Goal: Task Accomplishment & Management: Complete application form

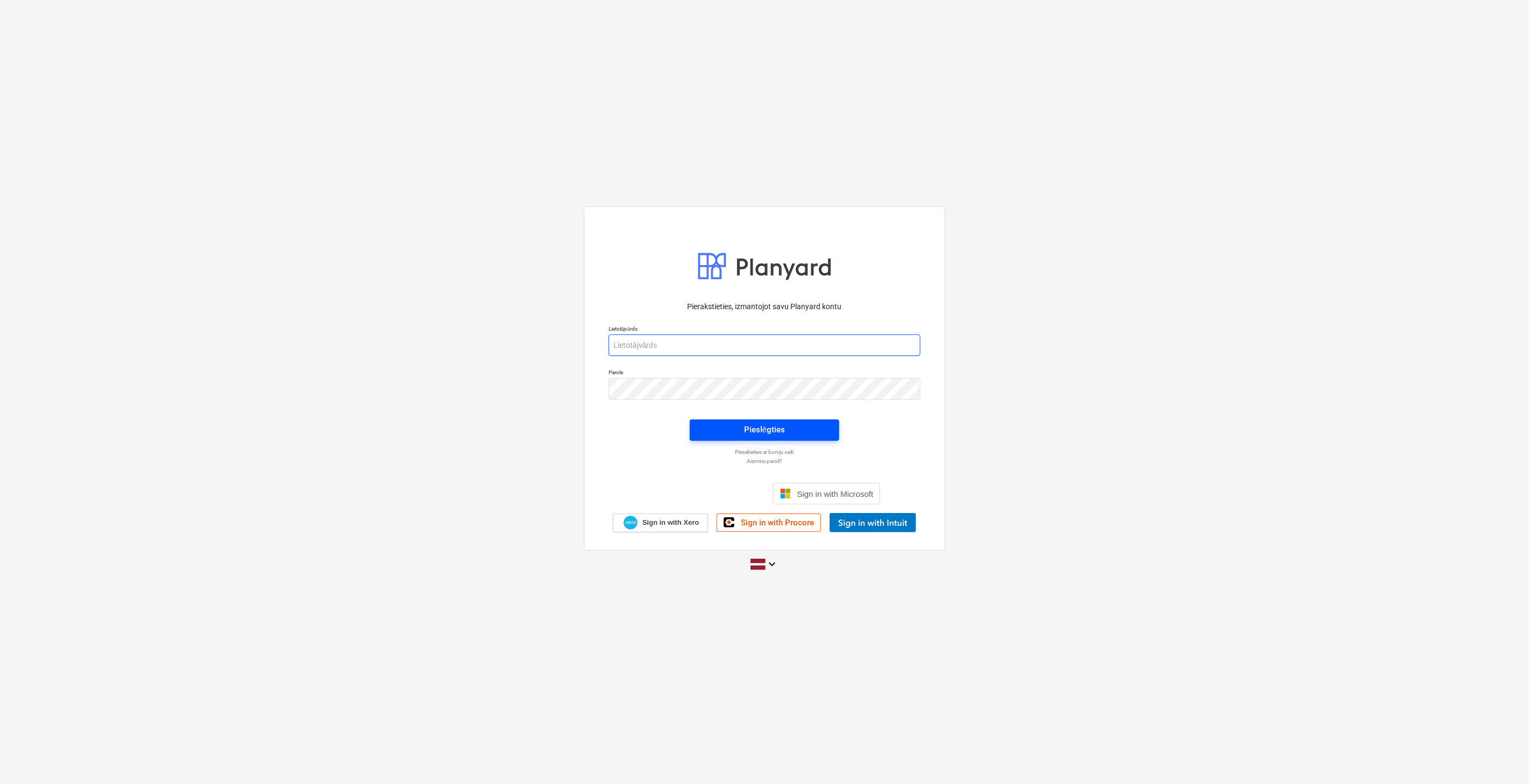
type input "[PERSON_NAME][EMAIL_ADDRESS][DOMAIN_NAME]"
click at [779, 438] on button "Pieslēgties" at bounding box center [765, 430] width 150 height 21
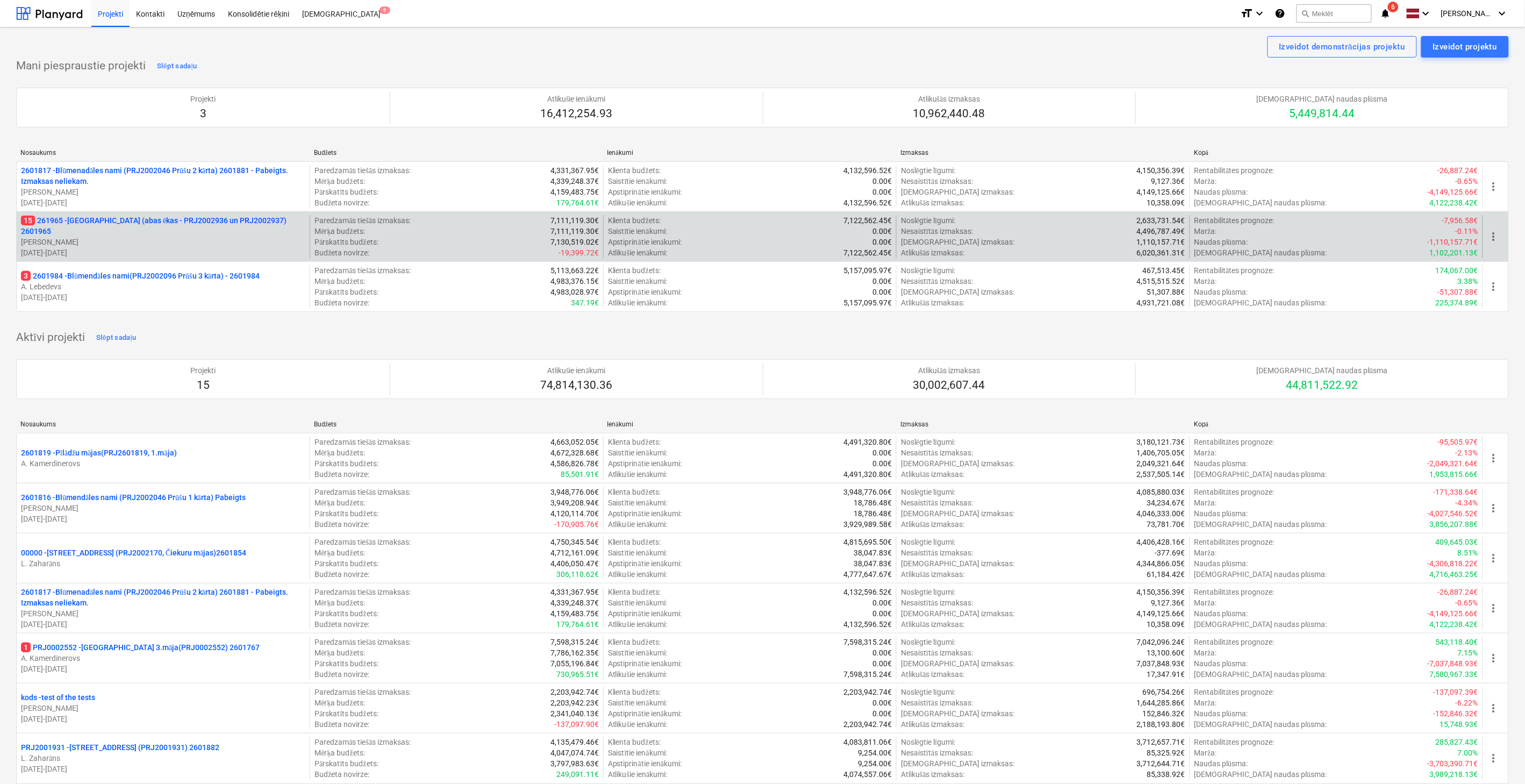
click at [159, 236] on p "[PERSON_NAME]" at bounding box center [163, 242] width 284 height 11
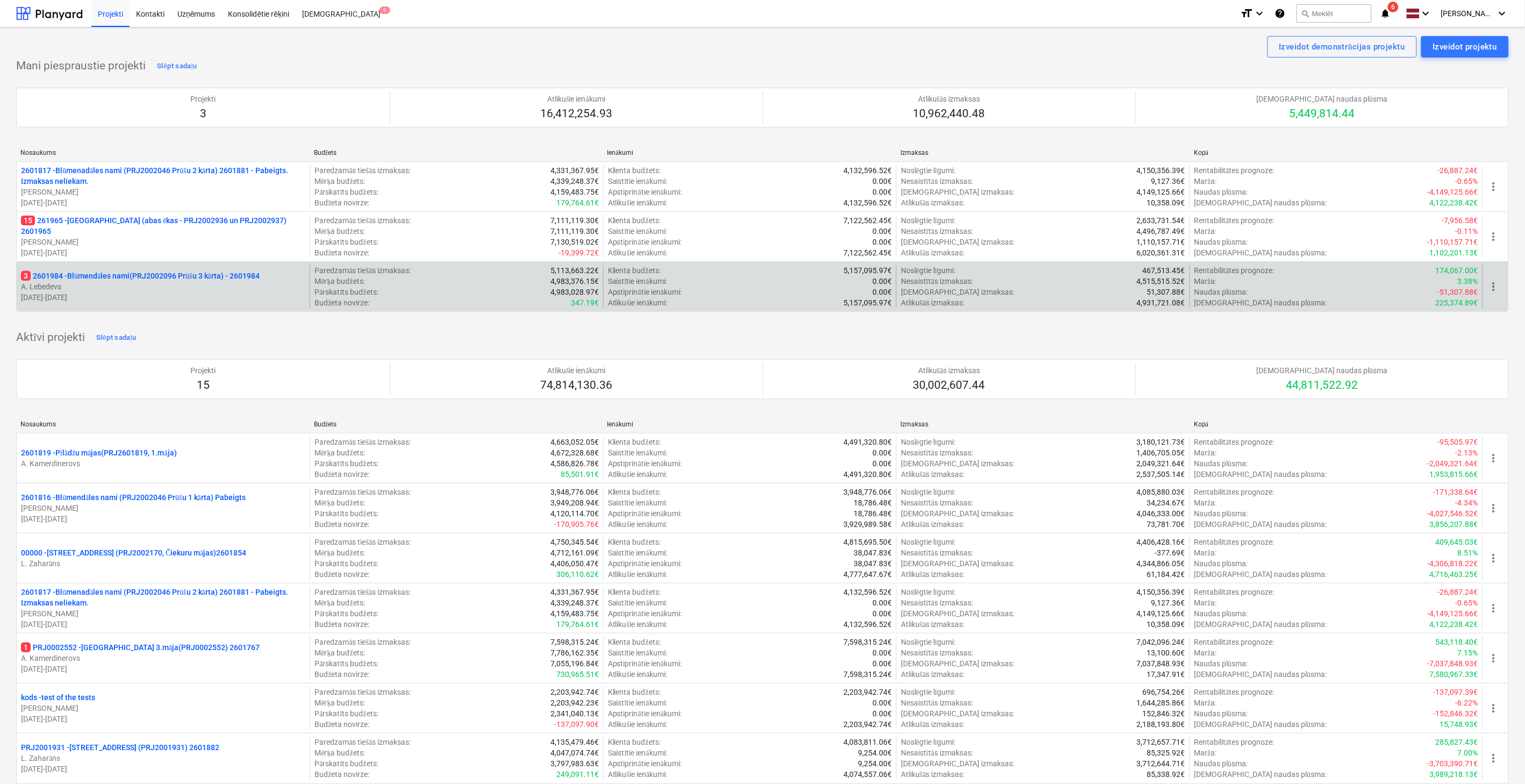
click at [147, 276] on p "3 2601984 - Blūmendāles nami(PRJ2002096 Prūšu 3 kārta) - 2601984" at bounding box center [140, 276] width 239 height 11
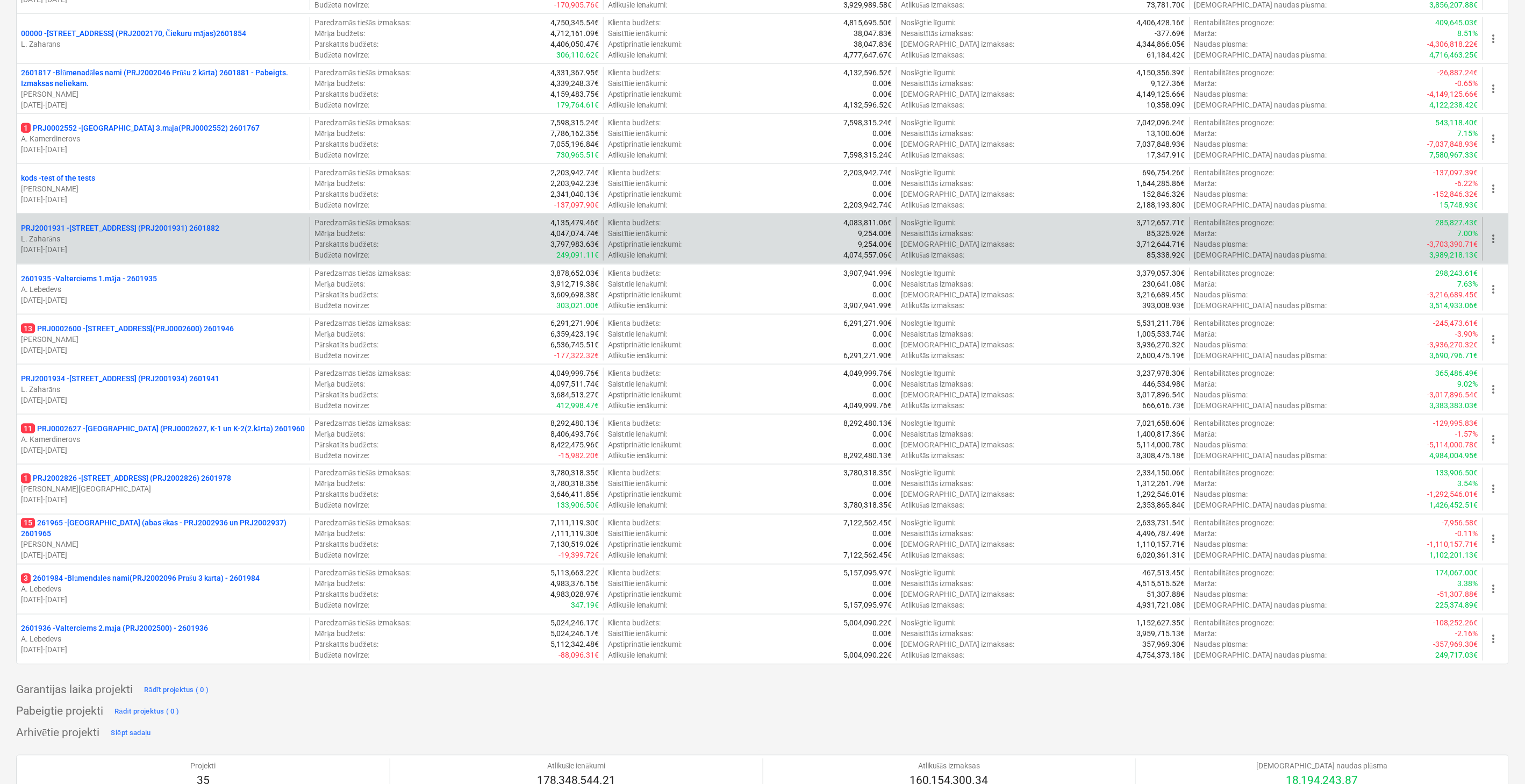
scroll to position [557, 0]
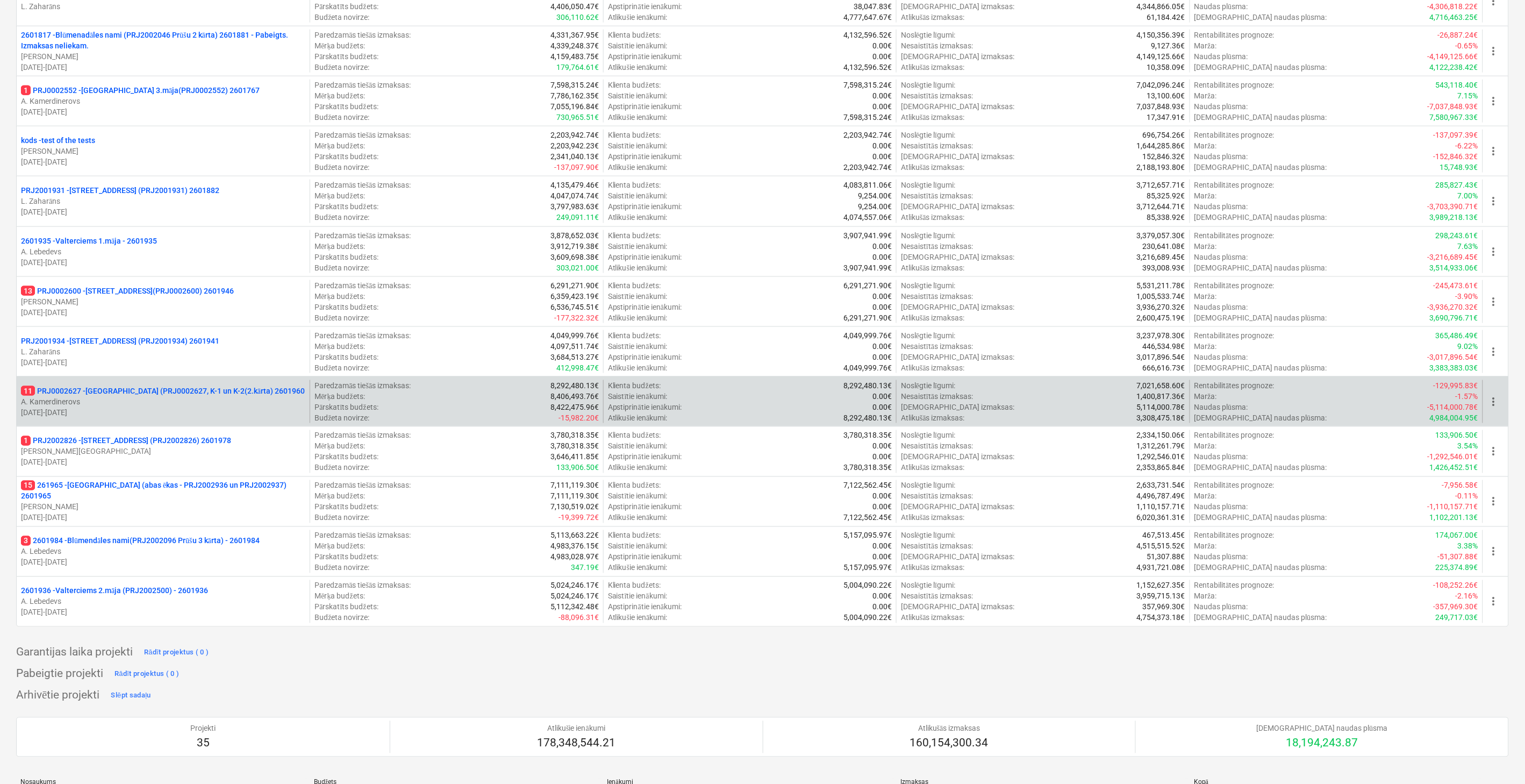
click at [148, 393] on p "11 PRJ0002627 - [GEOGRAPHIC_DATA] (PRJ0002627, K-1 un K-2(2.kārta) 2601960" at bounding box center [162, 391] width 284 height 11
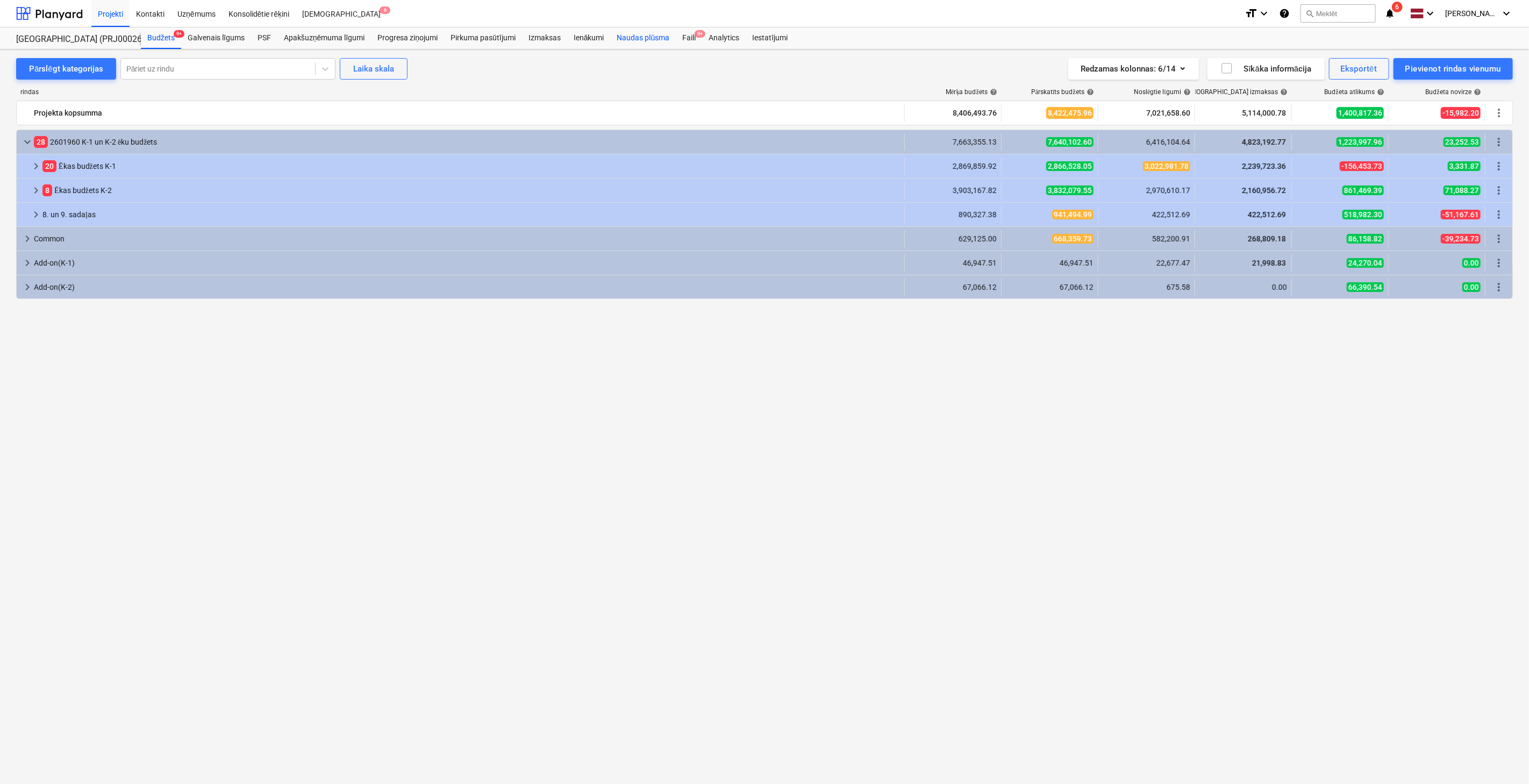
click at [652, 39] on div "Naudas plūsma" at bounding box center [644, 38] width 66 height 21
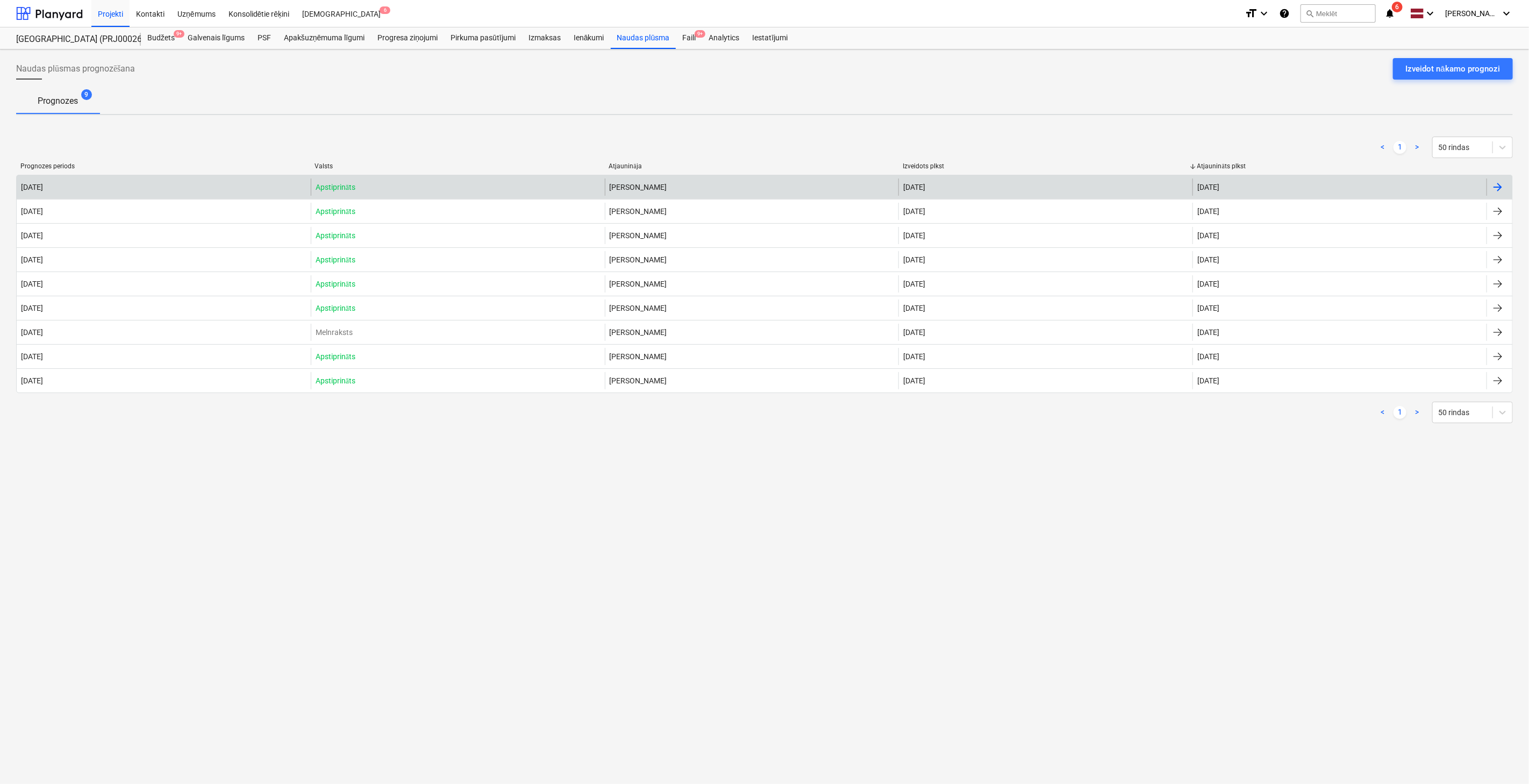
click at [685, 185] on div "[PERSON_NAME]" at bounding box center [752, 187] width 294 height 17
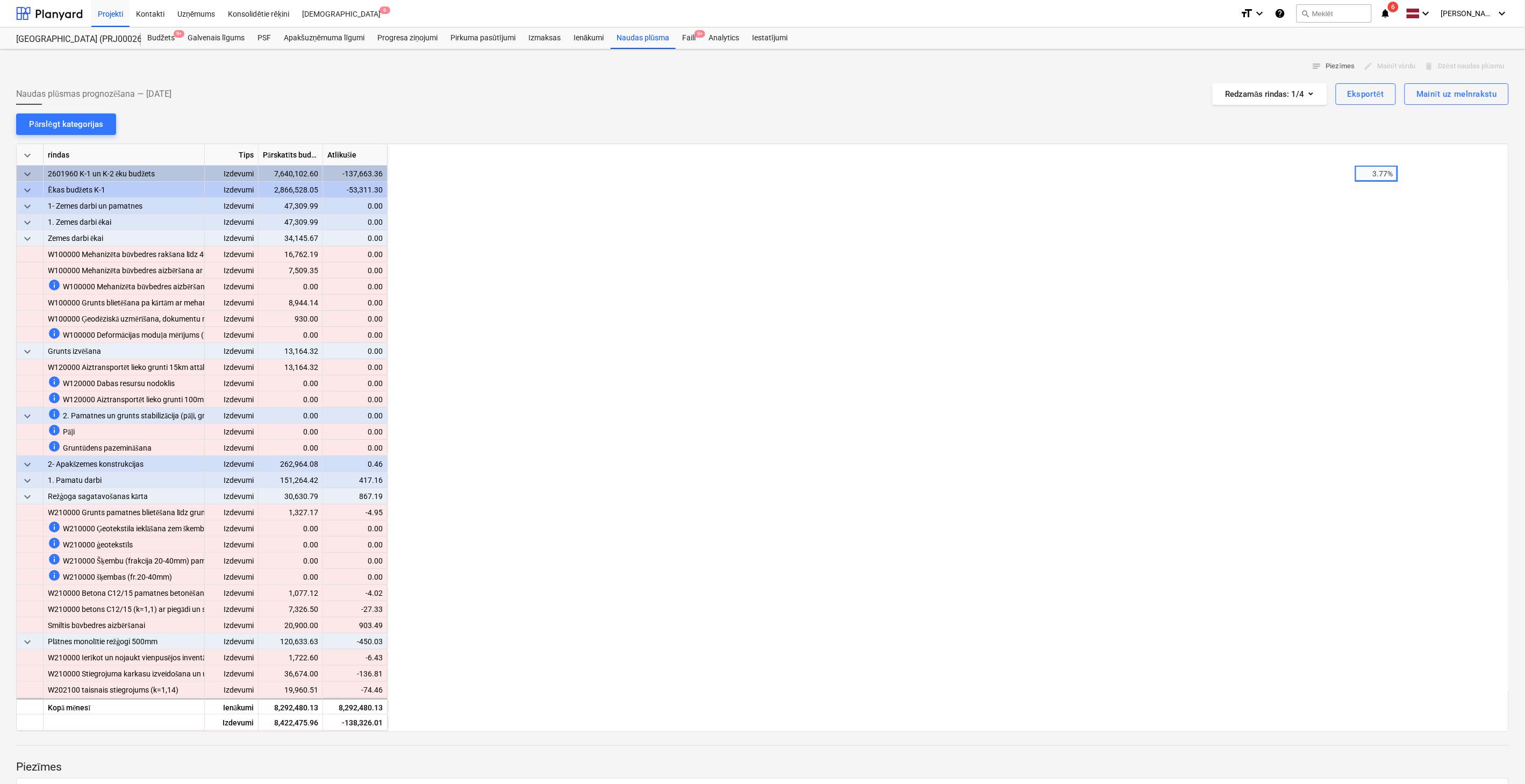
scroll to position [0, 968]
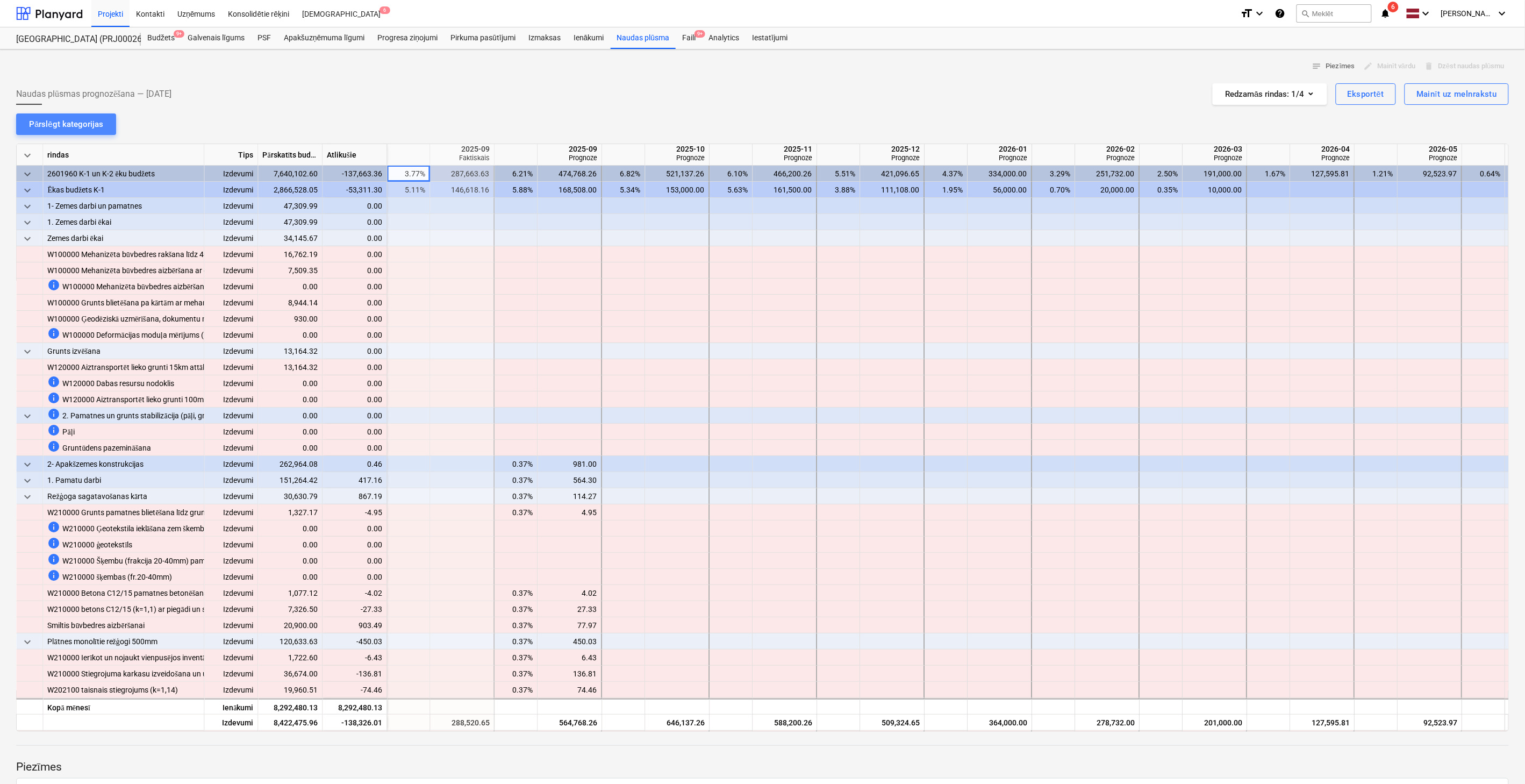
click at [89, 128] on div "Pārslēgt kategorijas" at bounding box center [66, 124] width 74 height 14
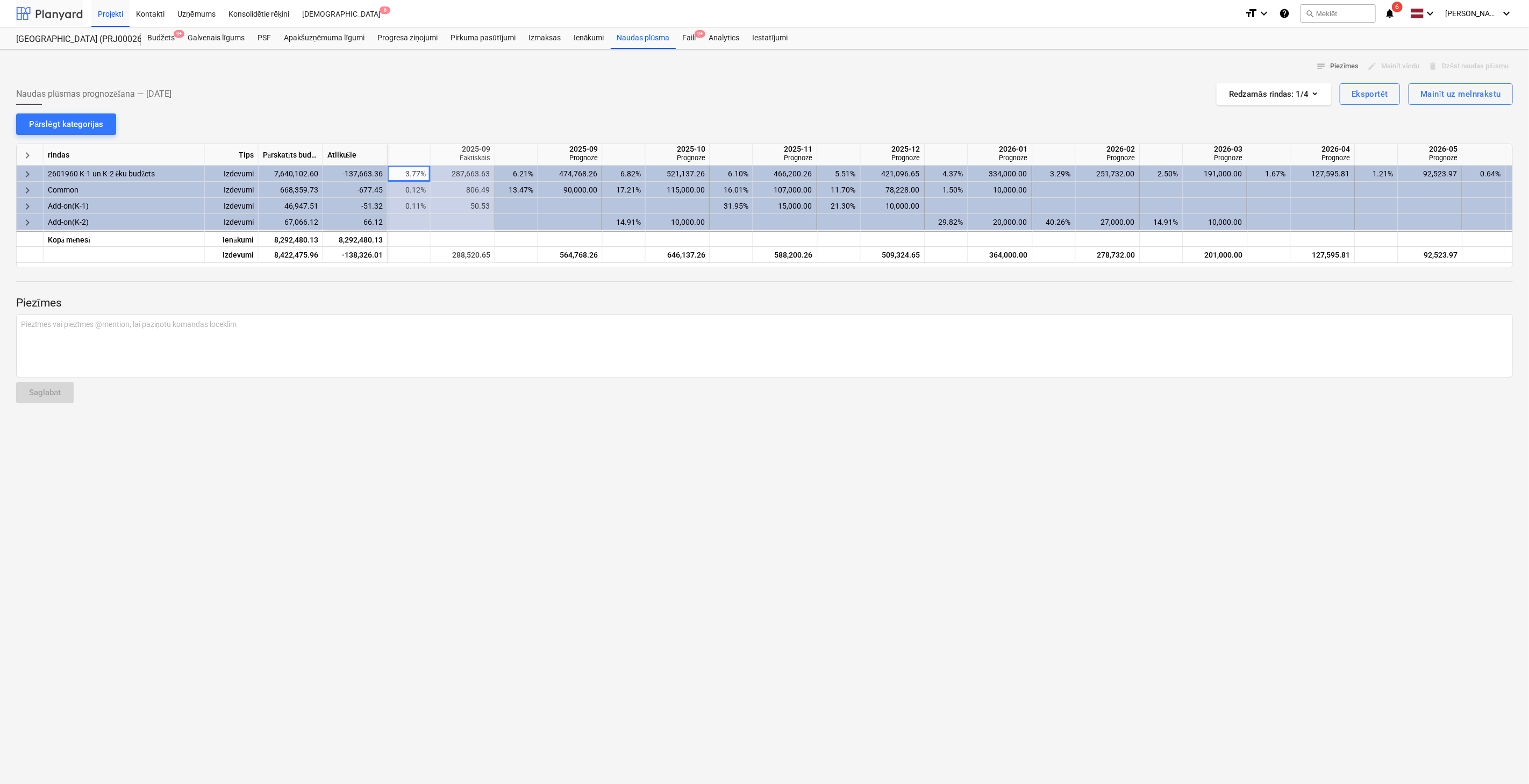
click at [69, 18] on div at bounding box center [50, 13] width 67 height 27
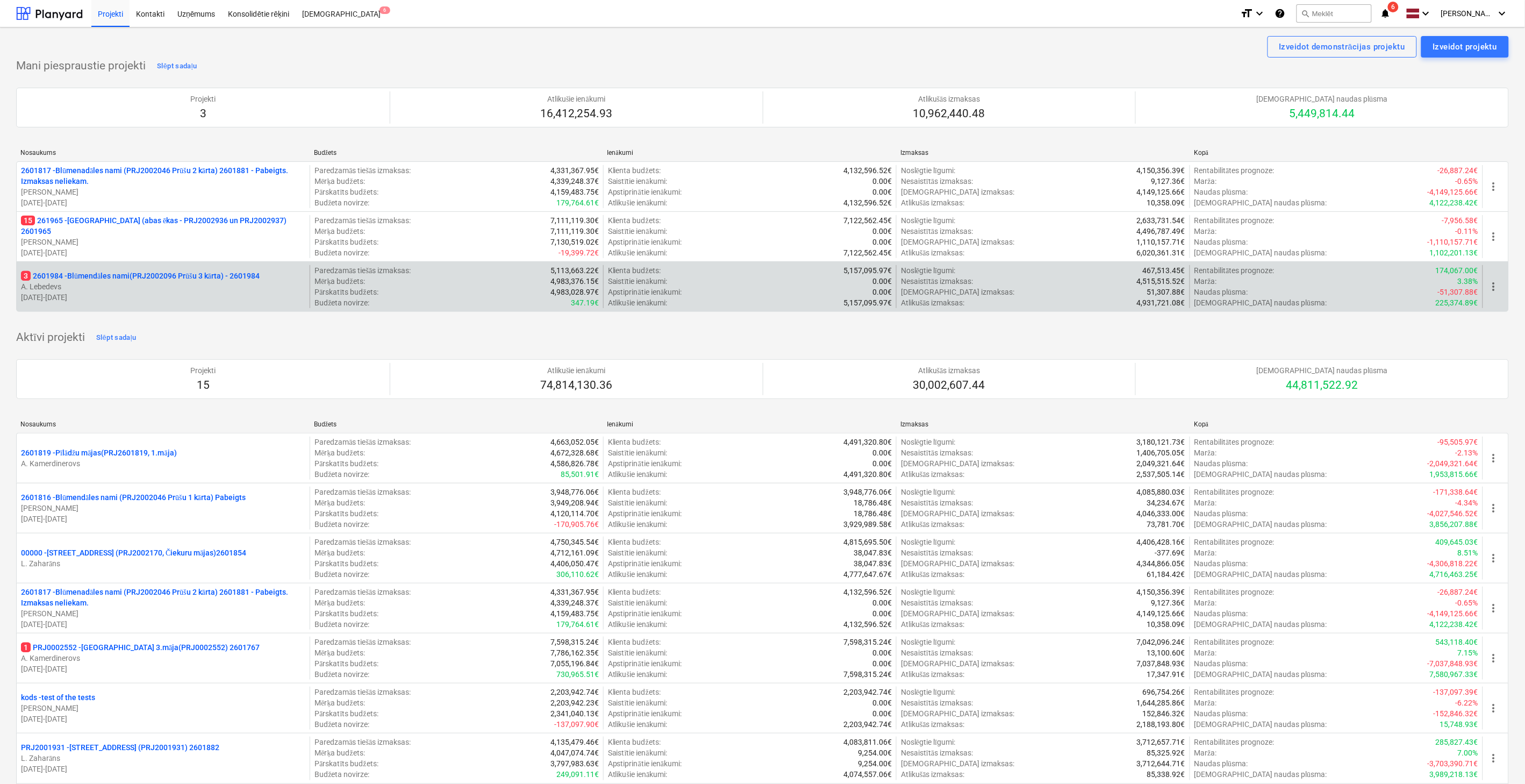
click at [153, 270] on p "3 2601984 - Blūmendāles nami(PRJ2002096 Prūšu 3 kārta) - 2601984" at bounding box center [140, 276] width 239 height 11
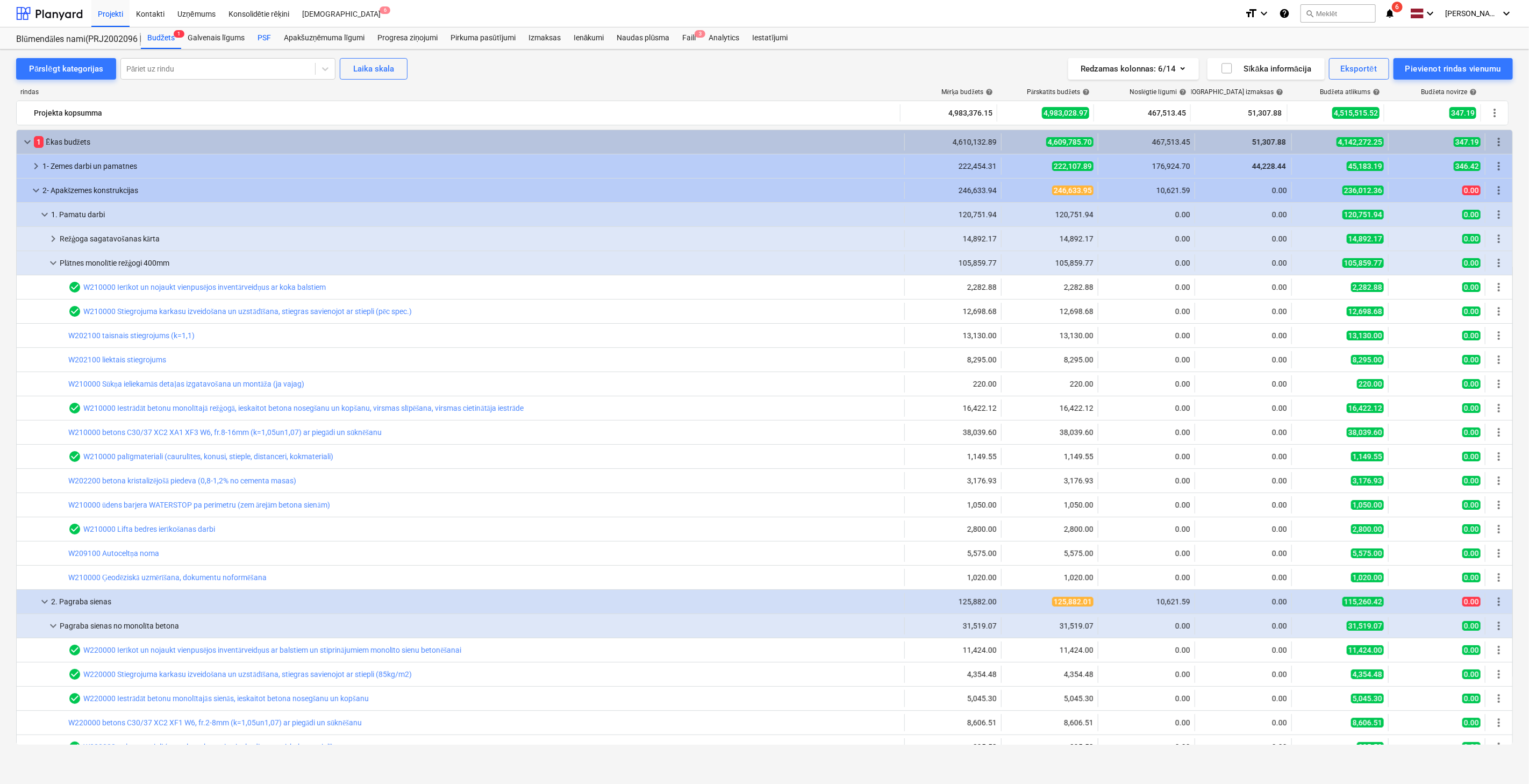
click at [264, 36] on div "PSF" at bounding box center [264, 38] width 26 height 21
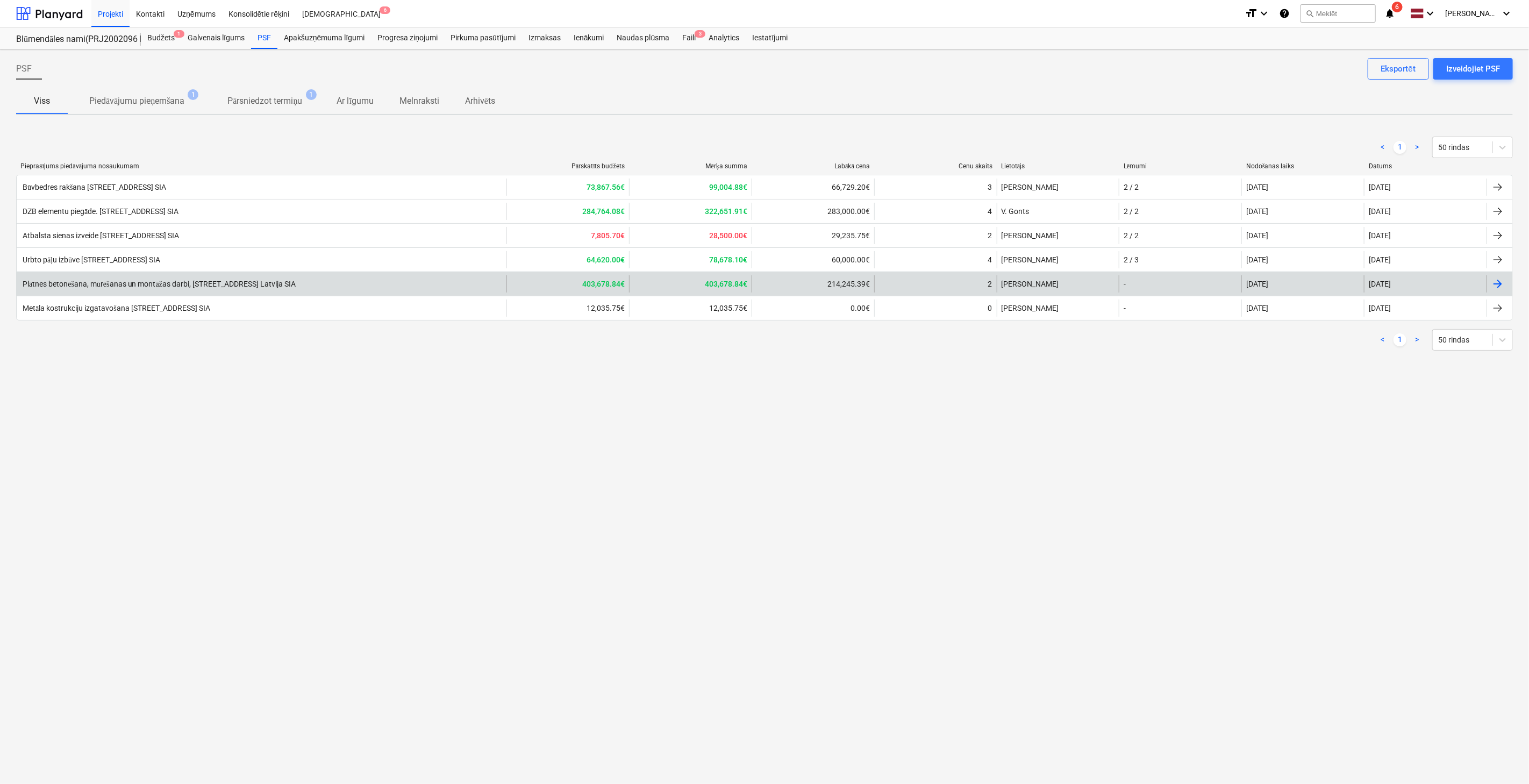
click at [1499, 283] on div at bounding box center [1498, 283] width 13 height 13
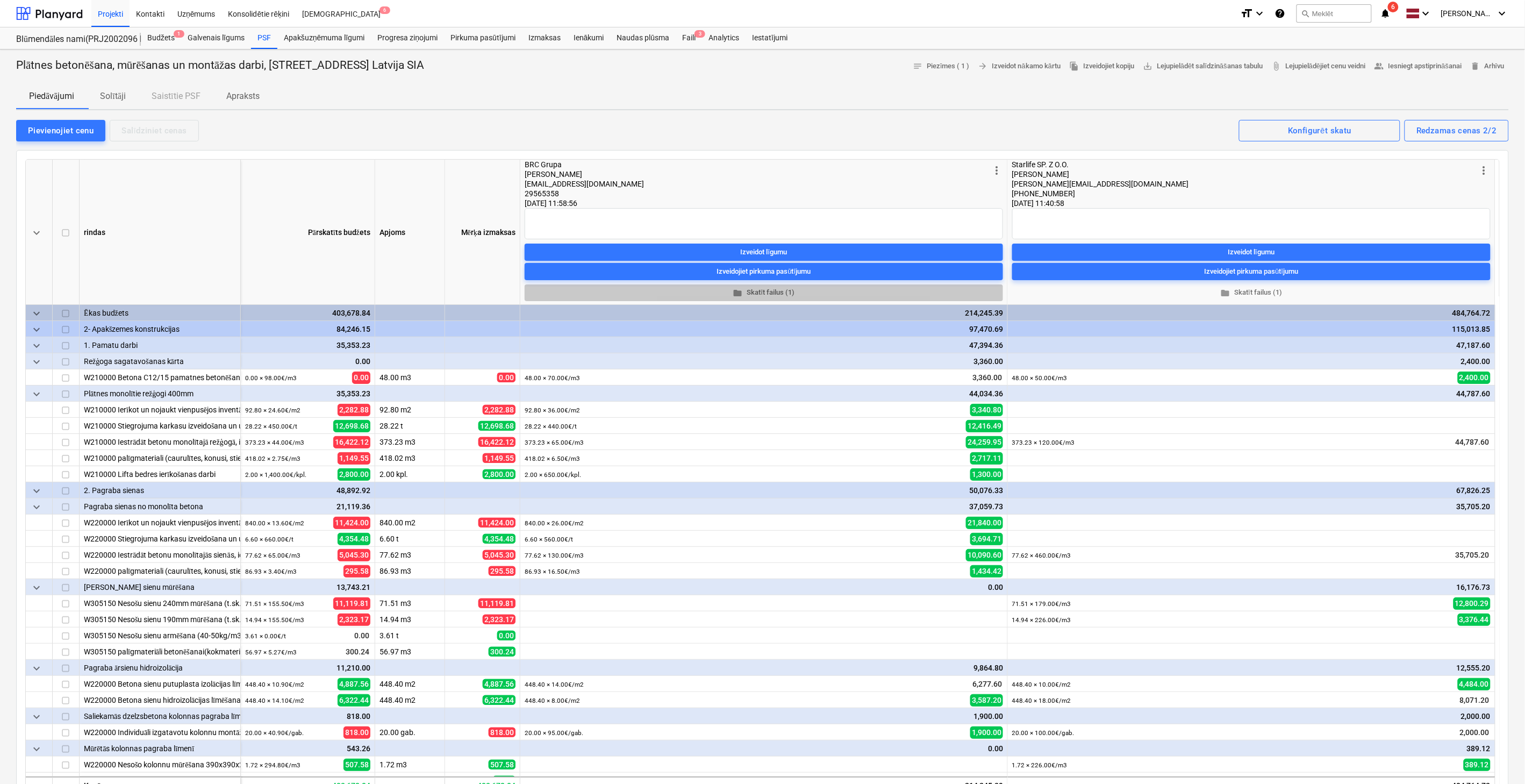
click at [770, 291] on span "folder Skatīt failus (1)" at bounding box center [763, 292] width 470 height 12
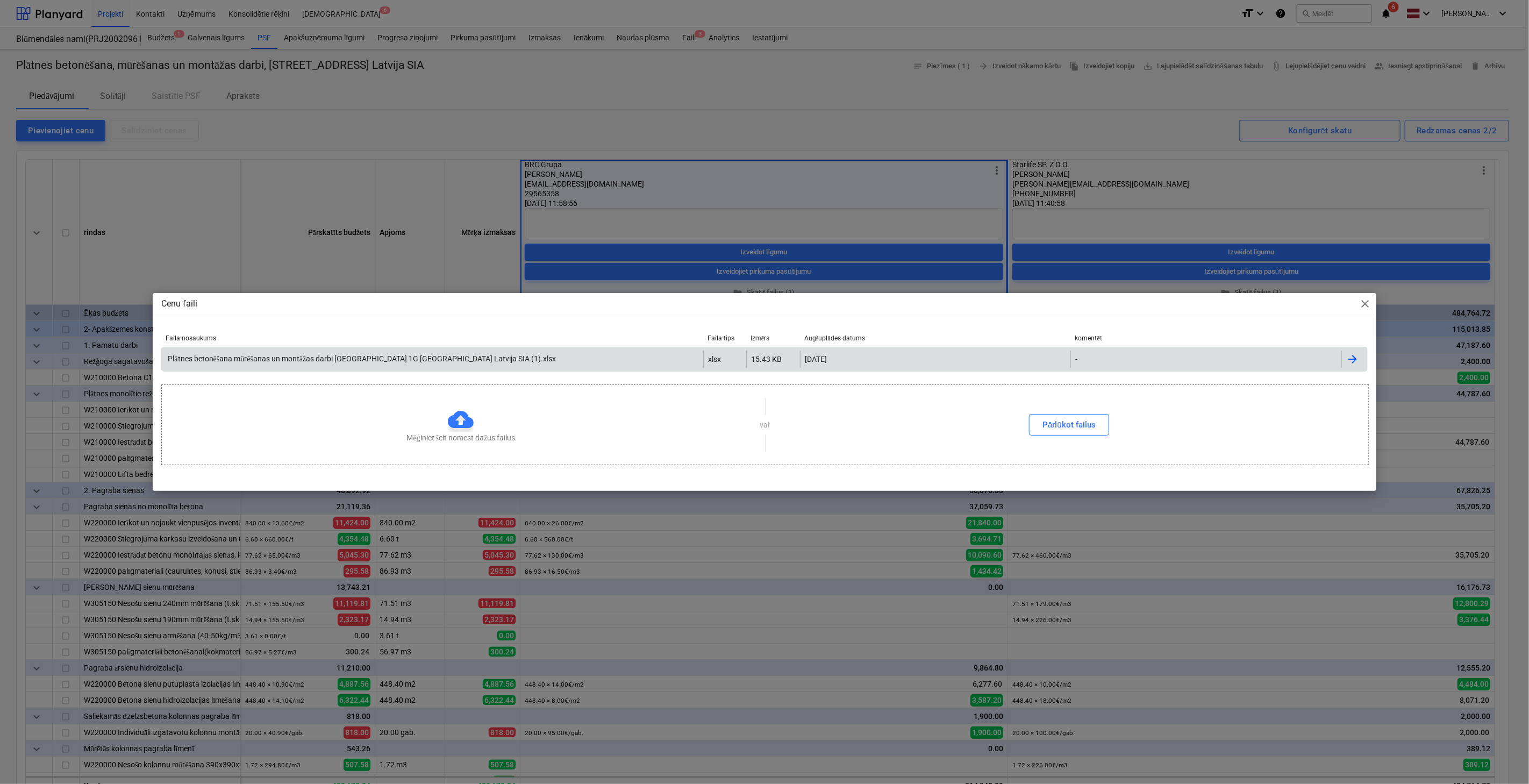
click at [1357, 356] on div at bounding box center [1353, 359] width 13 height 13
click at [1362, 301] on span "close" at bounding box center [1365, 303] width 13 height 13
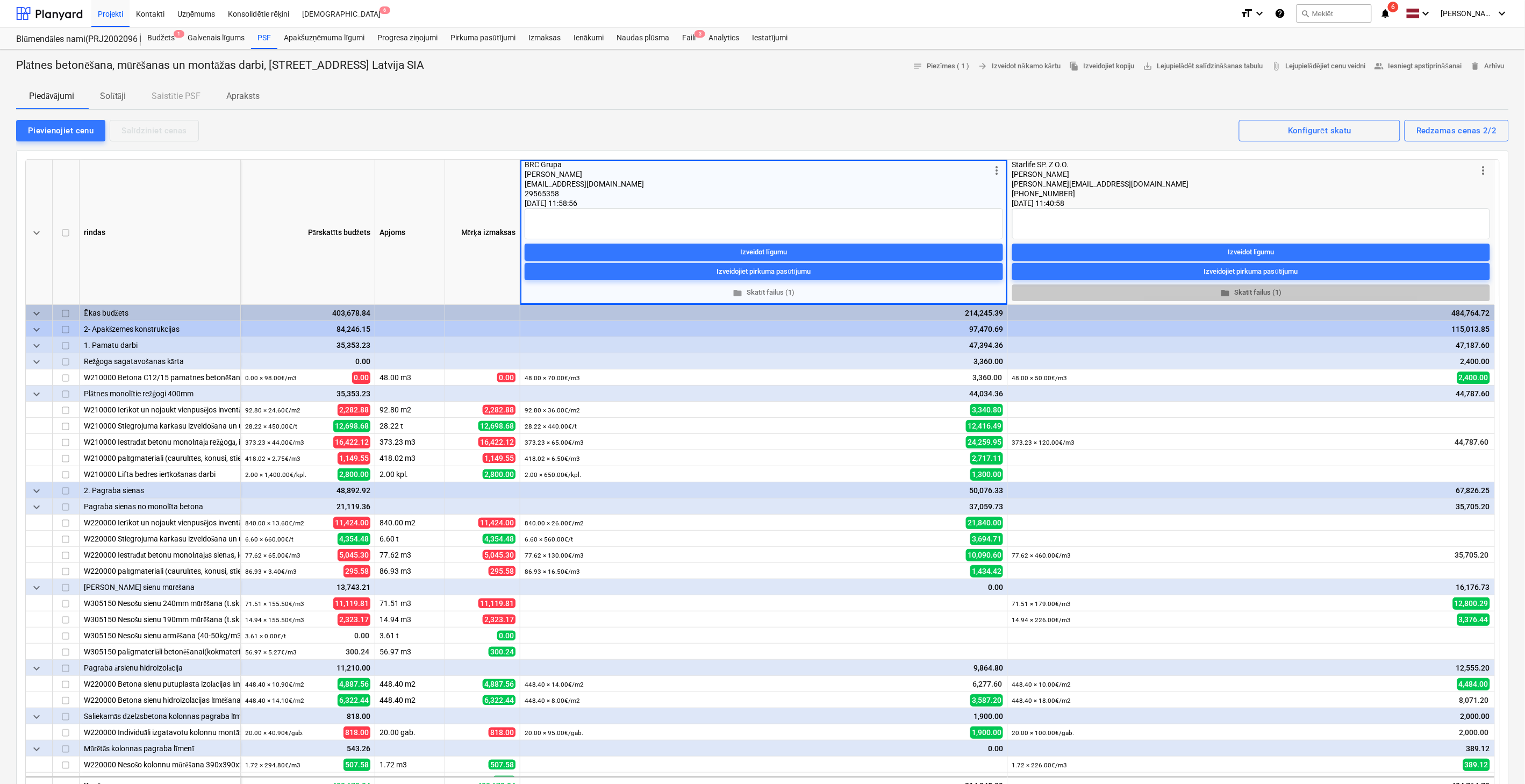
click at [1264, 289] on span "folder Skatīt failus (1)" at bounding box center [1251, 292] width 469 height 12
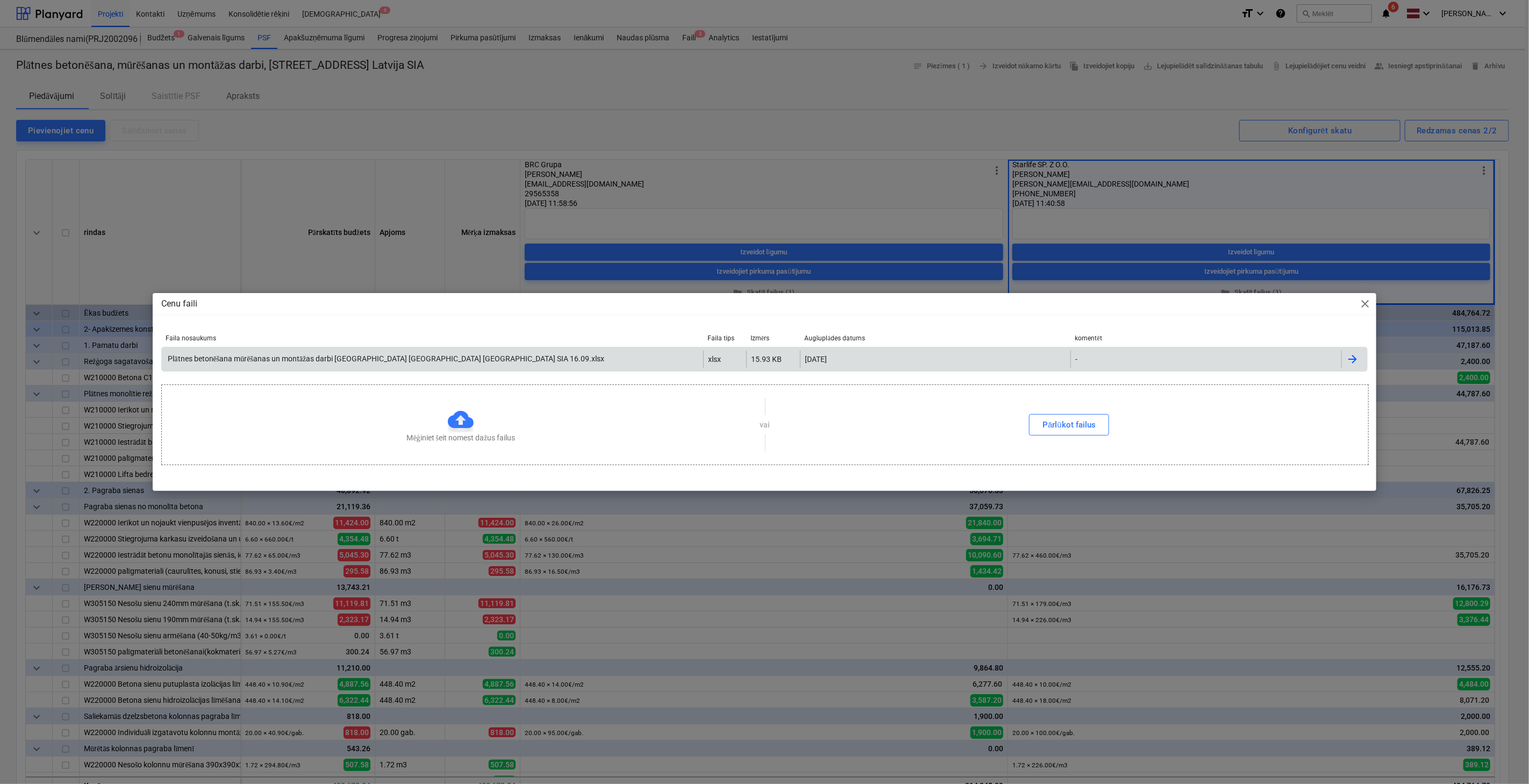
click at [1357, 361] on div at bounding box center [1353, 359] width 13 height 13
drag, startPoint x: 1154, startPoint y: 93, endPoint x: 1184, endPoint y: 111, distance: 35.0
click at [1154, 93] on div "Cenu faili close Faila nosaukums Faila tips Izmērs Augšuplādes datums komentēt …" at bounding box center [764, 392] width 1529 height 784
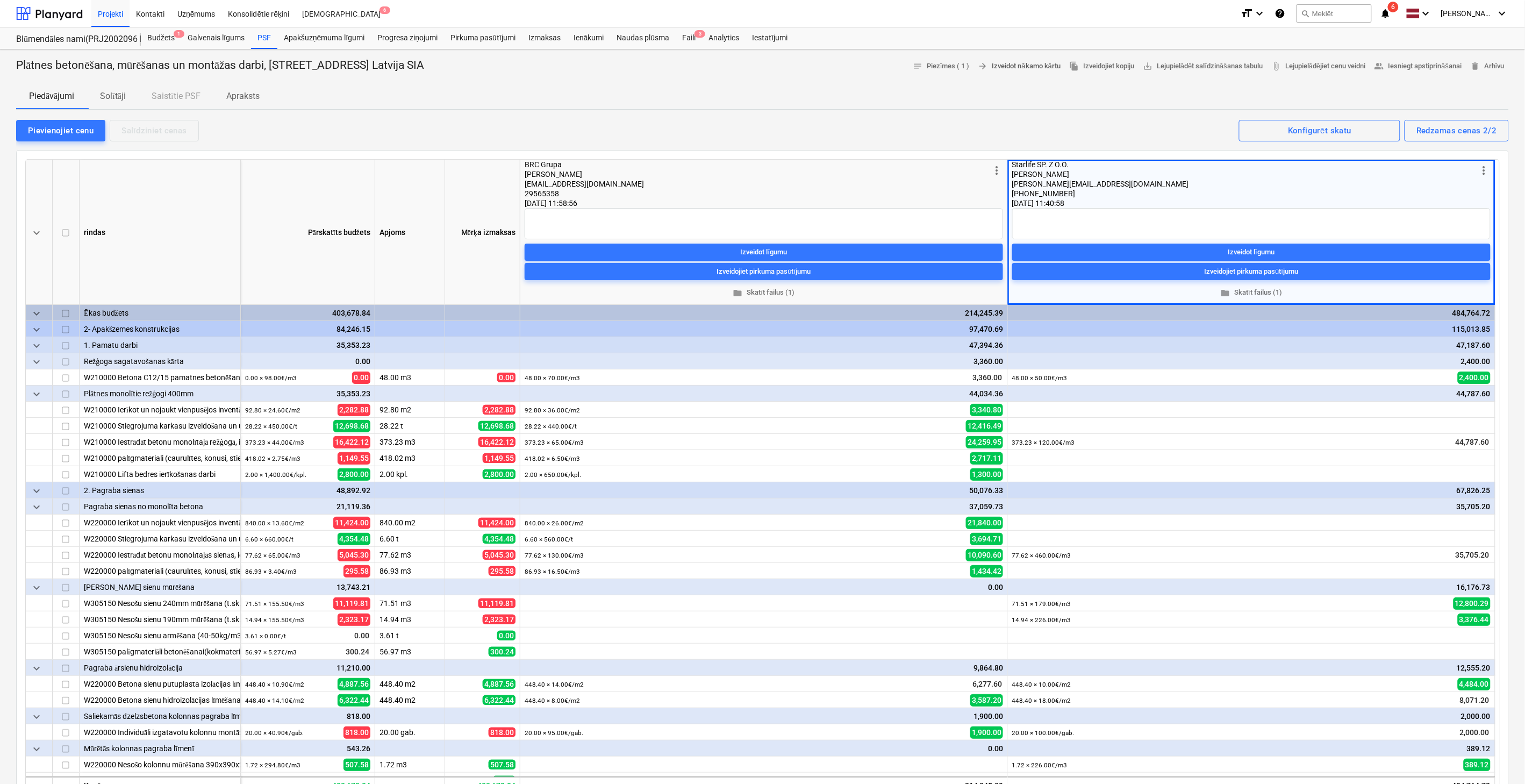
click at [1008, 61] on span "arrow_forward [PERSON_NAME] nākamo kārtu" at bounding box center [1019, 66] width 82 height 12
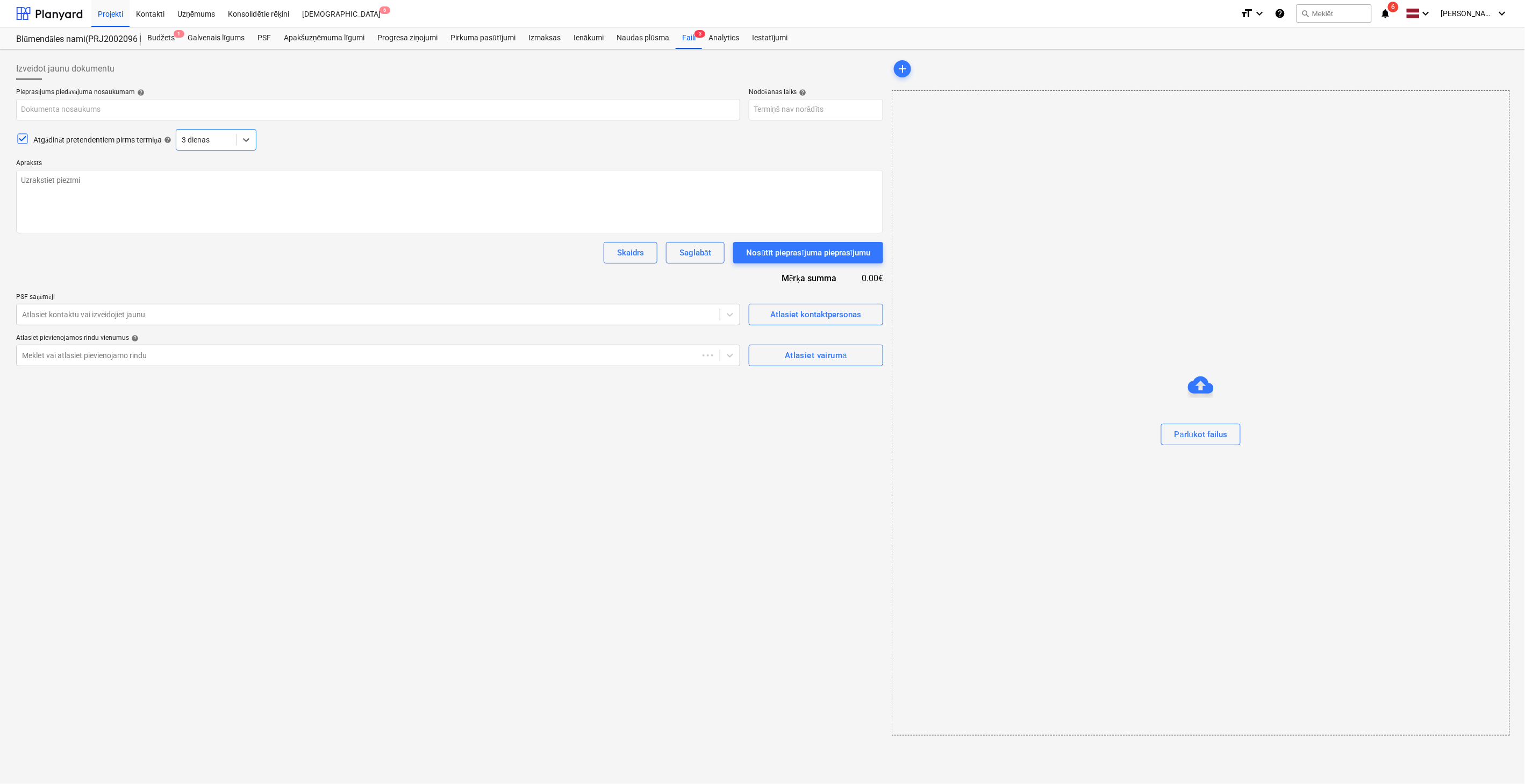
type textarea "x"
type input "Plātnes betonēšana, mūrēšanas un montāžas darbi, [STREET_ADDRESS] Latvija SIA"
type textarea "Labdien, Esam uzsākuši sagatavošās darbus pie [GEOGRAPHIC_DATA] 3. kārtas būvni…"
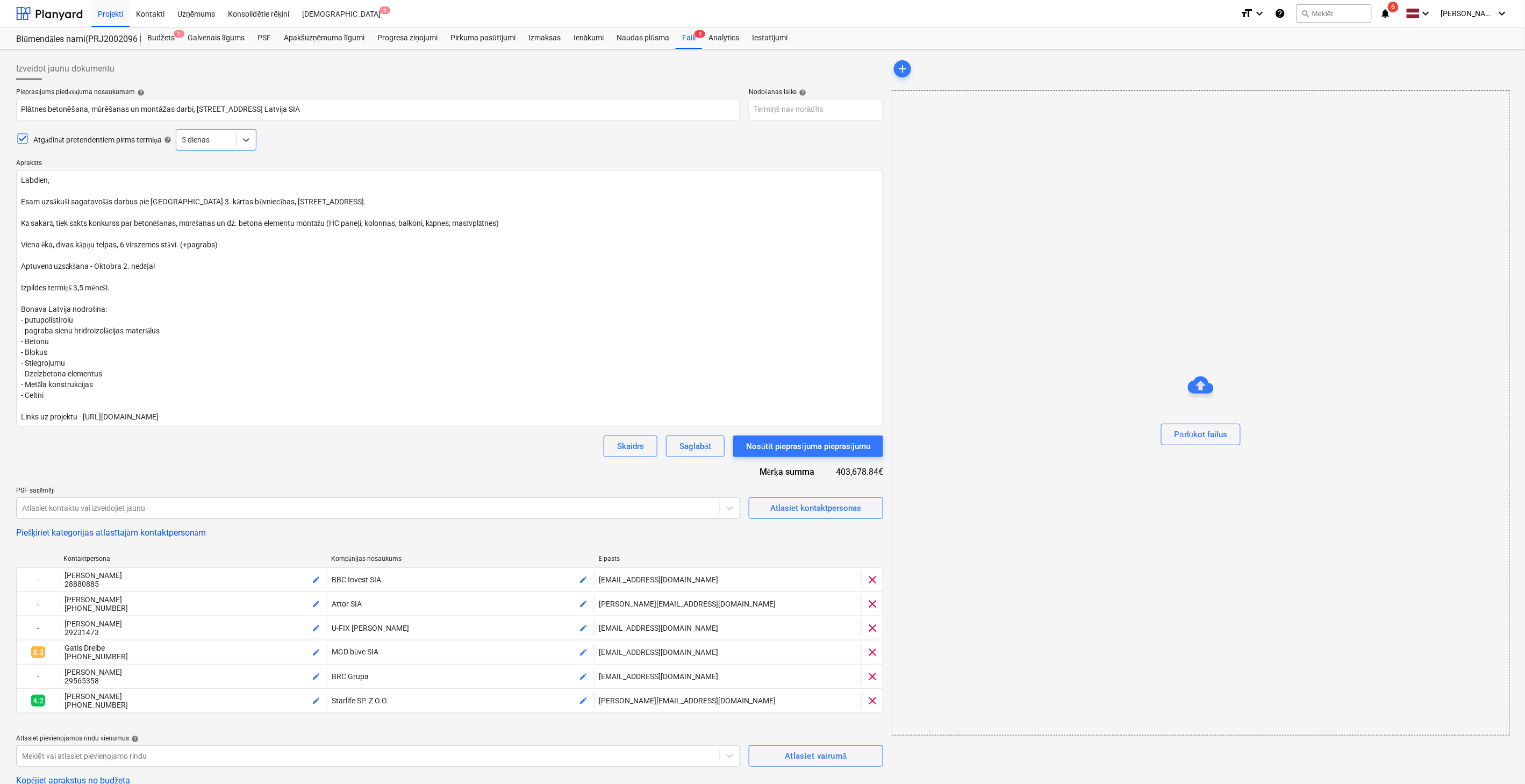
type textarea "x"
click at [21, 179] on textarea "Labdien, Esam uzsākuši sagatavošās darbus pie [GEOGRAPHIC_DATA] 3. kārtas būvni…" at bounding box center [450, 298] width 867 height 257
type textarea "Labdien, Esam uzsākuši sagatavošās darbus pie [GEOGRAPHIC_DATA] 3. kārtas būvni…"
type textarea "x"
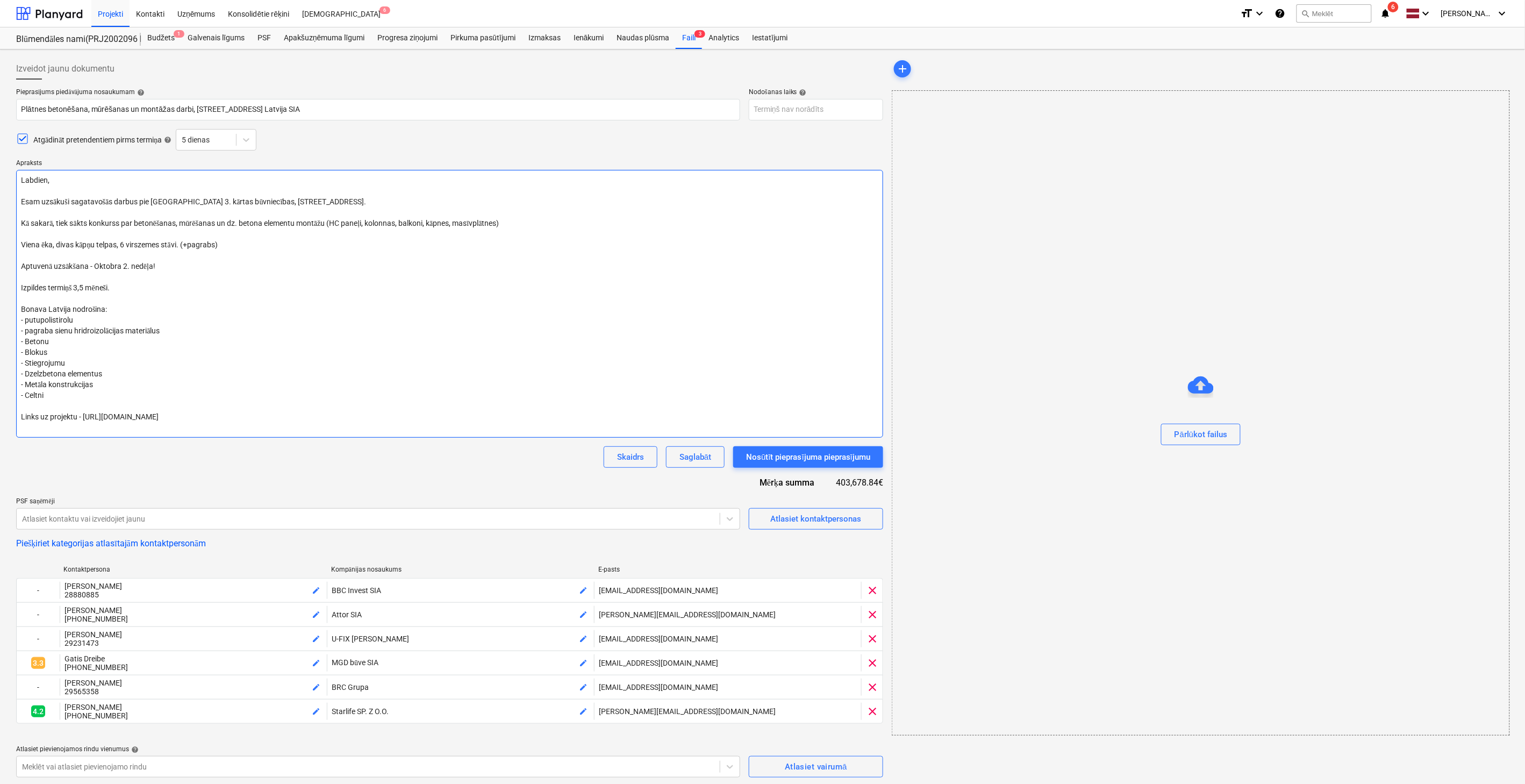
type textarea "Labdien, Esam uzsākuši sagatavošās darbus pie [GEOGRAPHIC_DATA] 3. kārtas būvni…"
type textarea "x"
type textarea "Labdien, Esam uzsākuši sagatavošās darbus pie [GEOGRAPHIC_DATA] 3. kārtas būvni…"
type textarea "x"
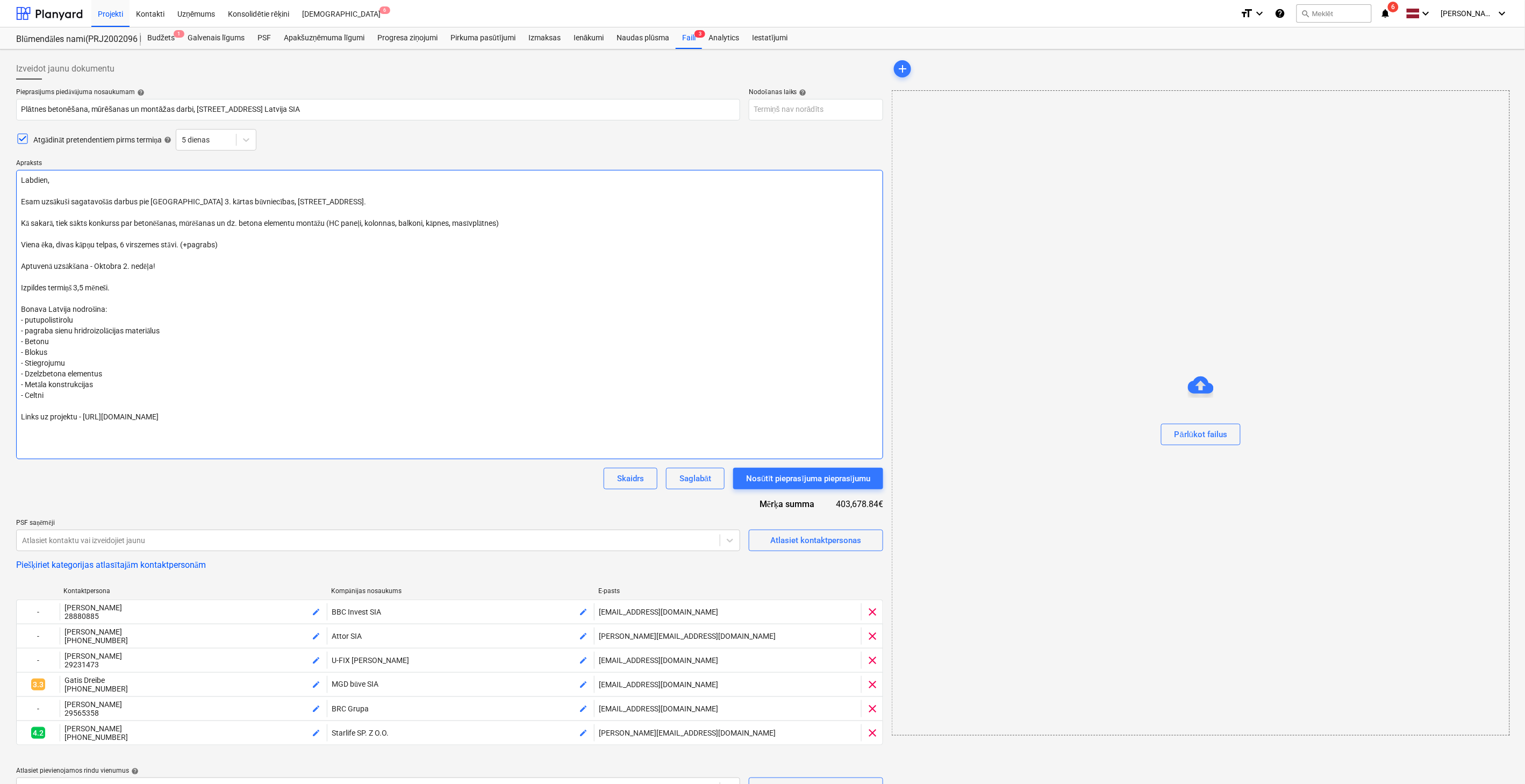
type textarea "Labdien, Esam uzsākuši sagatavošās darbus pie [GEOGRAPHIC_DATA] 3. kārtas būvni…"
type textarea "x"
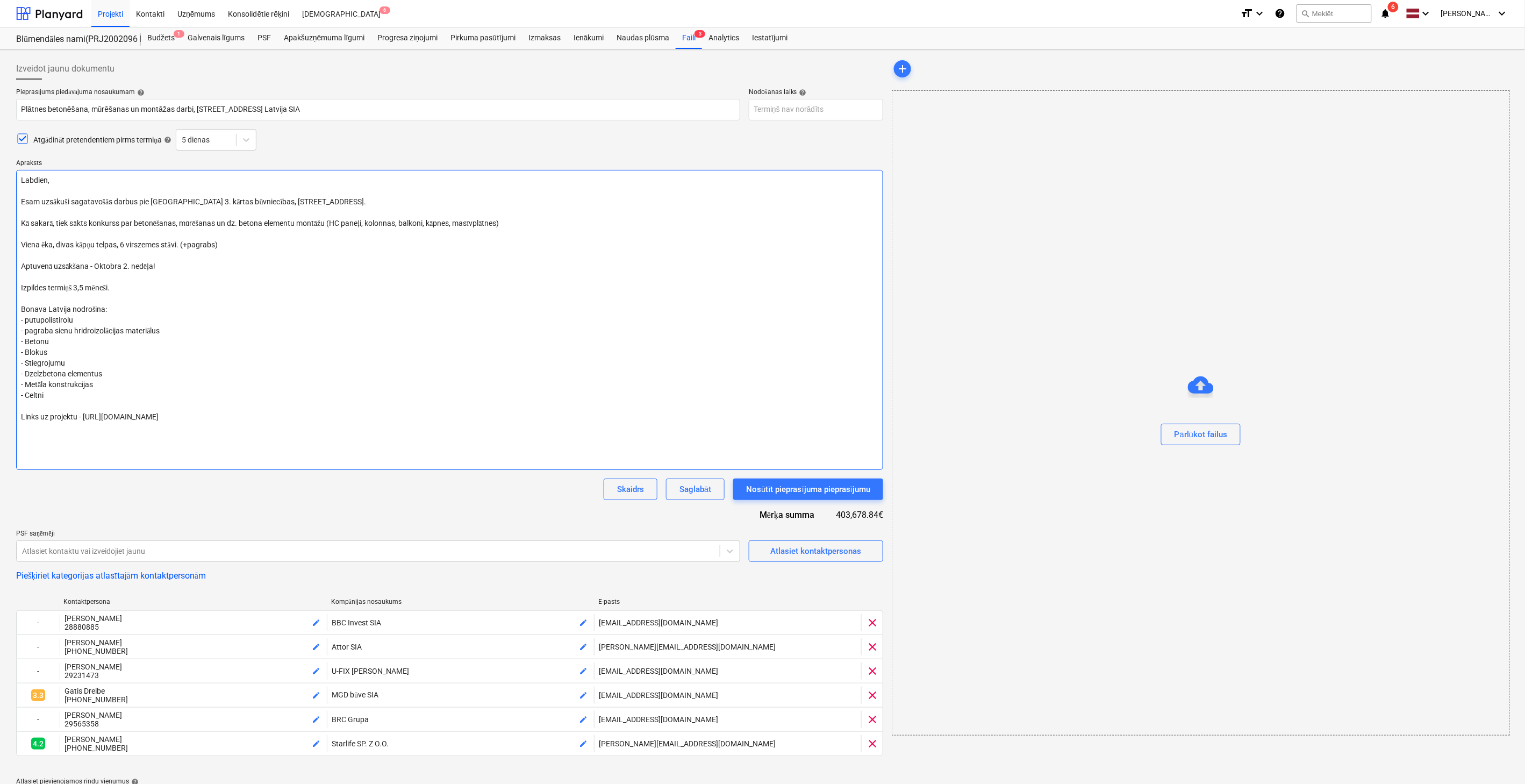
click at [21, 179] on textarea "Labdien, Esam uzsākuši sagatavošās darbus pie [GEOGRAPHIC_DATA] 3. kārtas būvni…" at bounding box center [450, 320] width 867 height 300
type textarea "I Labdien, Esam uzsākuši sagatavošās darbus pie [GEOGRAPHIC_DATA] 3. kārtas būv…"
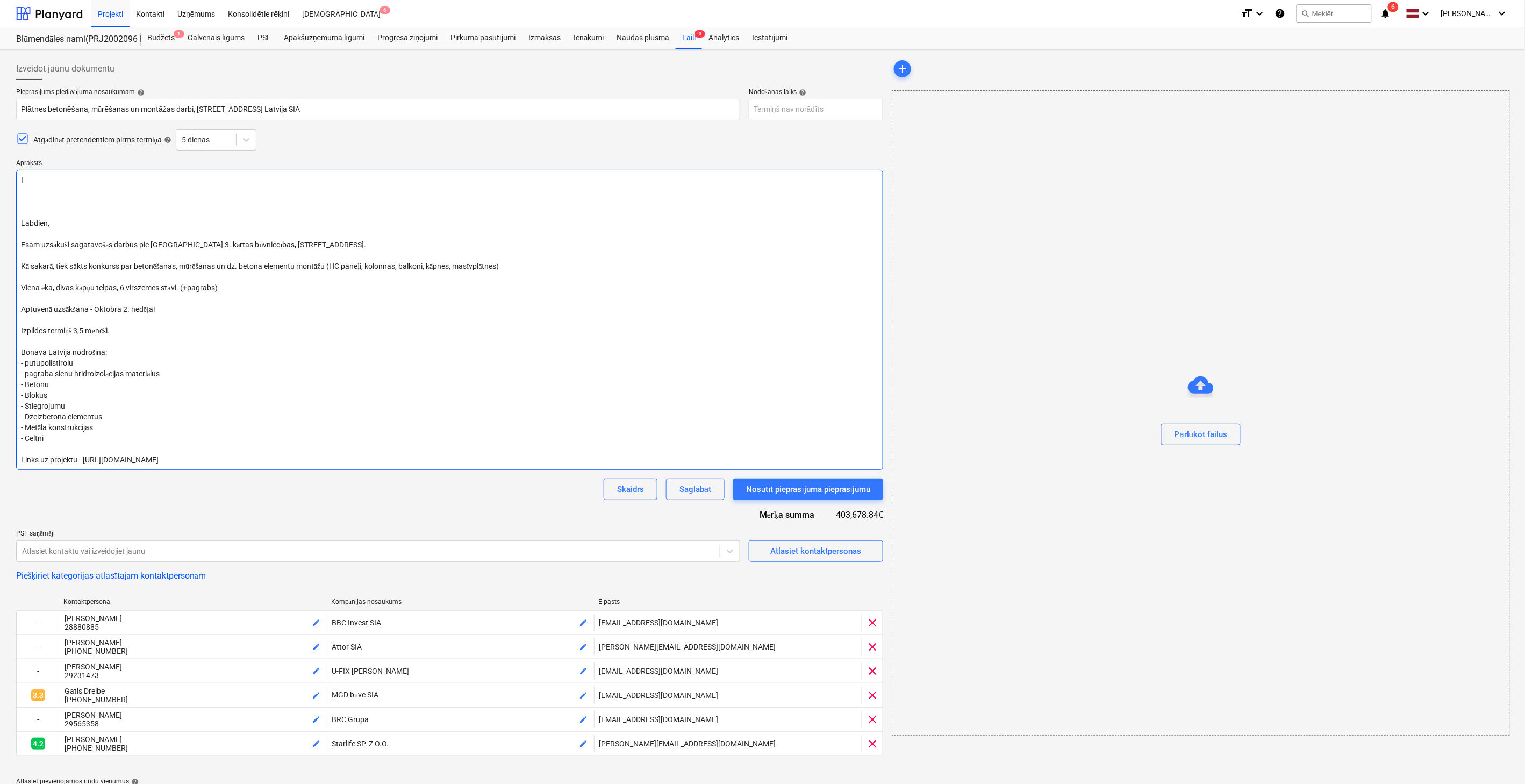
type textarea "x"
type textarea "[PERSON_NAME] Labdien, Esam uzsākuši sagatavošās darbus pie [GEOGRAPHIC_DATA] 3…"
type textarea "x"
type textarea "Izv Labdien, Esam uzsākuši sagatavošās darbus pie [GEOGRAPHIC_DATA] 3. kārtas b…"
type textarea "x"
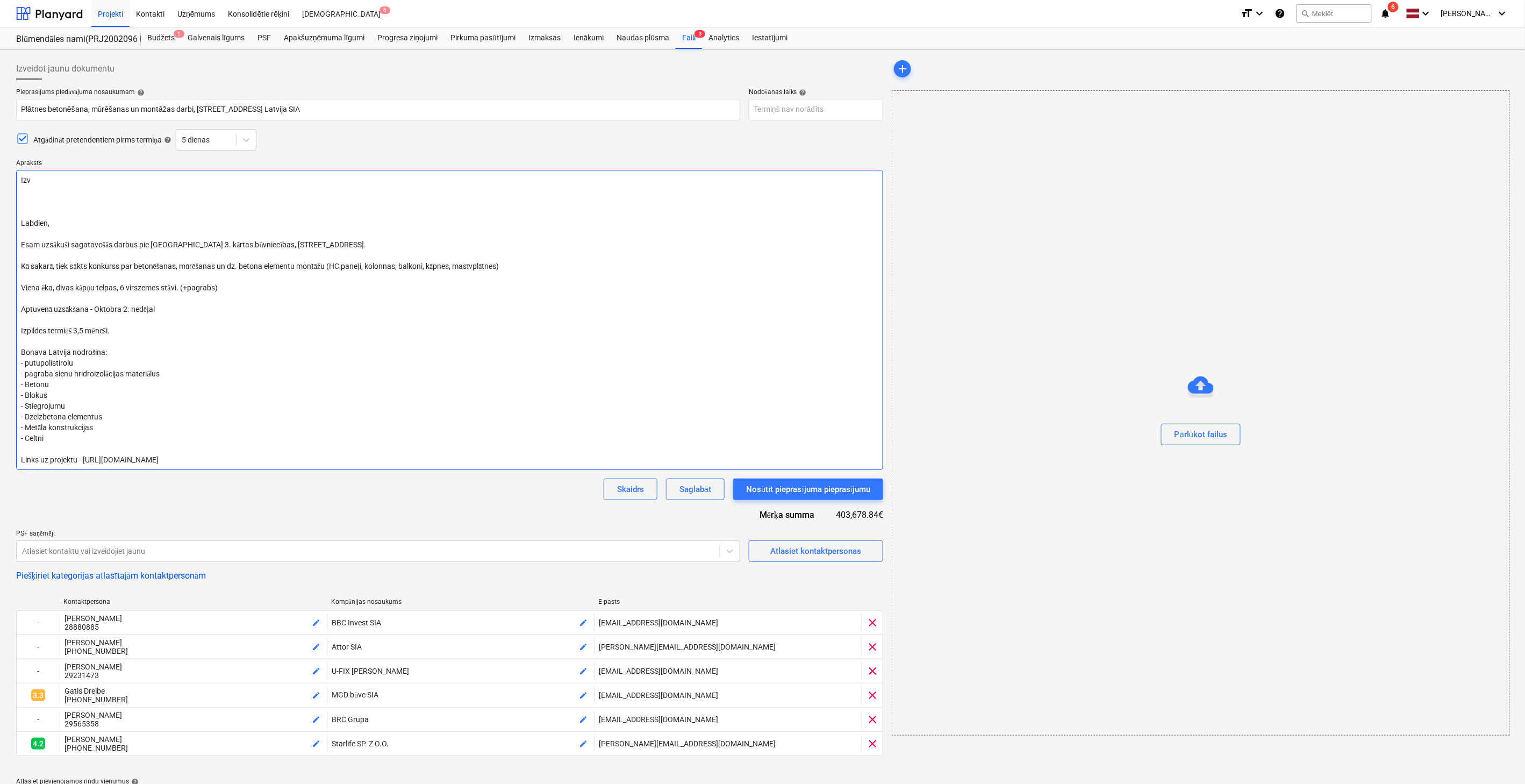
type textarea "Izve Labdien, Esam uzsākuši sagatavošās darbus pie [GEOGRAPHIC_DATA] 3. kārtas …"
type textarea "x"
type textarea "Izvei Labdien, Esam uzsākuši sagatavošās darbus pie [GEOGRAPHIC_DATA] 3. kārtas…"
type textarea "x"
type textarea "Izveido Labdien, Esam uzsākuši sagatavošās darbus pie [GEOGRAPHIC_DATA] 3. kārt…"
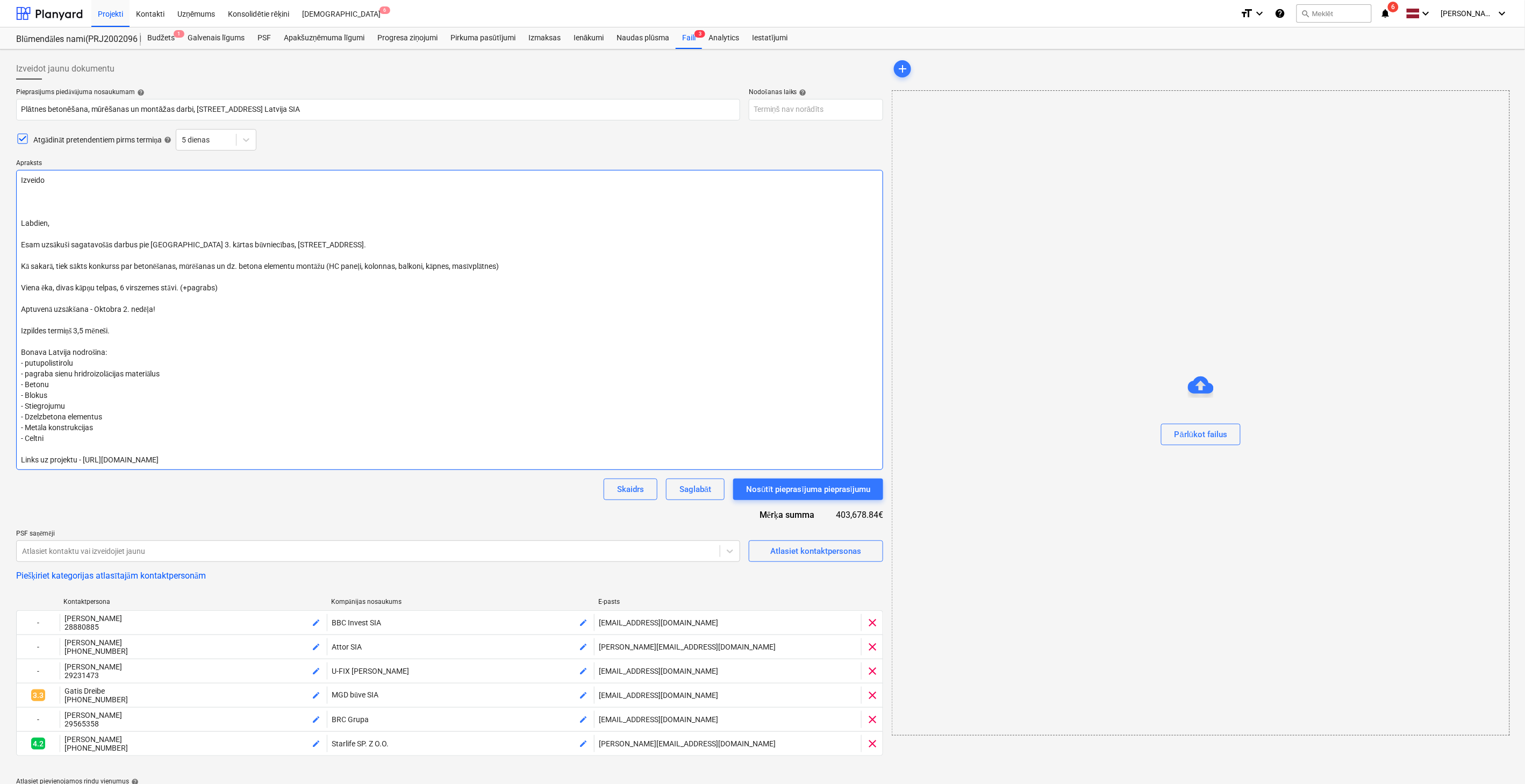
type textarea "x"
type textarea "Izveidou Labdien, Esam uzsākuši sagatavošās darbus pie [GEOGRAPHIC_DATA] 3. kār…"
type textarea "x"
type textarea "Izveido Labdien, Esam uzsākuši sagatavošās darbus pie [GEOGRAPHIC_DATA] 3. kārt…"
type textarea "x"
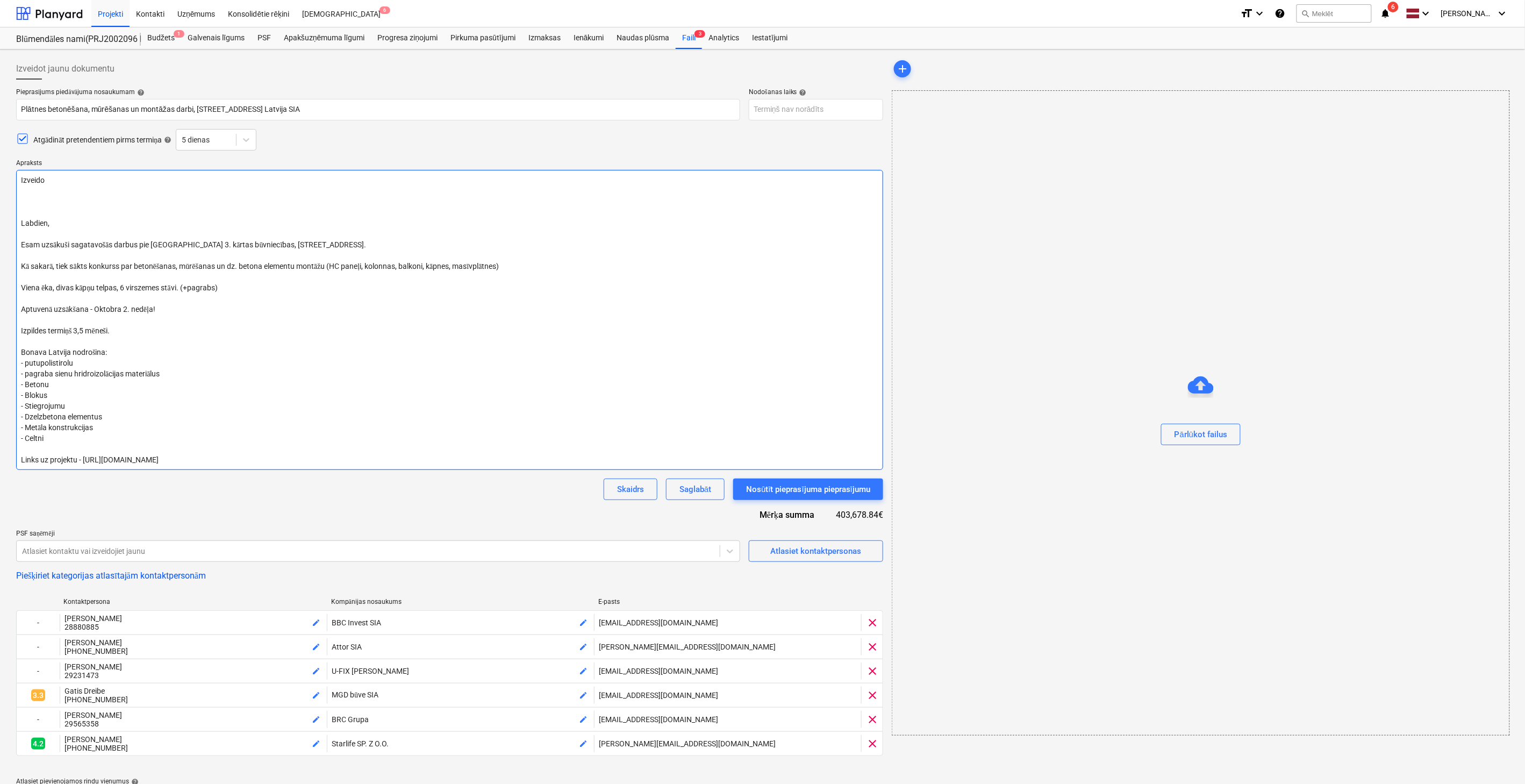
type textarea "Izveid Labdien, Esam uzsākuši sagatavošās darbus pie [GEOGRAPHIC_DATA] 3. kārta…"
type textarea "x"
type textarea "Izveido Labdien, Esam uzsākuši sagatavošās darbus pie [GEOGRAPHIC_DATA] 3. kārt…"
type textarea "x"
type textarea "Izveidoj Labdien, Esam uzsākuši sagatavošās darbus pie [GEOGRAPHIC_DATA] 3. kār…"
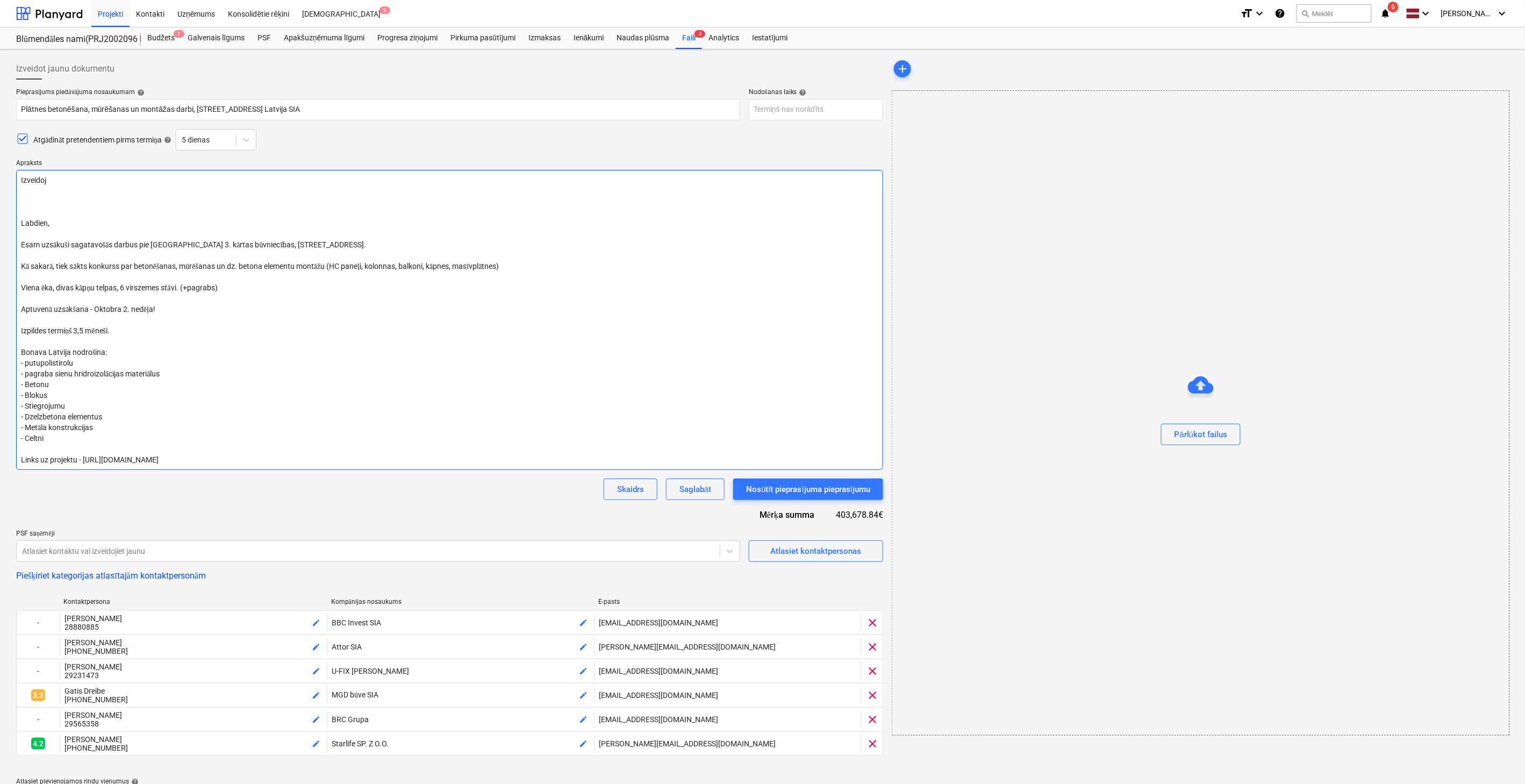
type textarea "x"
type textarea "Izveidoju Labdien, Esam uzsākuši sagatavošās darbus pie [GEOGRAPHIC_DATA] 3. kā…"
type textarea "x"
type textarea "Izveidoju Labdien, Esam uzsākuši sagatavošās darbus pie [GEOGRAPHIC_DATA] 3. kā…"
type textarea "x"
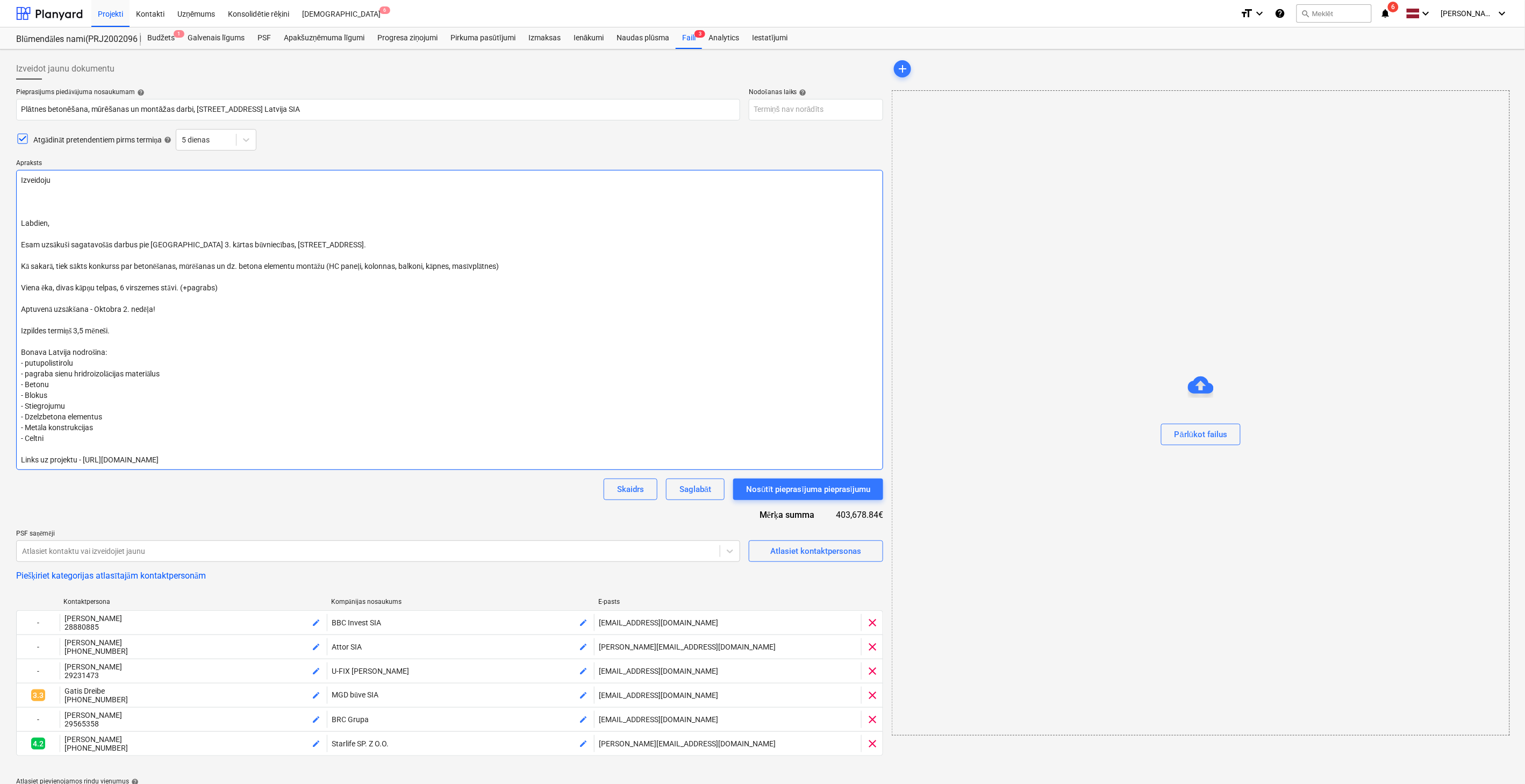
type textarea "Izveidoju 2 Labdien, Esam uzsākuši sagatavošās darbus pie [GEOGRAPHIC_DATA] 3. …"
type textarea "x"
type textarea "Izveidoju 2. Labdien, Esam uzsākuši sagatavošās darbus pie [GEOGRAPHIC_DATA] 3.…"
type textarea "x"
type textarea "Izveidoju 2. k Labdien, Esam uzsākuši sagatavošās darbus pie [GEOGRAPHIC_DATA] …"
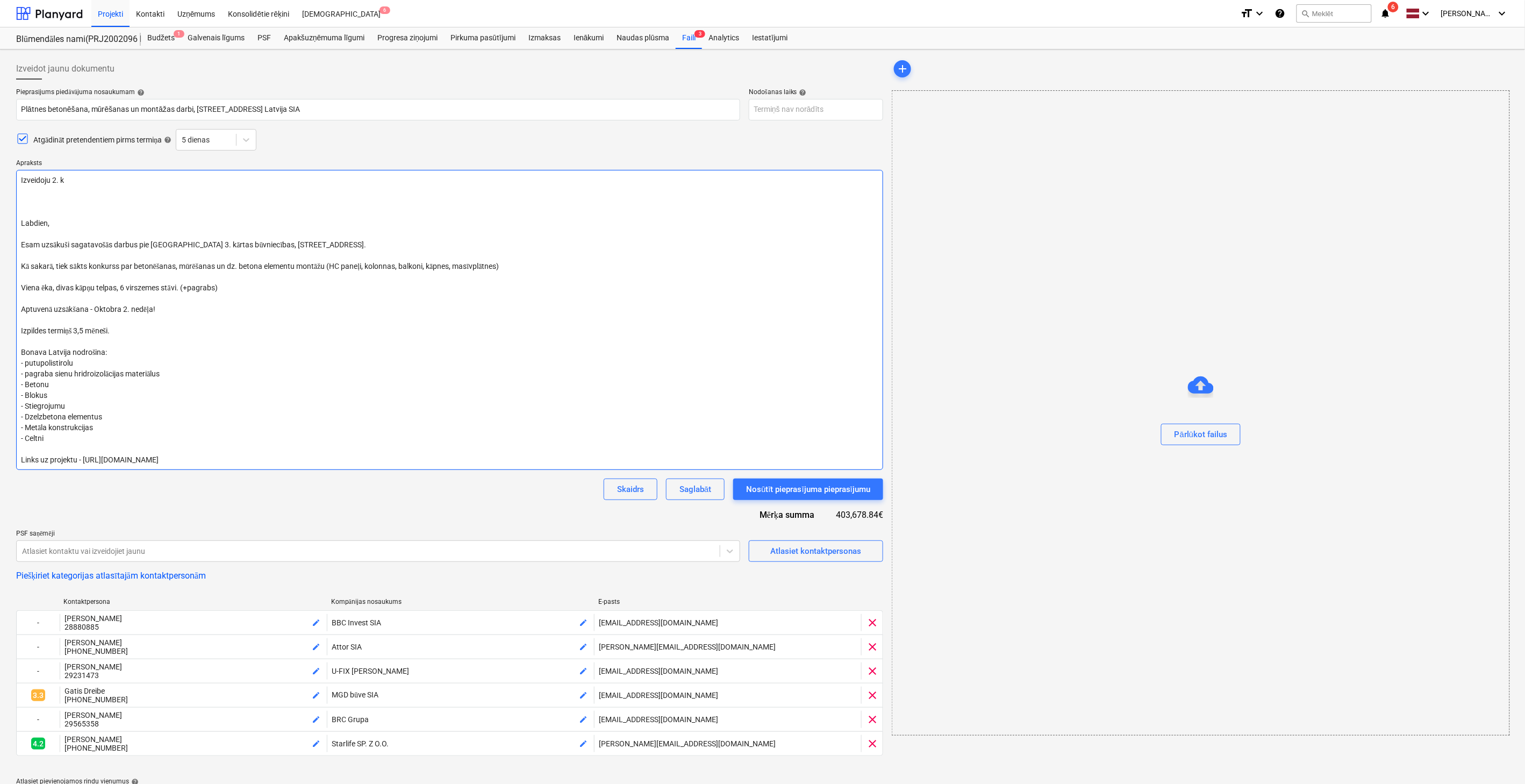
type textarea "x"
type textarea "Izveidoju 2. kā Labdien, Esam uzsākuši sagatavošās darbus pie [GEOGRAPHIC_DATA]…"
type textarea "x"
type textarea "Izveidoju 2. kār Labdien, Esam uzsākuši sagatavošās darbus pie [GEOGRAPHIC_DATA…"
type textarea "x"
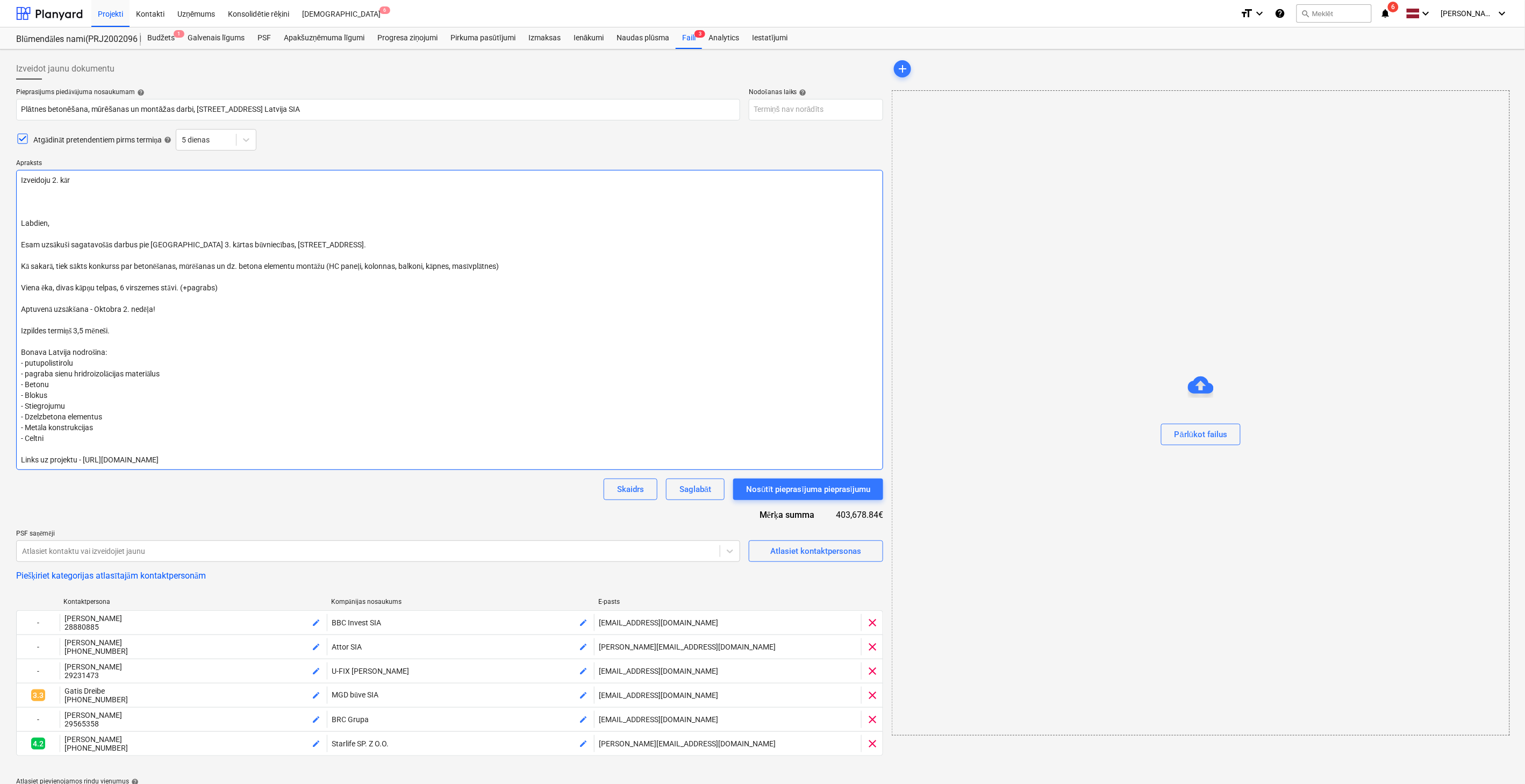
type textarea "Izveidoju 2. kārt Labdien, Esam uzsākuši sagatavošās darbus pie [GEOGRAPHIC_DAT…"
type textarea "x"
type textarea "Izveidoju 2. kārt Labdien, Esam uzsākuši sagatavošās darbus pie [GEOGRAPHIC_DAT…"
type textarea "x"
type textarea "Izveidoju 2. kārtu Labdien, Esam uzsākuši sagatavošās darbus pie [GEOGRAPHIC_DA…"
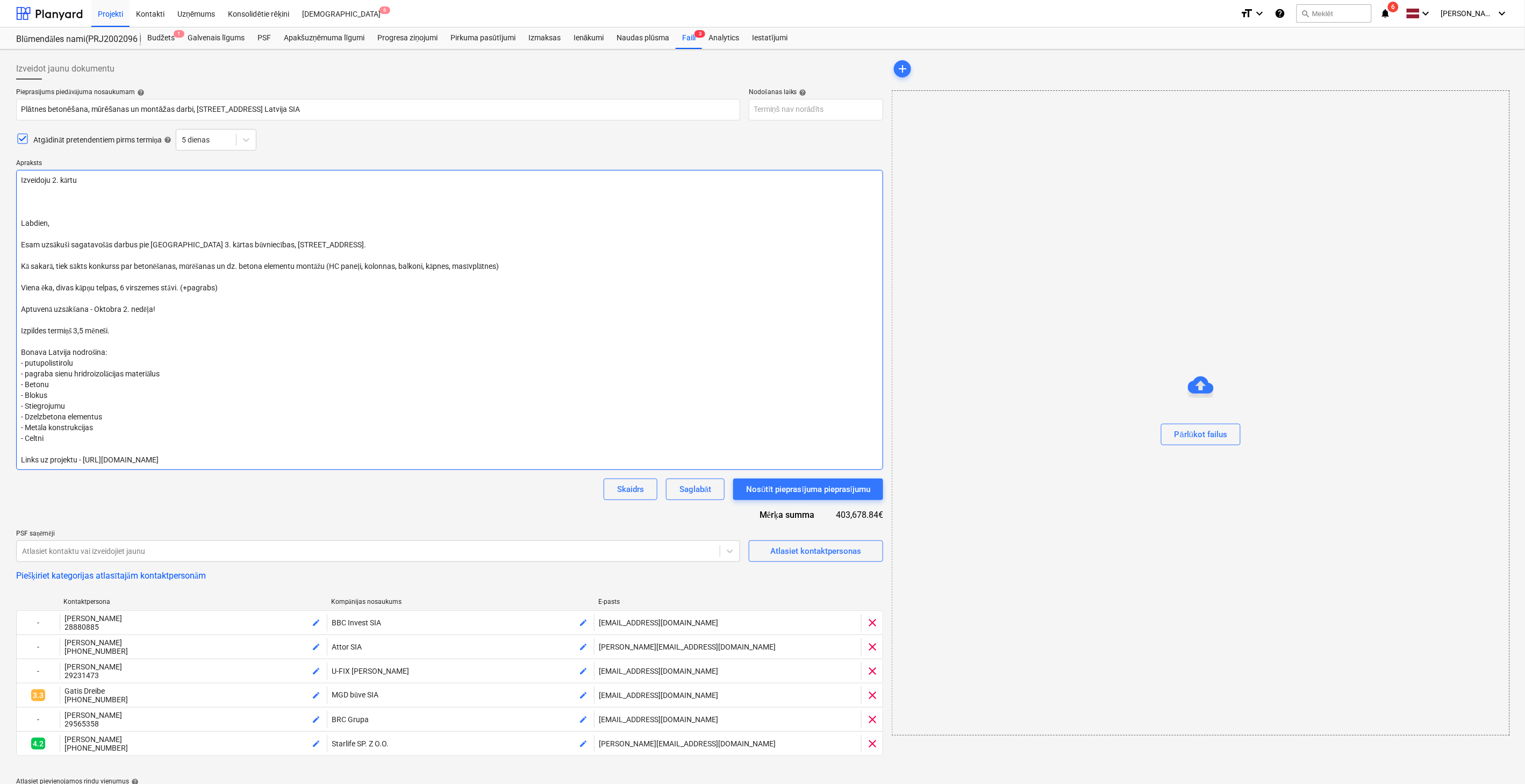
type textarea "x"
type textarea "Izveidoju 2. kārtu, Labdien, Esam uzsākuši sagatavošās darbus pie [GEOGRAPHIC_D…"
type textarea "x"
type textarea "Izveidoju 2. [PERSON_NAME] Labdien, Esam uzsākuši sagatavošās darbus pie [GEOGR…"
type textarea "x"
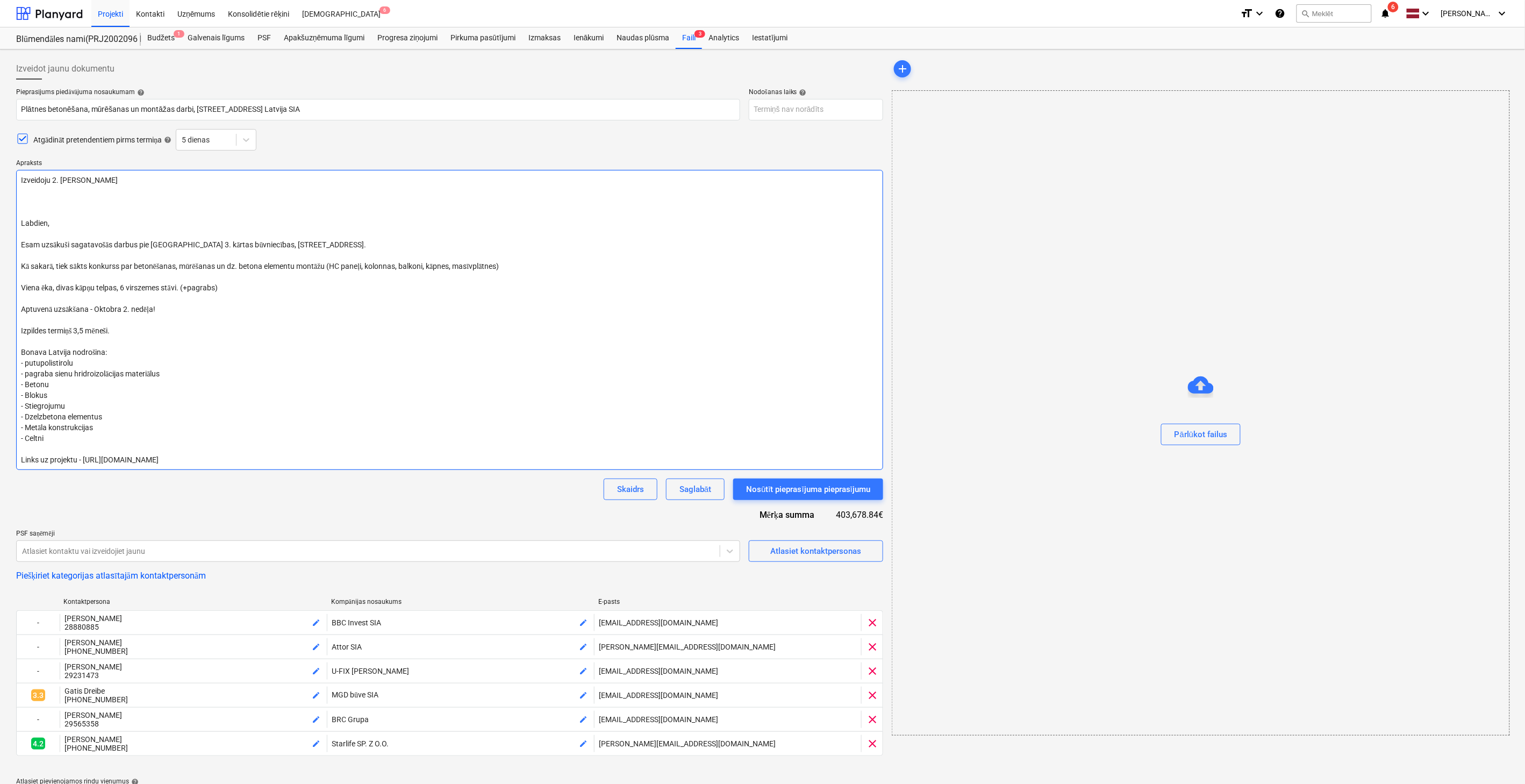
type textarea "Izveidoju 2. [PERSON_NAME] Labdien, Esam uzsākuši sagatavošās darbus pie [GEOGR…"
type textarea "x"
type textarea "Izveidoju 2. [PERSON_NAME] Labdien, Esam uzsākuši sagatavošās darbus pie [GEOGR…"
type textarea "x"
type textarea "Izveidoju 2. [PERSON_NAME] Labdien, Esam uzsākuši sagatavošās darbus pie [GEOGR…"
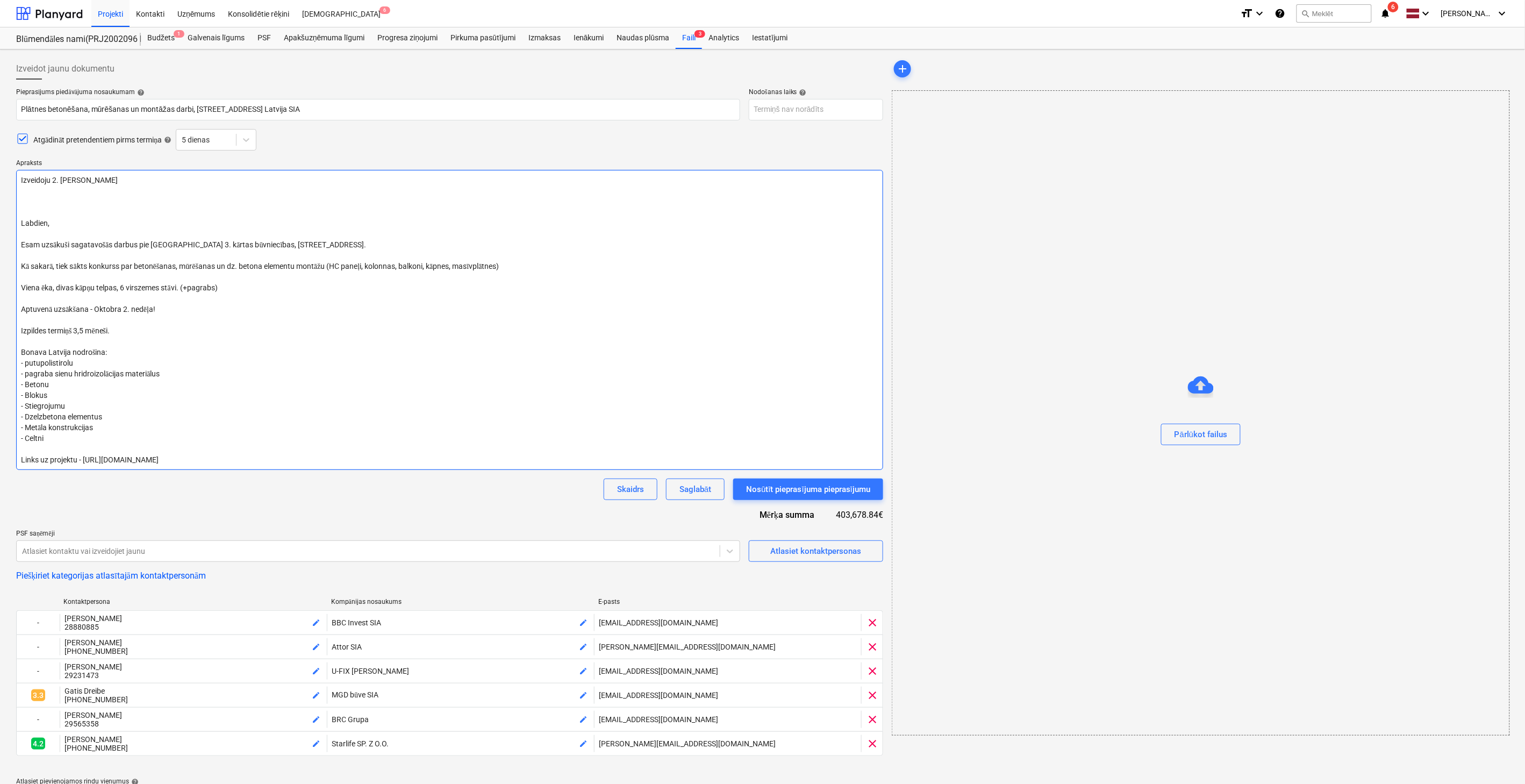
type textarea "x"
type textarea "Izveidoju 2. kārtu, Labdien, Esam uzsākuši sagatavošās darbus pie [GEOGRAPHIC_D…"
type textarea "x"
type textarea "Izveidoju 2. kārtu, Labdien, Esam uzsākuši sagatavošās darbus pie [GEOGRAPHIC_D…"
type textarea "x"
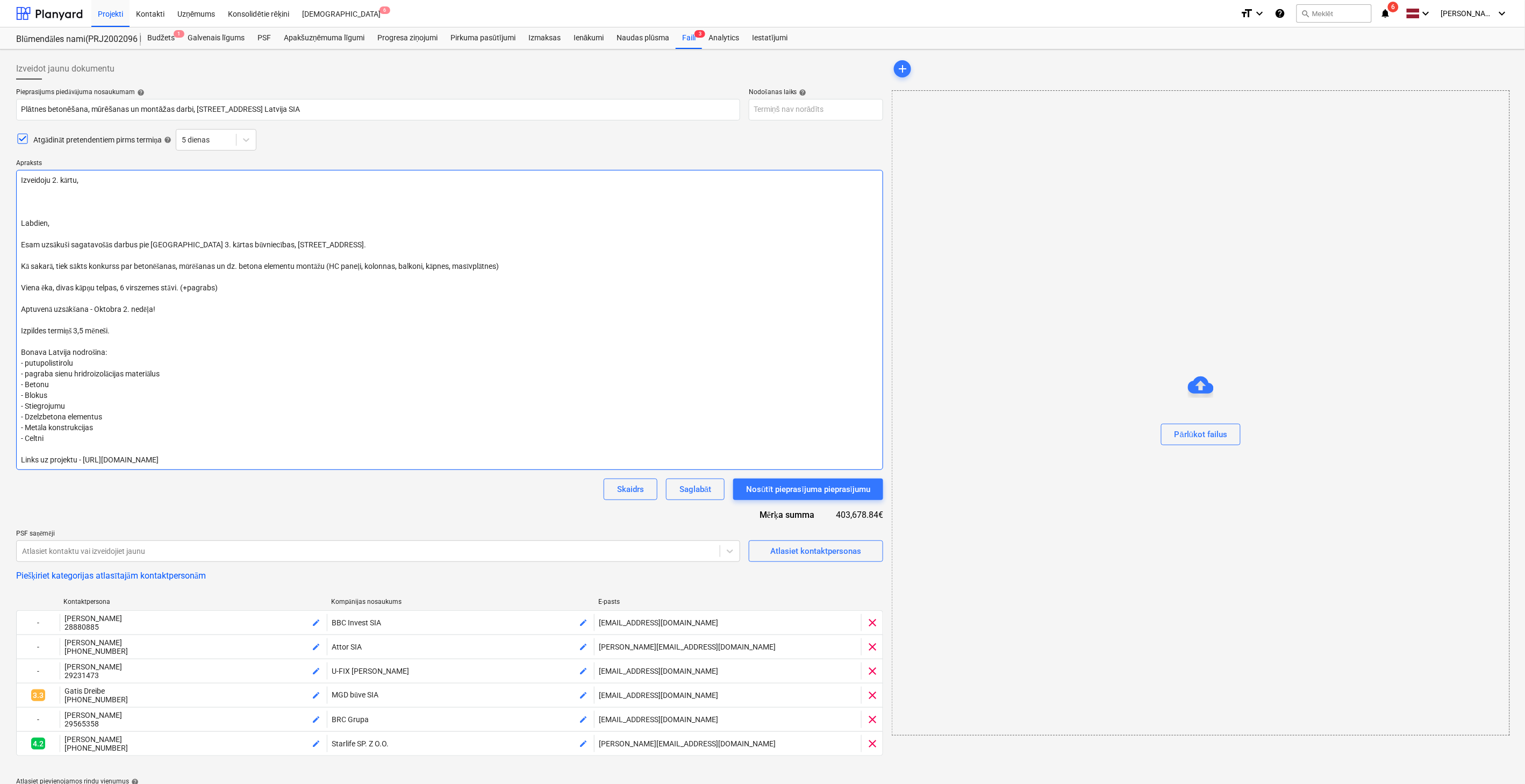
type textarea "Izveidoju 2. kārtu, Labdien, Esam uzsākuši sagatavošās darbus pie [GEOGRAPHIC_D…"
type textarea "x"
type textarea "Izveidoju 2. kārtu, l Labdien, Esam uzsākuši sagatavošās darbus pie [GEOGRAPHIC…"
type textarea "x"
type textarea "Izveidoju 2. kārtu, la Labdien, Esam uzsākuši sagatavošās darbus pie [GEOGRAPHI…"
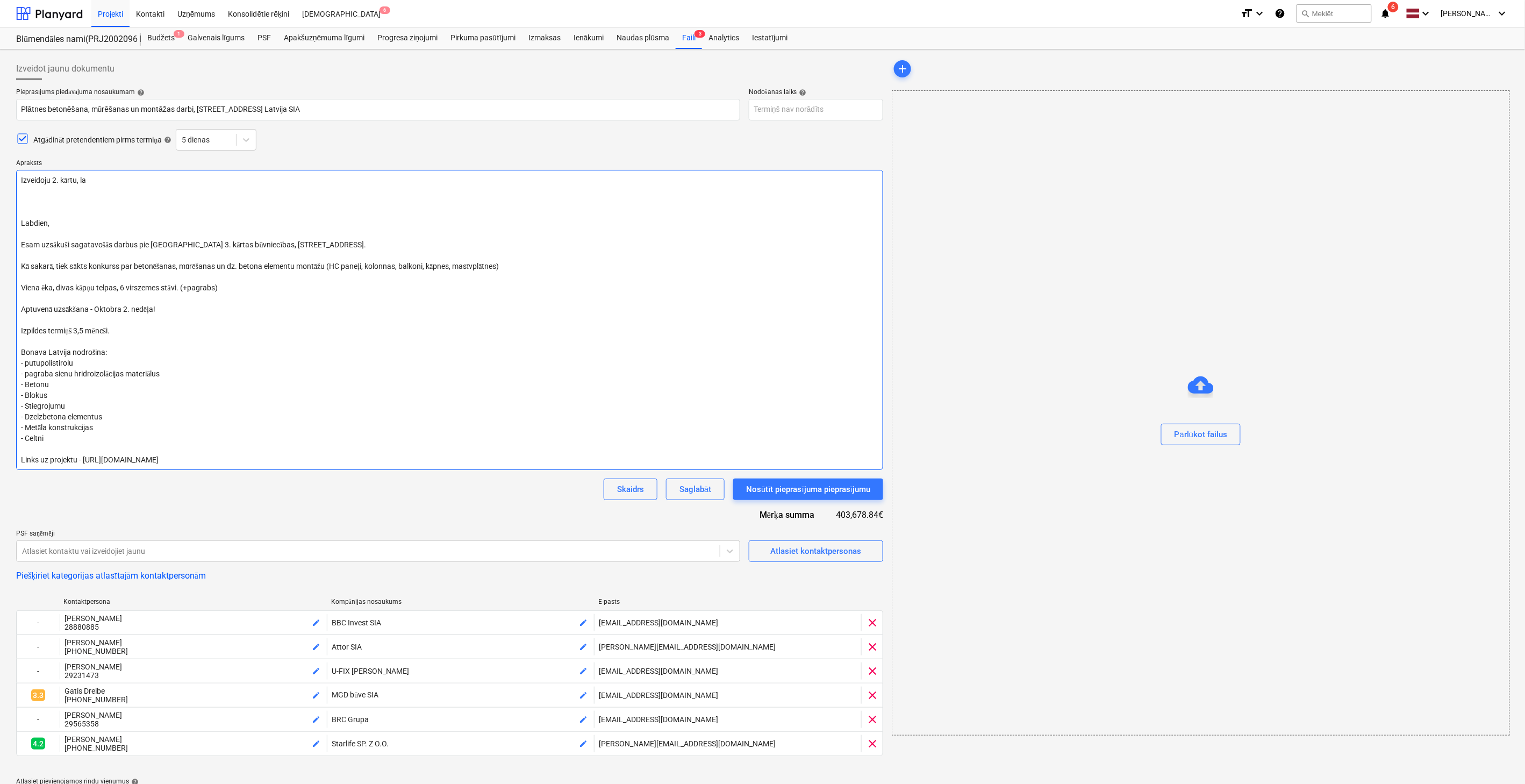
type textarea "x"
type textarea "Izveidoju 2. kārtu, lai Labdien, Esam uzsākuši sagatavošās darbus pie [GEOGRAPH…"
type textarea "x"
type textarea "Izveidoju 2. [PERSON_NAME], lai p Labdien, Esam uzsākuši sagatavošās darbus pie…"
type textarea "x"
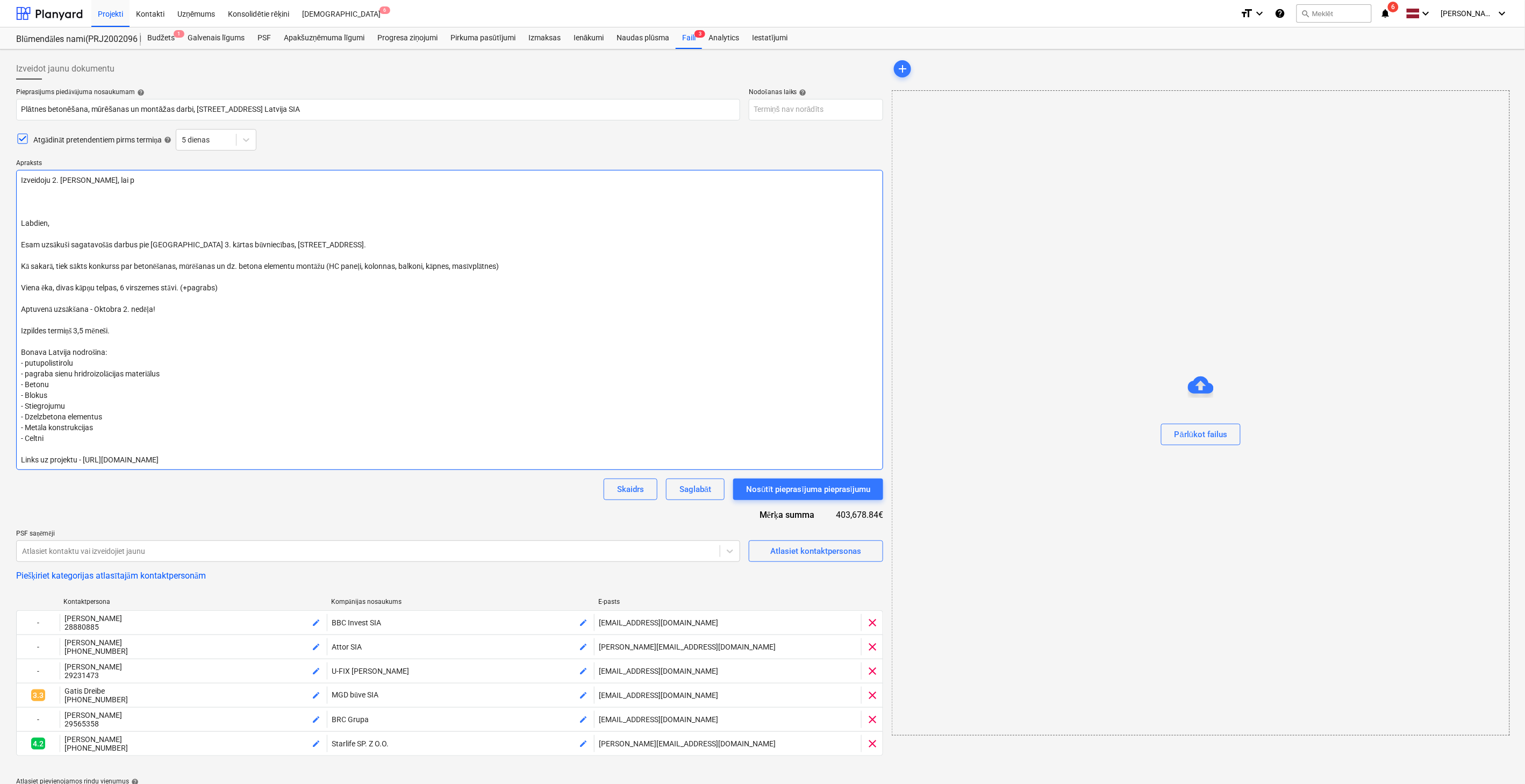
type textarea "Izveidoju 2. kārtu, lai pi Labdien, Esam uzsākuši sagatavošās darbus pie [GEOGR…"
type textarea "x"
type textarea "Izveidoju 2. kārtu, lai pie Labdien, Esam uzsākuši sagatavošās darbus pie [GEOG…"
type textarea "x"
type textarea "Izveidoju 2. [PERSON_NAME], lai piev Labdien, Esam uzsākuši sagatavošās darbus …"
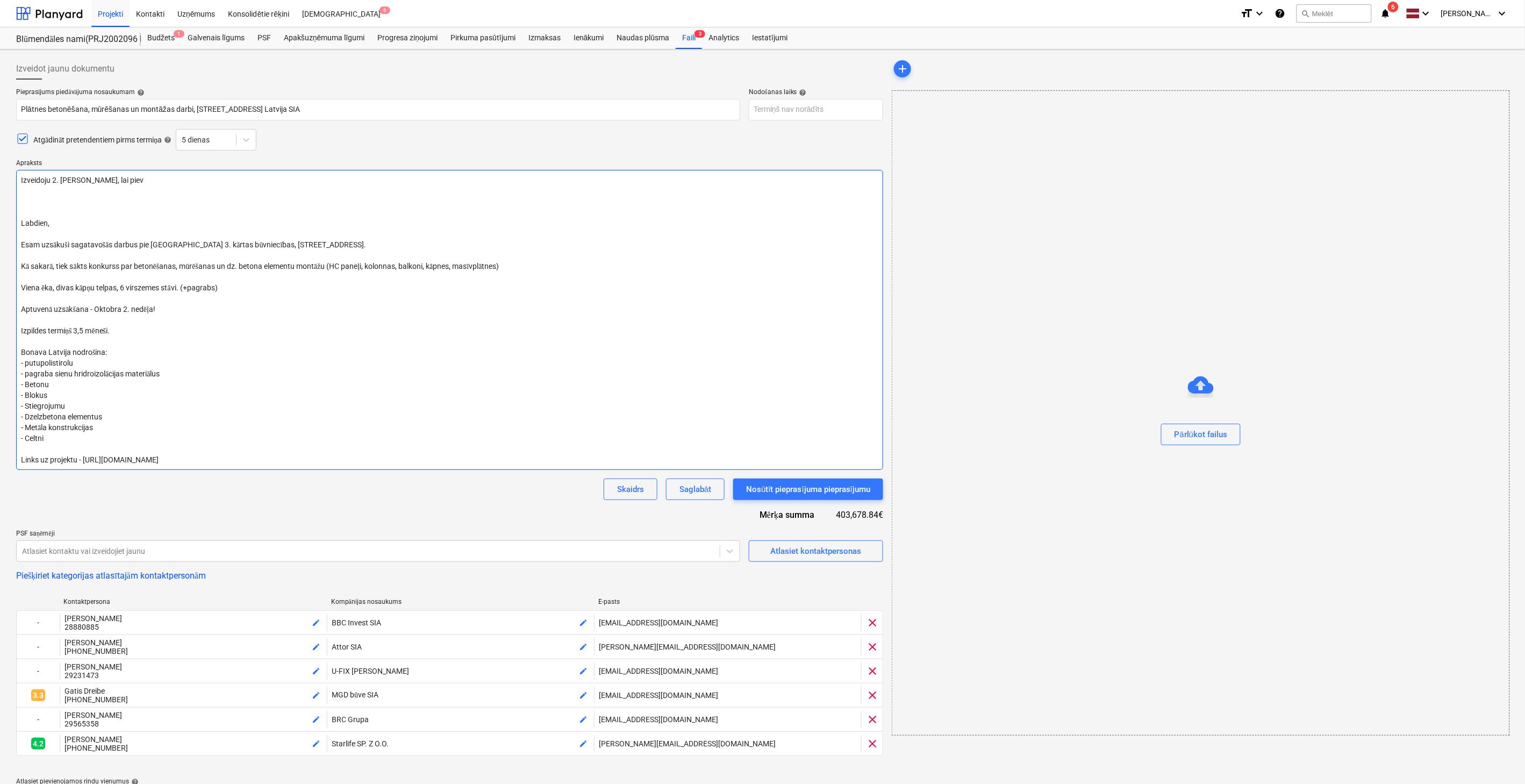
type textarea "x"
type textarea "Izveidoju 2. [PERSON_NAME], lai pievi Labdien, Esam uzsākuši sagatavošās darbus…"
type textarea "x"
type textarea "Izveidoju 2. kārtu, lai pievie Labdien, Esam uzsākuši sagatavošās darbus pie [G…"
type textarea "x"
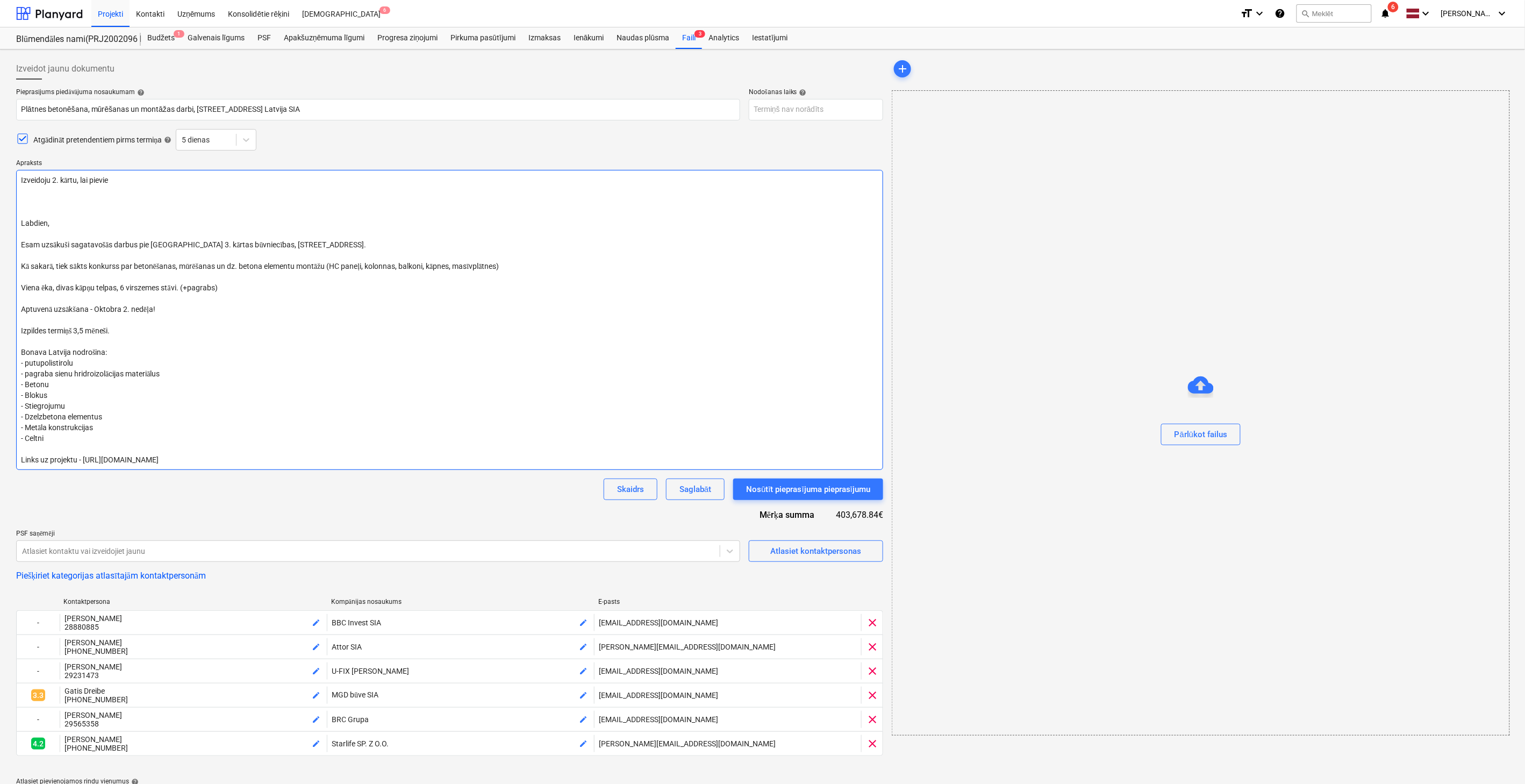
type textarea "Izveidoju 2. [PERSON_NAME], lai pievien Labdien, Esam uzsākuši sagatavošās darb…"
type textarea "x"
type textarea "Izveidoju 2. kārtu, lai pievieno Labdien, Esam uzsākuši sagatavošās darbus pie …"
type textarea "x"
type textarea "Izveidoju 2. kārtu, lai pievienot Labdien, Esam uzsākuši sagatavošās darbus pie…"
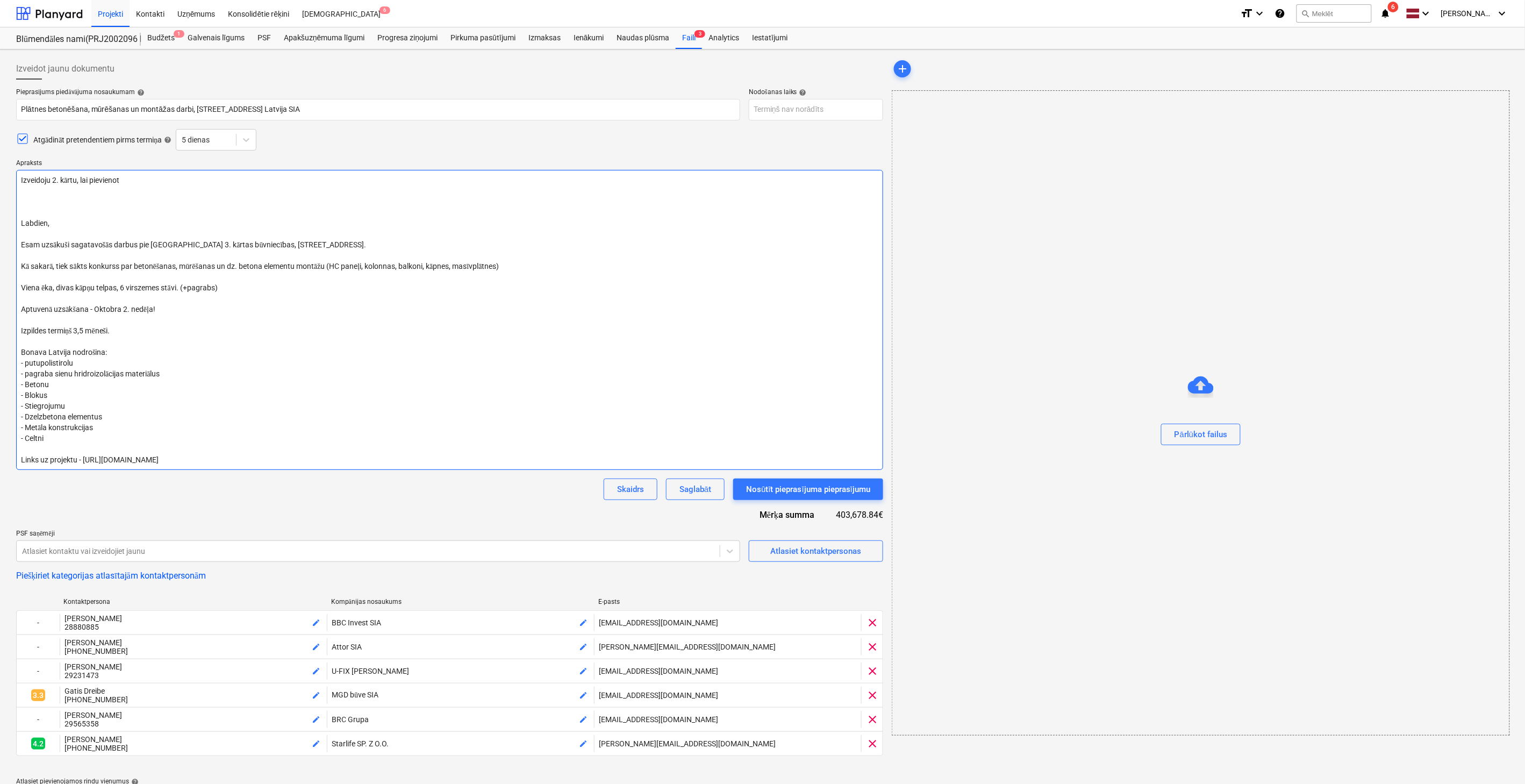
type textarea "x"
type textarea "Izveidoju 2. kārtu, lai pievienotu Labdien, Esam uzsākuši sagatavošās darbus pi…"
type textarea "x"
type textarea "Izveidoju 2. kārtu, lai pievienotu Labdien, Esam uzsākuši sagatavošās darbus pi…"
type textarea "x"
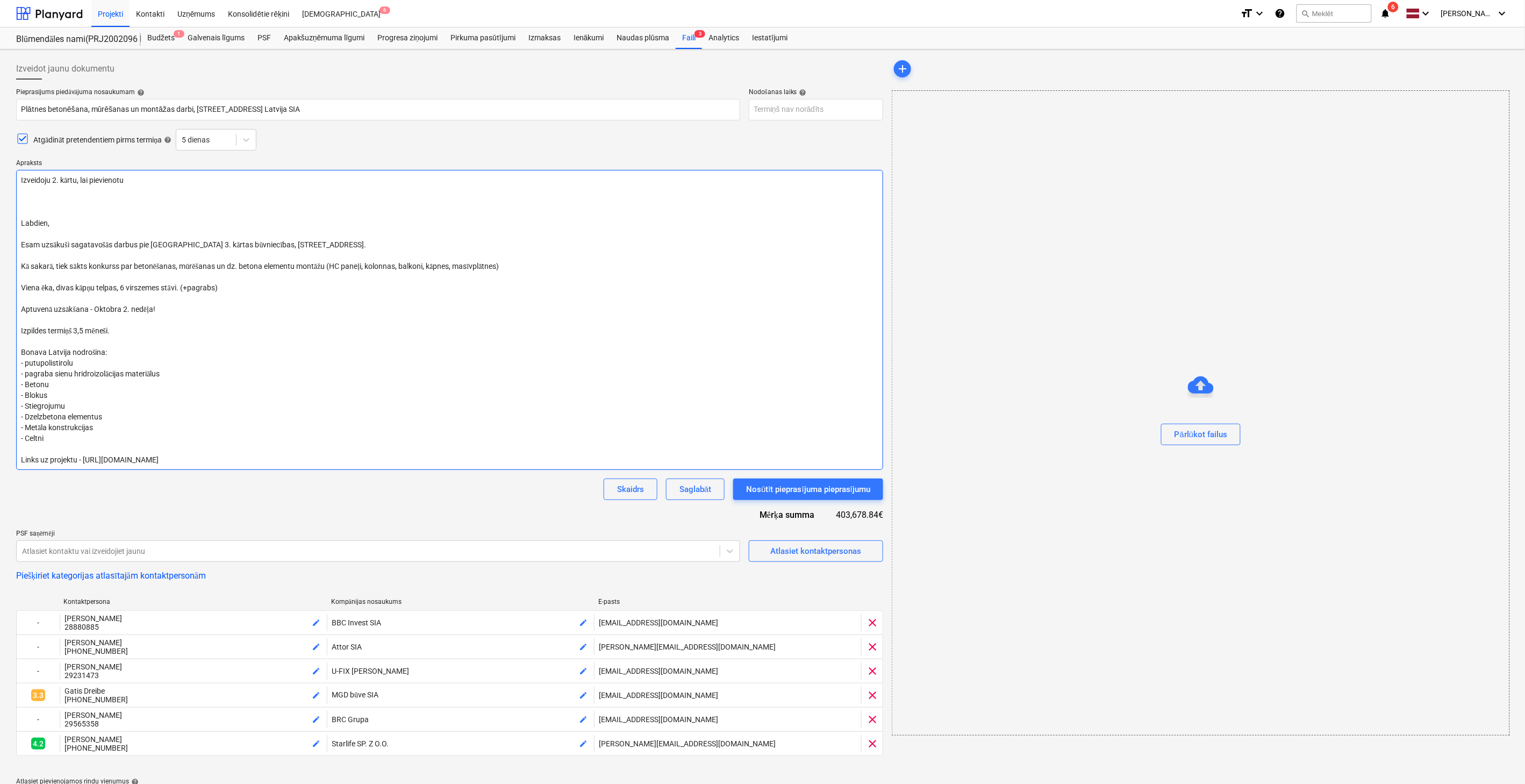
type textarea "Izveidoju 2. kārtu, lai pievienotu i Labdien, Esam uzsākuši sagatavošās darbus …"
type textarea "x"
type textarea "Izveidoju 2. kārtu, lai pievienotu iz Labdien, Esam uzsākuši sagatavošās darbus…"
type textarea "x"
type textarea "Izveidoju 2. kārtu, lai pievienotu izt Labdien, Esam uzsākuši sagatavošās darbu…"
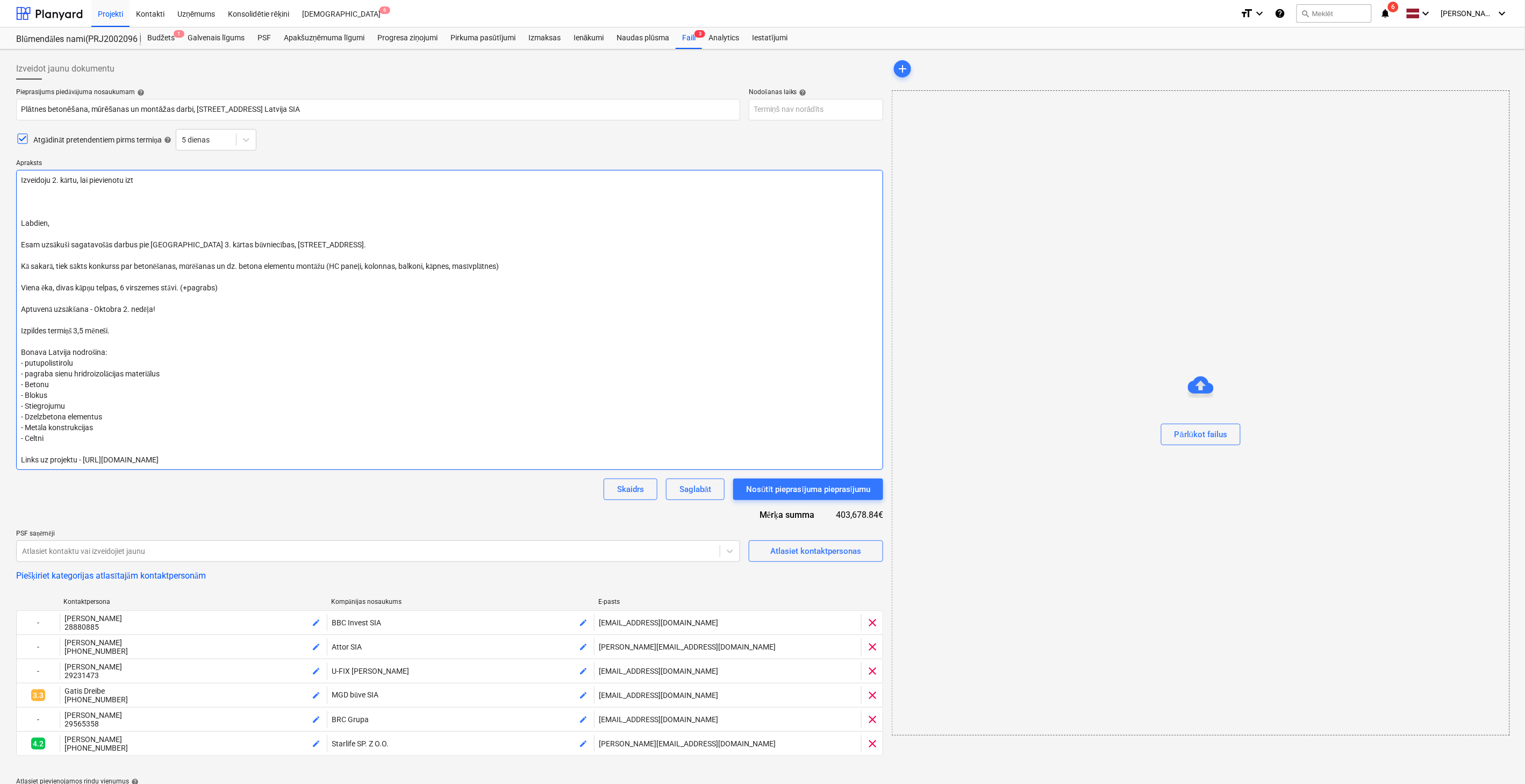
type textarea "x"
type textarea "Izveidoju 2. kārtu, lai pievienotu iztrū Labdien, Esam uzsākuši sagatavošās dar…"
type textarea "x"
type textarea "Izveidoju 2. kārtu, lai pievienotu iztrūk Labdien, Esam uzsākuši sagatavošās da…"
type textarea "x"
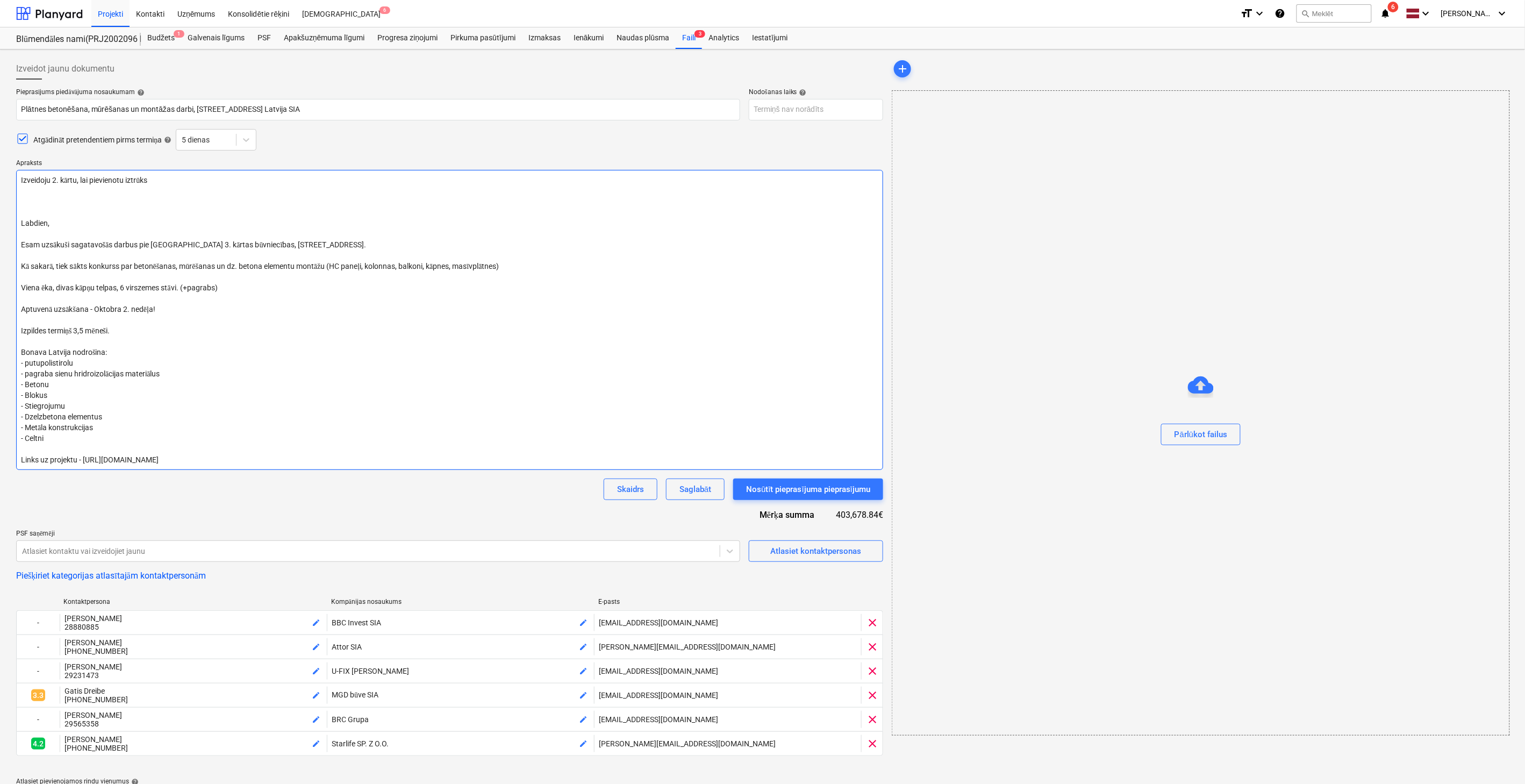
type textarea "Izveidoju 2. kārtu, lai pievienotu iztrūkst Labdien, Esam uzsākuši sagatavošās …"
type textarea "x"
type textarea "Izveidoju 2. kārtu, lai pievienotu iztrūksto Labdien, Esam uzsākuši sagatavošās…"
type textarea "x"
type textarea "Izveidoju 2. kārtu, lai pievienotu iztrūkstoš Labdien, Esam uzsākuši sagatavošā…"
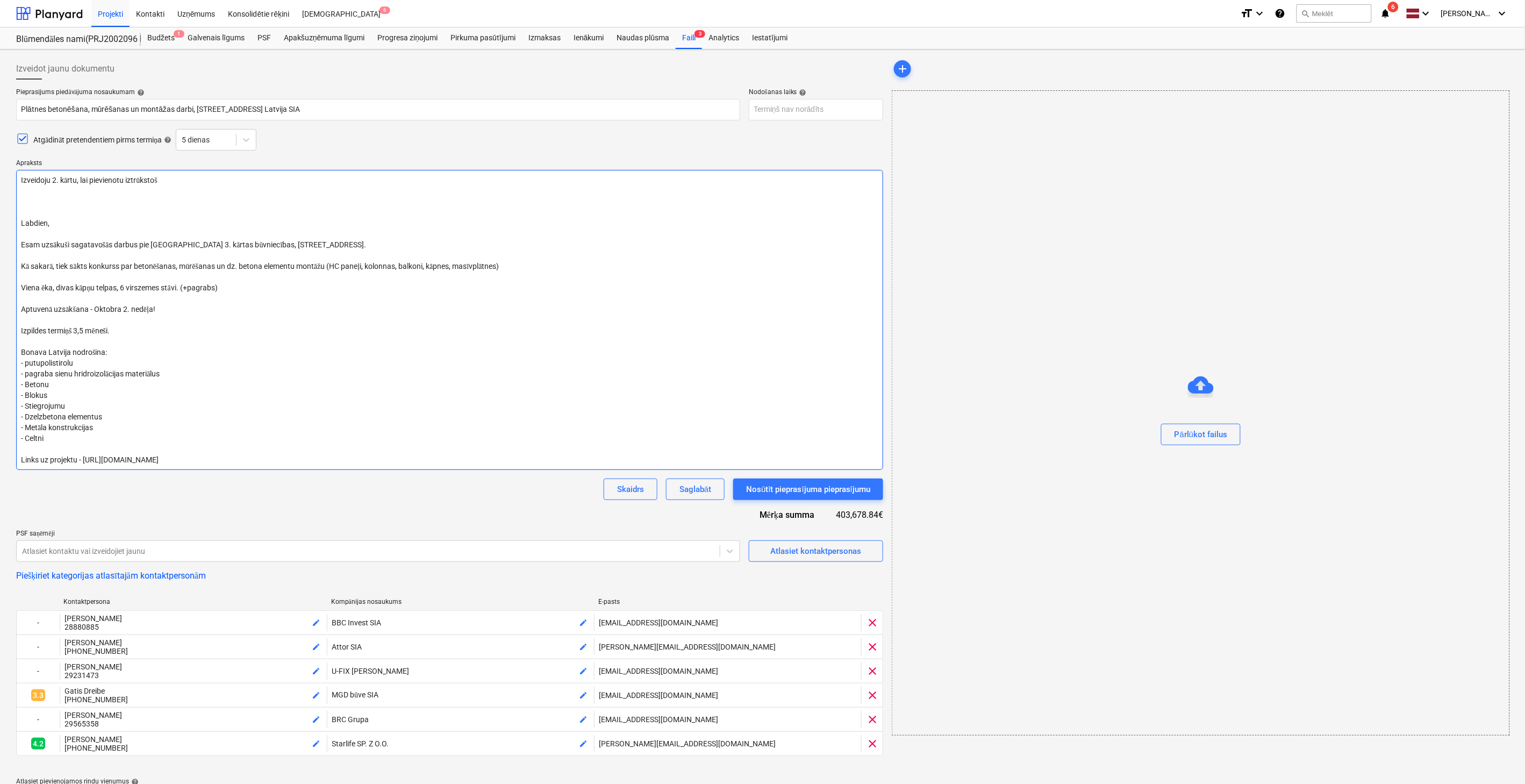
type textarea "x"
type textarea "Izveidoju 2. kārtu, lai pievienotu iztrūkstošā Labdien, Esam uzsākuši sagatavoš…"
type textarea "x"
type textarea "Izveidoju 2. kārtu, lai pievienotu iztrūkstošā Labdien, Esam uzsākuši sagatavoš…"
type textarea "x"
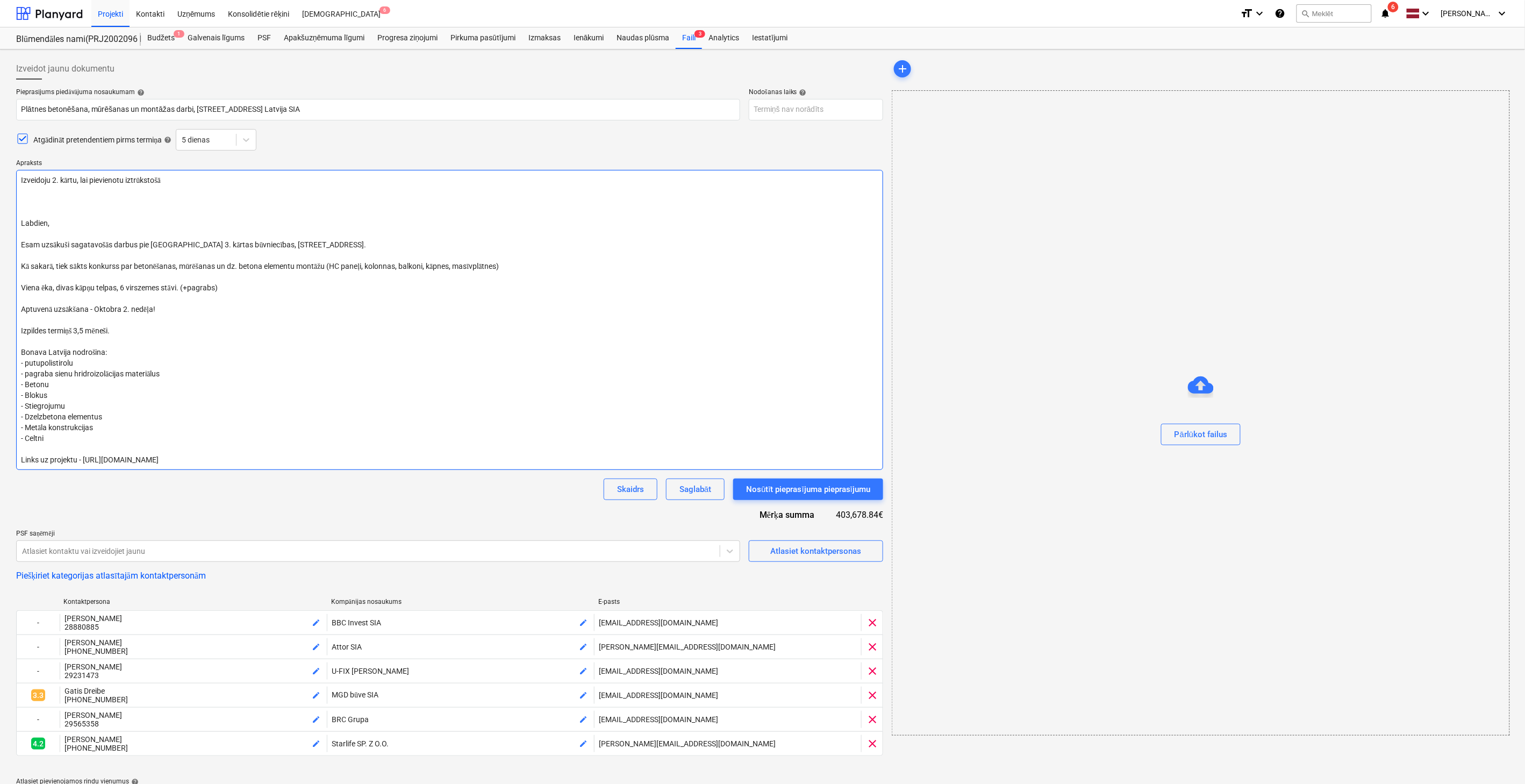
type textarea "Izveidoju 2. kārtu, lai pievienotu iztrūkstošā p Labdien, Esam uzsākuši sagatav…"
type textarea "x"
type textarea "Izveidoju 2. kārtu, lai pievienotu iztrūkstošā pz Labdien, Esam uzsākuši sagata…"
type textarea "x"
type textarea "Izveidoju 2. kārtu, lai pievienotu iztrūkstošā pzo Labdien, Esam uzsākuši sagat…"
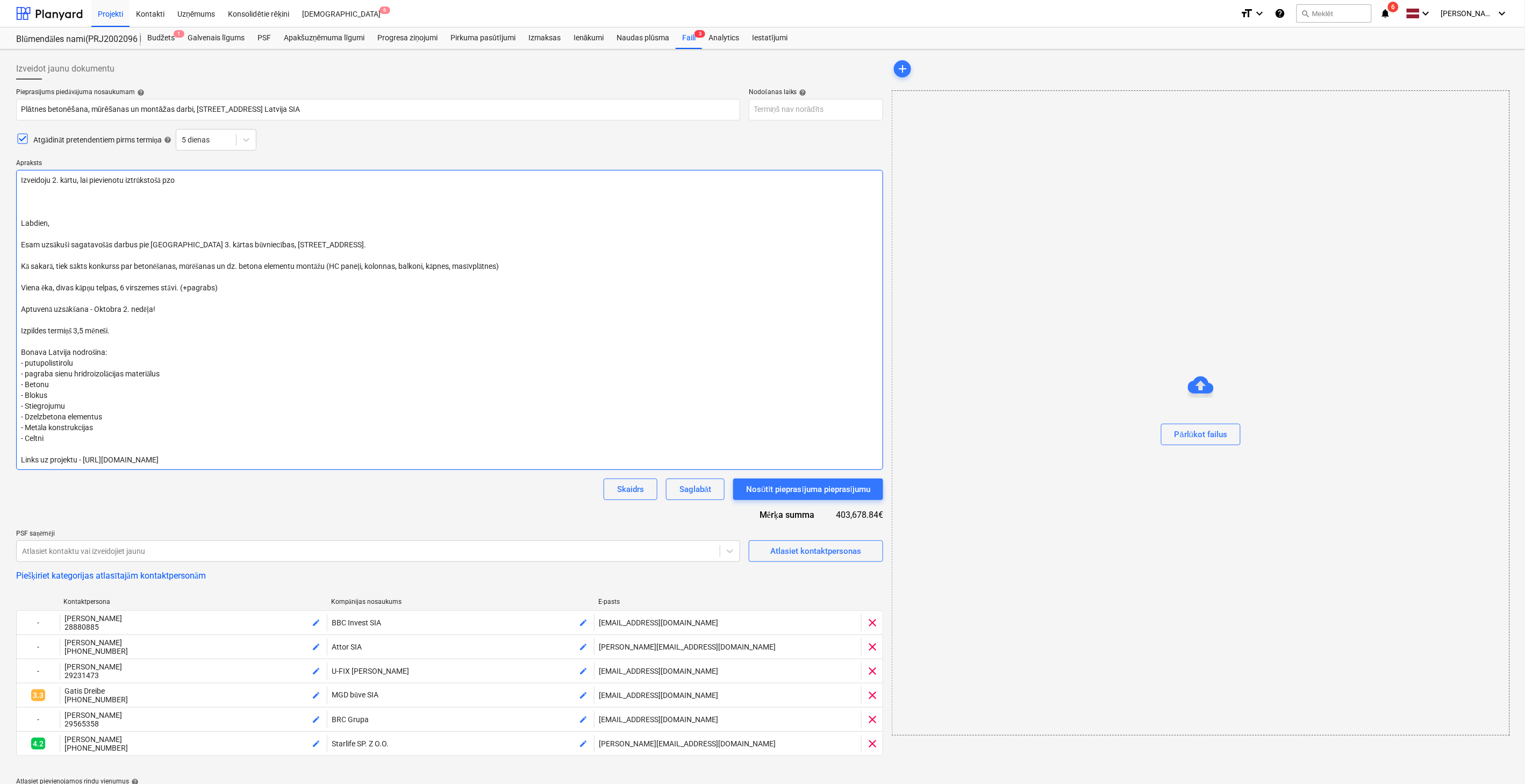
type textarea "x"
type textarea "Izveidoju 2. kārtu, lai pievienotu iztrūkstošā pz Labdien, Esam uzsākuši sagata…"
type textarea "x"
type textarea "Izveidoju 2. kārtu, lai pievienotu iztrūkstošā p Labdien, Esam uzsākuši sagatav…"
type textarea "x"
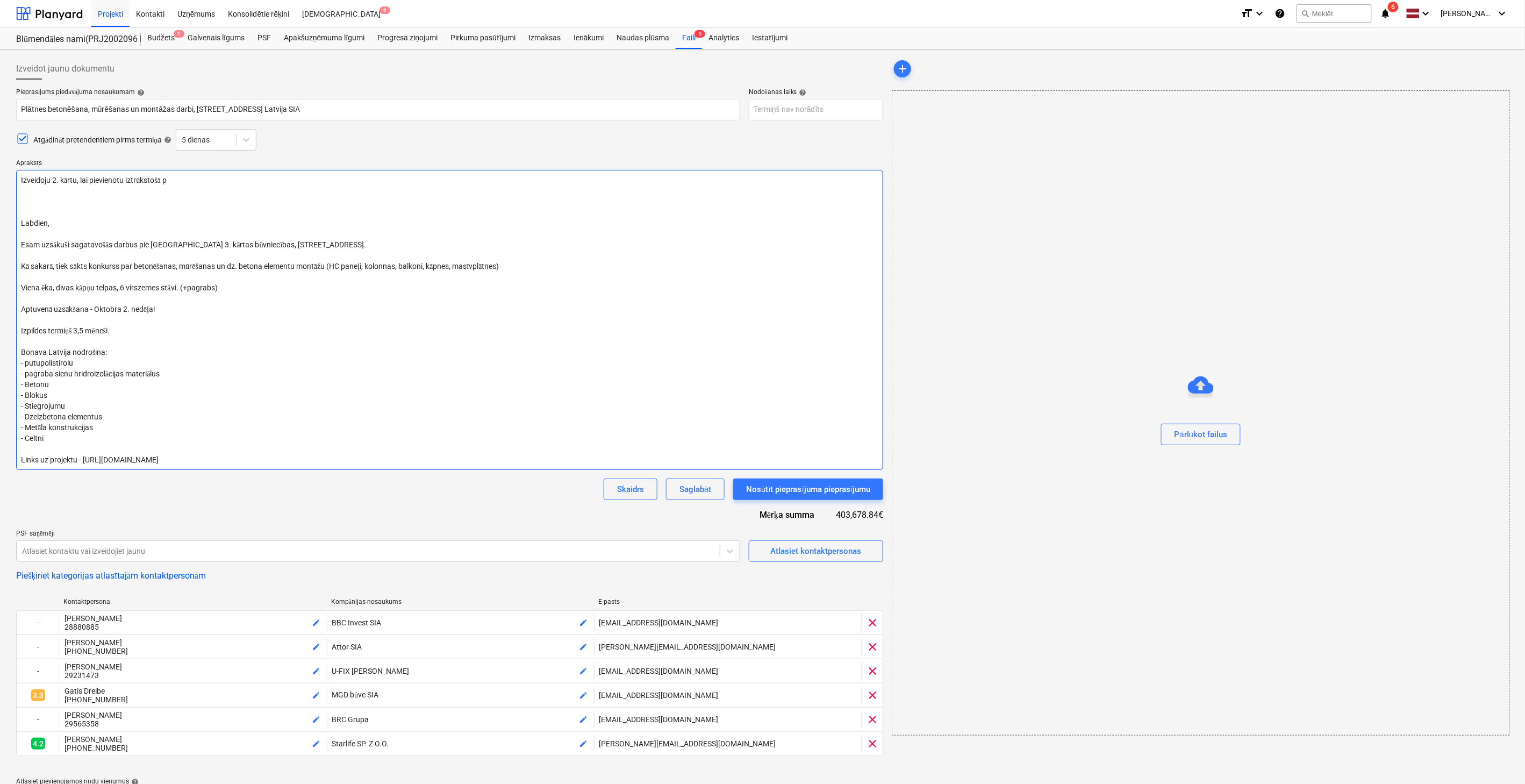
type textarea "Izveidoju 2. kārtu, lai pievienotu iztrūkstošā Labdien, Esam uzsākuši sagatavoš…"
type textarea "x"
type textarea "Izveidoju 2. kārtu, lai pievienotu iztrūkstošā Labdien, Esam uzsākuši sagatavoš…"
type textarea "x"
type textarea "Izveidoju 2. kārtu, lai pievienotu iztrūkstoš Labdien, Esam uzsākuši sagatavošā…"
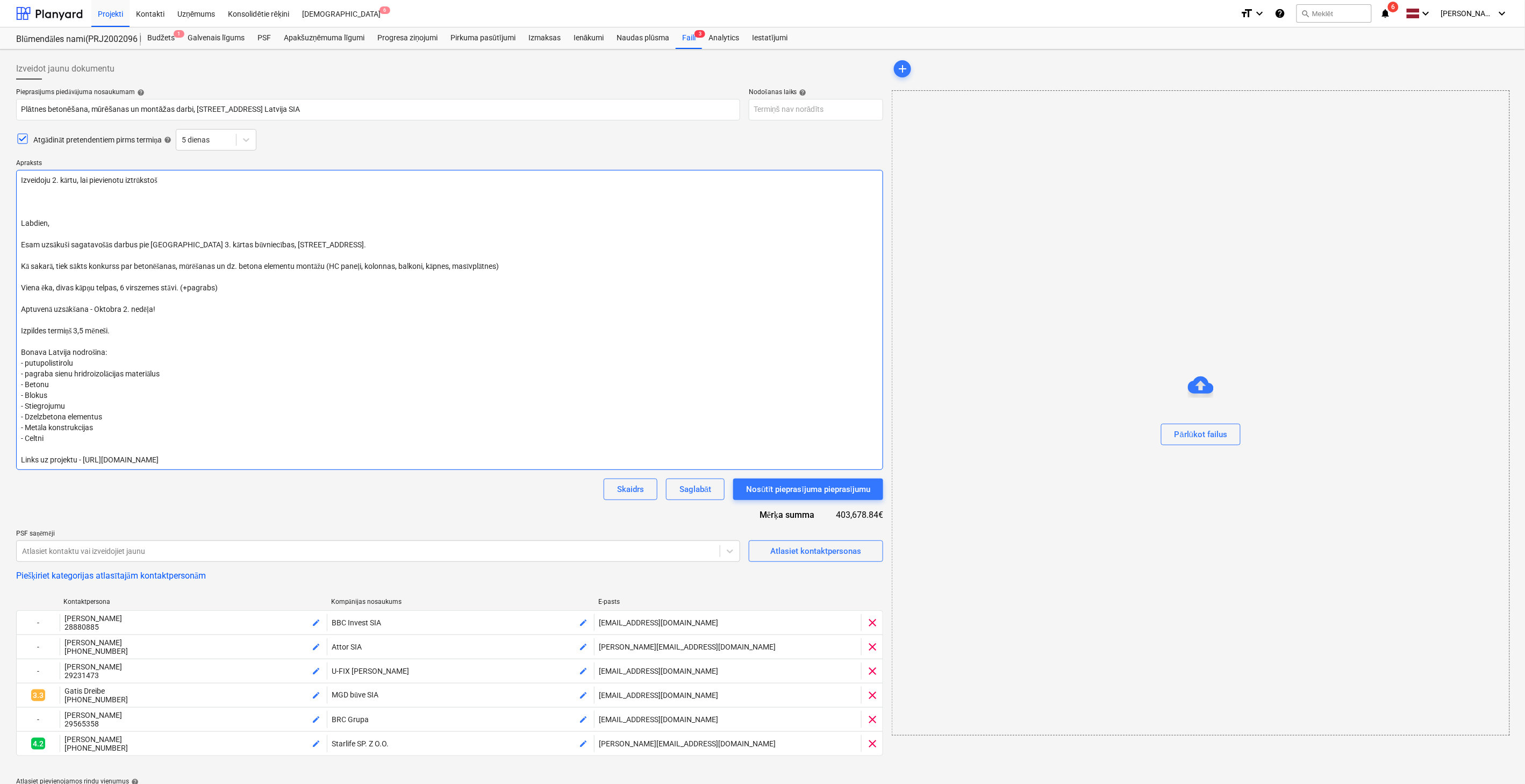
type textarea "x"
type textarea "Izveidoju 2. kārtu, lai pievienotu iztrūkstošā Labdien, Esam uzsākuši sagatavoš…"
type textarea "x"
type textarea "Izveidoju 2. kārtu, lai pievienotu iztrūkstošās Labdien, Esam uzsākuši sagatavo…"
type textarea "x"
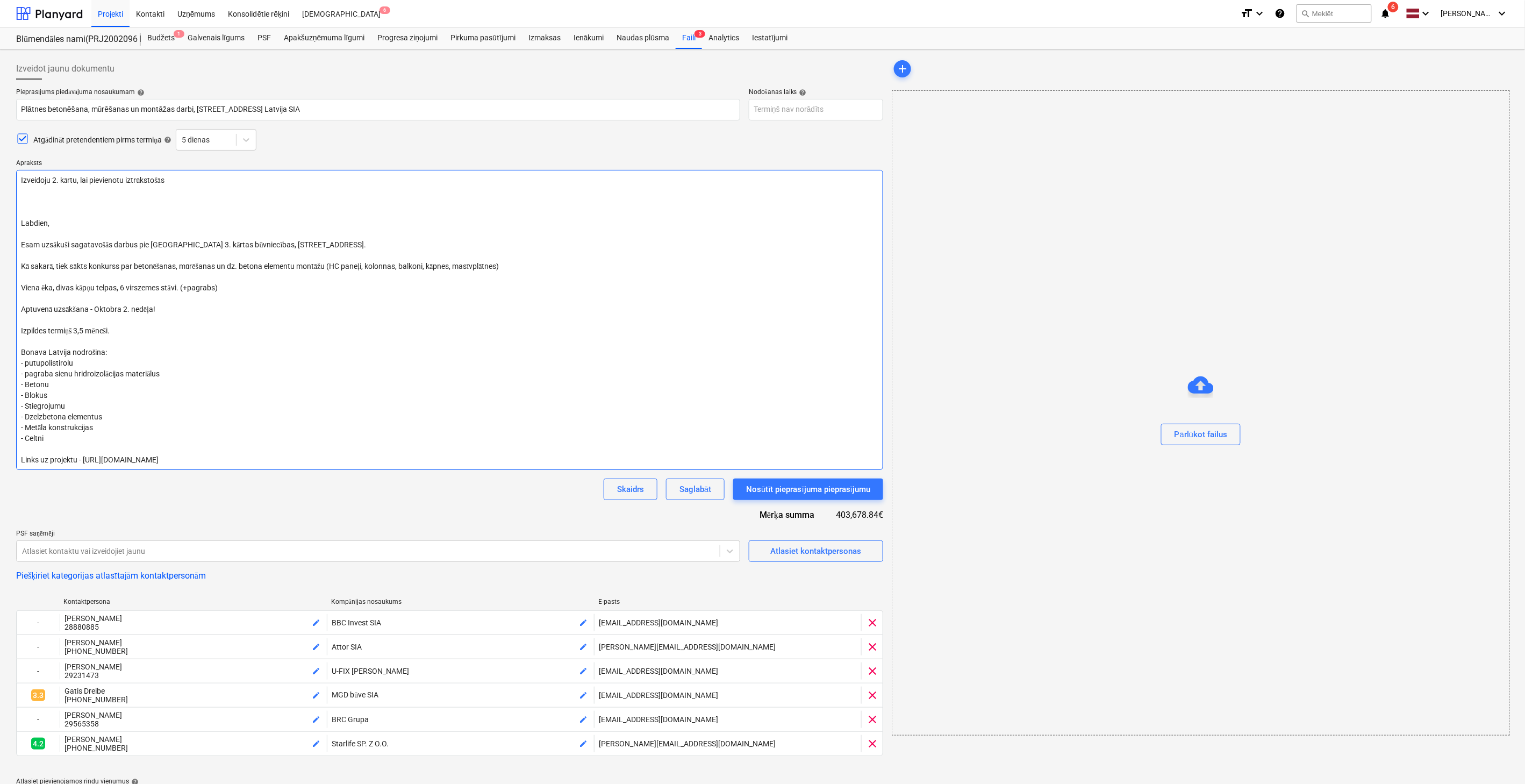
type textarea "Izveidoju 2. kārtu, lai pievienotu iztrūkstošās Labdien, Esam uzsākuši sagatavo…"
type textarea "x"
type textarea "Izveidoju 2. kārtu, lai pievienotu iztrūkstošās p Labdien, Esam uzsākuši sagata…"
type textarea "x"
type textarea "Izveidoju 2. kārtu, lai pievienotu iztrūkstošās po Labdien, Esam uzsākuši sagat…"
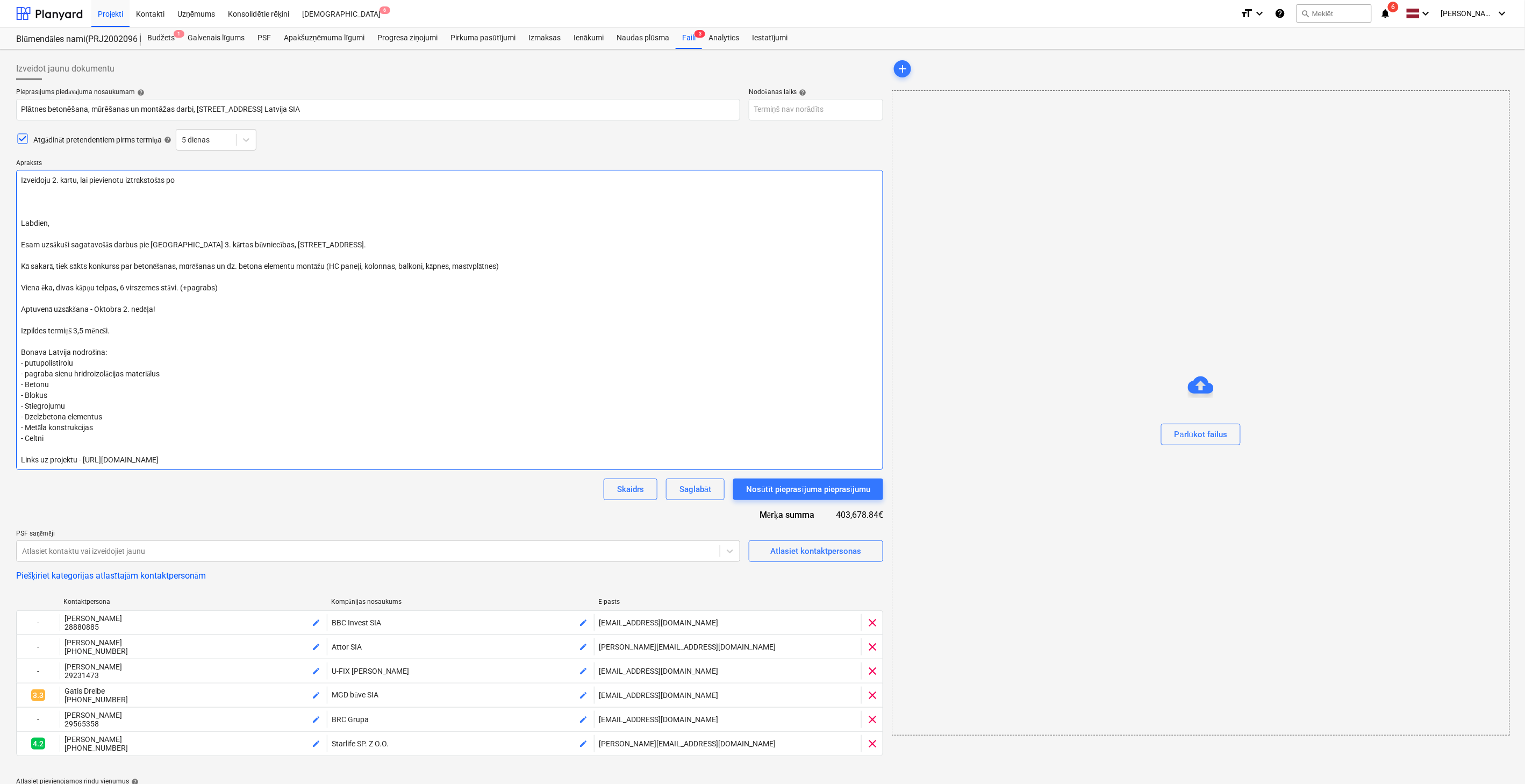
type textarea "x"
type textarea "Izveidoju 2. kārtu, lai pievienotu iztrūkstošās poz Labdien, Esam uzsākuši saga…"
type textarea "x"
type textarea "Izveidoju 2. kārtu, lai pievienotu iztrūkstošās pozī Labdien, Esam uzsākuši sag…"
type textarea "x"
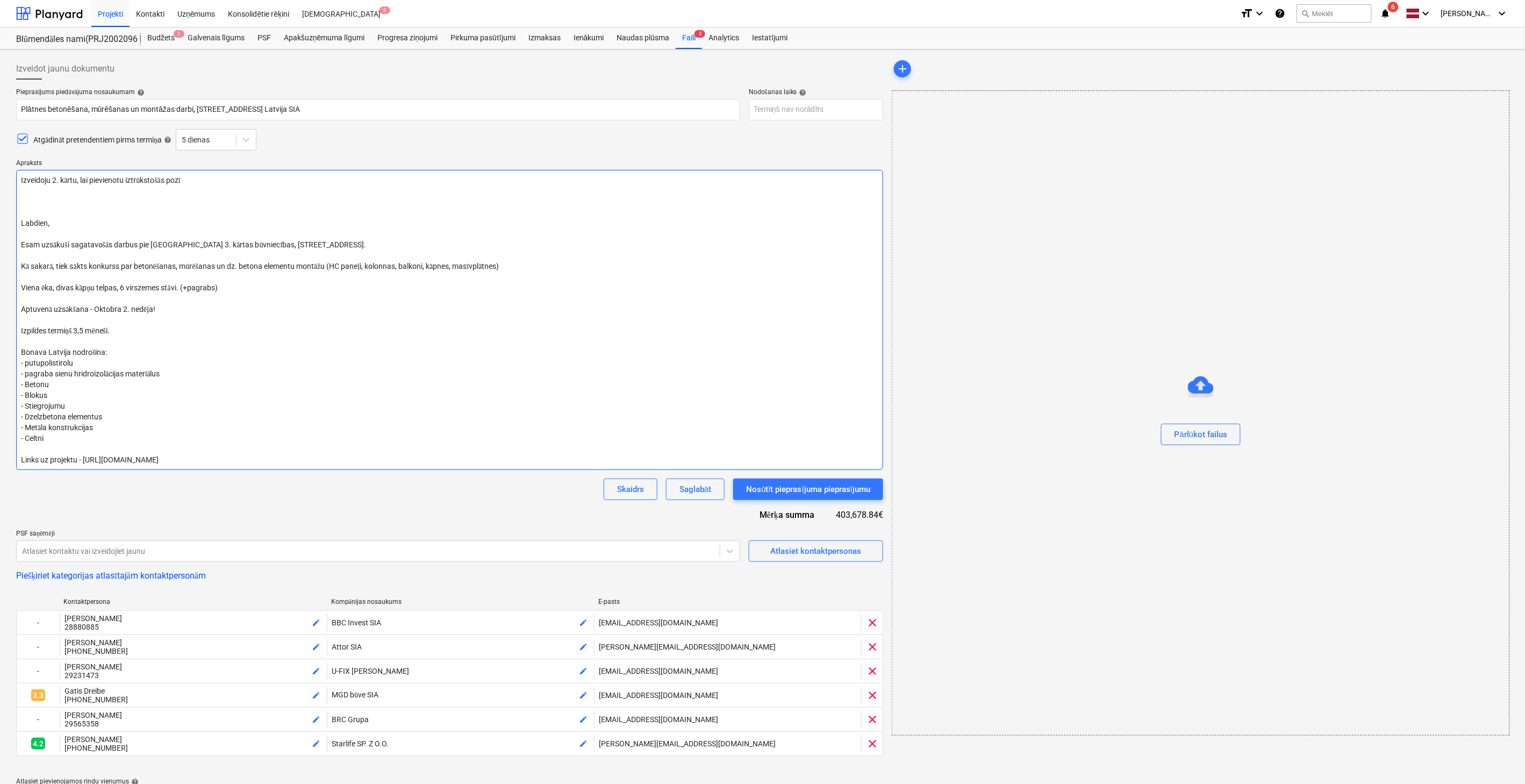
type textarea "Izveidoju 2. kārtu, lai pievienotu iztrūkstošās pozīc Labdien, Esam uzsākuši sa…"
type textarea "x"
type textarea "Izveidoju 2. kārtu, lai pievienotu iztrūkstošās pozīci Labdien, Esam uzsākuši s…"
type textarea "x"
type textarea "Izveidoju 2. kārtu, lai pievienotu iztrūkstošās pozīcija Labdien, Esam uzsākuši…"
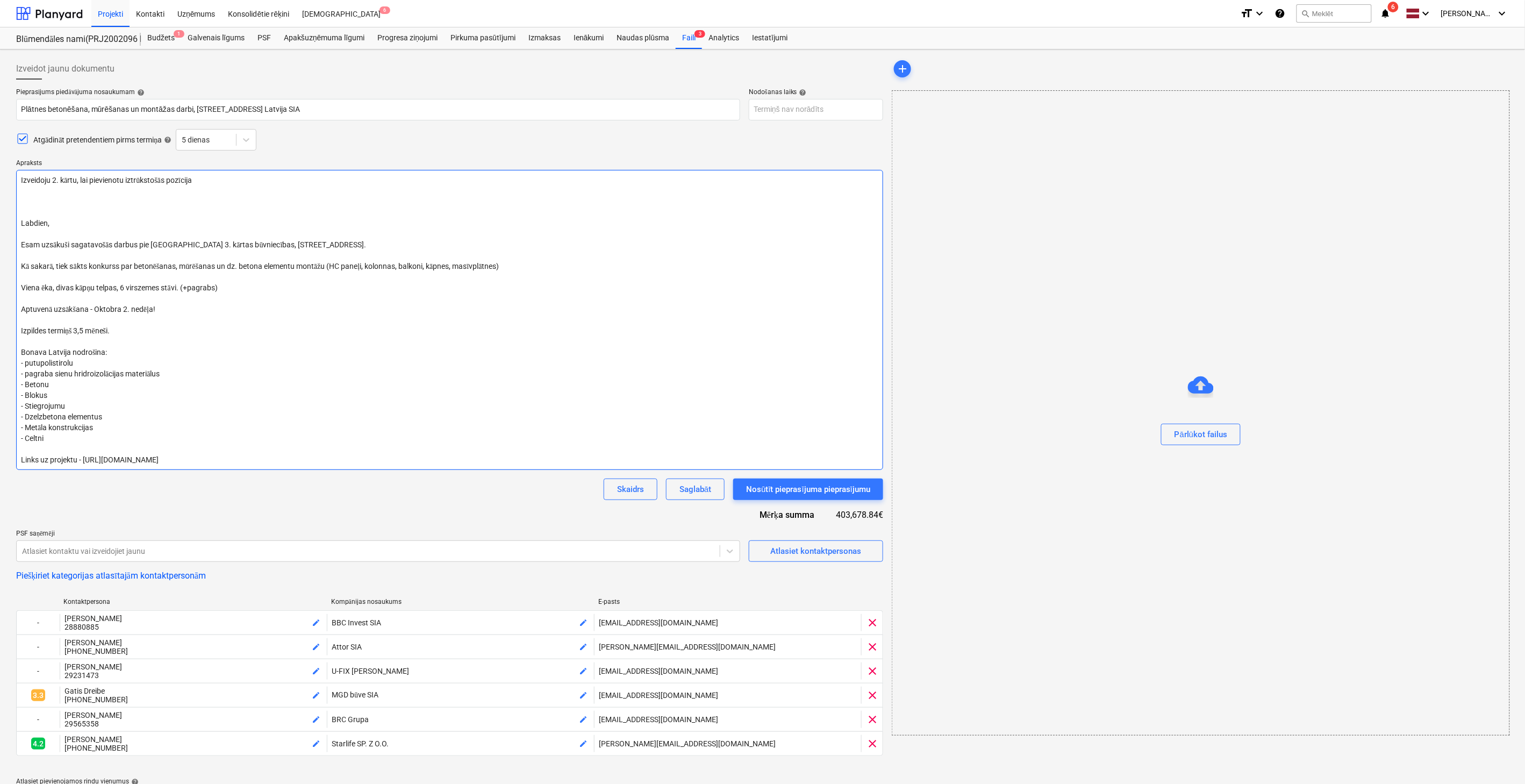
type textarea "x"
type textarea "Izveidoju 2. kārtu, lai pievienotu iztrūkstošās pozīcijas Labdien, Esam uzsākuš…"
type textarea "x"
type textarea "Izveidoju 2. kārtu, lai pievienotu iztrūkstošās pozīcijas/ Labdien, Esam uzsāku…"
type textarea "x"
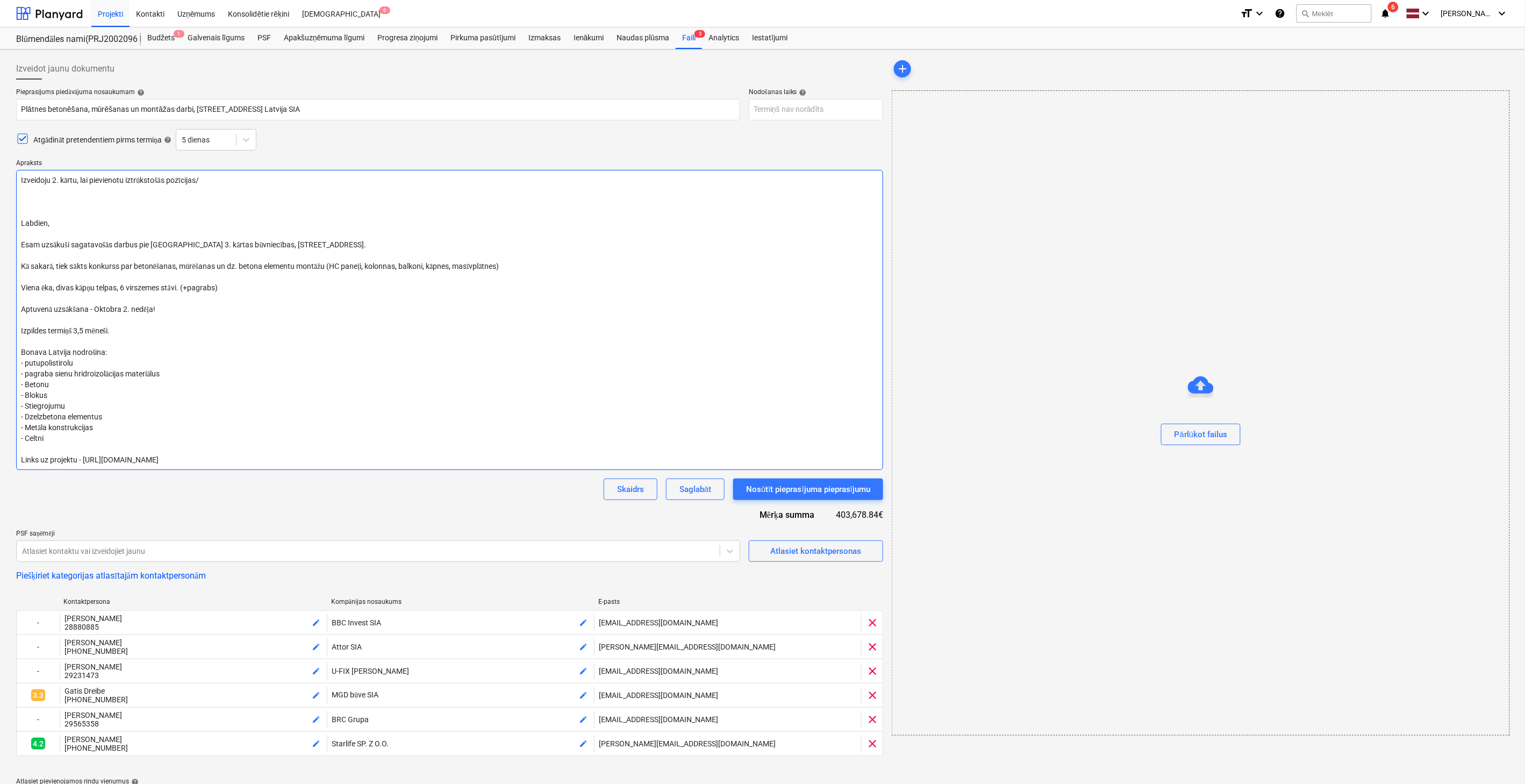
type textarea "Izveidoju 2. kārtu, lai pievienotu iztrūkstošās pozīcijas/ Labdien, Esam uzsāku…"
type textarea "x"
type textarea "Izveidoju 2. kārtu, lai pievienotu iztrūkstošās pozīcijas Labdien, Esam uzsākuš…"
type textarea "x"
type textarea "Izveidoju 2. kārtu, lai pievienotu iztrūkstošās pozīcija Labdien, Esam uzsākuši…"
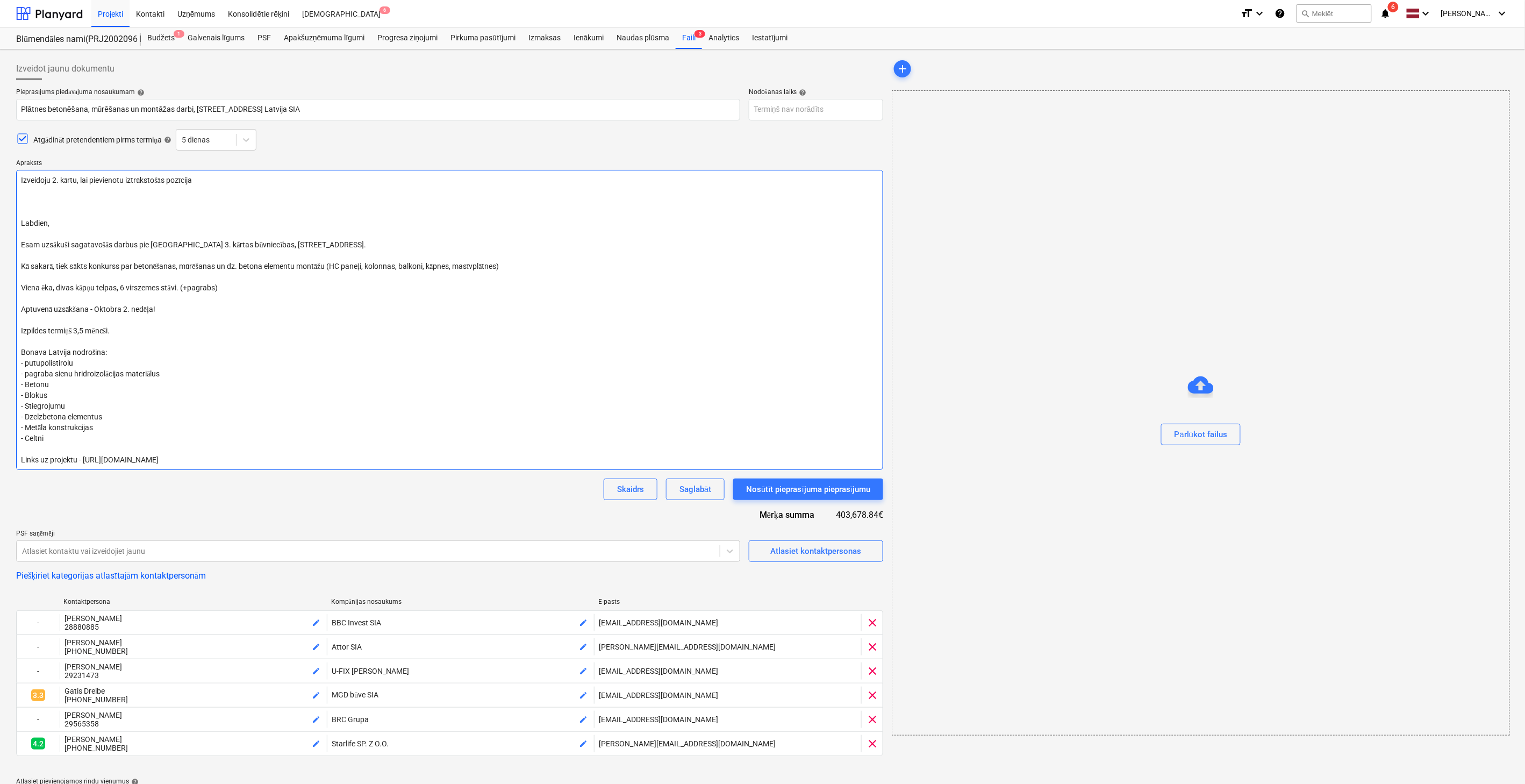
type textarea "x"
type textarea "Izveidoju 2. kārtu, lai pievienotu iztrūkstošās pozīcijas Labdien, Esam uzsākuš…"
type textarea "x"
type textarea "Izveidoju 2. kārtu, lai pievienotu iztrūkstošās pozīcijas. Labdien, Esam uzsāku…"
type textarea "x"
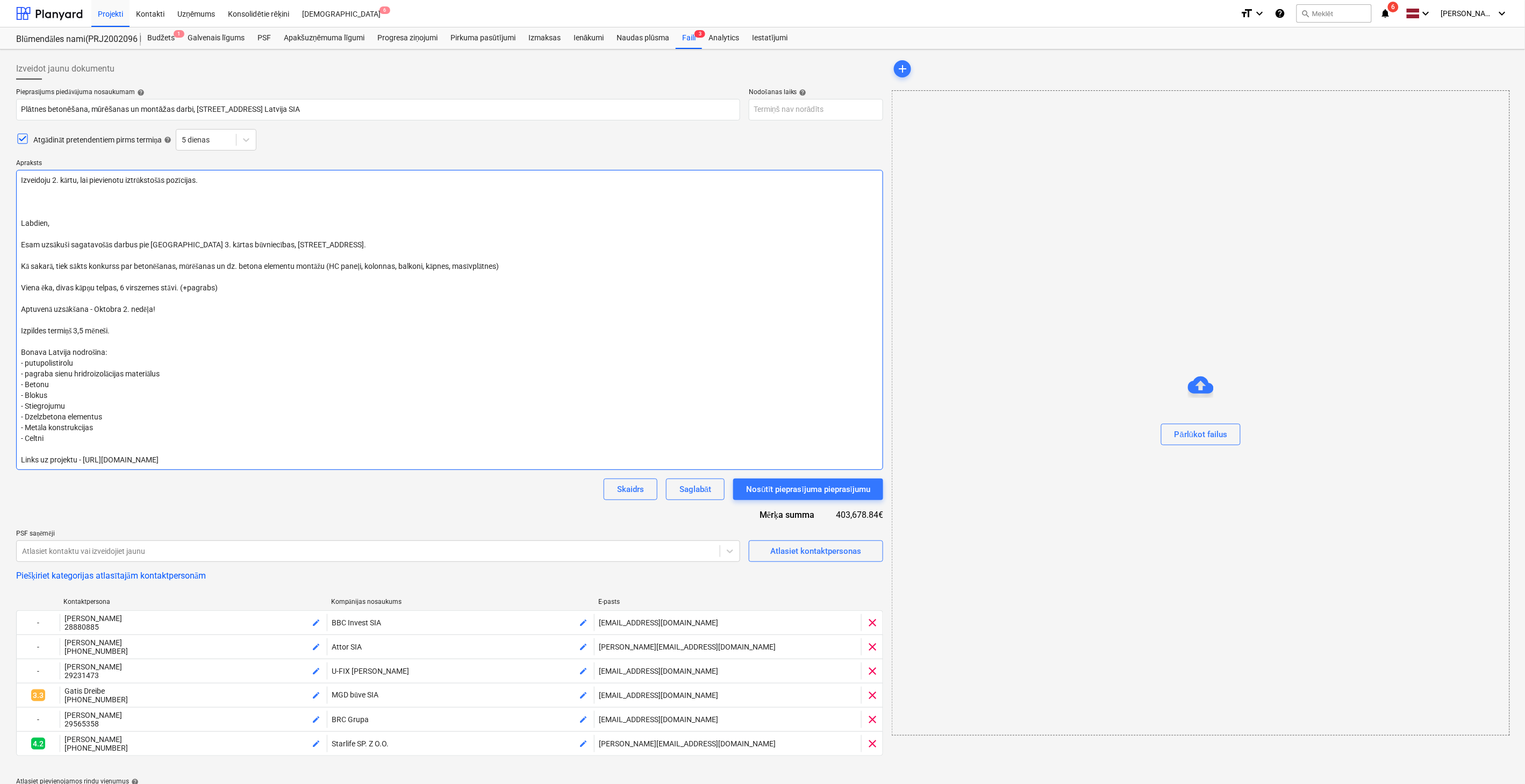
type textarea "Izveidoju 2. kārtu, lai pievienotu iztrūkstošās pozīcijas. Labdien, Esam uzsāku…"
type textarea "x"
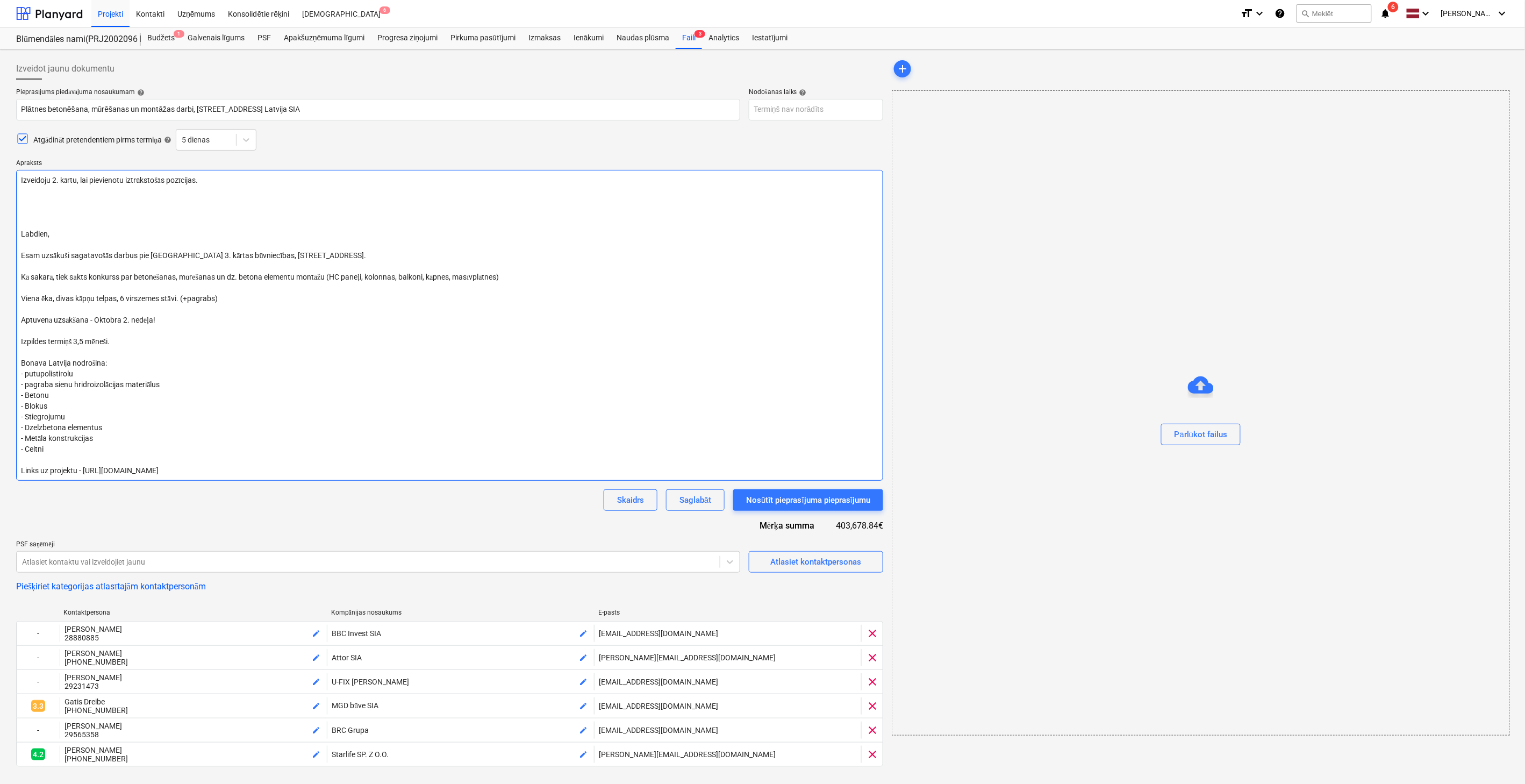
type textarea "Izveidoju 2. kārtu, lai pievienotu iztrūkstošās pozīcijas. Labdien, Esam uzsāku…"
type textarea "x"
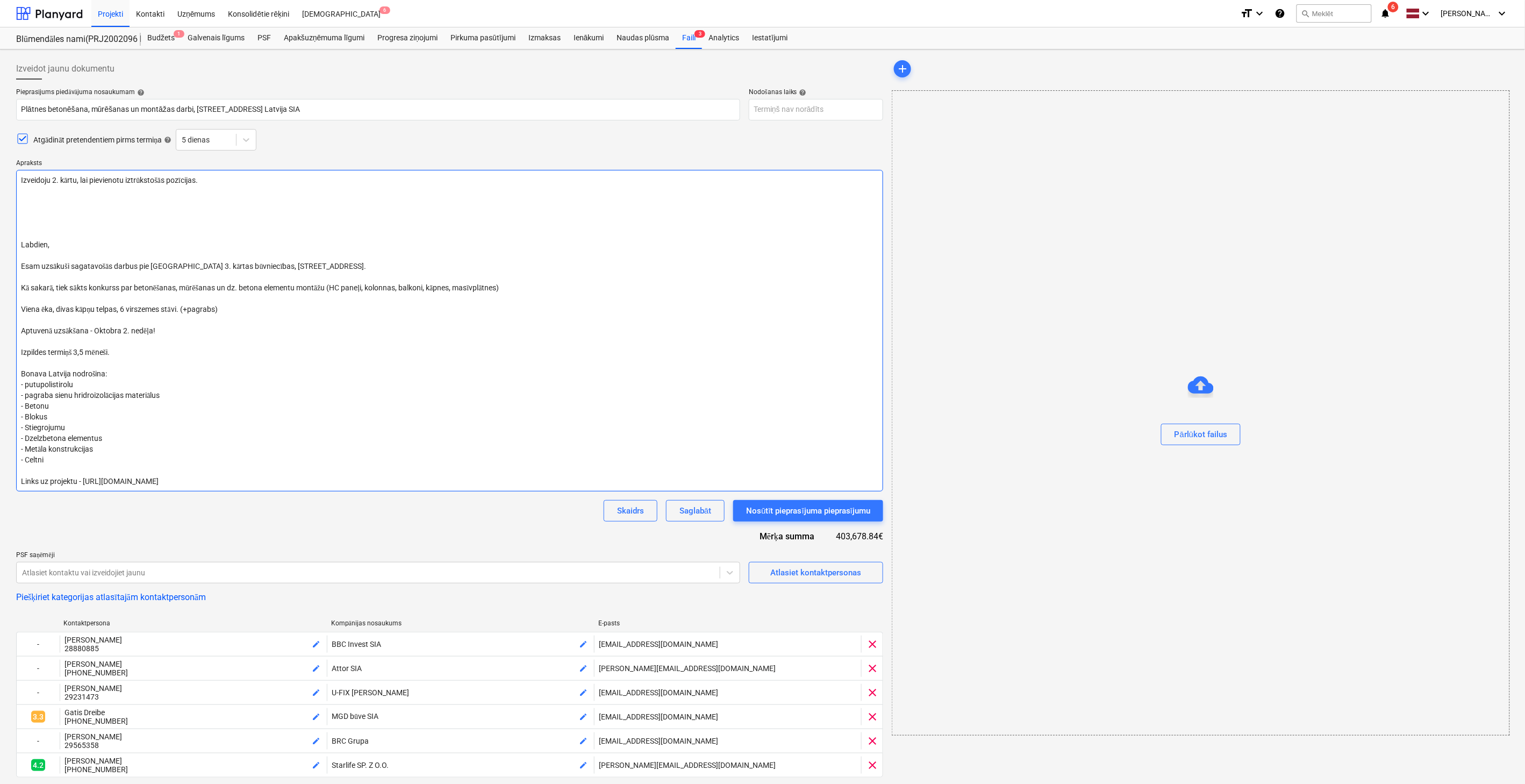
type textarea "Izveidoju 2. kārtu, lai pievienotu iztrūkstošās pozīcijas. S Labdien, Esam uzsā…"
type textarea "x"
type textarea "Izveidoju 2. kārtu, lai pievienotu iztrūkstošās pozīcijas. Sa Labdien, Esam uzs…"
type textarea "x"
type textarea "Izveidoju 2. kārtu, lai pievienotu iztrūkstošās pozīcijas. Sas Labdien, Esam uz…"
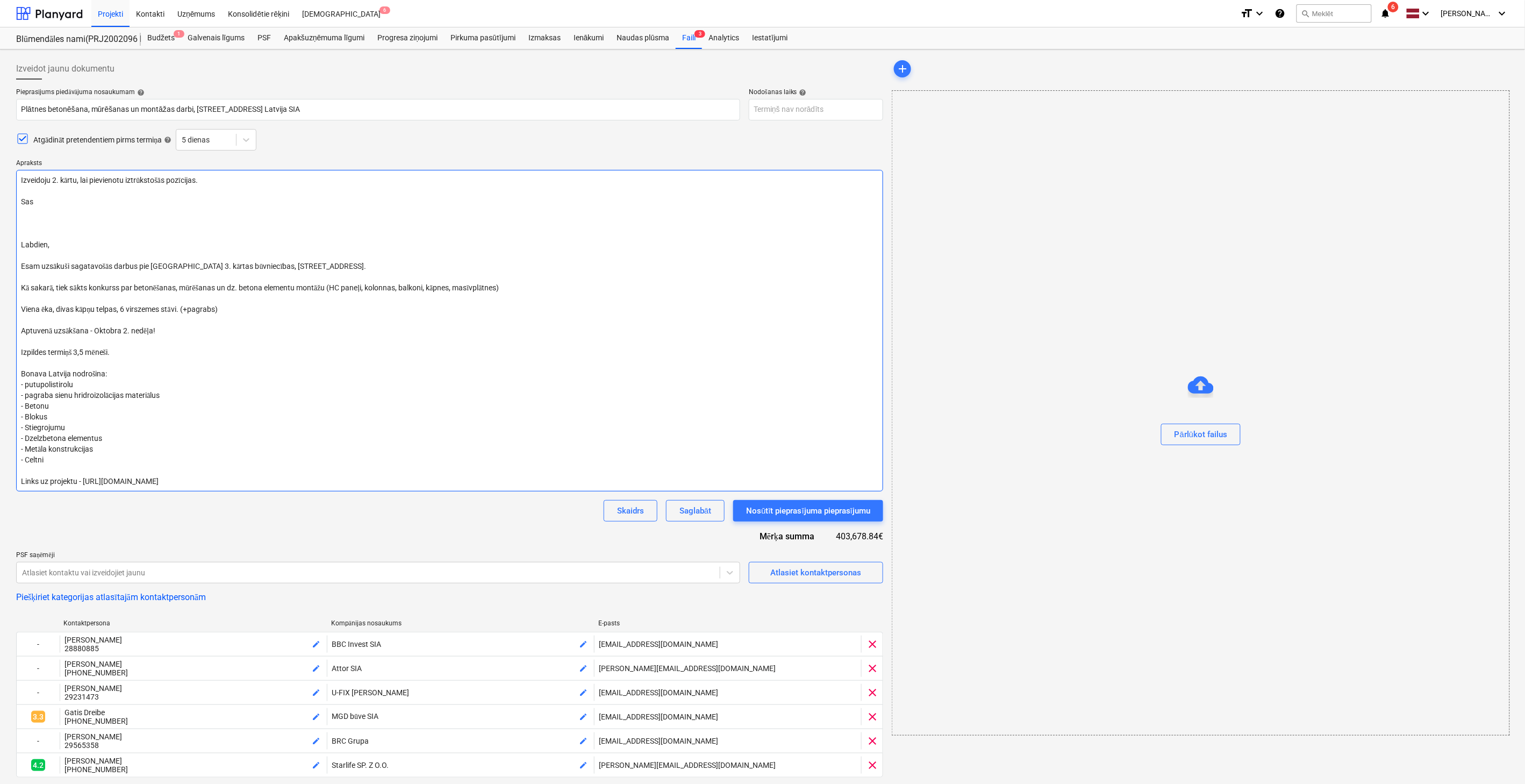
type textarea "x"
type textarea "Izveidoju 2. kārtu, lai pievienotu iztrūkstošās pozīcijas. Sast Labdien, Esam u…"
type textarea "x"
type textarea "Izveidoju 2. kārtu, lai pievienotu iztrūkstošās pozīcijas. Sastat Labdien, Esam…"
type textarea "x"
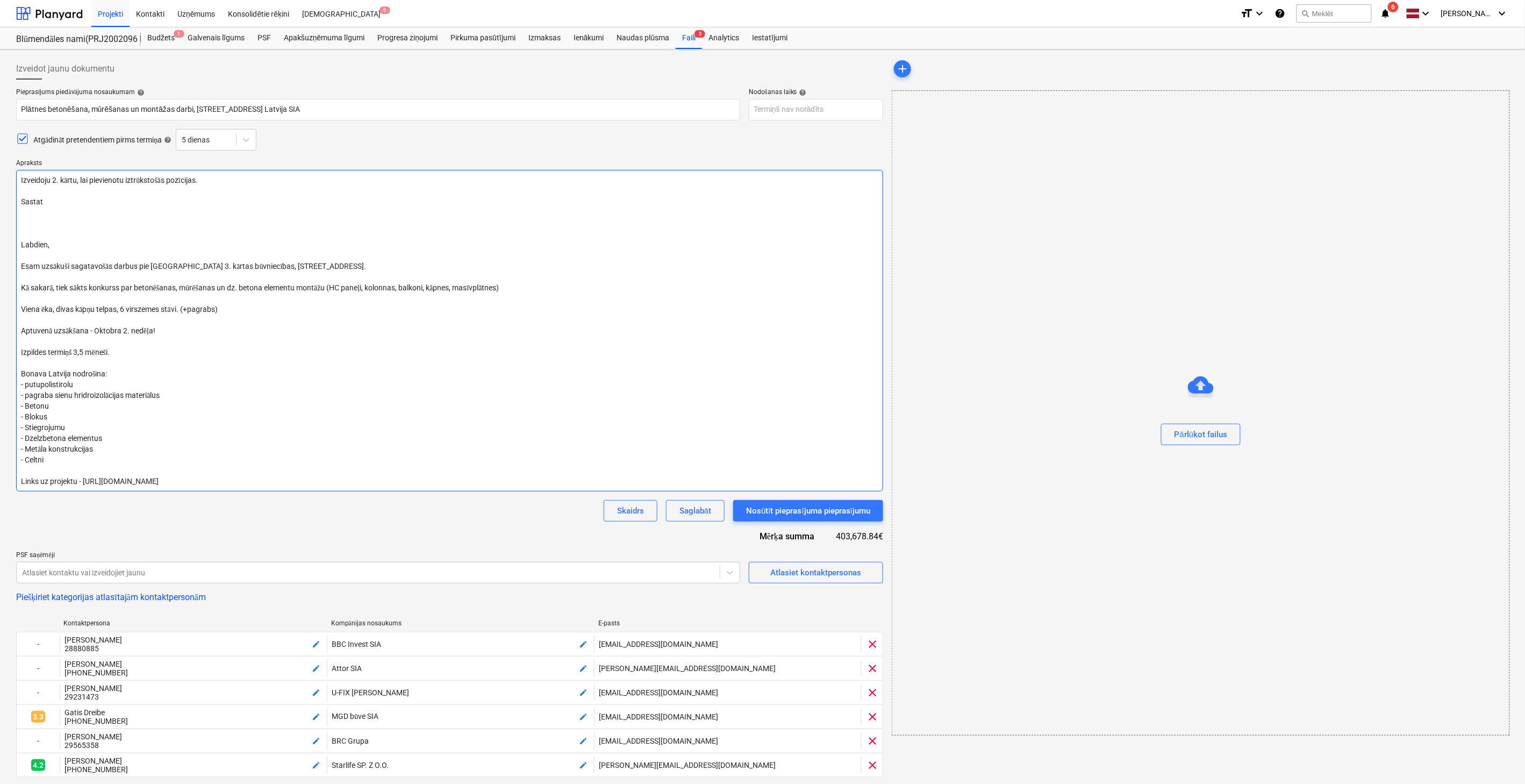
type textarea "Izveidoju 2. kārtu, lai pievienotu iztrūkstošās pozīcijas. [GEOGRAPHIC_DATA] La…"
type textarea "x"
type textarea "Izveidoju 2. kārtu, lai pievienotu iztrūkstošās pozīcijas. Sastatņu Labdien, Es…"
type textarea "x"
type textarea "Izveidoju 2. kārtu, lai pievienotu iztrūkstošās pozīcijas. [GEOGRAPHIC_DATA] La…"
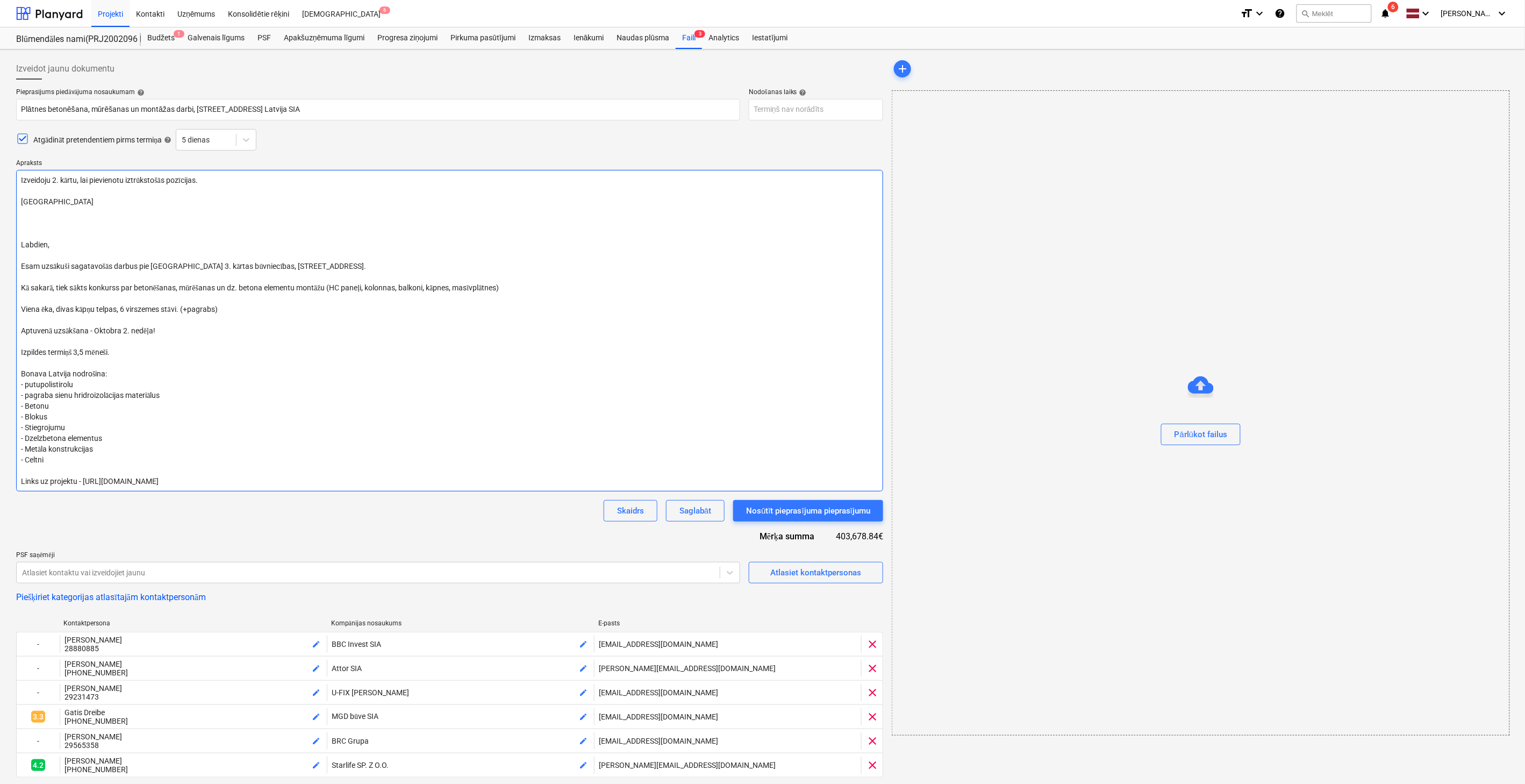
type textarea "x"
type textarea "Izveidoju 2. kārtu, lai pievienotu iztrūkstošās pozīcijas. Sastat Labdien, Esam…"
type textarea "x"
type textarea "Izveidoju 2. kārtu, lai pievienotu iztrūkstošās pozīcijas. Sasta Labdien, Esam …"
type textarea "x"
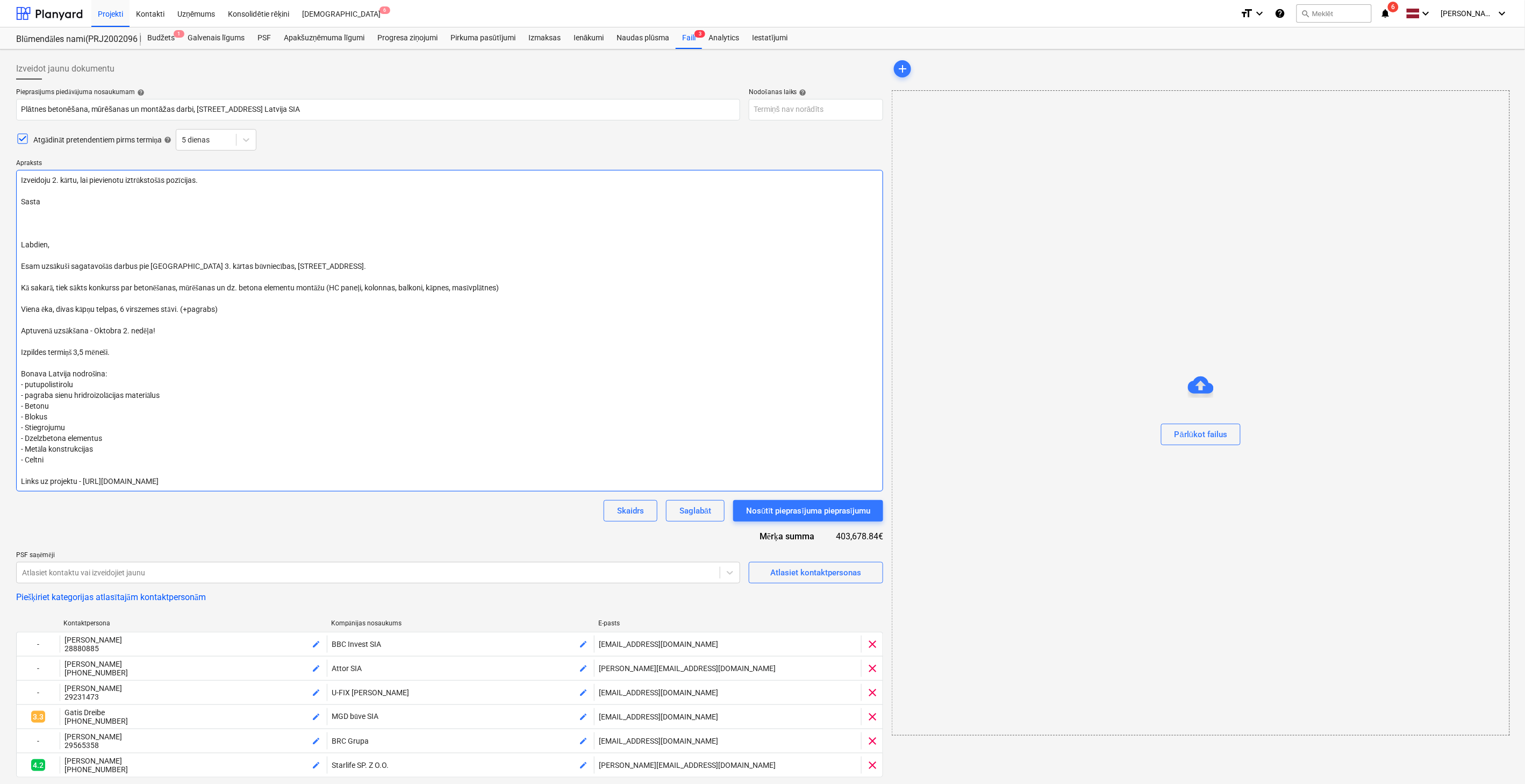
type textarea "Izveidoju 2. kārtu, lai pievienotu iztrūkstošās pozīcijas. Sastat Labdien, Esam…"
type textarea "x"
type textarea "Izveidoju 2. kārtu, lai pievienotu iztrūkstošās pozīcijas. Sastatn Labdien, Esa…"
type textarea "x"
type textarea "Izveidoju 2. kārtu, lai pievienotu iztrūkstošās pozīcijas. [GEOGRAPHIC_DATA] La…"
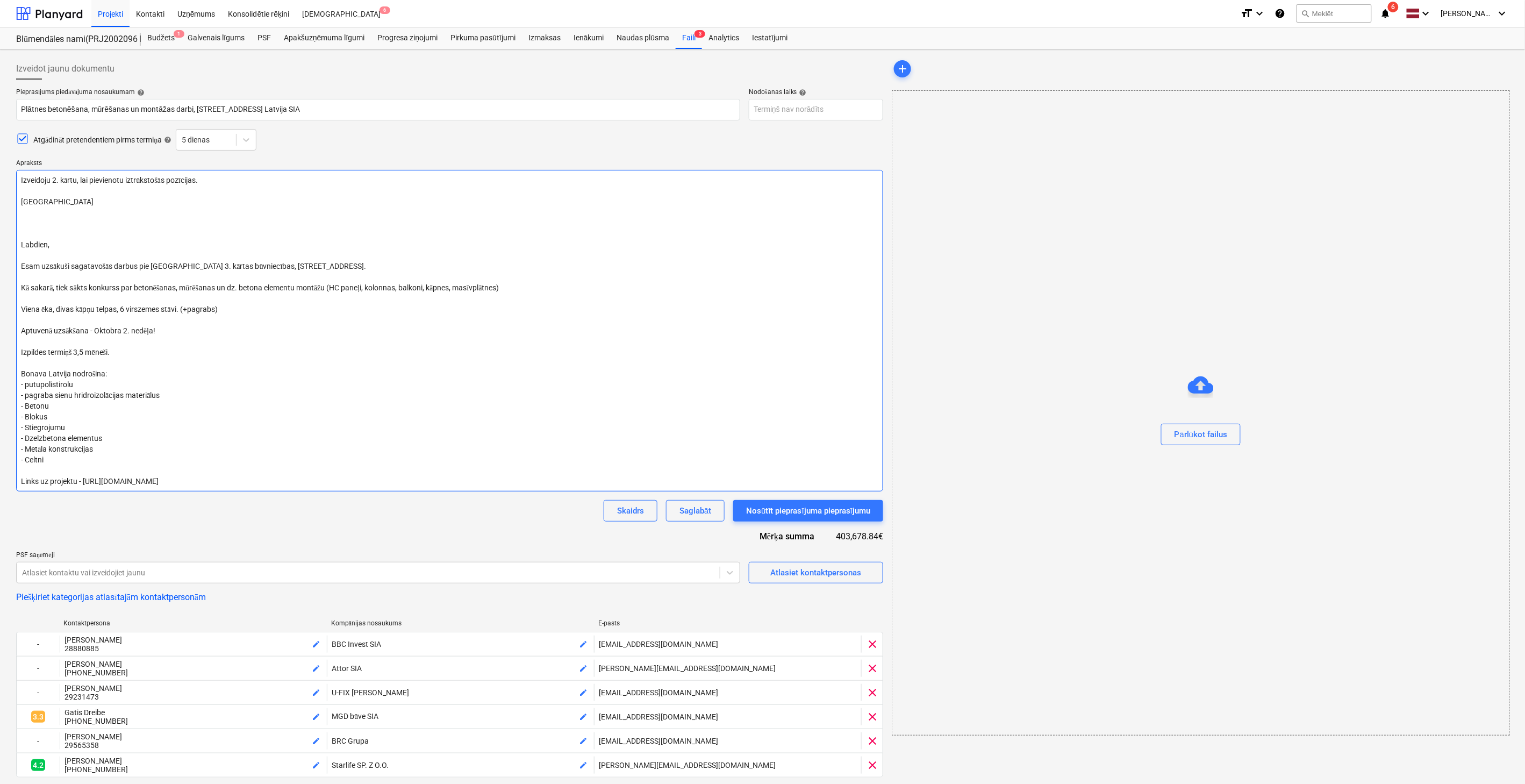
type textarea "x"
type textarea "Izveidoju 2. kārtu, lai pievienotu iztrūkstošās pozīcijas. [GEOGRAPHIC_DATA] La…"
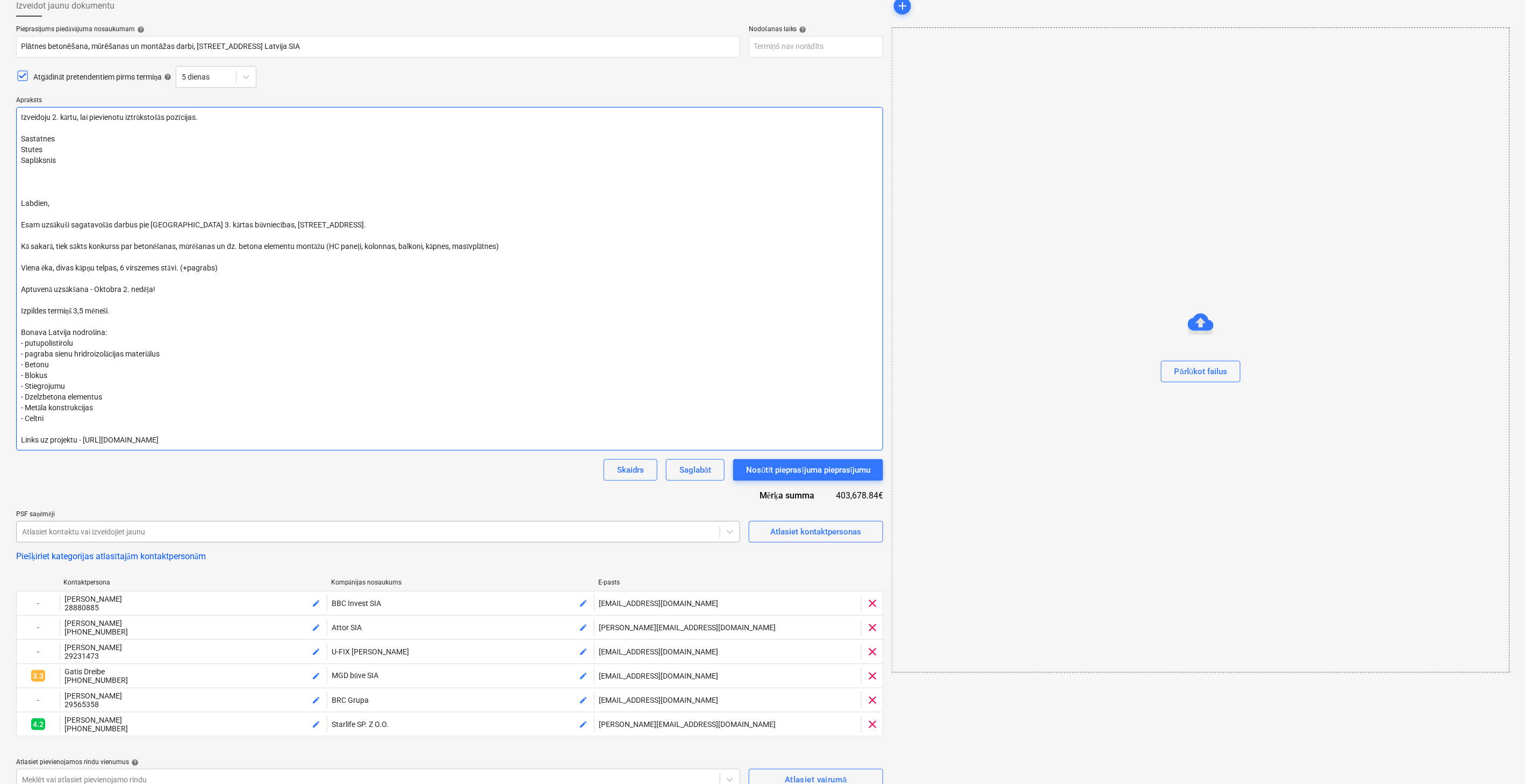
scroll to position [159, 0]
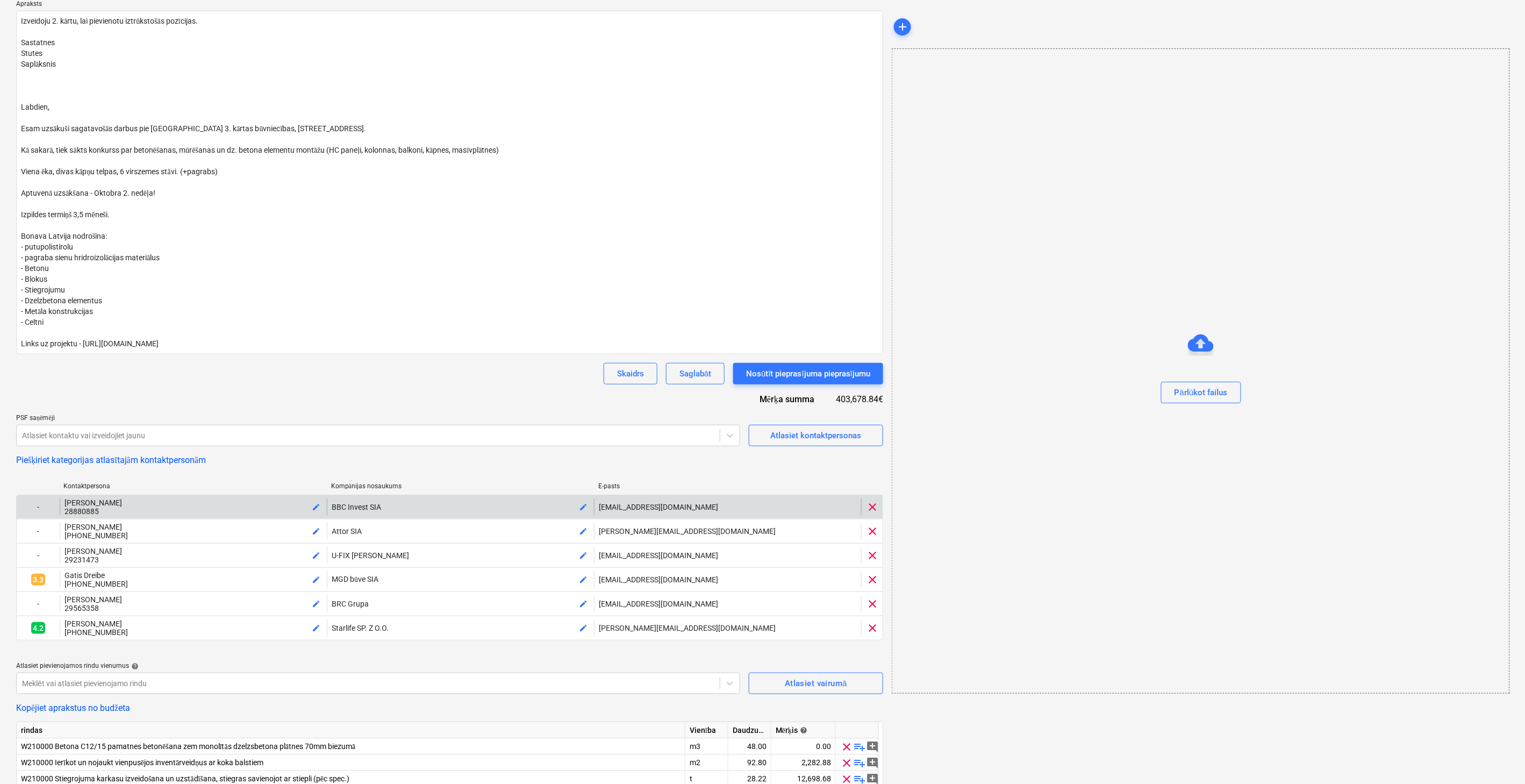
click at [873, 506] on span "clear" at bounding box center [872, 506] width 13 height 13
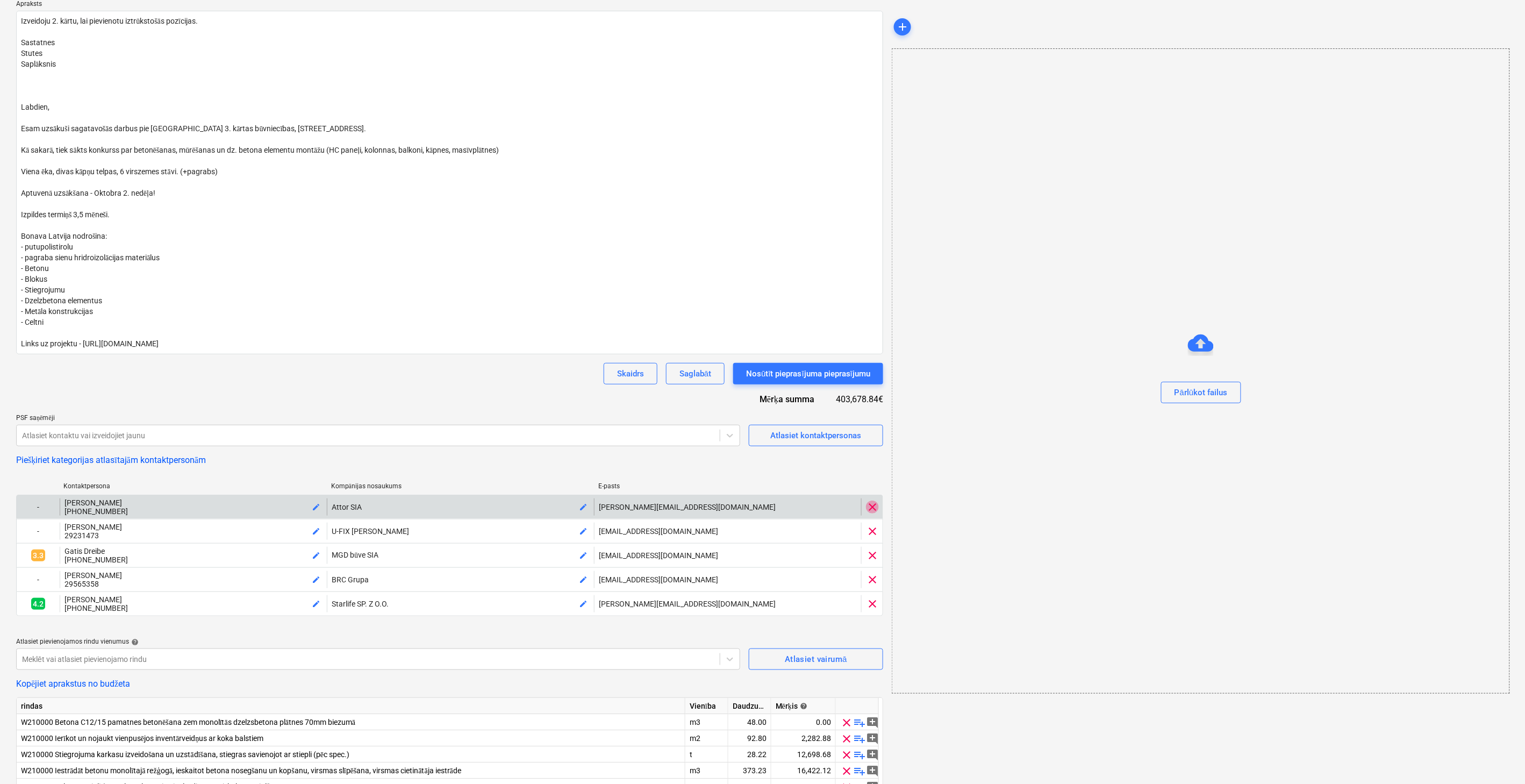
click at [873, 506] on span "clear" at bounding box center [872, 506] width 13 height 13
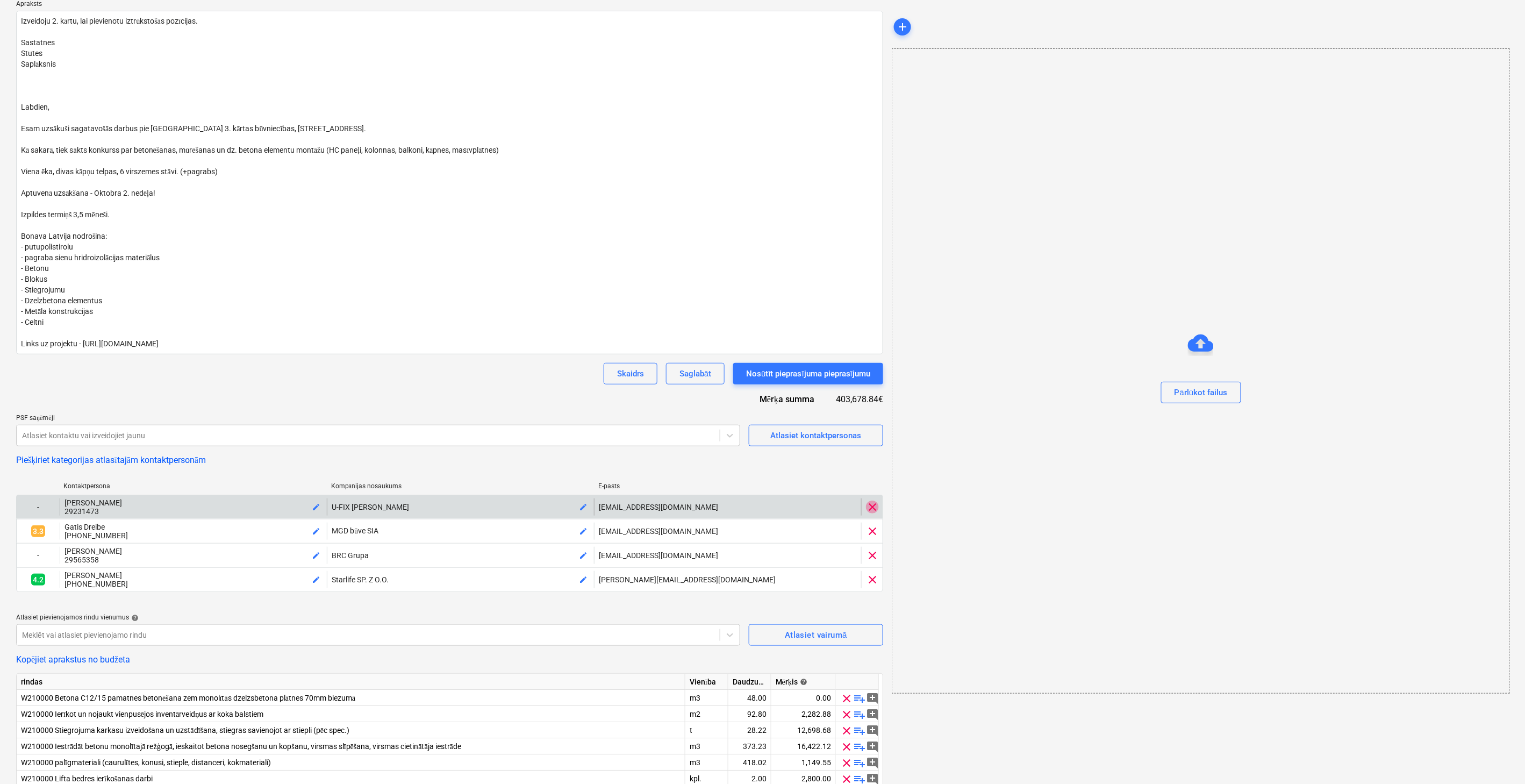
click at [873, 506] on span "clear" at bounding box center [872, 506] width 13 height 13
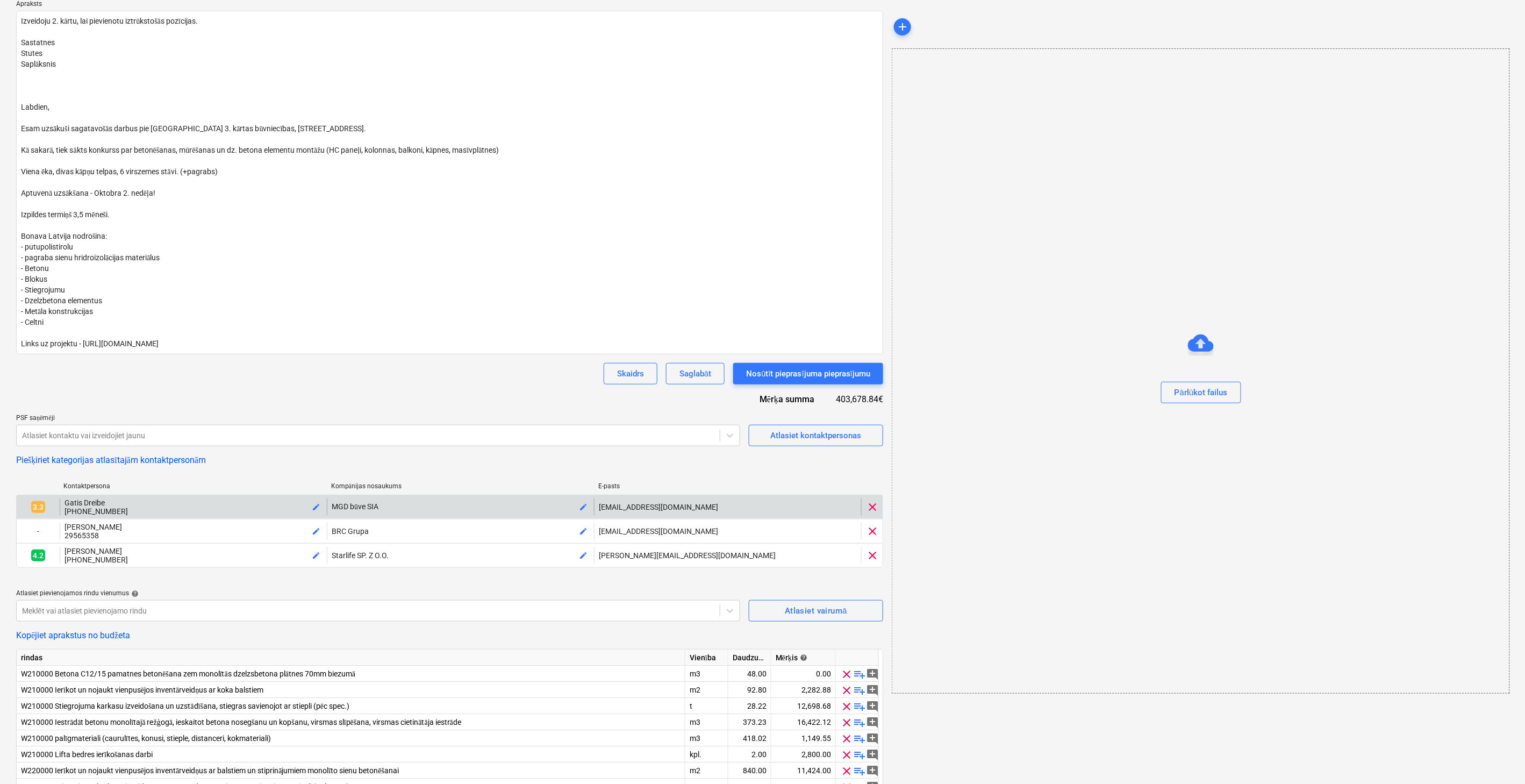
click at [873, 506] on span "clear" at bounding box center [872, 506] width 13 height 13
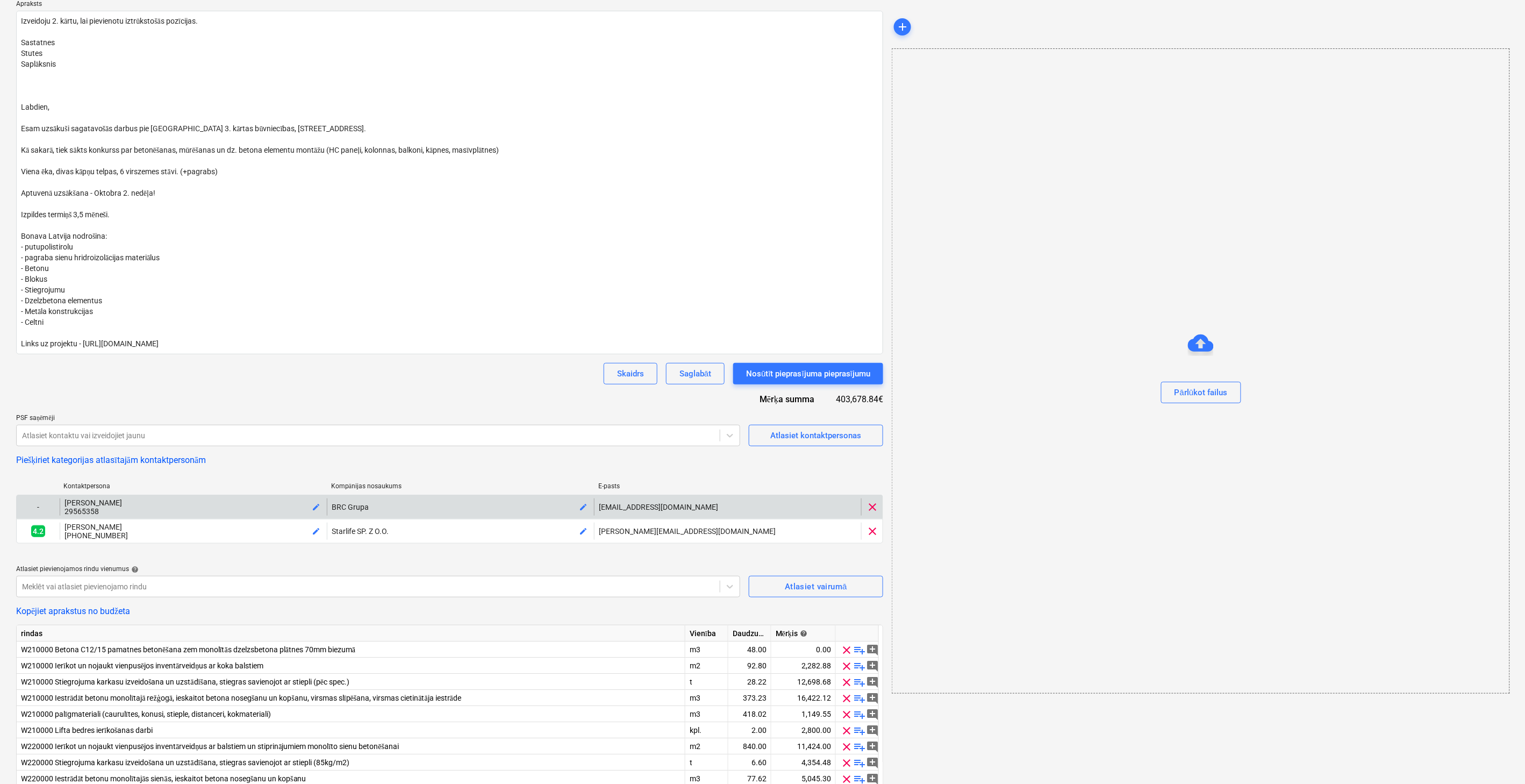
click at [873, 506] on span "clear" at bounding box center [872, 506] width 13 height 13
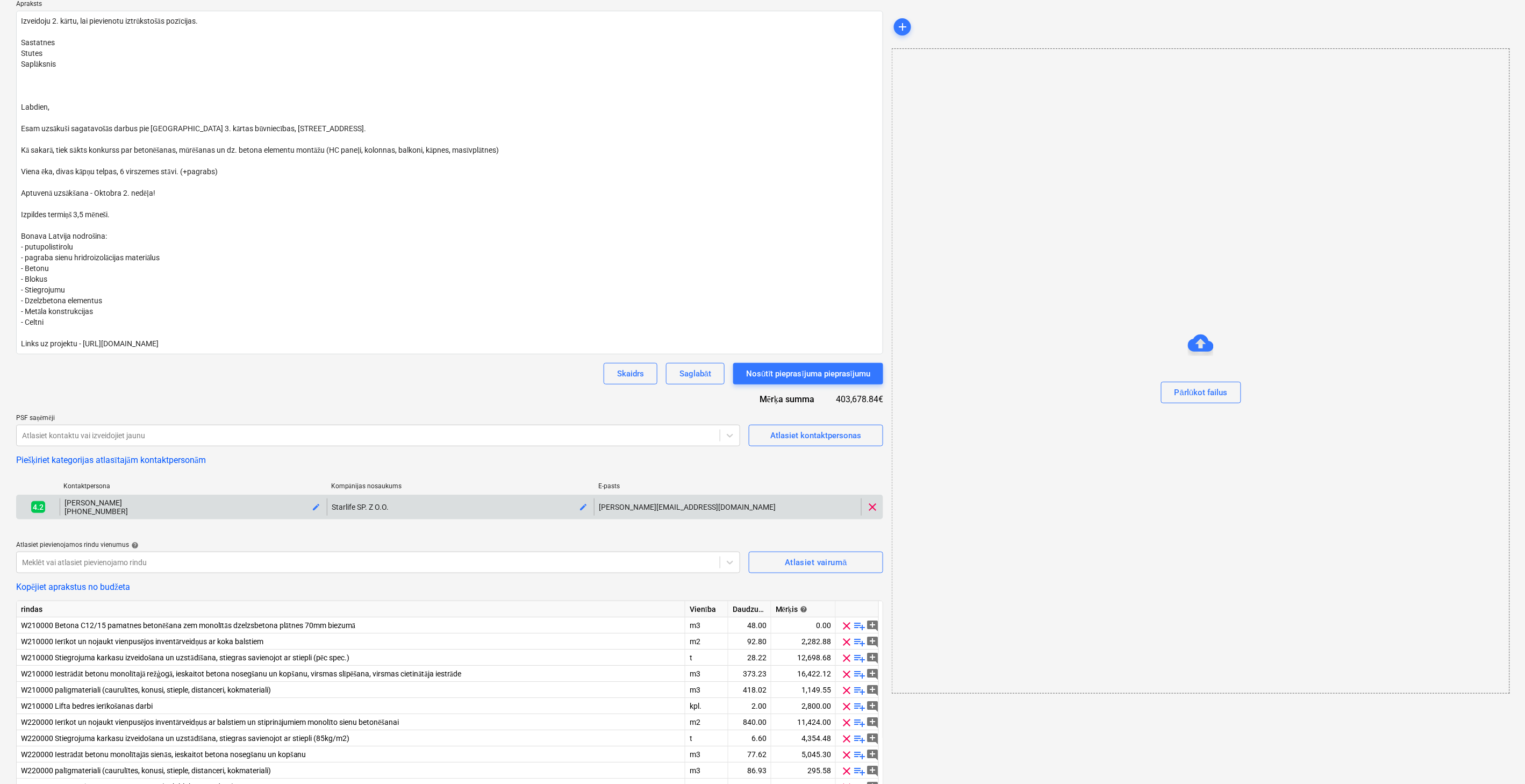
click at [873, 512] on span "clear" at bounding box center [872, 506] width 13 height 13
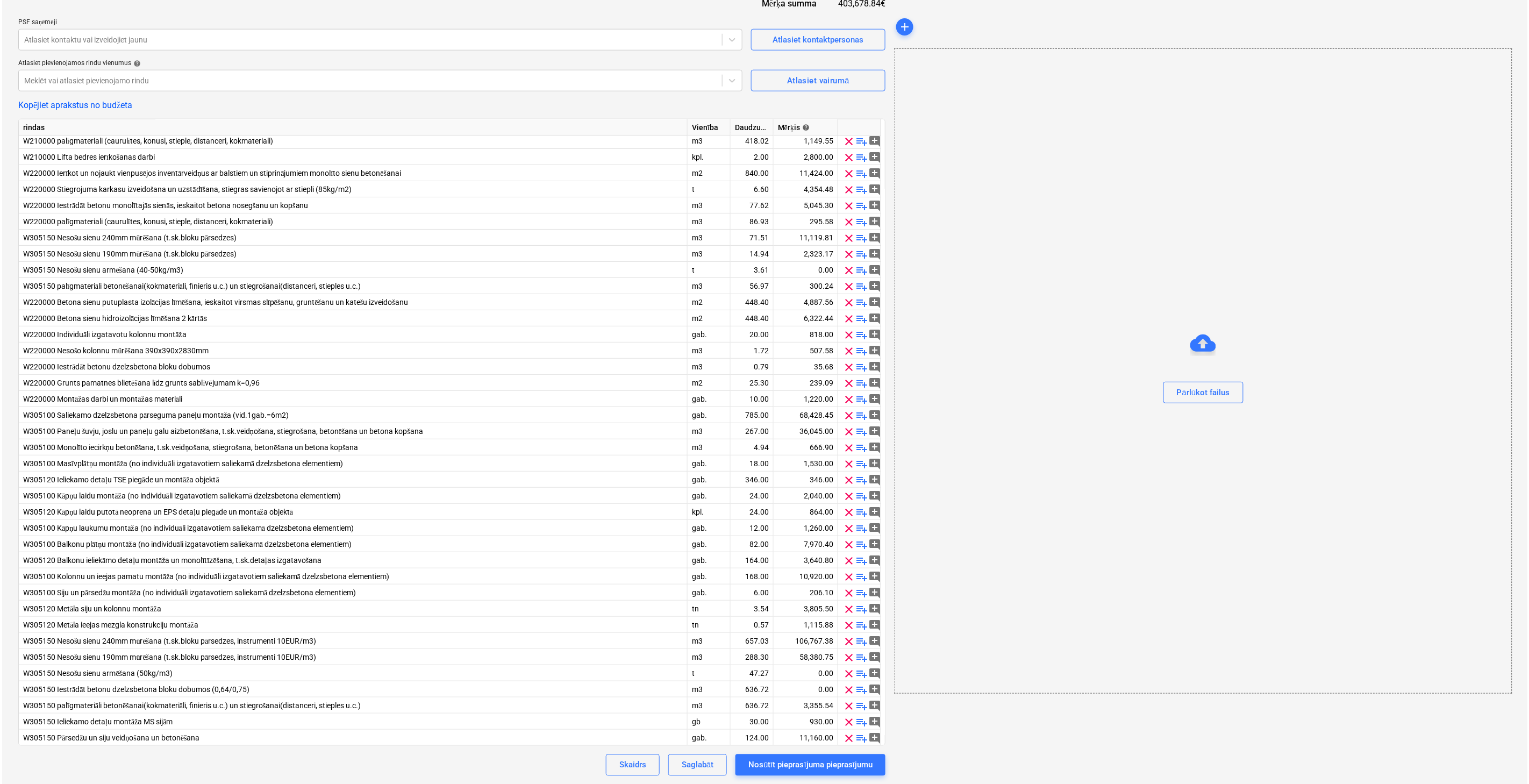
scroll to position [556, 0]
click at [826, 89] on button "Atlasiet vairumā" at bounding box center [816, 80] width 134 height 21
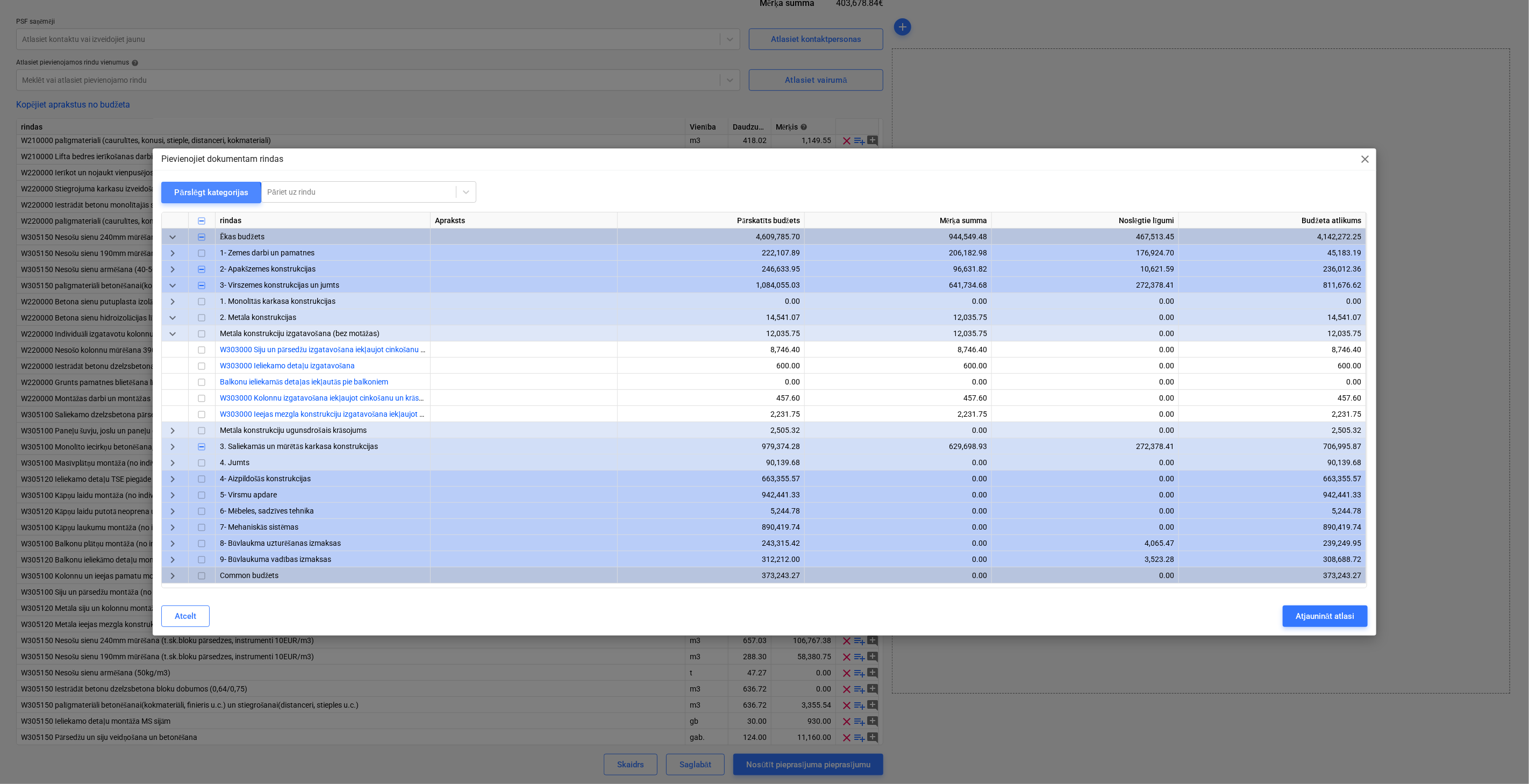
click at [190, 196] on div "Pārslēgt kategorijas" at bounding box center [212, 192] width 74 height 14
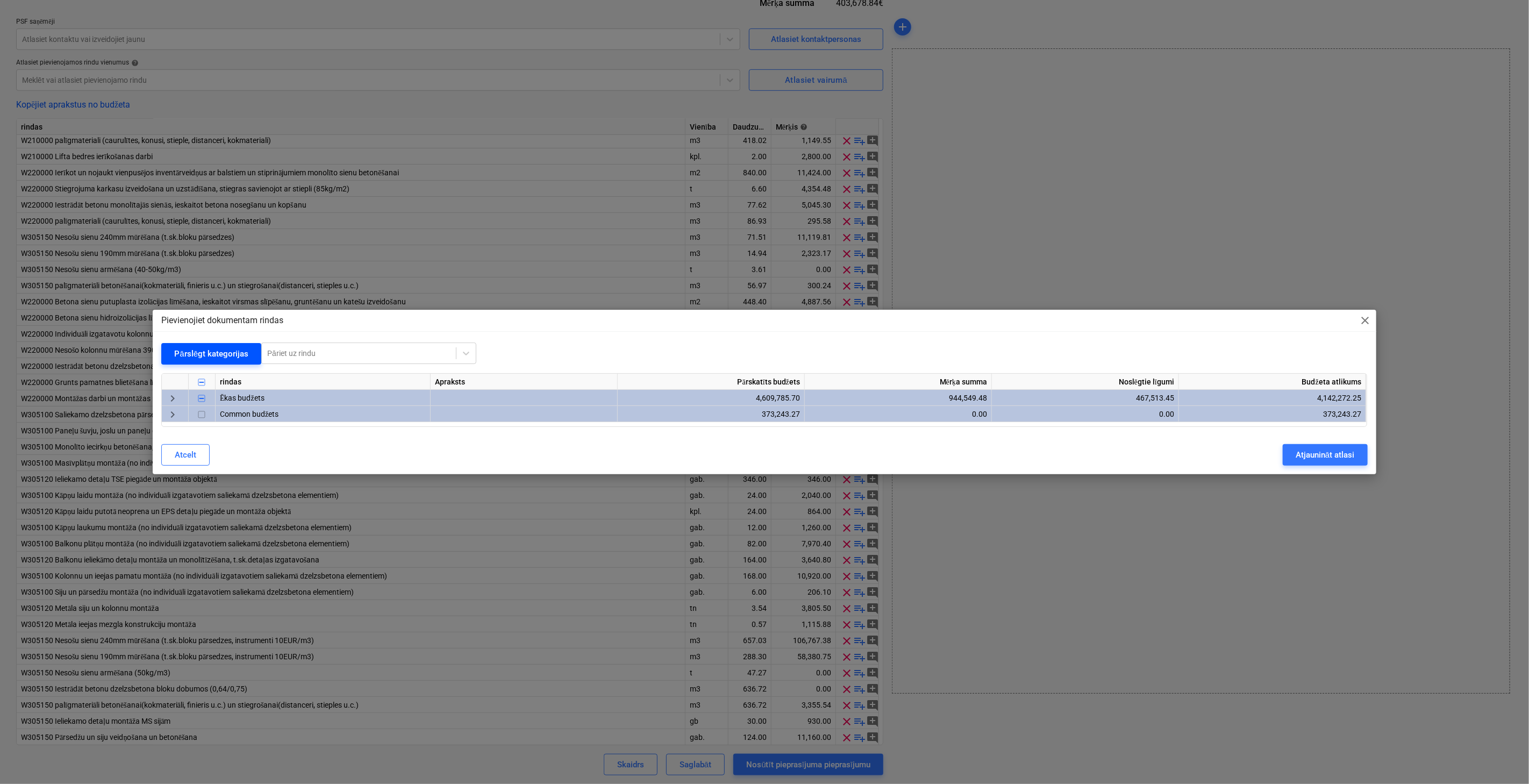
click at [212, 357] on div "Pārslēgt kategorijas" at bounding box center [212, 353] width 74 height 14
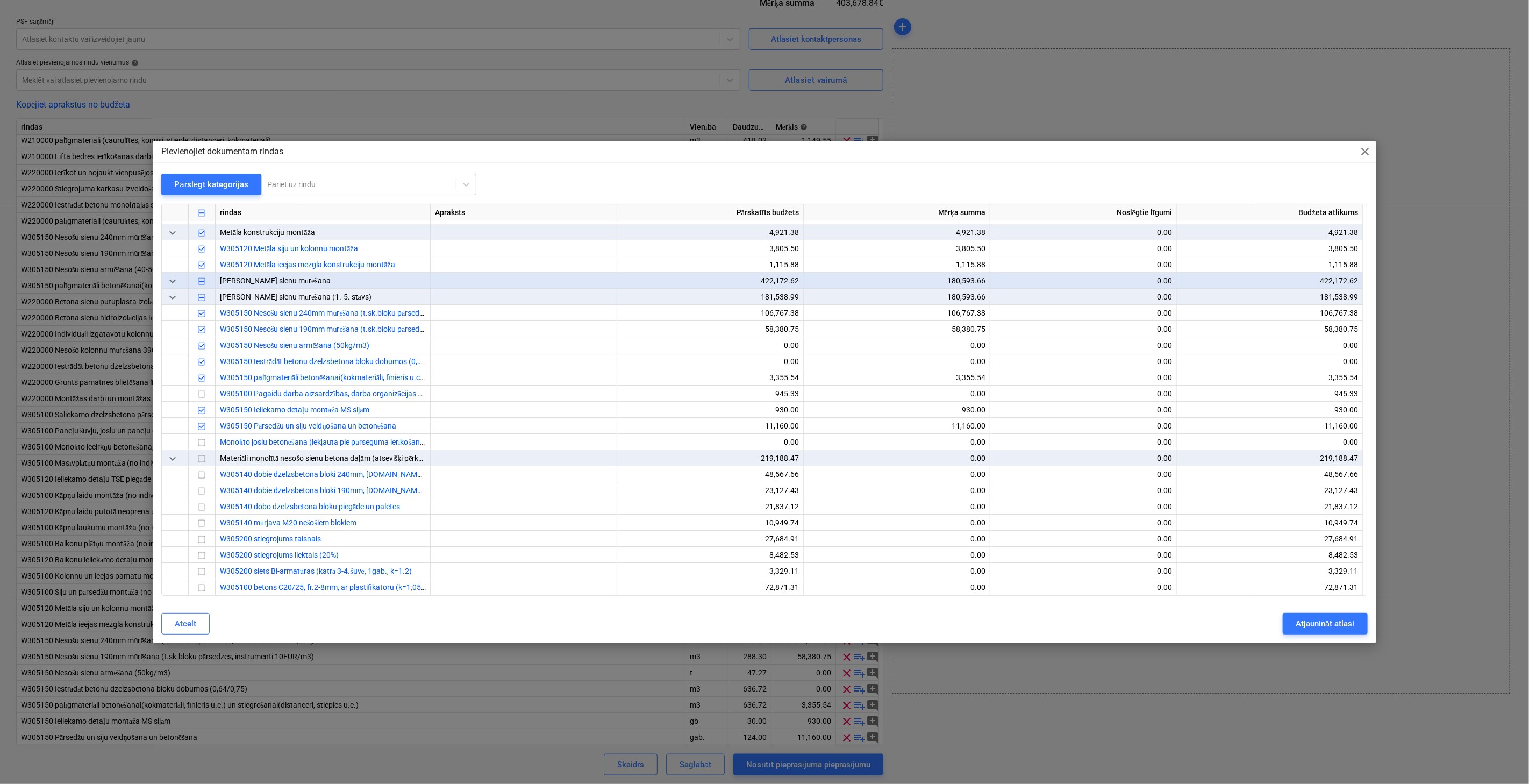
scroll to position [2946, 0]
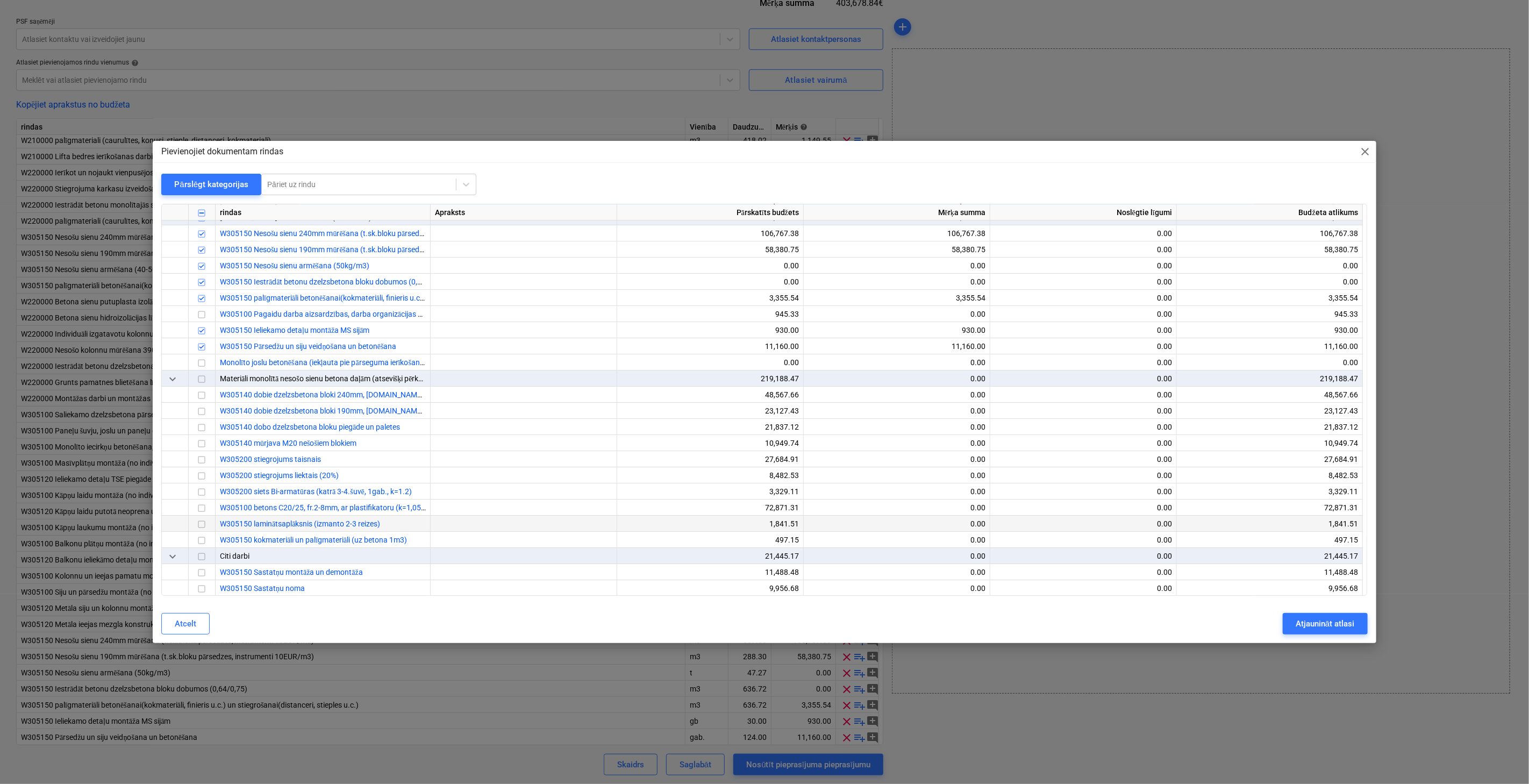
click at [202, 523] on input "checkbox" at bounding box center [201, 524] width 13 height 13
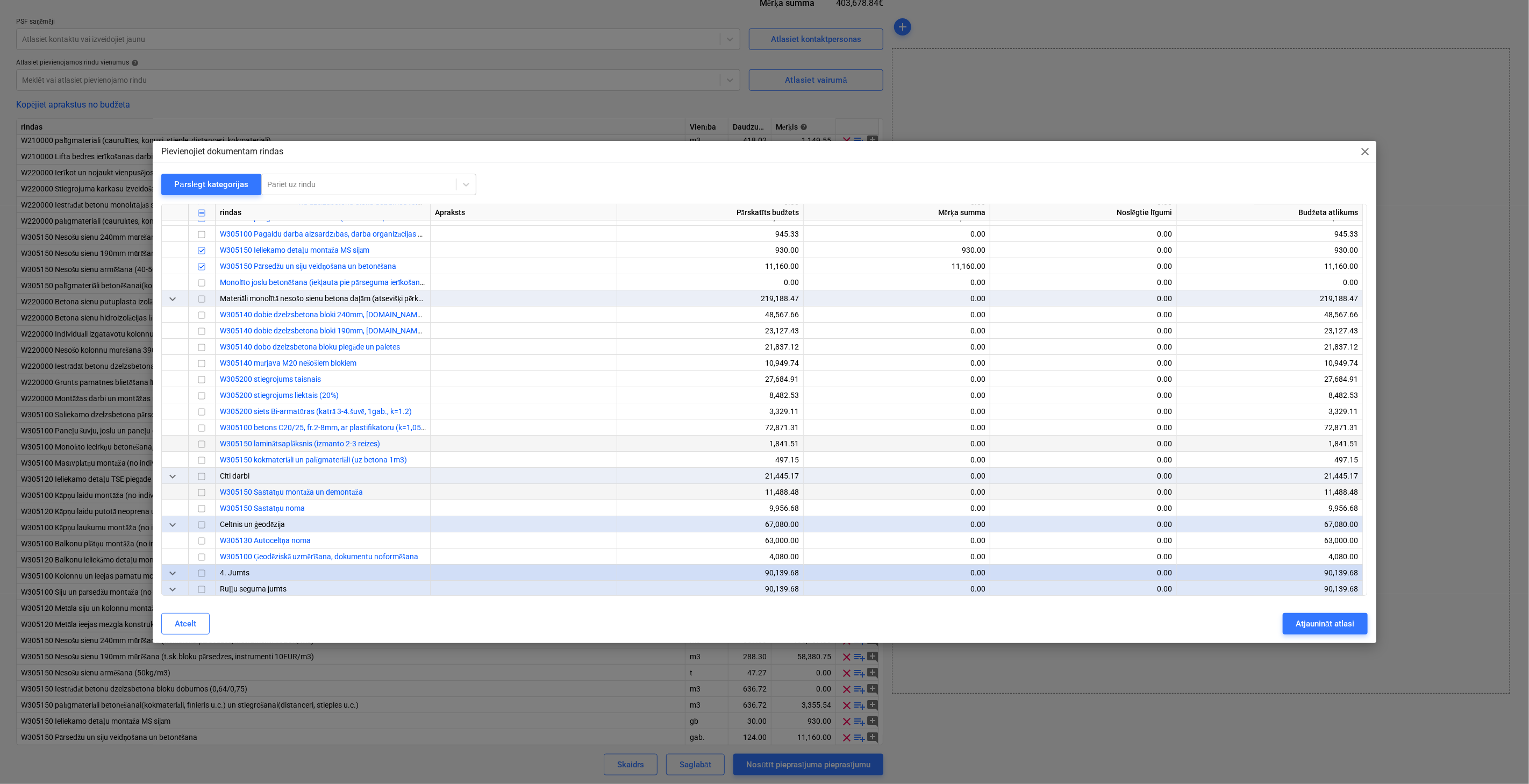
click at [199, 493] on input "checkbox" at bounding box center [201, 492] width 13 height 13
click at [202, 506] on input "checkbox" at bounding box center [201, 509] width 13 height 13
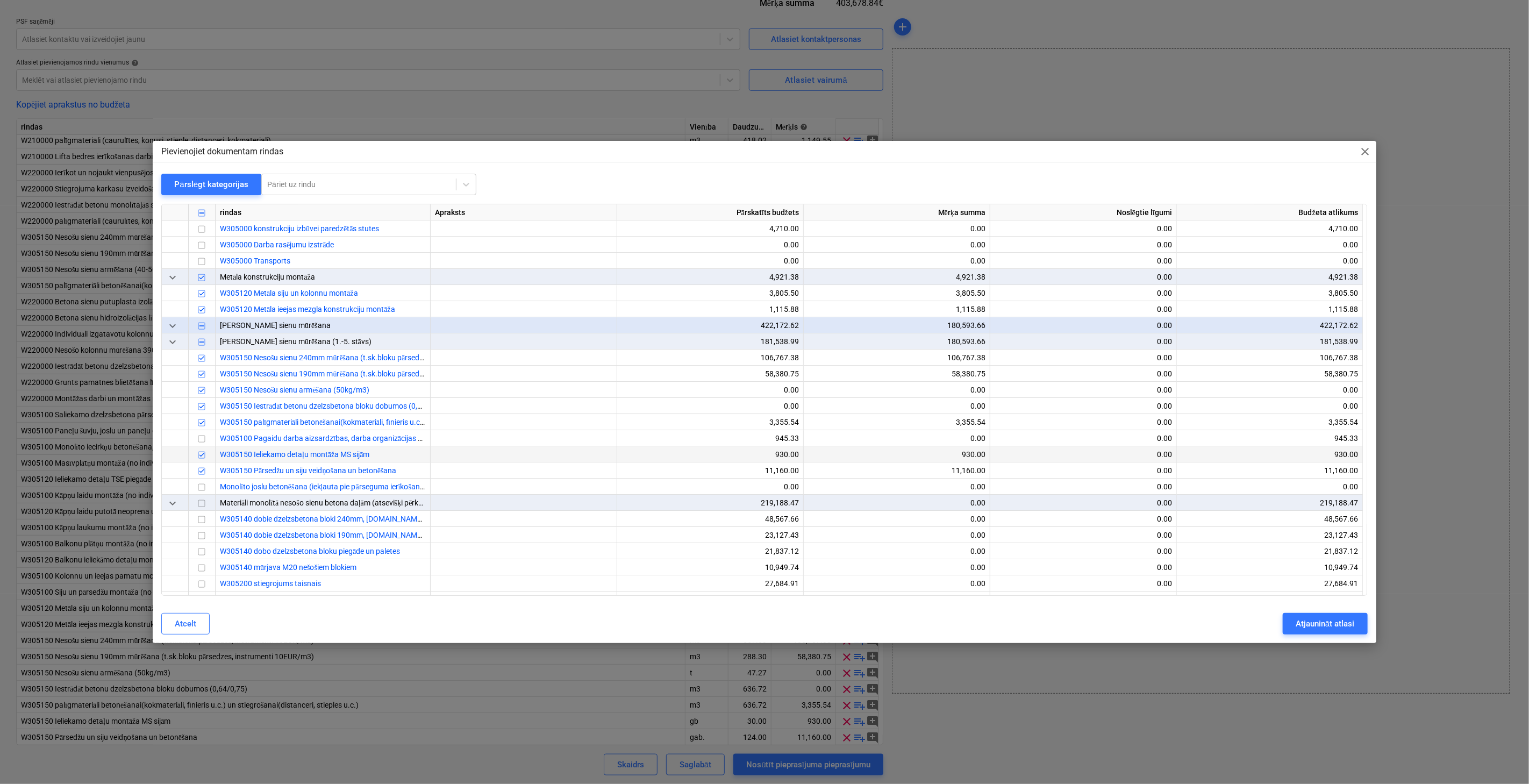
scroll to position [2787, 0]
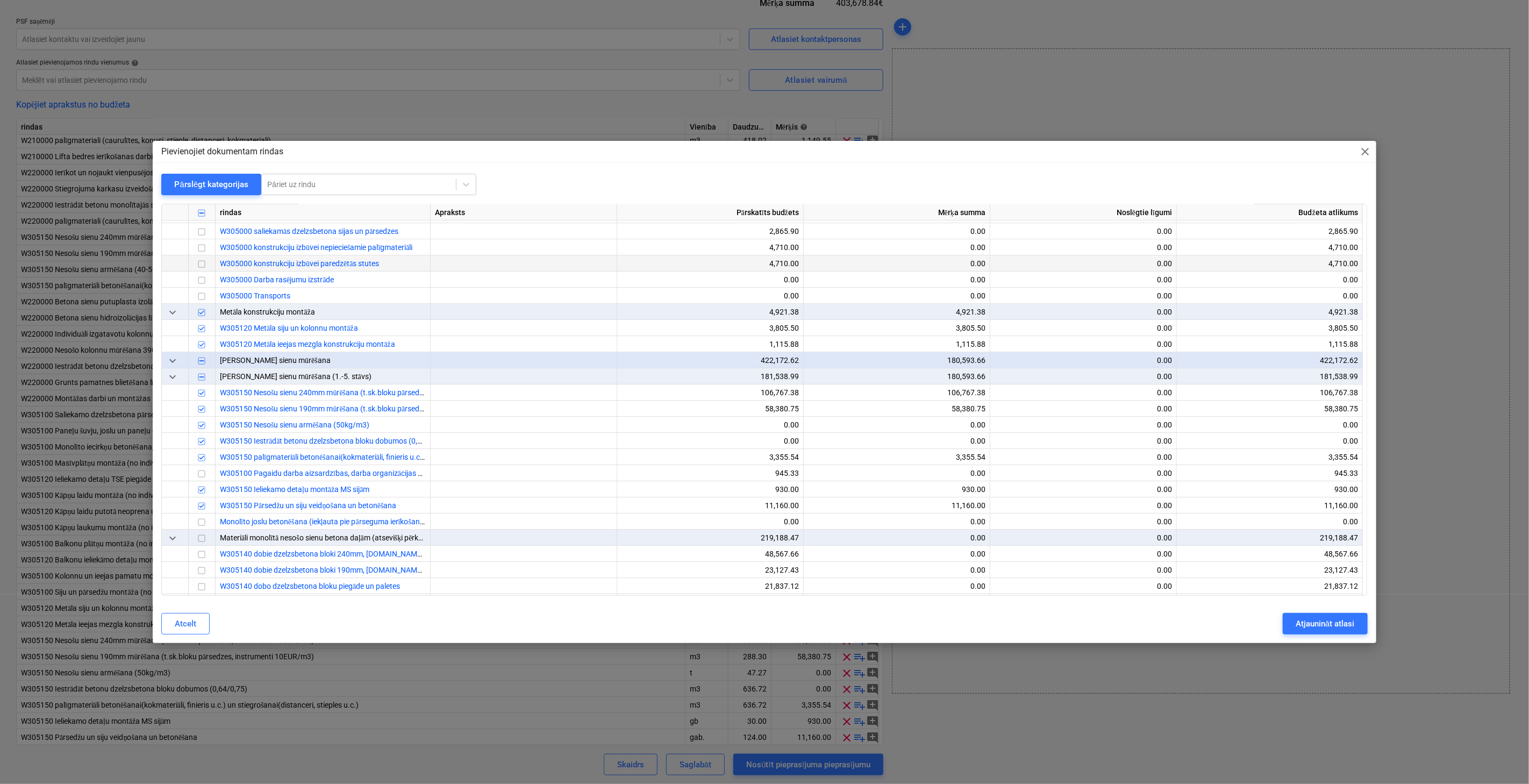
click at [202, 264] on input "checkbox" at bounding box center [201, 264] width 13 height 13
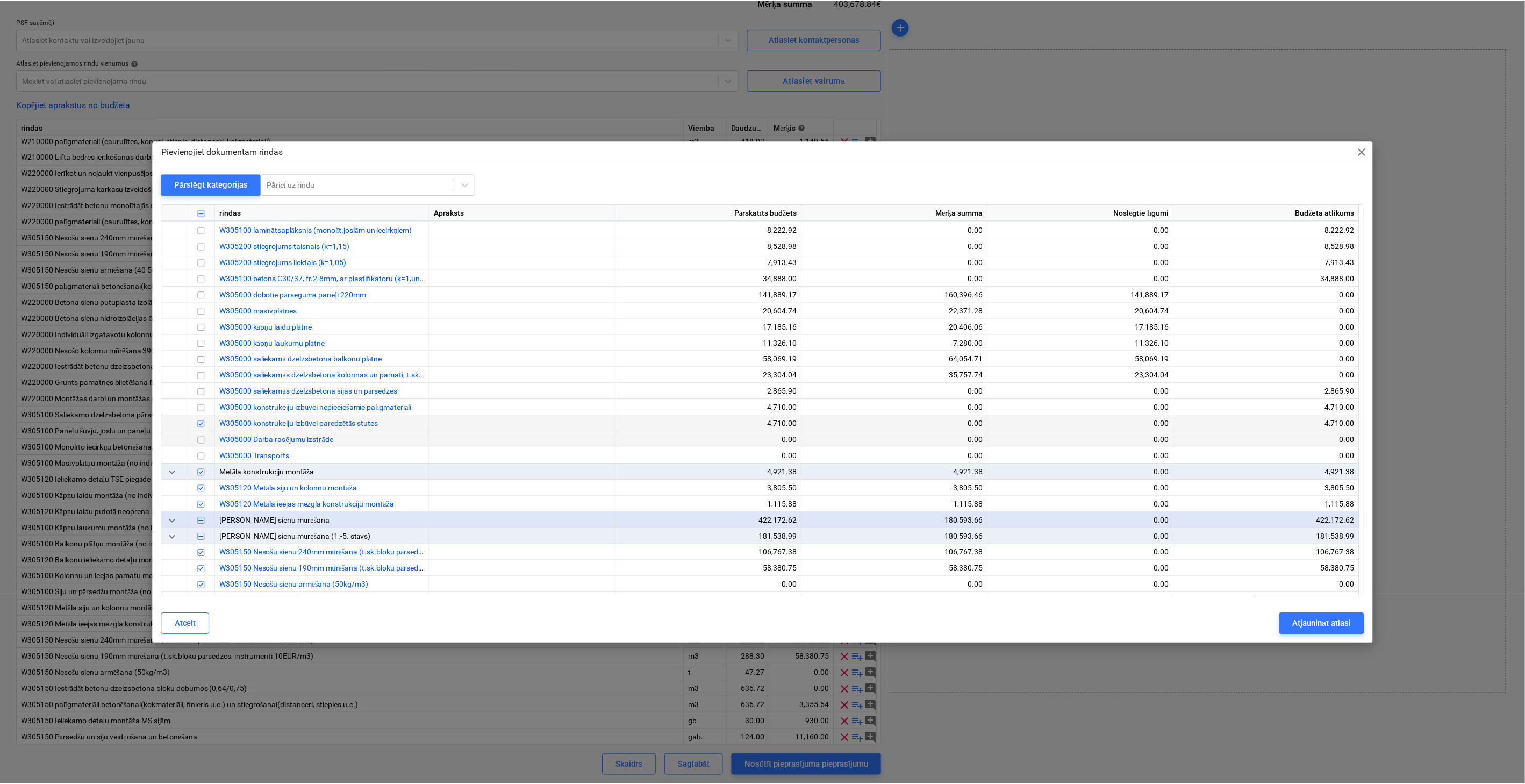
scroll to position [2548, 0]
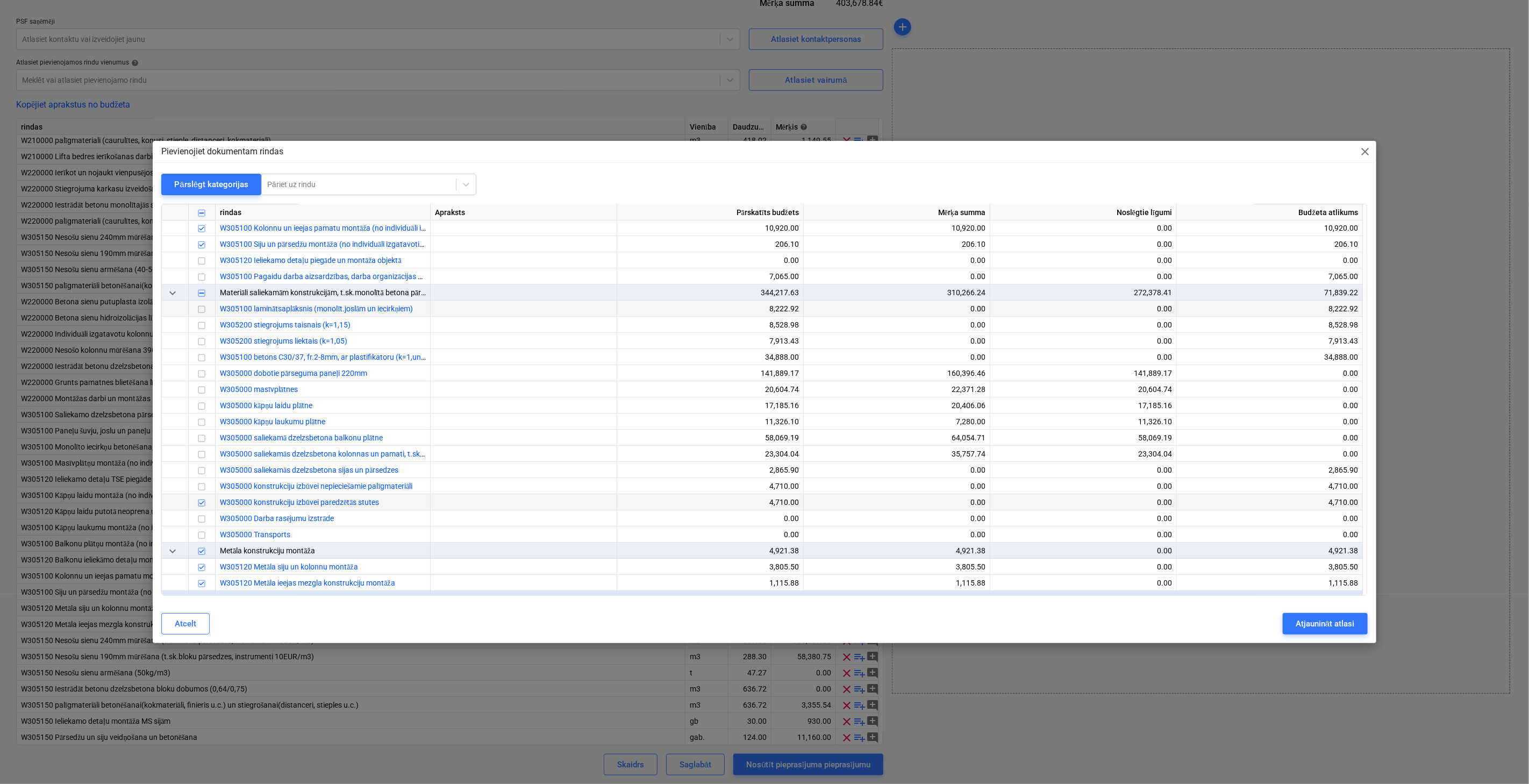
click at [202, 308] on input "checkbox" at bounding box center [201, 309] width 13 height 13
click at [1310, 624] on div "Atjaunināt atlasi" at bounding box center [1325, 624] width 58 height 14
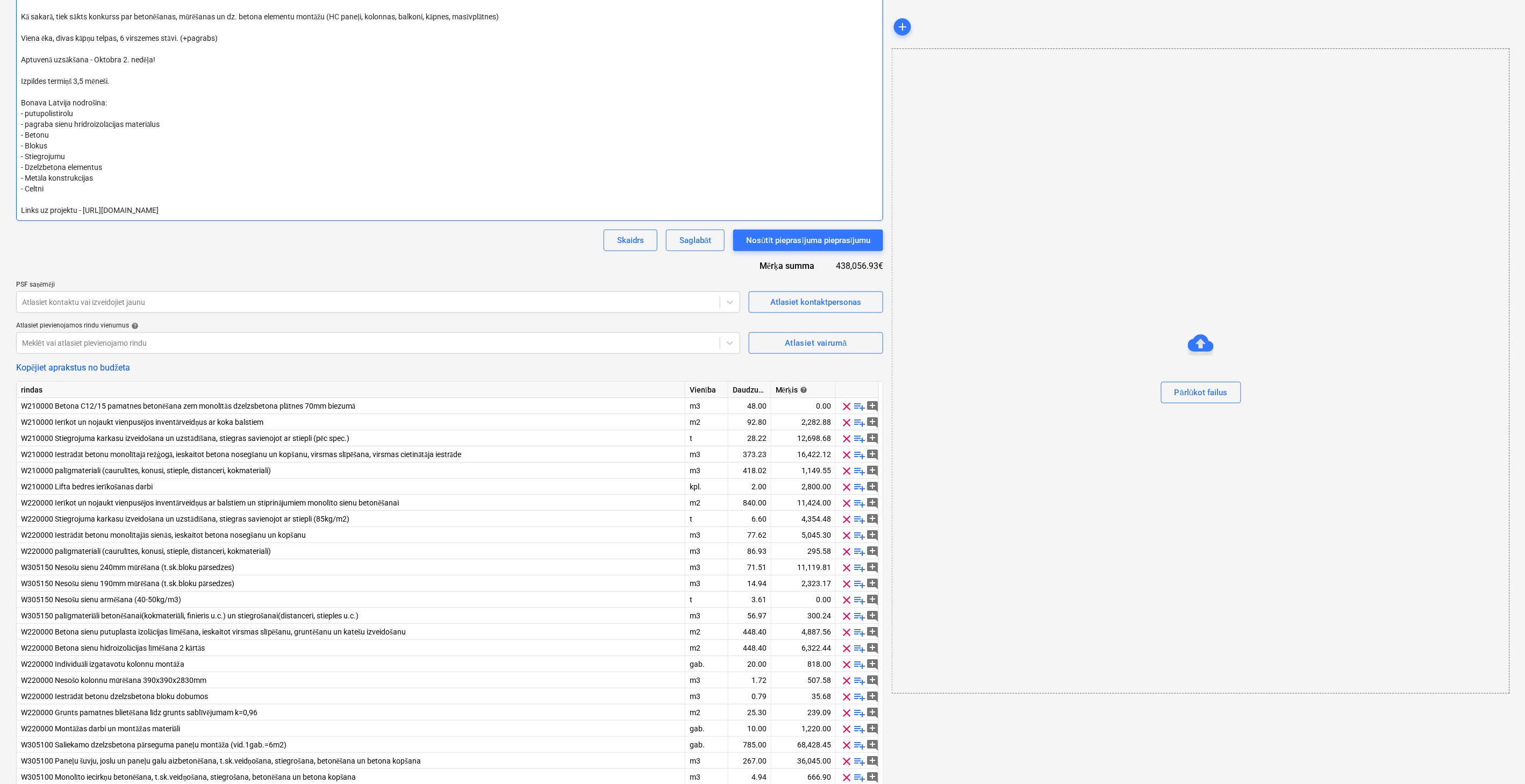
scroll to position [238, 0]
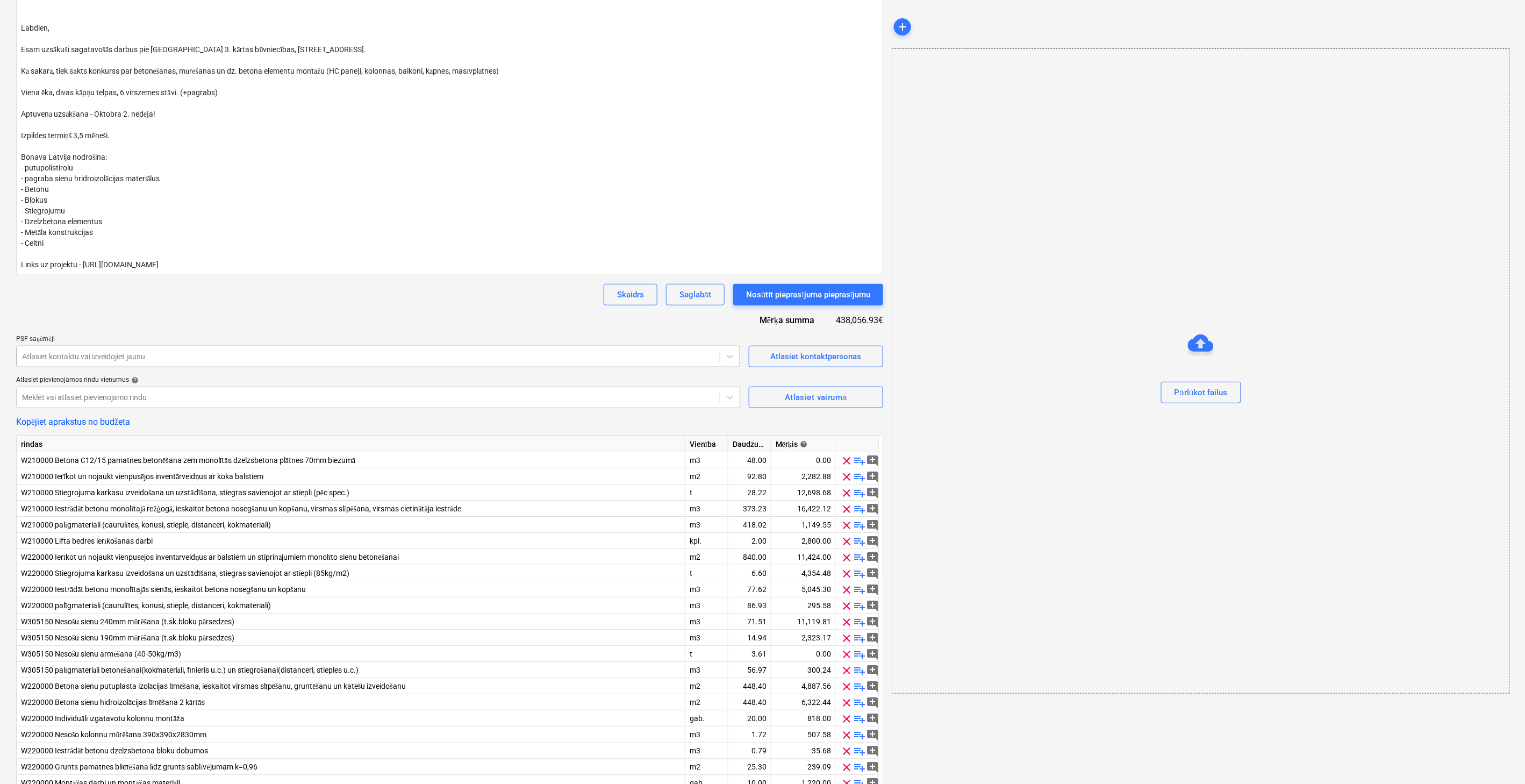
click at [145, 356] on div at bounding box center [368, 357] width 692 height 11
click at [212, 297] on div "Skaidrs Saglabāt Nosūtīt pieprasījuma pieprasījumu" at bounding box center [450, 294] width 867 height 21
click at [192, 351] on div "Atlasiet kontaktu vai izveidojiet jaunu" at bounding box center [368, 356] width 703 height 15
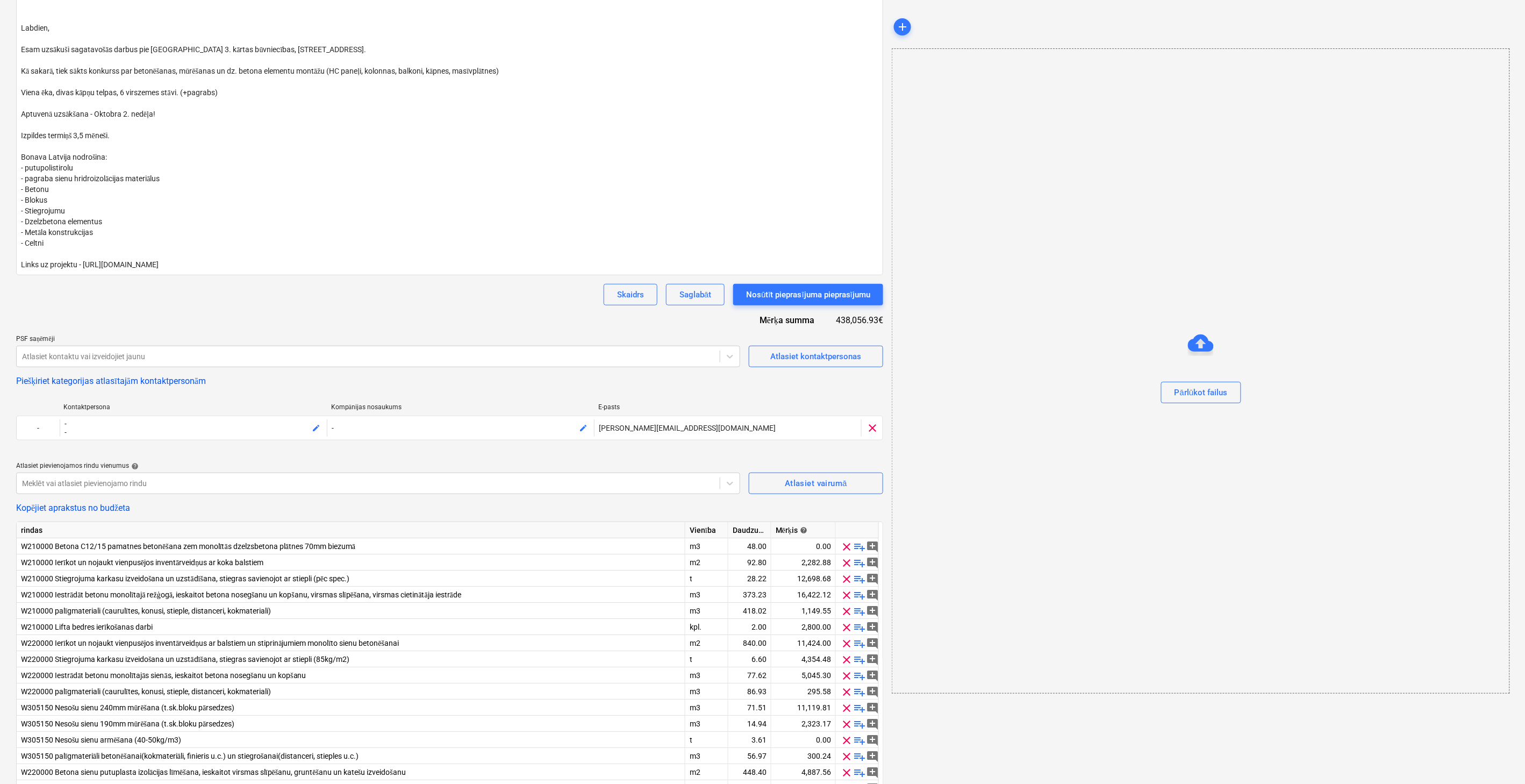
click at [249, 314] on div "Pieprasījums piedāvājuma nosaukumam help Plātnes betonēšana, mūrēšanas un montā…" at bounding box center [450, 514] width 867 height 1329
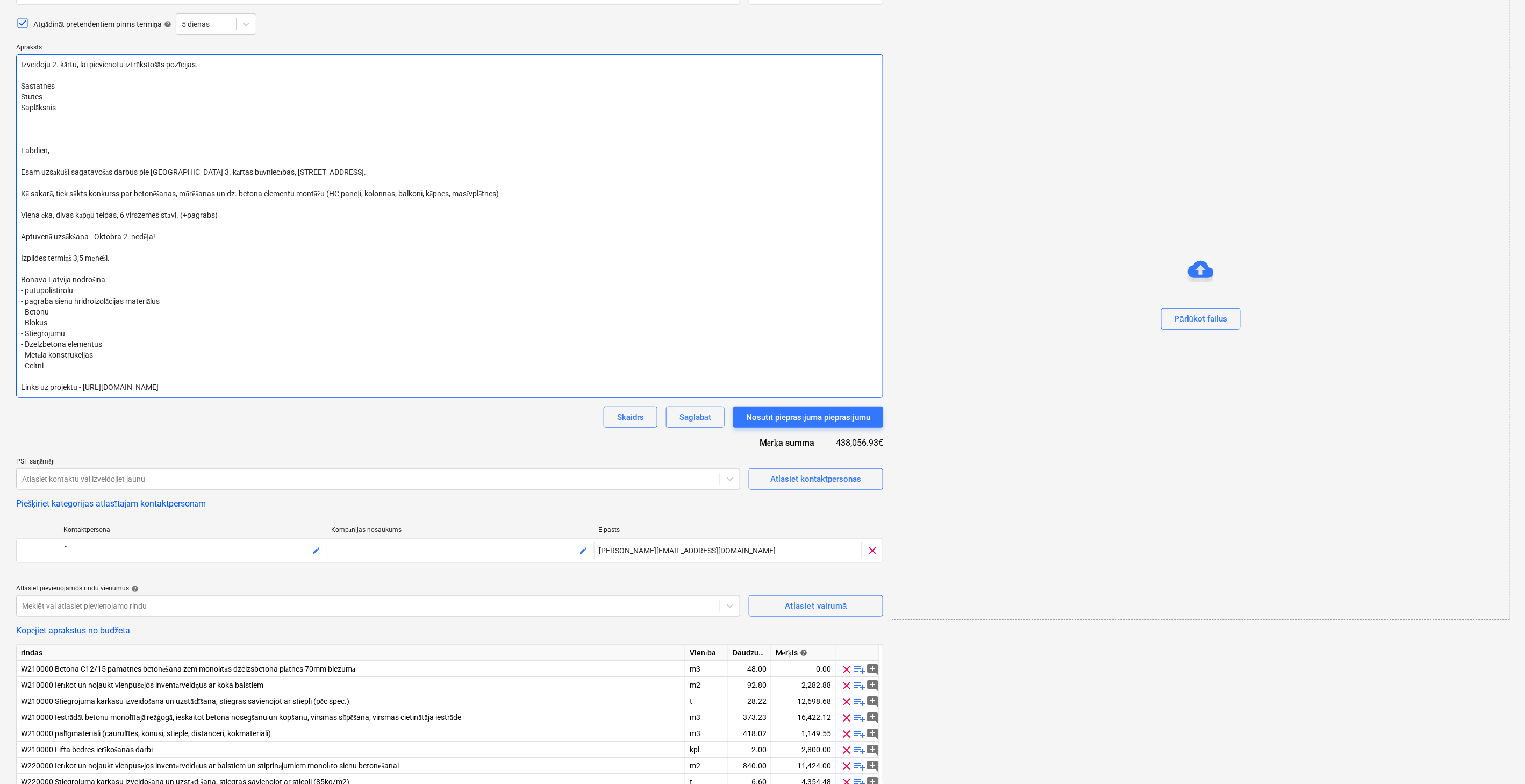
scroll to position [0, 0]
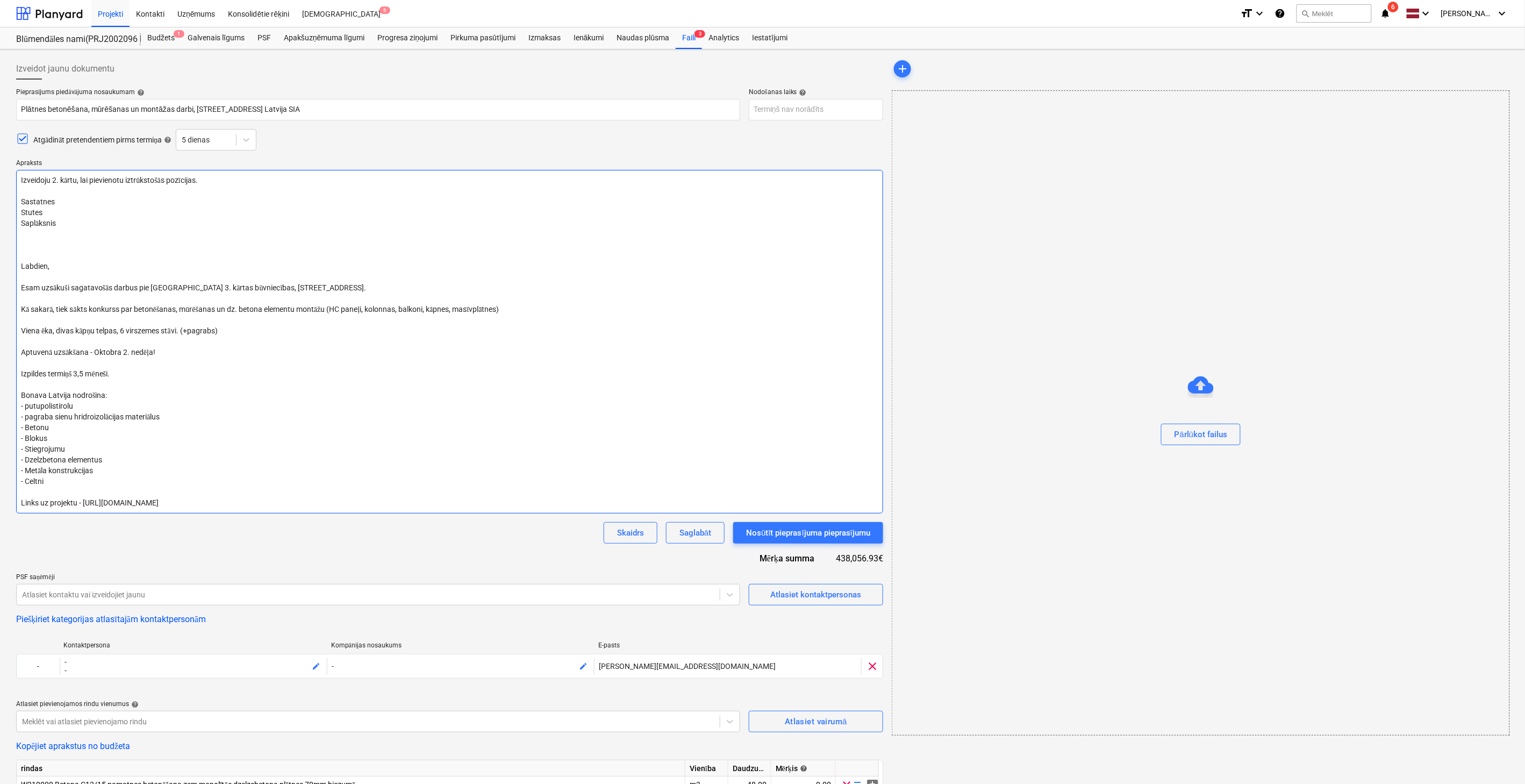
click at [51, 240] on textarea "Izveidoju 2. kārtu, lai pievienotu iztrūkstošās pozīcijas. Sastatnes Stutes Sap…" at bounding box center [450, 341] width 867 height 343
click at [205, 241] on textarea "Izveidoju 2. kārtu, lai pievienotu iztrūkstošās pozīcijas. Sastatnes Stutes Sap…" at bounding box center [450, 341] width 867 height 343
click at [278, 242] on textarea "Izveidoju 2. kārtu, lai pievienotu iztrūkstošās pozīcijas. Sastatnes Stutes Sap…" at bounding box center [450, 341] width 867 height 343
click at [323, 110] on input "Plātnes betonēšana, mūrēšanas un montāžas darbi, [STREET_ADDRESS] Latvija SIA" at bounding box center [378, 109] width 724 height 21
click at [585, 160] on p "Apraksts" at bounding box center [450, 165] width 867 height 11
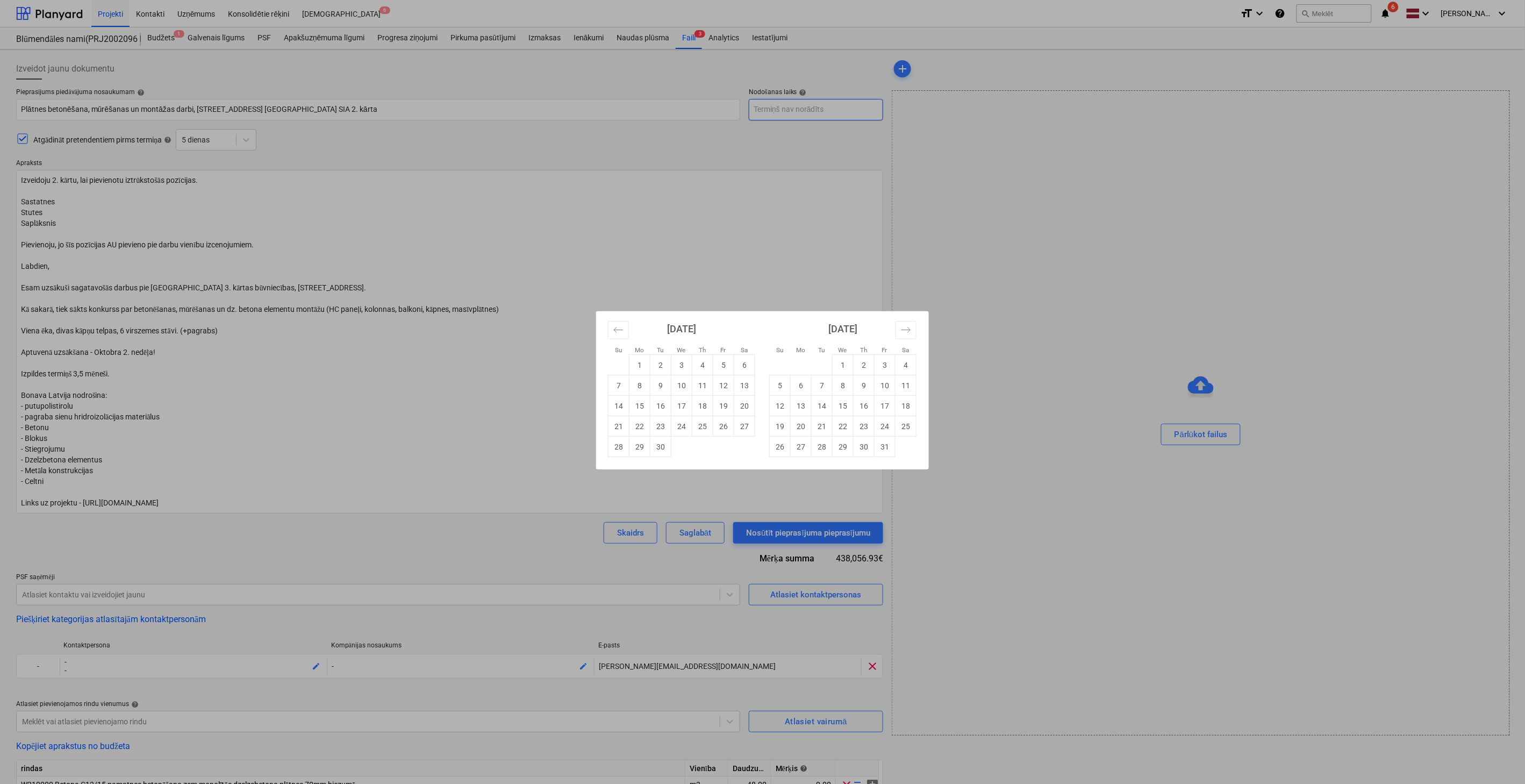
click at [807, 111] on body "Projekti Kontakti Uzņēmums Konsolidētie rēķini Iesūtne 6 format_size keyboard_a…" at bounding box center [762, 392] width 1525 height 784
click at [730, 425] on td "26" at bounding box center [724, 427] width 21 height 21
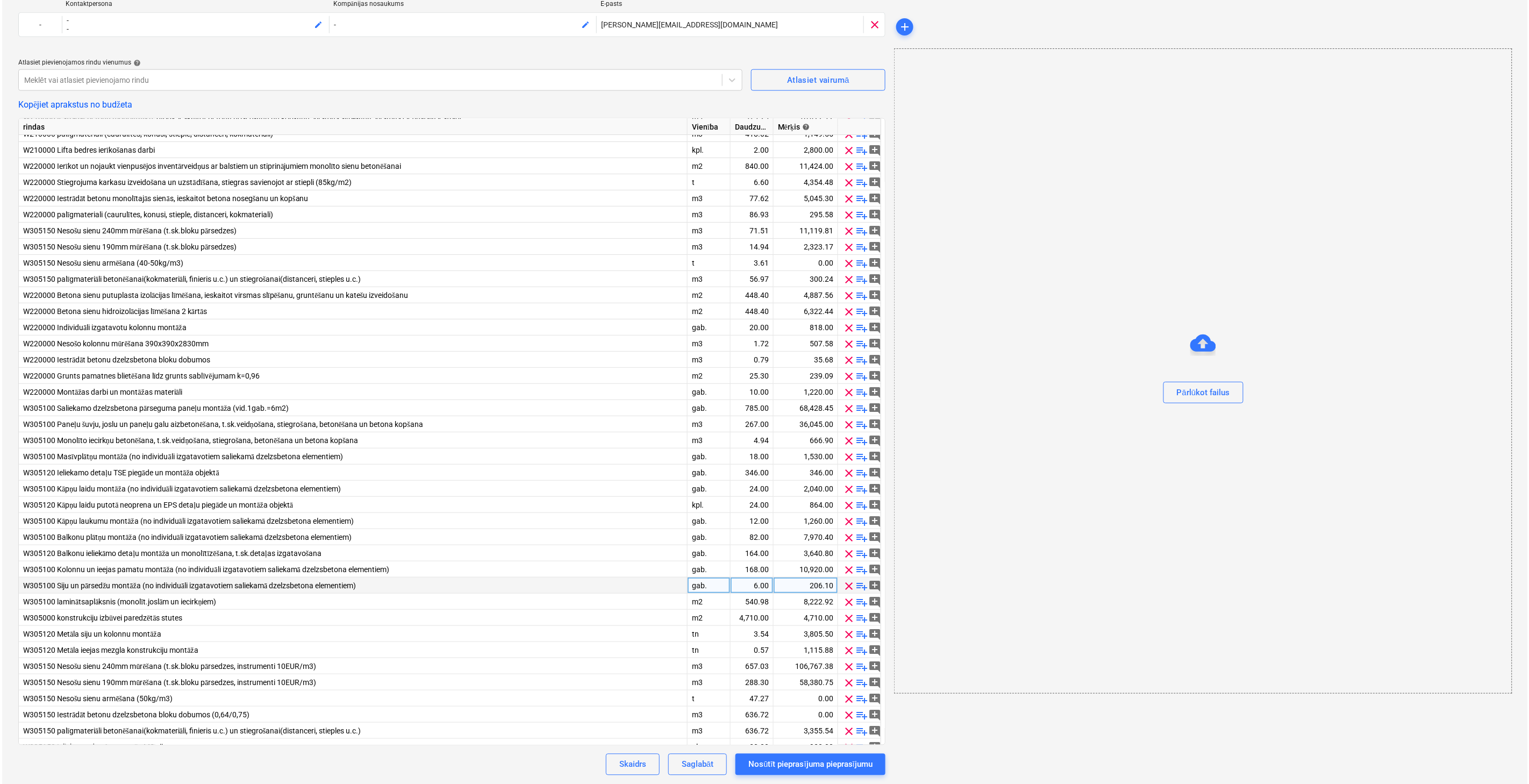
scroll to position [132, 0]
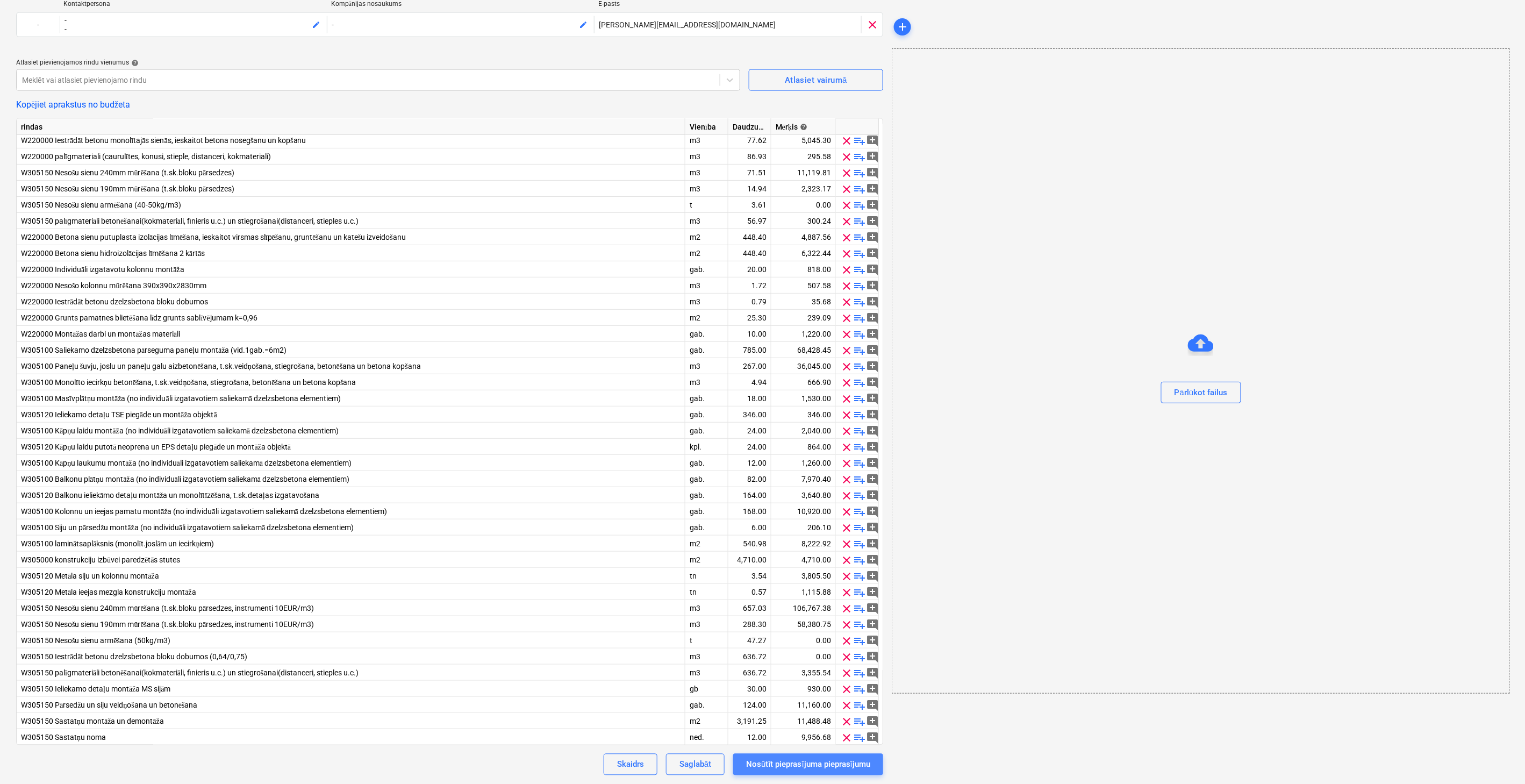
click at [780, 766] on div "Nosūtīt pieprasījuma pieprasījumu" at bounding box center [808, 764] width 124 height 14
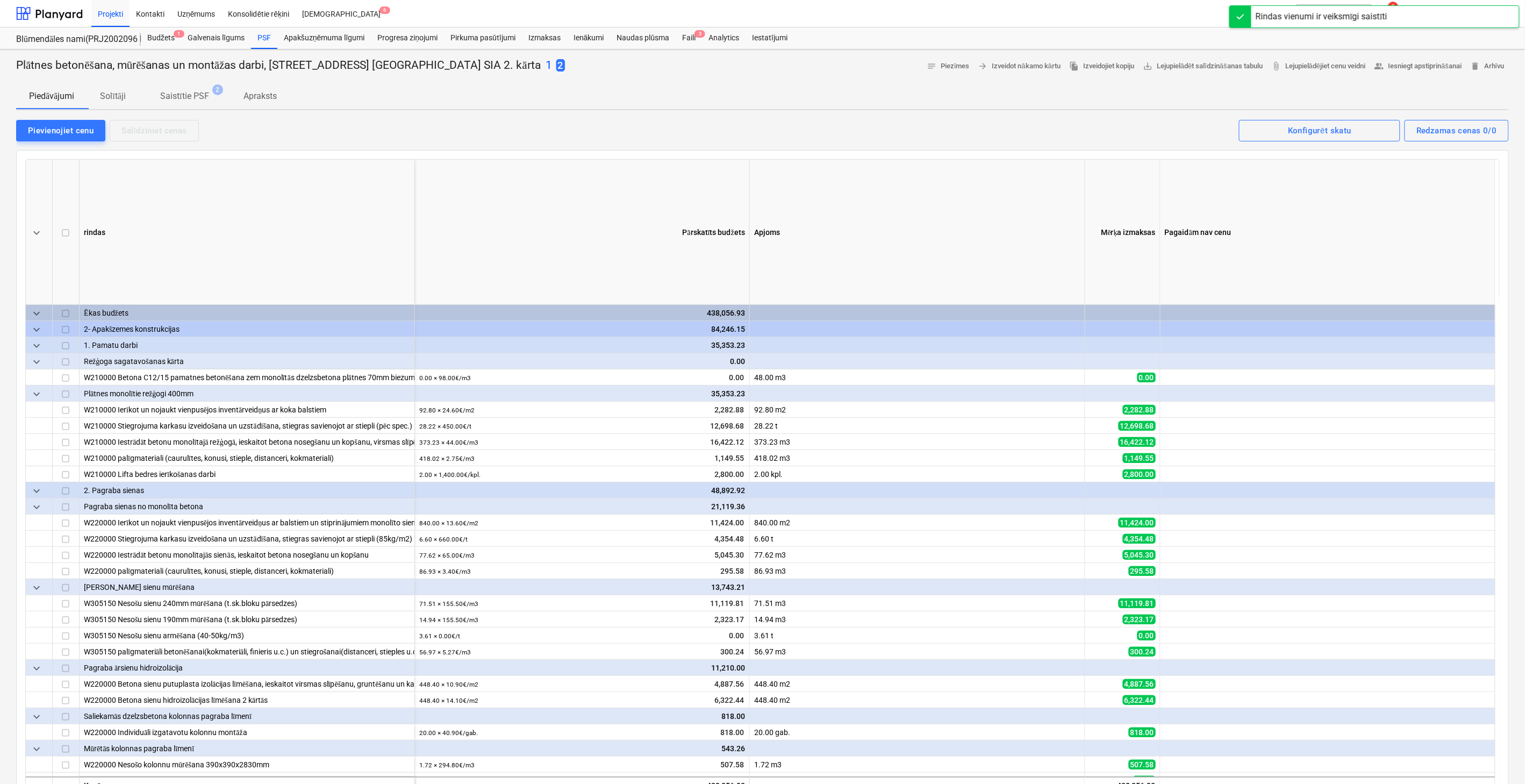
click at [191, 92] on p "Saistītie PSF" at bounding box center [185, 96] width 49 height 13
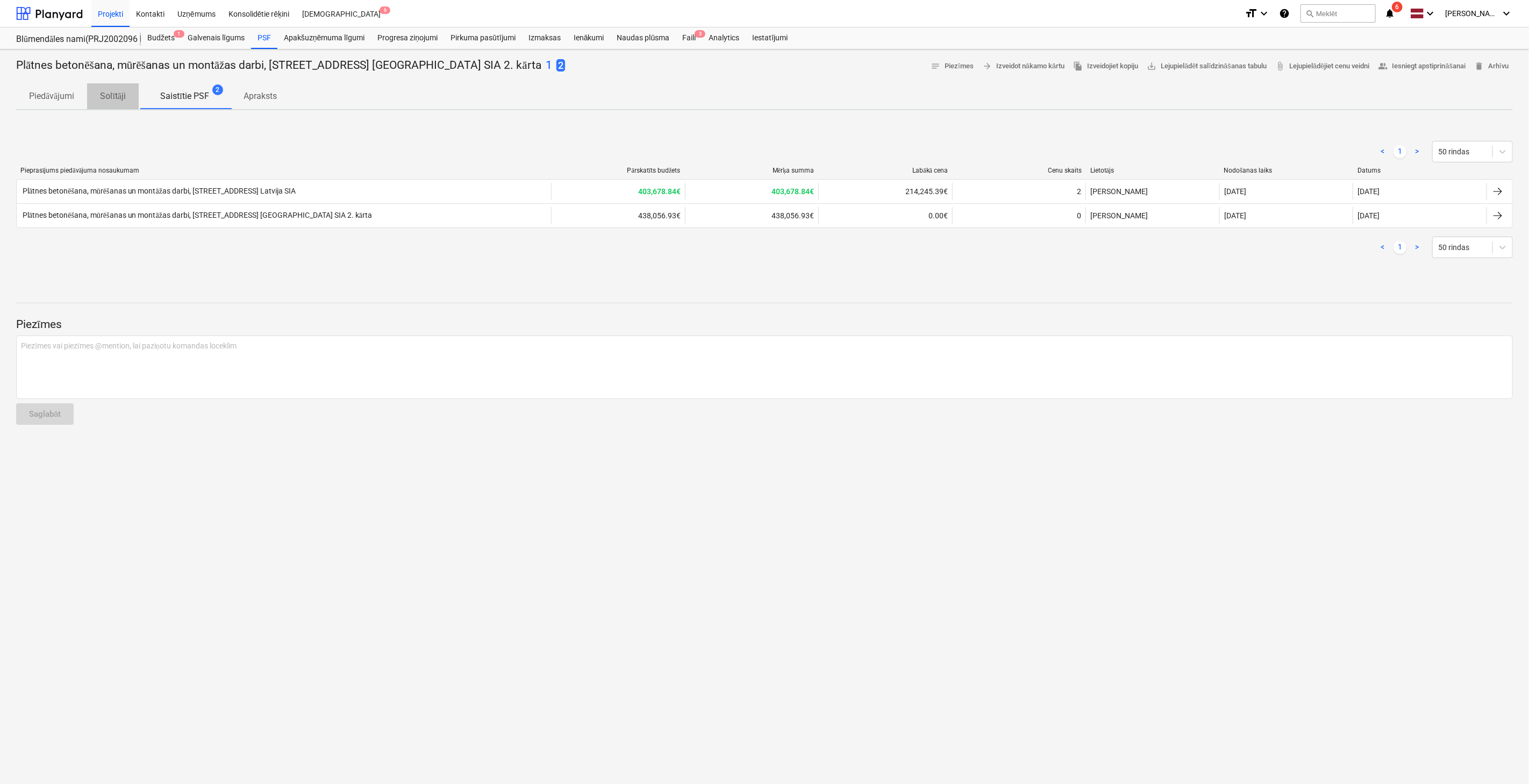
click at [104, 92] on p "Solītāji" at bounding box center [113, 96] width 26 height 13
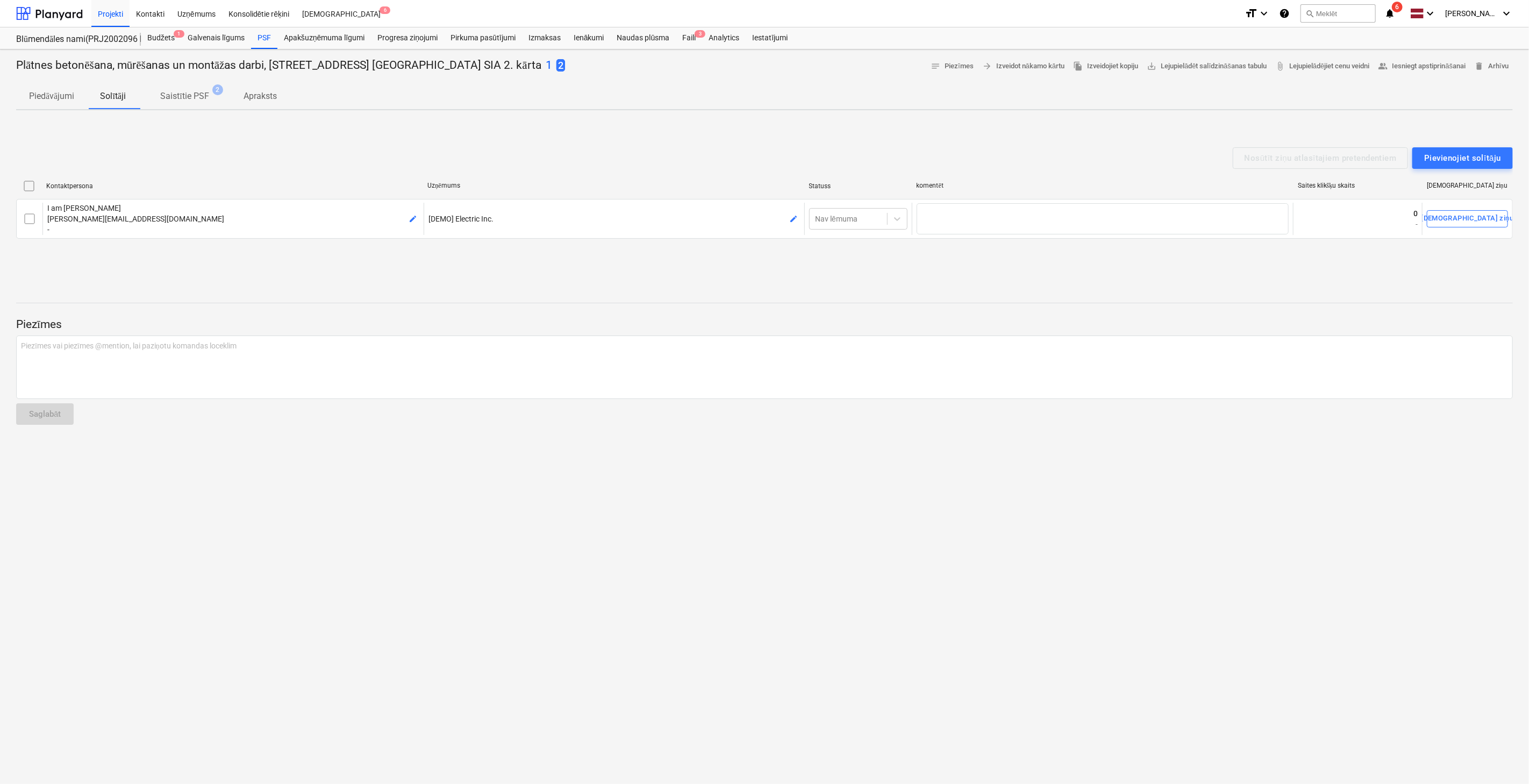
click at [68, 95] on p "Piedāvājumi" at bounding box center [52, 96] width 45 height 13
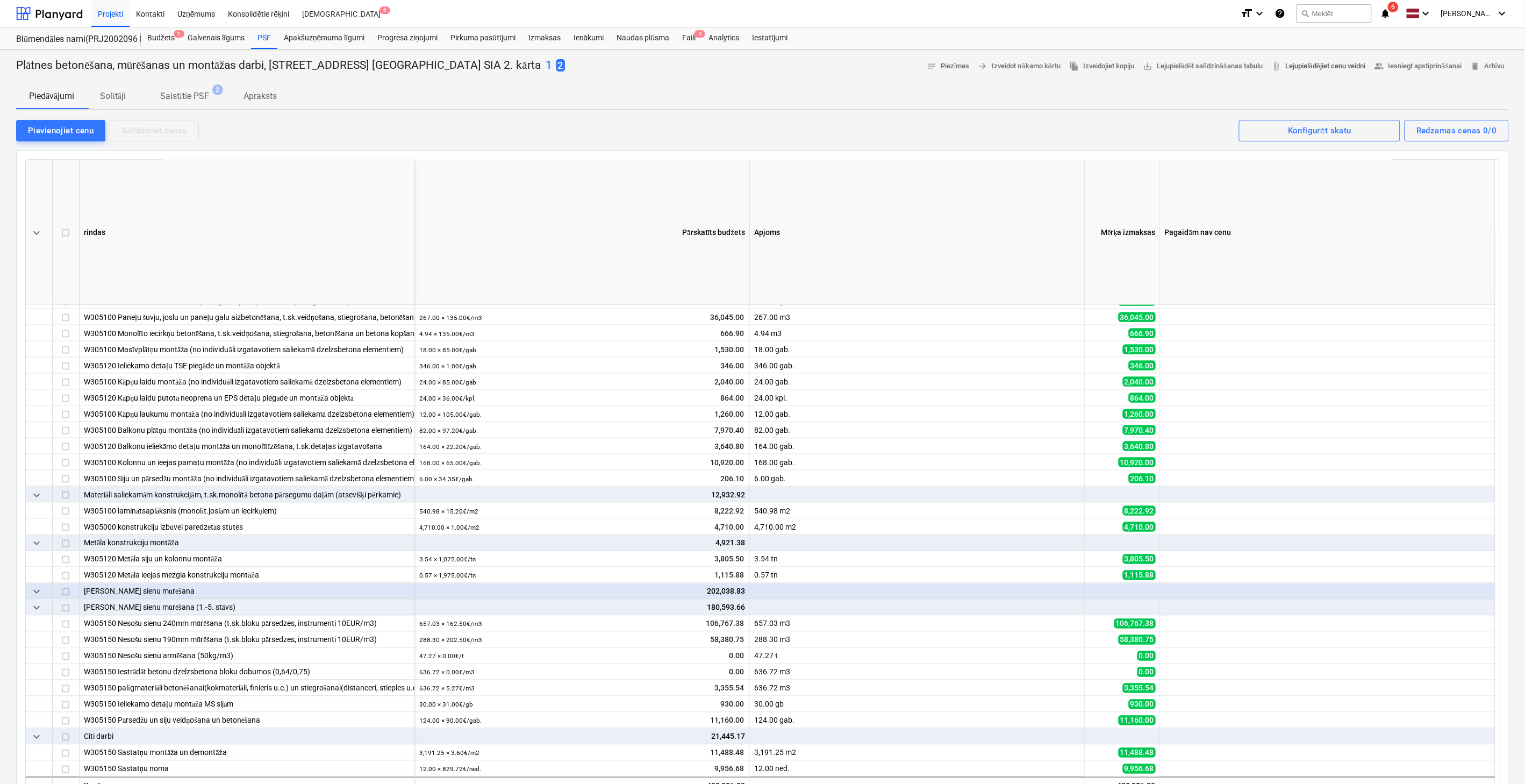
click at [1315, 63] on span "attach_file Lejupielādējiet cenu veidni" at bounding box center [1318, 66] width 94 height 12
click at [78, 131] on div "Pievienojiet cenu" at bounding box center [61, 130] width 66 height 14
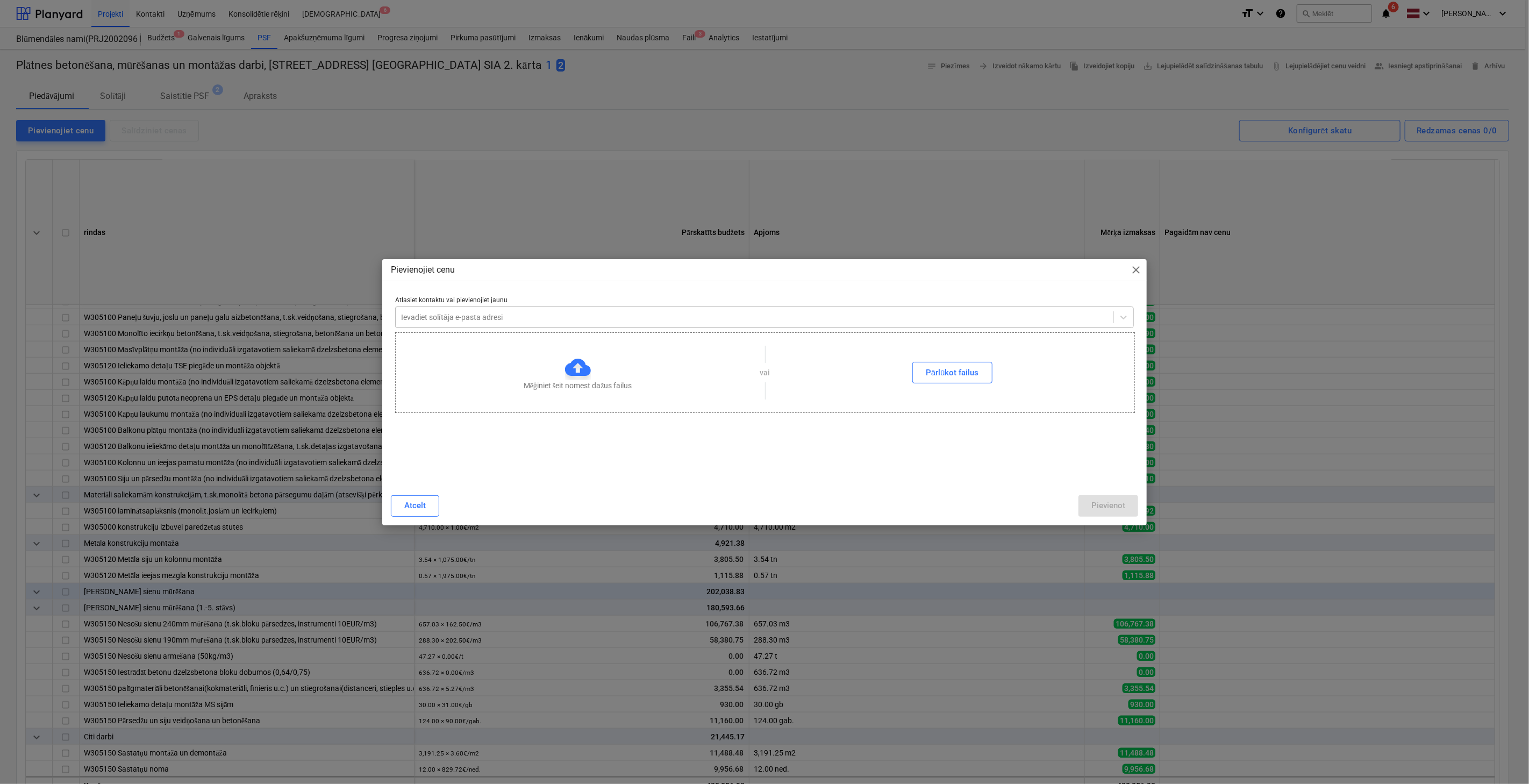
click at [531, 318] on div at bounding box center [754, 317] width 707 height 11
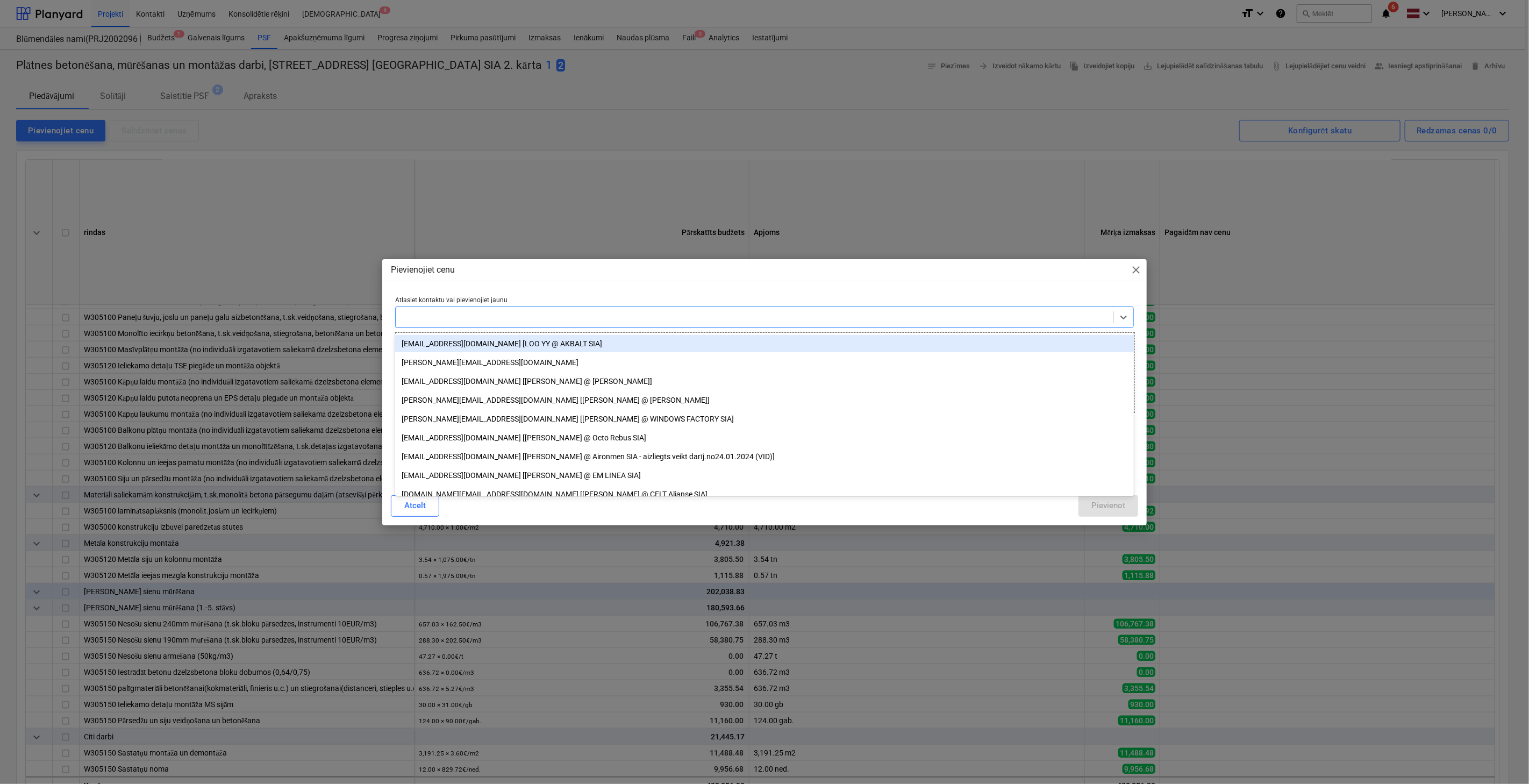
click at [1135, 271] on span "close" at bounding box center [1136, 269] width 13 height 13
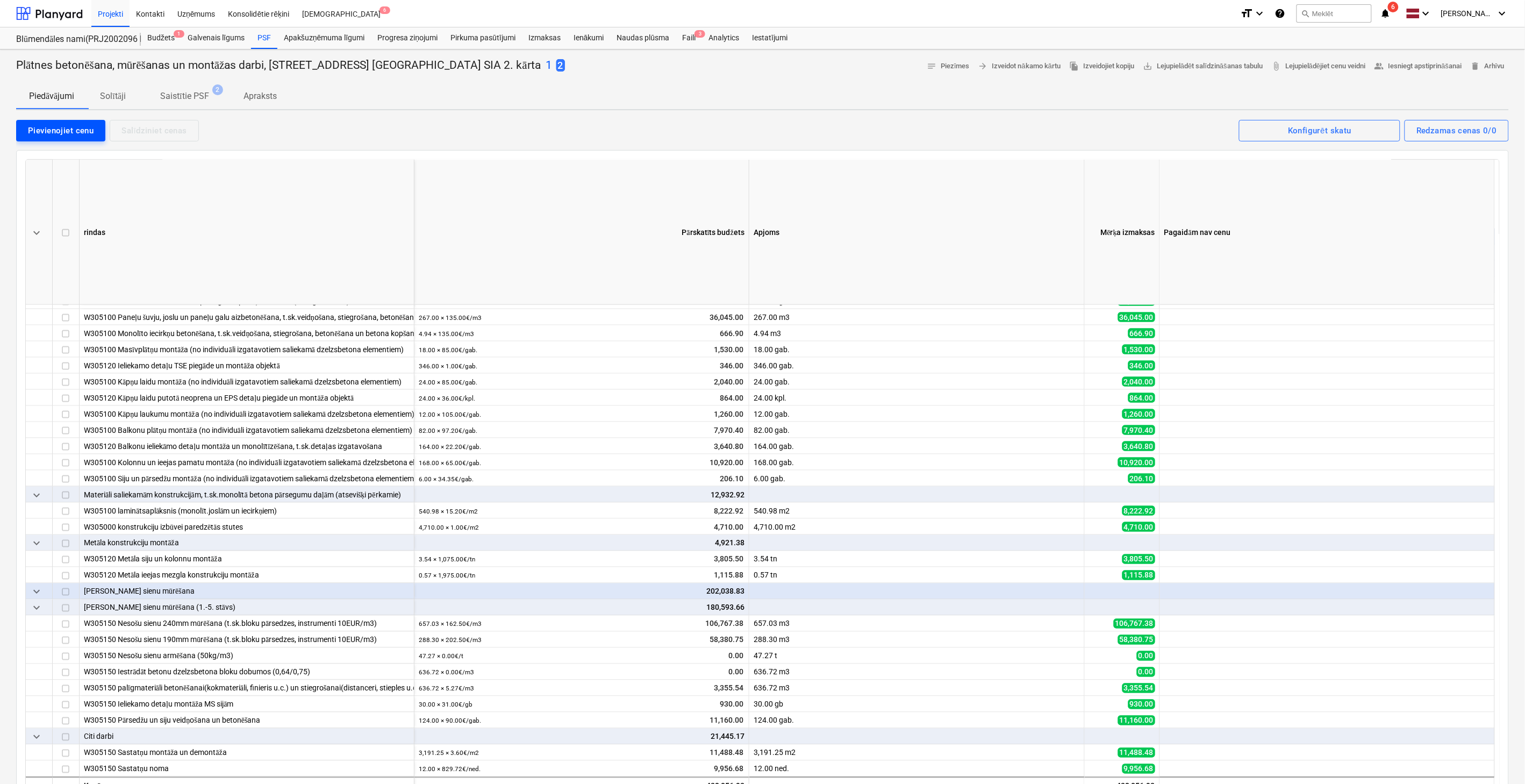
click at [84, 131] on div "Pievienojiet cenu" at bounding box center [61, 130] width 66 height 14
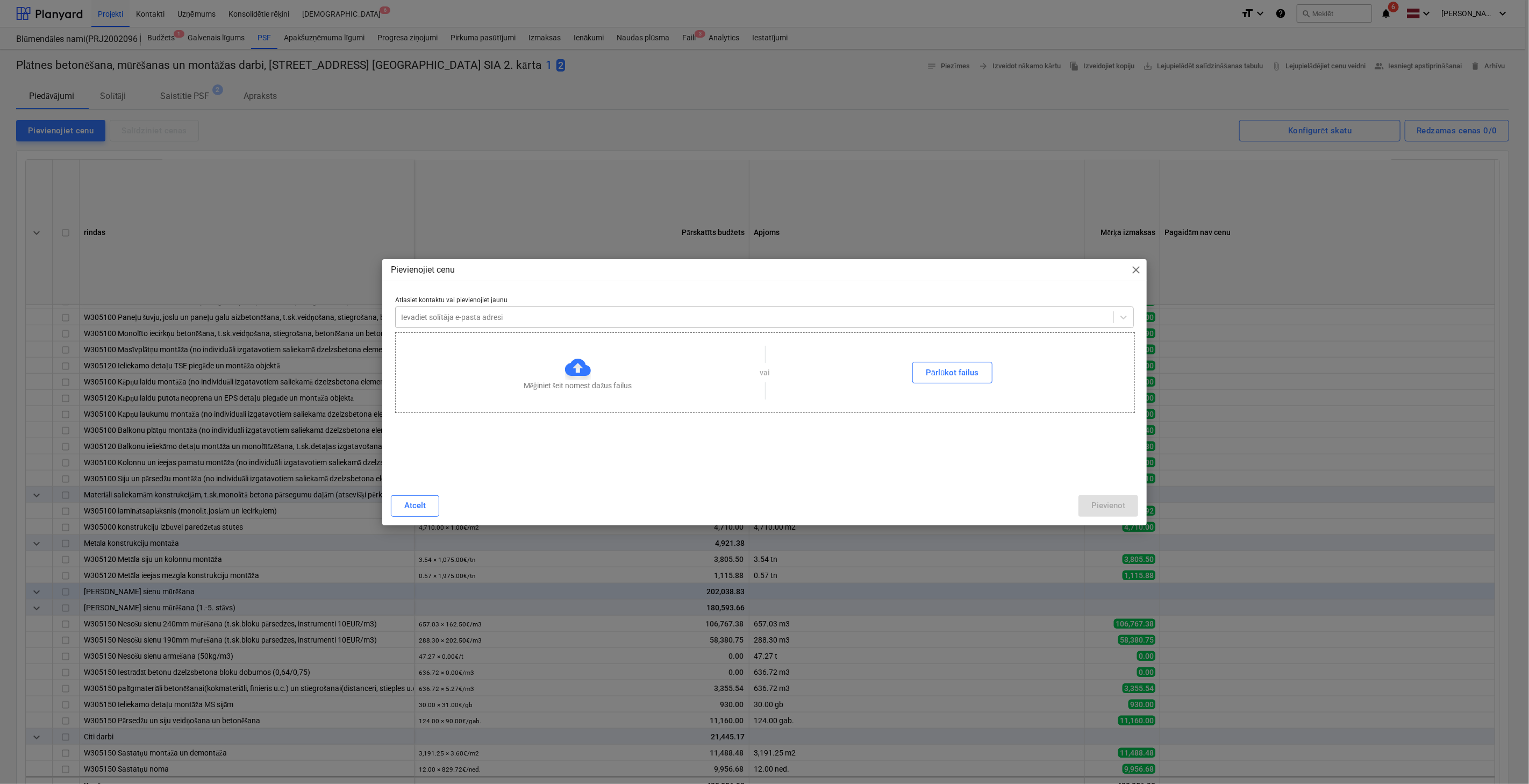
click at [541, 322] on div at bounding box center [754, 317] width 707 height 11
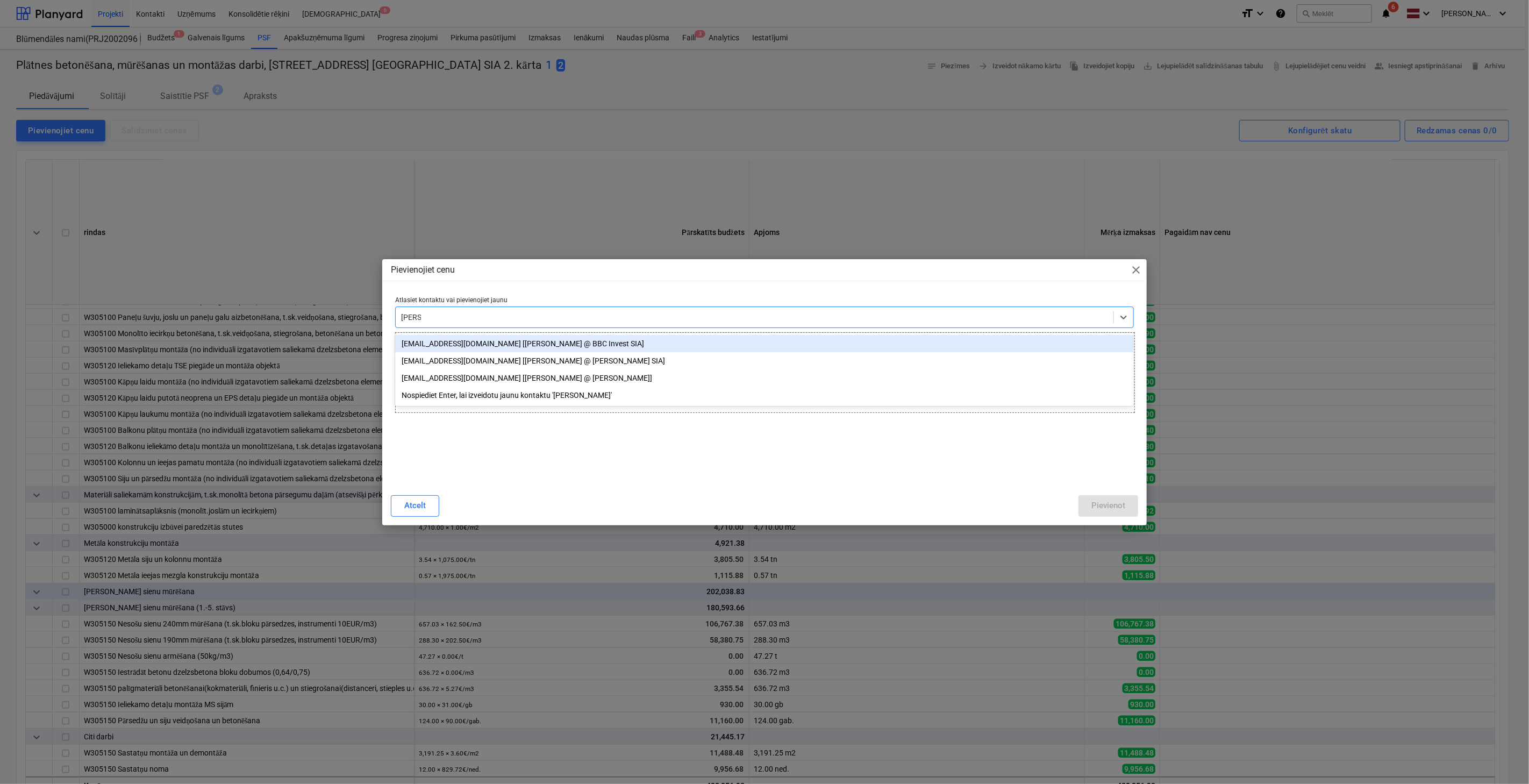
click at [539, 345] on div "[EMAIL_ADDRESS][DOMAIN_NAME] [[PERSON_NAME] @ BBC Invest SIA]" at bounding box center [764, 343] width 739 height 17
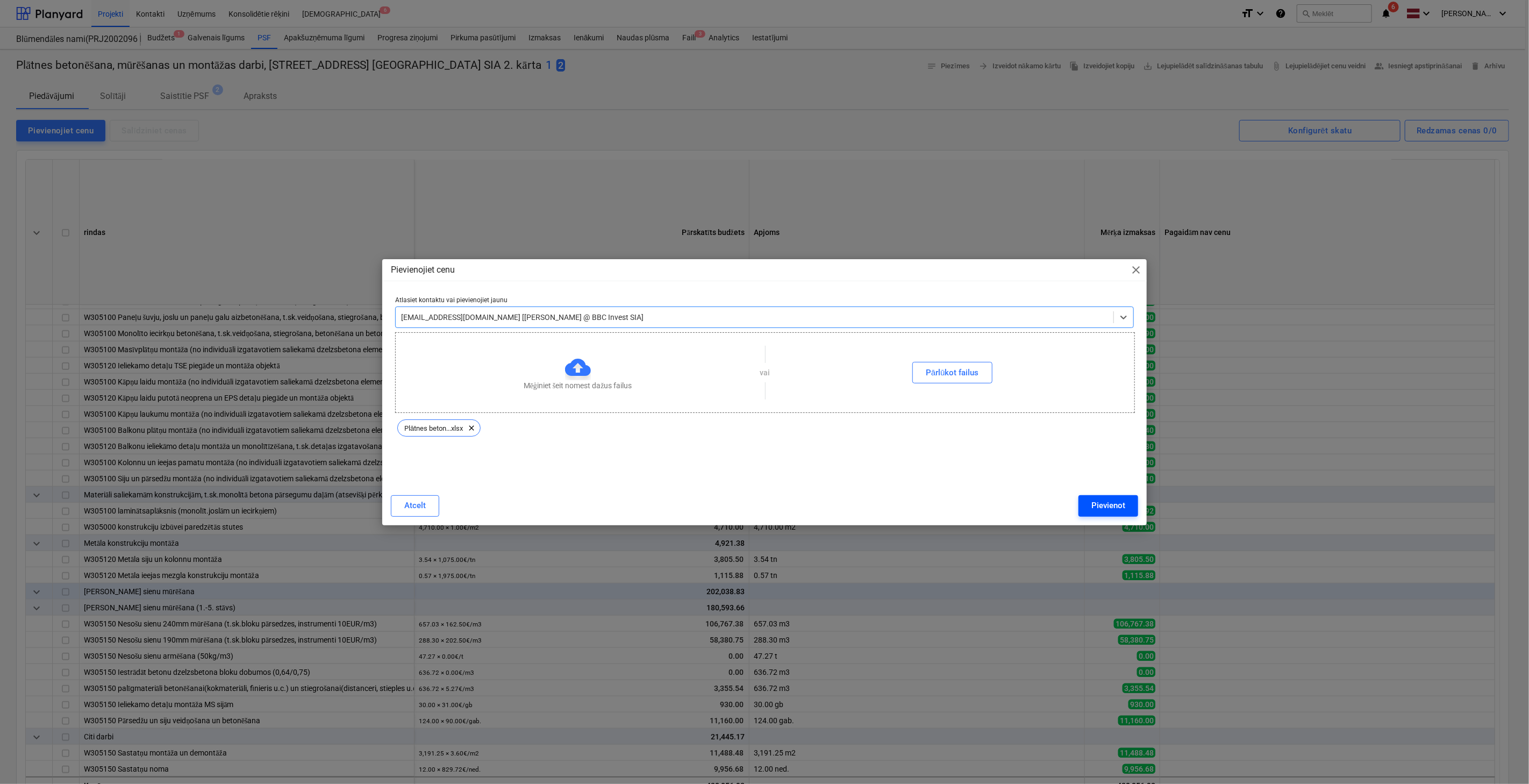
click at [1111, 504] on div "Pievienot" at bounding box center [1109, 505] width 34 height 14
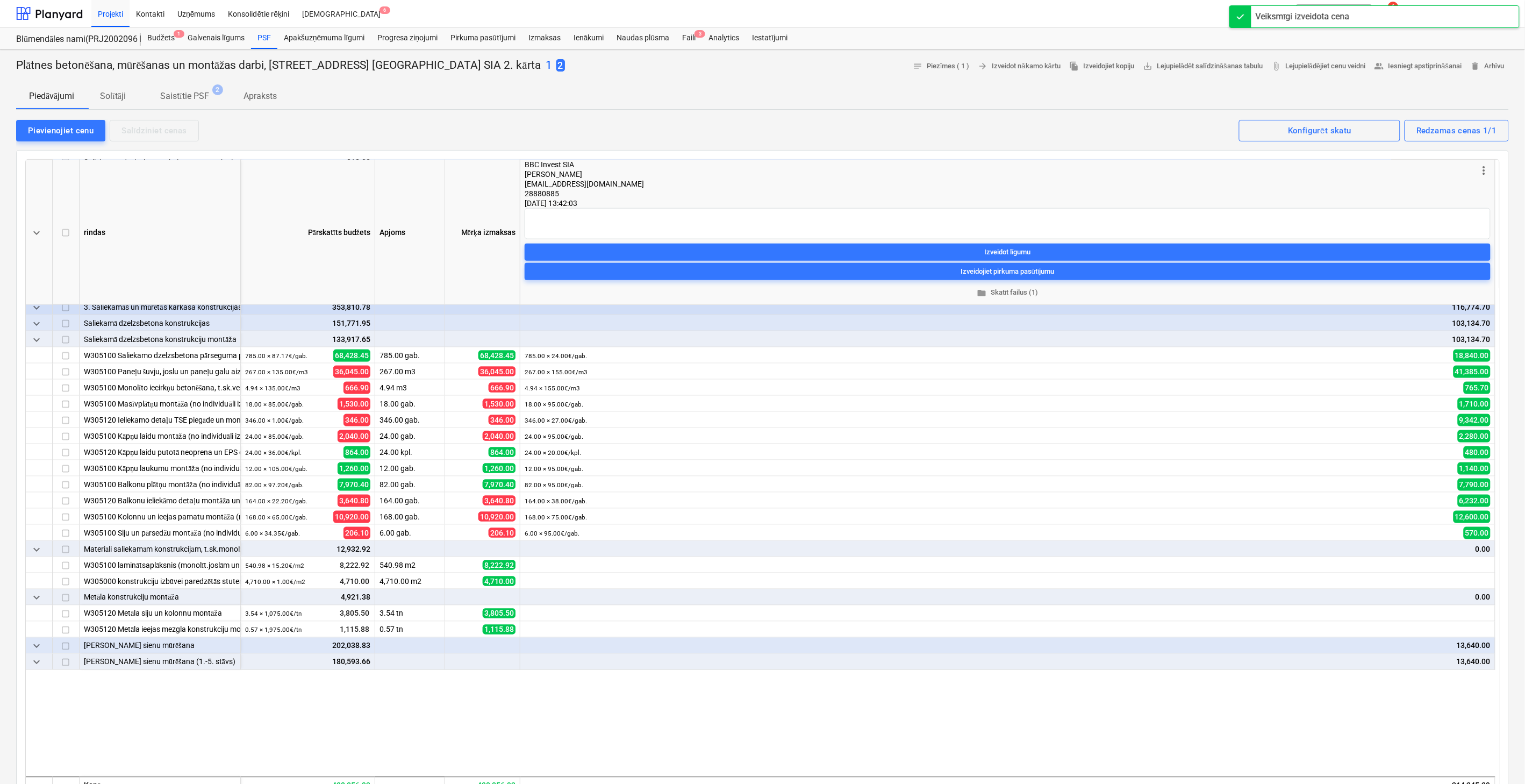
scroll to position [291, 0]
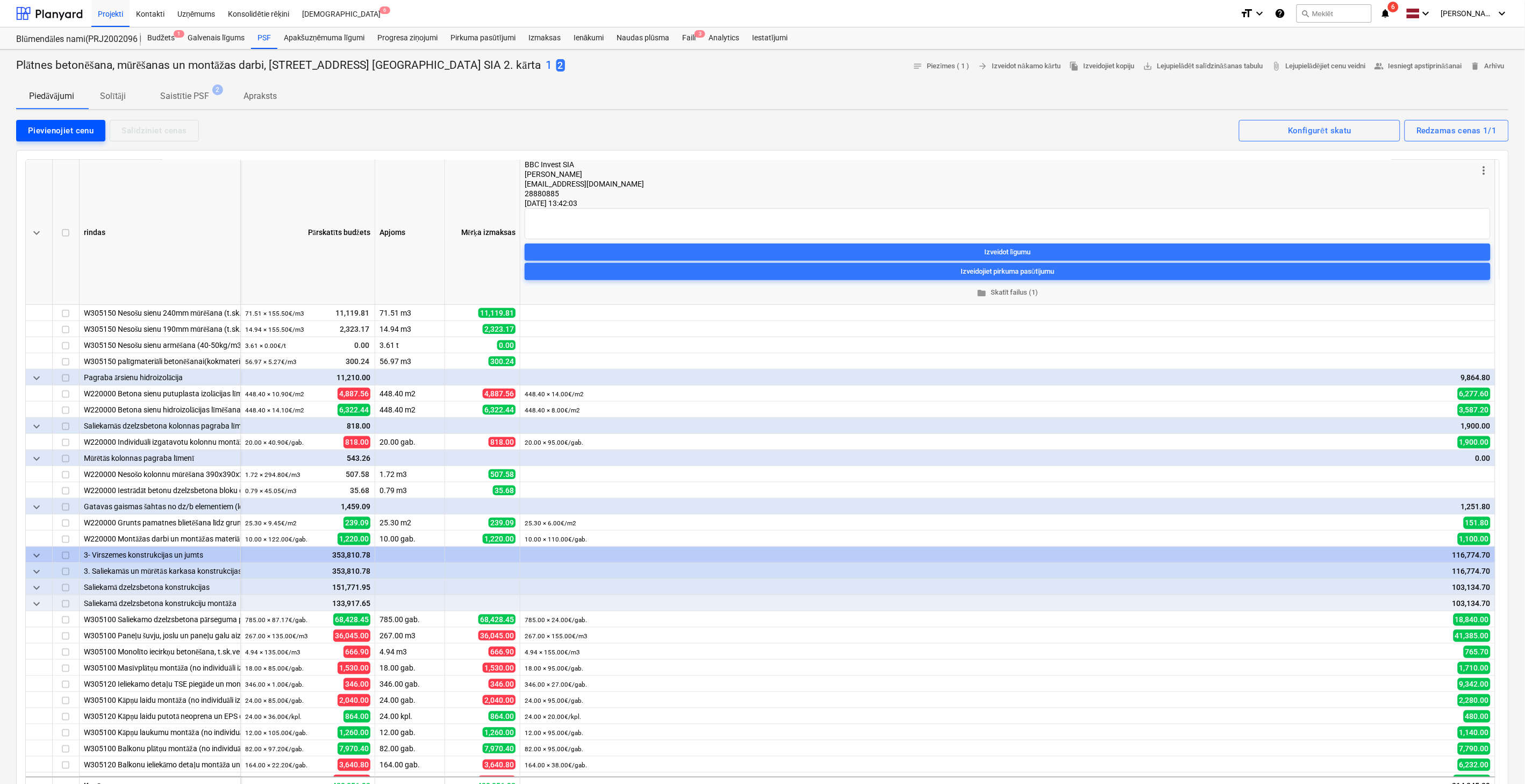
click at [76, 128] on div "Pievienojiet cenu" at bounding box center [61, 130] width 66 height 14
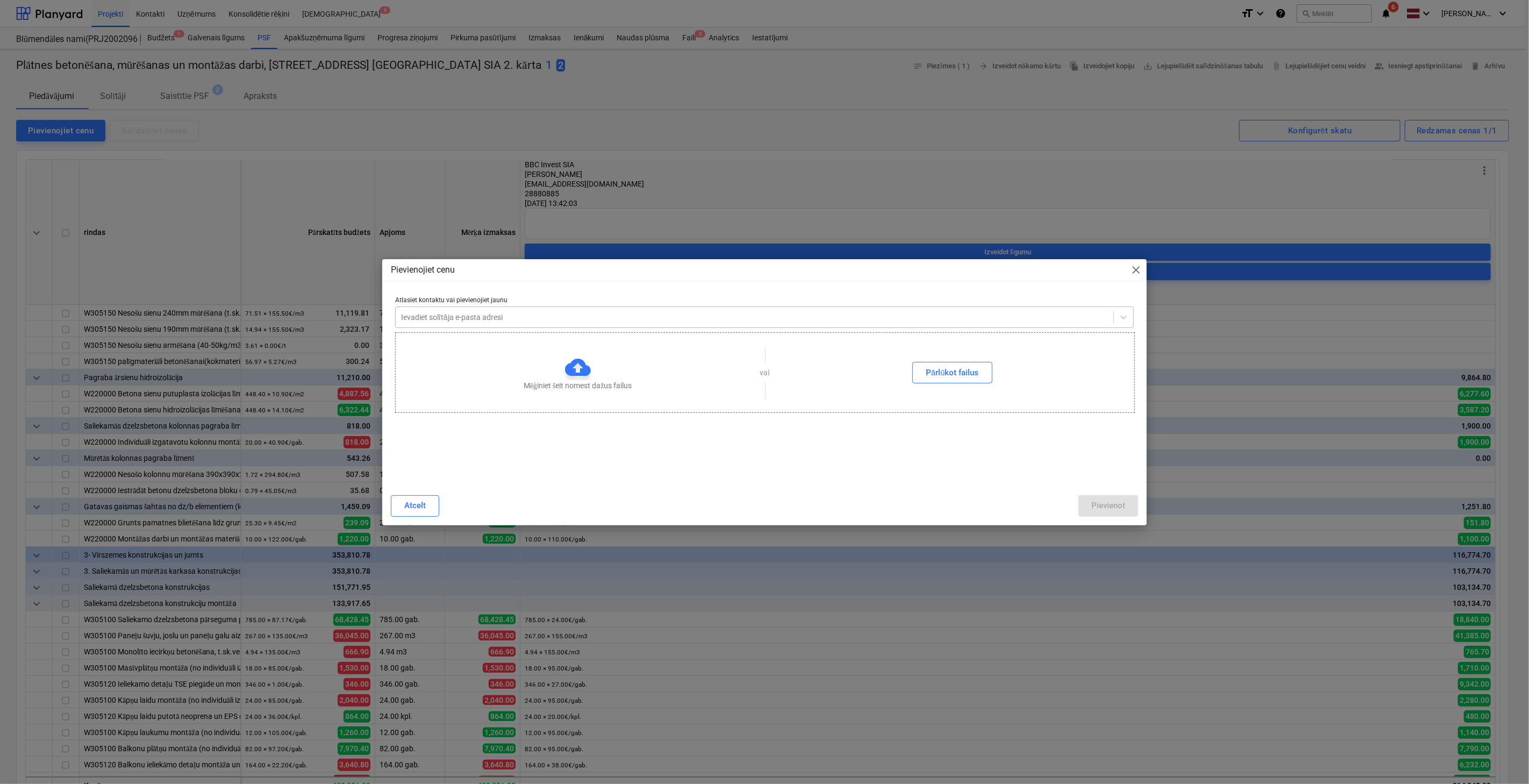
click at [504, 314] on div at bounding box center [754, 317] width 707 height 11
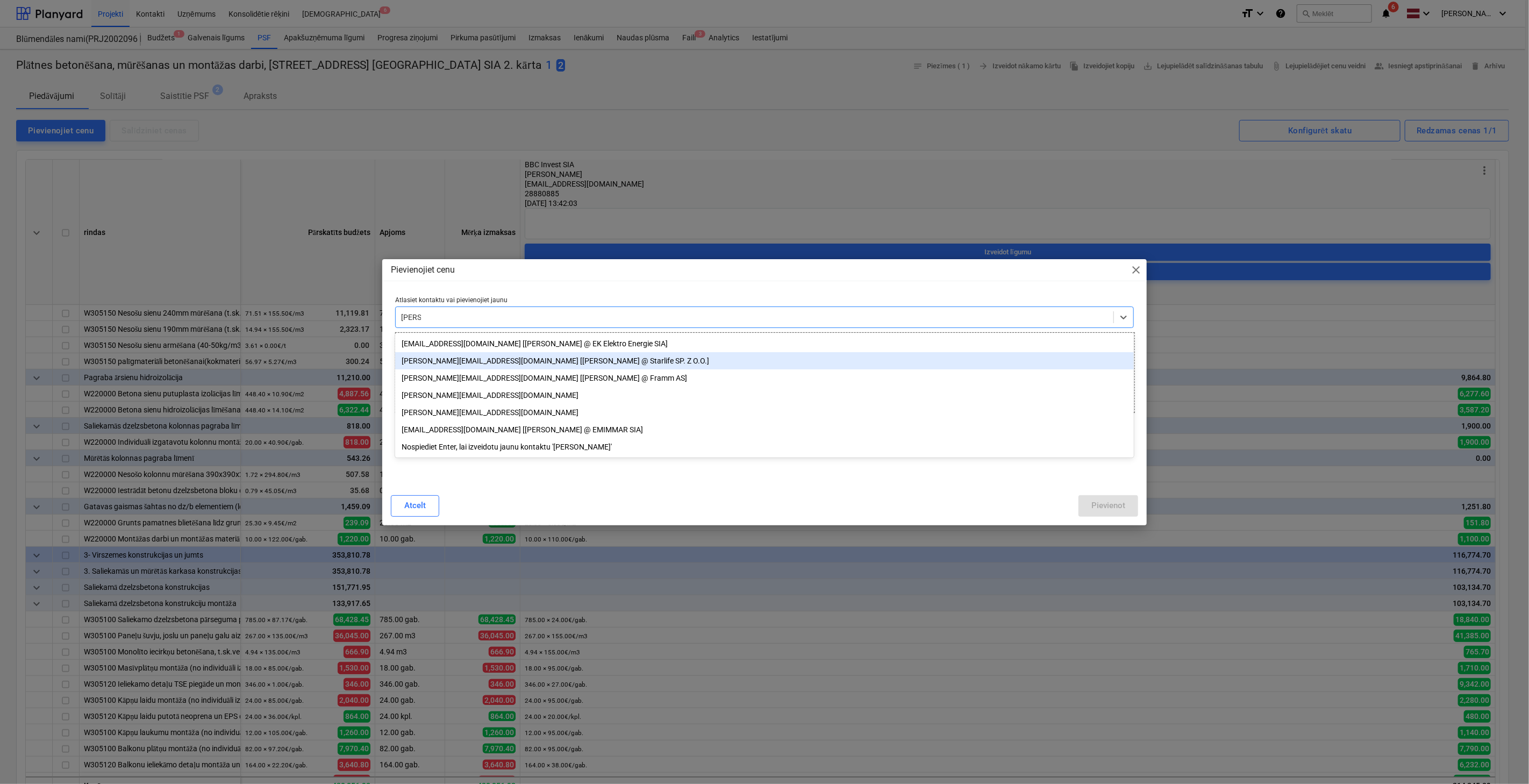
click at [517, 365] on div "[PERSON_NAME][EMAIL_ADDRESS][DOMAIN_NAME] [[PERSON_NAME] @ Starlife SP. Z O.O.]" at bounding box center [764, 360] width 739 height 17
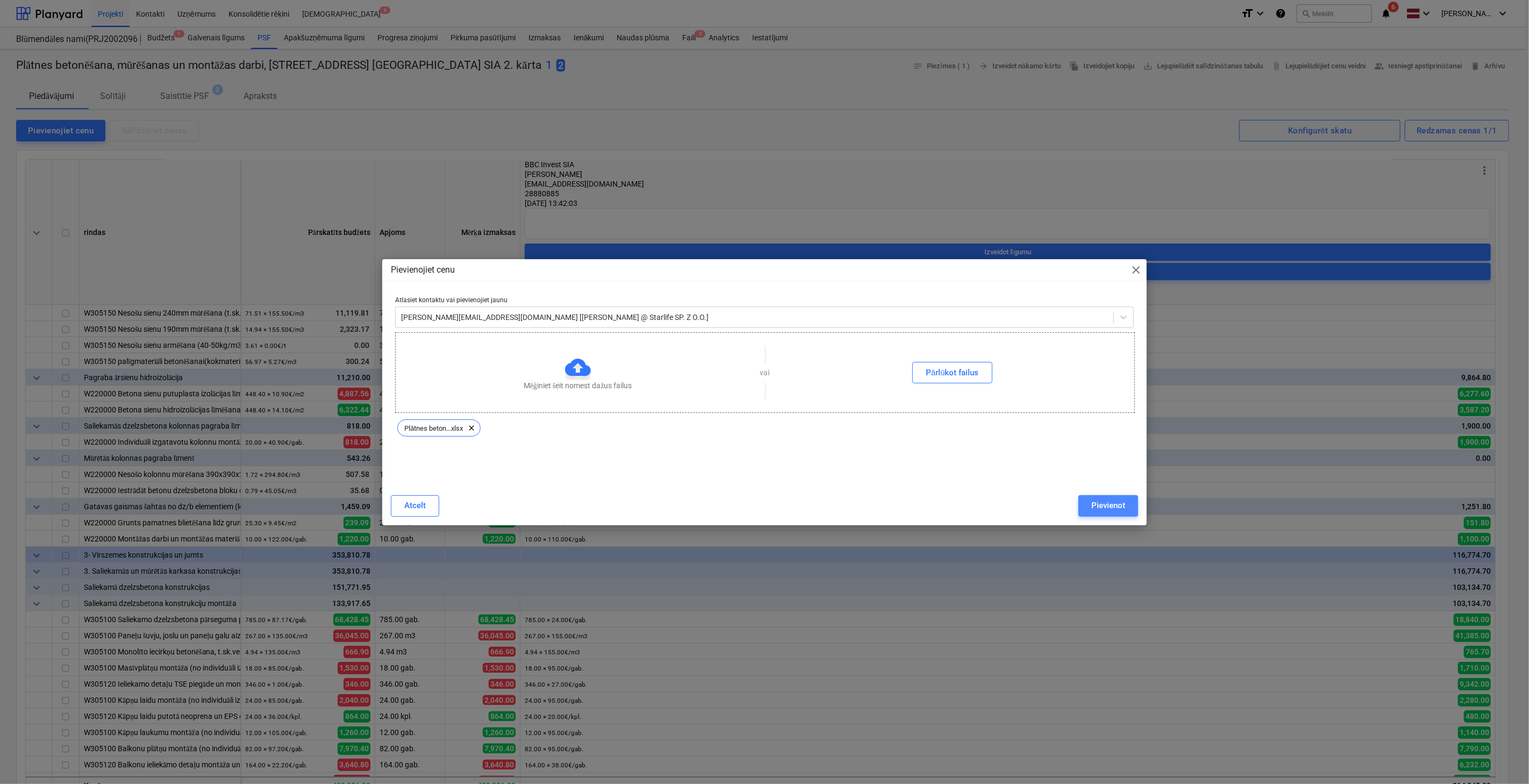
click at [1117, 501] on div "Pievienot" at bounding box center [1109, 505] width 34 height 14
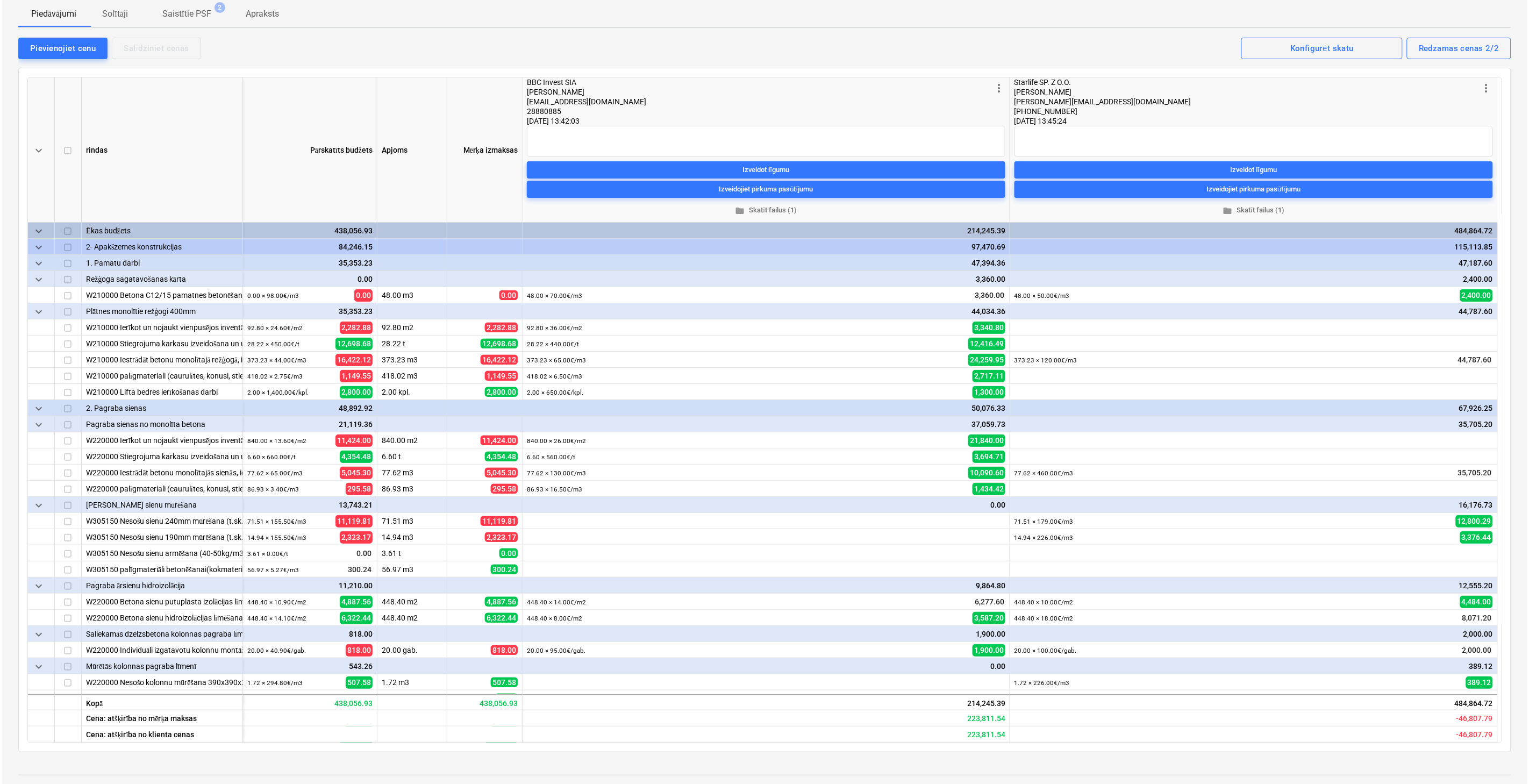
scroll to position [0, 0]
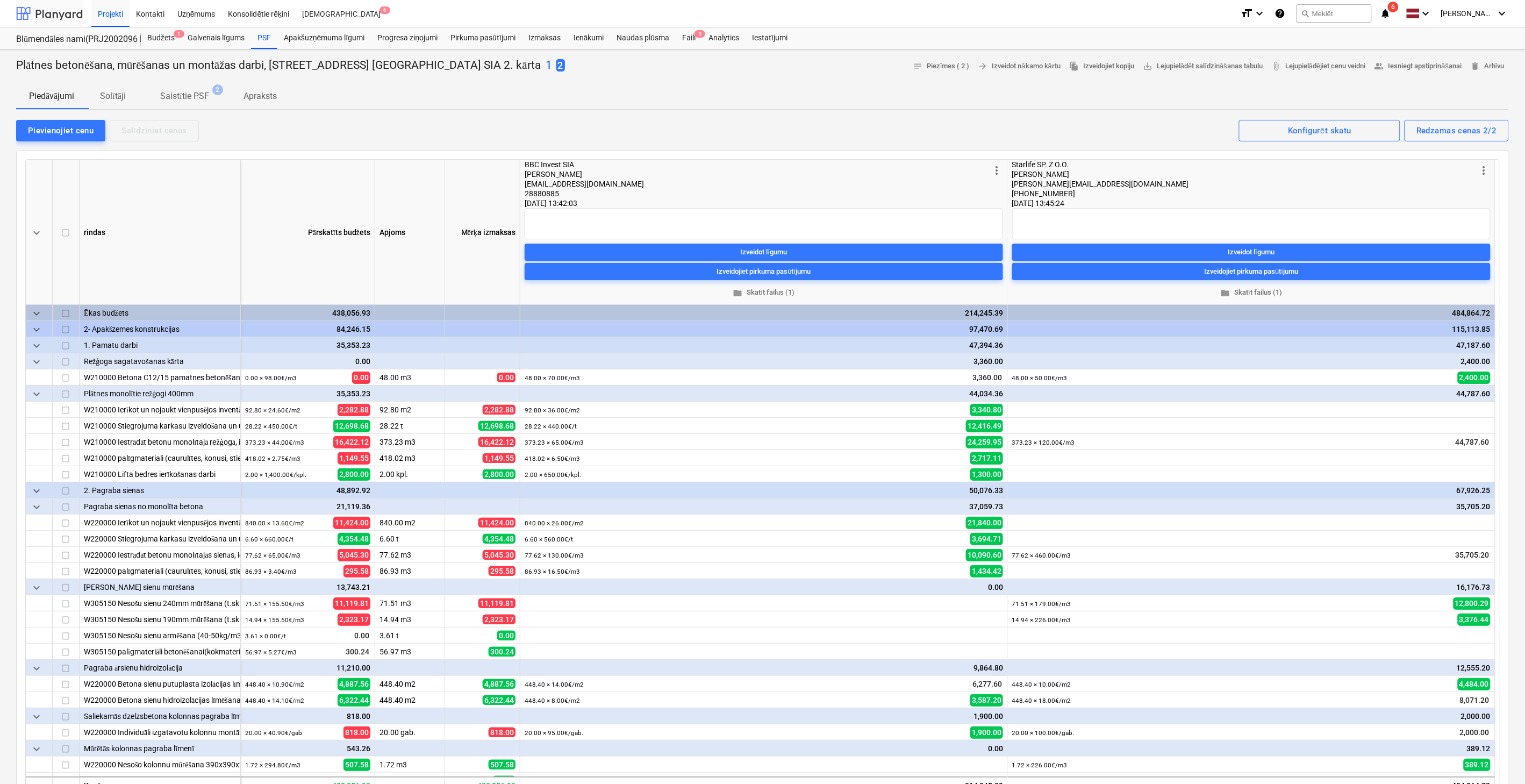
click at [53, 22] on div at bounding box center [50, 13] width 67 height 27
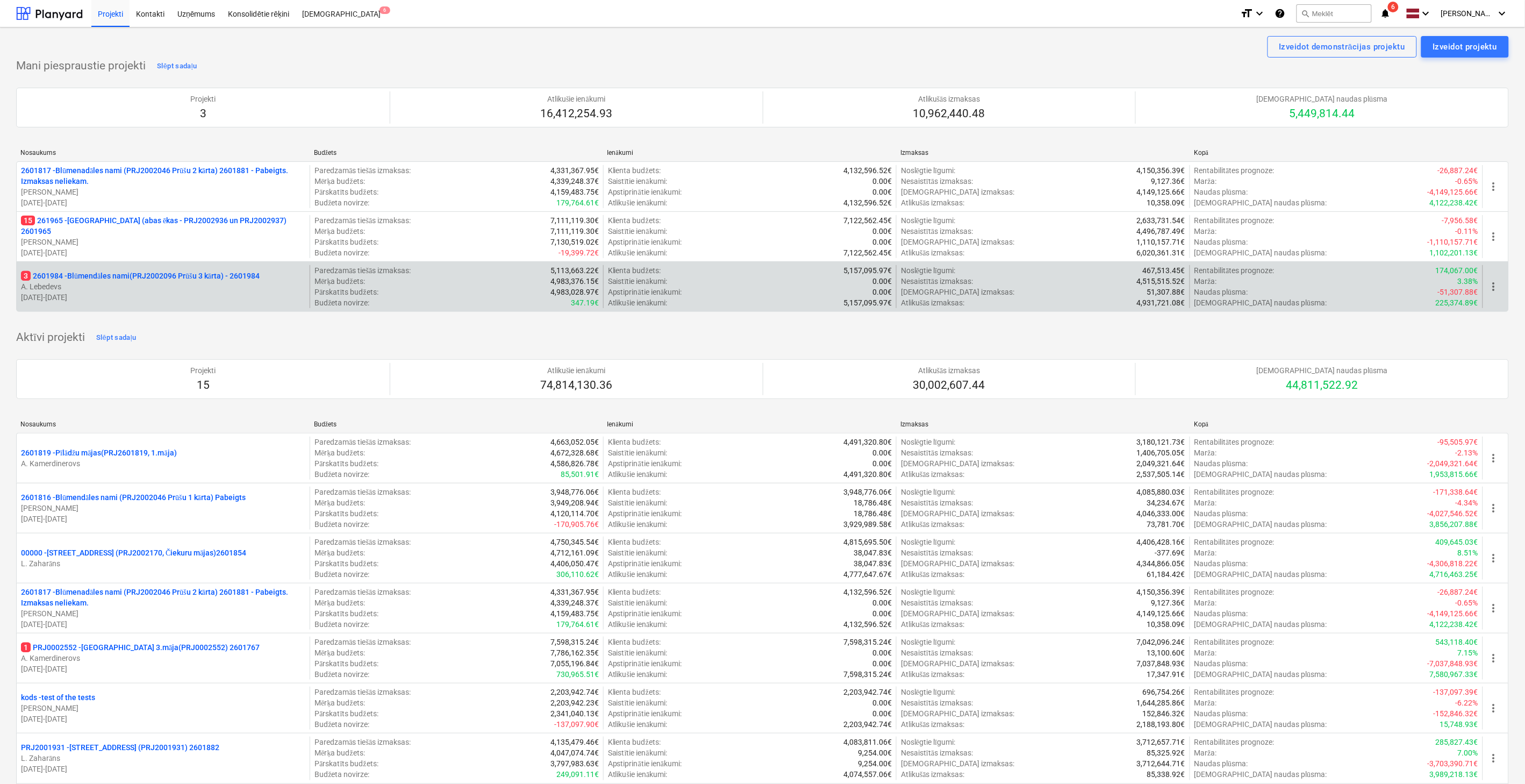
click at [253, 280] on p "3 2601984 - Blūmendāles nami(PRJ2002096 Prūšu 3 kārta) - 2601984" at bounding box center [140, 276] width 239 height 11
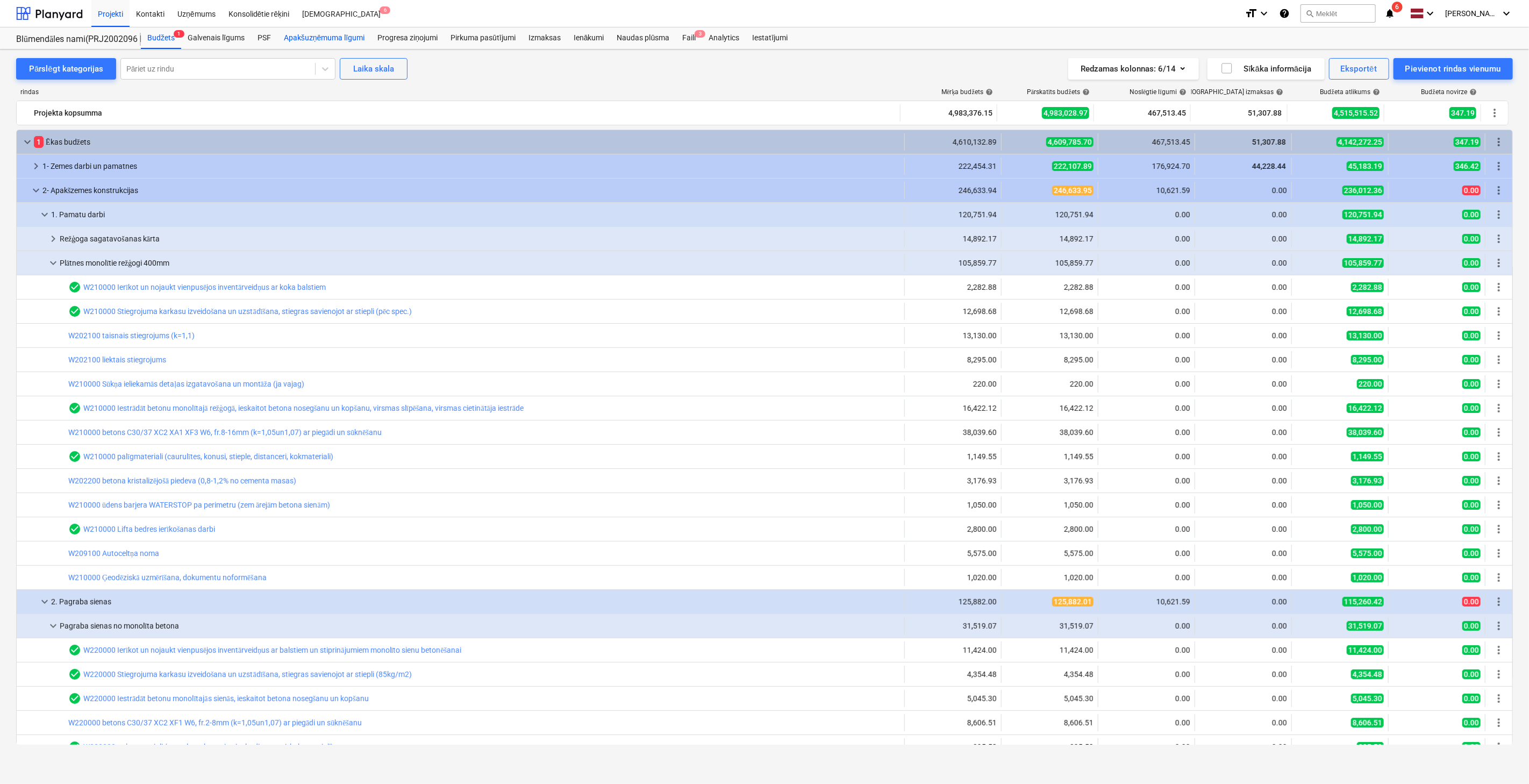
click at [312, 38] on div "Apakšuzņēmuma līgumi" at bounding box center [324, 38] width 94 height 21
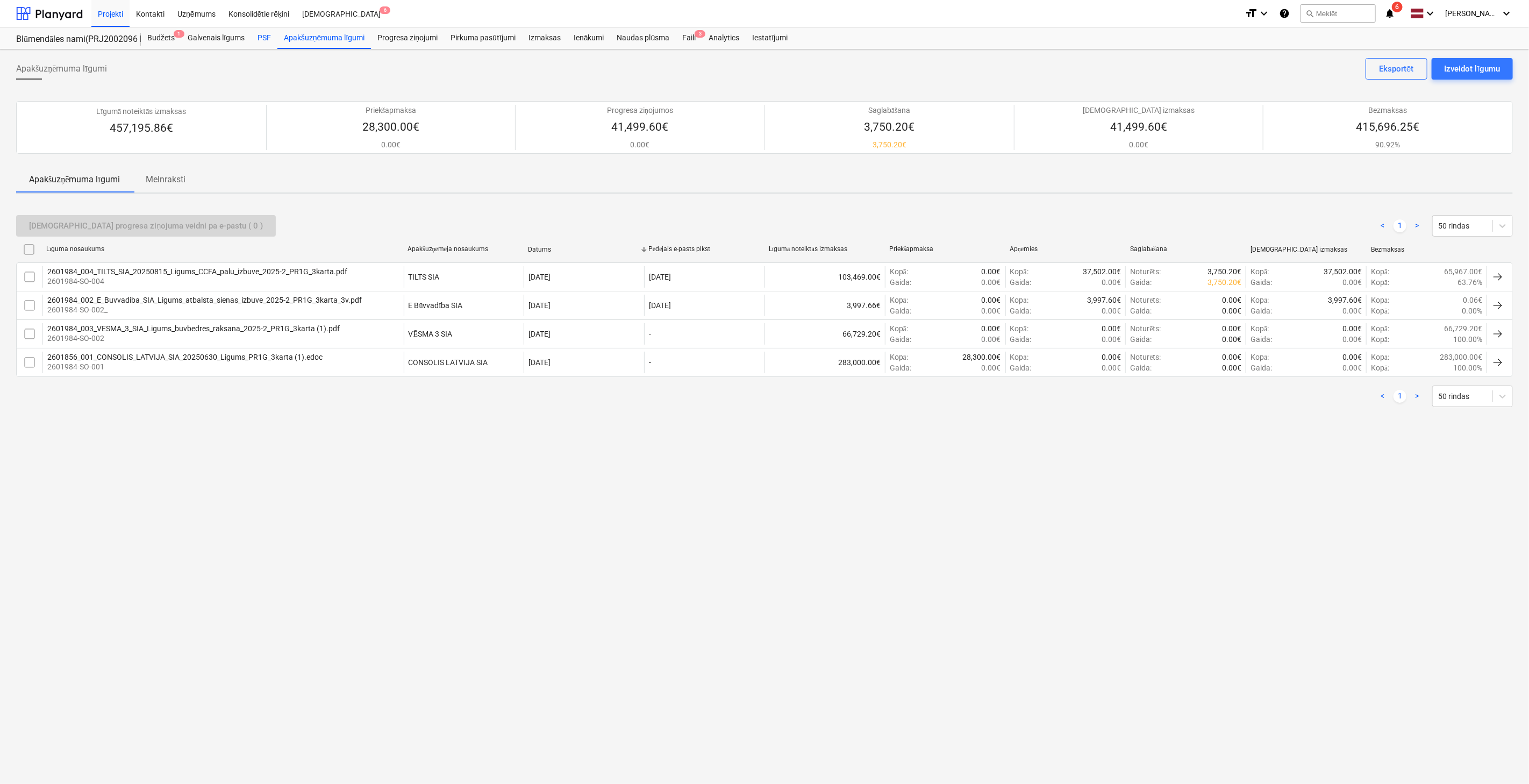
click at [261, 34] on div "PSF" at bounding box center [264, 38] width 26 height 21
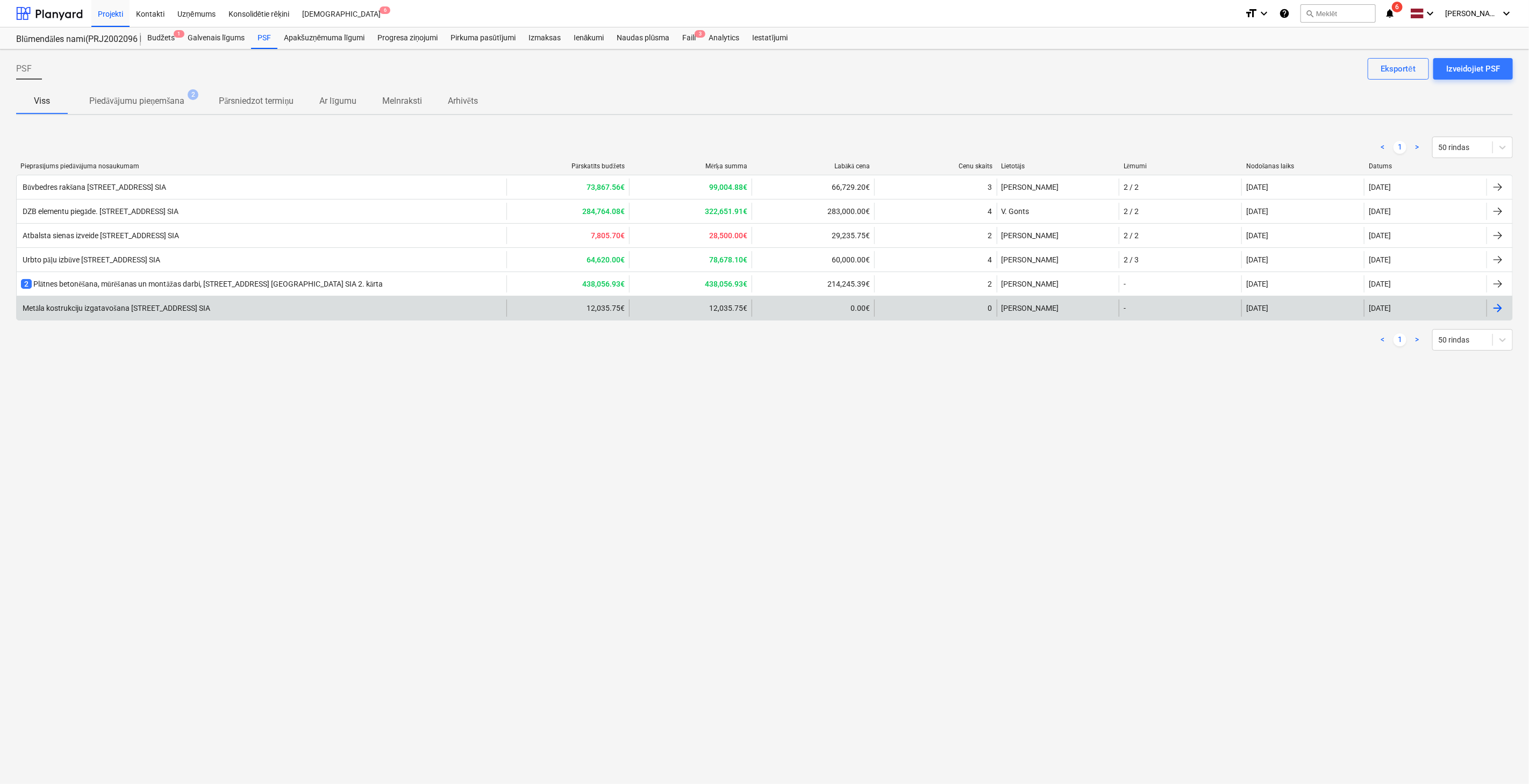
click at [1502, 304] on div at bounding box center [1498, 308] width 13 height 13
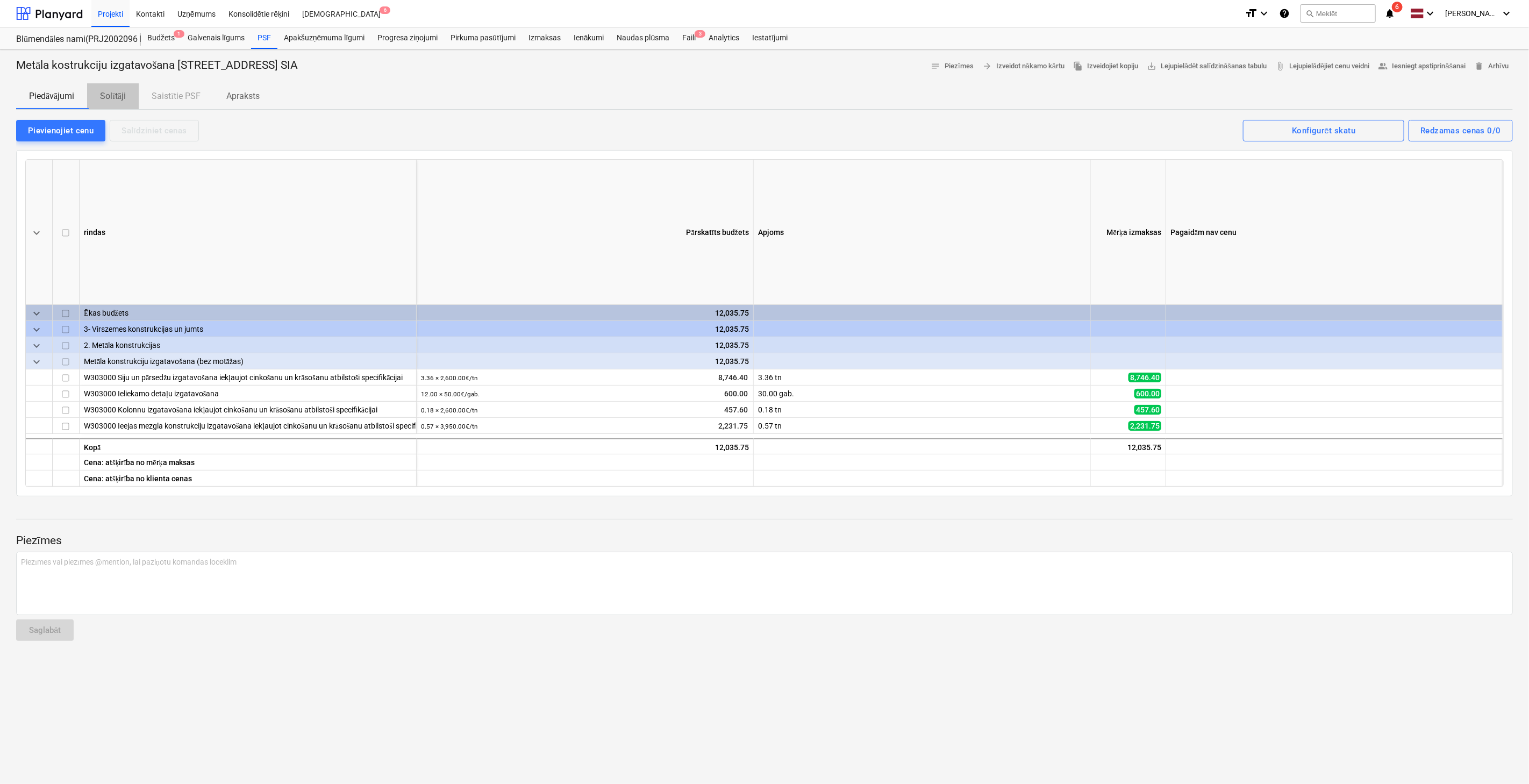
click at [117, 95] on p "Solītāji" at bounding box center [113, 96] width 26 height 13
click at [247, 95] on p "Apraksts" at bounding box center [243, 96] width 33 height 13
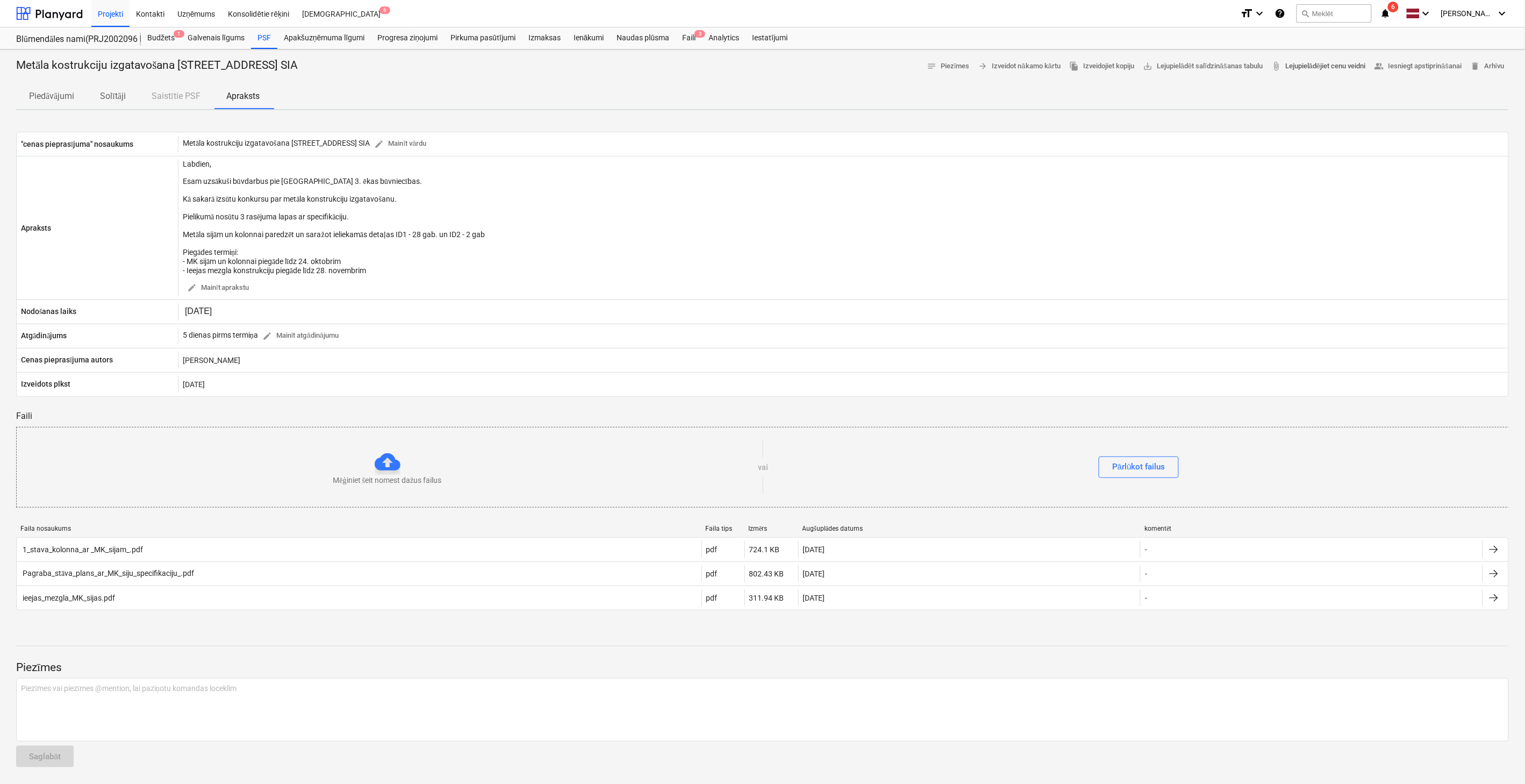
click at [1348, 70] on span "attach_file Lejupielādējiet cenu veidni" at bounding box center [1318, 66] width 94 height 12
click at [121, 98] on p "Solītāji" at bounding box center [113, 96] width 26 height 13
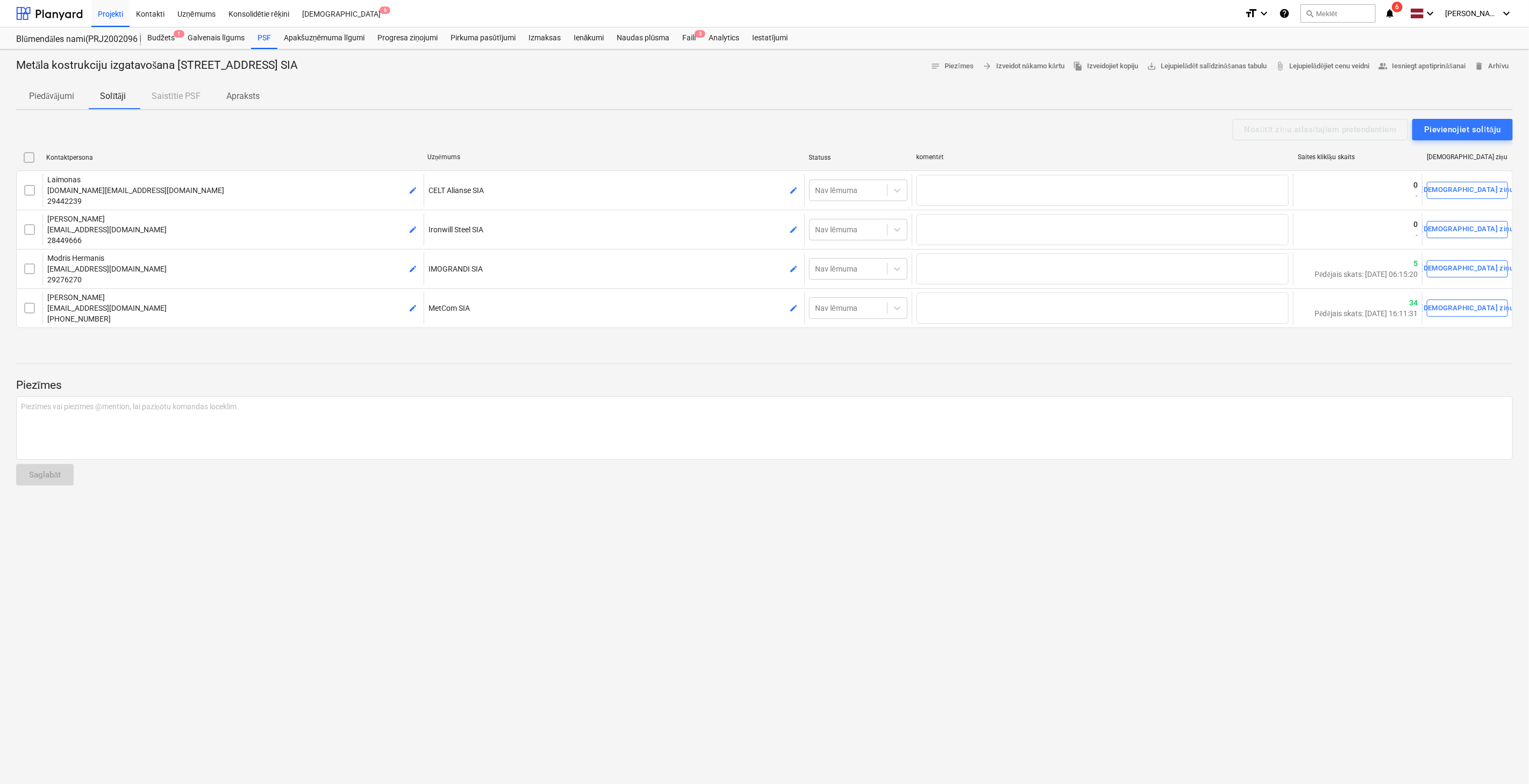
click at [61, 100] on p "Piedāvājumi" at bounding box center [52, 96] width 45 height 13
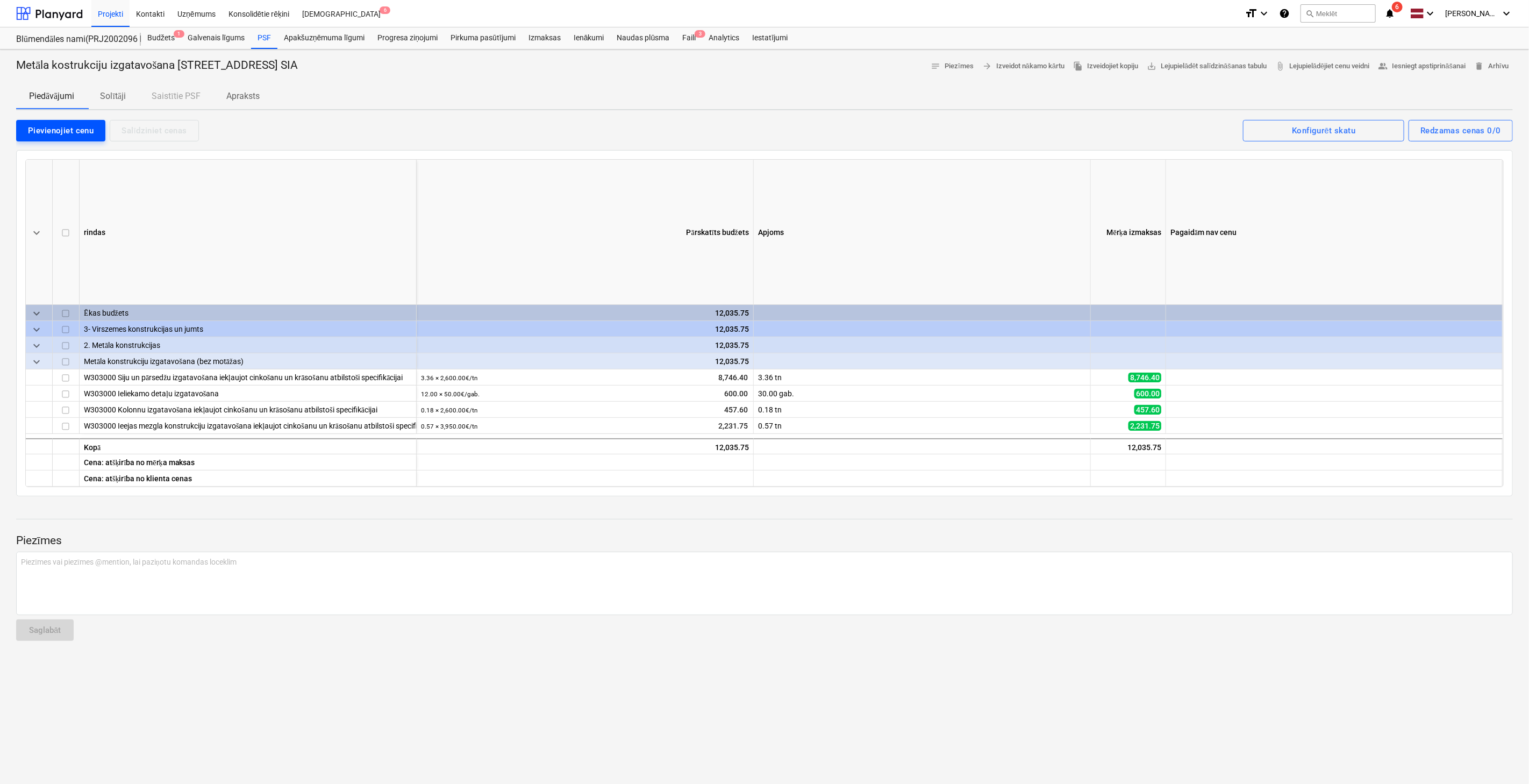
click at [77, 135] on div "Pievienojiet cenu" at bounding box center [61, 130] width 66 height 14
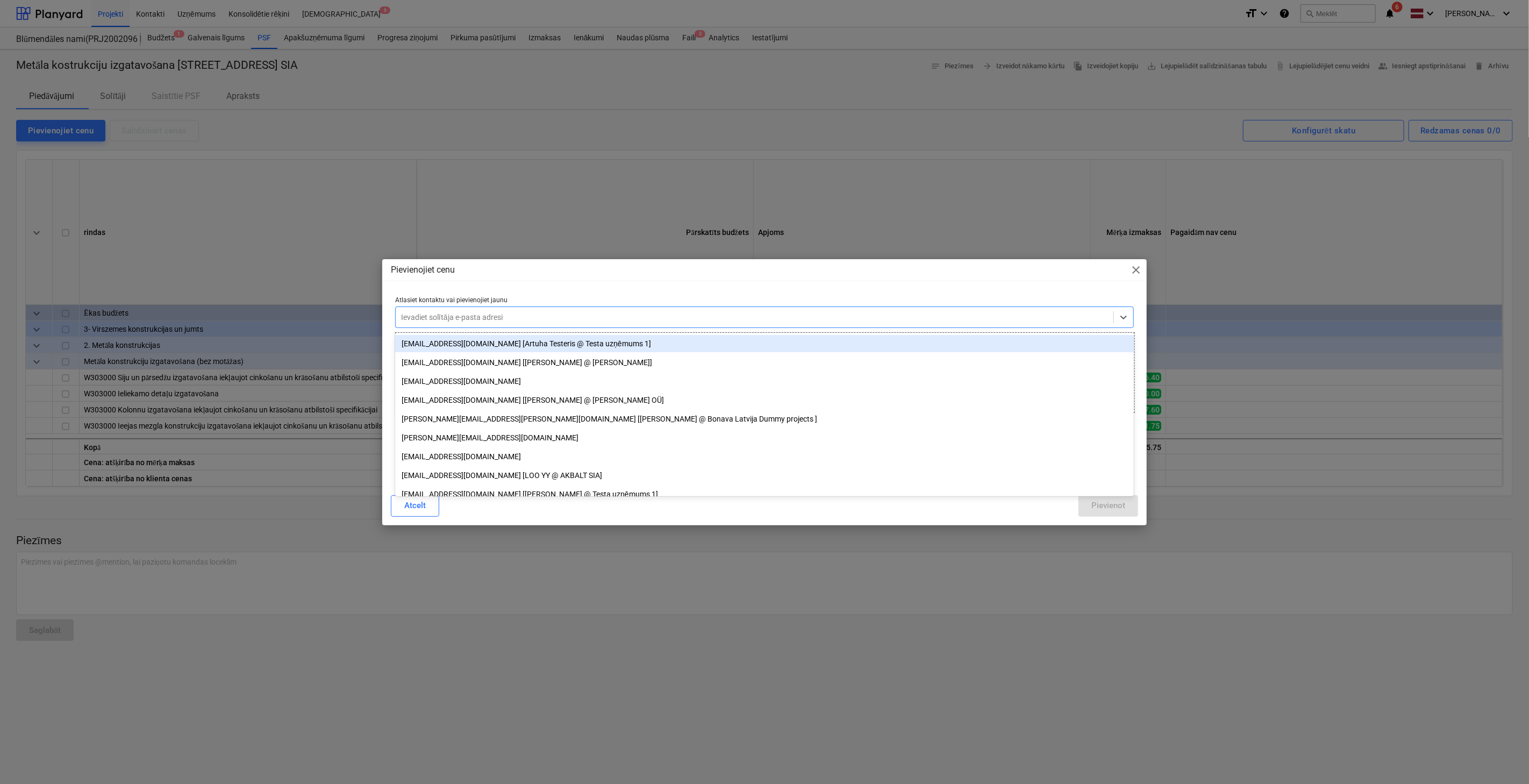
click at [440, 315] on div at bounding box center [754, 317] width 707 height 11
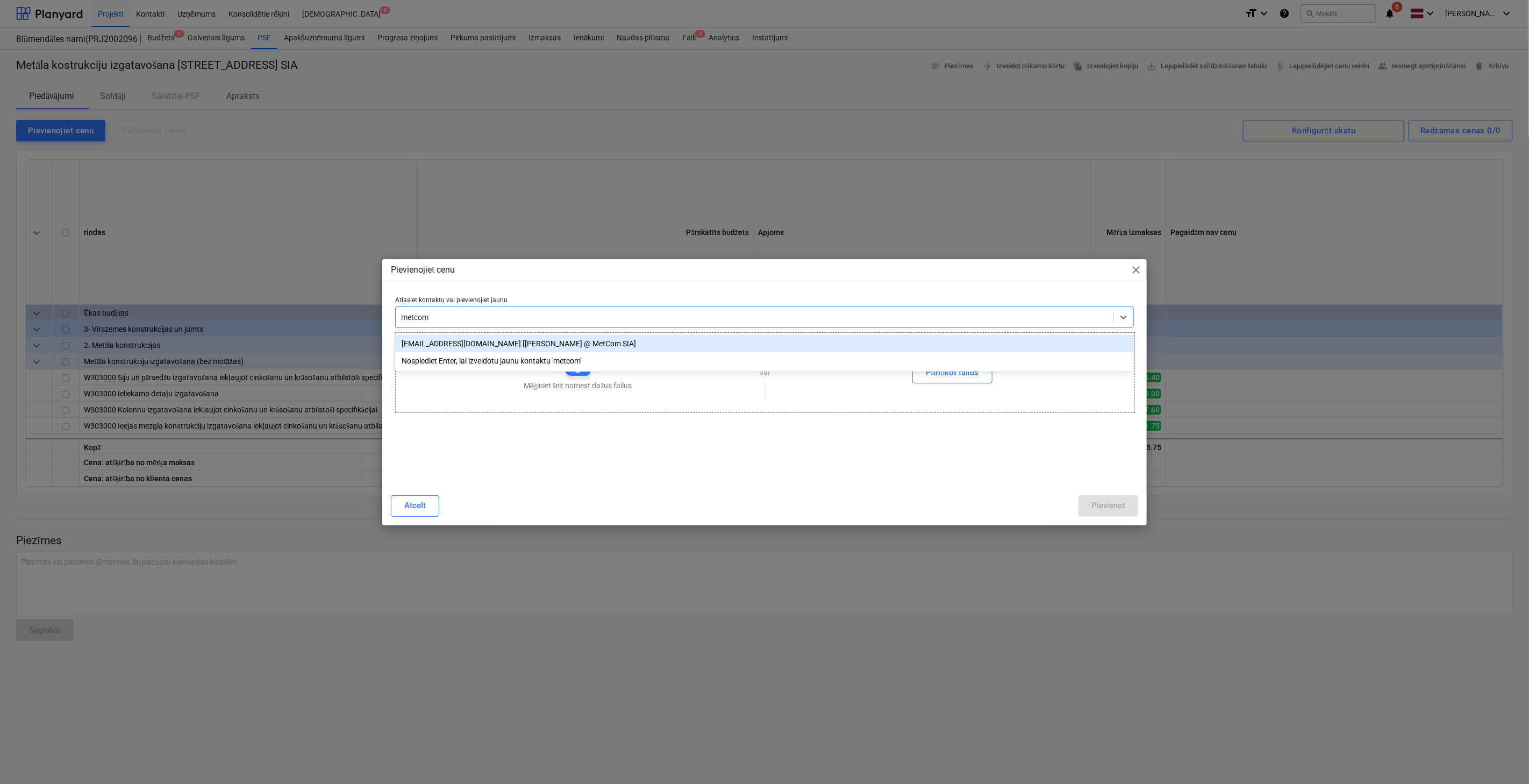
click at [457, 349] on div "[EMAIL_ADDRESS][DOMAIN_NAME] [[PERSON_NAME] @ MetCom SIA]" at bounding box center [764, 343] width 739 height 17
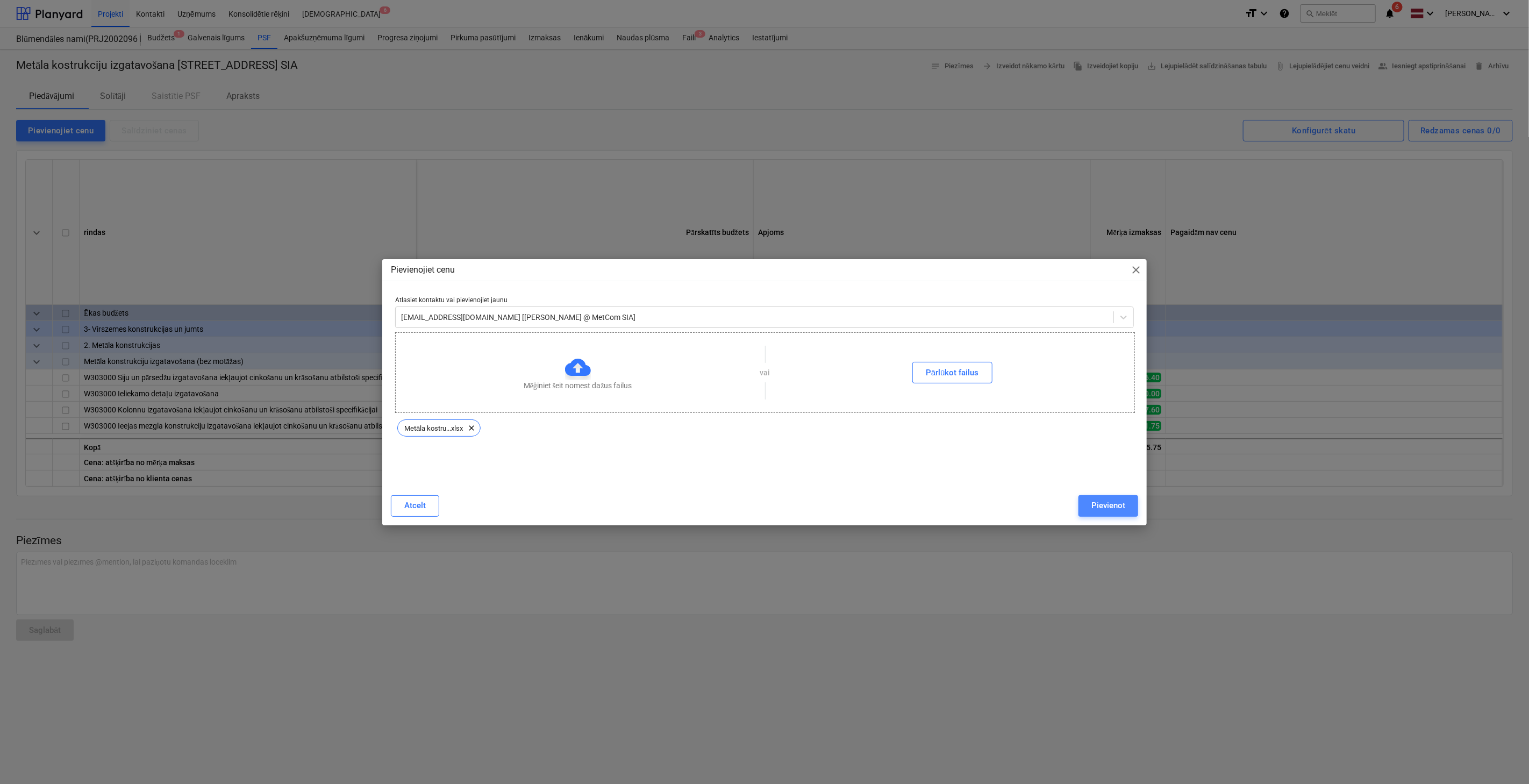
click at [1124, 514] on button "Pievienot" at bounding box center [1108, 506] width 60 height 21
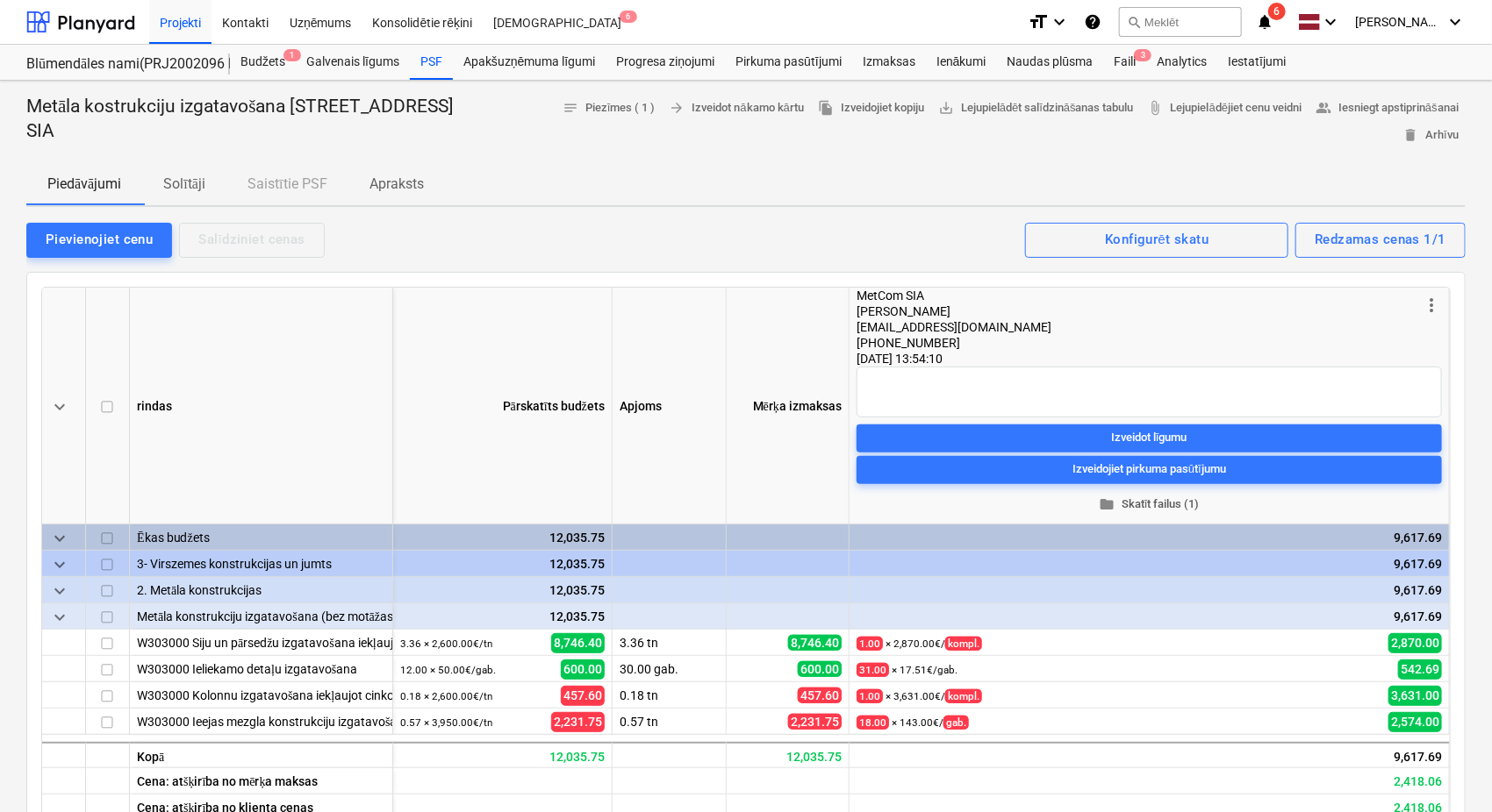
click at [1159, 498] on span "folder Skatīt failus (1)" at bounding box center [1149, 504] width 571 height 20
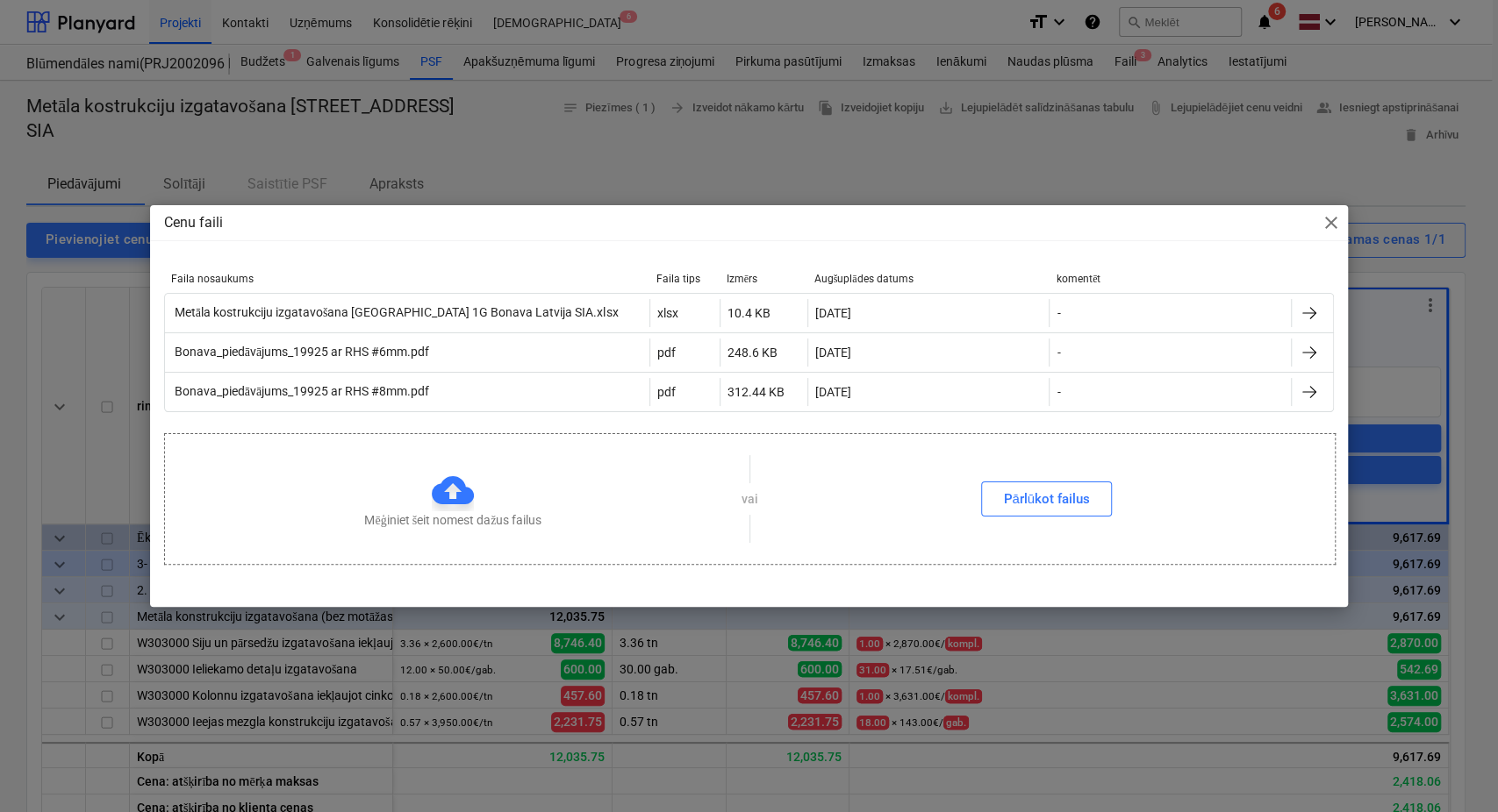
click at [1335, 220] on span "close" at bounding box center [1329, 222] width 21 height 21
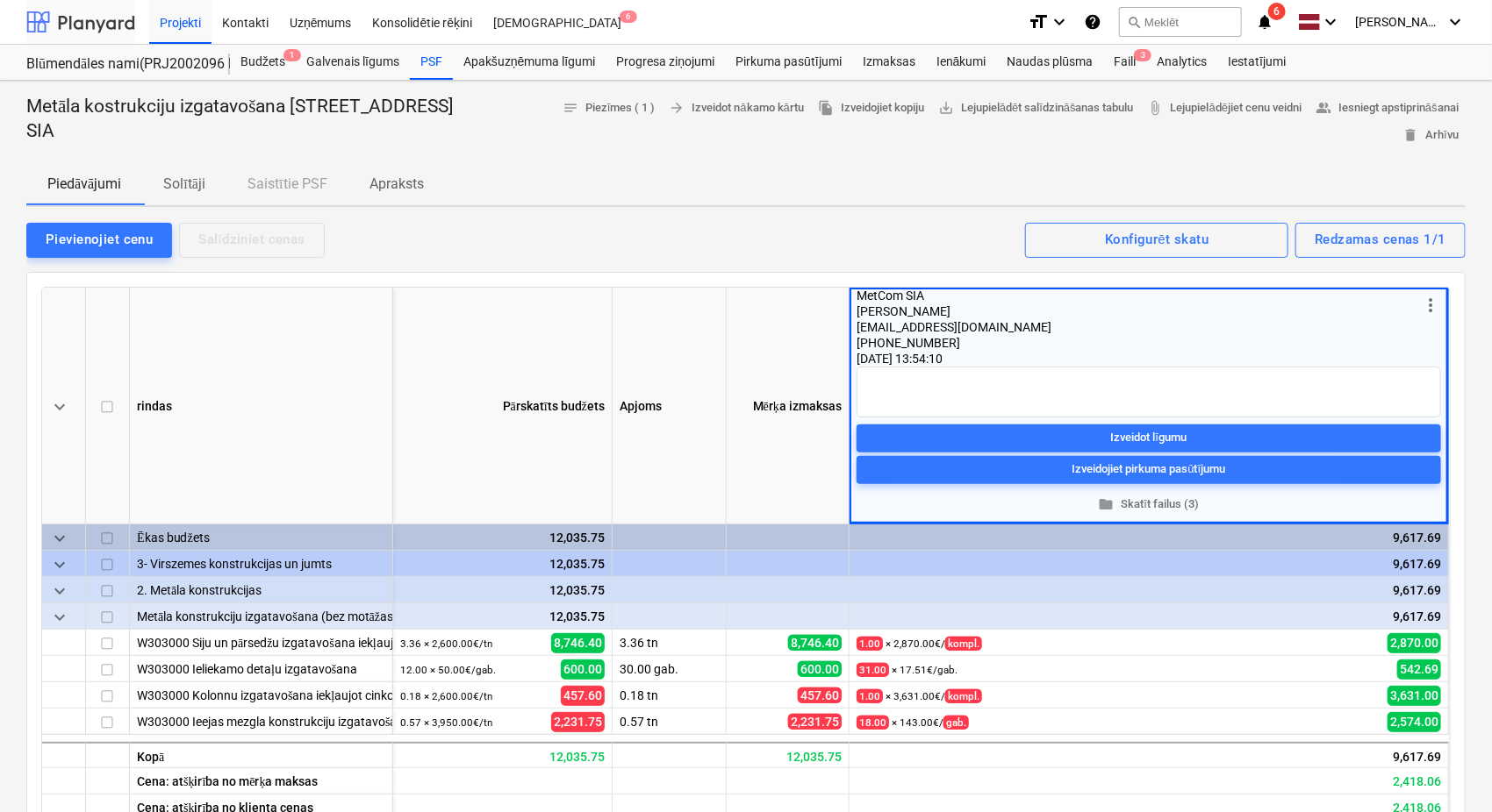
click at [97, 21] on div at bounding box center [81, 22] width 109 height 44
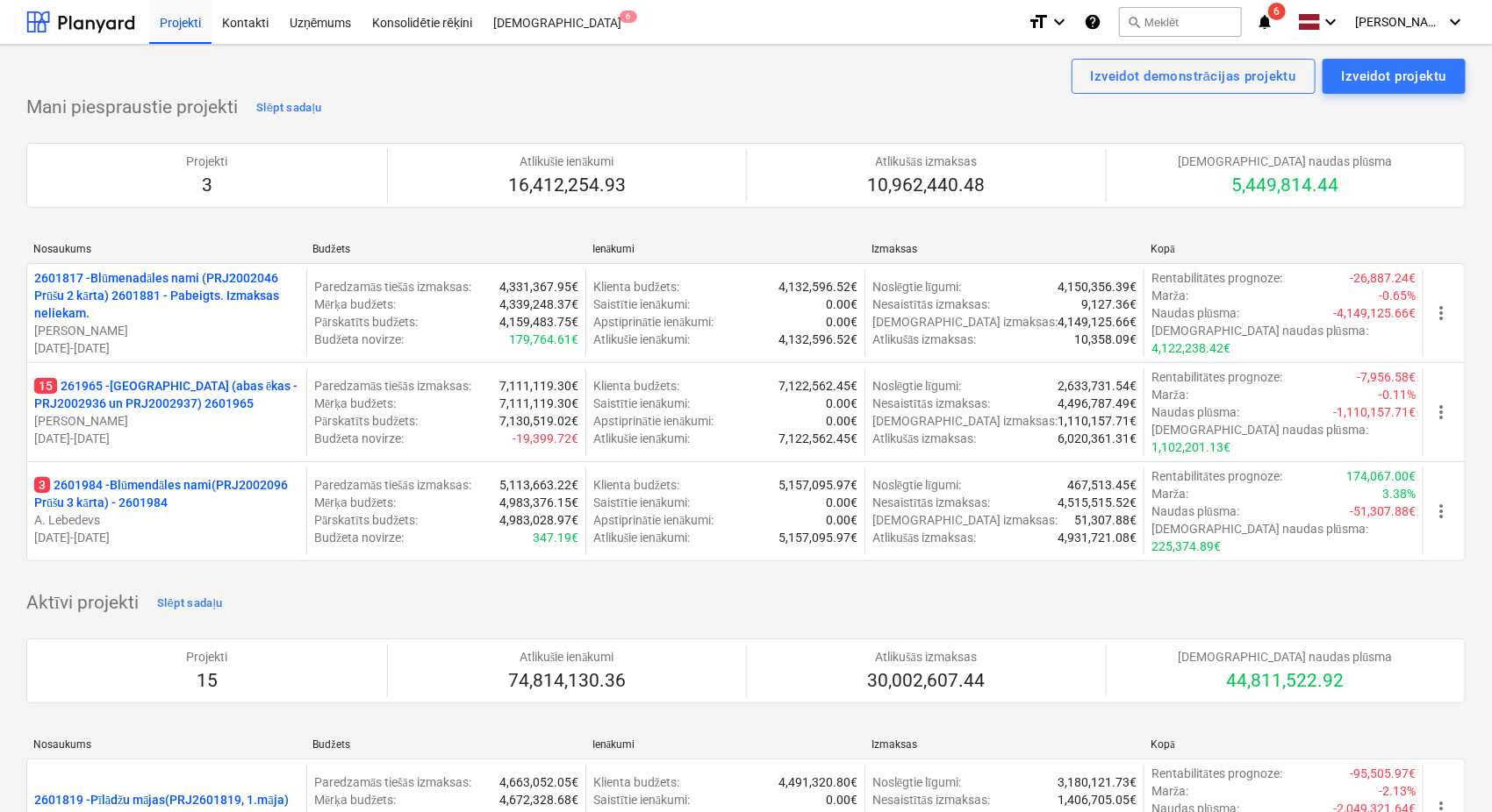
click at [1273, 19] on icon "notifications" at bounding box center [1265, 21] width 18 height 21
click at [77, 25] on div at bounding box center [81, 22] width 109 height 44
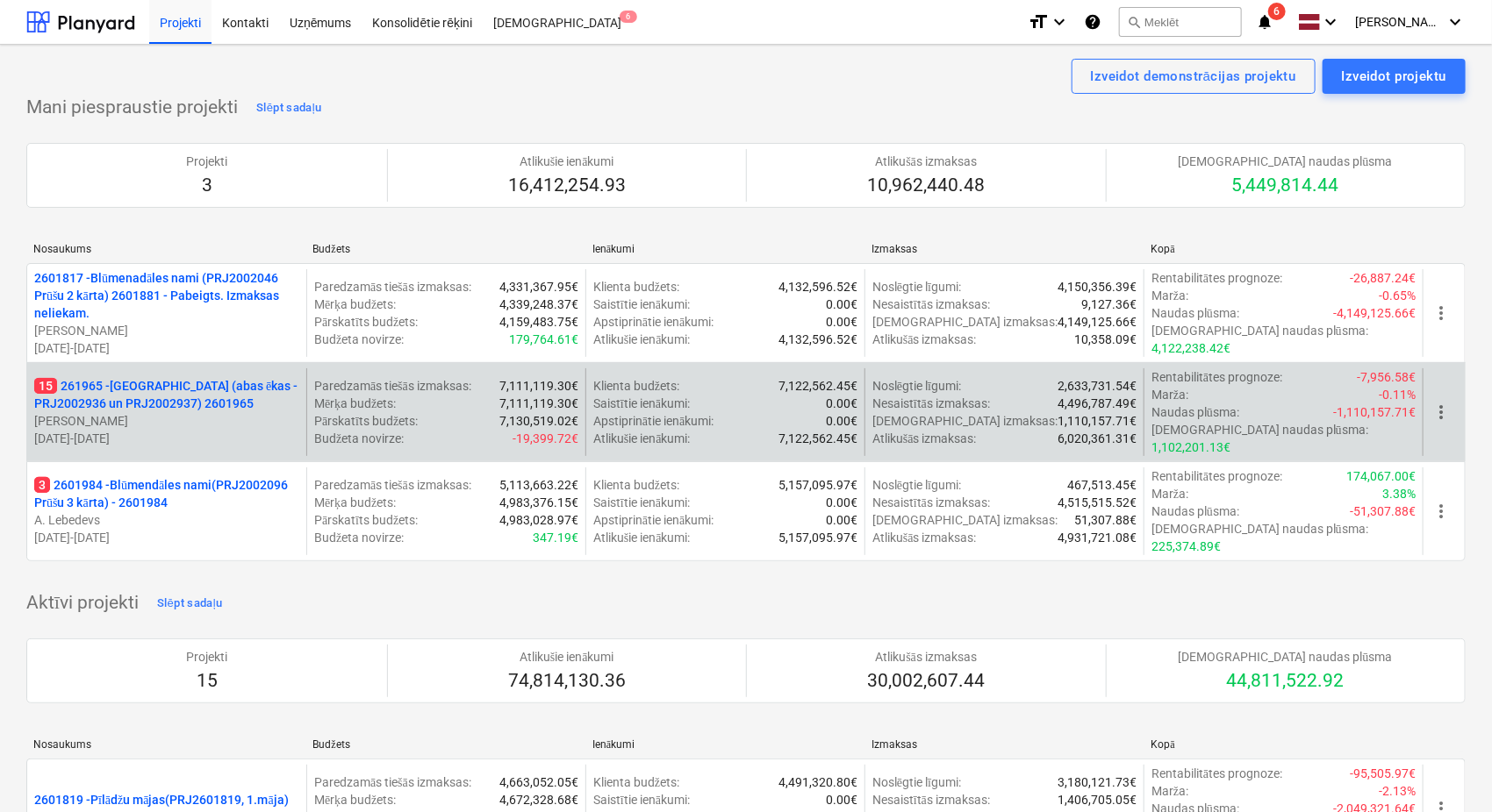
click at [74, 377] on p "15 261965 - [GEOGRAPHIC_DATA] (abas ēkas - PRJ2002936 un PRJ2002937) 2601965" at bounding box center [166, 394] width 265 height 35
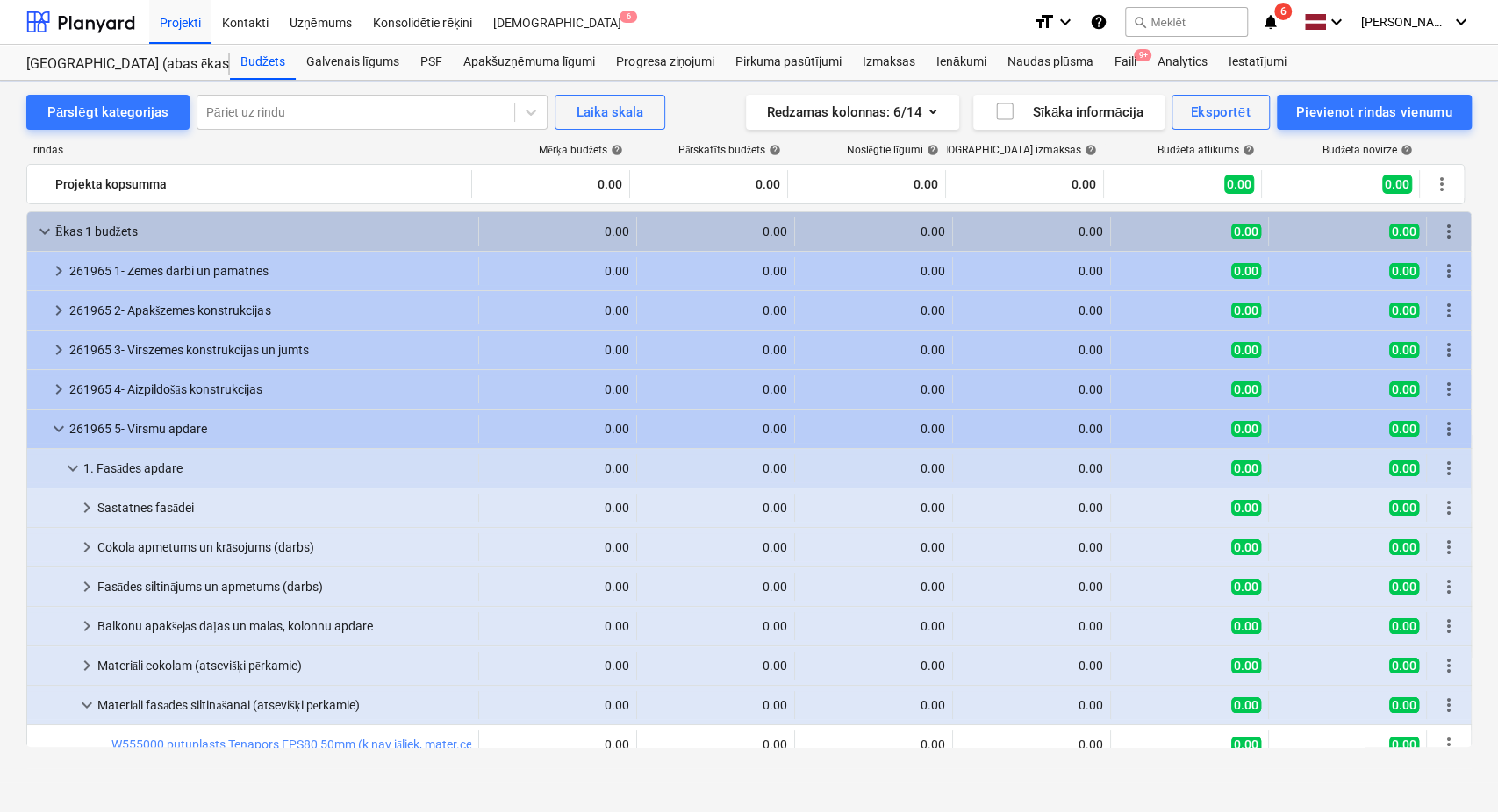
scroll to position [299, 0]
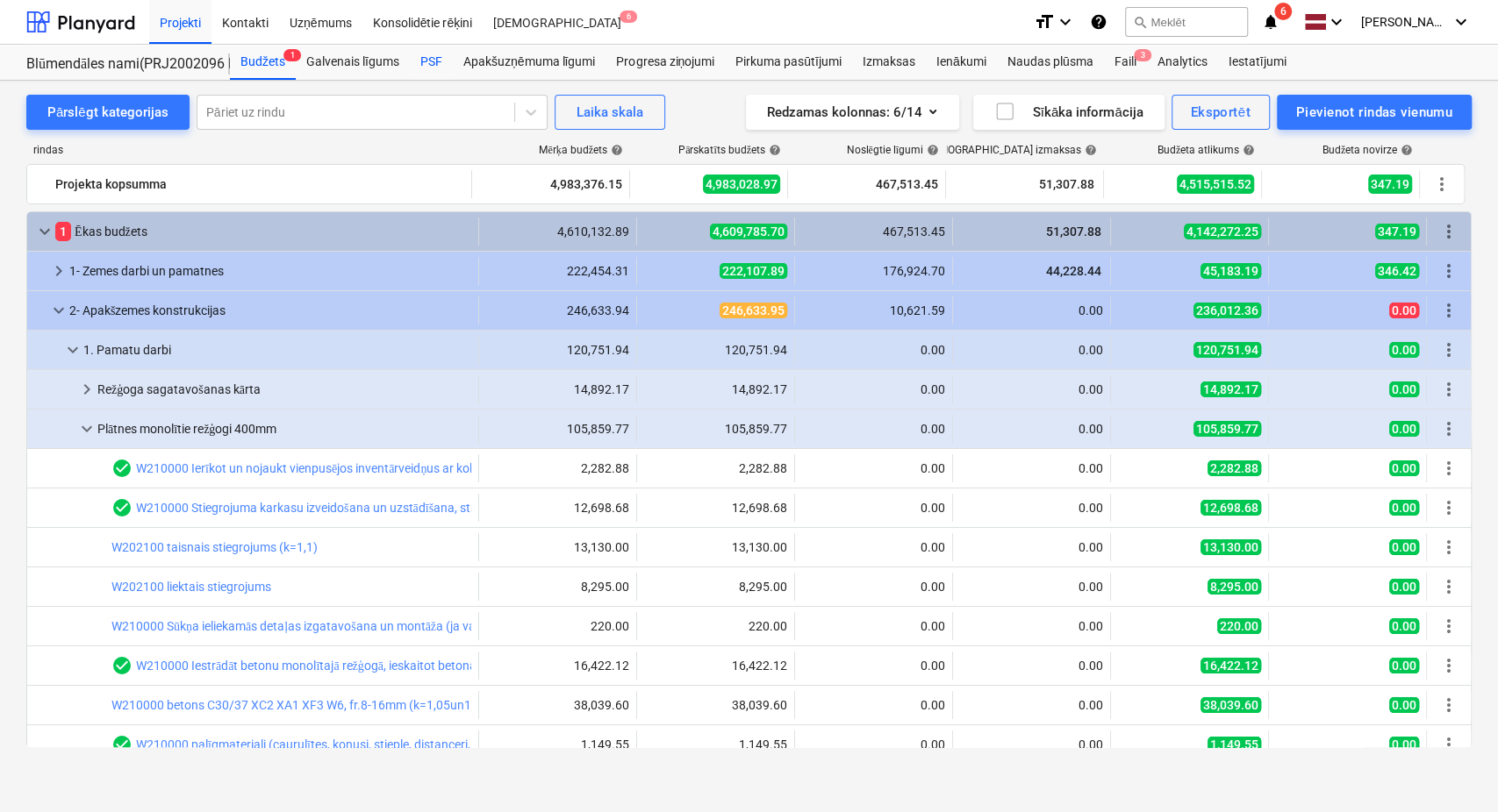
click at [436, 62] on div "PSF" at bounding box center [431, 61] width 43 height 35
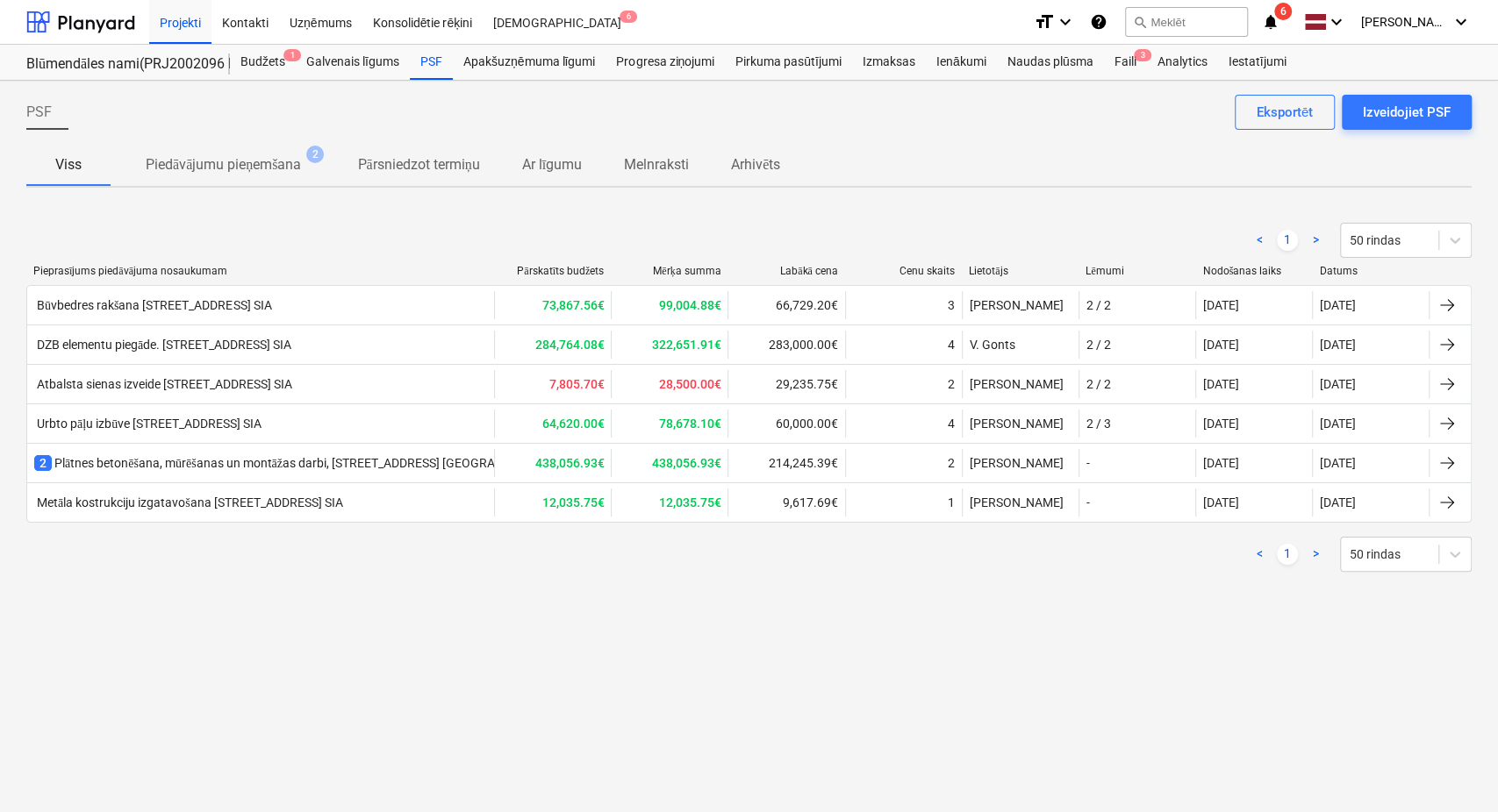
click at [259, 171] on p "Piedāvājumu pieņemšana" at bounding box center [223, 165] width 156 height 21
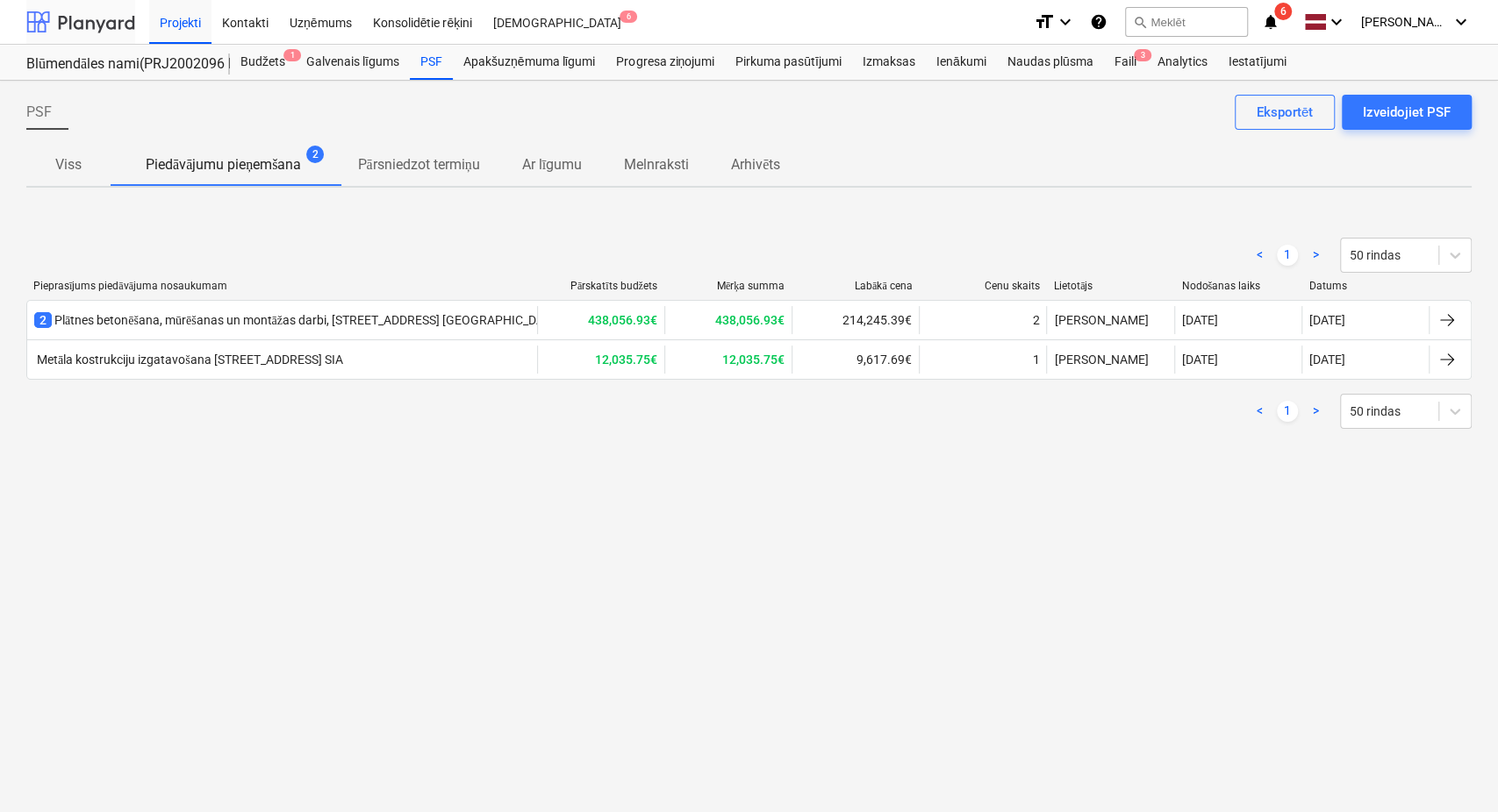
click at [78, 23] on div at bounding box center [81, 22] width 109 height 44
click at [78, 160] on p "Viss" at bounding box center [68, 165] width 42 height 21
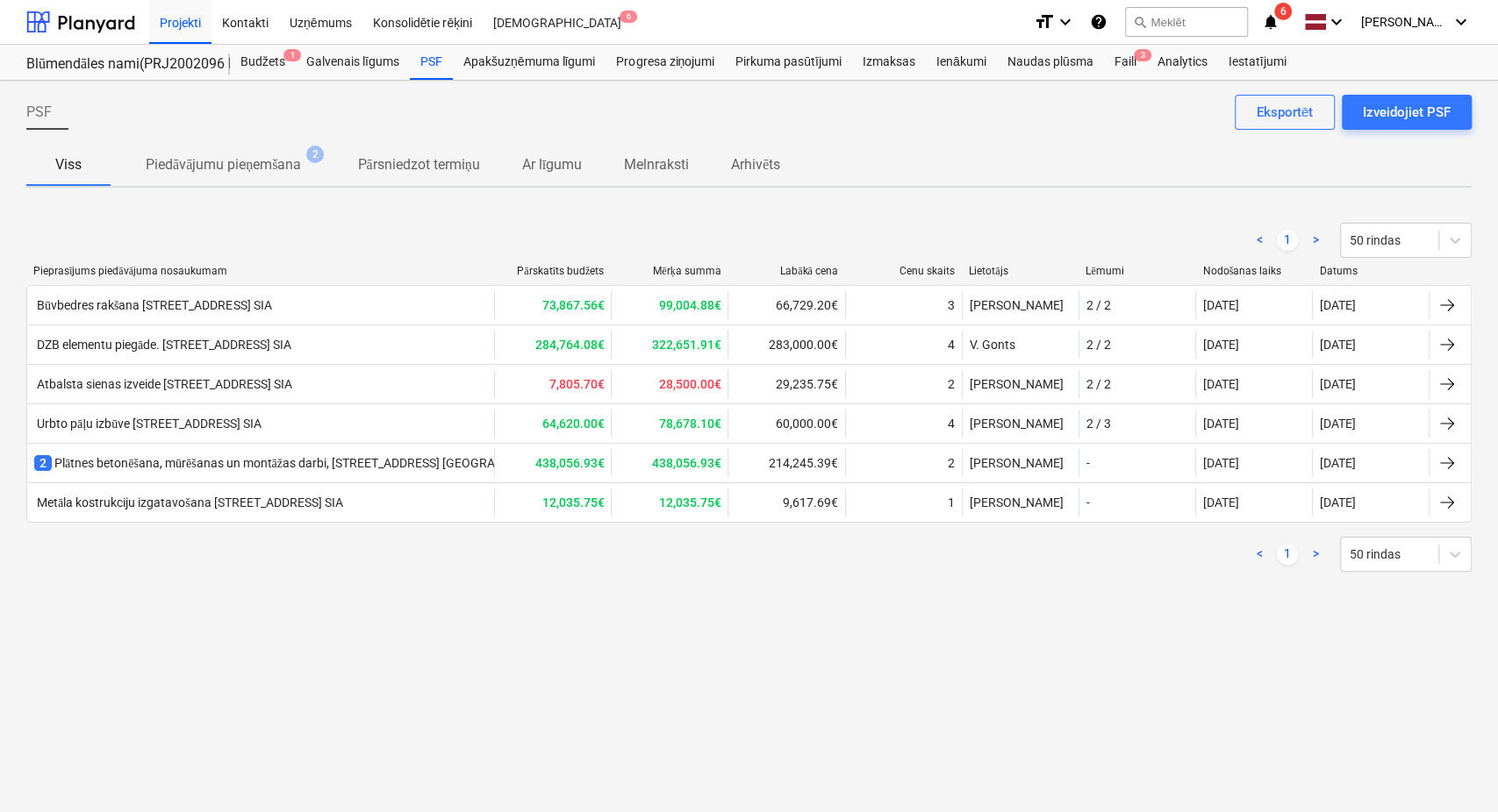
click at [27, 144] on button "Viss" at bounding box center [68, 165] width 84 height 42
click at [102, 18] on div at bounding box center [81, 22] width 109 height 44
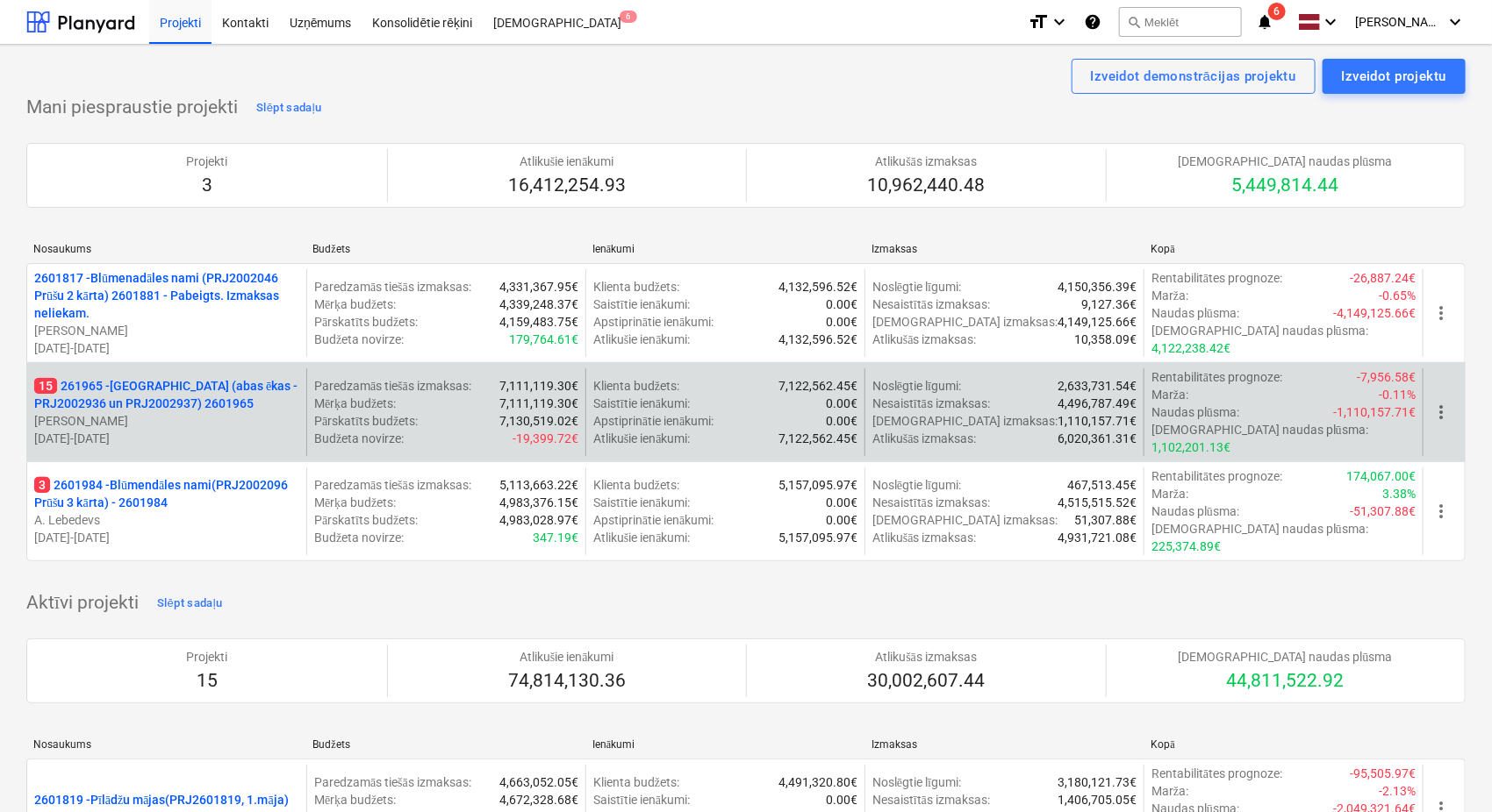
click at [171, 412] on p "[PERSON_NAME]" at bounding box center [166, 421] width 265 height 18
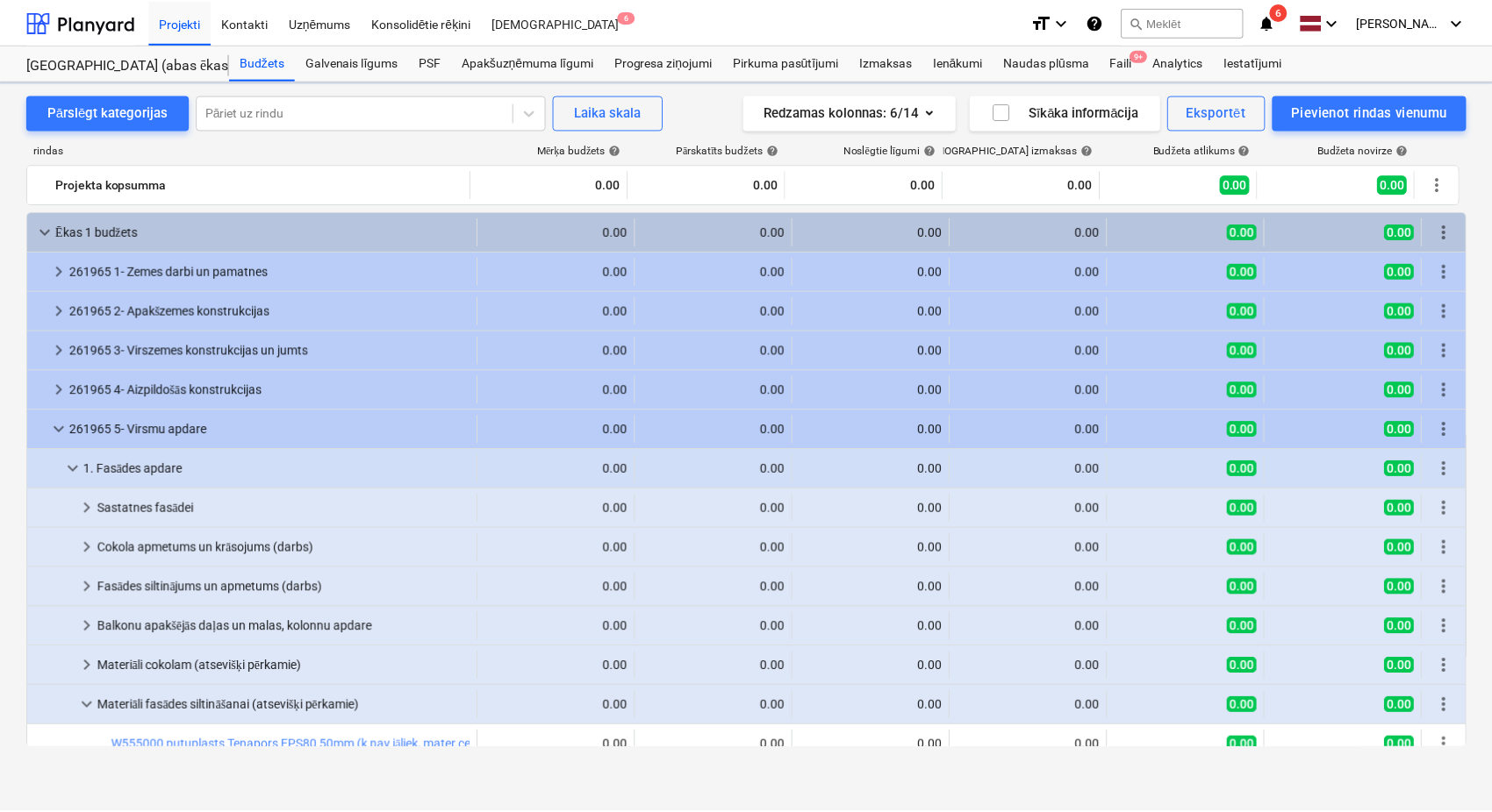
scroll to position [299, 0]
click at [432, 51] on div "PSF" at bounding box center [431, 61] width 43 height 35
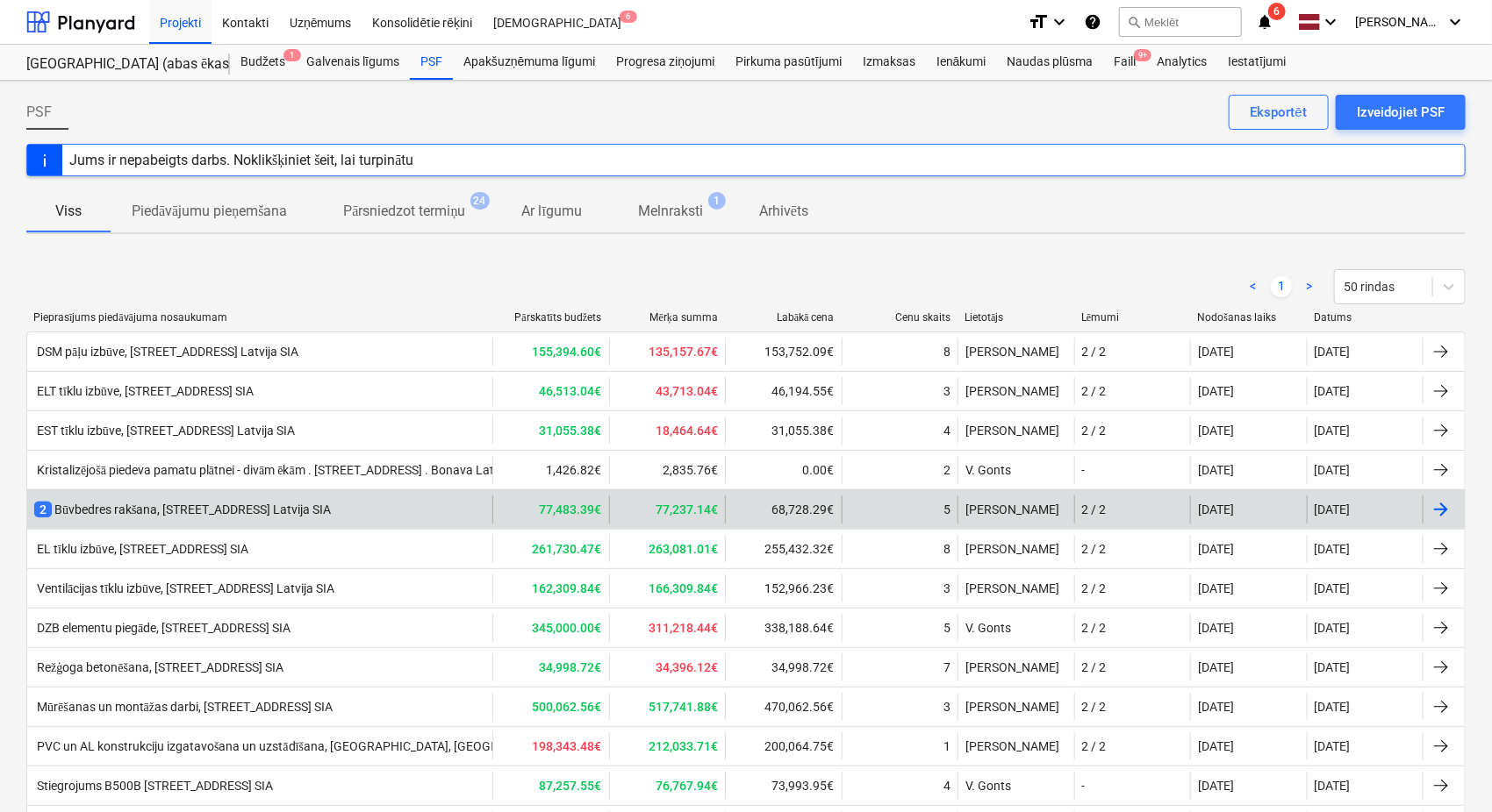
click at [274, 509] on div "2 Būvbedres rakšana, [STREET_ADDRESS] SIA" at bounding box center [182, 510] width 297 height 18
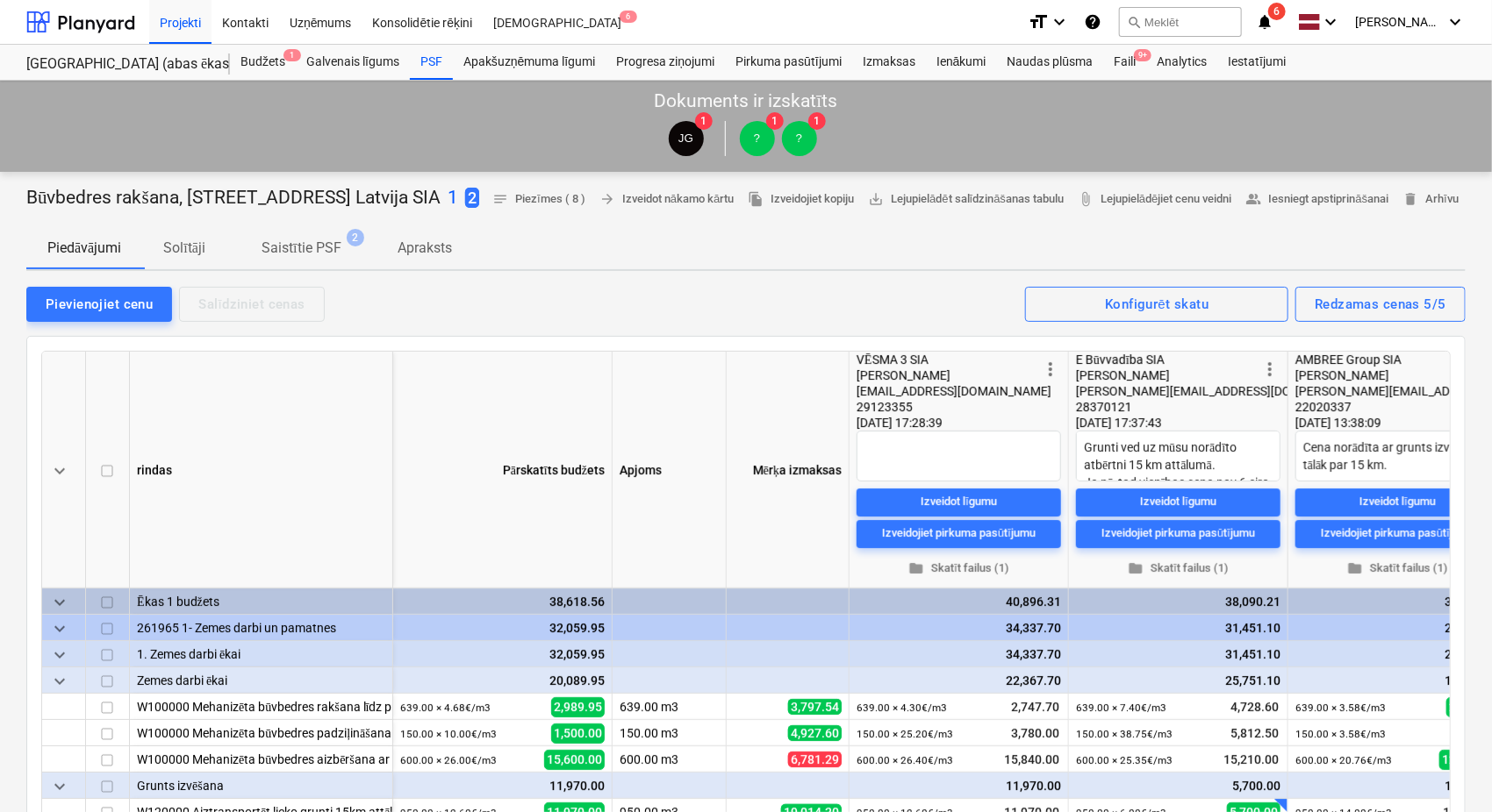
drag, startPoint x: 470, startPoint y: 198, endPoint x: 47, endPoint y: 189, distance: 423.1
click at [47, 189] on p "Būvbedres rakšana, [STREET_ADDRESS] Latvija SIA" at bounding box center [233, 198] width 414 height 25
drag, startPoint x: 61, startPoint y: 219, endPoint x: 19, endPoint y: 193, distance: 49.4
copy p "Būvbedres rakšana, [STREET_ADDRESS] Latvija SIA"
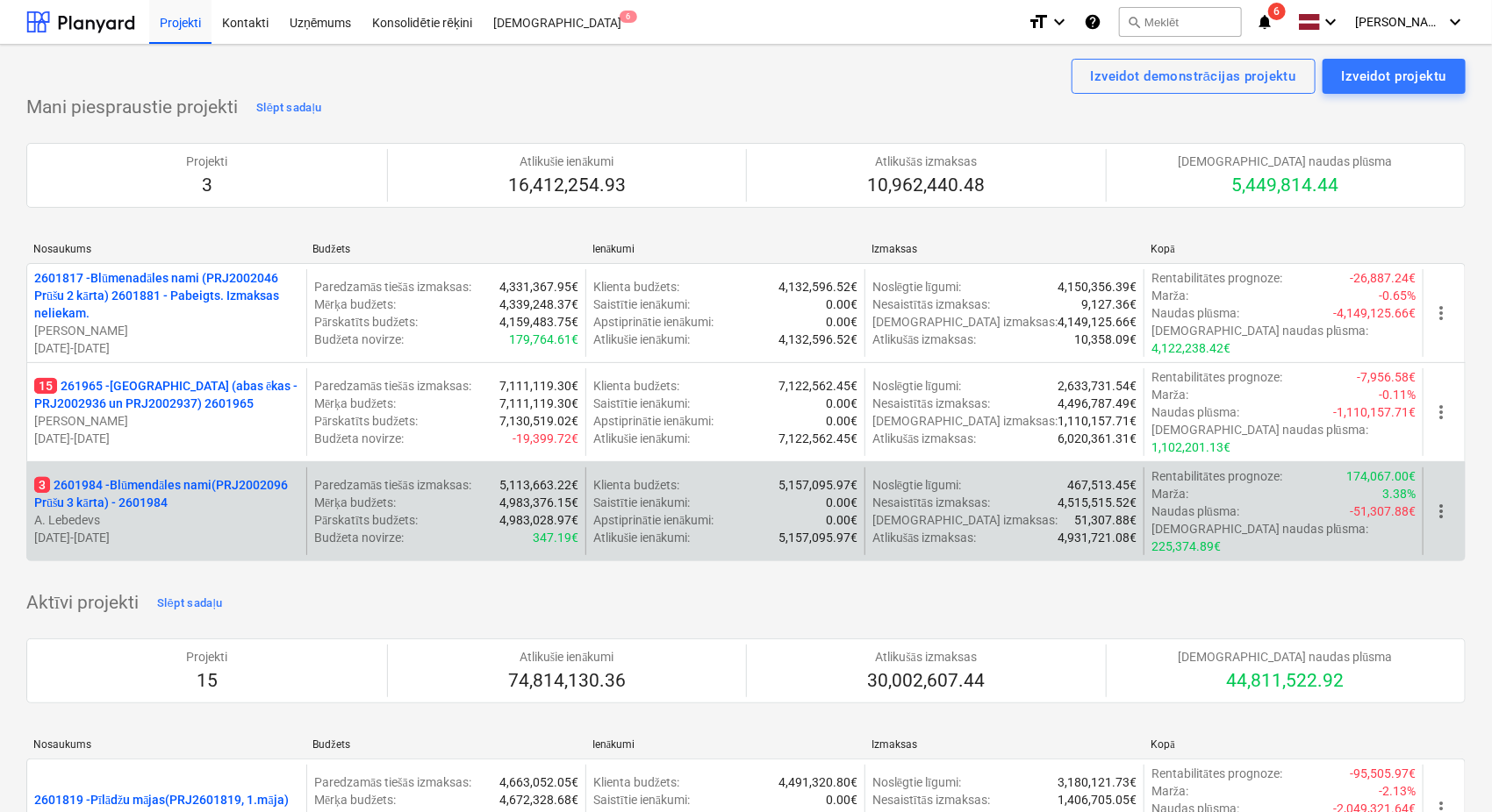
click at [107, 476] on p "3 2601984 - Blūmendāles nami(PRJ2002096 Prūšu 3 kārta) - 2601984" at bounding box center [166, 493] width 265 height 35
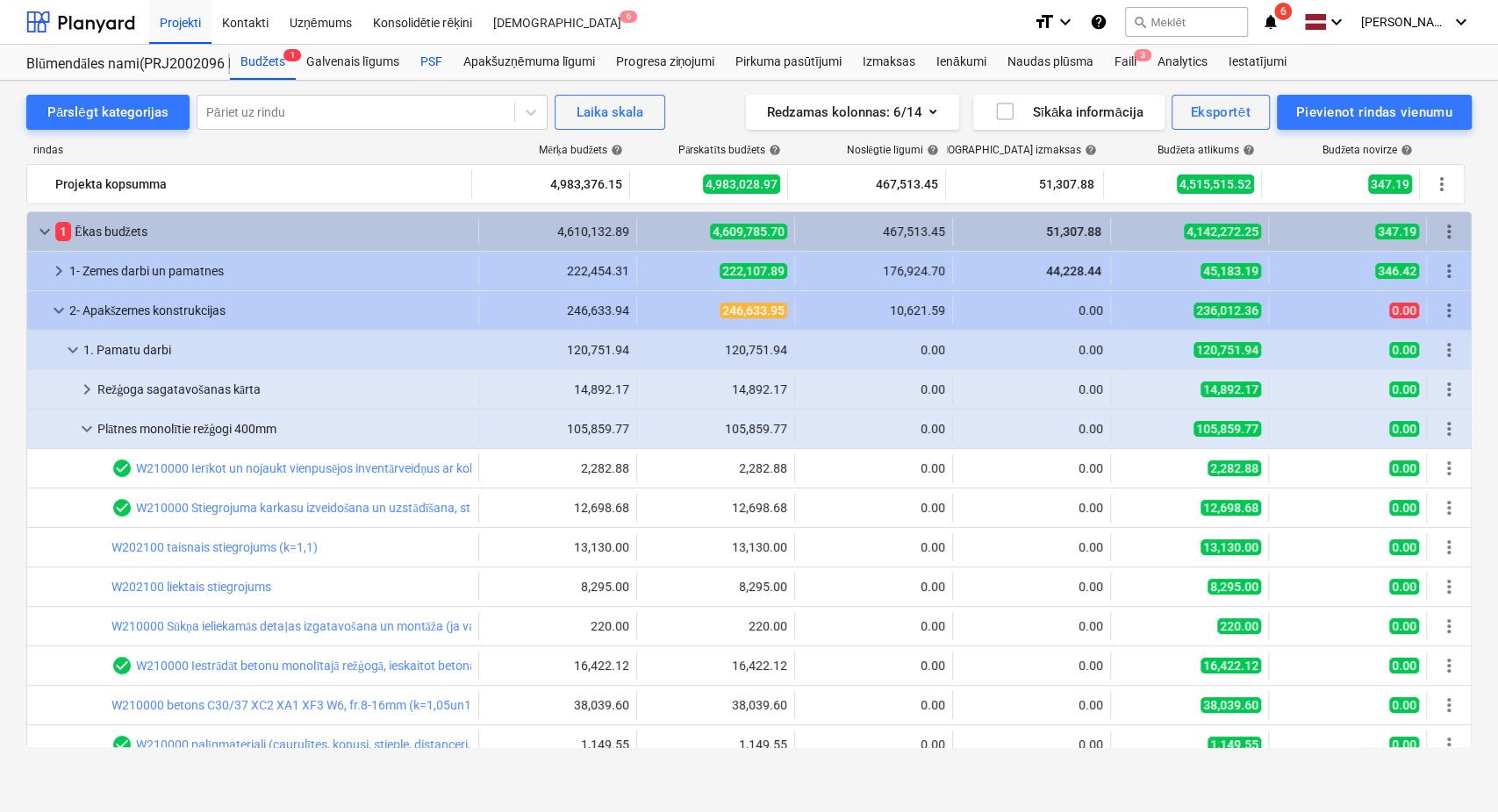
click at [433, 68] on div "PSF" at bounding box center [431, 61] width 43 height 35
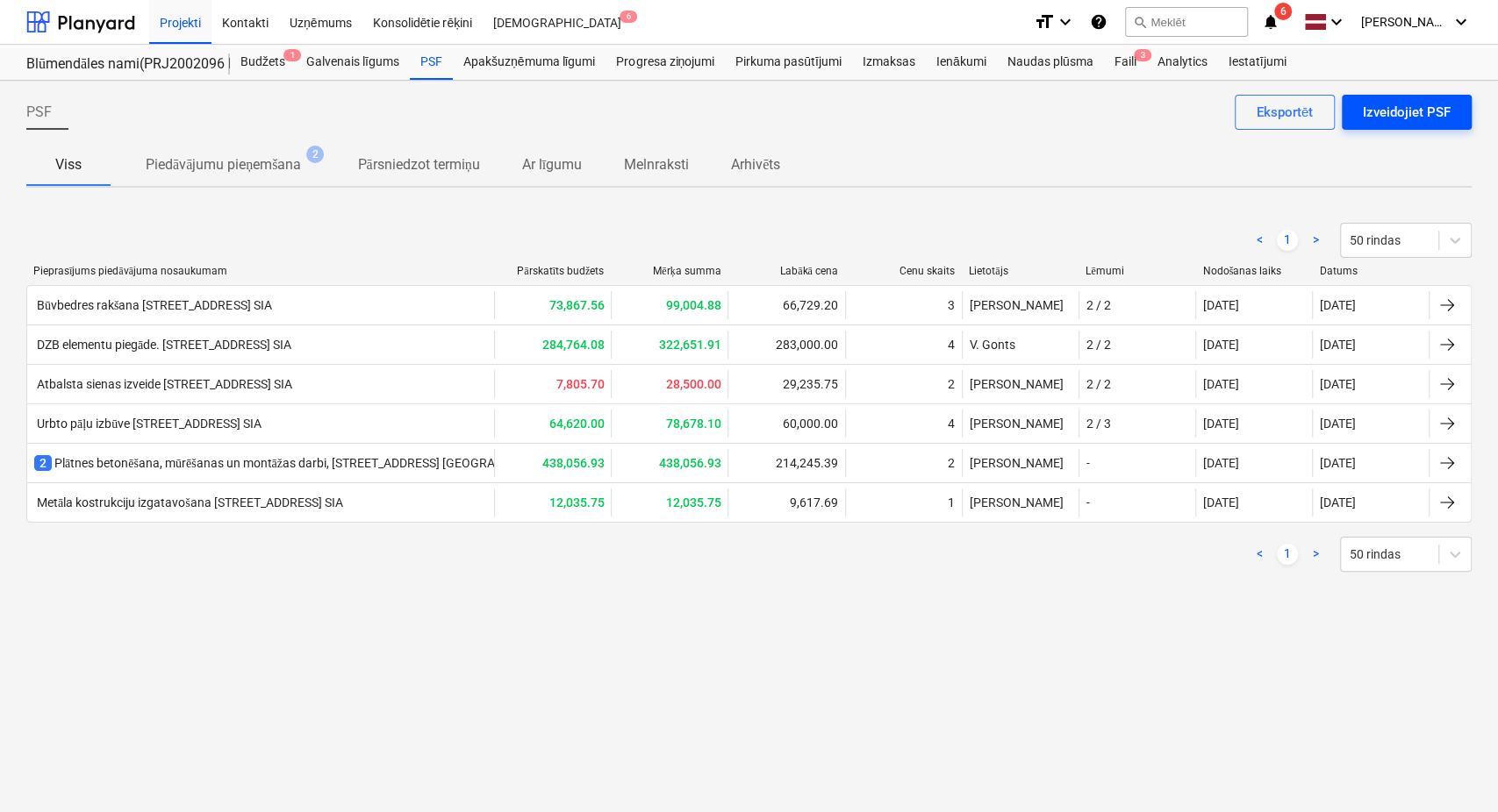
click at [1389, 125] on button "Izveidojiet PSF" at bounding box center [1406, 112] width 130 height 35
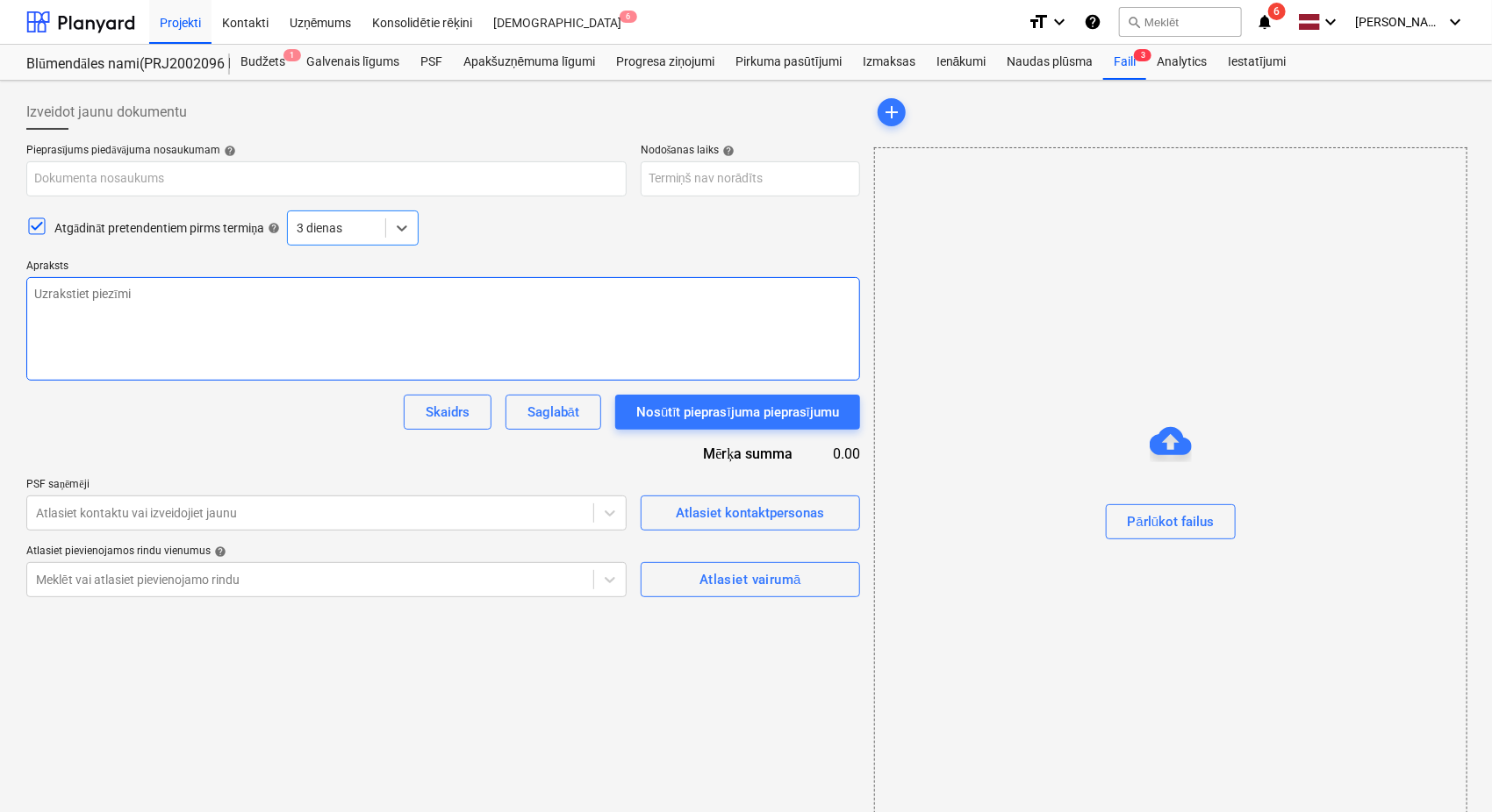
click at [58, 292] on textarea at bounding box center [443, 328] width 833 height 103
paste textarea "Labdien, Tiek uzsākti sagatavošanās darbi, pie divu jaunu ēku būvniecības Nīcga…"
type textarea "x"
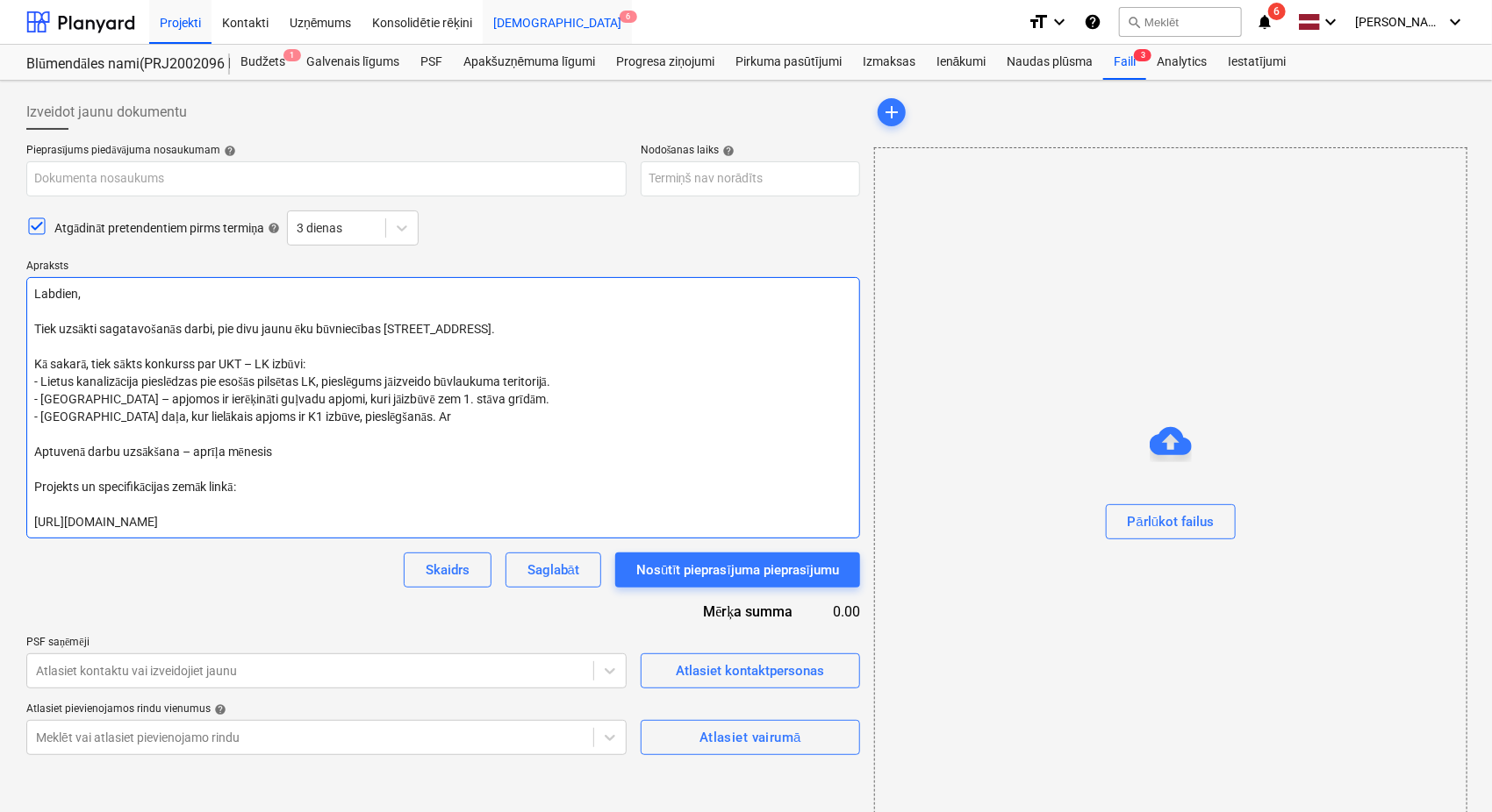
type textarea "Labdien, Tiek uzsākti sagatavošanās darbi, pie divu jaunu ēku būvniecības Nīcga…"
drag, startPoint x: 215, startPoint y: 523, endPoint x: 27, endPoint y: 516, distance: 188.1
click at [27, 516] on textarea "Labdien, Tiek uzsākti sagatavošanās darbi, pie divu jaunu ēku būvniecības Nīcga…" at bounding box center [443, 407] width 833 height 262
paste textarea "8vpum2whtg"
type textarea "x"
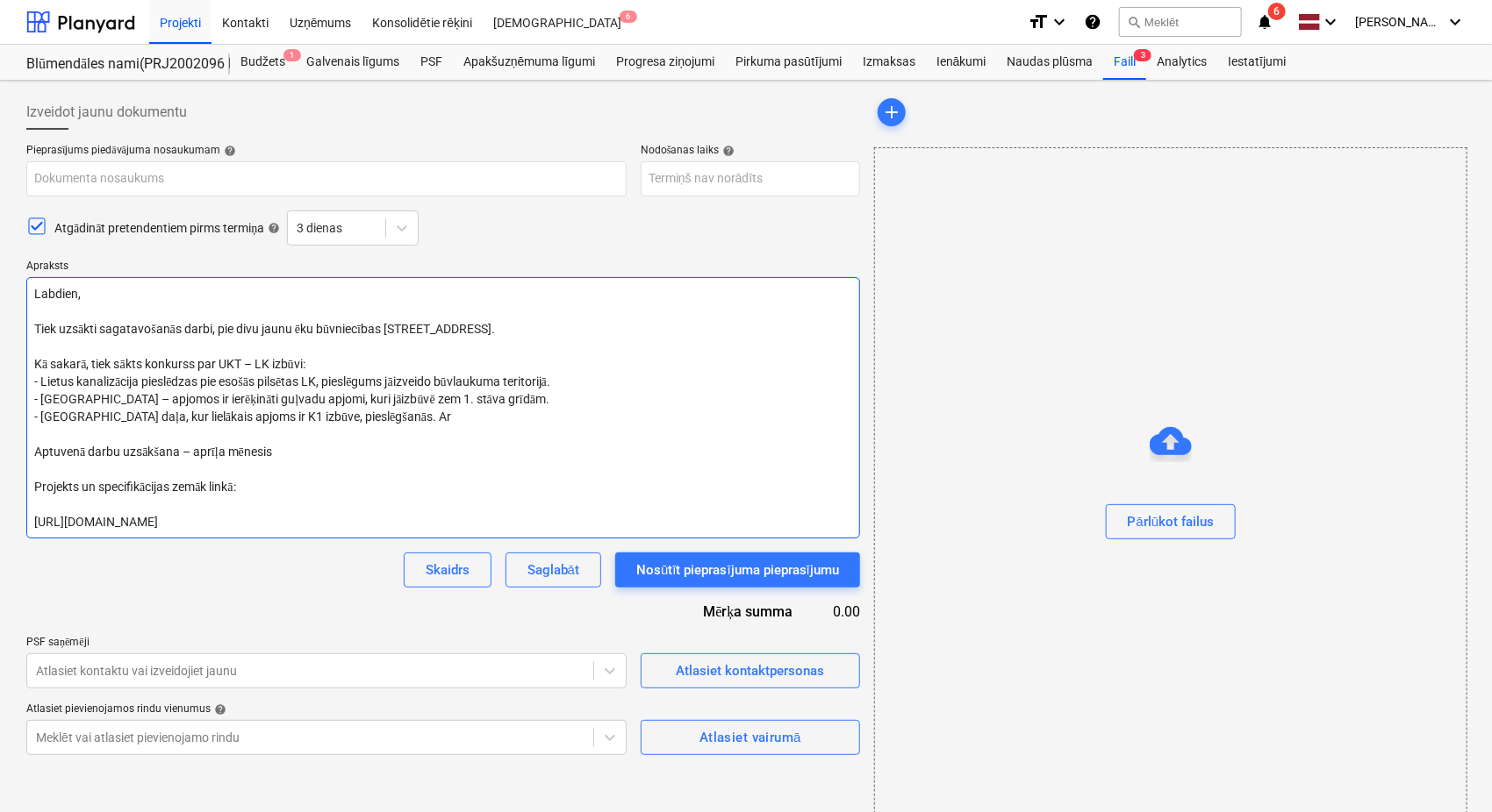
type textarea "Labdien, Tiek uzsākti sagatavošanās darbi, pie divu jaunu ēku būvniecības Nīcga…"
drag, startPoint x: 343, startPoint y: 422, endPoint x: 34, endPoint y: 415, distance: 309.1
click at [34, 415] on textarea "Labdien, Tiek uzsākti sagatavošanās darbi, pie divu jaunu ēku būvniecības Nīcga…" at bounding box center [443, 407] width 833 height 262
type textarea "x"
type textarea "Labdien, Tiek uzsākti sagatavošanās darbi, pie divu jaunu ēku būvniecības Nīcga…"
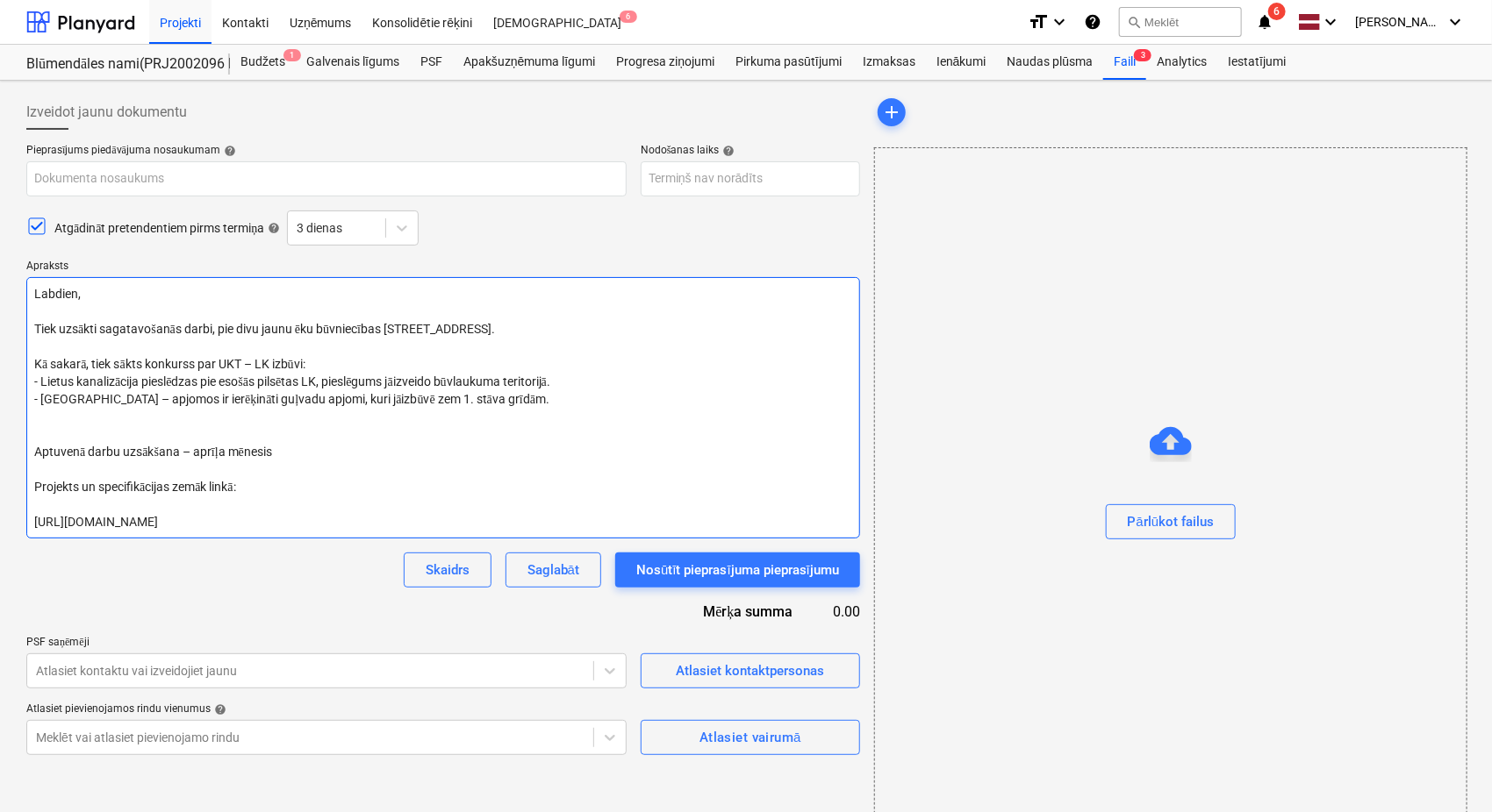
click at [35, 451] on textarea "Labdien, Tiek uzsākti sagatavošanās darbi, pie divu jaunu ēku būvniecības Nīcga…" at bounding box center [443, 407] width 833 height 262
type textarea "x"
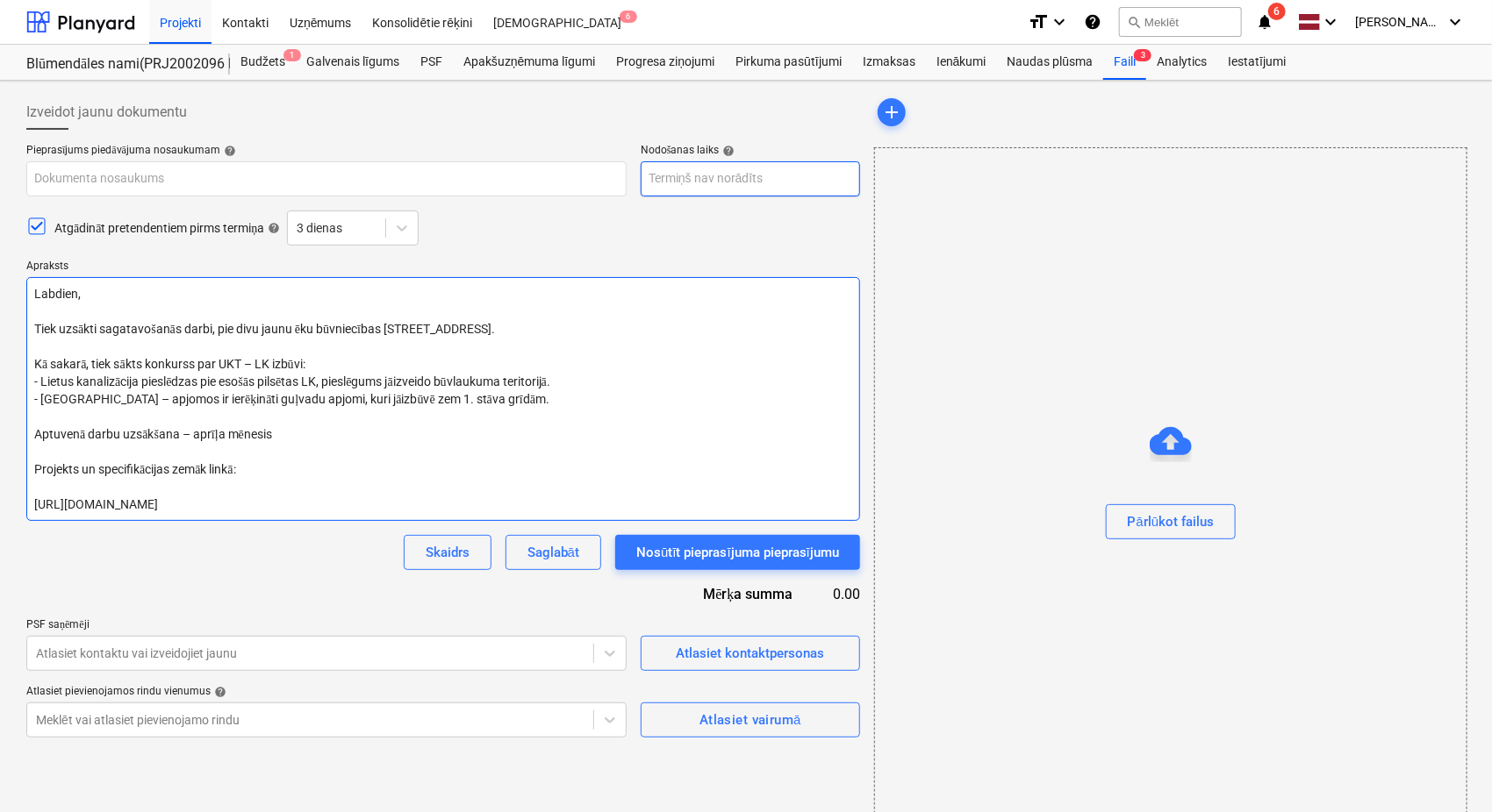
type textarea "Labdien, Tiek uzsākti sagatavošanās darbi, pie divu jaunu ēku būvniecības Nīcga…"
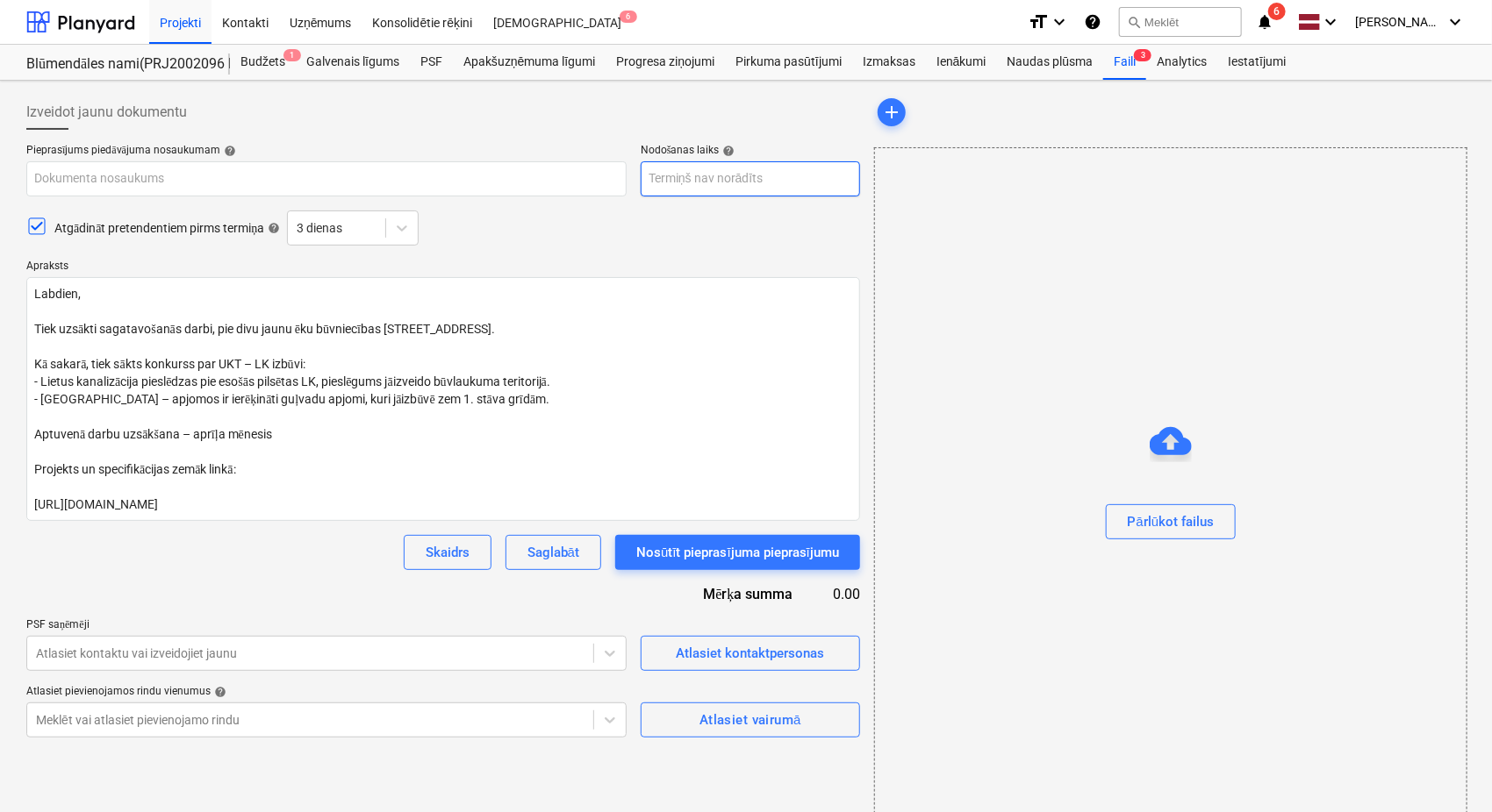
click at [709, 175] on body "Projekti Kontakti Uzņēmums Konsolidētie rēķini Iesūtne 6 format_size keyboard_a…" at bounding box center [746, 406] width 1492 height 812
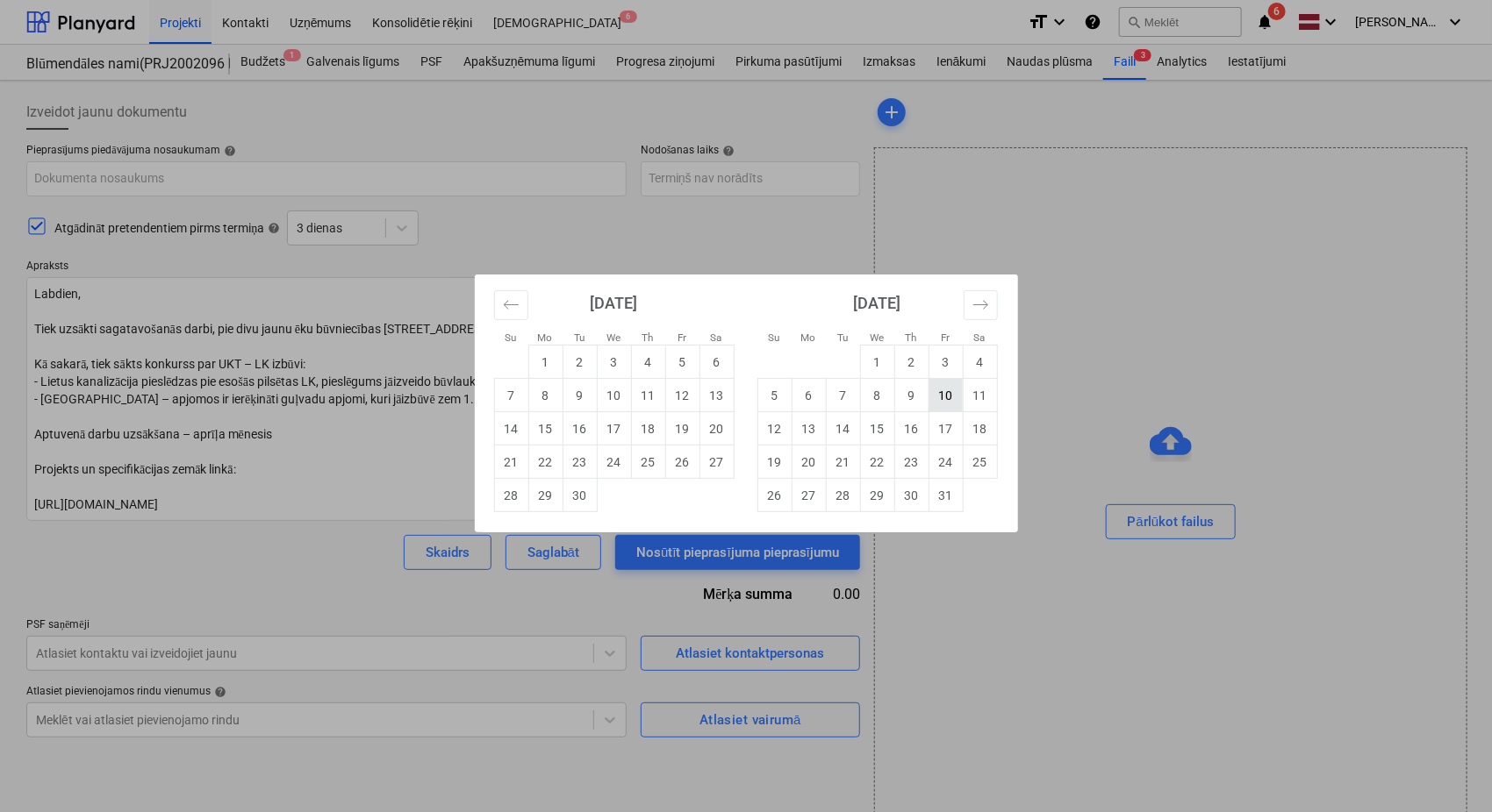
click at [954, 397] on td "10" at bounding box center [945, 396] width 34 height 34
type textarea "x"
type input "10 Oct 2025"
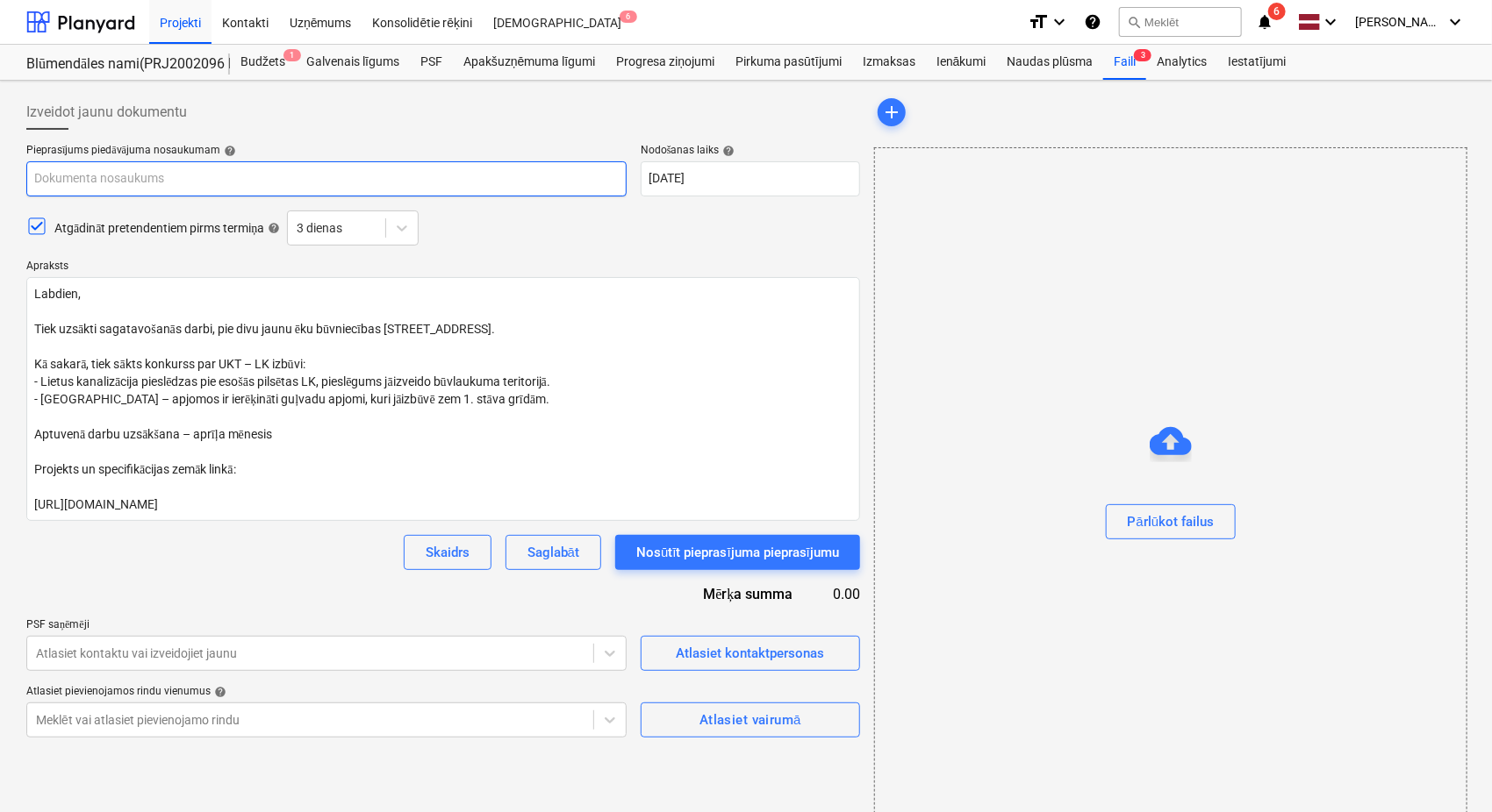
click at [198, 184] on input "text" at bounding box center [326, 178] width 600 height 35
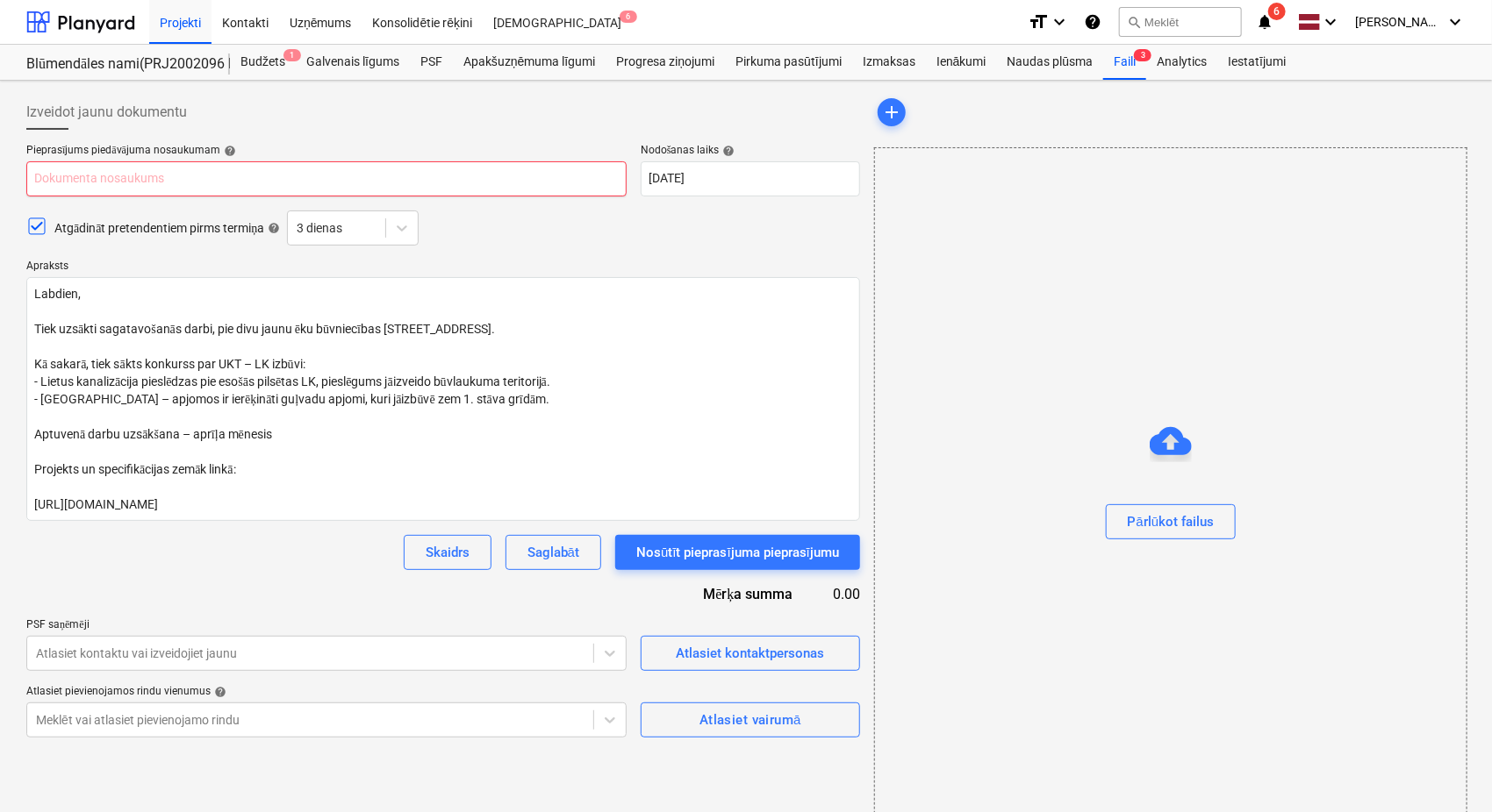
click at [50, 181] on input "text" at bounding box center [326, 178] width 600 height 35
paste input "Būvbedres rakšana, [STREET_ADDRESS] Latvija SIA"
type textarea "x"
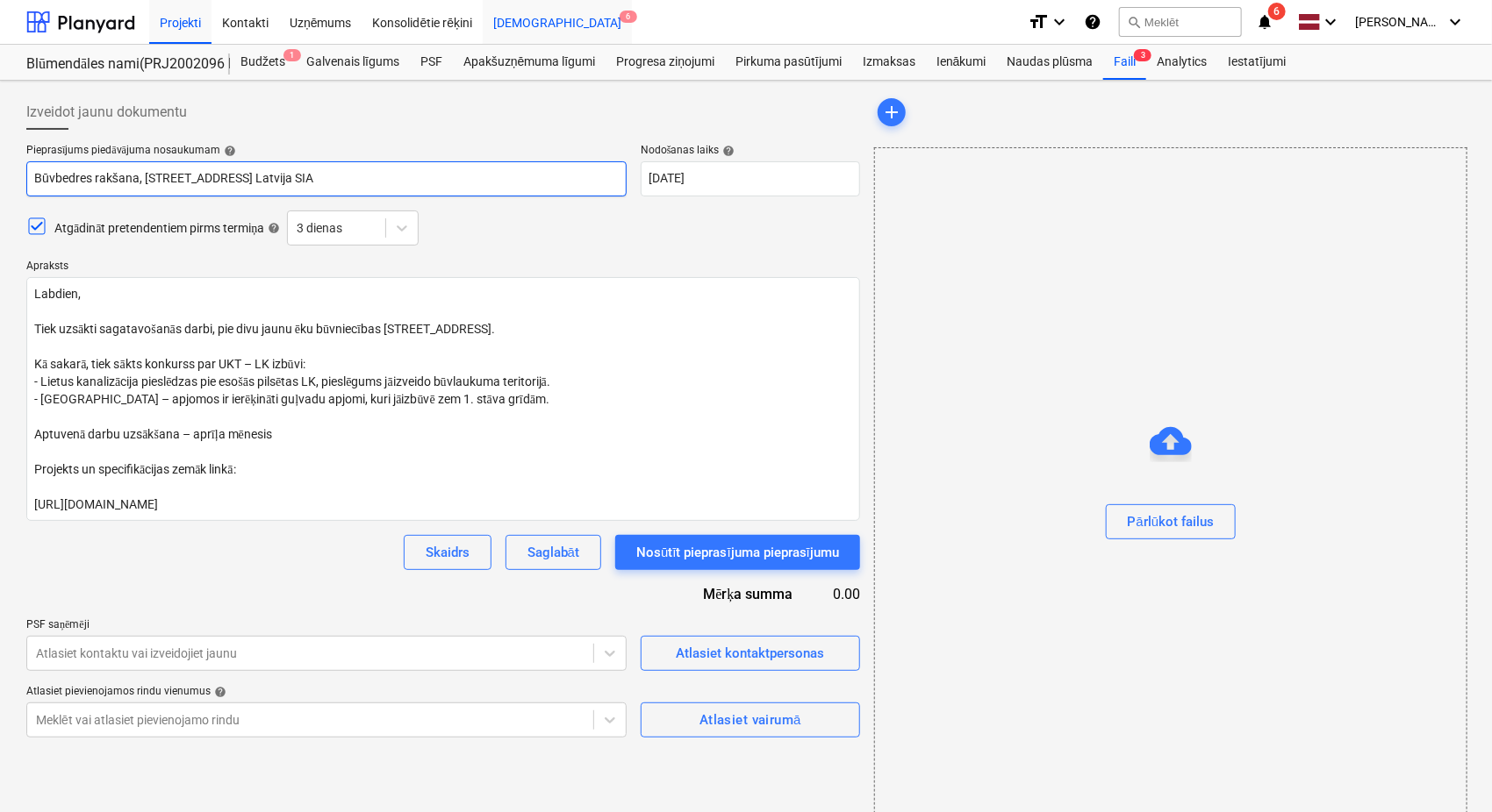
type input "Būvbedres rakšana, [STREET_ADDRESS] Latvija SIA"
drag, startPoint x: 369, startPoint y: 178, endPoint x: 17, endPoint y: 210, distance: 353.5
click at [17, 210] on div "Izveidot jaunu dokumentu Pieprasījums piedāvājuma nosaukumam help Būvbedres rak…" at bounding box center [746, 460] width 1492 height 760
paste input "UKT un LK tīklu izbūve"
type textarea "x"
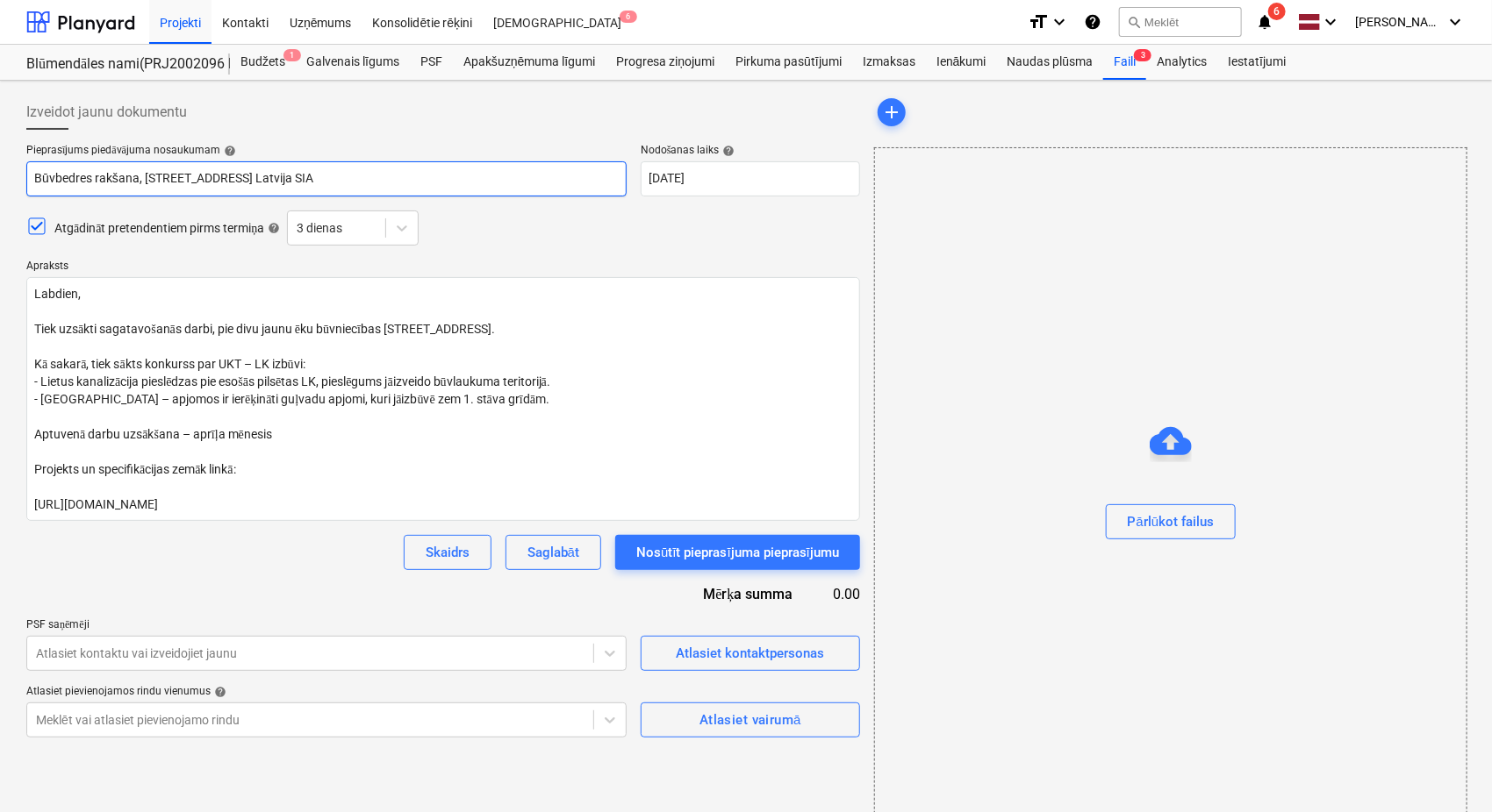
type input "UKT un LK tīklu izbūve, [GEOGRAPHIC_DATA], [GEOGRAPHIC_DATA] Latvija SIA"
click at [263, 177] on input "UKT un LK tīklu izbūve, [GEOGRAPHIC_DATA], [GEOGRAPHIC_DATA] Latvija SIA" at bounding box center [326, 178] width 600 height 35
type textarea "x"
type input "UKT un LK tīklu izbūve, Nīcgales iela N17, Bonava Latvija SIA"
type textarea "x"
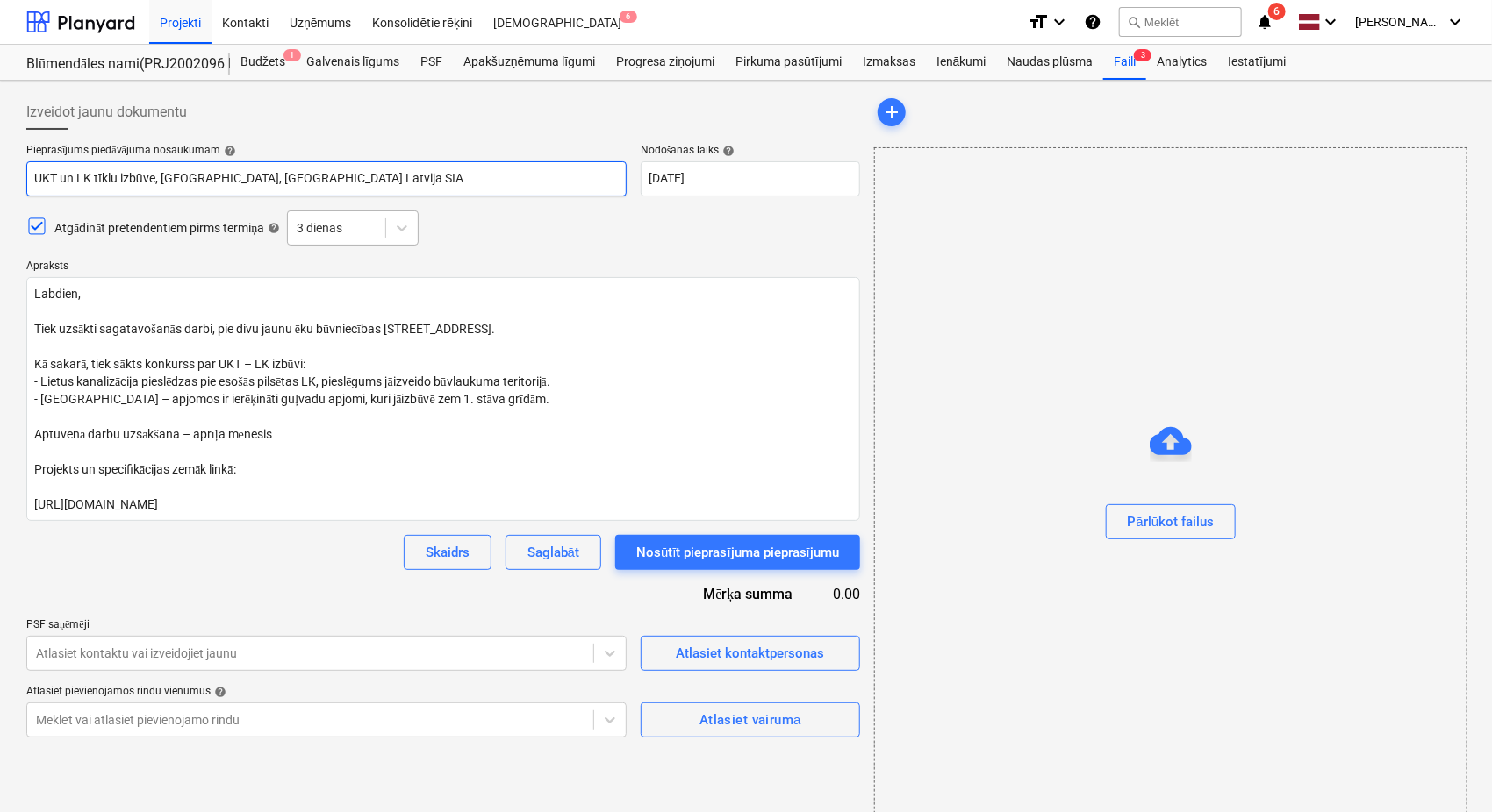
type input "UKT un LK tīklu izbūve, Nīcgales iela N1, Bonava Latvija SIA"
type textarea "x"
type input "UKT un LK tīklu izbūve, Nīcgales iela N, Bonava Latvija SIA"
type textarea "x"
type input "UKT un LK tīklu izbūve, Nīcgales iela , Bonava Latvija SIA"
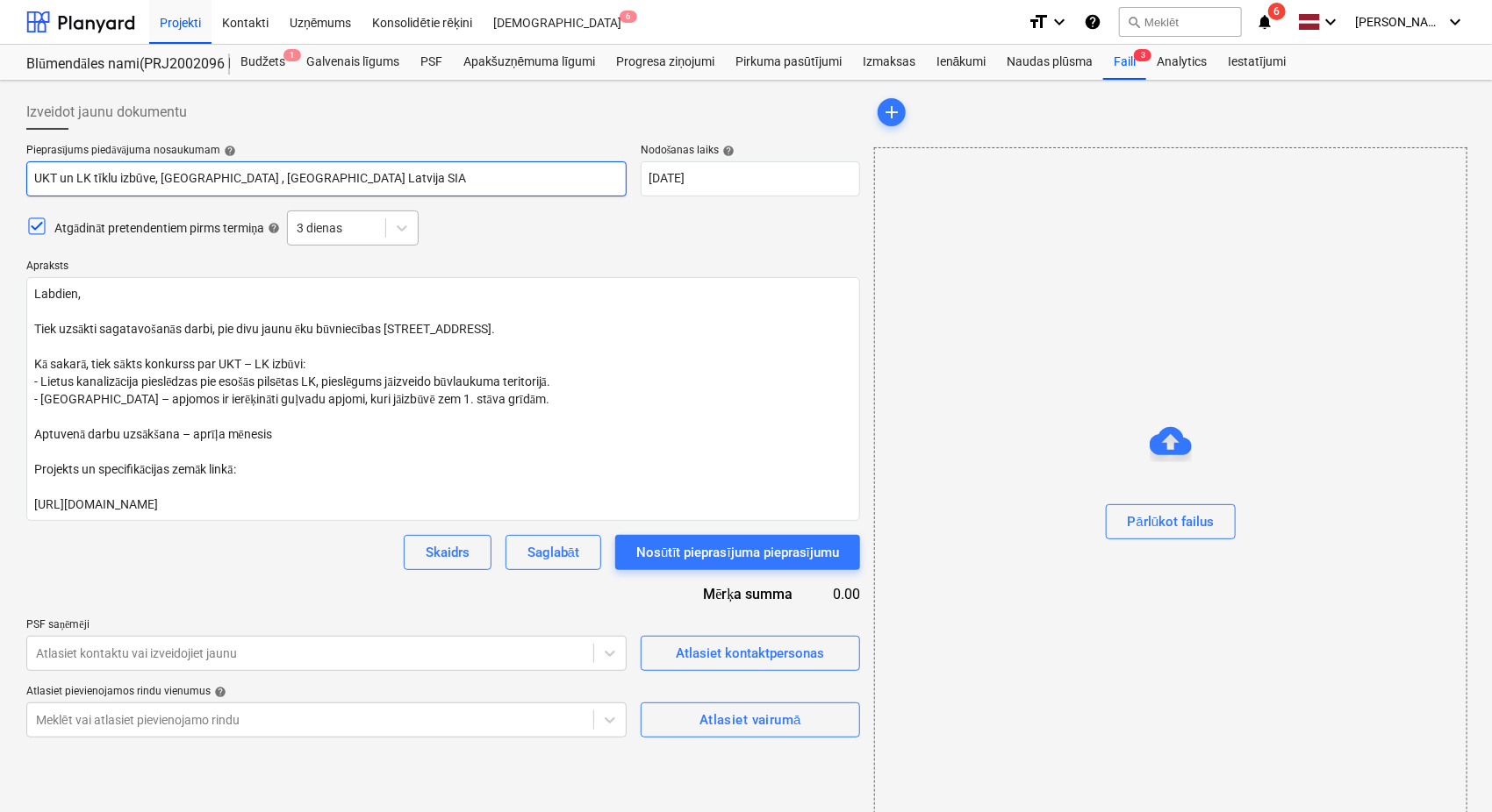
type textarea "x"
type input "UKT un LK tīklu izbūve, Nīcgales iela, Bonava Latvija SIA"
type textarea "x"
type input "UKT un LK tīklu izbūve, Nīcgales iel, Bonava Latvija SIA"
type textarea "x"
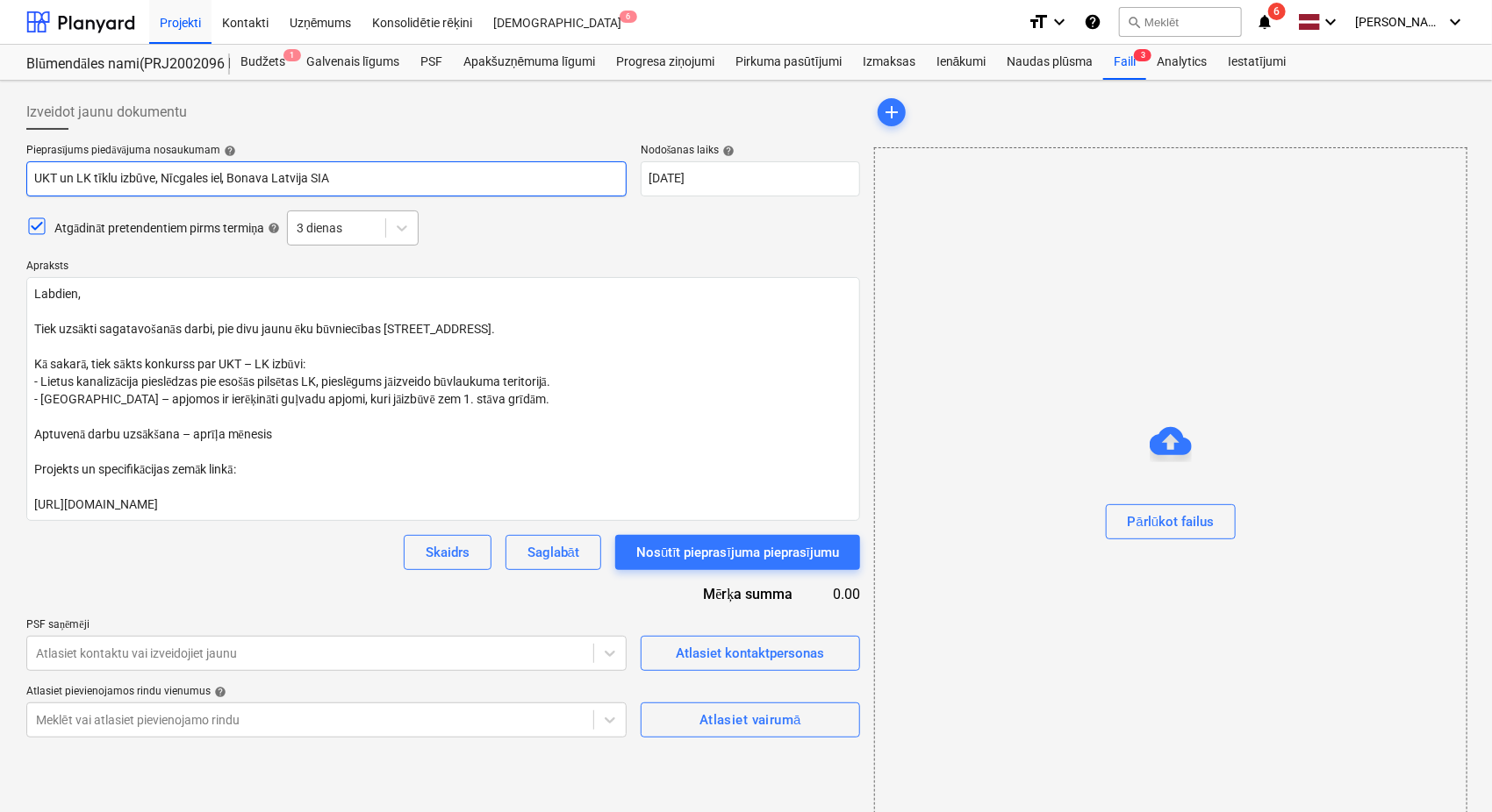
type input "UKT un LK tīklu izbūve, Nīcgales ie, Bonava Latvija SIA"
type textarea "x"
type input "UKT un LK tīklu izbūve, Nīcgales i, Bonava Latvija SIA"
type textarea "x"
type input "UKT un LK tīklu izbūve, Nīcgales , Bonava Latvija SIA"
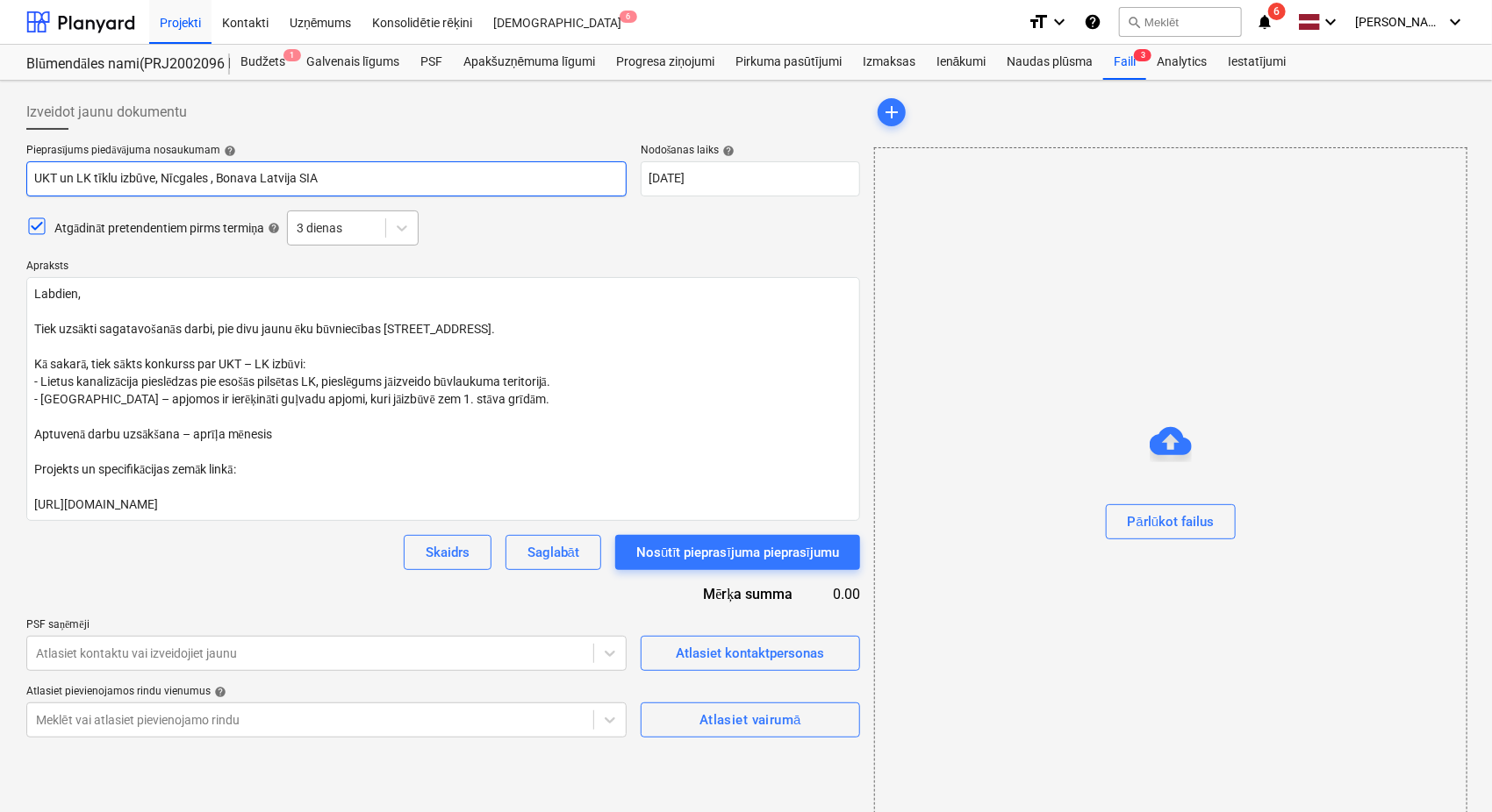
type textarea "x"
type input "UKT un LK tīklu izbūve, Nīcgales, Bonava Latvija SIA"
type textarea "x"
type input "UKT un LK tīklu izbūve, Nīcgale, Bonava Latvija SIA"
type textarea "x"
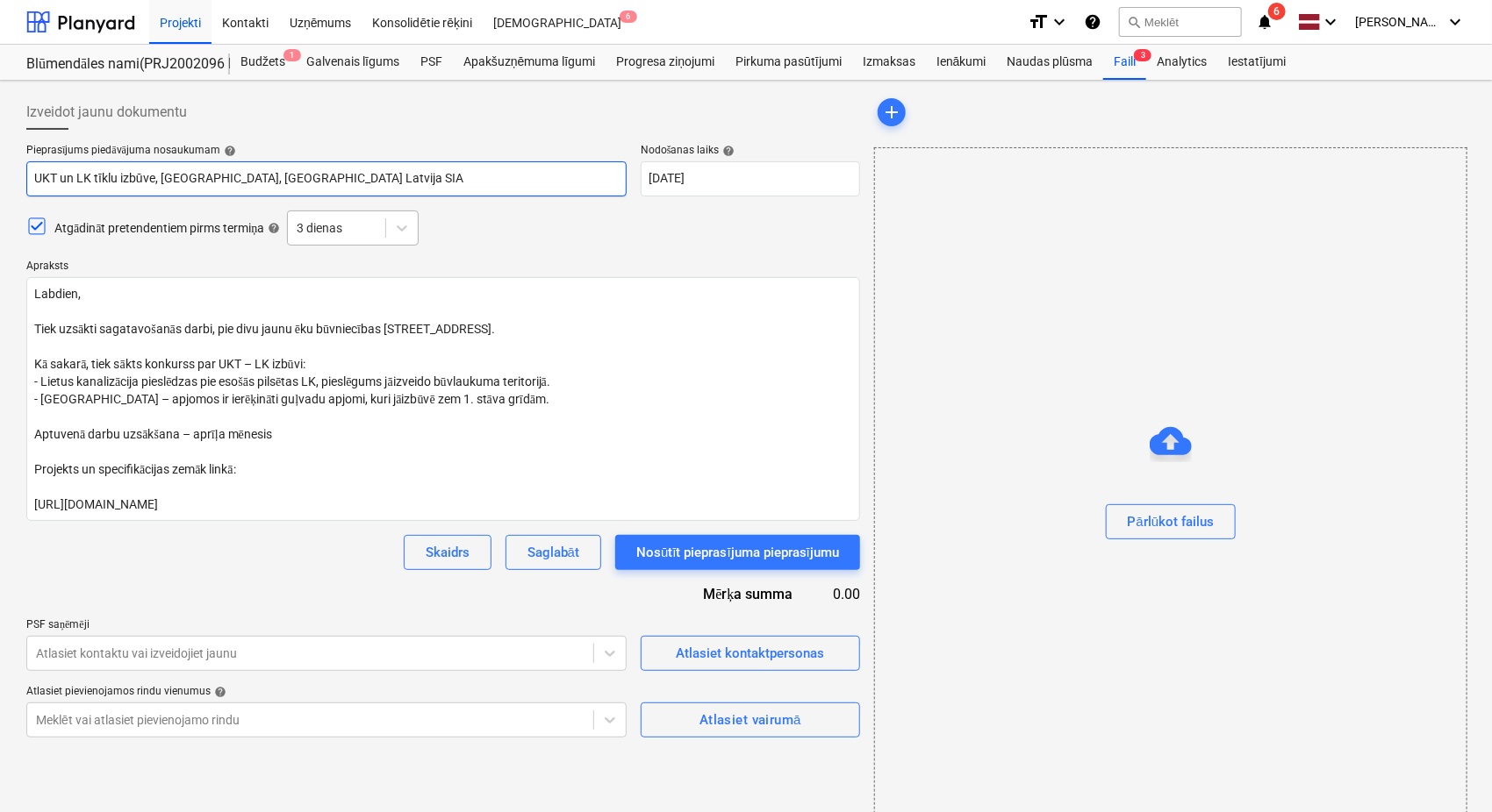
type input "UKT un LK tīklu izbūve, Nīcgal, Bonava Latvija SIA"
type textarea "x"
type input "UKT un LK tīklu izbūve, Nīcga, Bonava Latvija SIA"
type textarea "x"
type input "UKT un LK tīklu izbūve, Nīcg, Bonava Latvija SIA"
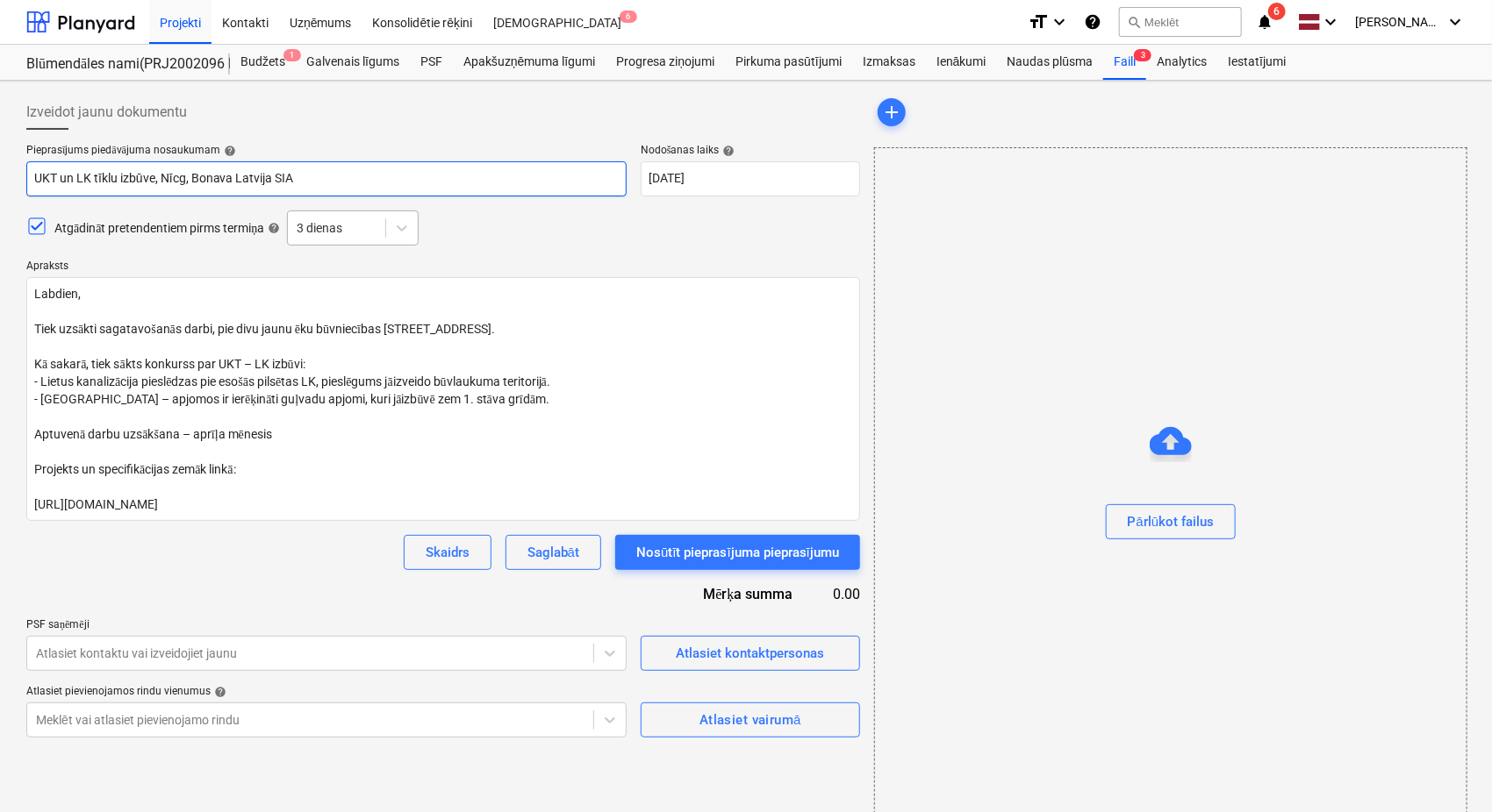
type textarea "x"
type input "UKT un LK tīklu izbūve, Nīc, Bonava Latvija SIA"
type textarea "x"
type input "UKT un LK tīklu izbūve, Nī, Bonava Latvija SIA"
type textarea "x"
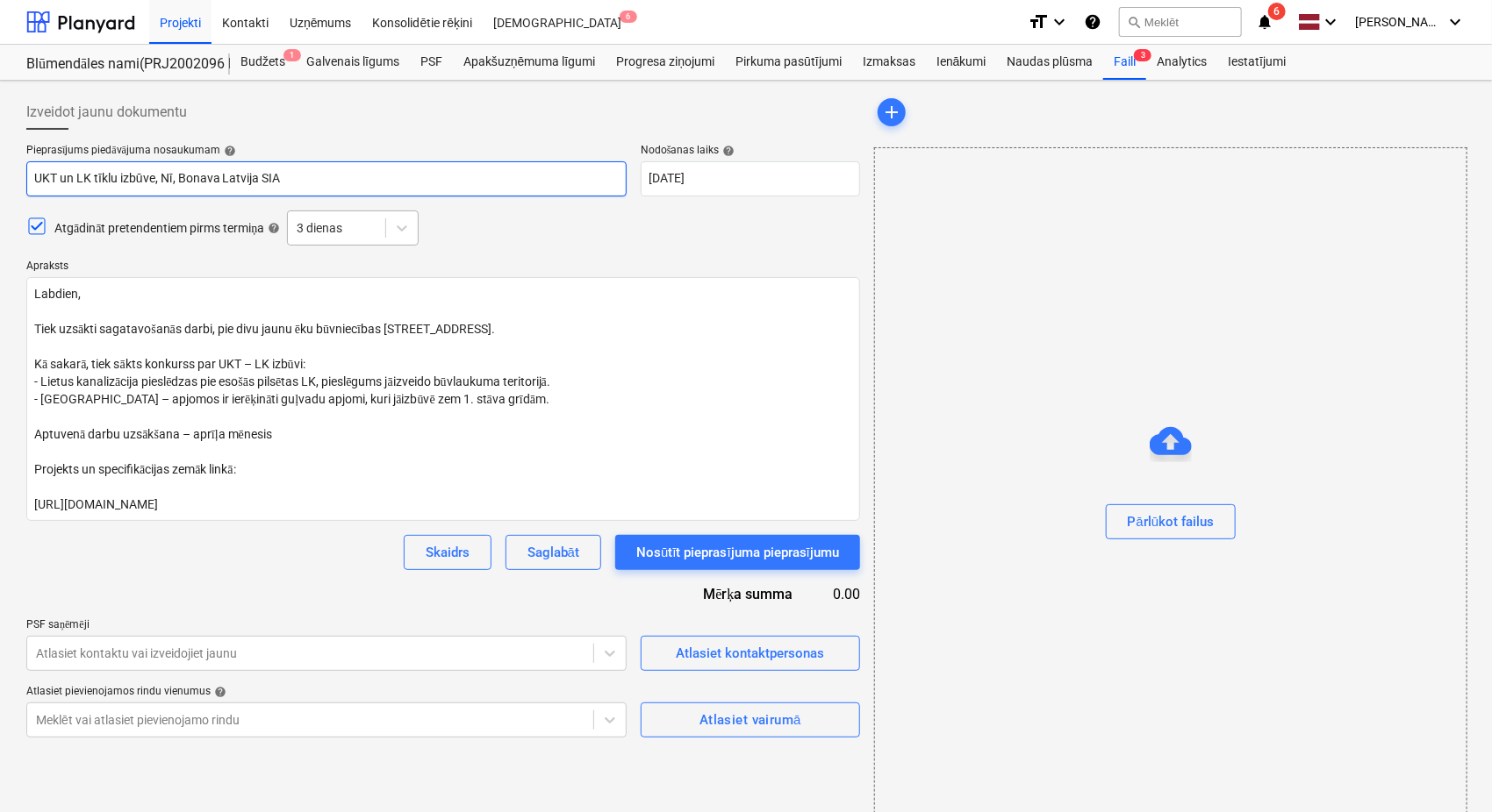
type input "UKT un LK tīklu izbūve, N, Bonava Latvija SIA"
type textarea "x"
type input "UKT un LK tīklu izbūve, , Bonava Latvija SIA"
type textarea "x"
type input "UKT un LK tīklu izbūve,, Bonava Latvija SIA"
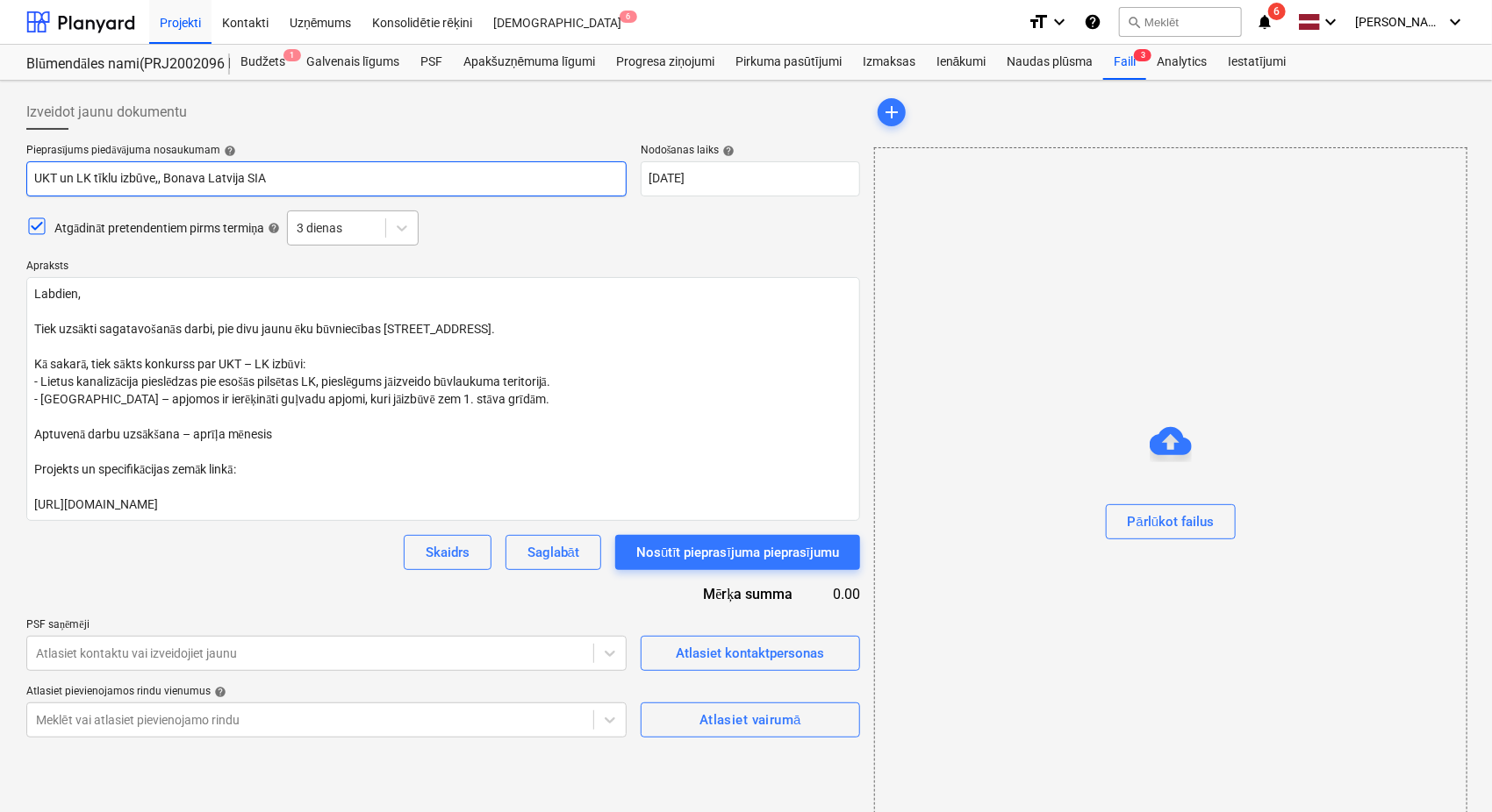
type textarea "x"
type input "UKT un LK tīklu izbūve, Bonava Latvija SIA"
type textarea "x"
type input "UKT un LK tīklu izbūve , Bonava Latvija SIA"
type textarea "x"
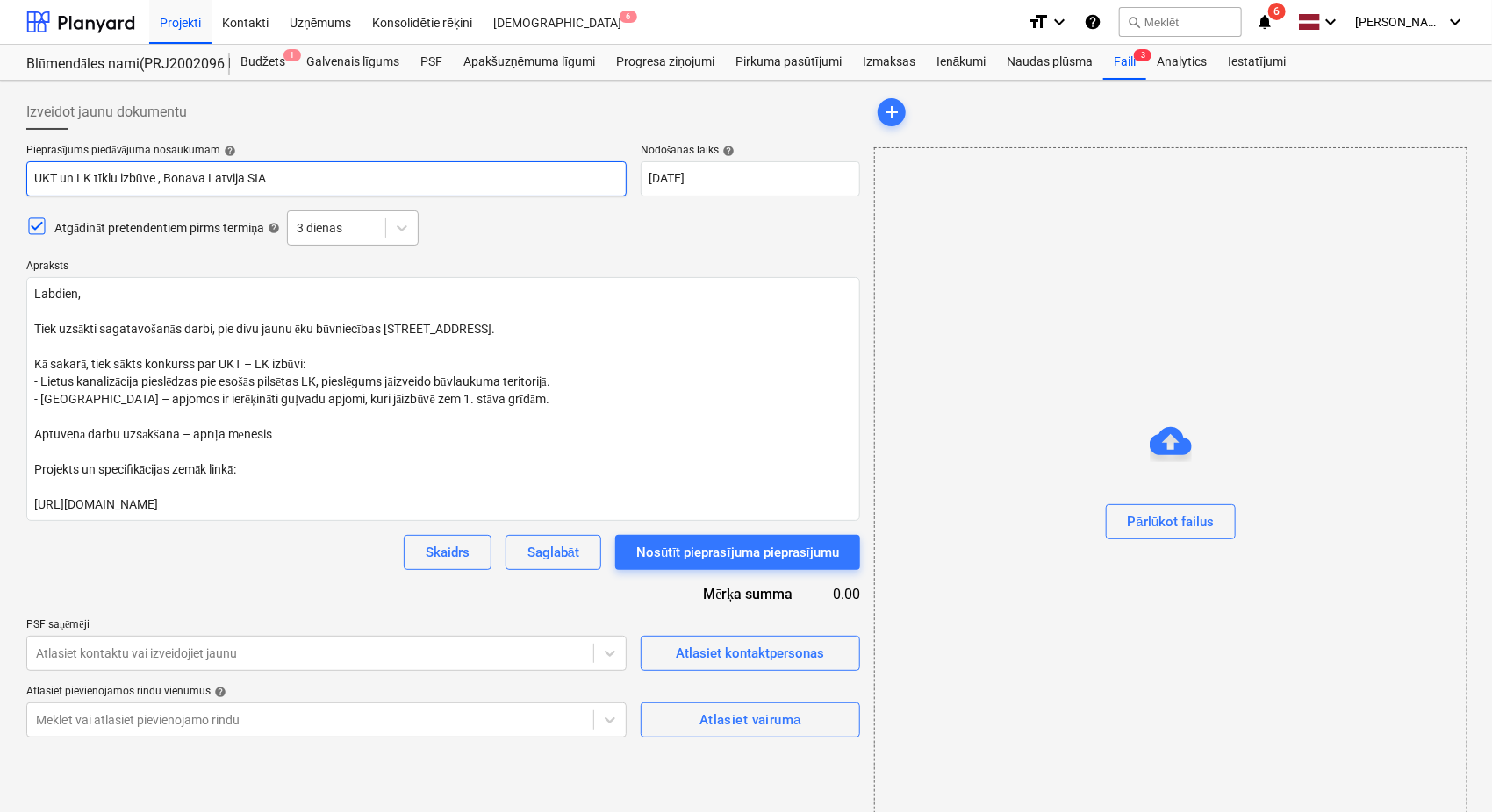
type input "UKT un LK tīklu izbūve O, Bonava Latvija SIA"
type textarea "x"
type input "UKT un LK tīklu izbūve , Bonava Latvija SIA"
type textarea "x"
type input "UKT un LK tīklu izbūve P, Bonava Latvija SIA"
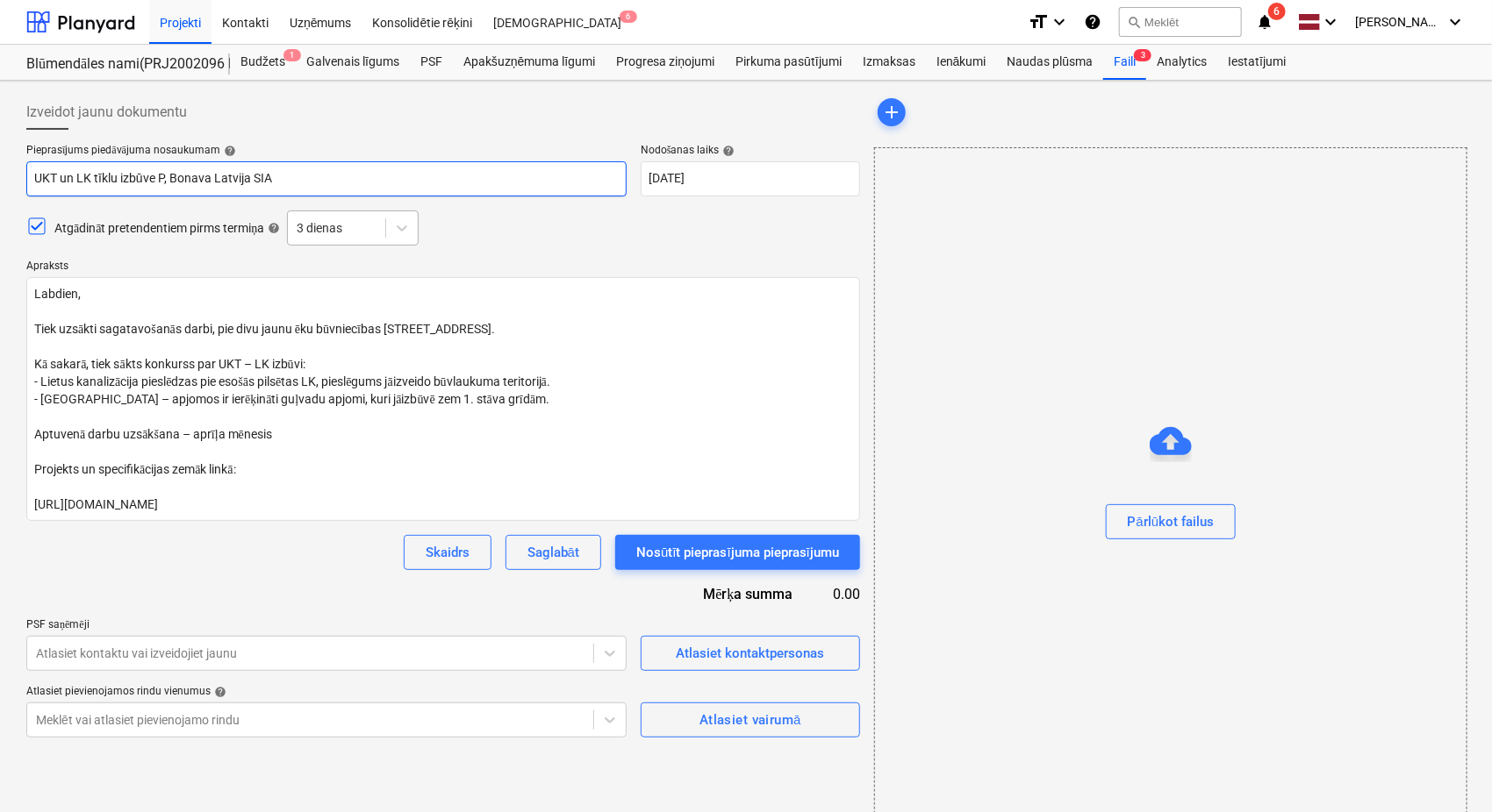
type textarea "x"
type input "UKT un LK tīklu izbūve Pr, Bonava Latvija SIA"
type textarea "x"
type input "UKT un LK tīklu izbūve Prū, Bonava Latvija SIA"
type textarea "x"
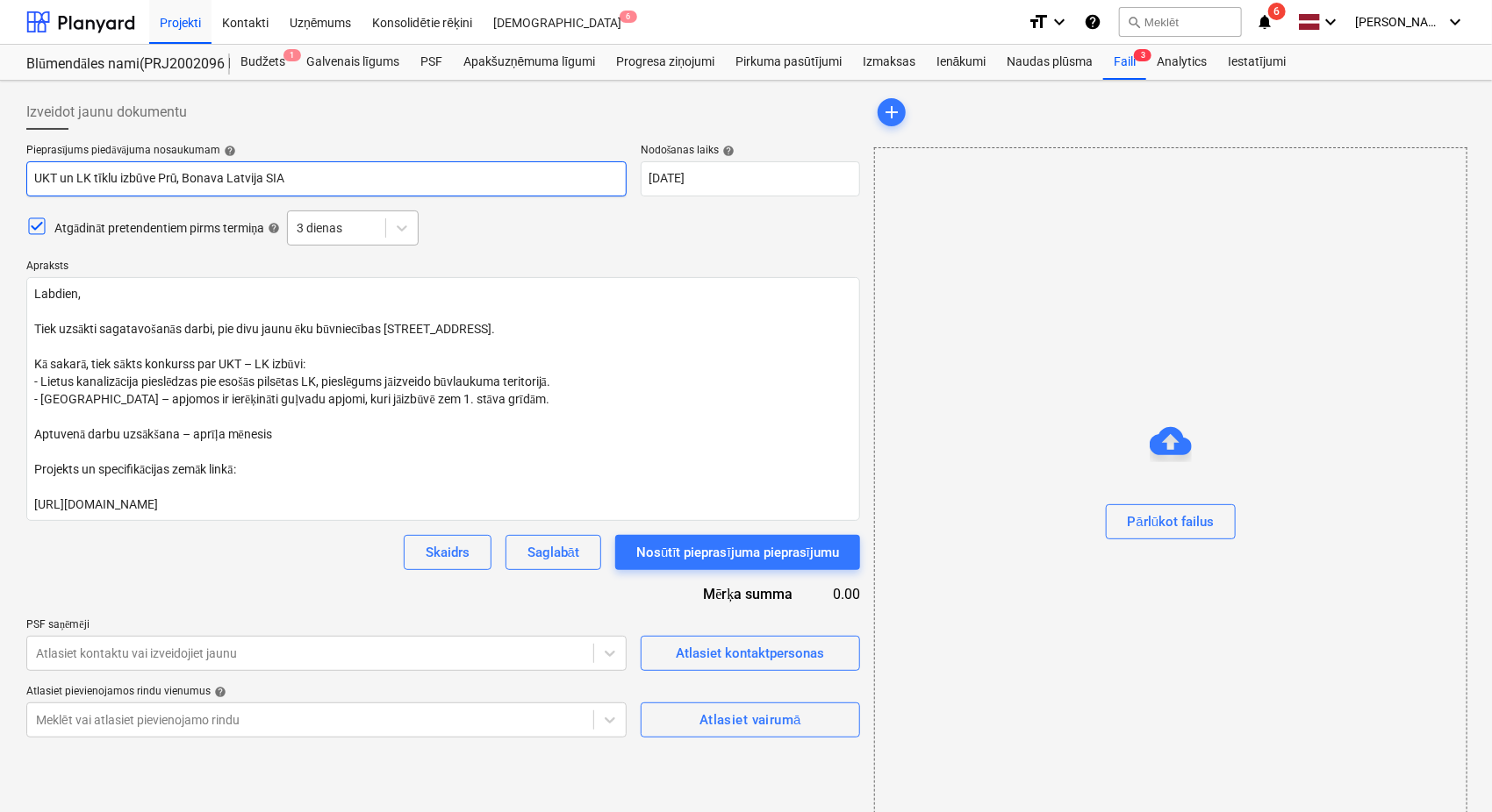
type input "UKT un LK tīklu izbūve Prūš, Bonava Latvija SIA"
type textarea "x"
type input "UKT un LK tīklu izbūve Prūšu, Bonava Latvija SIA"
type textarea "x"
type input "UKT un LK tīklu izbūve Prūšu , Bonava Latvija SIA"
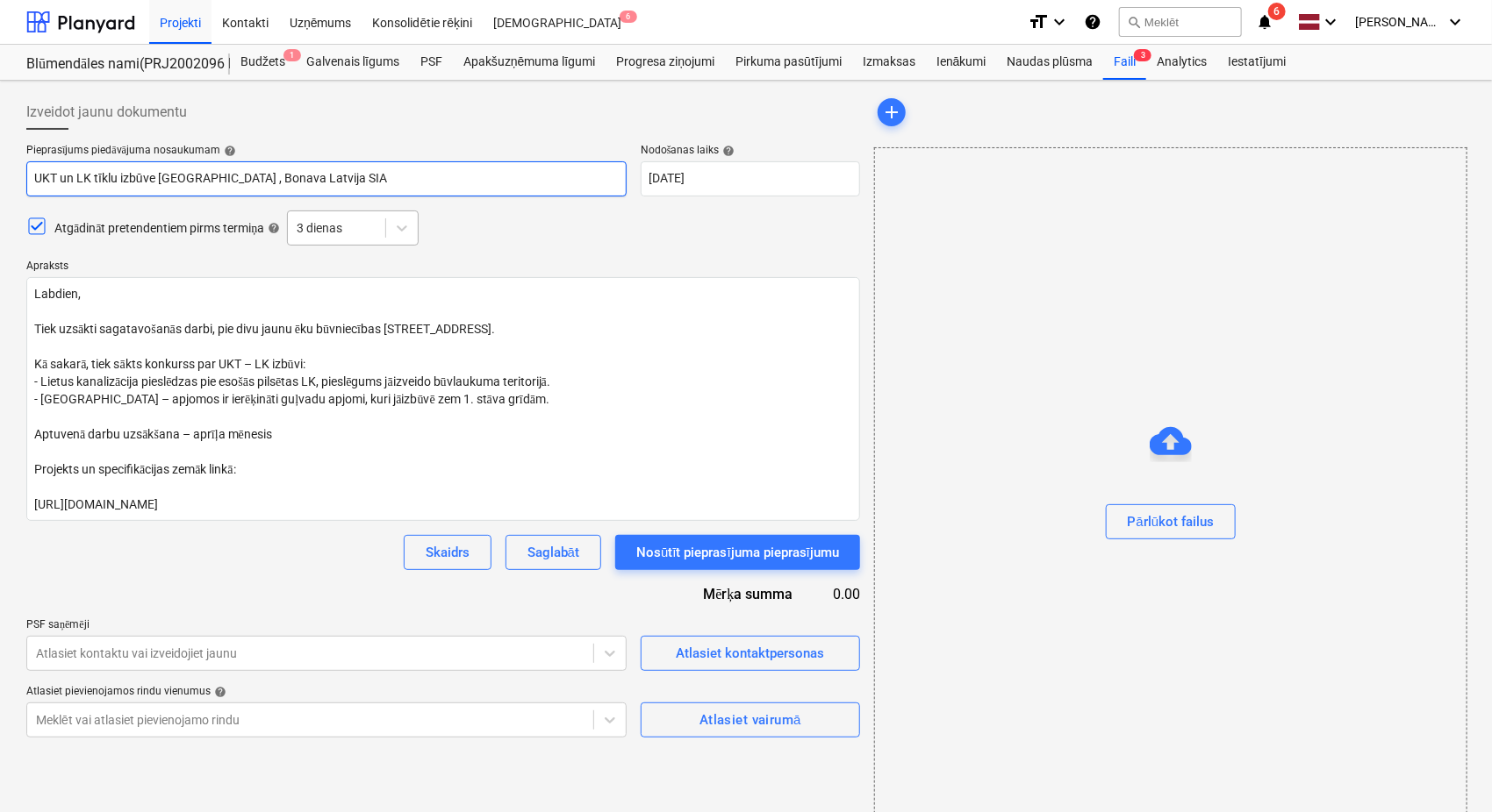
type textarea "x"
type input "UKT un LK tīklu izbūve Prūšu i, Bonava Latvija SIA"
type textarea "x"
type input "UKT un LK tīklu izbūve Prūšu ie, Bonava Latvija SIA"
type textarea "x"
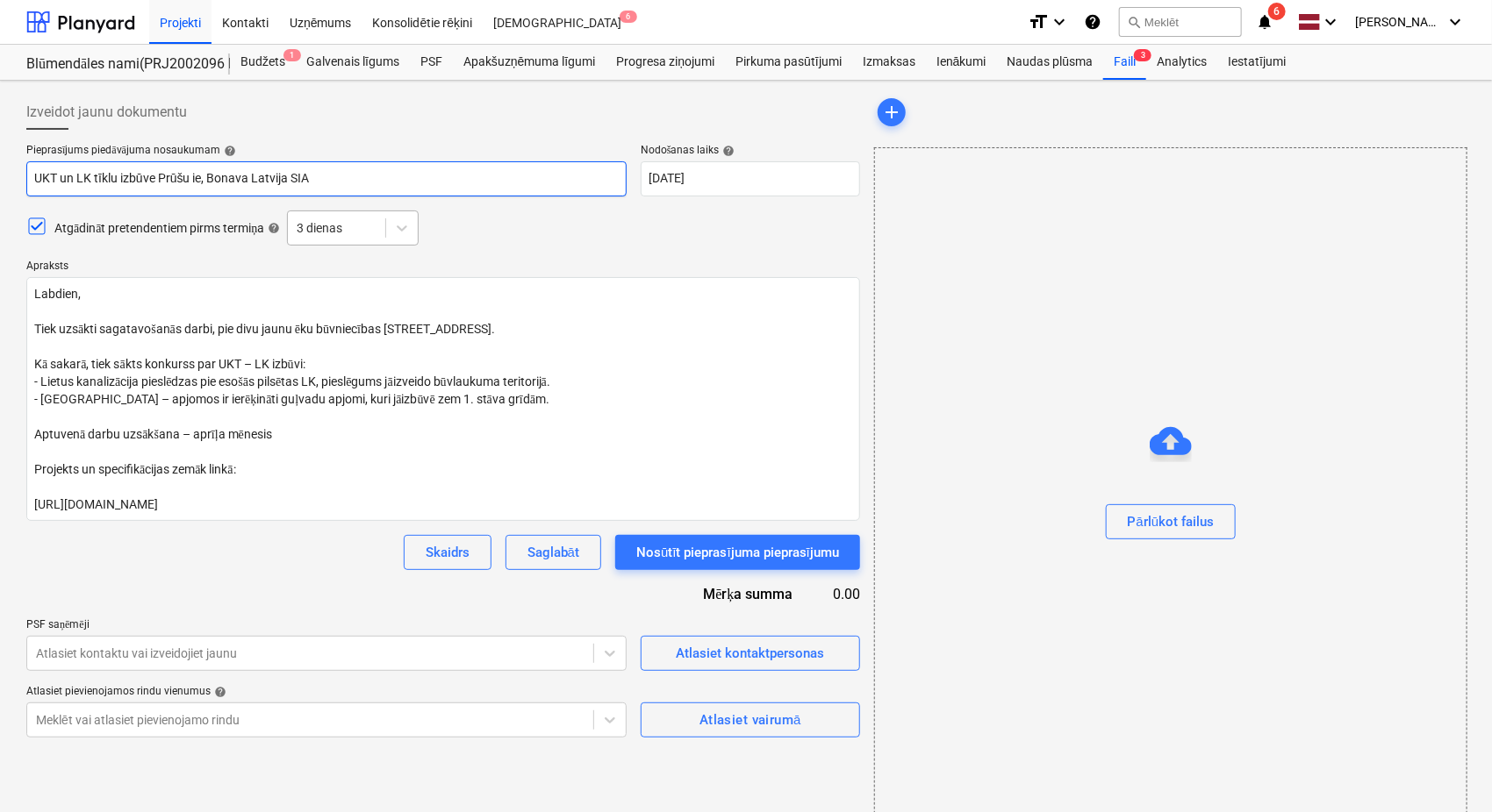
type input "UKT un LK tīklu izbūve Prūšu iel, Bonava Latvija SIA"
type textarea "x"
type input "UKT un LK tīklu izbūve Prūšu ielā, Bonava Latvija SIA"
type textarea "x"
type input "UKT un LK tīklu izbūve Prūšu ielā , Bonava Latvija SIA"
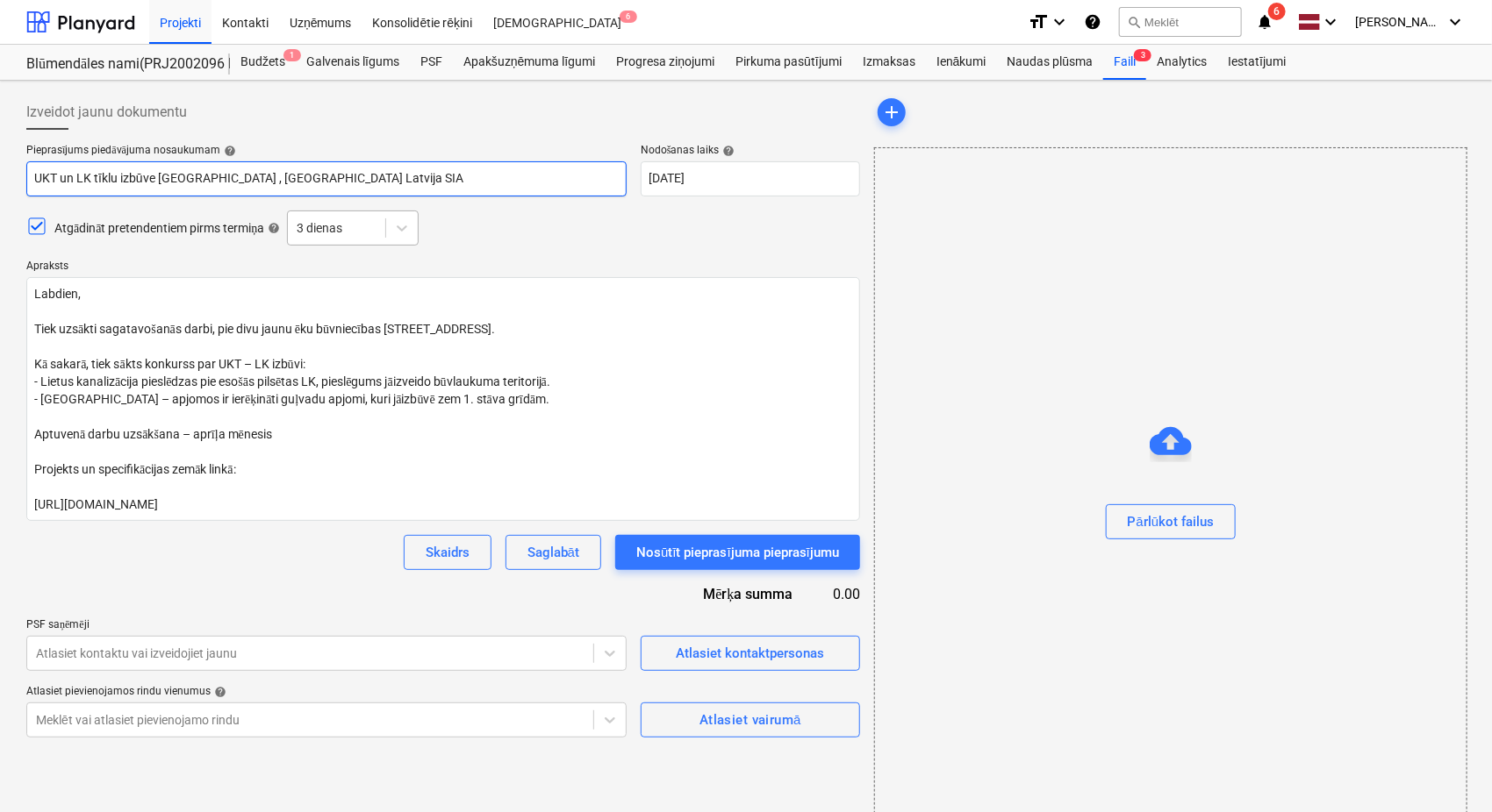
type textarea "x"
type input "UKT un LK tīklu izbūve Prūšu ielā 1, Bonava Latvija SIA"
type textarea "x"
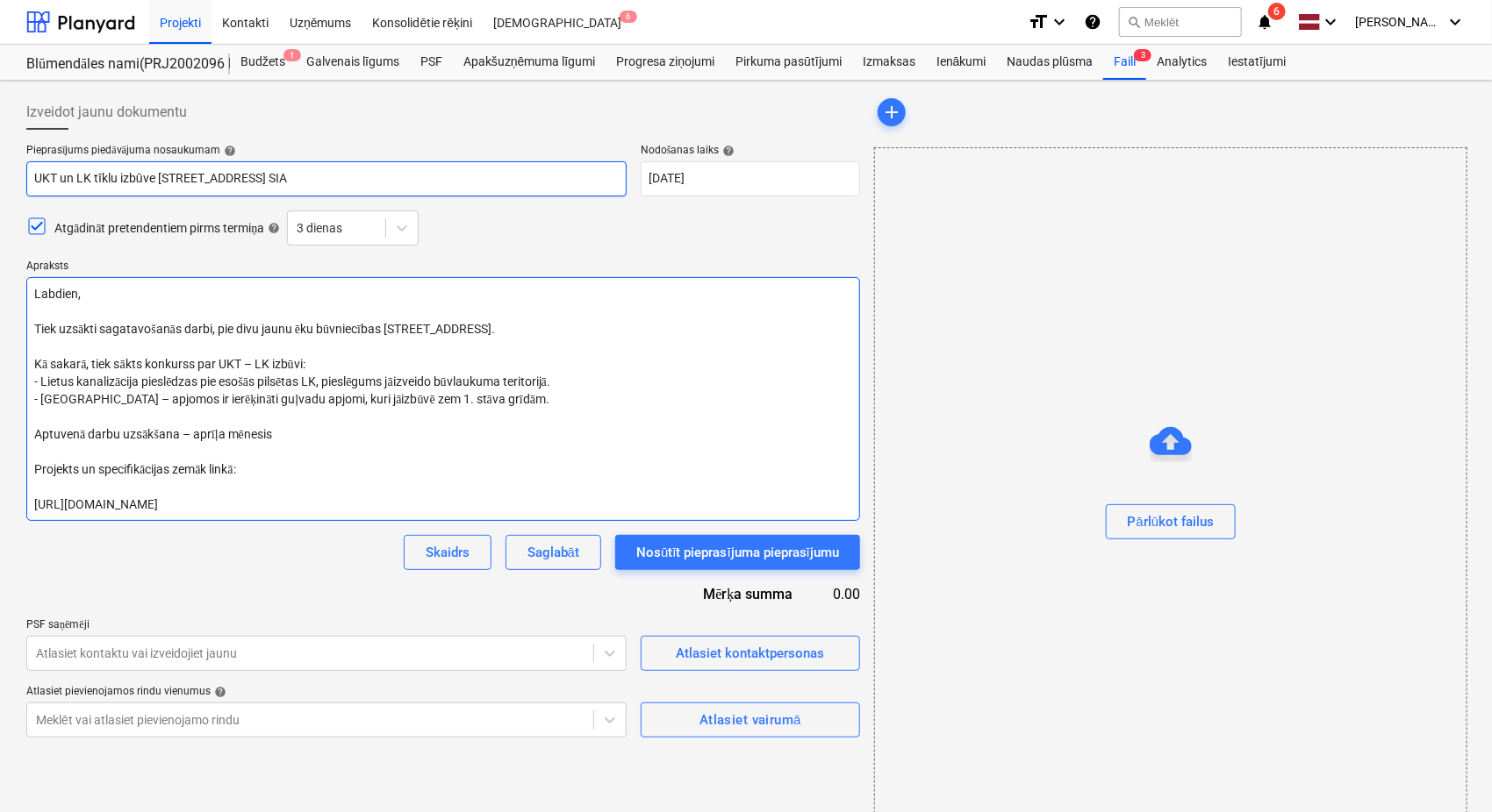
type input "UKT un LK tīklu izbūve Prūšu ielā 1G, Bonava Latvija SIA"
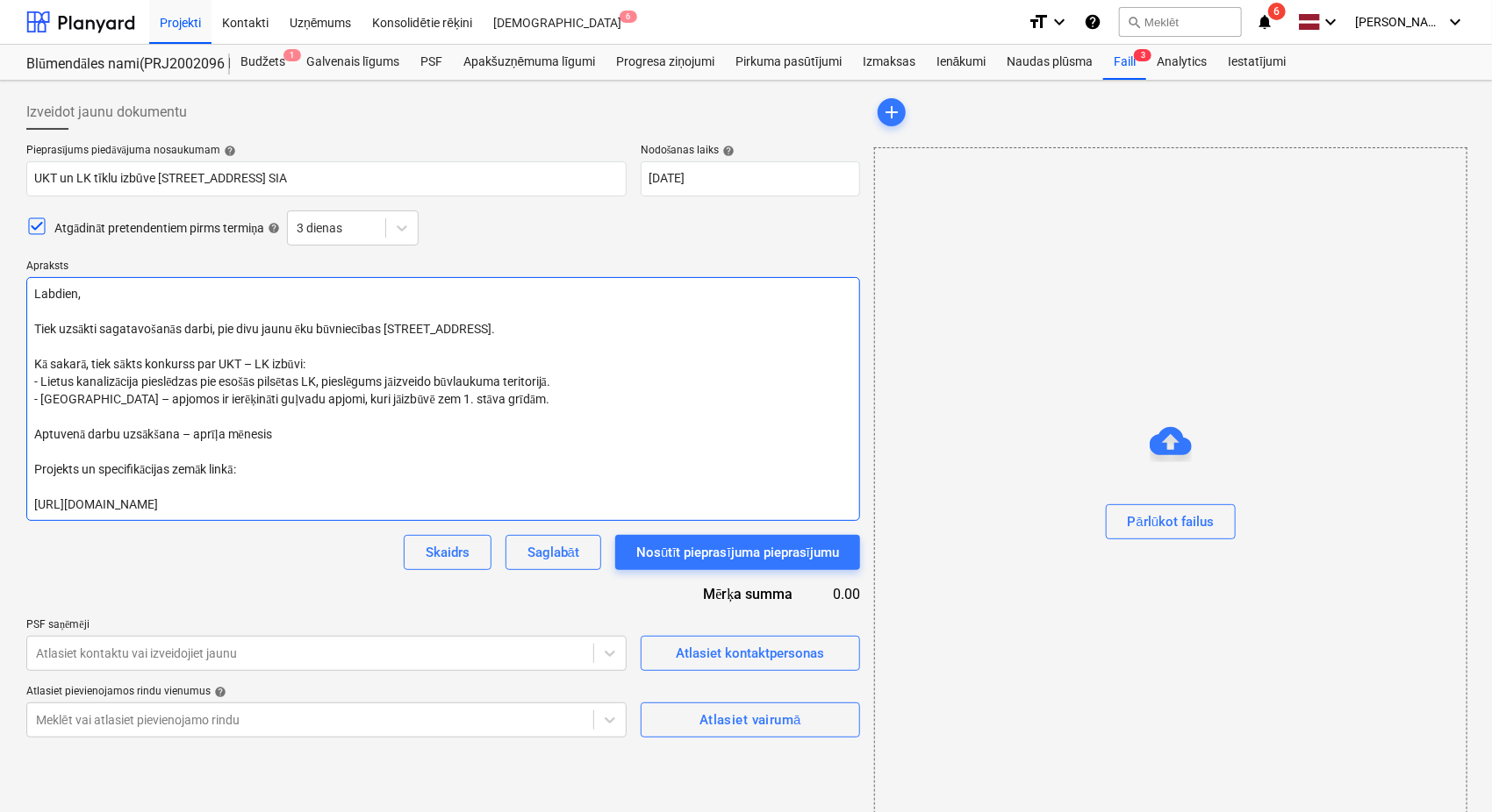
drag, startPoint x: 531, startPoint y: 330, endPoint x: 102, endPoint y: 333, distance: 429.0
click at [102, 333] on textarea "Labdien, Tiek uzsākti sagatavošanās darbi, pie divu jaunu ēku būvniecības Nīcga…" at bounding box center [443, 399] width 833 height 244
type textarea "x"
type textarea "Labdien, Tiek uzsākti b Kā sakarā, tiek sākts konkurss par UKT – LK izbūvi: - L…"
type textarea "x"
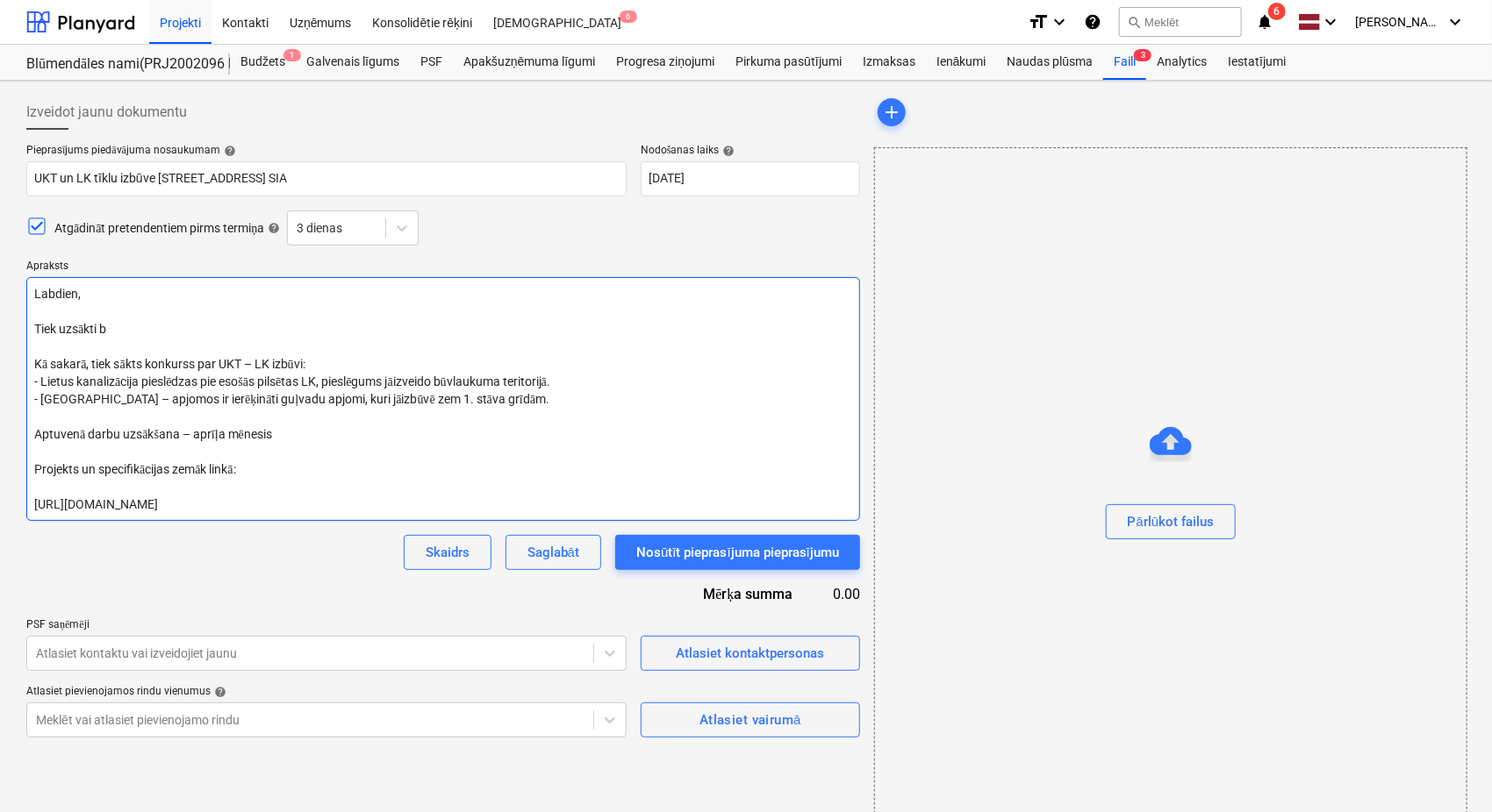
type textarea "Labdien, Tiek uzsākti bū Kā sakarā, tiek sākts konkurss par UKT – LK izbūvi: - …"
type textarea "x"
type textarea "Labdien, Tiek uzsākti būv Kā sakarā, tiek sākts konkurss par UKT – LK izbūvi: -…"
type textarea "x"
type textarea "Labdien, Tiek uzsākti būvd Kā sakarā, tiek sākts konkurss par UKT – LK izbūvi: …"
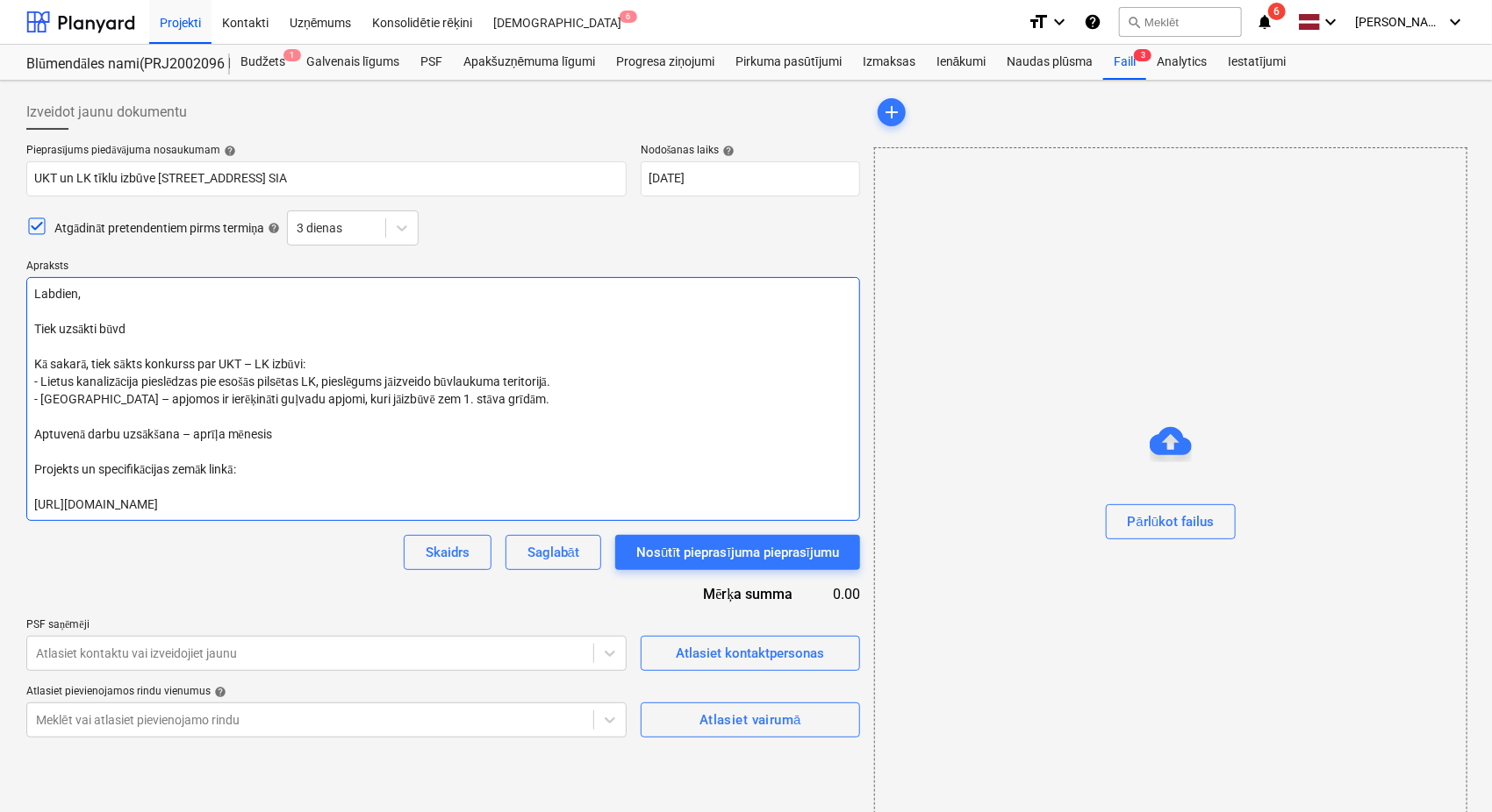
type textarea "x"
type textarea "Labdien, Tiek uzsākti būvda Kā sakarā, tiek sākts konkurss par UKT – LK izbūvi:…"
type textarea "x"
type textarea "Labdien, Tiek uzsākti būvdar Kā sakarā, tiek sākts konkurss par UKT – LK izbūvi…"
type textarea "x"
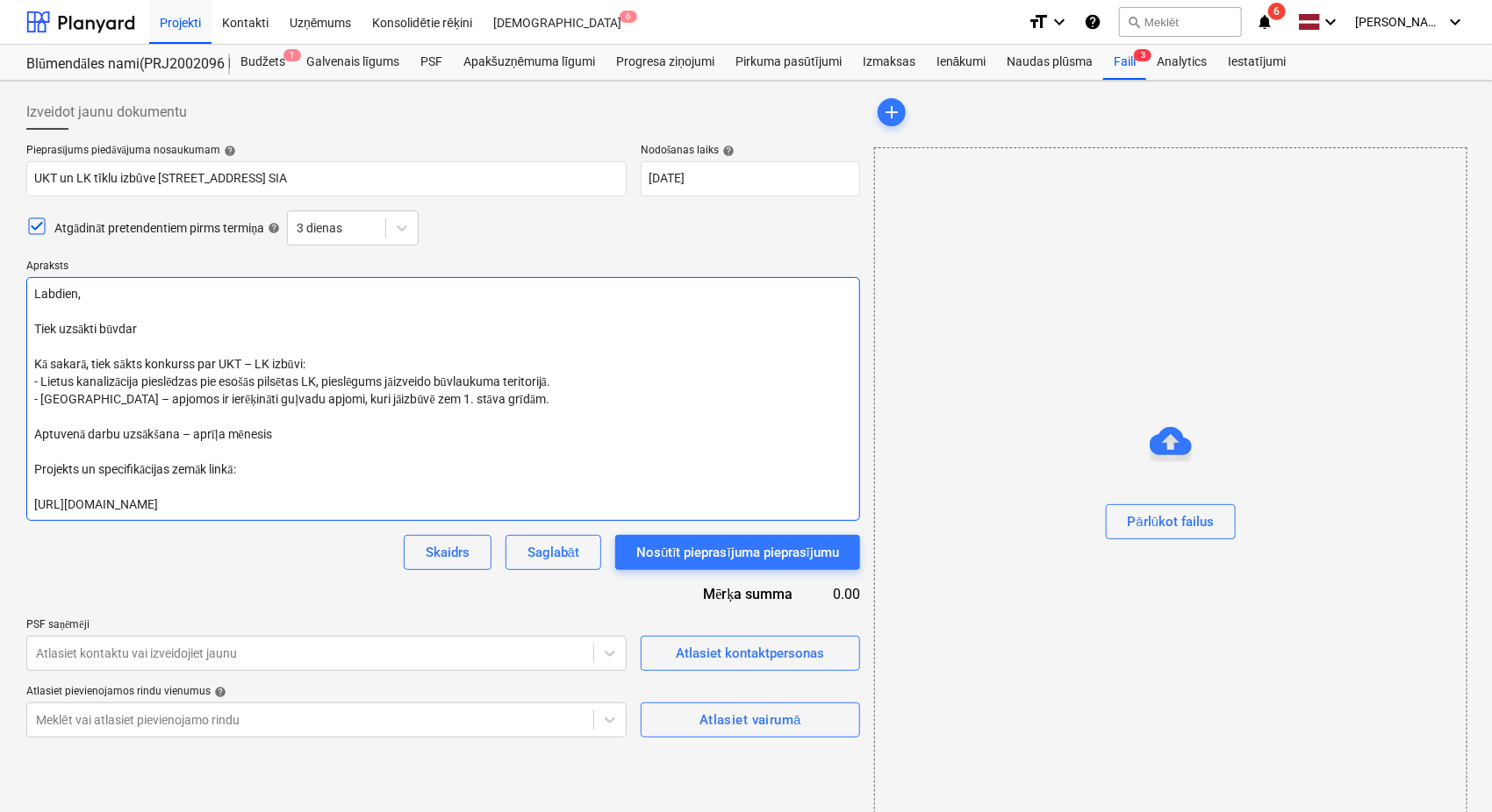
type textarea "Labdien, Tiek uzsākti būvdarb Kā sakarā, tiek sākts konkurss par UKT – LK izbūv…"
type textarea "x"
type textarea "Labdien, Tiek uzsākti būvdarbi Kā sakarā, tiek sākts konkurss par UKT – LK izbū…"
type textarea "x"
type textarea "Labdien, Tiek uzsākti būvdarbi Kā sakarā, tiek sākts konkurss par UKT – LK izbū…"
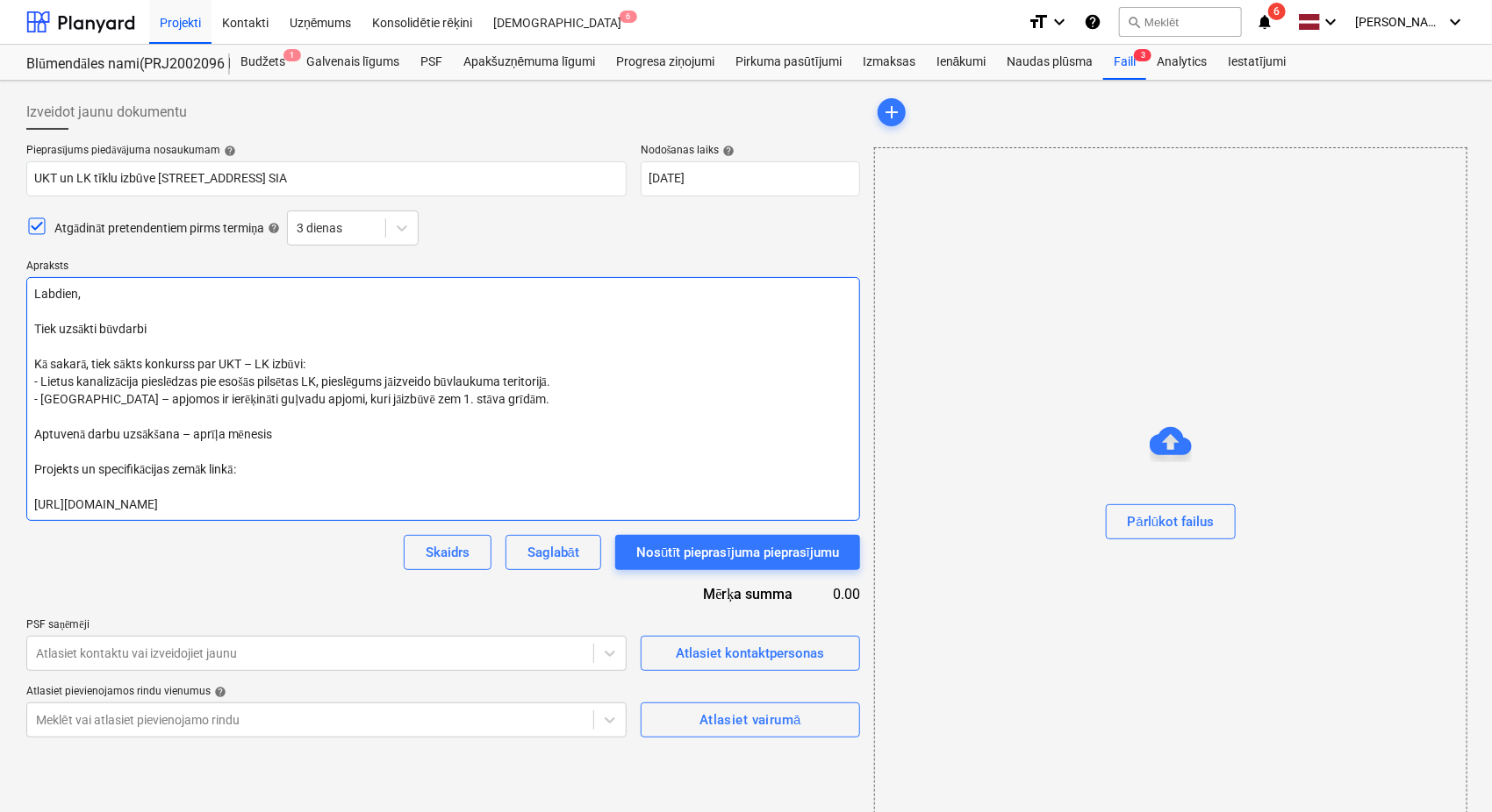
type textarea "x"
type textarea "Labdien, Tiek uzsākti būvdarbi p Kā sakarā, tiek sākts konkurss par UKT – LK iz…"
type textarea "x"
type textarea "Labdien, Tiek uzsākti būvdarbi pe Kā sakarā, tiek sākts konkurss par UKT – LK i…"
type textarea "x"
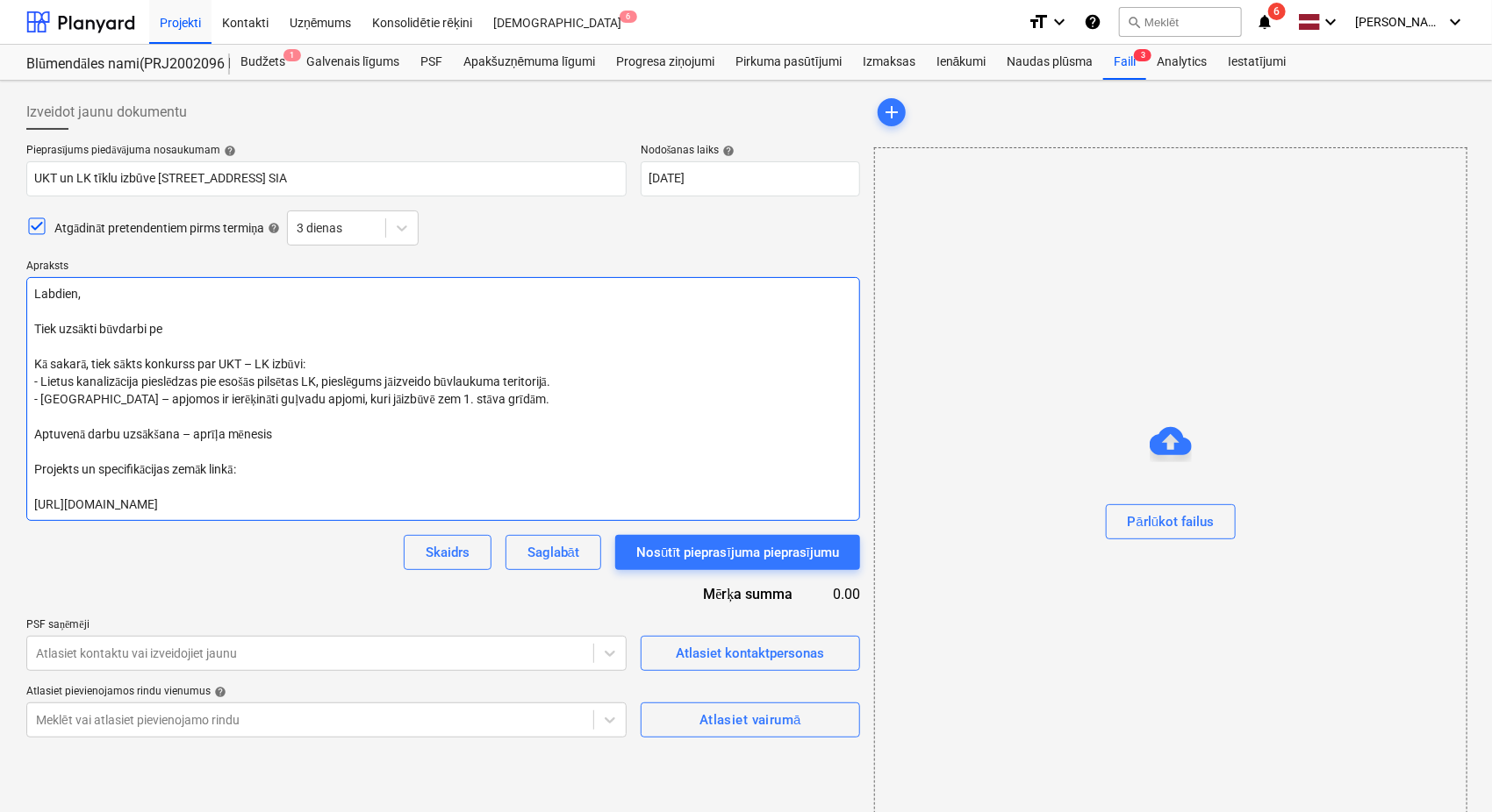
type textarea "Labdien, Tiek uzsākti būvdarbi pei Kā sakarā, tiek sākts konkurss par UKT – LK …"
type textarea "x"
type textarea "Labdien, Tiek uzsākti būvdarbi pe Kā sakarā, tiek sākts konkurss par UKT – LK i…"
type textarea "x"
type textarea "Labdien, Tiek uzsākti būvdarbi p Kā sakarā, tiek sākts konkurss par UKT – LK iz…"
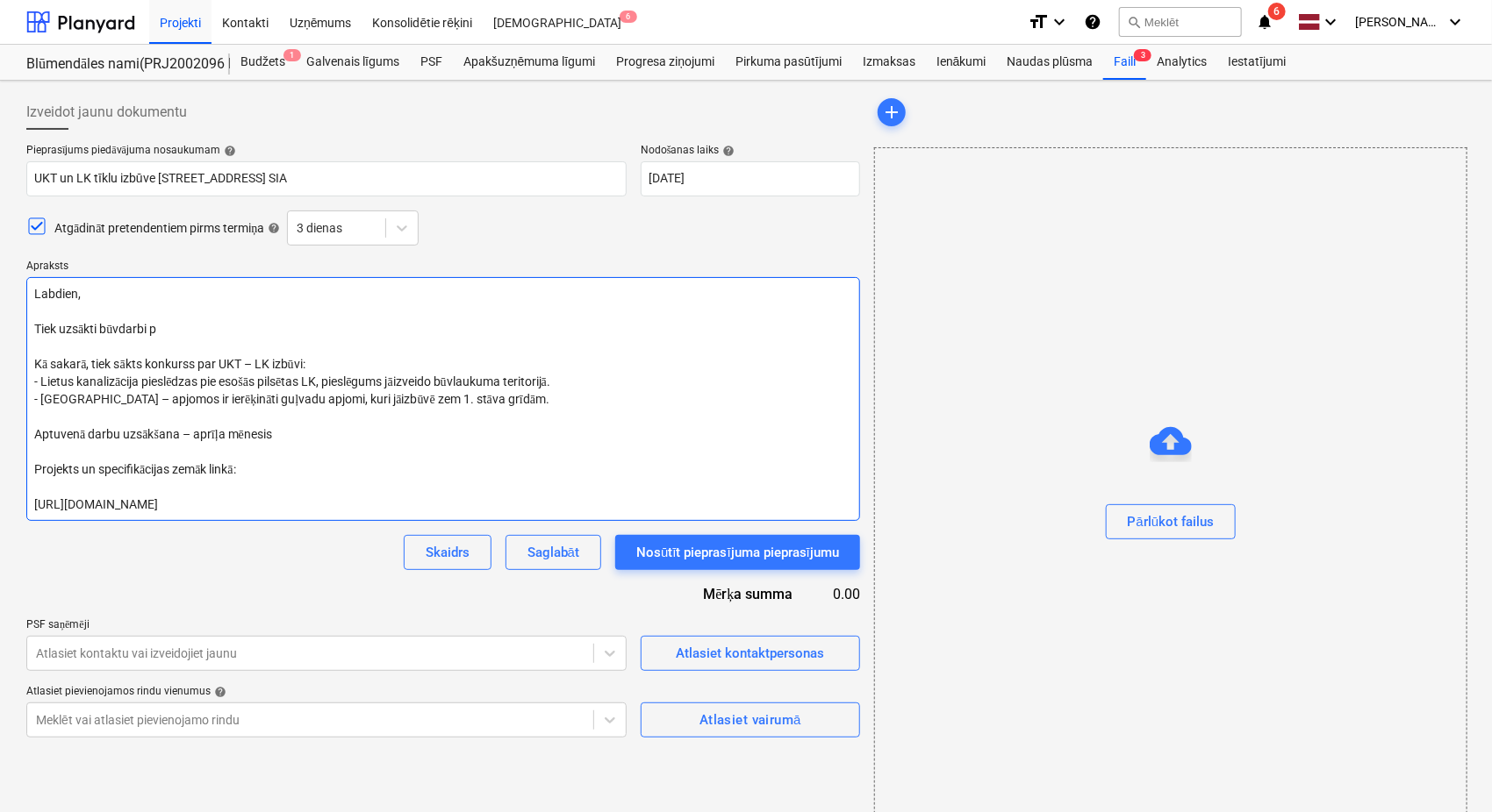
type textarea "x"
type textarea "Labdien, Tiek uzsākti būvdarbi pi Kā sakarā, tiek sākts konkurss par UKT – LK i…"
type textarea "x"
type textarea "Labdien, Tiek uzsākti būvdarbi pie Kā sakarā, tiek sākts konkurss par UKT – LK …"
type textarea "x"
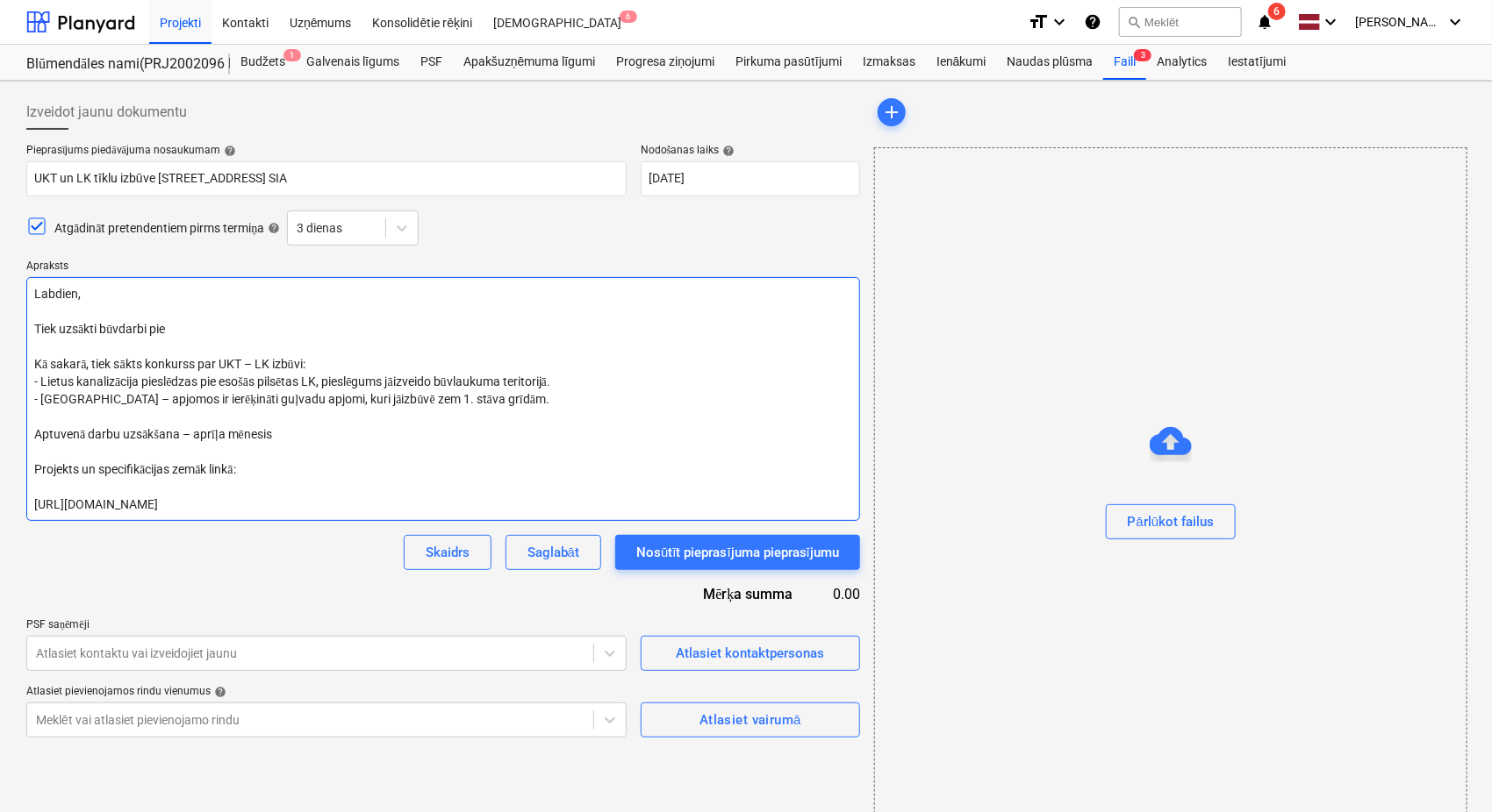
type textarea "Labdien, Tiek uzsākti būvdarbi pie Kā sakarā, tiek sākts konkurss par UKT – LK …"
type textarea "x"
type textarea "Labdien, Tiek uzsākti būvdarbi pie 3 Kā sakarā, tiek sākts konkurss par UKT – L…"
type textarea "x"
type textarea "Labdien, Tiek uzsākti būvdarbi pie 3. Kā sakarā, tiek sākts konkurss par UKT – …"
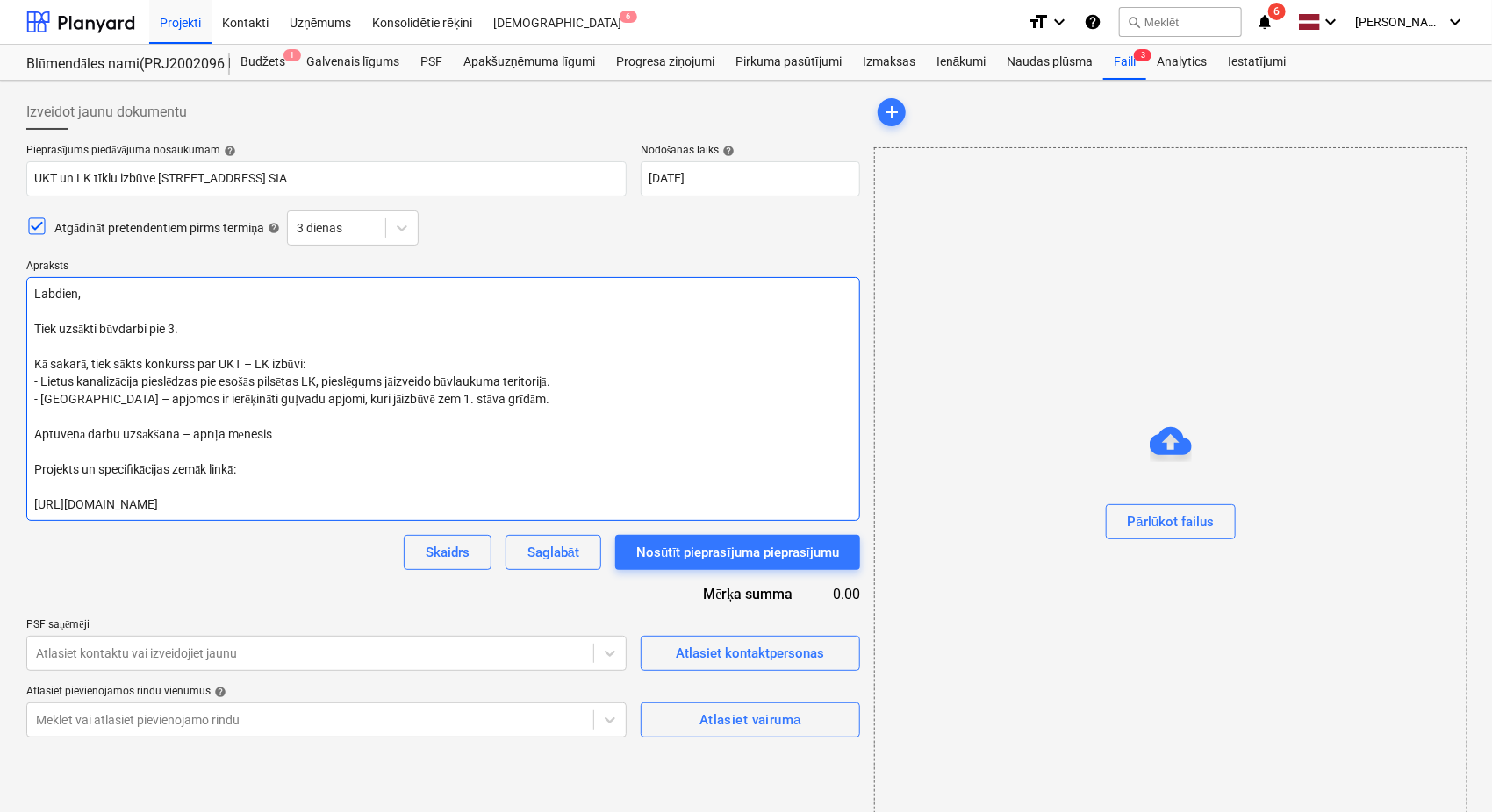
type textarea "x"
type textarea "Labdien, Tiek uzsākti būvdarbi pie 3. Kā sakarā, tiek sākts konkurss par UKT – …"
type textarea "x"
type textarea "Labdien, Tiek uzsākti būvdarbi pie 3. k Kā sakarā, tiek sākts konkurss par UKT …"
type textarea "x"
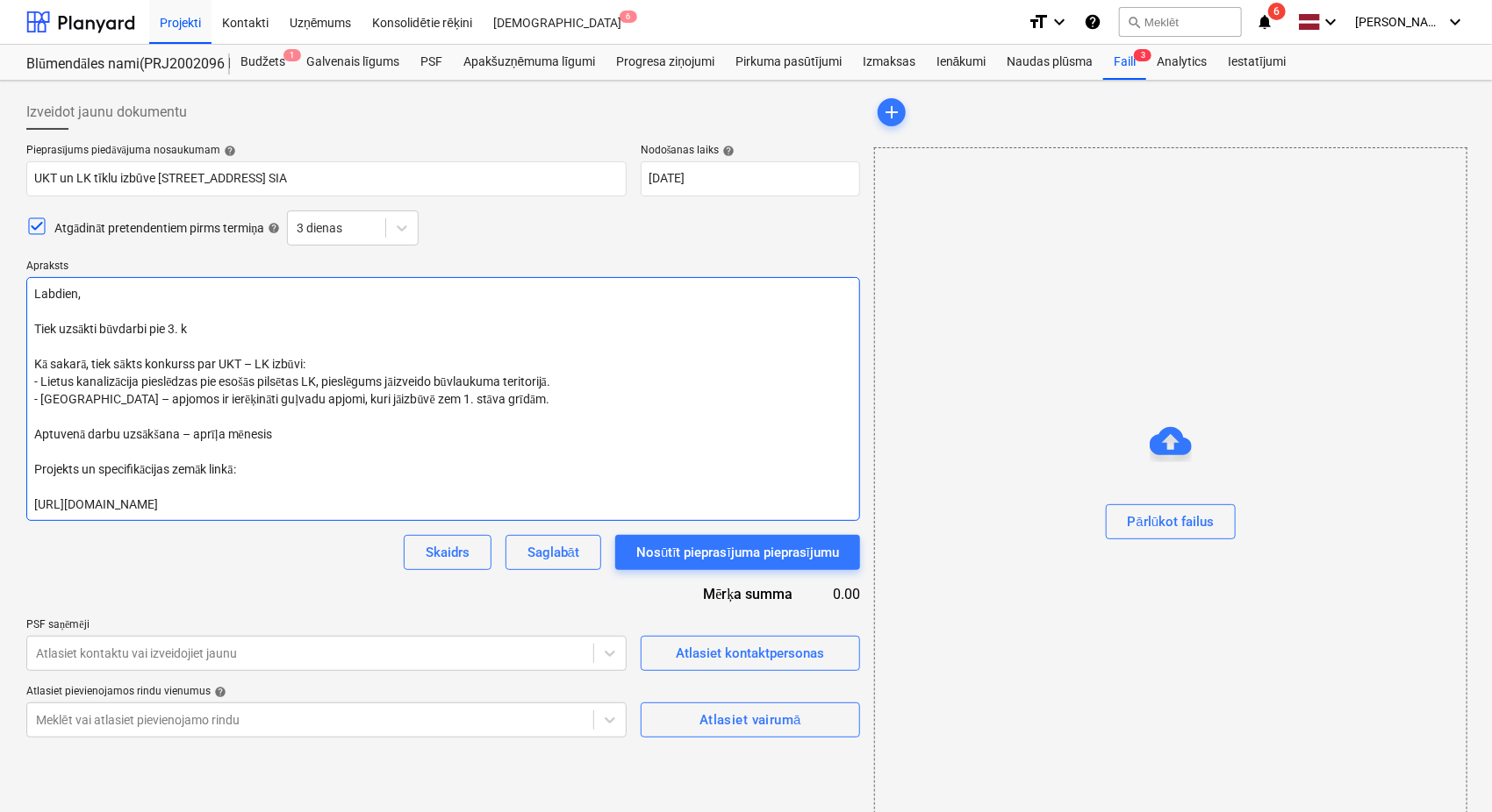
type textarea "Labdien, Tiek uzsākti būvdarbi pie 3. kā Kā sakarā, tiek sākts konkurss par UKT…"
type textarea "x"
type textarea "Labdien, Tiek uzsākti būvdarbi pie 3. k Kā sakarā, tiek sākts konkurss par UKT …"
type textarea "x"
type textarea "Labdien, Tiek uzsākti būvdarbi pie 3. Kā sakarā, tiek sākts konkurss par UKT – …"
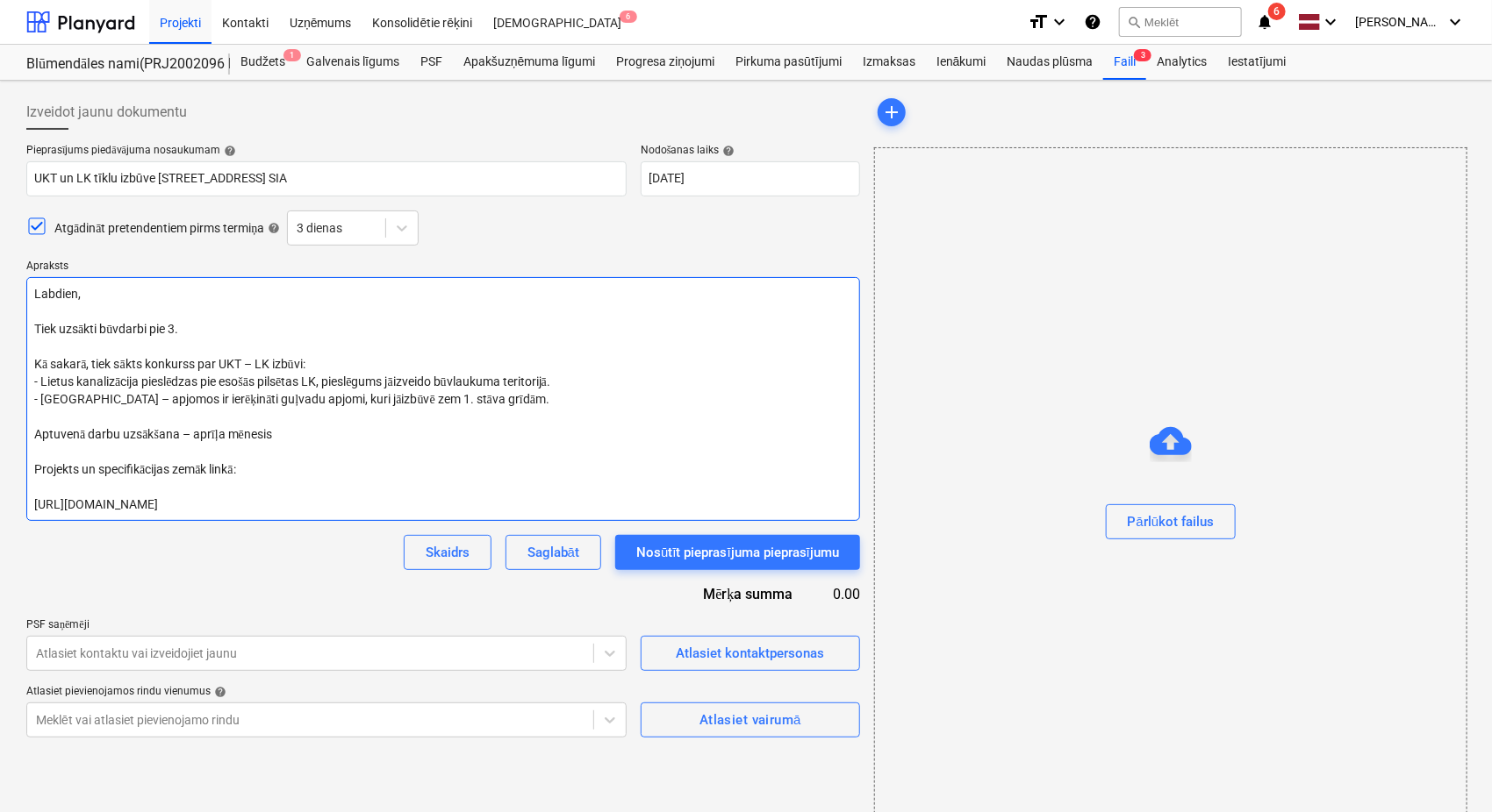
type textarea "x"
type textarea "Labdien, Tiek uzsākti būvdarbi pie 3. Kā sakarā, tiek sākts konkurss par UKT – …"
type textarea "x"
type textarea "Labdien, Tiek uzsākti būvdarbi pie 3 Kā sakarā, tiek sākts konkurss par UKT – L…"
type textarea "x"
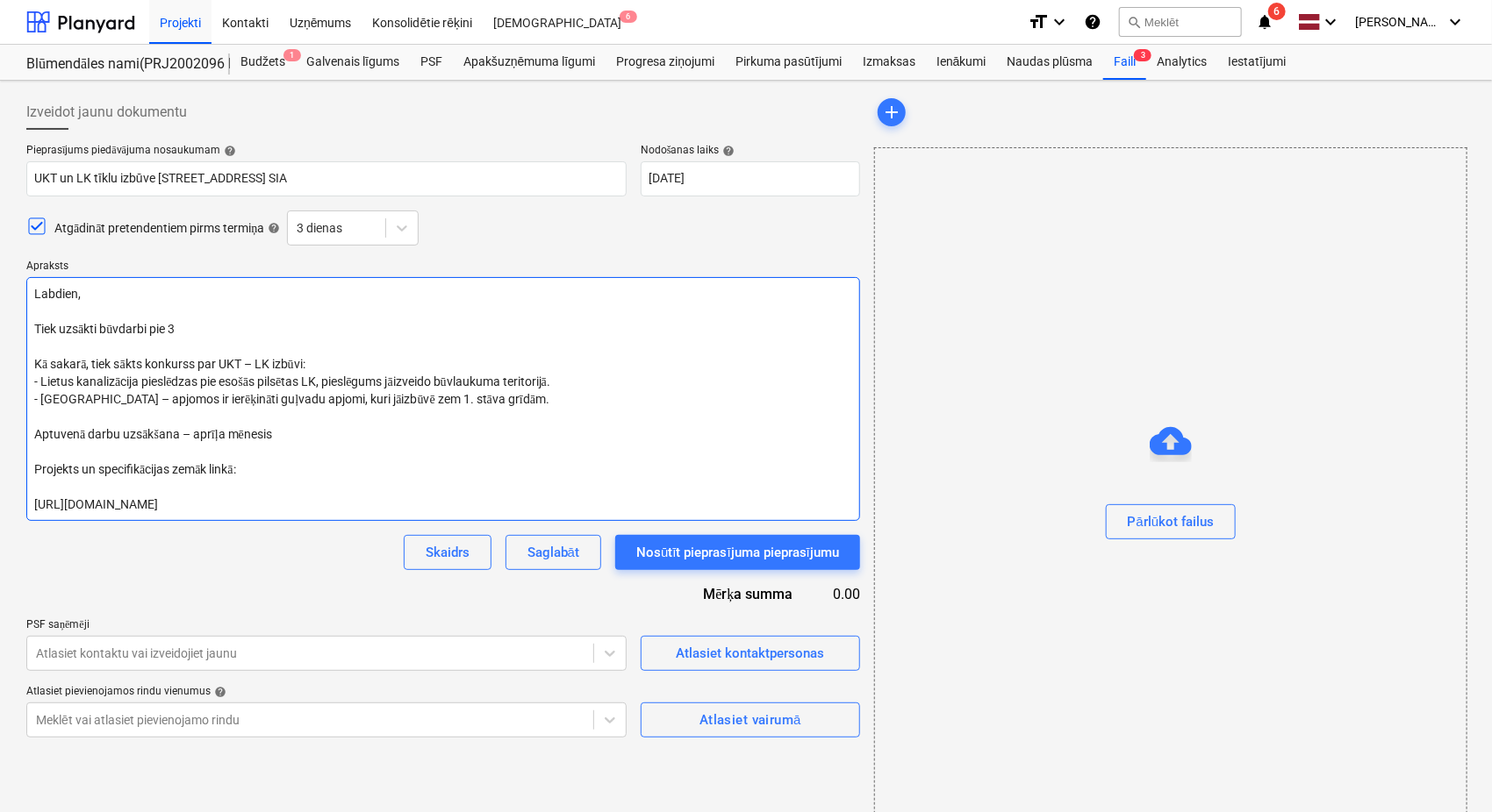
type textarea "Labdien, Tiek uzsākti būvdarbi pie 3. Kā sakarā, tiek sākts konkurss par UKT – …"
type textarea "x"
type textarea "Labdien, Tiek uzsākti būvdarbi pie 3. Kā sakarā, tiek sākts konkurss par UKT – …"
type textarea "x"
type textarea "Labdien, Tiek uzsākti būvdarbi pie 3. l Kā sakarā, tiek sākts konkurss par UKT …"
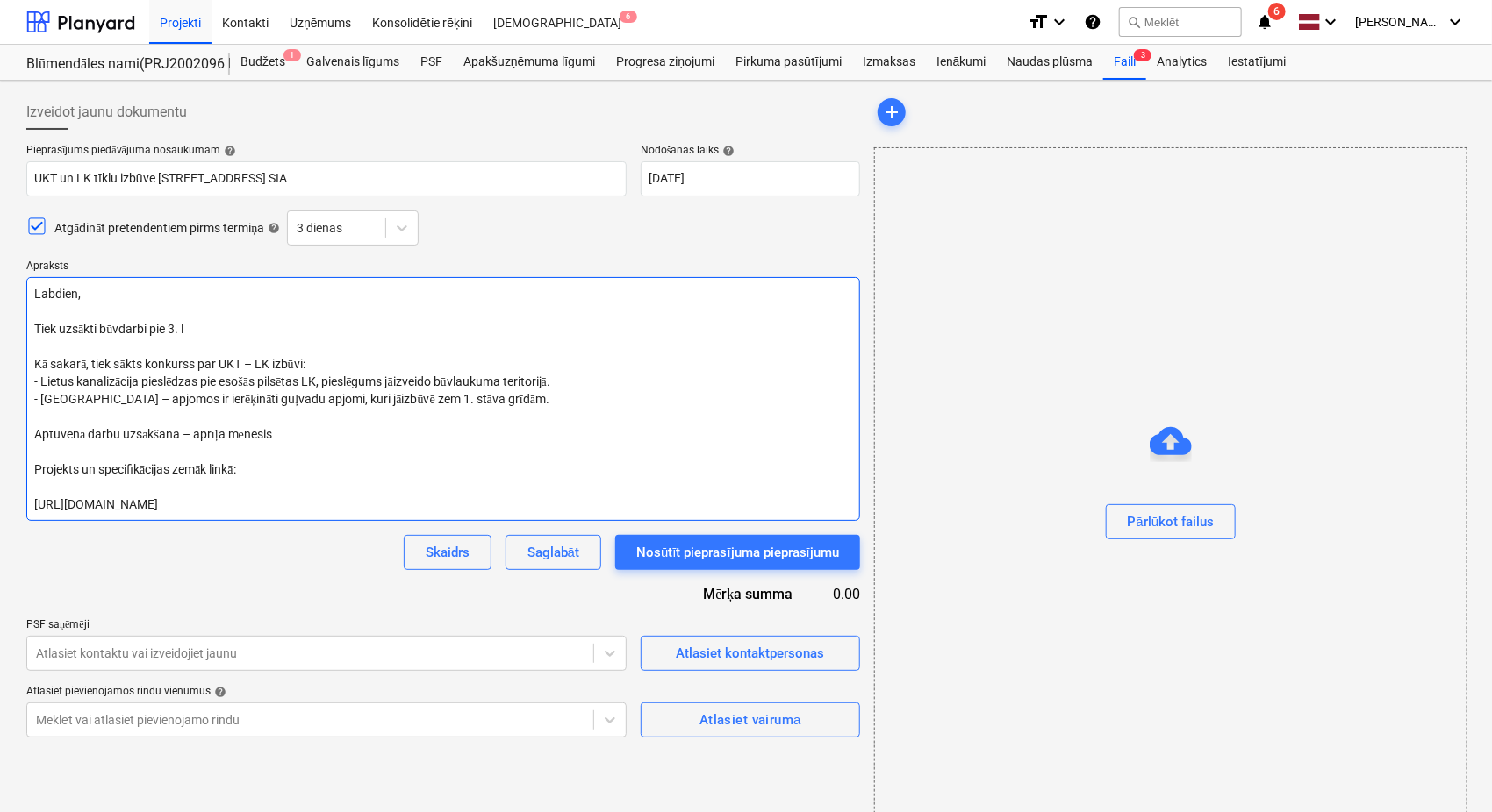
type textarea "x"
type textarea "Labdien, Tiek uzsākti būvdarbi pie 3. Kā sakarā, tiek sākts konkurss par UKT – …"
type textarea "x"
type textarea "Labdien, Tiek uzsākti būvdarbi pie 3. k Kā sakarā, tiek sākts konkurss par UKT …"
type textarea "x"
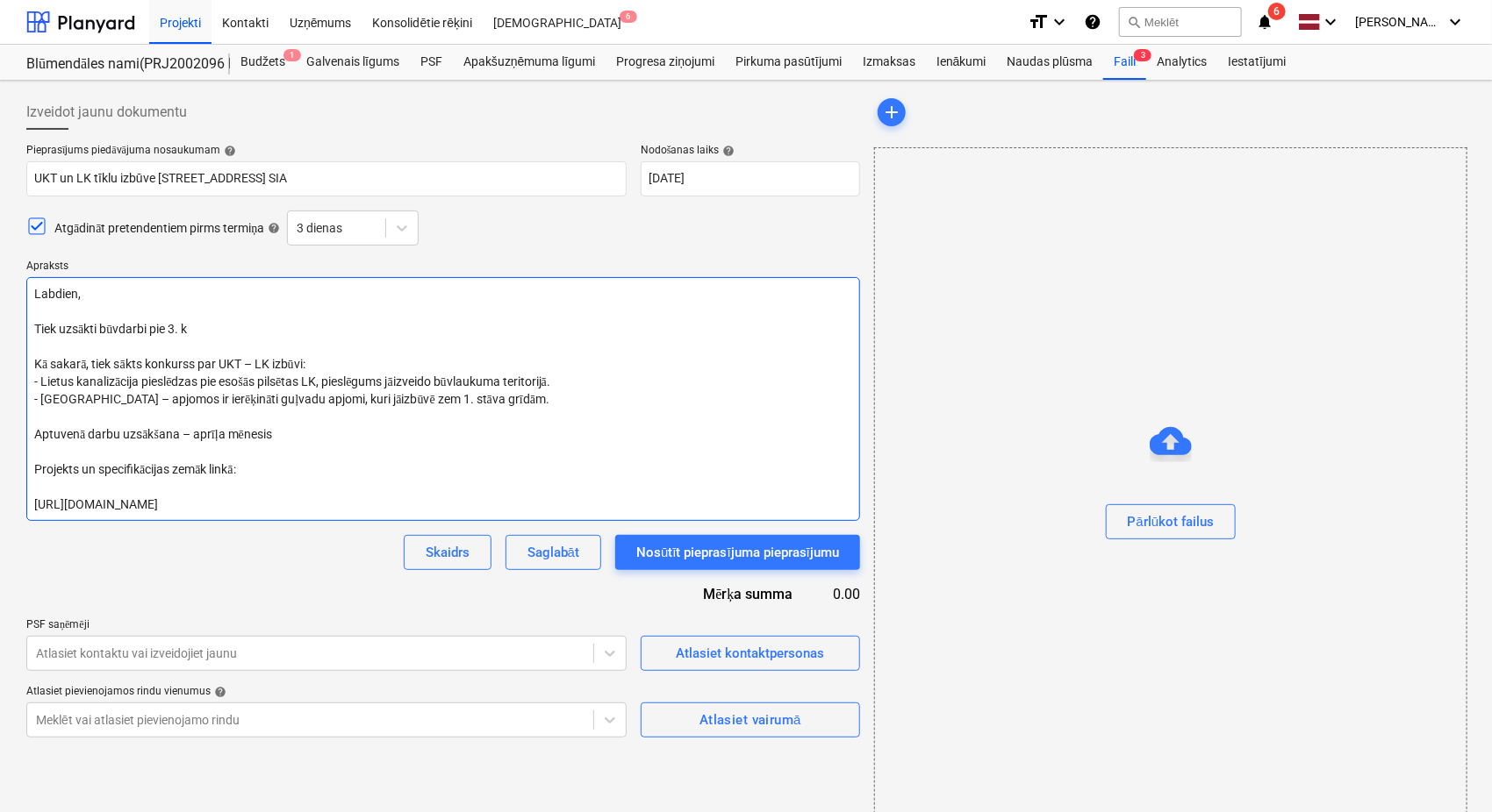
type textarea "Labdien, Tiek uzsākti būvdarbi pie 3. kā Kā sakarā, tiek sākts konkurss par UKT…"
type textarea "x"
type textarea "Labdien, Tiek uzsākti būvdarbi pie 3. kār Kā sakarā, tiek sākts konkurss par UK…"
type textarea "x"
type textarea "Labdien, Tiek uzsākti būvdarbi pie 3. kārt Kā sakarā, tiek sākts konkurss par U…"
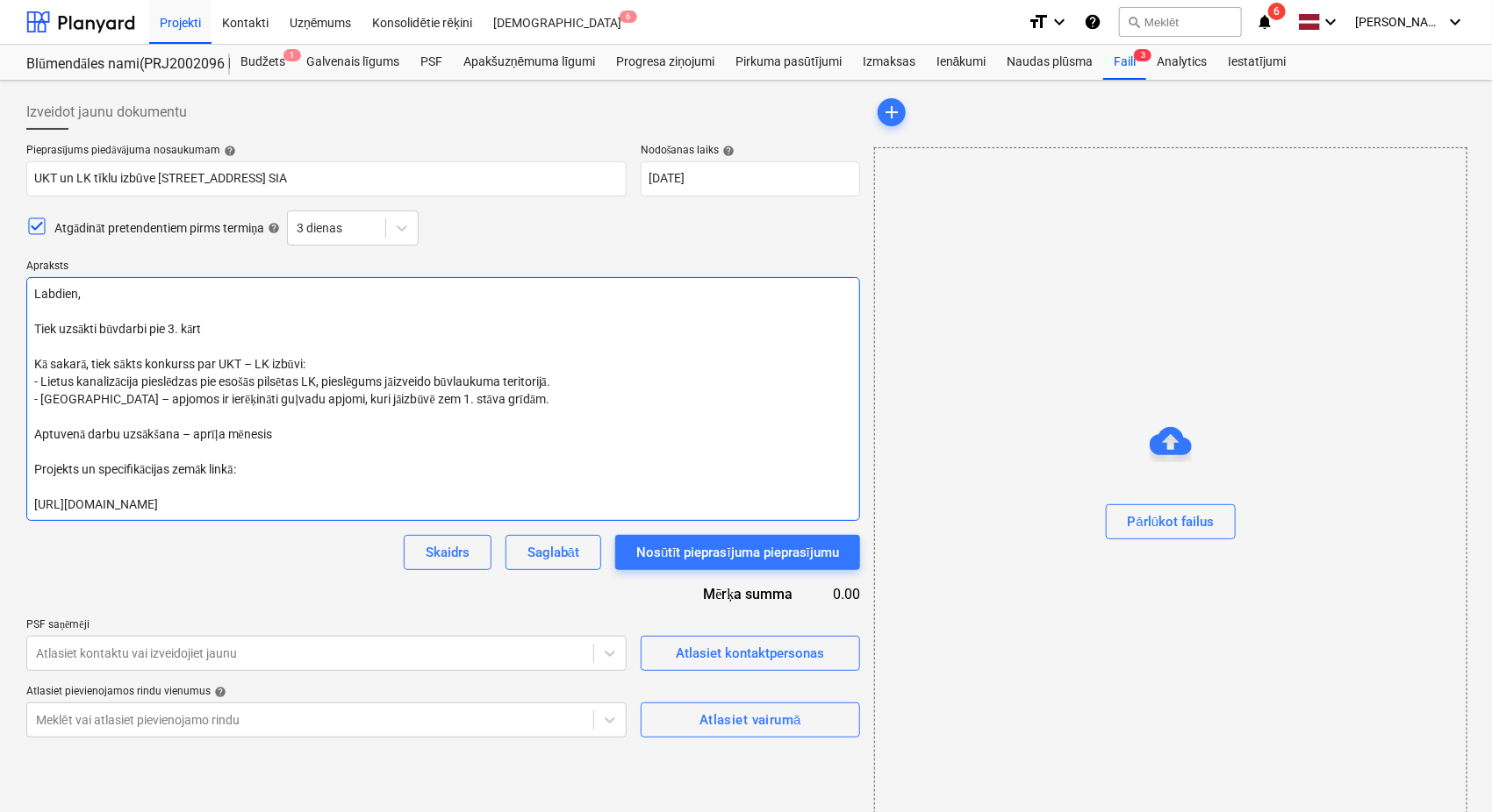
type textarea "x"
type textarea "Labdien, Tiek uzsākti būvdarbi pie 3. kārta Kā sakarā, tiek sākts konkurss par …"
type textarea "x"
type textarea "Labdien, Tiek uzsākti būvdarbi pie 3. kārtas Kā sakarā, tiek sākts konkurss par…"
type textarea "x"
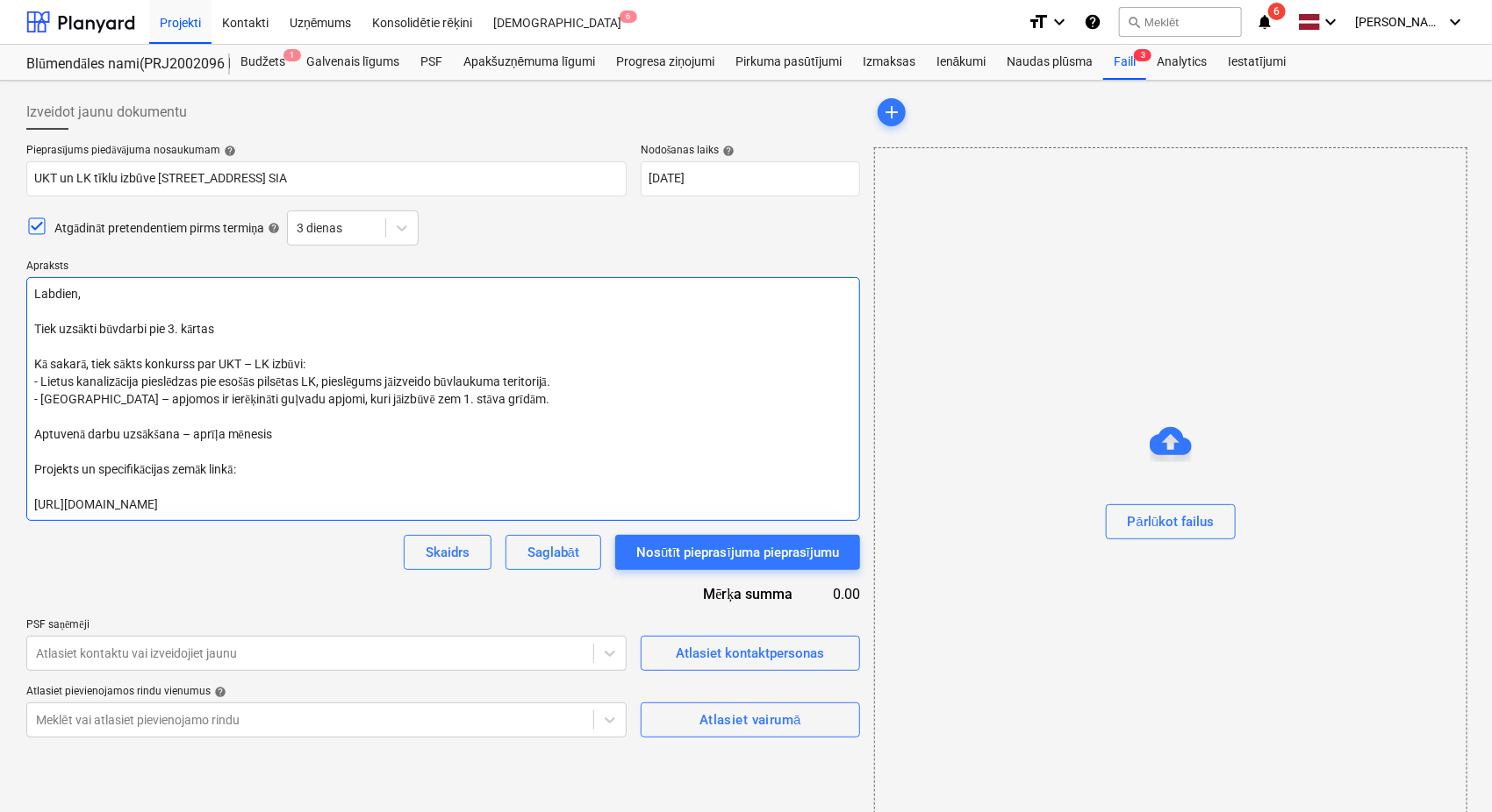
type textarea "Labdien, Tiek uzsākti būvdarbi pie 3. kārta Kā sakarā, tiek sākts konkurss par …"
type textarea "x"
type textarea "Labdien, Tiek uzsākti būvdarbi pie 3. kārt Kā sakarā, tiek sākts konkurss par U…"
type textarea "x"
type textarea "Labdien, Tiek uzsākti būvdarbi pie 3. kār Kā sakarā, tiek sākts konkurss par UK…"
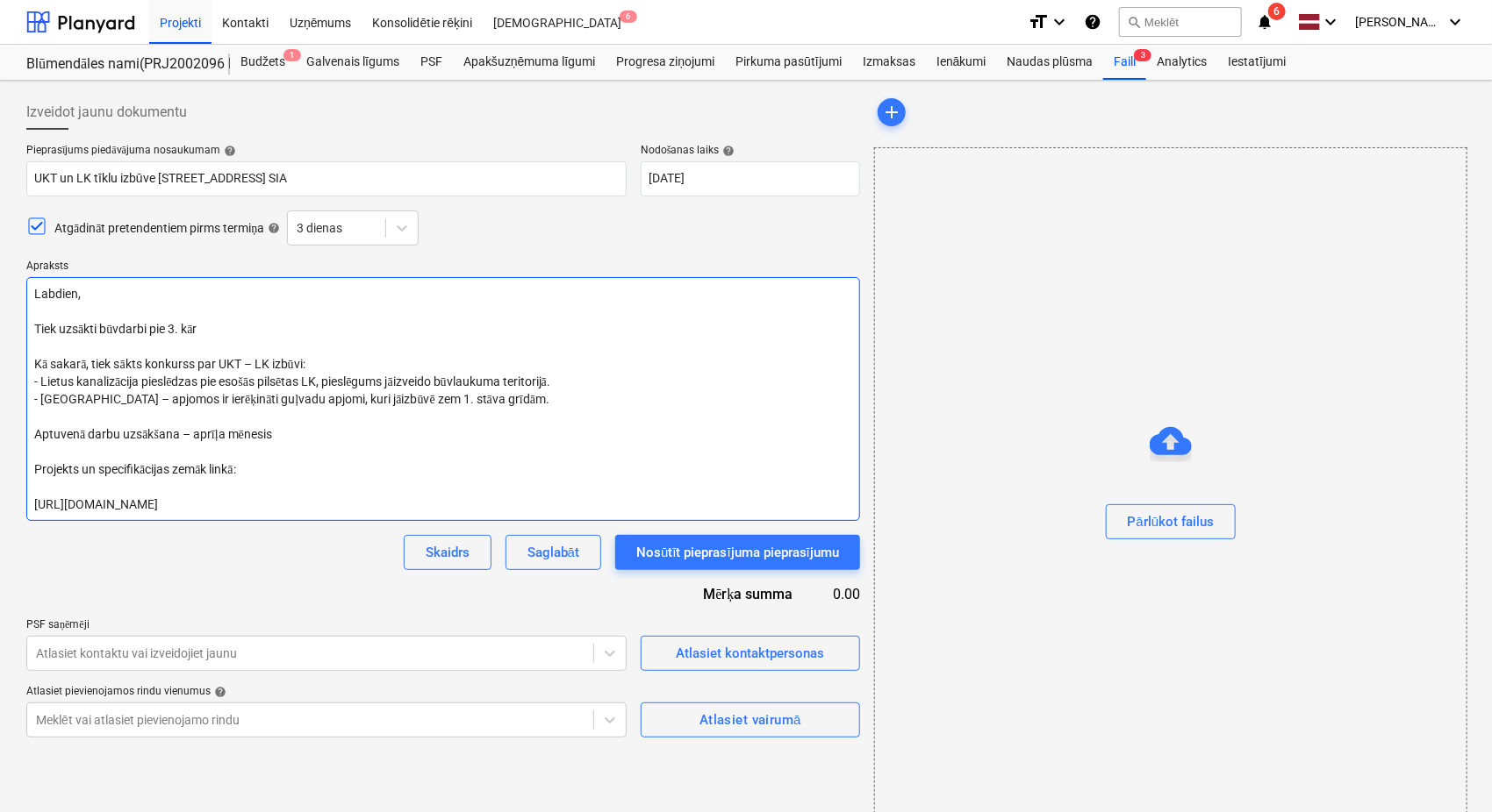
type textarea "x"
type textarea "Labdien, Tiek uzsākti būvdarbi pie 3. kā Kā sakarā, tiek sākts konkurss par UKT…"
type textarea "x"
type textarea "Labdien, Tiek uzsākti būvdarbi pie 3. k Kā sakarā, tiek sākts konkurss par UKT …"
type textarea "x"
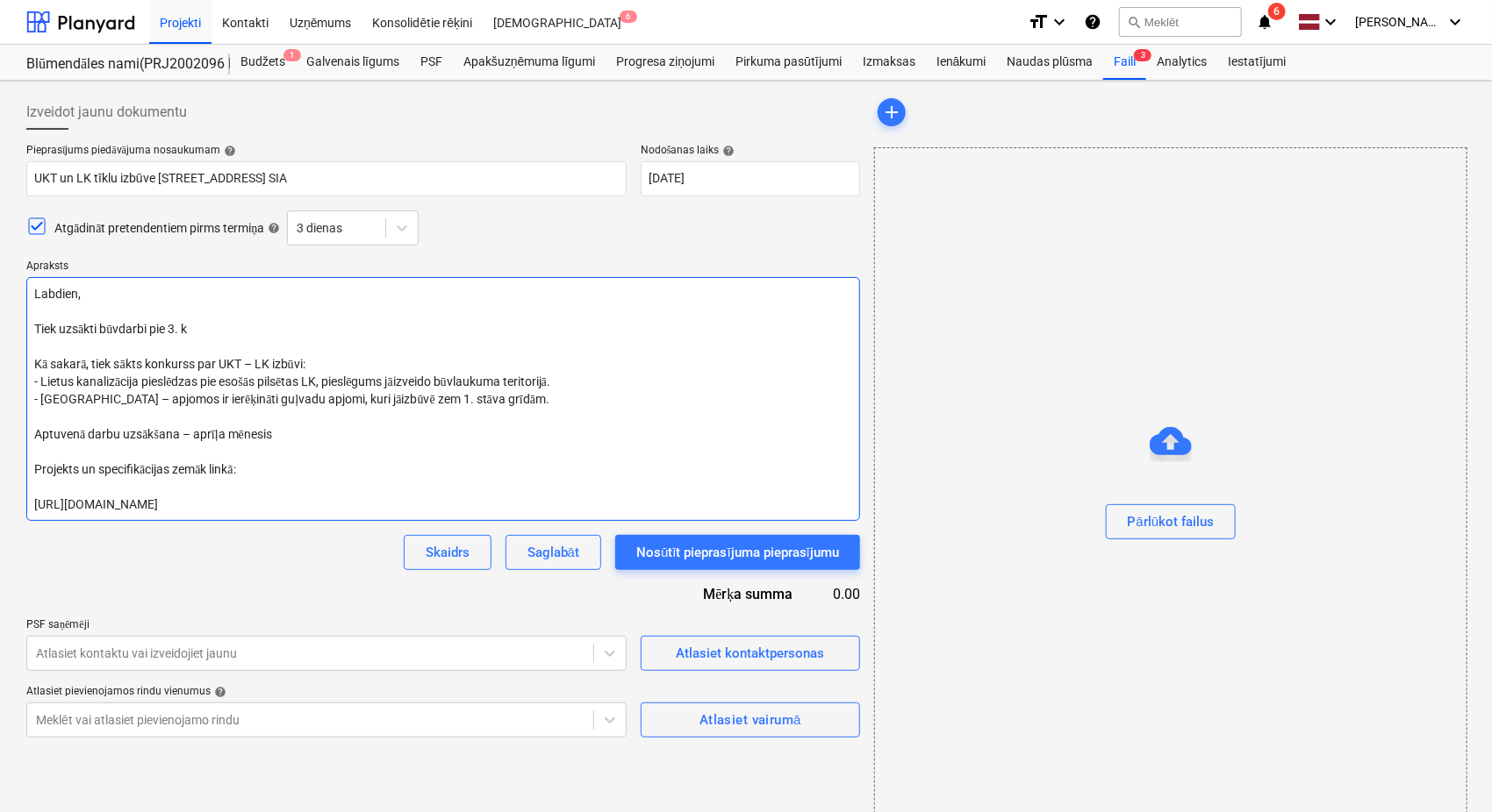
type textarea "Labdien, Tiek uzsākti būvdarbi pie 3. Kā sakarā, tiek sākts konkurss par UKT – …"
type textarea "x"
type textarea "Labdien, Tiek uzsākti būvdarbi pie 3. ē Kā sakarā, tiek sākts konkurss par UKT …"
type textarea "x"
type textarea "Labdien, Tiek uzsākti būvdarbi pie 3. ēk Kā sakarā, tiek sākts konkurss par UKT…"
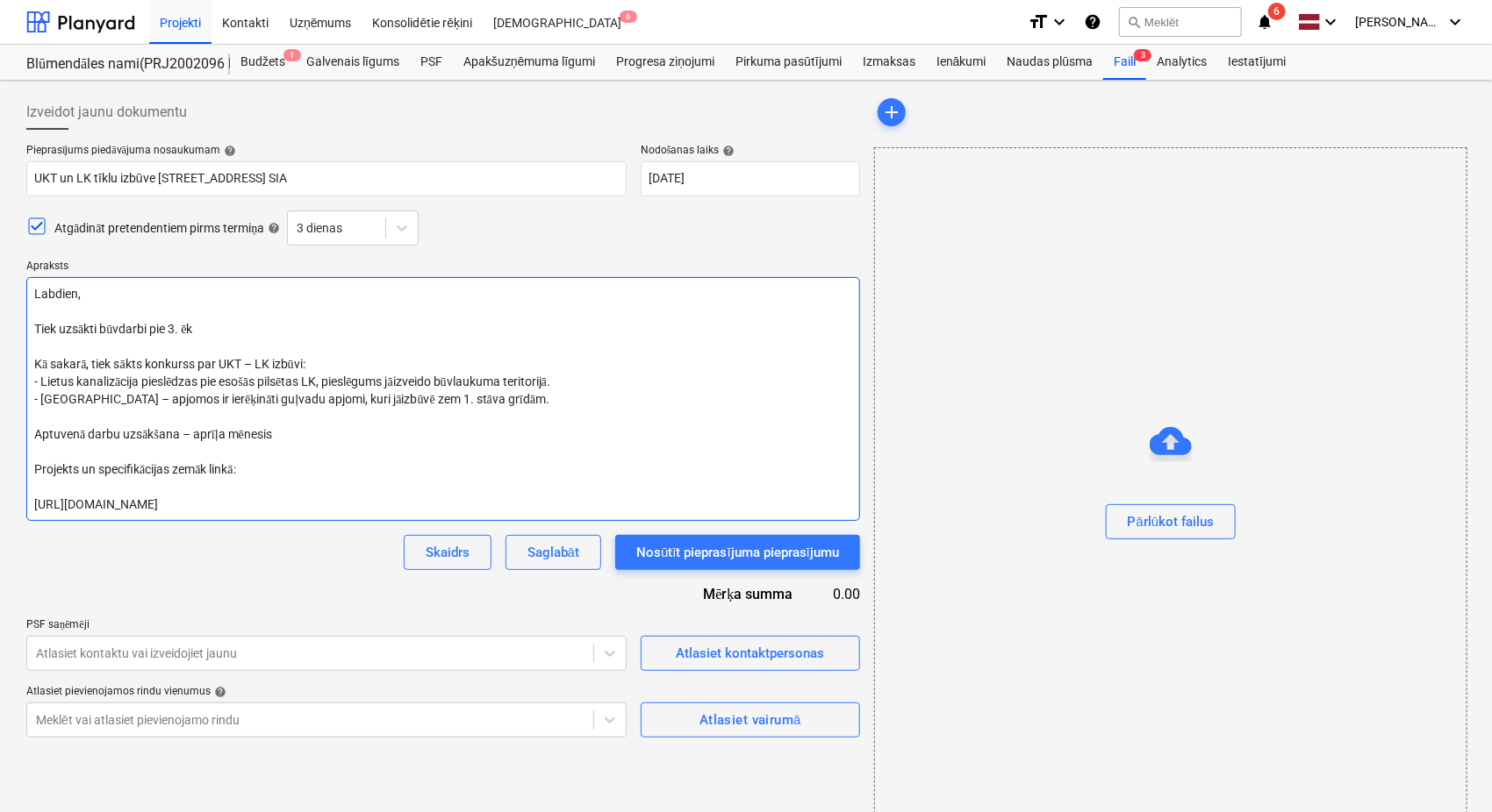
type textarea "x"
type textarea "Labdien, Tiek uzsākti būvdarbi pie 3. ēka Kā sakarā, tiek sākts konkurss par UK…"
type textarea "x"
type textarea "Labdien, Tiek uzsākti būvdarbi pie 3. ēkas Kā sakarā, tiek sākts konkurss par U…"
type textarea "x"
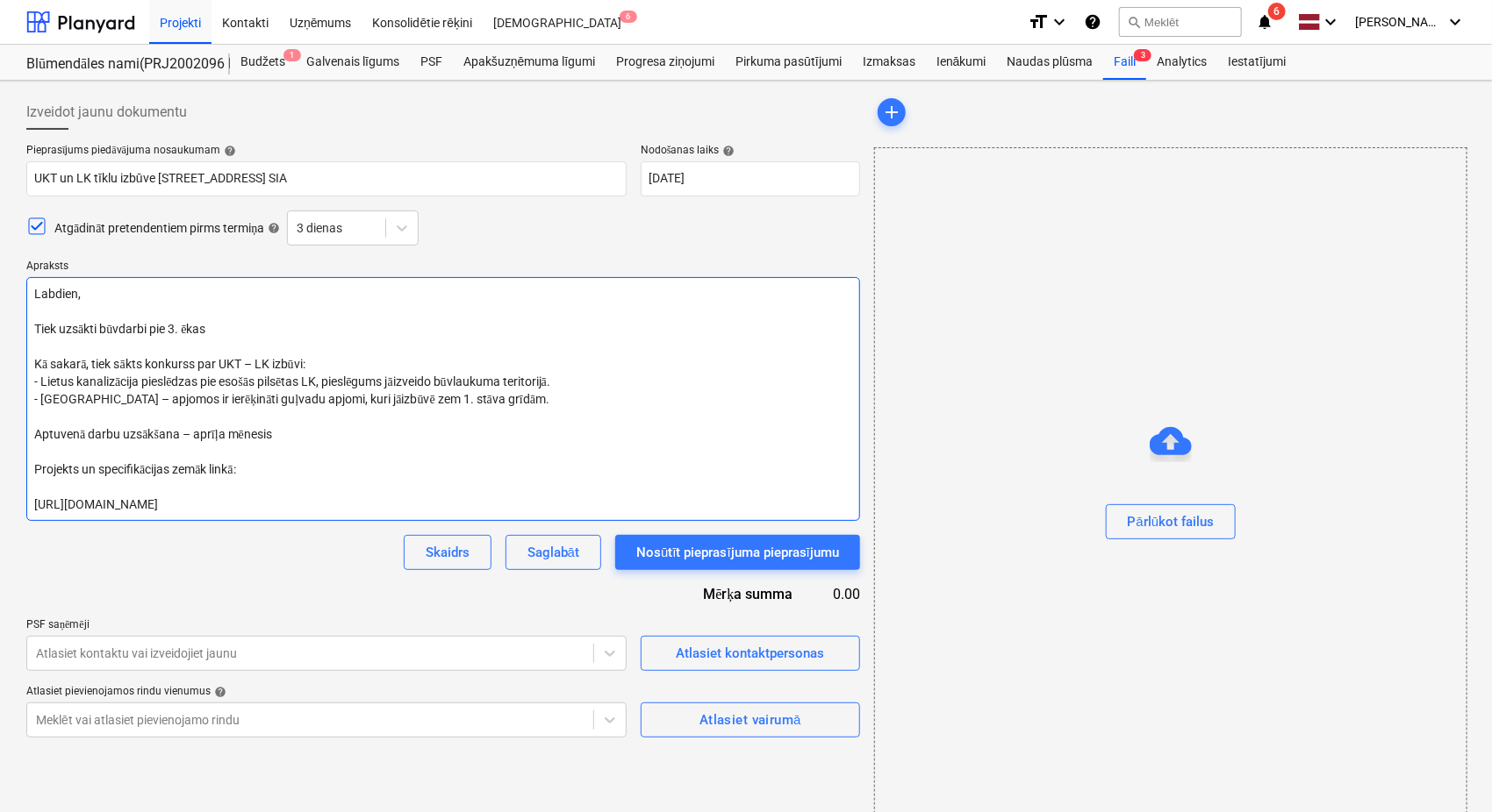
type textarea "Labdien, Tiek uzsākti būvdarbi pie 3. ēkas Kā sakarā, tiek sākts konkurss par U…"
type textarea "x"
type textarea "Labdien, Tiek uzsākti būvdarbi pie 3. ēkas P Kā sakarā, tiek sākts konkurss par…"
type textarea "x"
type textarea "Labdien, Tiek uzsākti būvdarbi pie 3. ēkas Pr Kā sakarā, tiek sākts konkurss pa…"
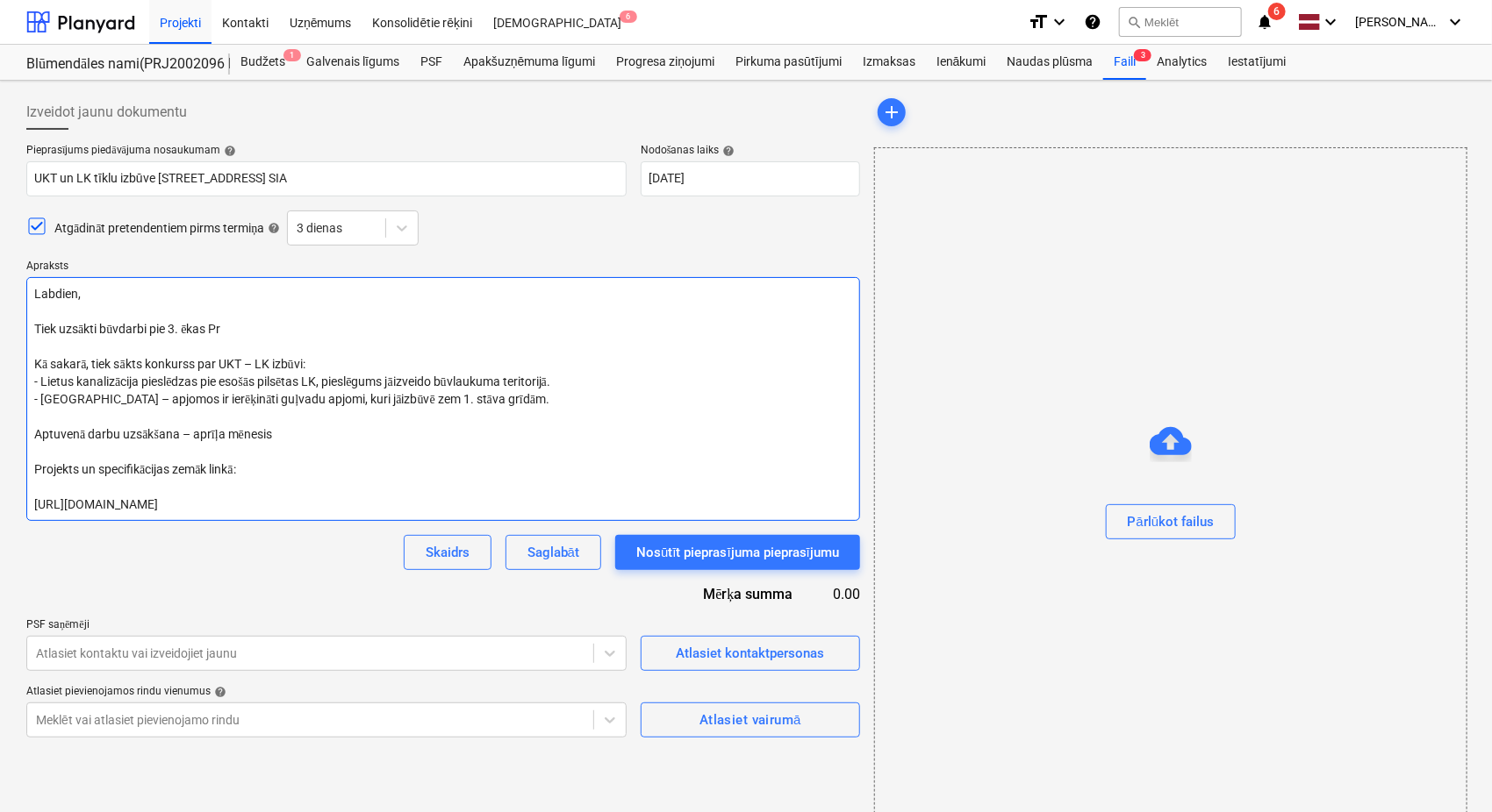
type textarea "x"
type textarea "Labdien, Tiek uzsākti būvdarbi pie 3. ēkas Prū Kā sakarā, tiek sākts konkurss p…"
type textarea "x"
type textarea "Labdien, Tiek uzsākti būvdarbi pie 3. ēkas Prūš Kā sakarā, tiek sākts konkurss …"
type textarea "x"
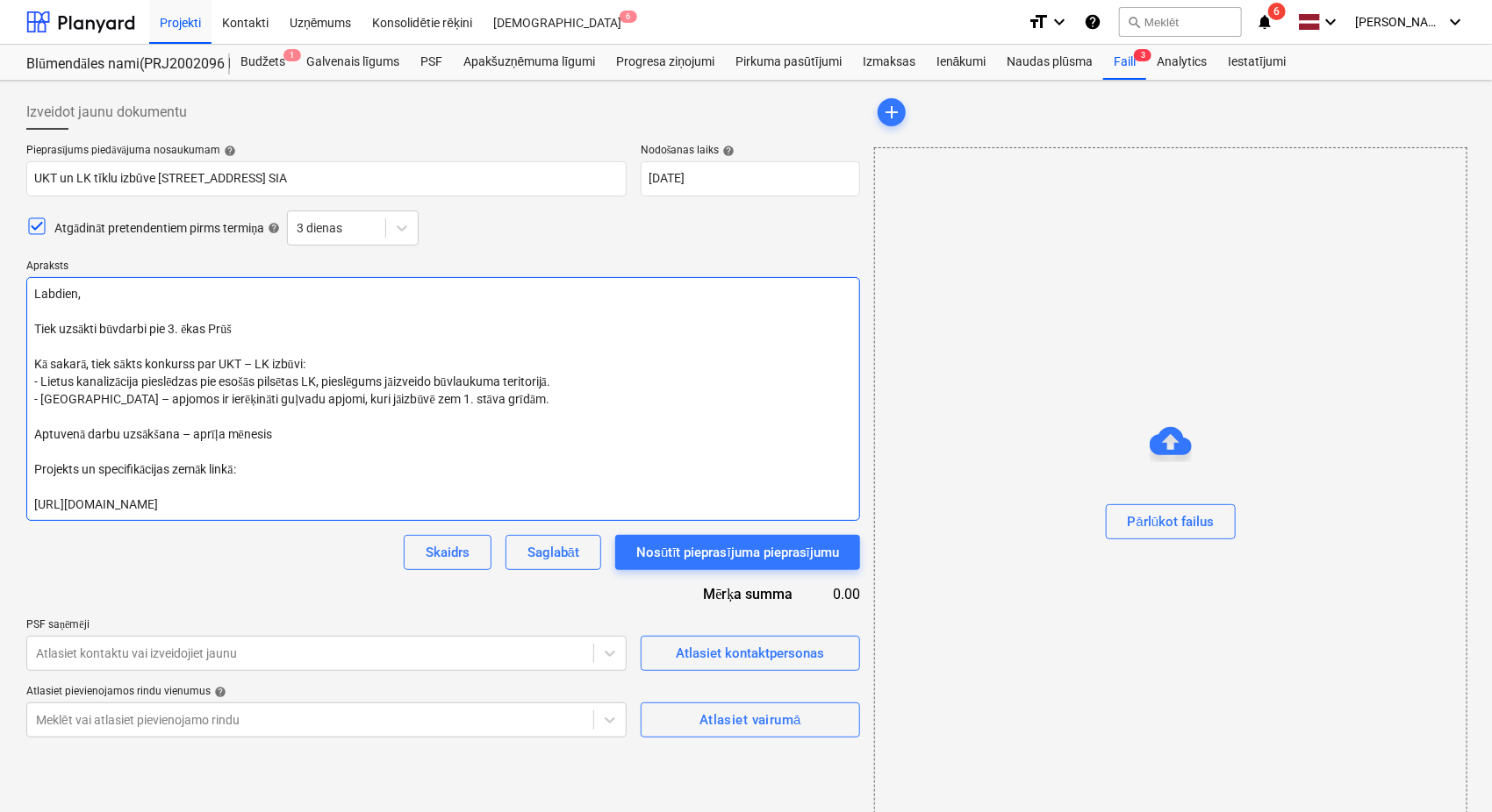
type textarea "Labdien, Tiek uzsākti būvdarbi pie 3. ēkas Prūšu Kā sakarā, tiek sākts konkurss…"
type textarea "x"
type textarea "Labdien, Tiek uzsākti būvdarbi pie 3. ēkas Prūšu Kā sakarā, tiek sākts konkurss…"
type textarea "x"
type textarea "Labdien, Tiek uzsākti būvdarbi pie 3. ēkas Prūšu i Kā sakarā, tiek sākts konkur…"
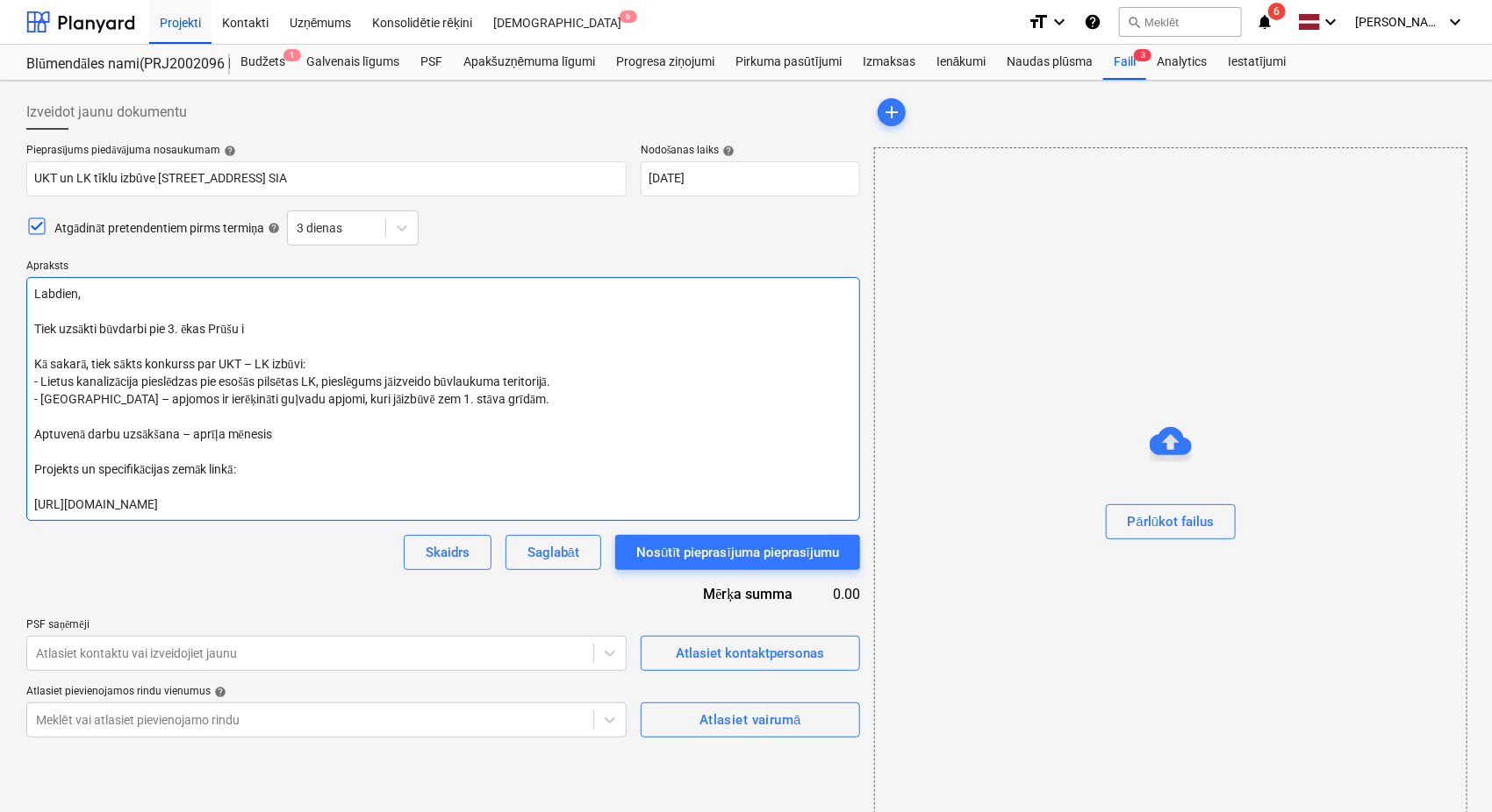
type textarea "x"
type textarea "Labdien, Tiek uzsākti būvdarbi pie 3. ēkas Prūšu ie Kā sakarā, tiek sākts konku…"
type textarea "x"
type textarea "Labdien, Tiek uzsākti būvdarbi pie 3. ēkas Prūšu iel Kā sakarā, tiek sākts konk…"
type textarea "x"
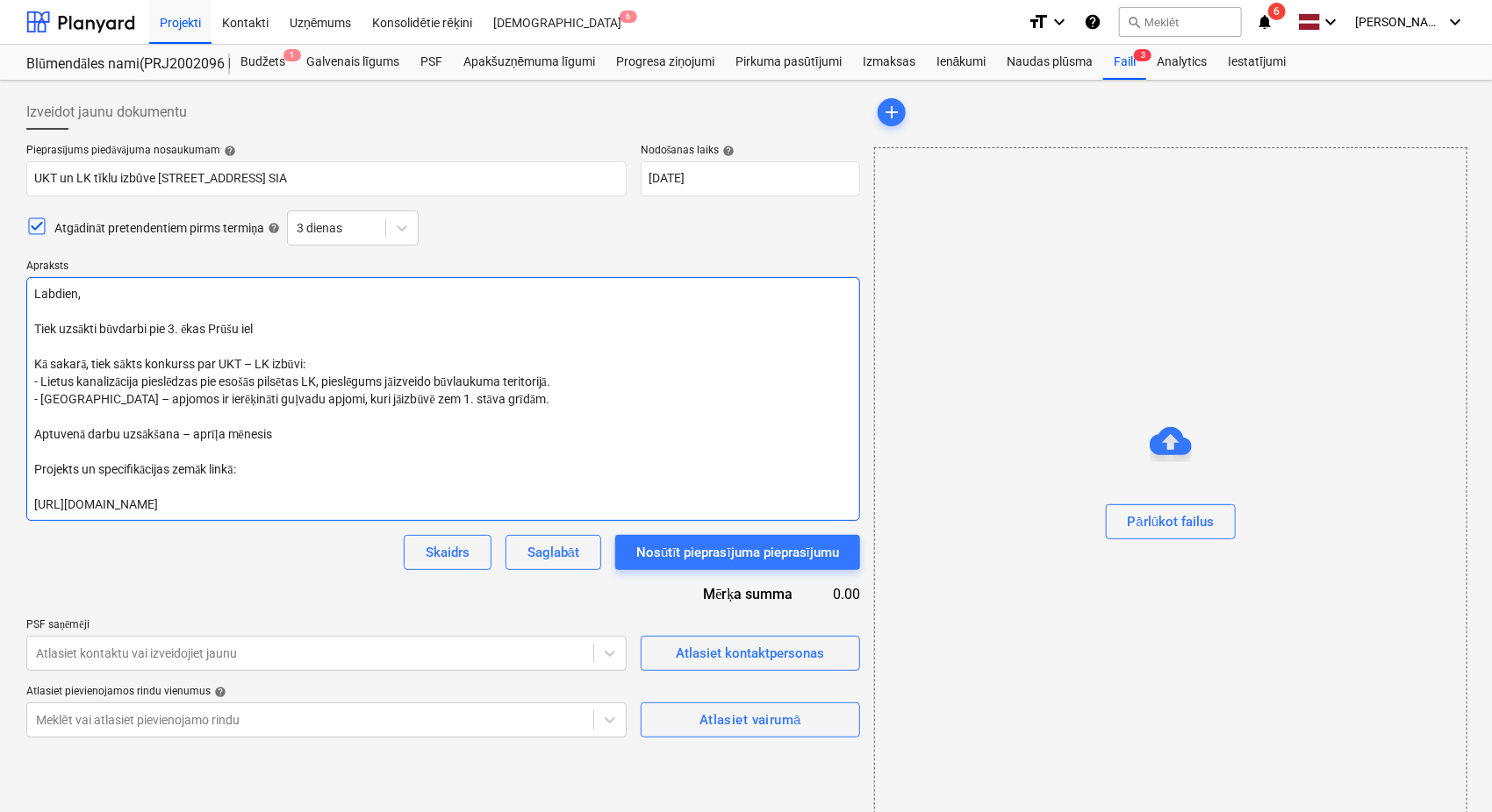
type textarea "Labdien, Tiek uzsākti būvdarbi pie 3. ēkas Prūšu ielā Kā sakarā, tiek sākts kon…"
drag, startPoint x: 583, startPoint y: 384, endPoint x: 146, endPoint y: 375, distance: 437.1
click at [146, 375] on textarea "Labdien, Tiek uzsākti būvdarbi pie 3. ēkas Prūšu ielā 1G, Rīga. Kā sakarā, tiek…" at bounding box center [443, 399] width 833 height 244
drag, startPoint x: 485, startPoint y: 391, endPoint x: 77, endPoint y: 404, distance: 408.2
click at [77, 404] on textarea "Labdien, Tiek uzsākti būvdarbi pie 3. ēkas Prūšu ielā 1G, Rīga. Kā sakarā, tiek…" at bounding box center [443, 399] width 833 height 244
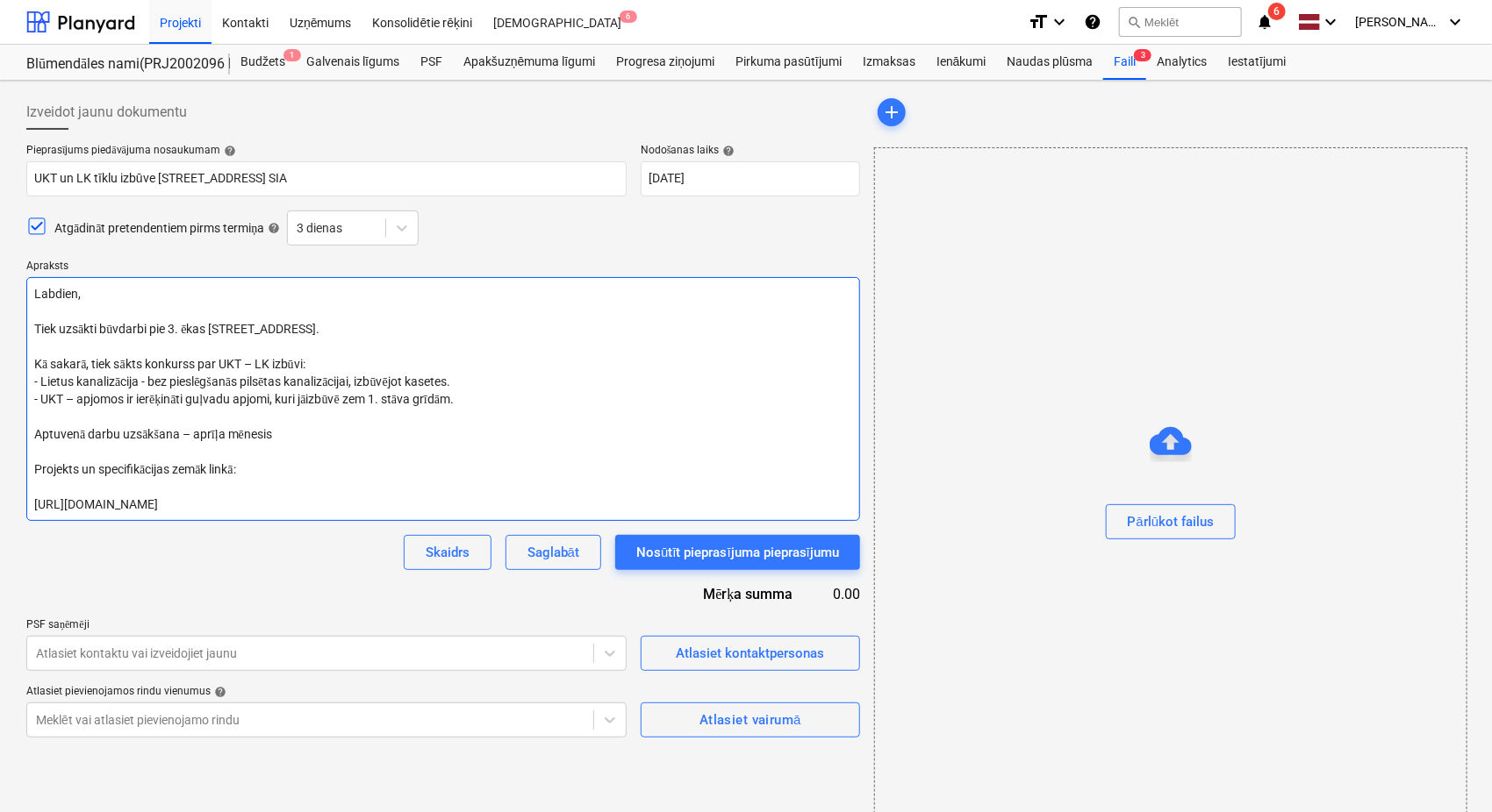
click at [160, 415] on textarea "Labdien, Tiek uzsākti būvdarbi pie 3. ēkas Prūšu ielā 1G, Rīga. Kā sakarā, tiek…" at bounding box center [443, 399] width 833 height 244
drag, startPoint x: 469, startPoint y: 398, endPoint x: 79, endPoint y: 404, distance: 390.0
click at [79, 404] on textarea "Labdien, Tiek uzsākti būvdarbi pie 3. ēkas Prūšu ielā 1G, Rīga. Kā sakarā, tiek…" at bounding box center [443, 399] width 833 height 244
drag, startPoint x: 288, startPoint y: 431, endPoint x: 194, endPoint y: 435, distance: 94.1
click at [194, 435] on textarea "Labdien, Tiek uzsākti būvdarbi pie 3. ēkas Prūšu ielā 1G, Rīga. Kā sakarā, tiek…" at bounding box center [443, 399] width 833 height 244
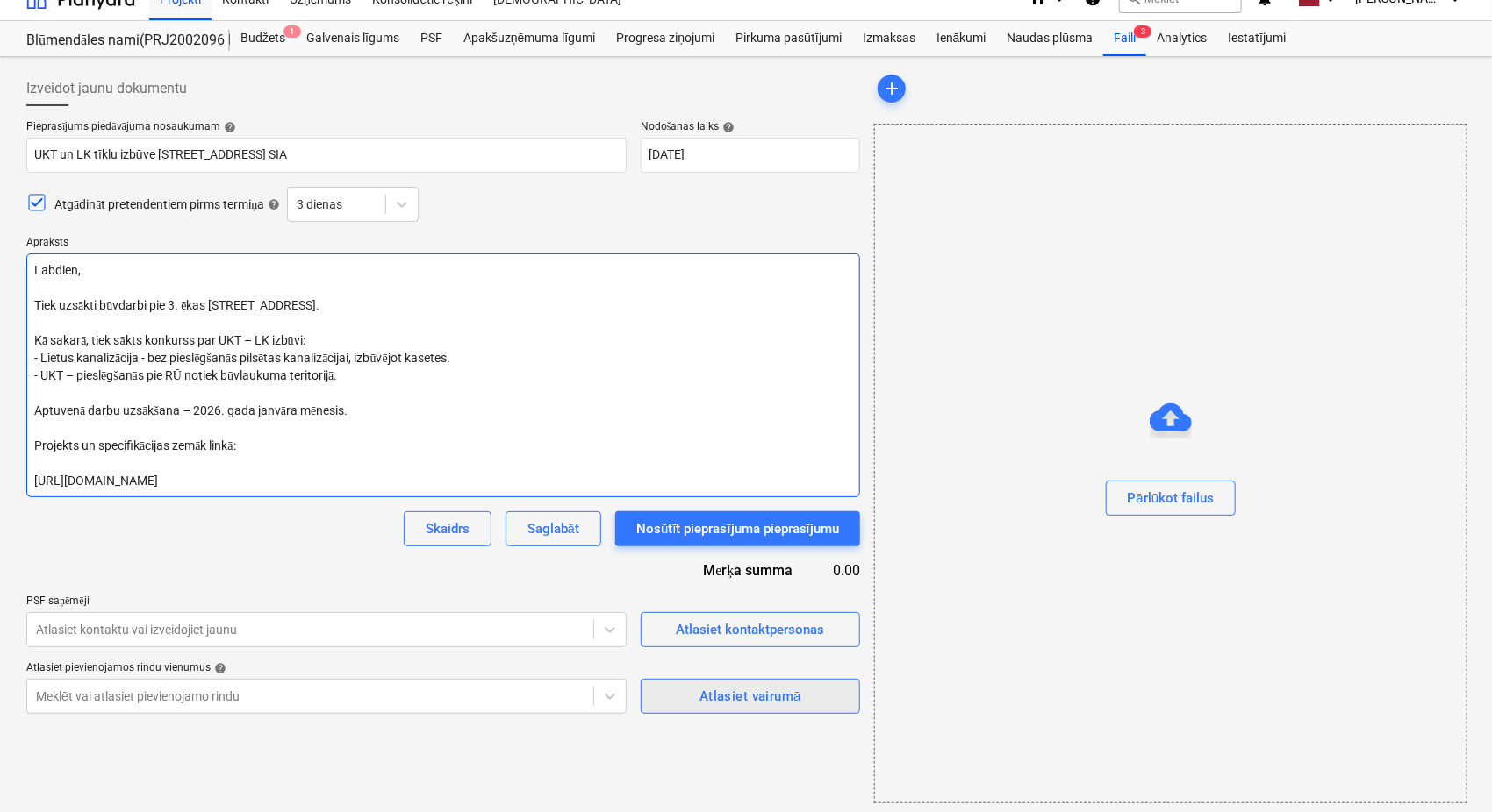
scroll to position [28, 0]
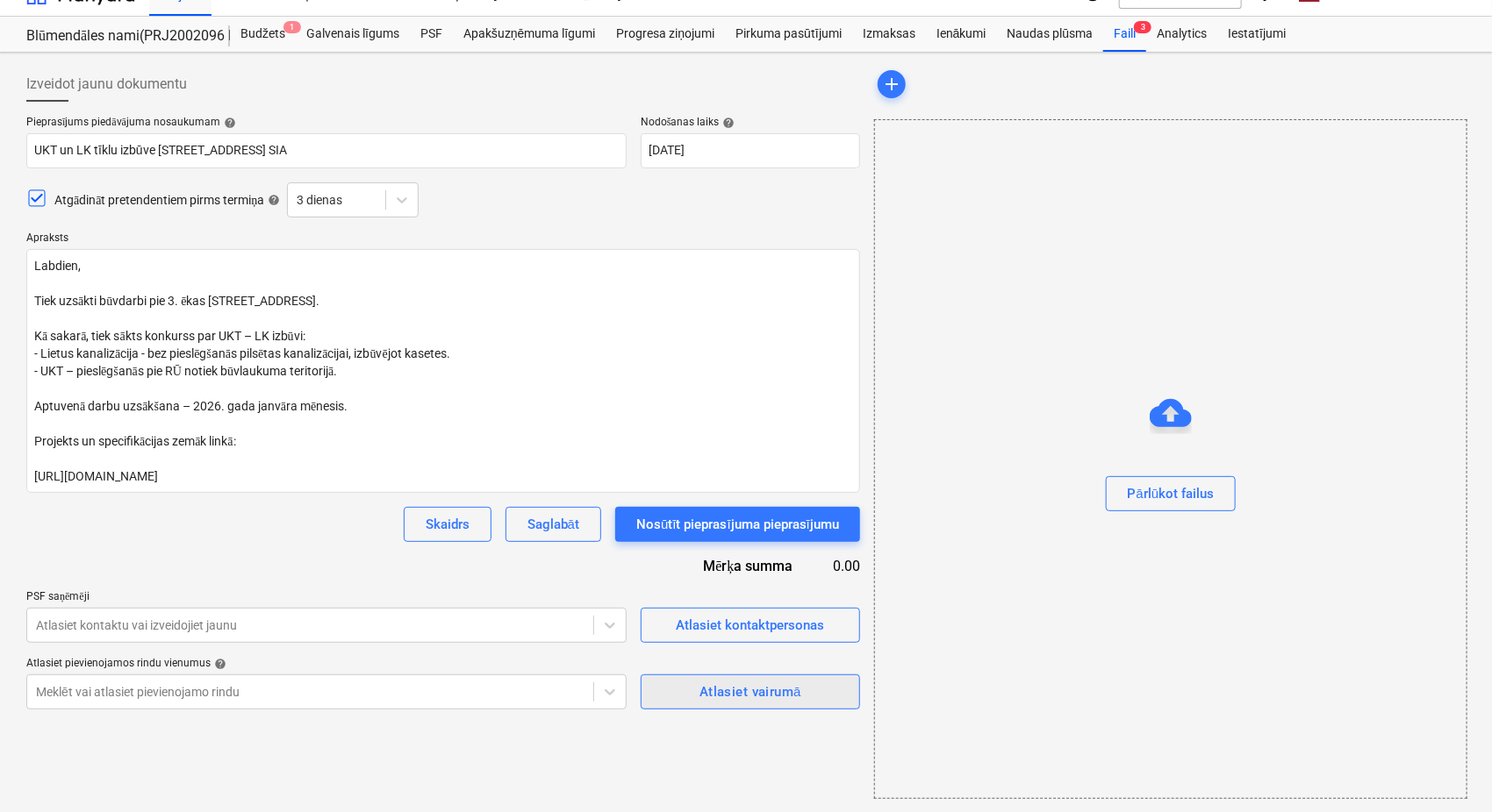
click at [756, 685] on div "Atlasiet vairumā" at bounding box center [750, 691] width 102 height 23
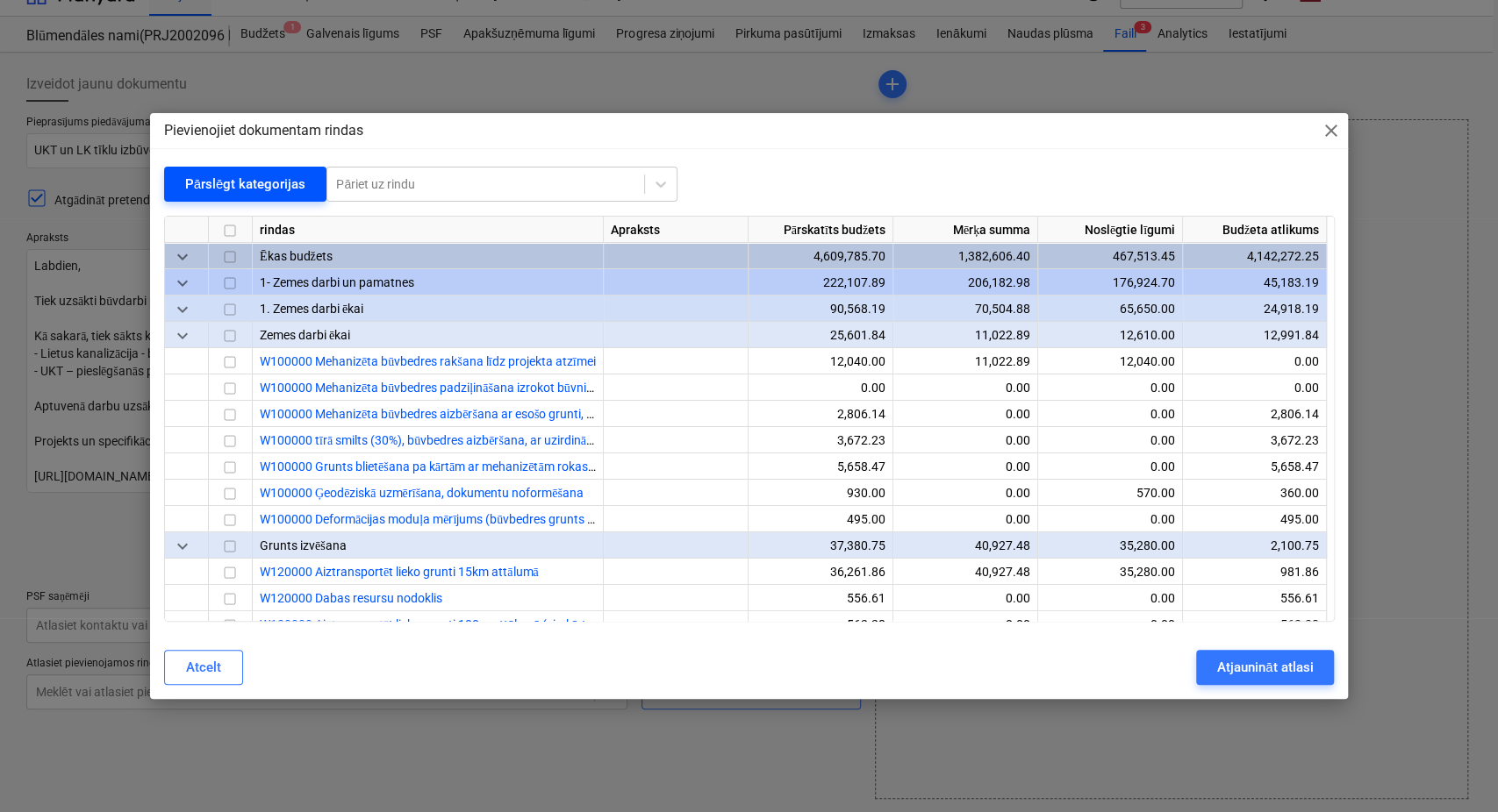
click at [238, 192] on div "Pārslēgt kategorijas" at bounding box center [246, 183] width 121 height 23
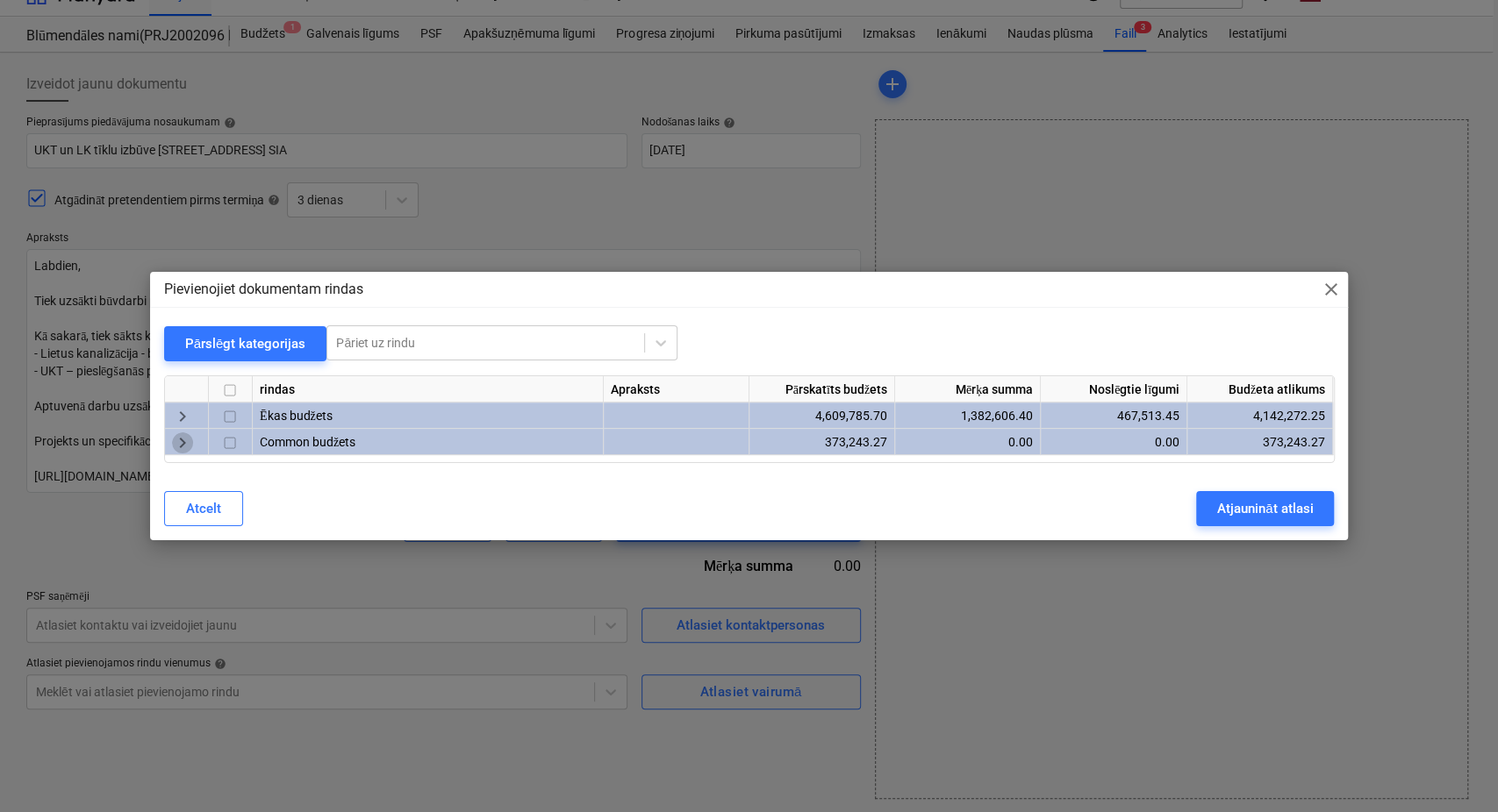
click at [180, 436] on span "keyboard_arrow_right" at bounding box center [182, 442] width 21 height 21
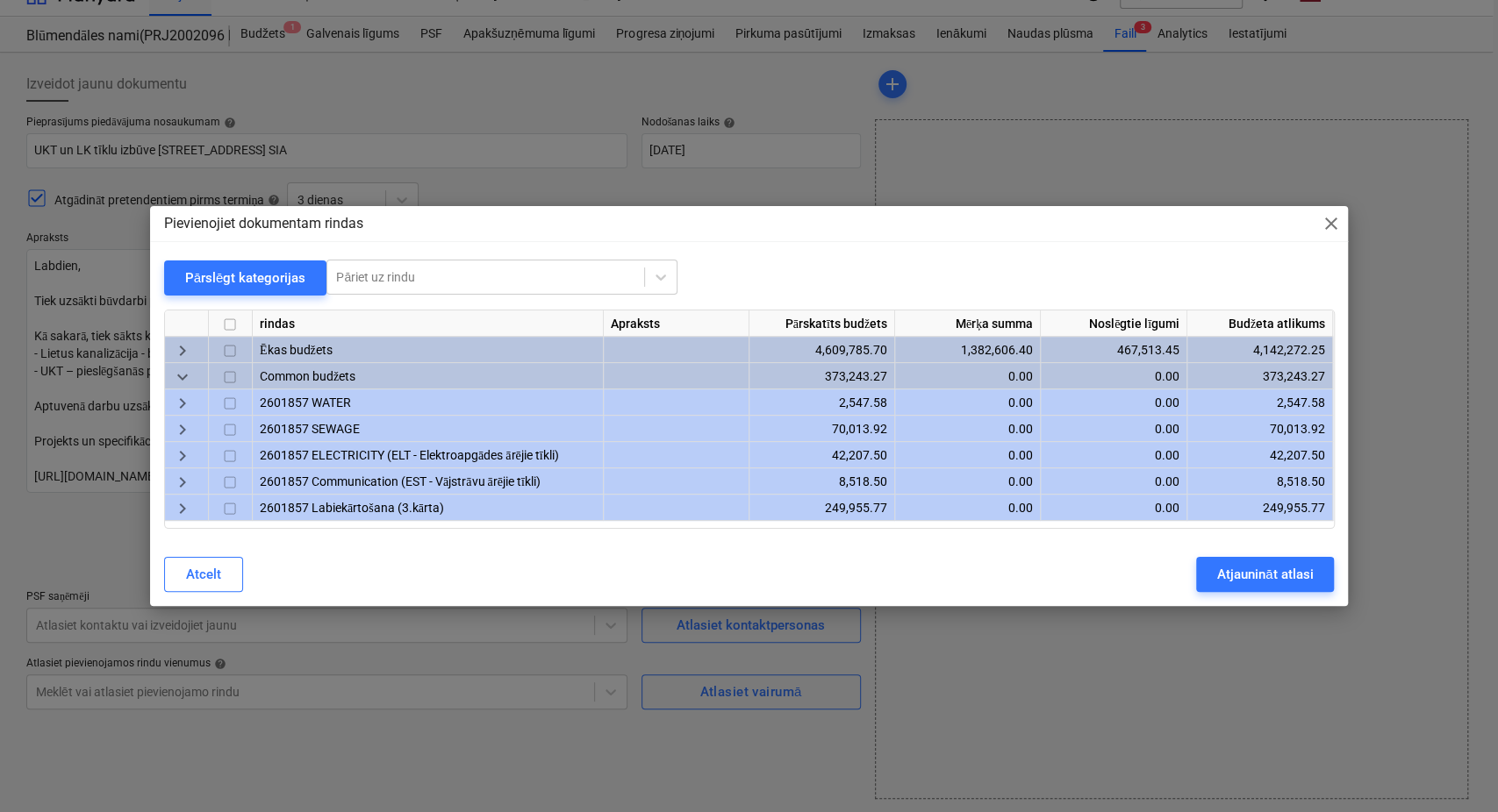
click at [187, 402] on span "keyboard_arrow_right" at bounding box center [182, 403] width 21 height 21
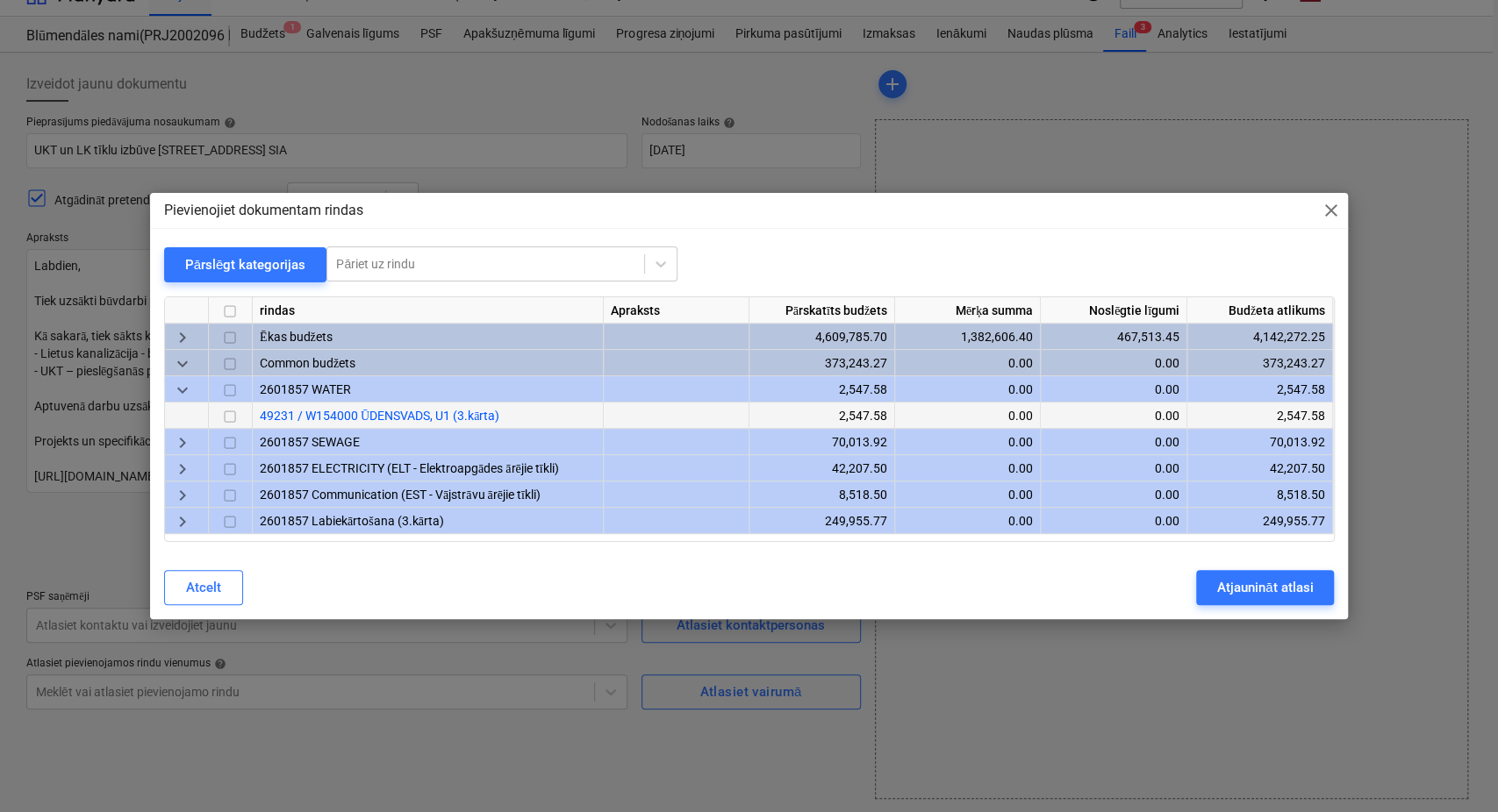
click at [226, 413] on input "checkbox" at bounding box center [229, 416] width 21 height 21
click at [185, 441] on span "keyboard_arrow_right" at bounding box center [182, 442] width 21 height 21
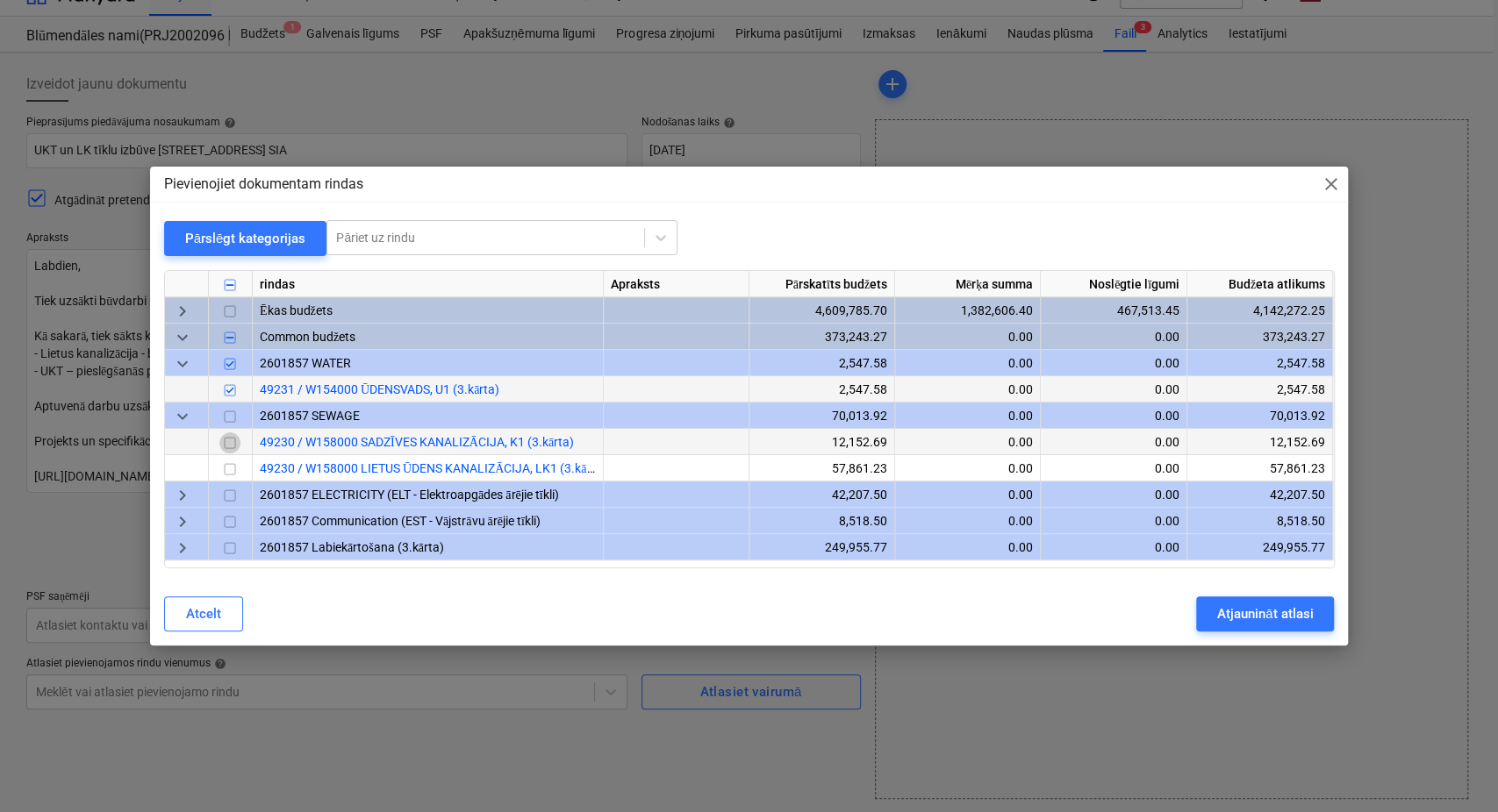
click at [228, 448] on input "checkbox" at bounding box center [229, 442] width 21 height 21
click at [229, 472] on input "checkbox" at bounding box center [229, 469] width 21 height 21
click at [1258, 616] on div "Atjaunināt atlasi" at bounding box center [1265, 614] width 95 height 23
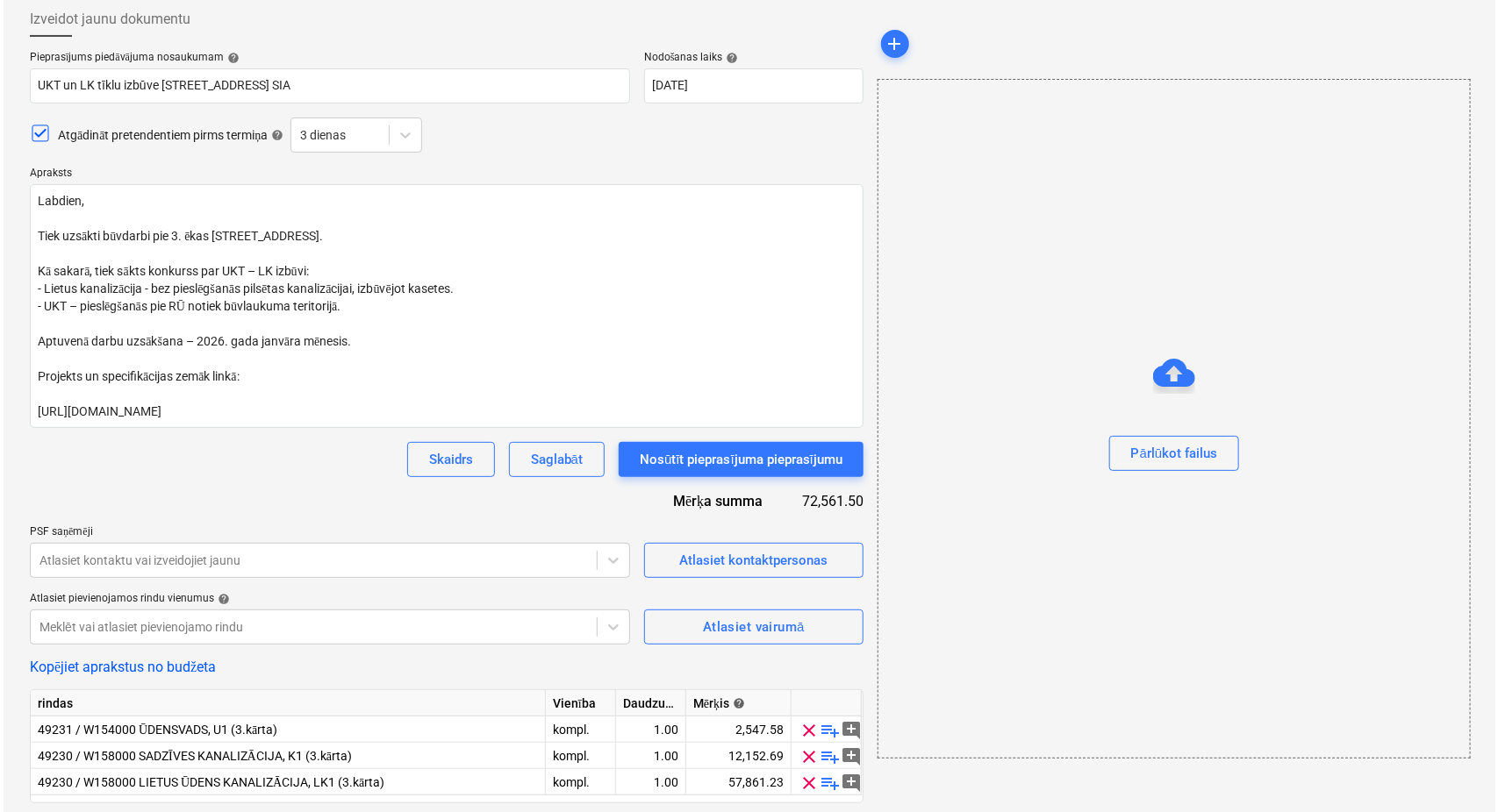
scroll to position [148, 0]
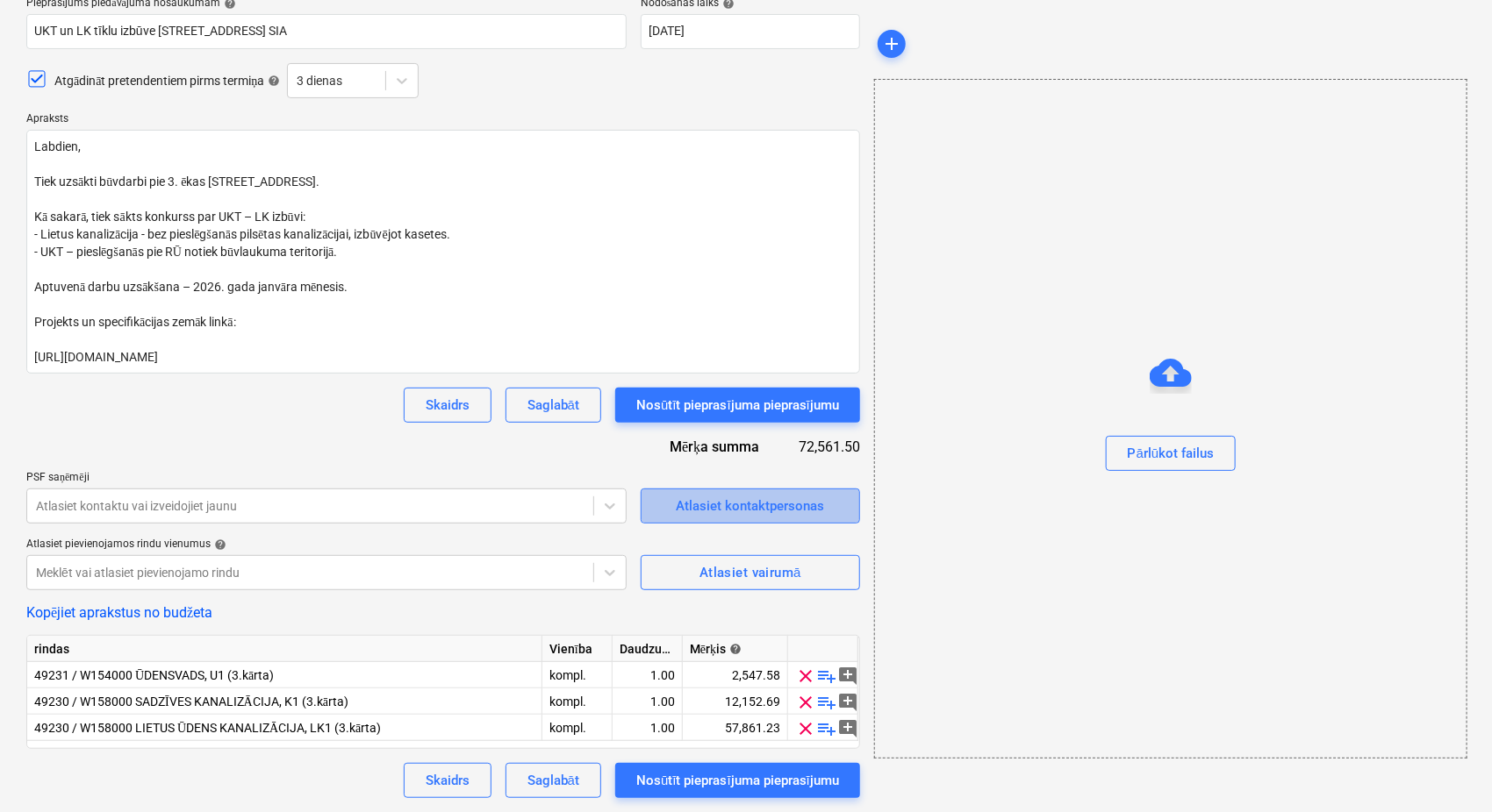
click at [756, 518] on button "Atlasiet kontaktpersonas" at bounding box center [750, 506] width 219 height 35
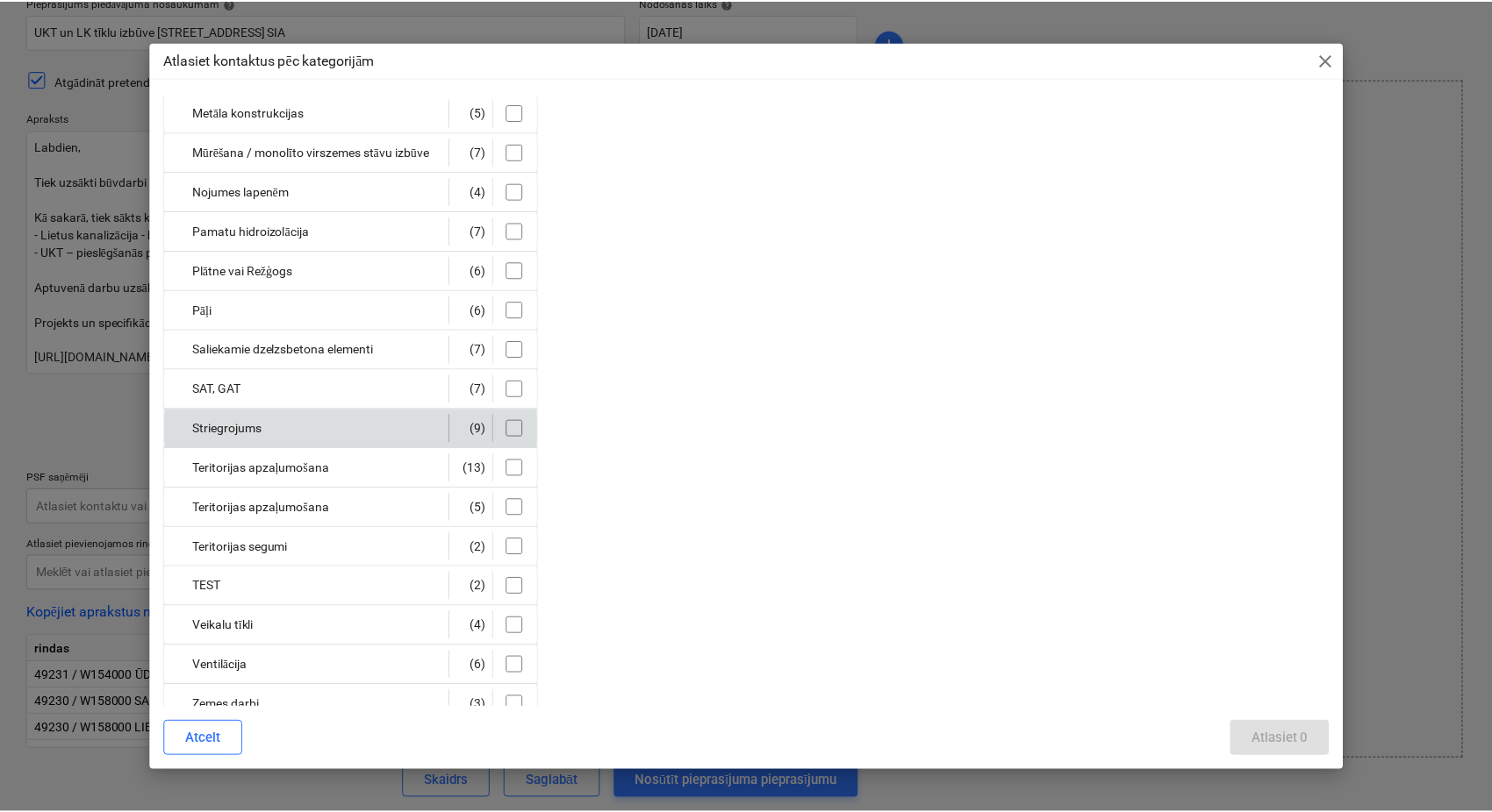
scroll to position [626, 0]
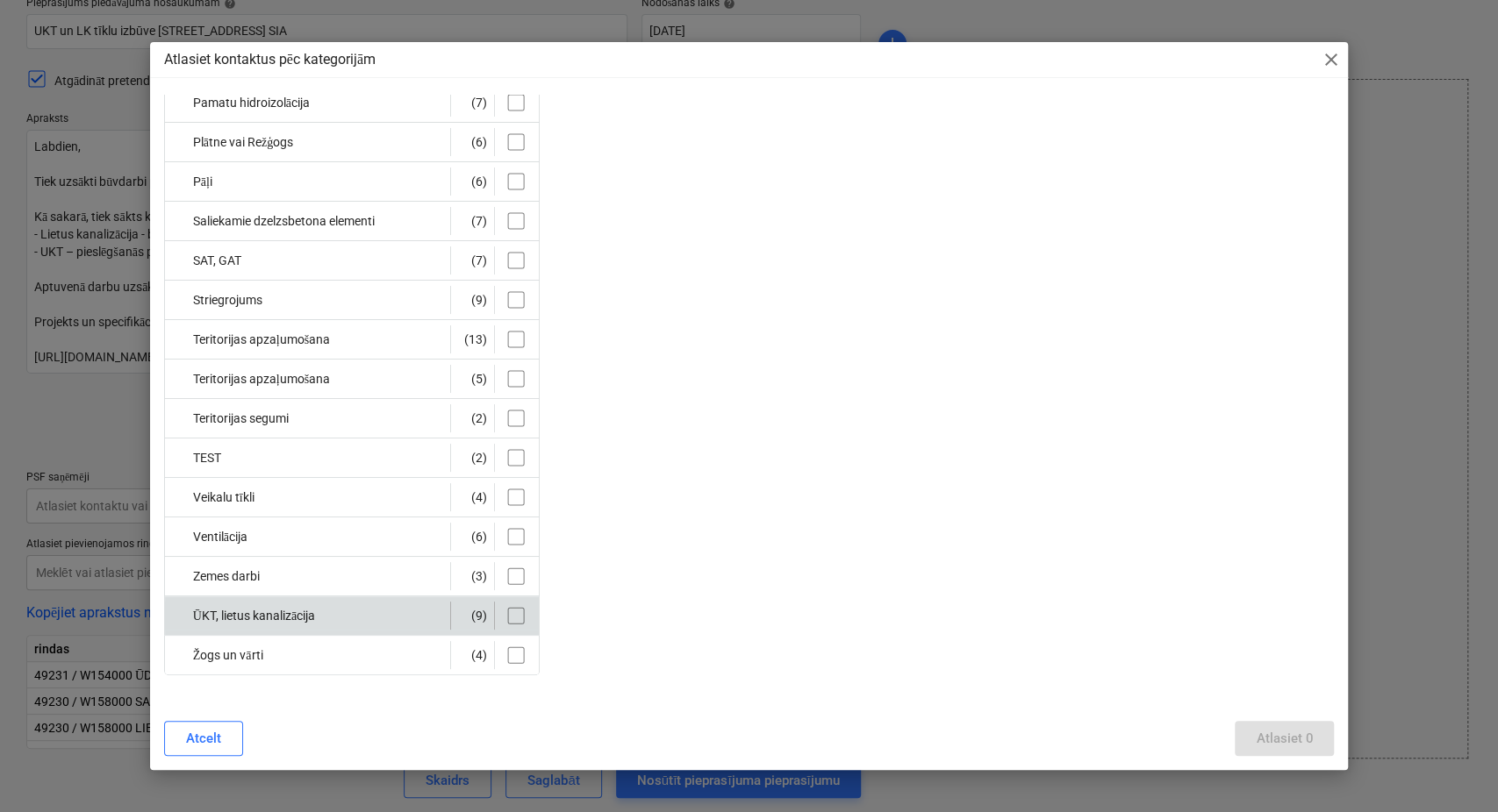
click at [520, 616] on input "checkbox" at bounding box center [516, 616] width 28 height 28
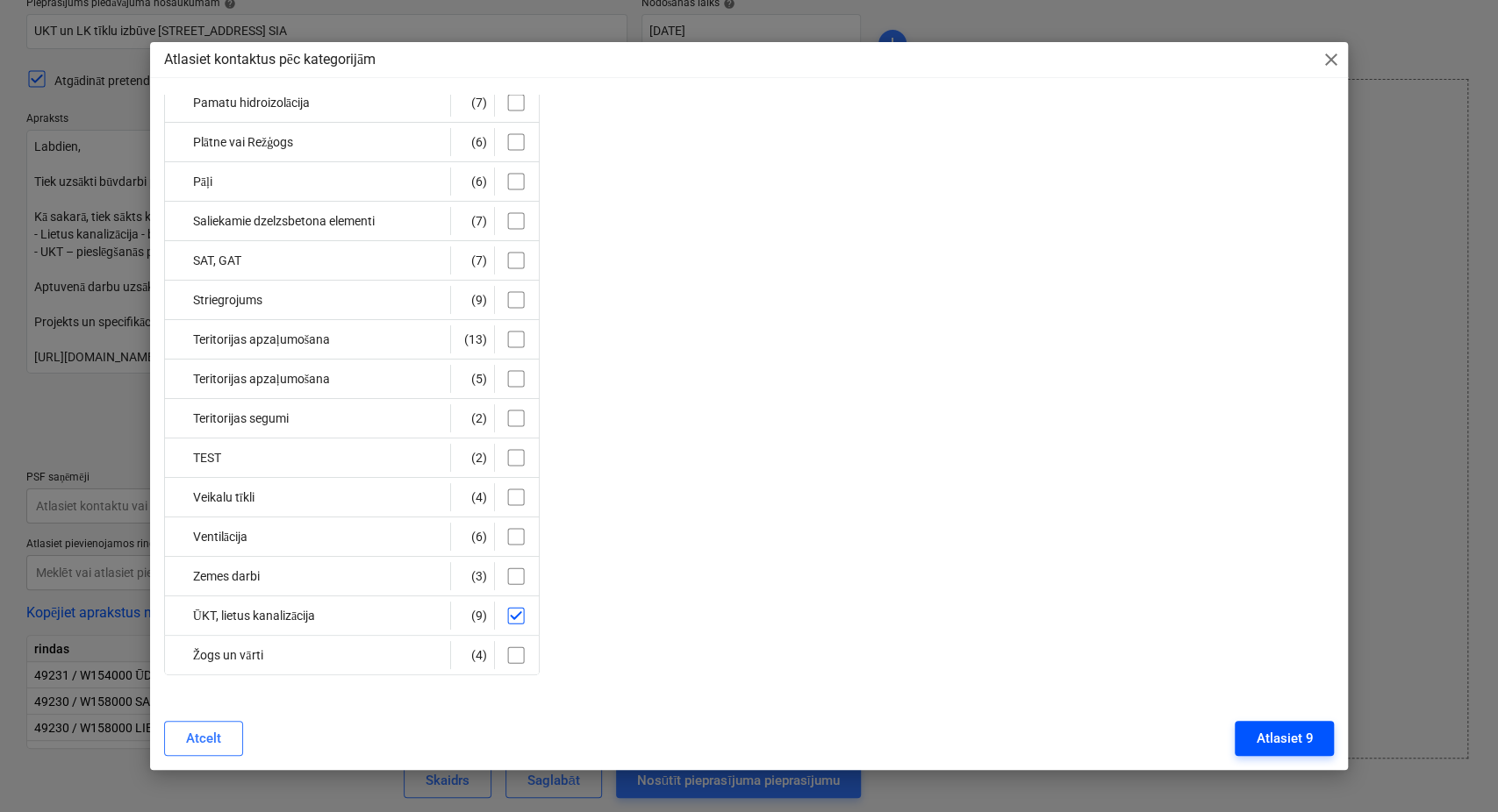
click at [1295, 742] on div "Atlasiet 9" at bounding box center [1284, 738] width 57 height 23
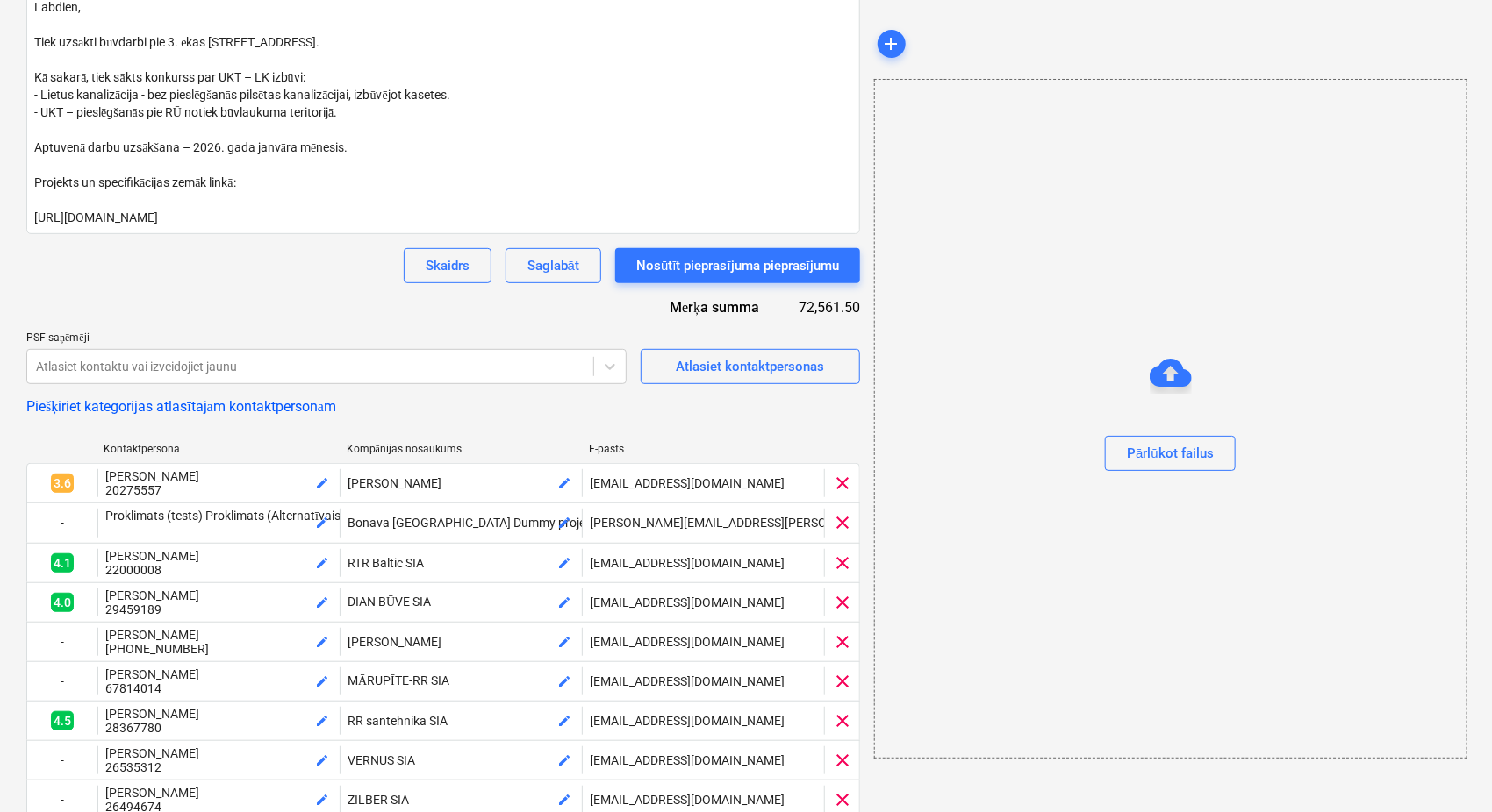
scroll to position [617, 0]
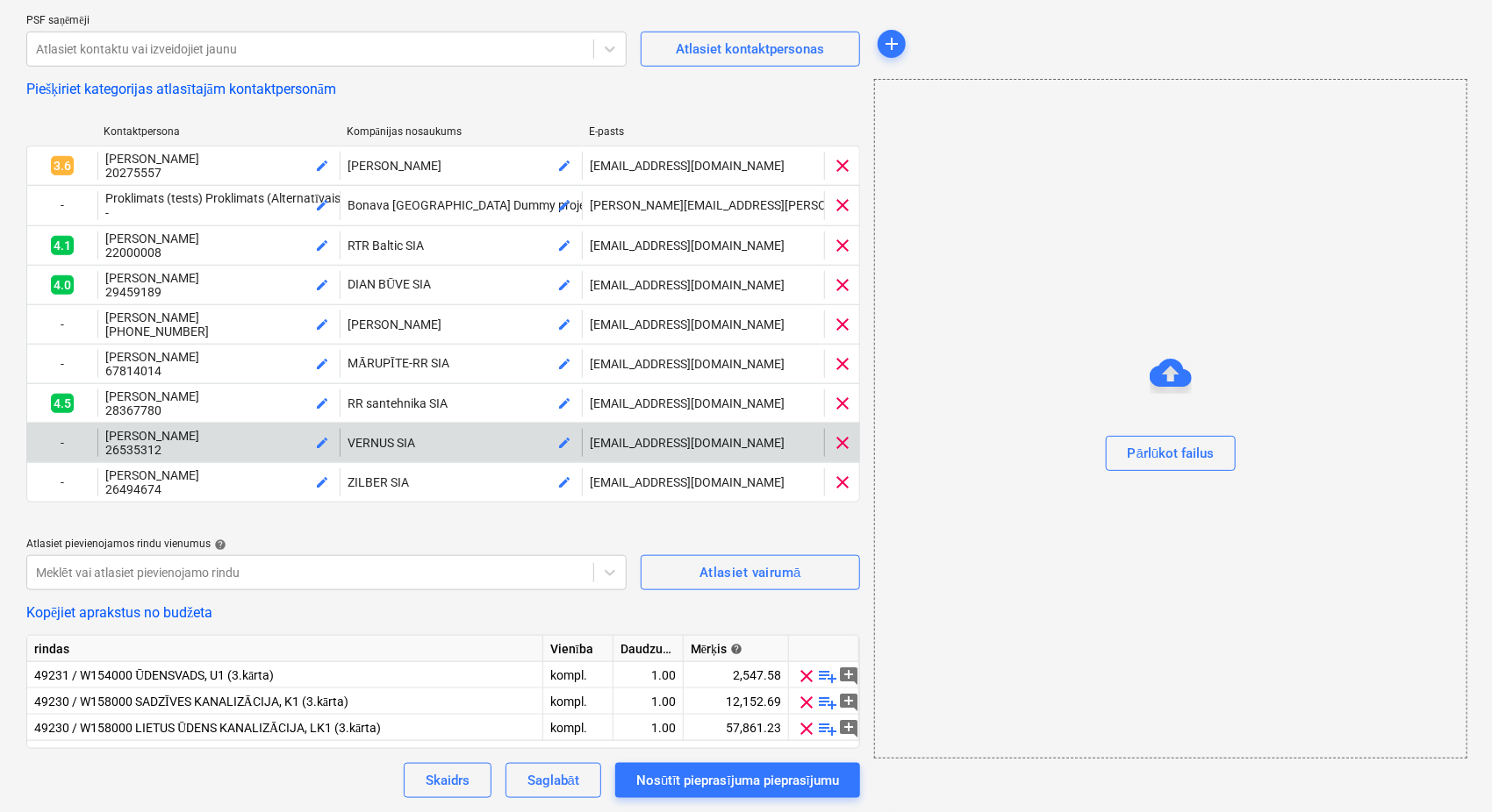
click at [842, 437] on span "clear" at bounding box center [841, 442] width 21 height 21
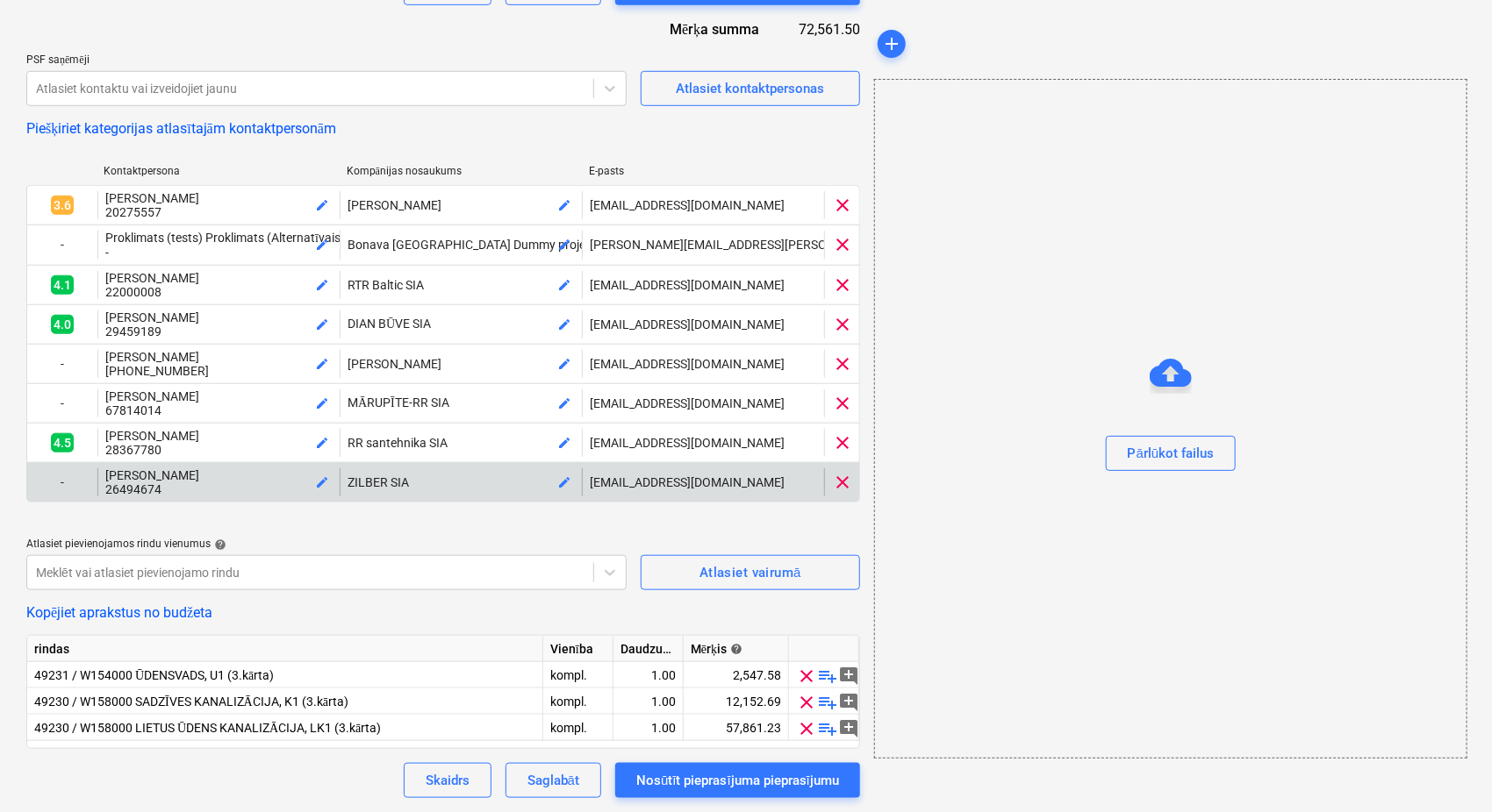
scroll to position [574, 0]
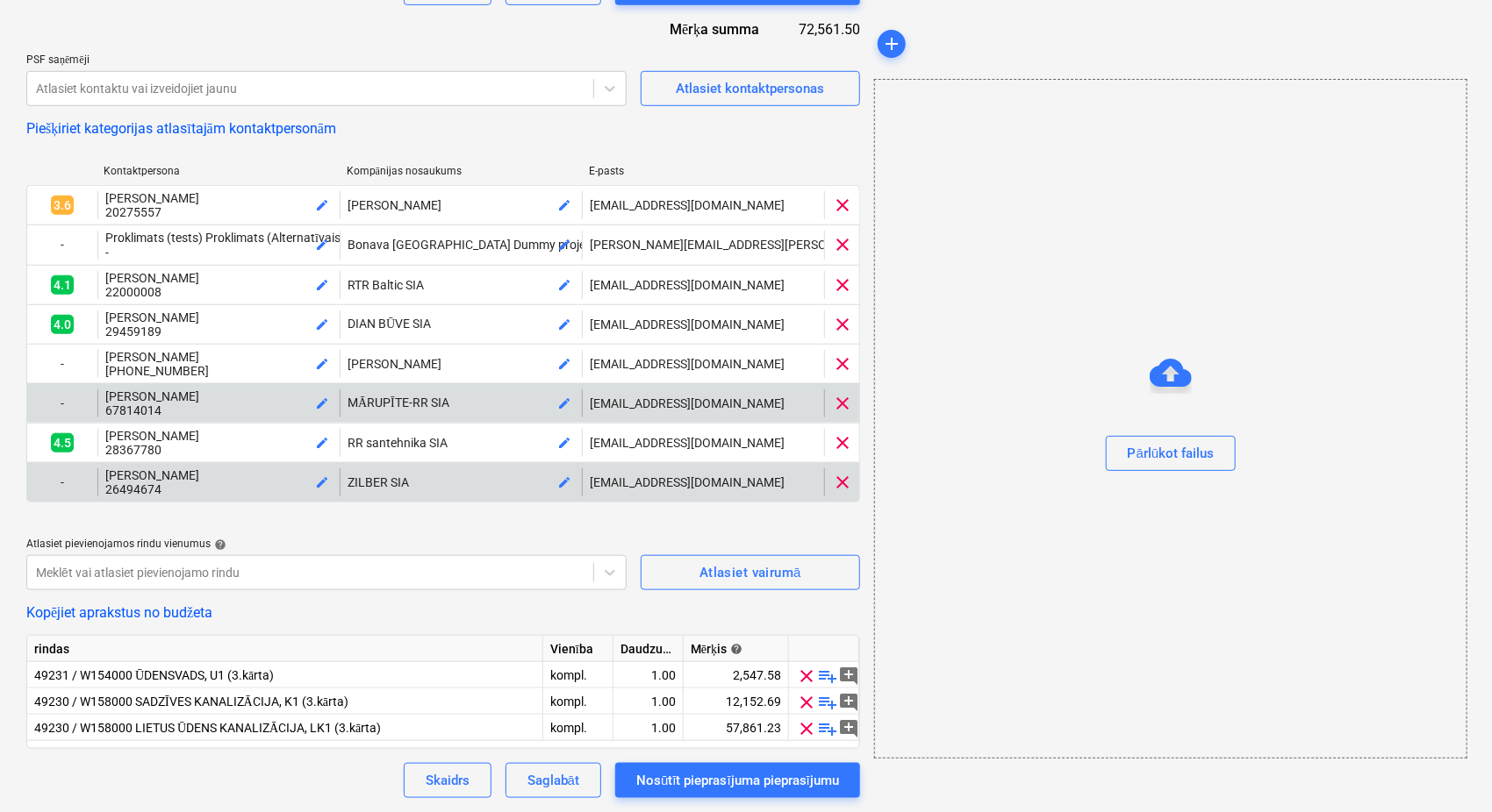
click at [844, 406] on span "clear" at bounding box center [841, 403] width 21 height 21
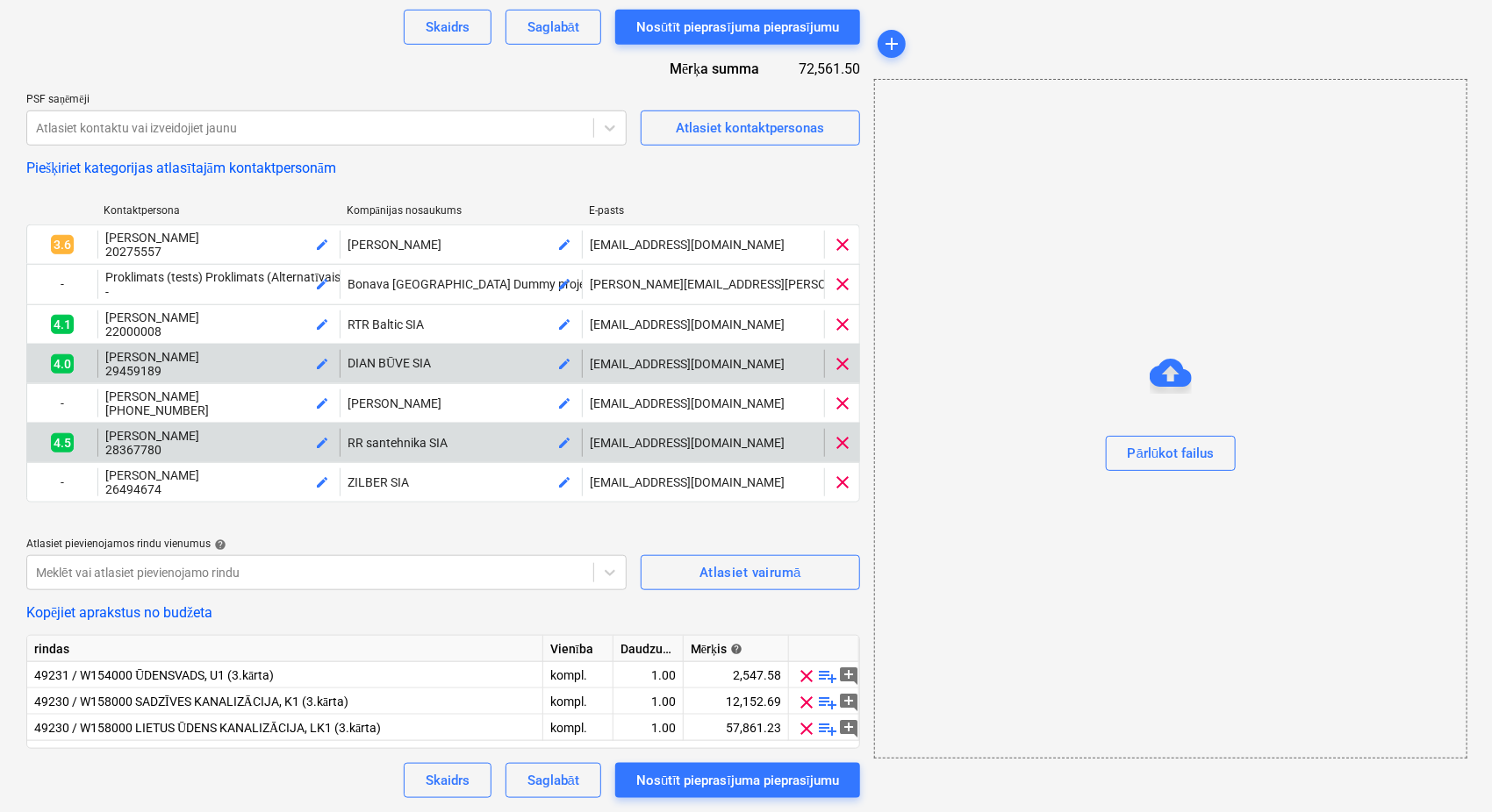
click at [841, 360] on span "clear" at bounding box center [841, 363] width 21 height 21
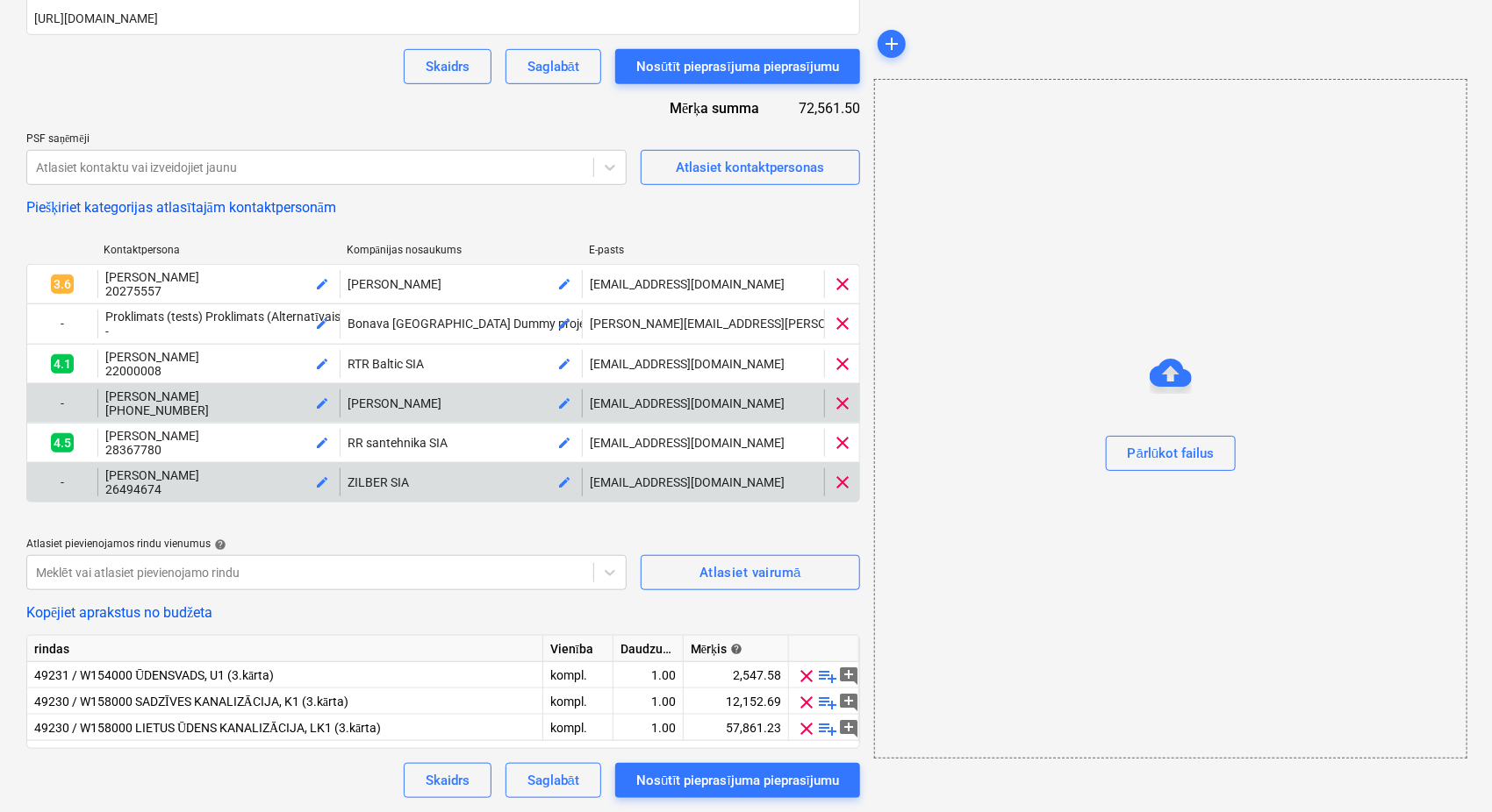
scroll to position [492, 0]
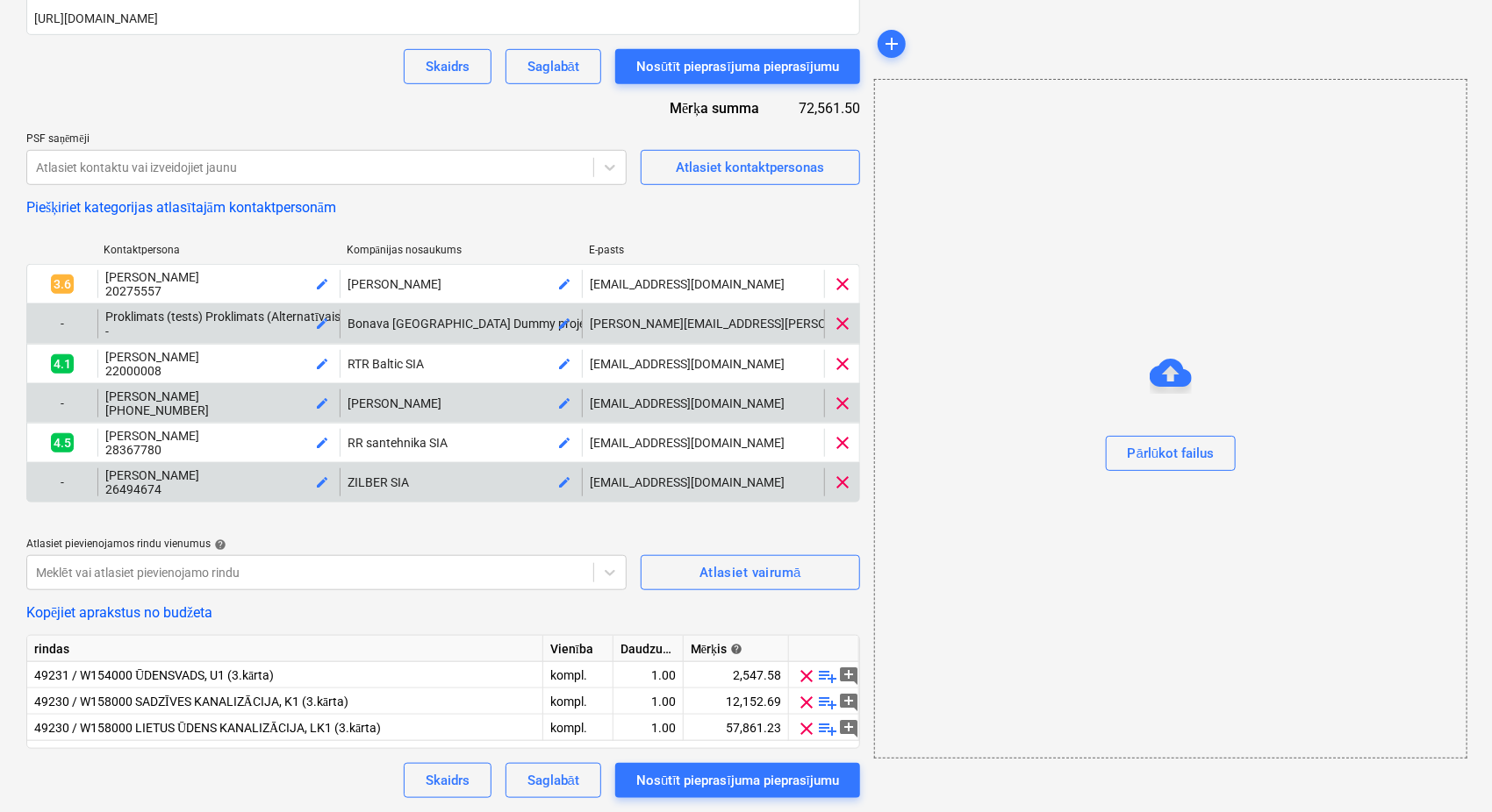
click at [842, 316] on span "clear" at bounding box center [841, 323] width 21 height 21
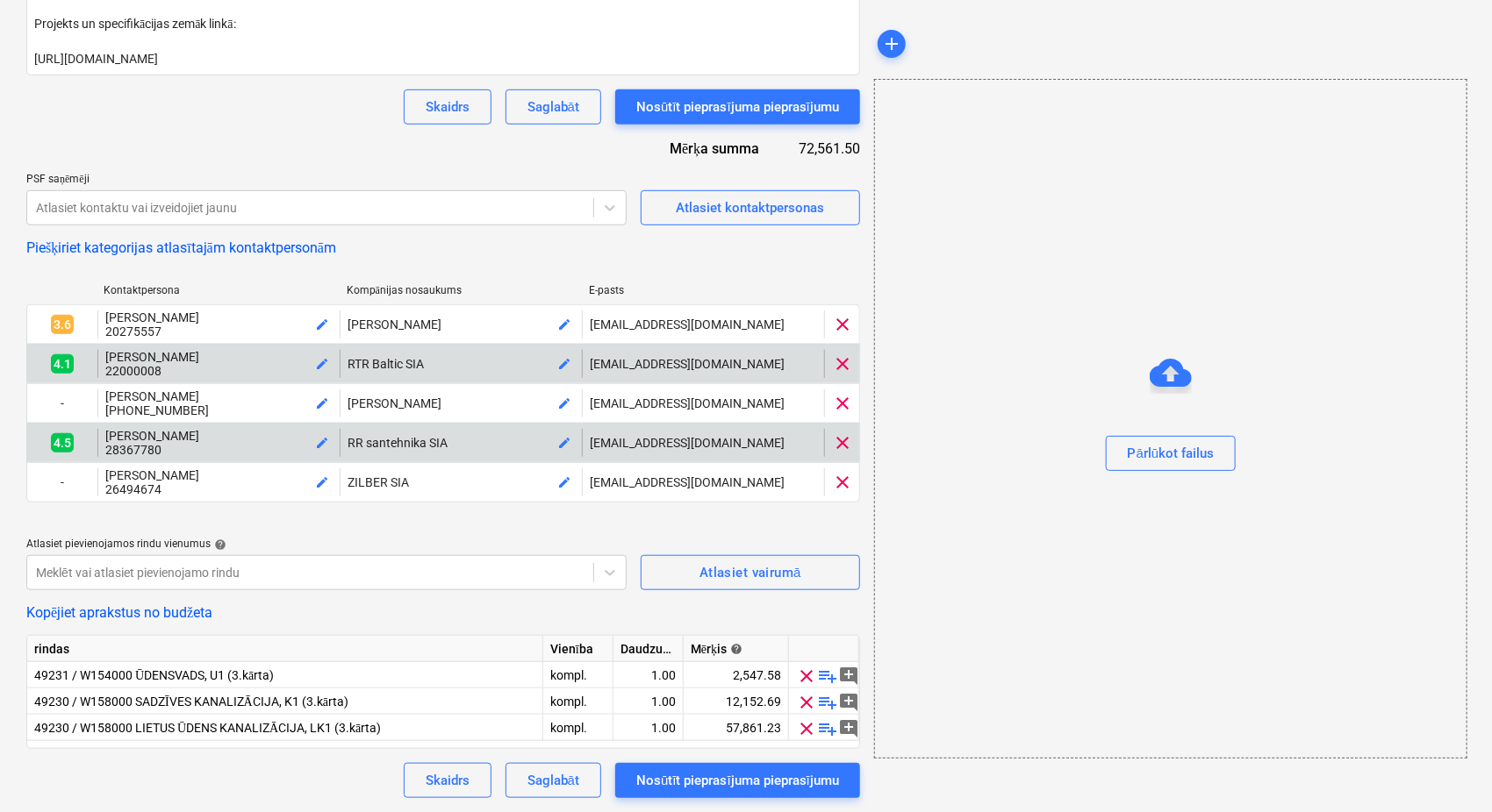
scroll to position [452, 0]
click at [845, 356] on span "clear" at bounding box center [841, 363] width 21 height 21
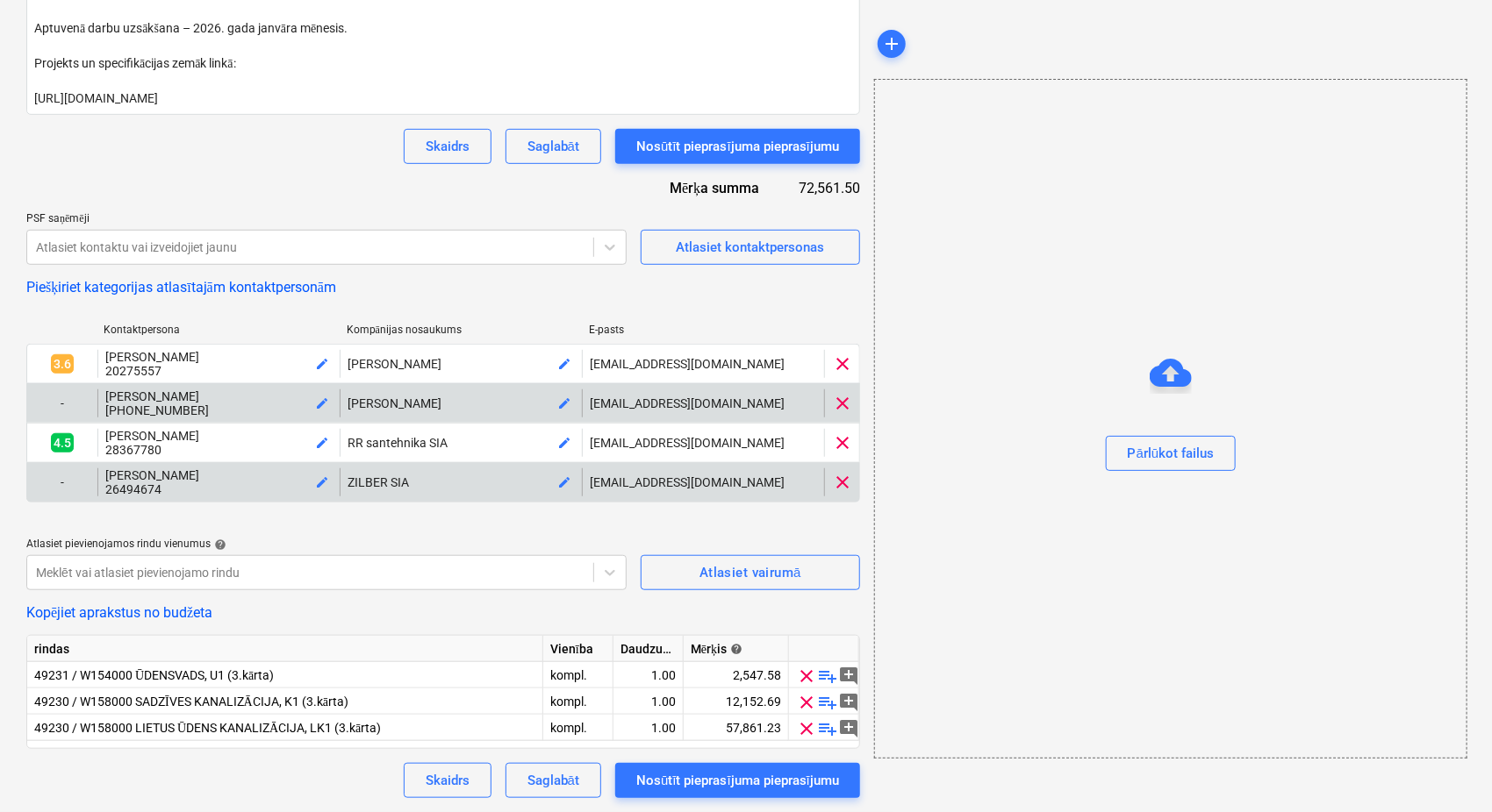
scroll to position [410, 0]
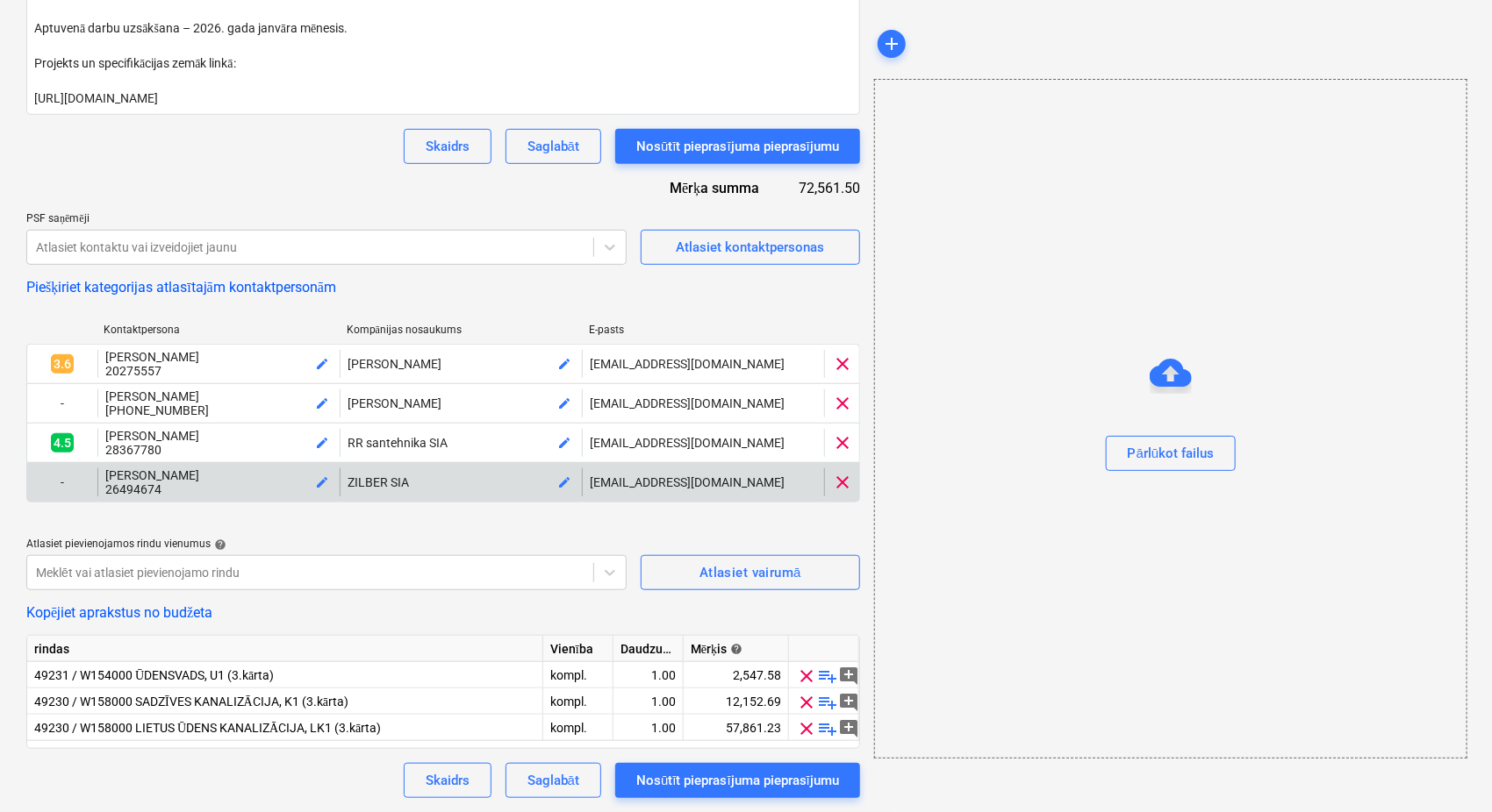
click at [846, 395] on span "clear" at bounding box center [841, 403] width 21 height 21
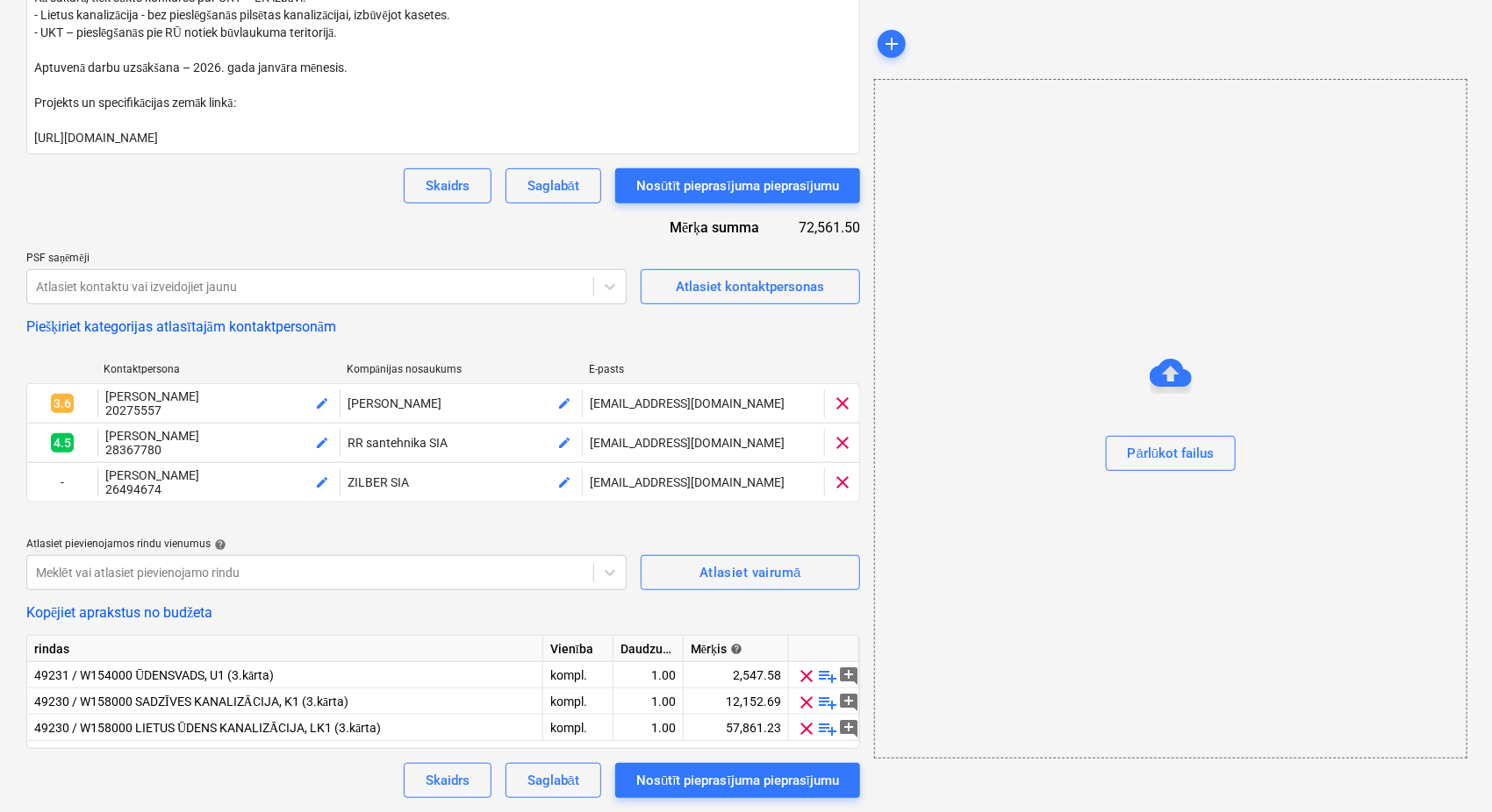
scroll to position [370, 0]
click at [842, 444] on span "clear" at bounding box center [841, 442] width 21 height 21
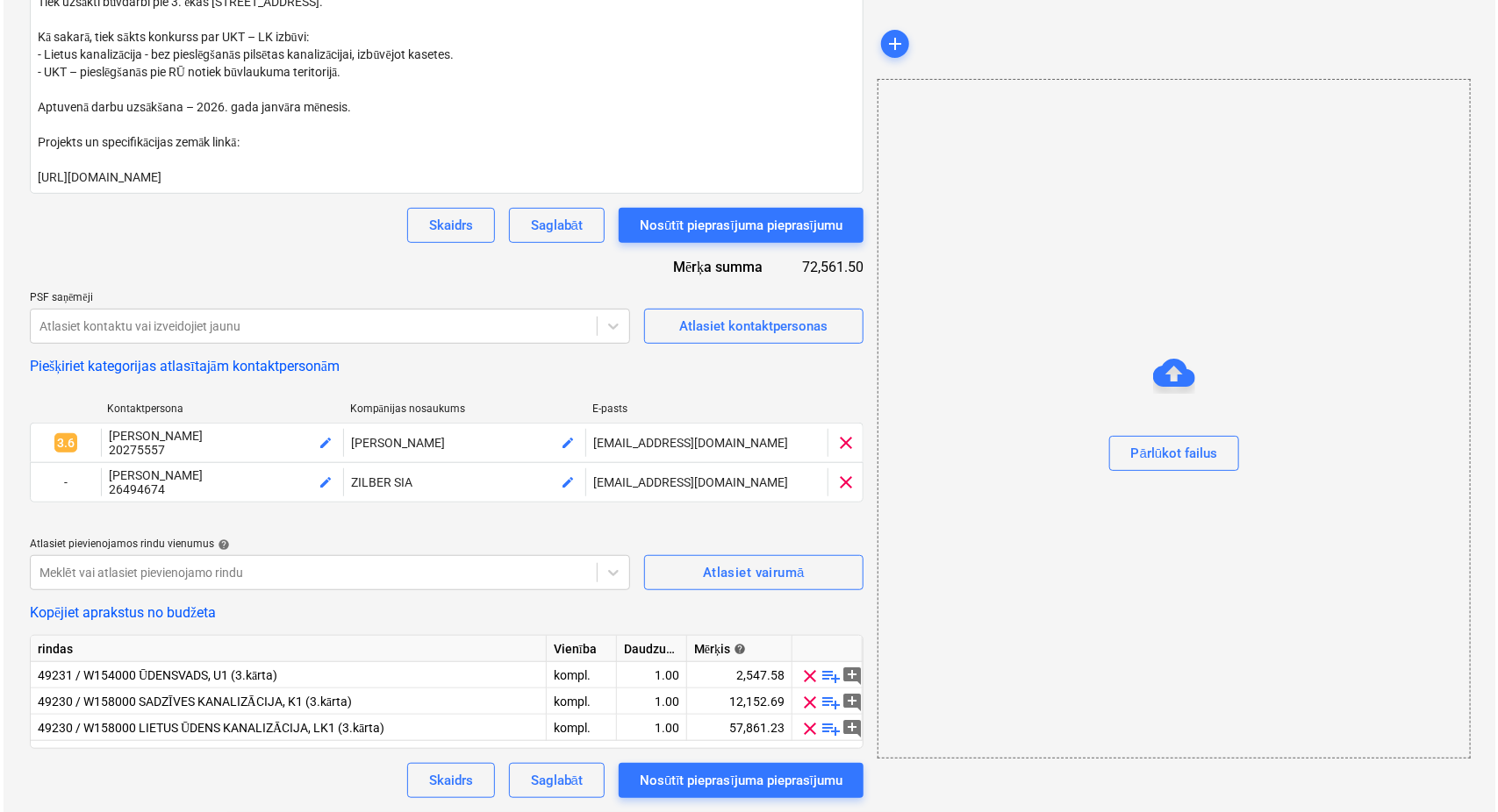
scroll to position [329, 0]
click at [784, 372] on div "Piešķiriet kategorijas atlasītajām kontaktpersonām" at bounding box center [443, 366] width 833 height 17
click at [737, 333] on div "Atlasiet kontaktpersonas" at bounding box center [749, 326] width 148 height 23
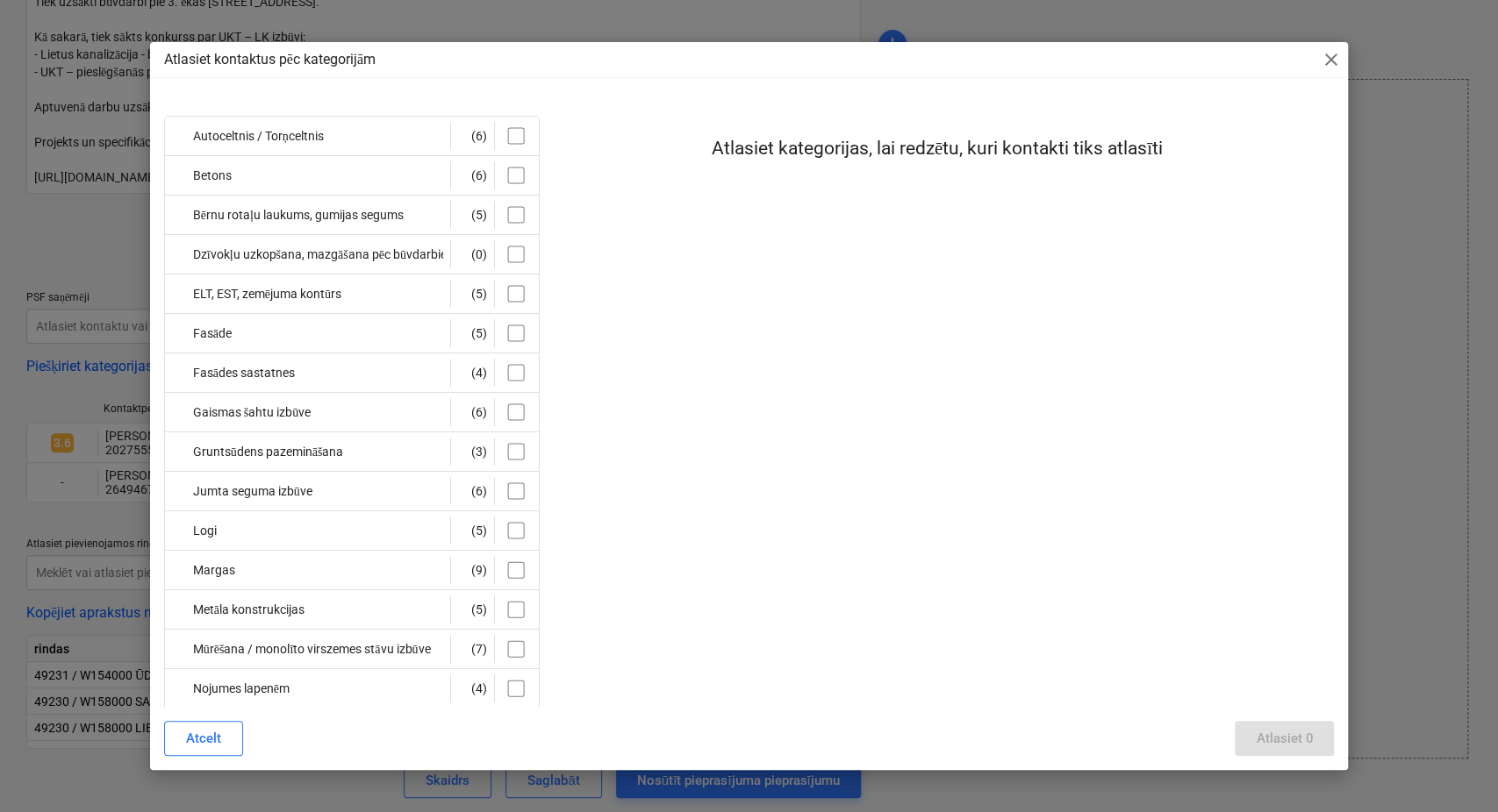
click at [1333, 58] on span "close" at bounding box center [1329, 59] width 21 height 21
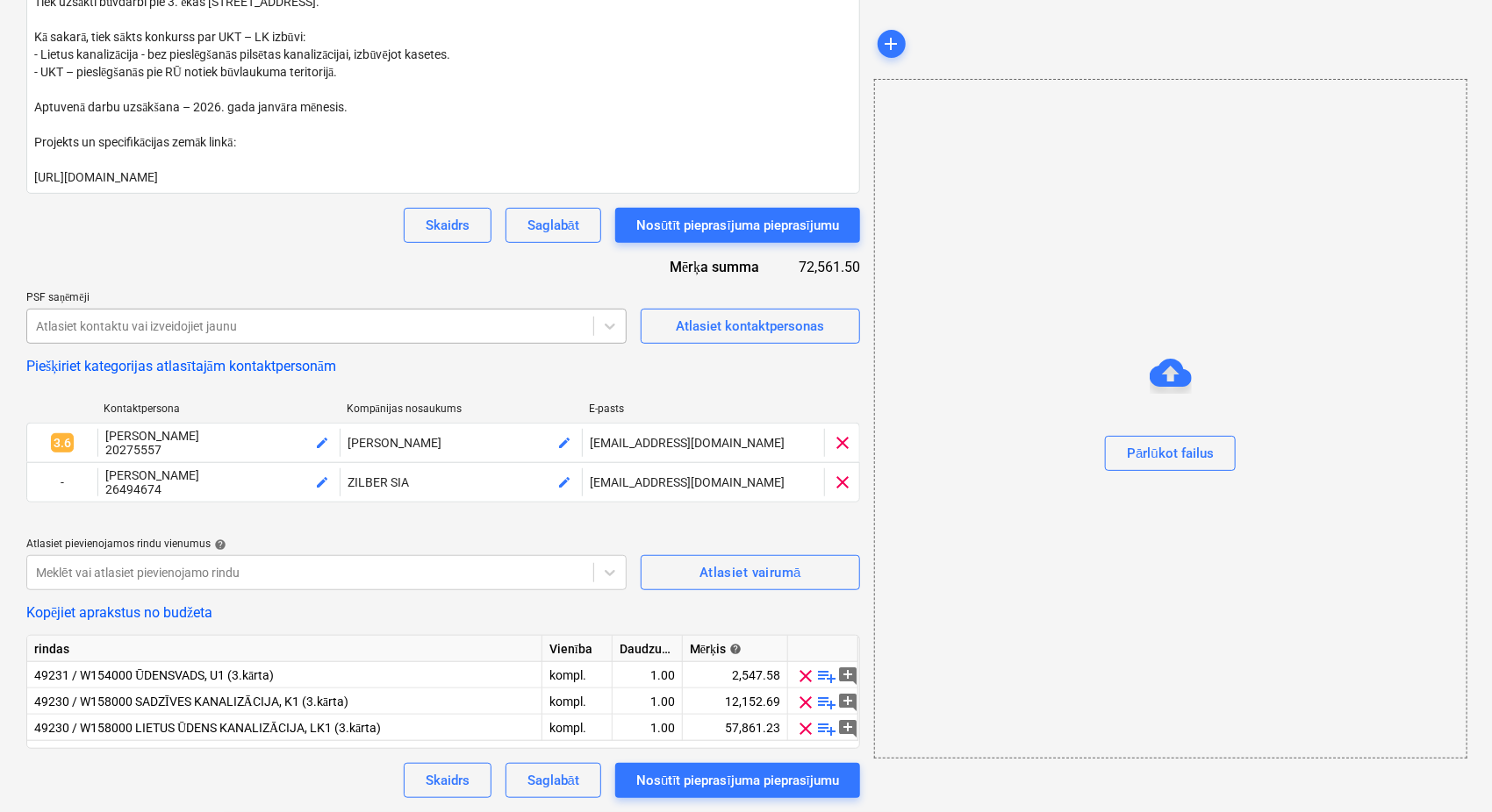
click at [244, 317] on div at bounding box center [310, 326] width 549 height 18
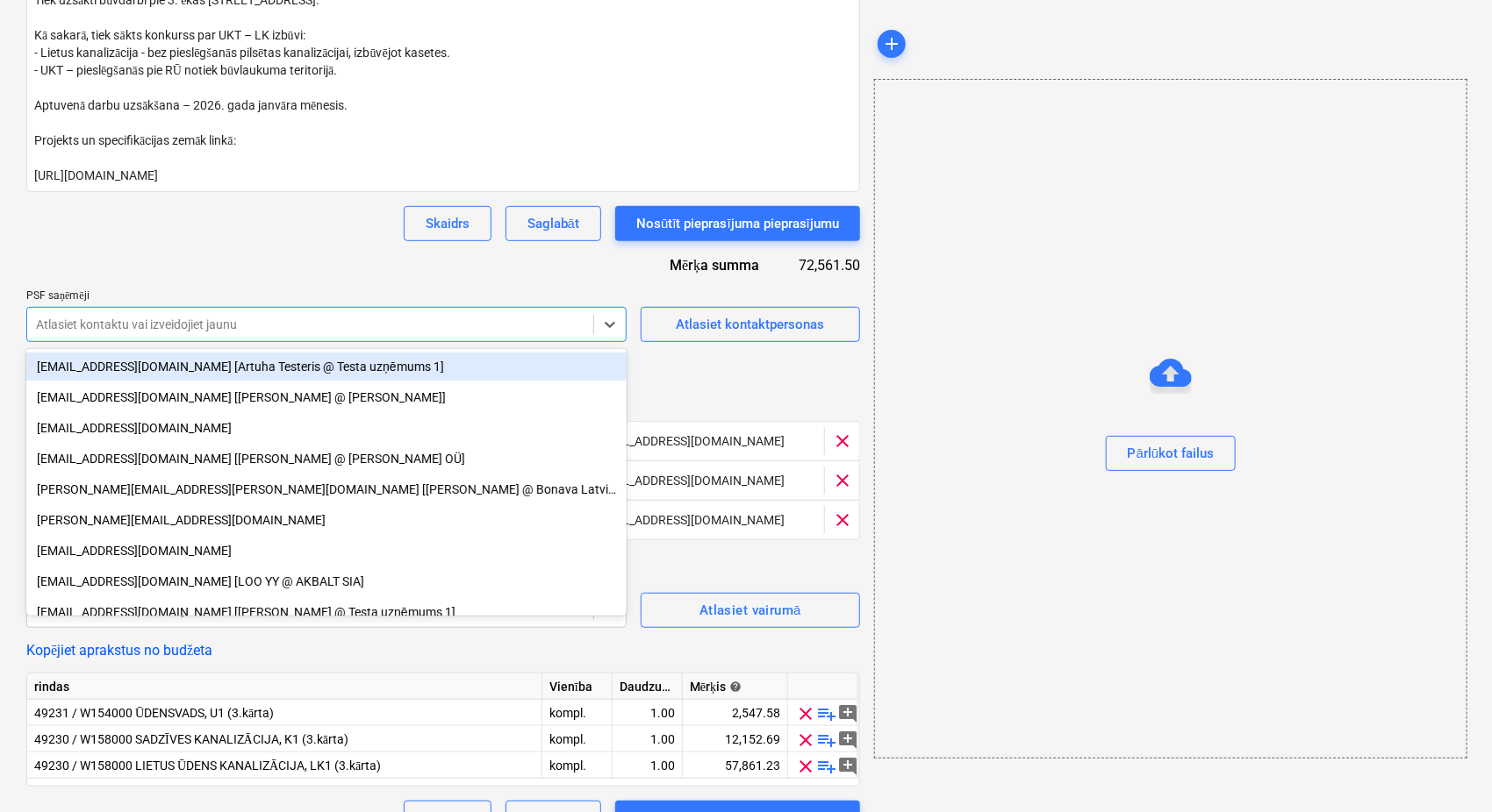
click at [300, 239] on div "Skaidrs Saglabāt Nosūtīt pieprasījuma pieprasījumu" at bounding box center [443, 223] width 833 height 35
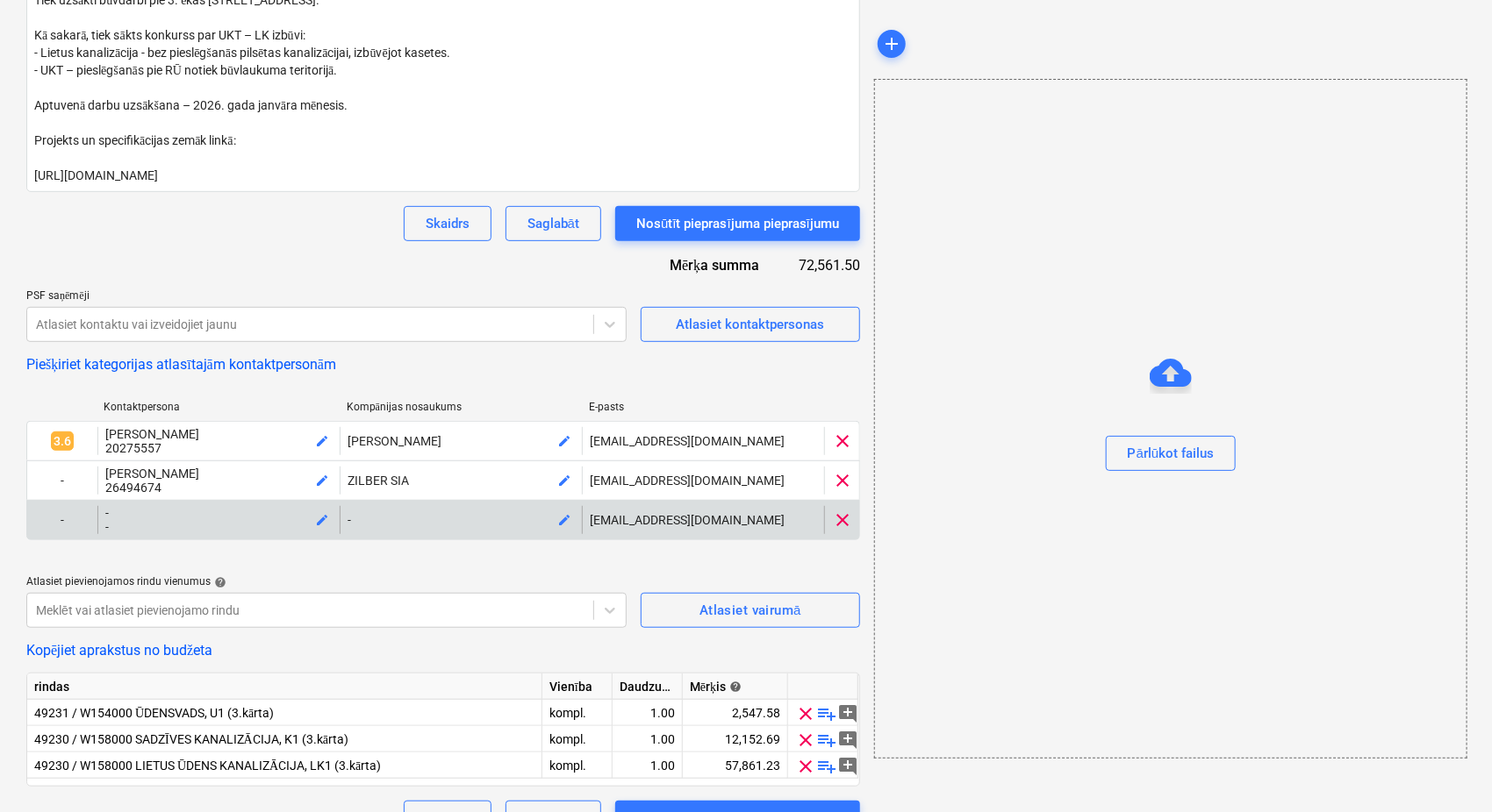
click at [318, 526] on span "edit" at bounding box center [322, 520] width 14 height 14
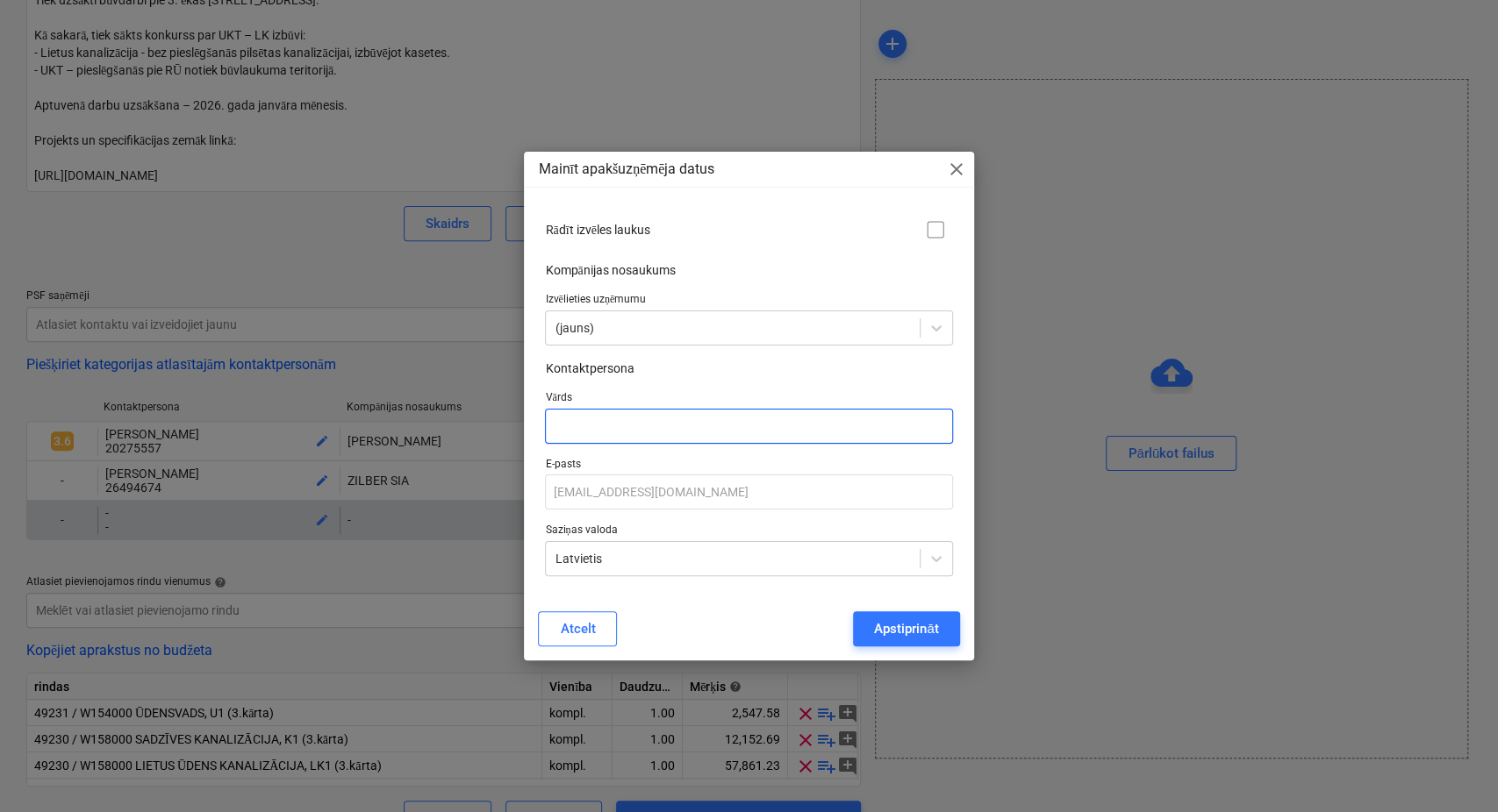
click at [586, 440] on input "text" at bounding box center [748, 425] width 407 height 35
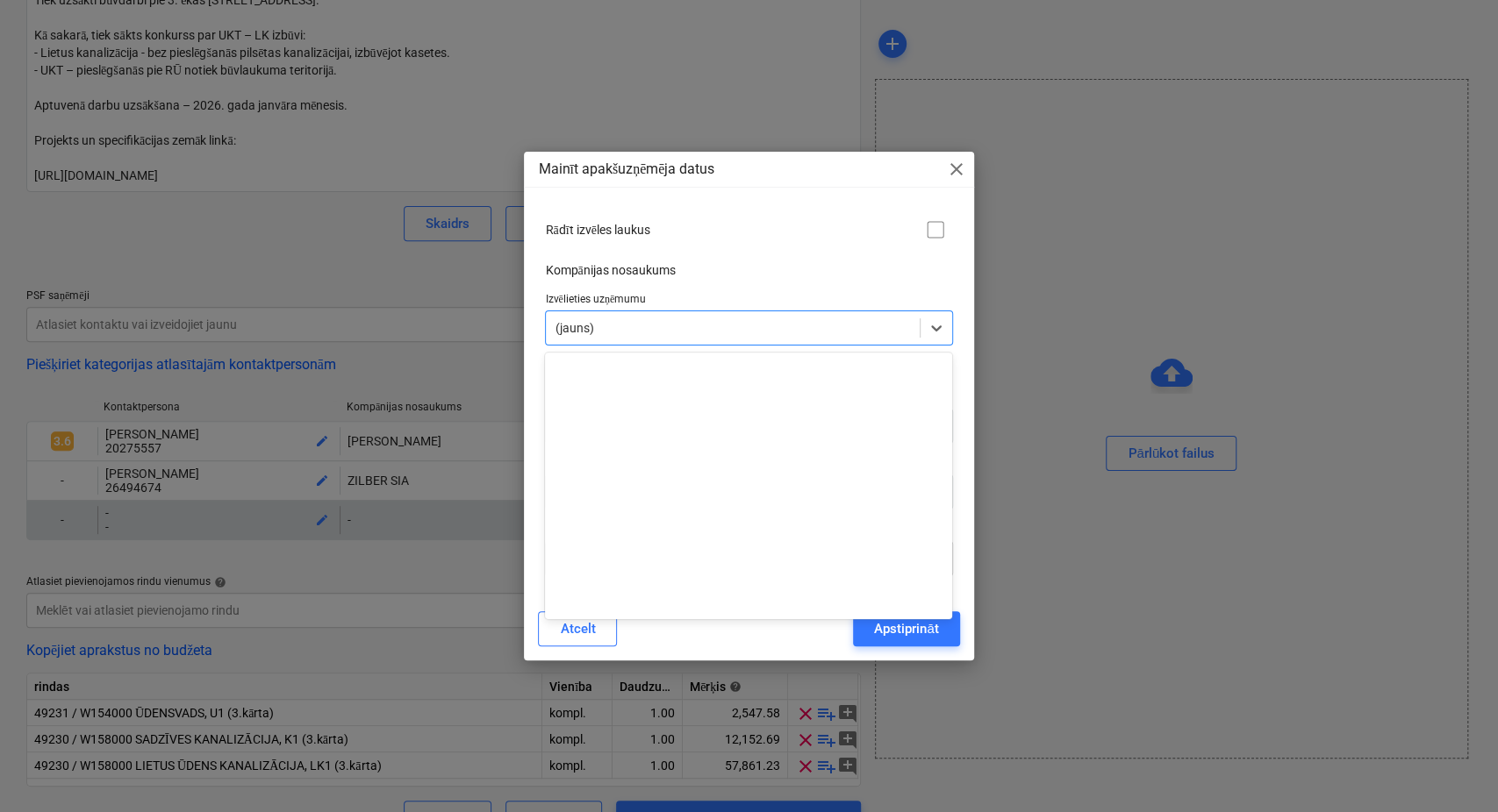
click at [600, 327] on div at bounding box center [732, 328] width 355 height 18
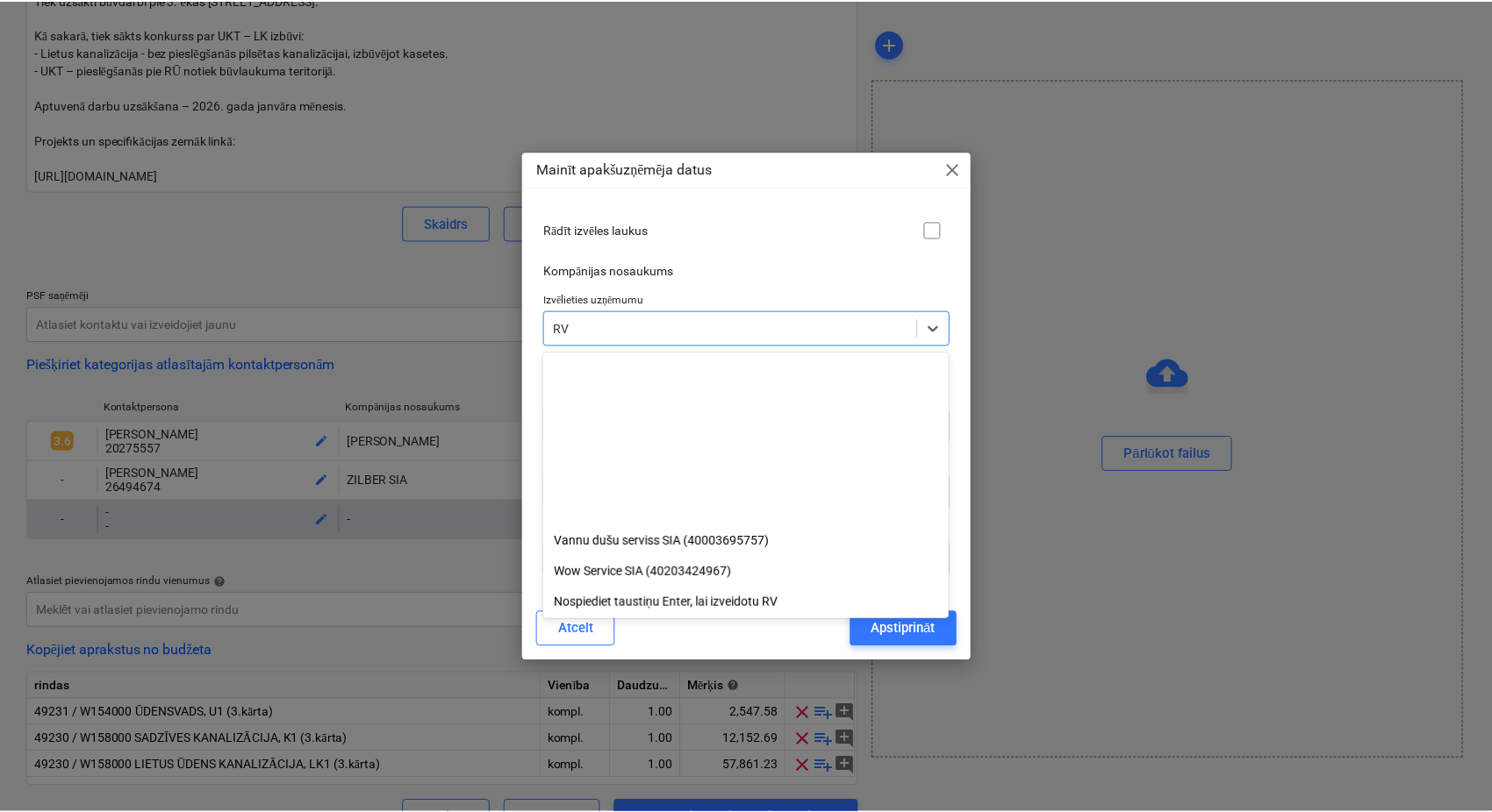
scroll to position [687, 0]
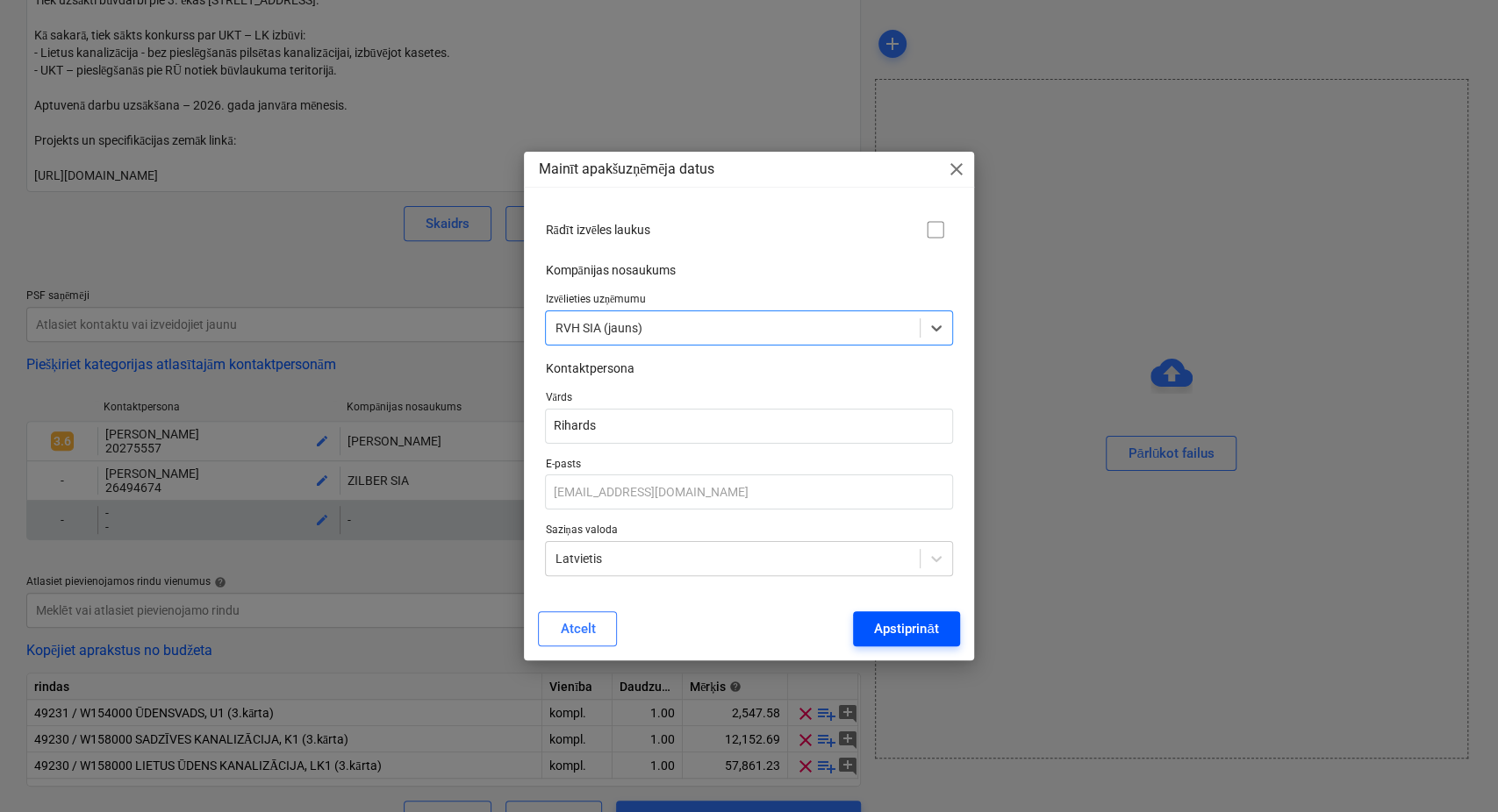
click at [903, 624] on div "Apstiprināt" at bounding box center [906, 629] width 64 height 23
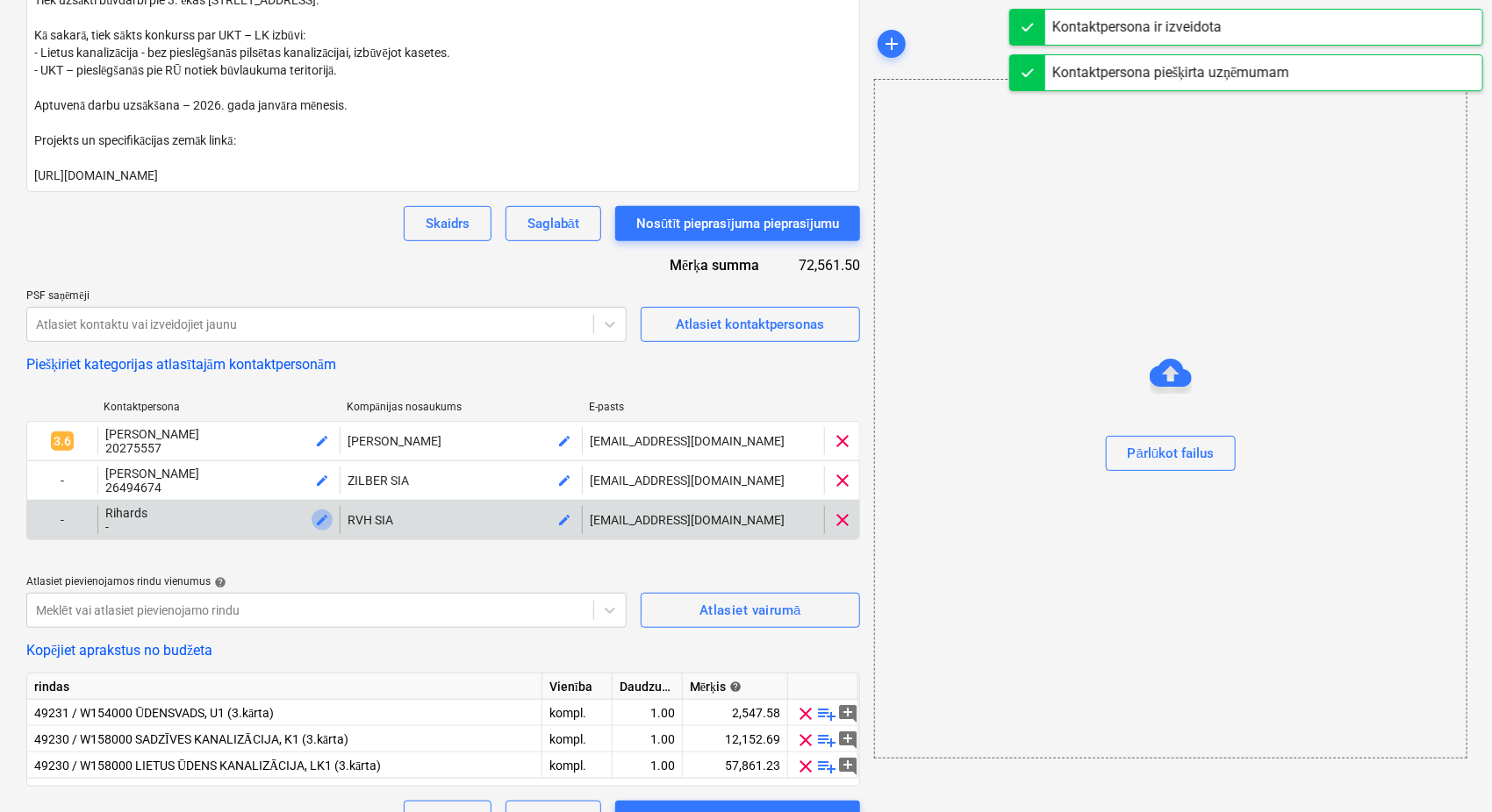
click at [323, 527] on span "edit" at bounding box center [322, 520] width 14 height 14
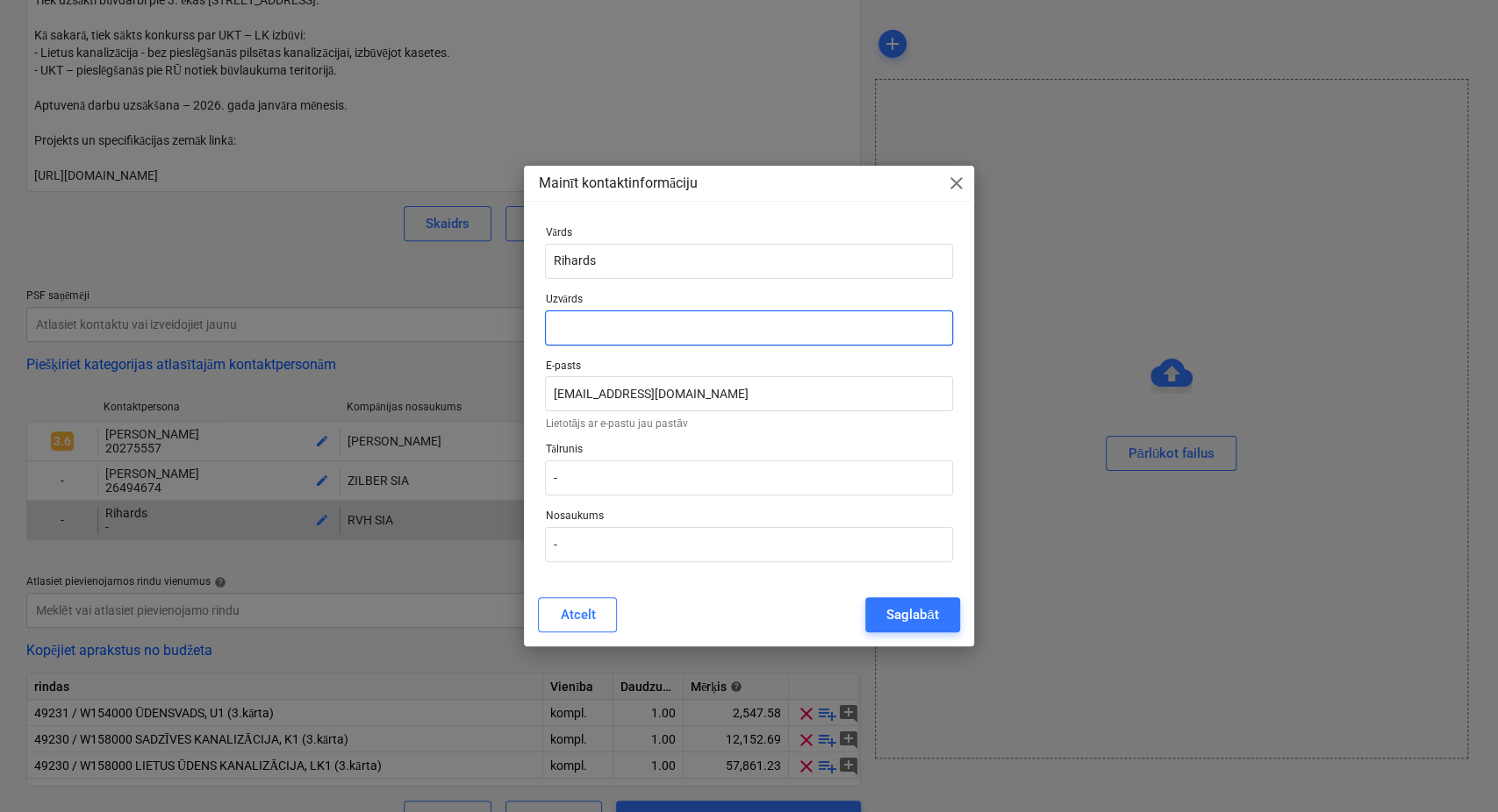
click at [627, 327] on input "text" at bounding box center [748, 327] width 407 height 35
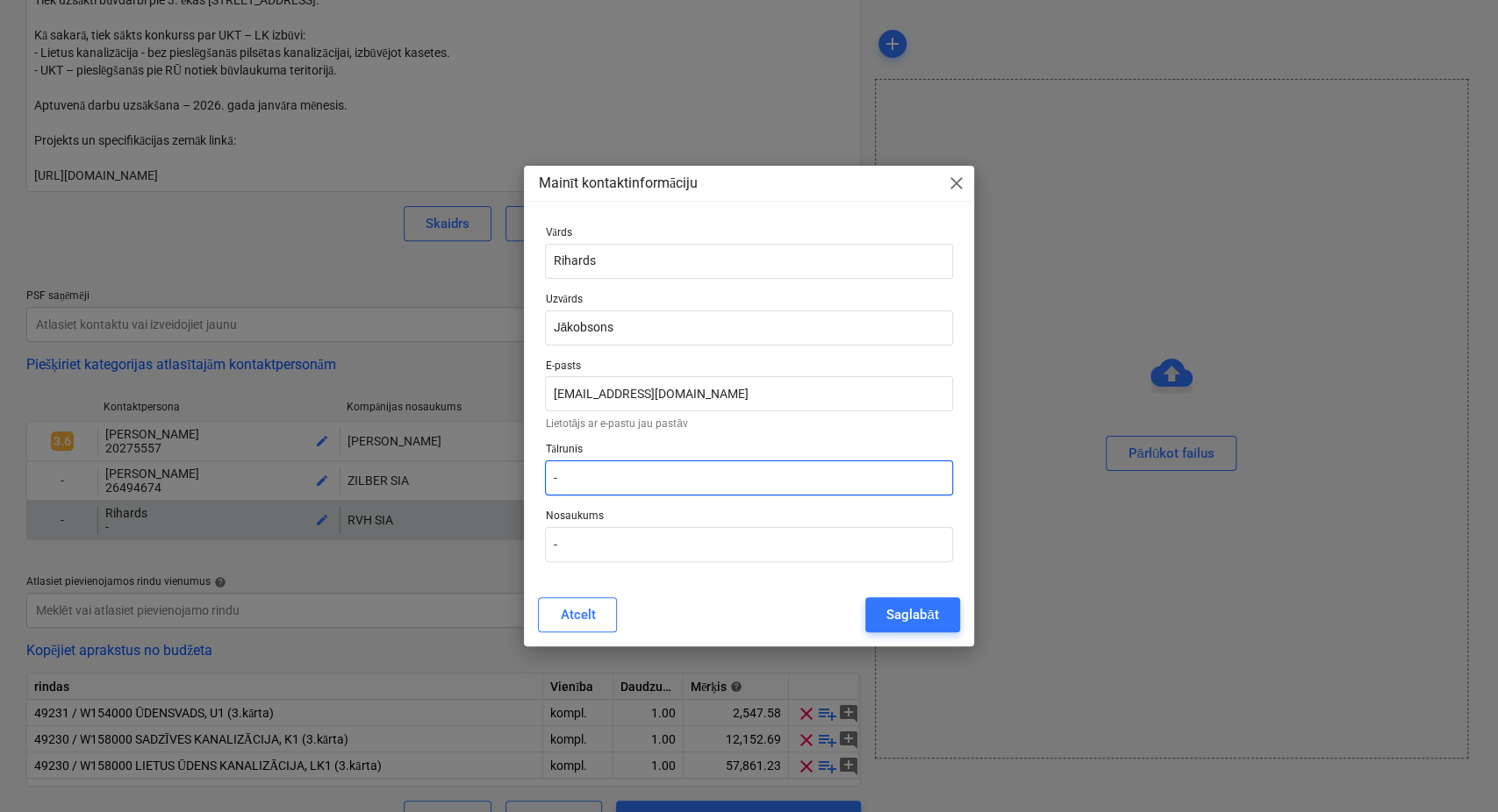
click at [621, 477] on input "-" at bounding box center [748, 477] width 407 height 35
drag, startPoint x: 579, startPoint y: 479, endPoint x: 538, endPoint y: 479, distance: 41.0
click at [538, 479] on div "Tālrunis -" at bounding box center [748, 469] width 422 height 66
paste input "29251903"
click at [887, 619] on div "Saglabāt" at bounding box center [912, 615] width 52 height 23
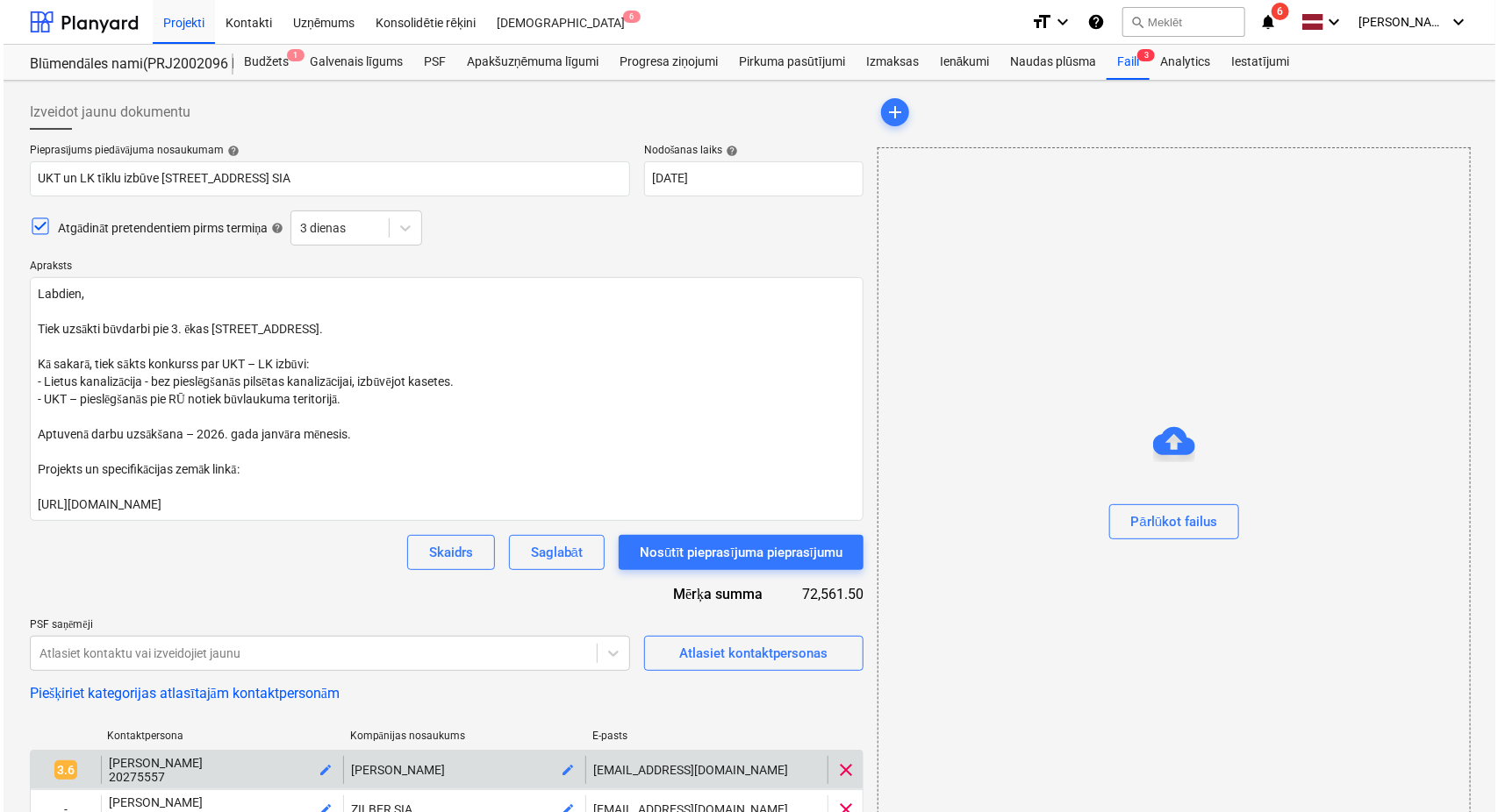
scroll to position [371, 0]
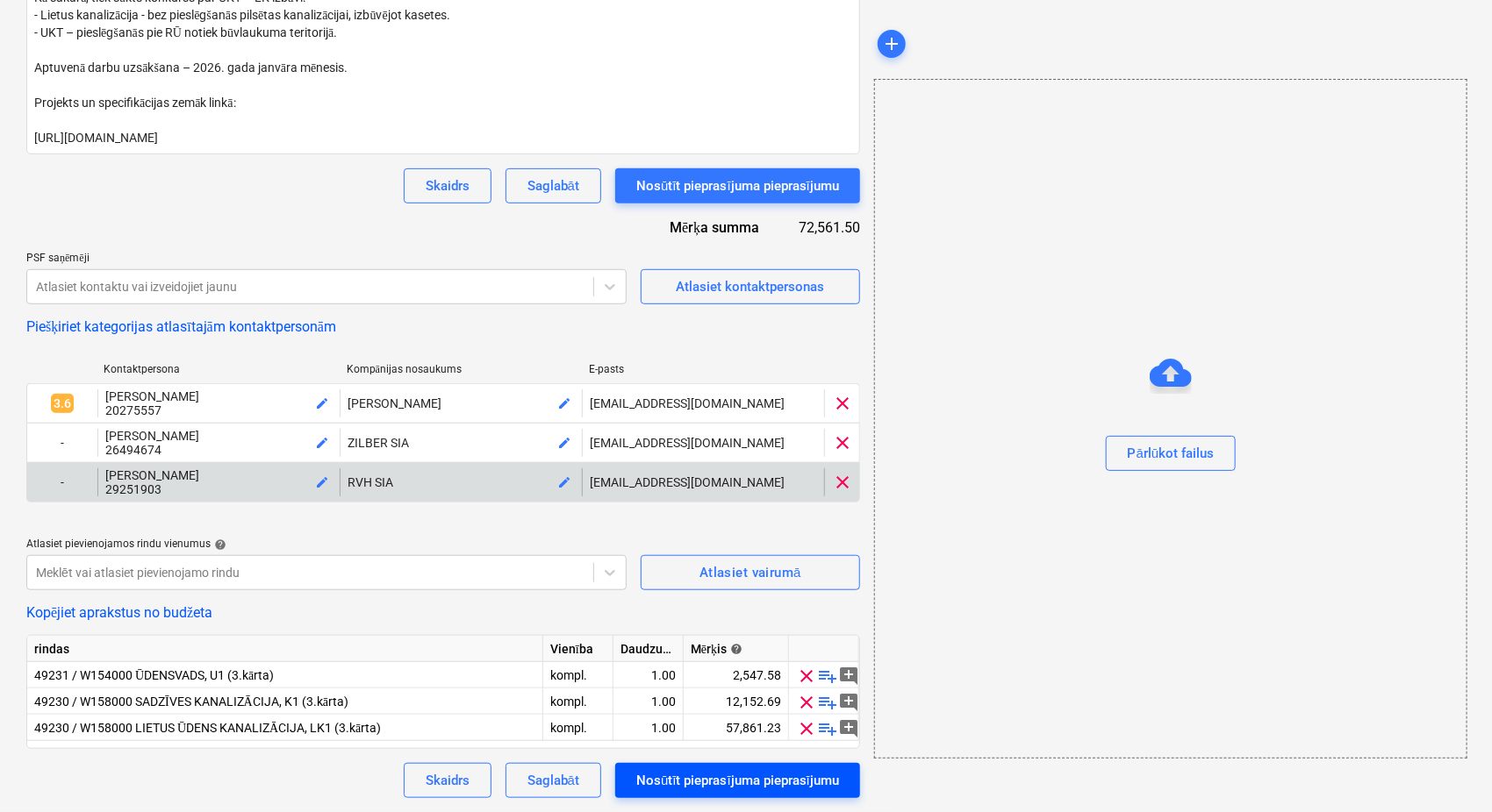
click at [733, 771] on div "Nosūtīt pieprasījuma pieprasījumu" at bounding box center [737, 780] width 202 height 23
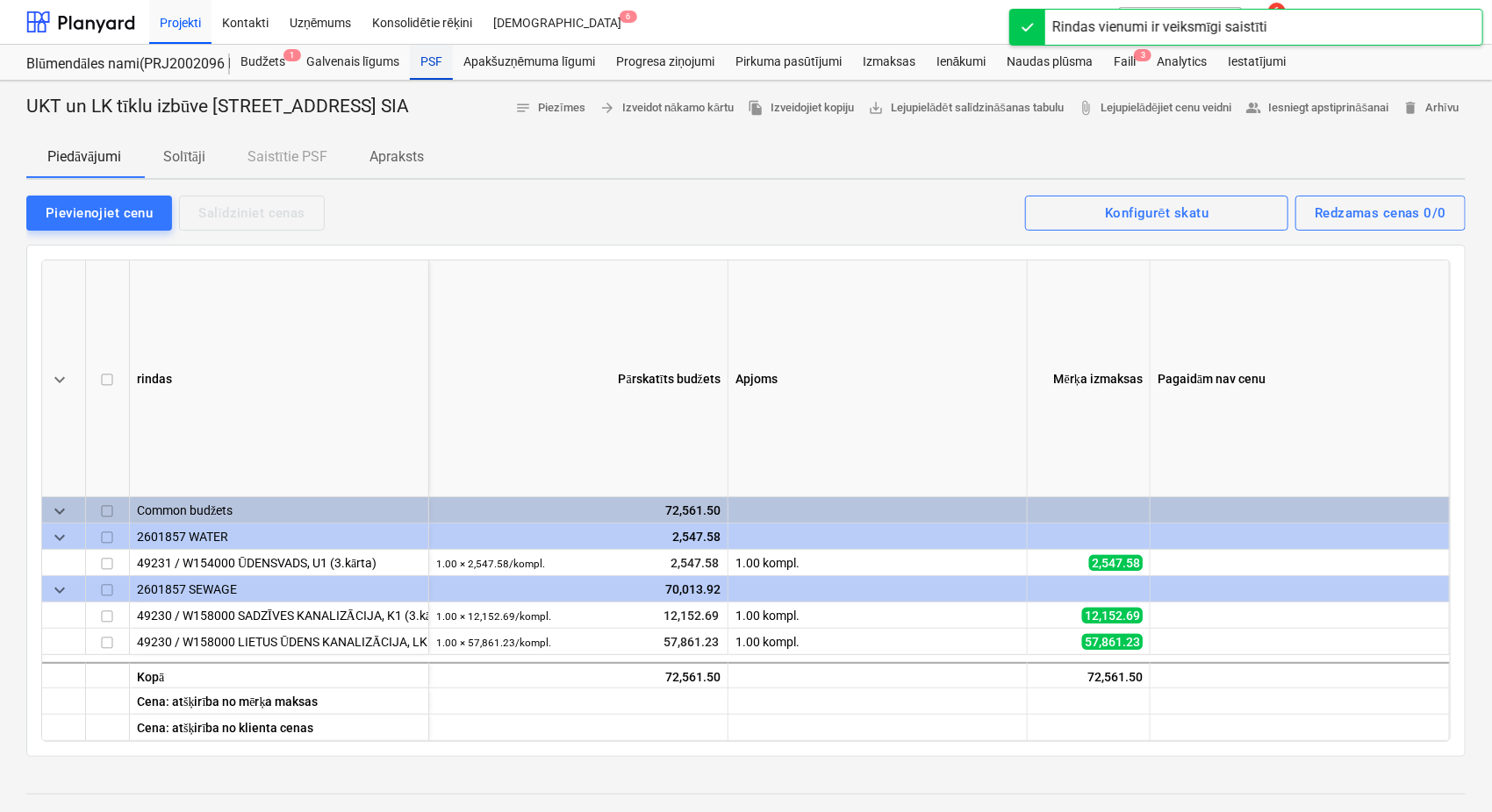
click at [429, 58] on div "PSF" at bounding box center [431, 61] width 43 height 35
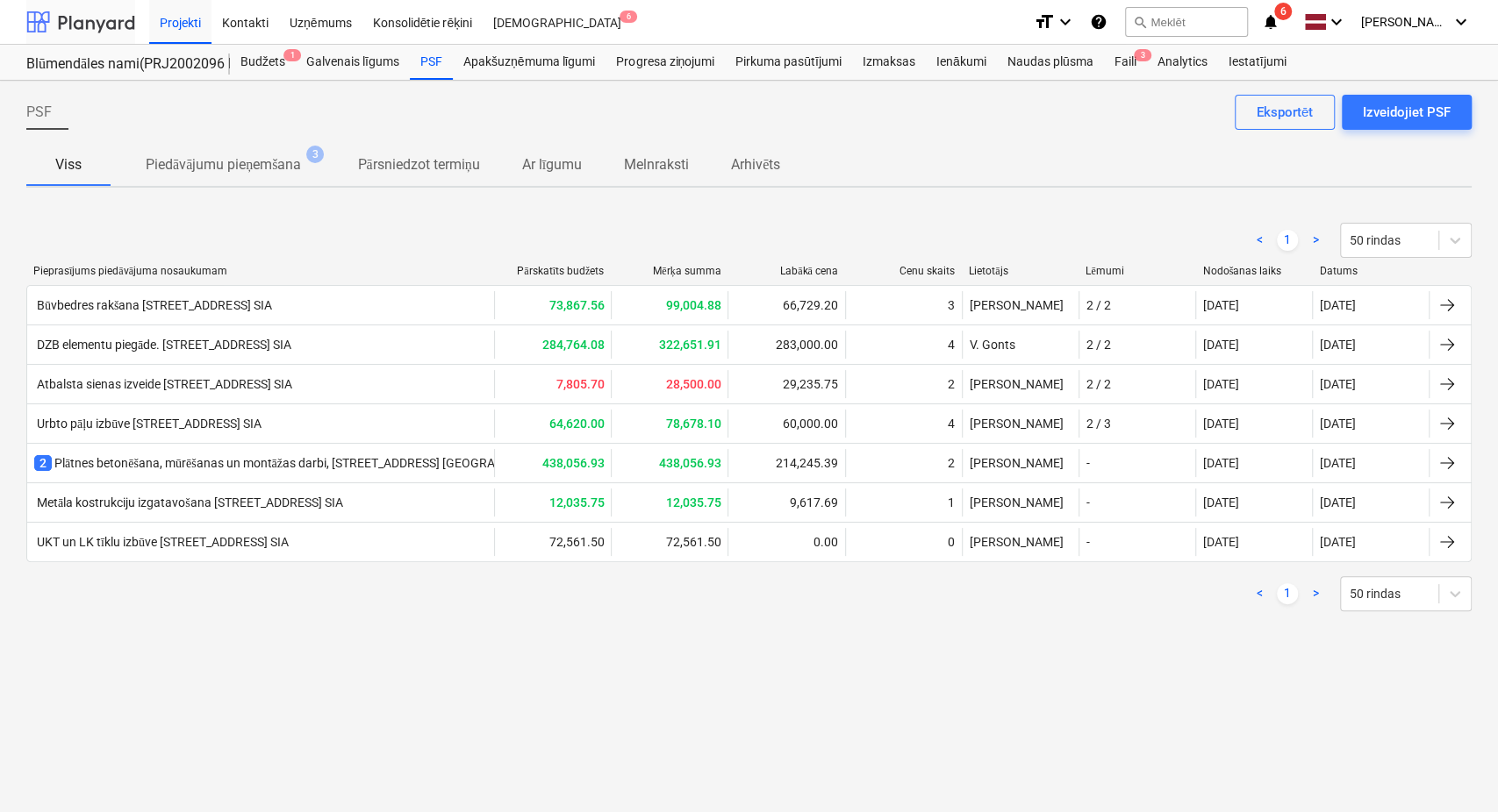
click at [119, 28] on div at bounding box center [81, 22] width 109 height 44
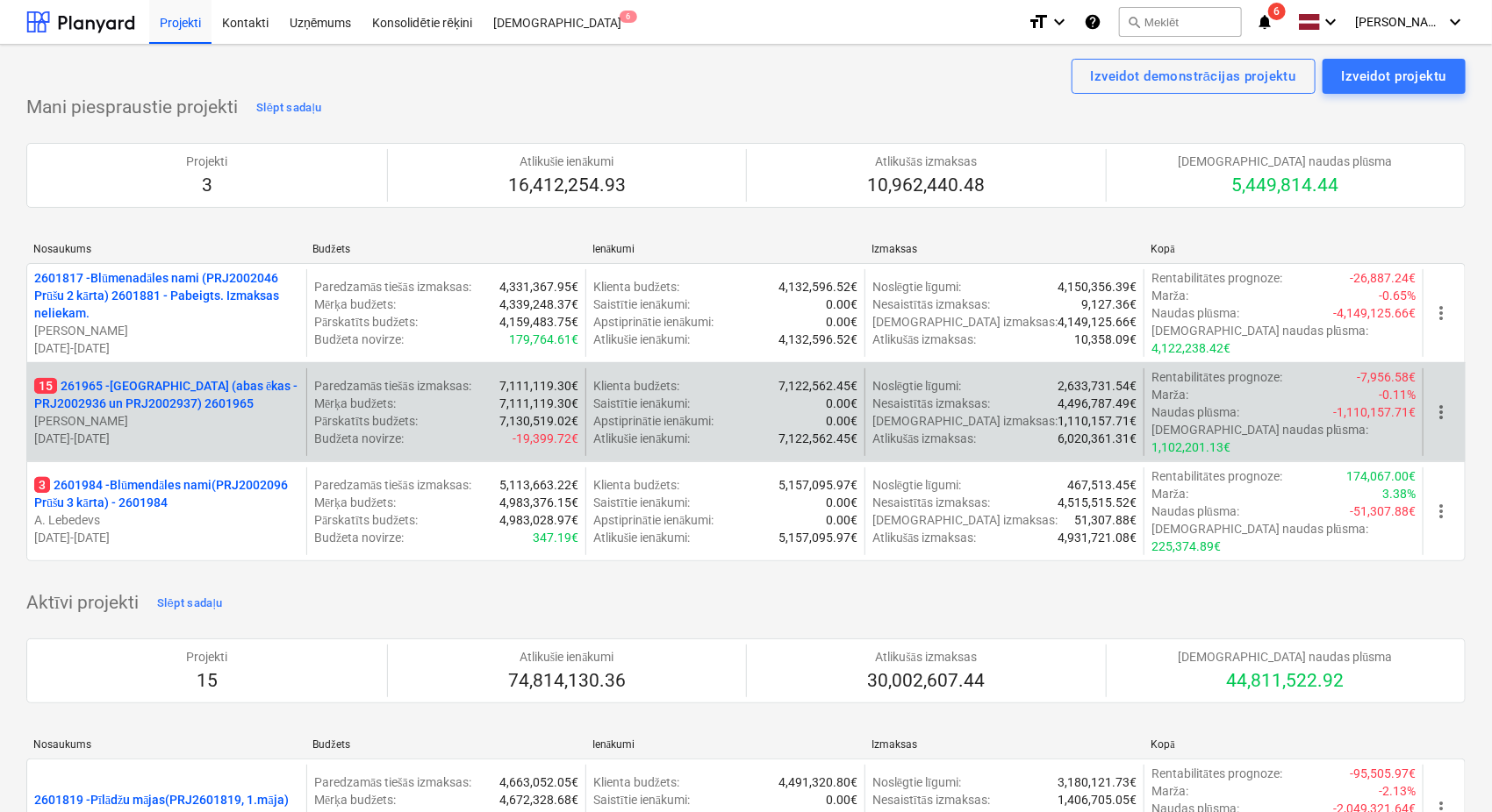
click at [166, 377] on p "15 261965 - [GEOGRAPHIC_DATA] (abas ēkas - PRJ2002936 un PRJ2002937) 2601965" at bounding box center [166, 394] width 265 height 35
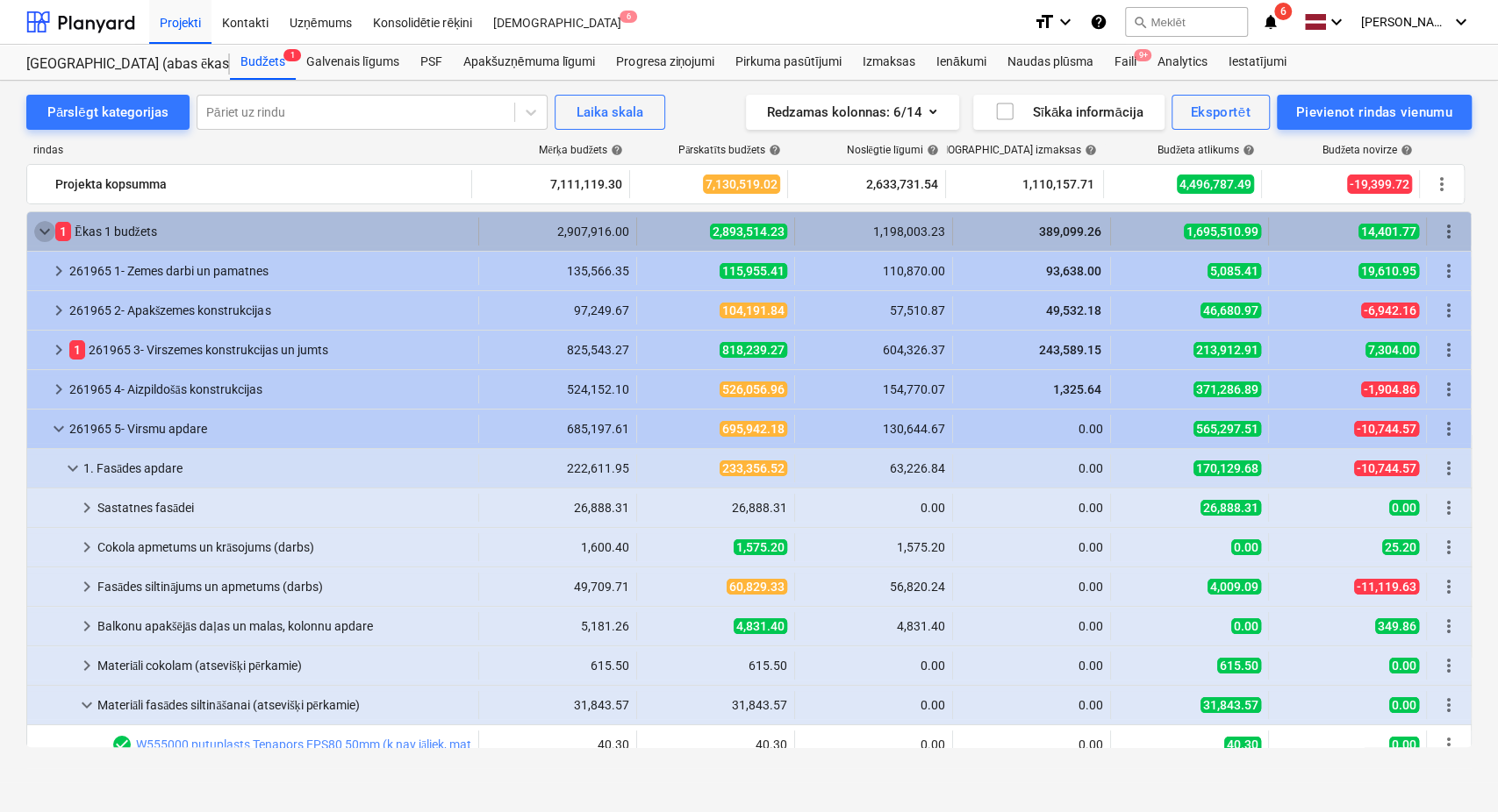
click at [43, 240] on span "keyboard_arrow_down" at bounding box center [44, 231] width 21 height 21
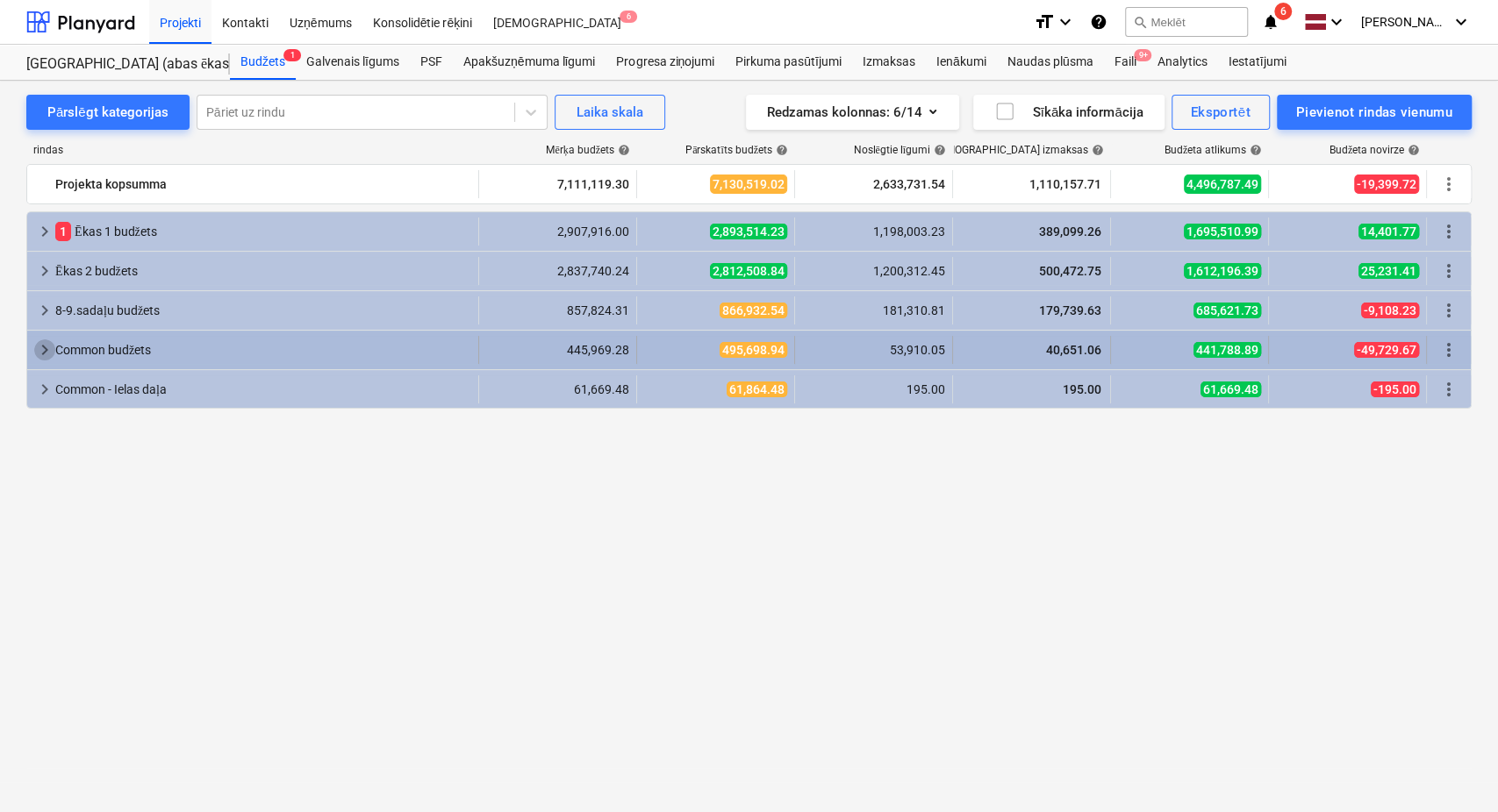
click at [49, 355] on span "keyboard_arrow_right" at bounding box center [44, 349] width 21 height 21
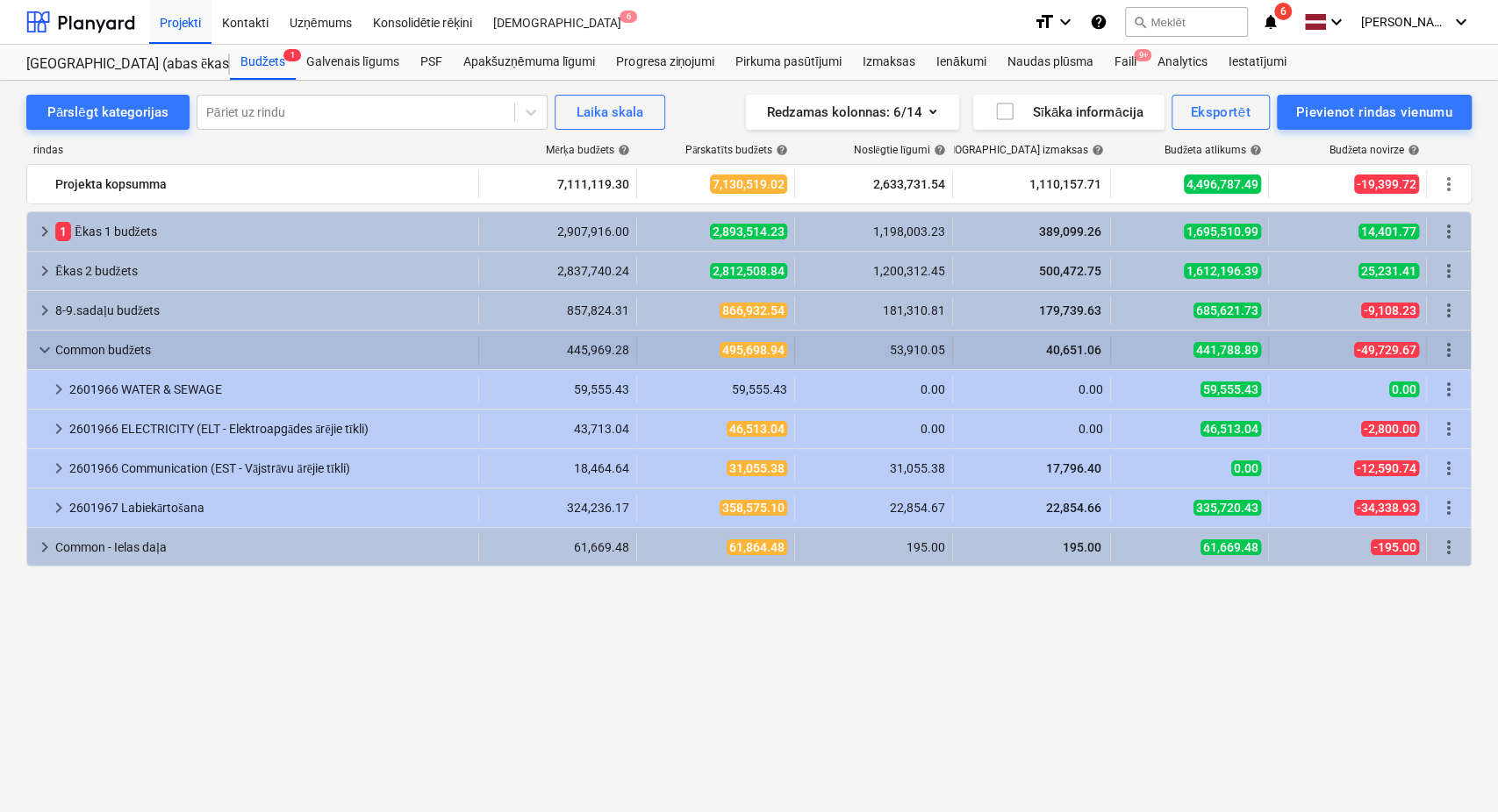
click at [47, 342] on span "keyboard_arrow_down" at bounding box center [44, 349] width 21 height 21
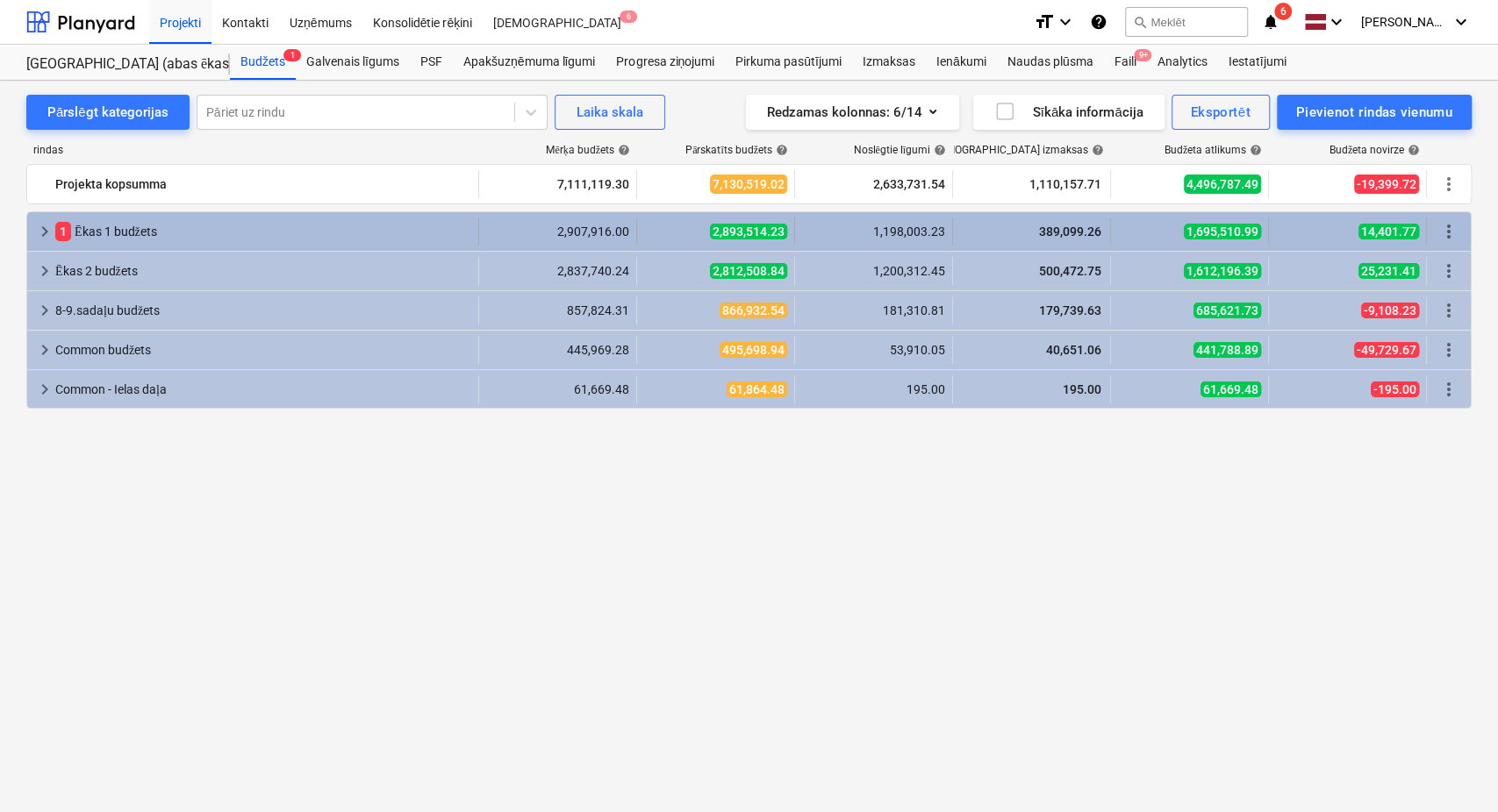
click at [34, 233] on div "keyboard_arrow_right 1 Ēkas 1 budžets" at bounding box center [253, 231] width 452 height 28
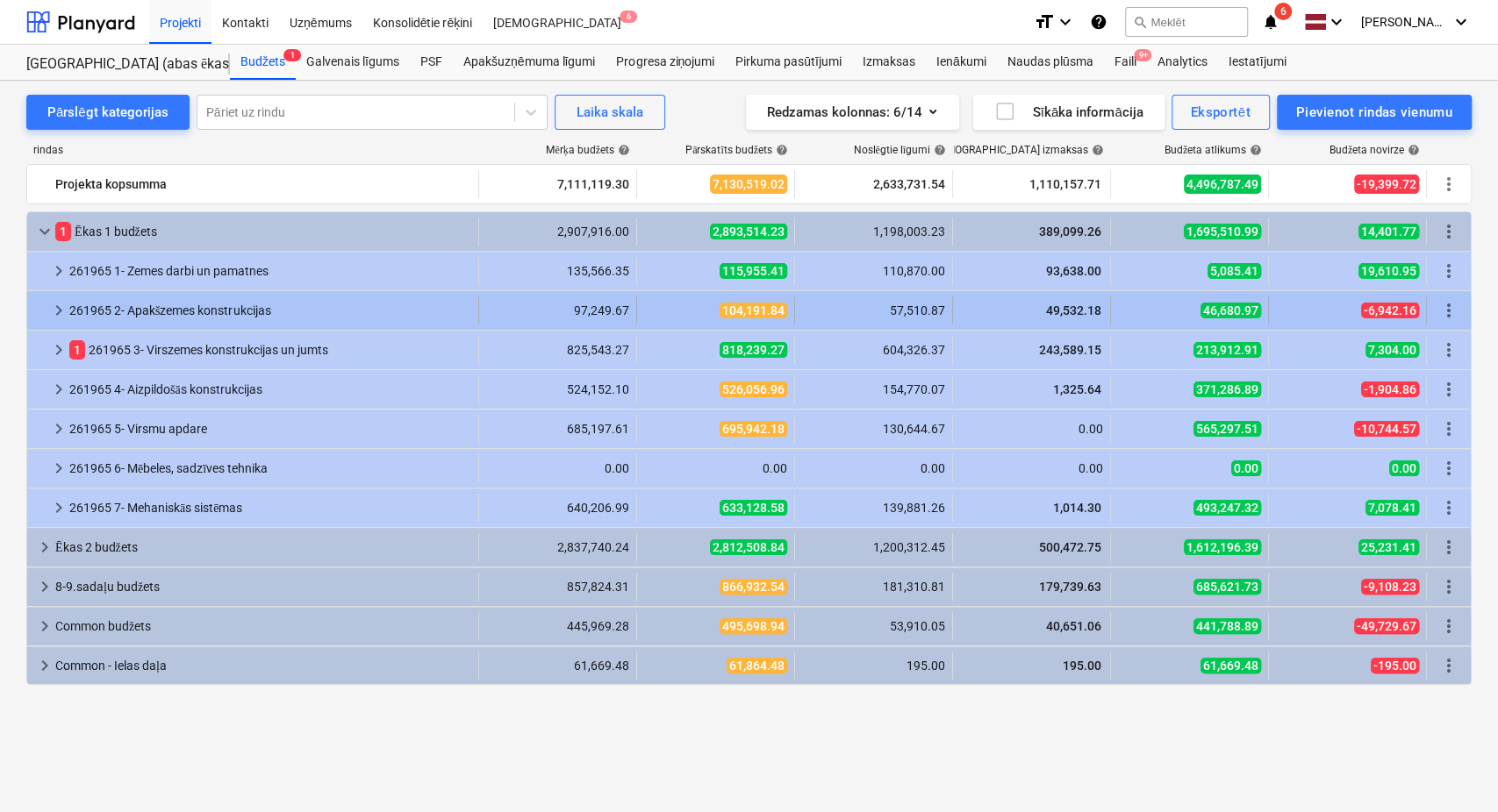
click at [55, 307] on span "keyboard_arrow_right" at bounding box center [59, 309] width 21 height 21
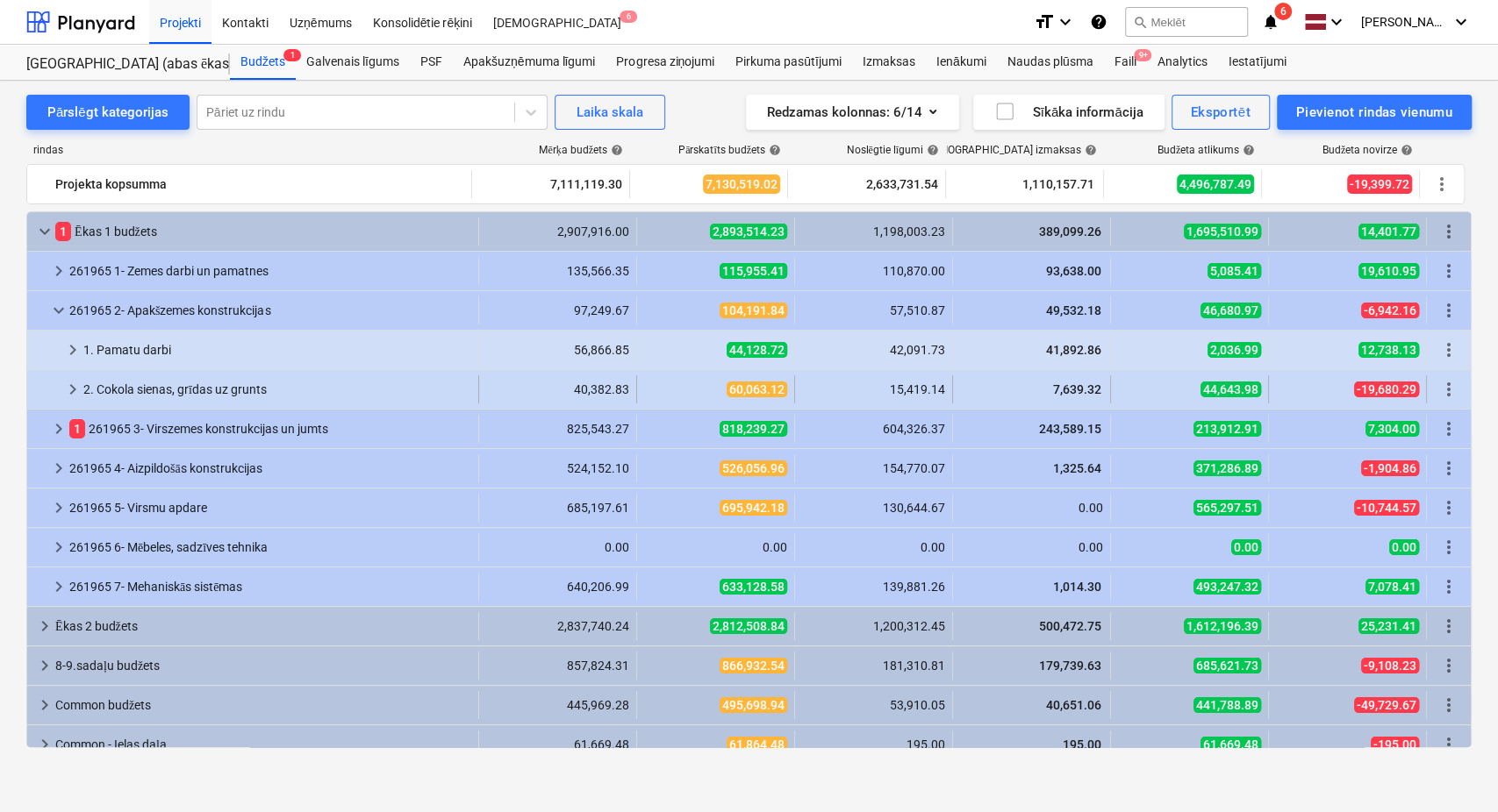
click at [72, 393] on span "keyboard_arrow_right" at bounding box center [72, 389] width 21 height 21
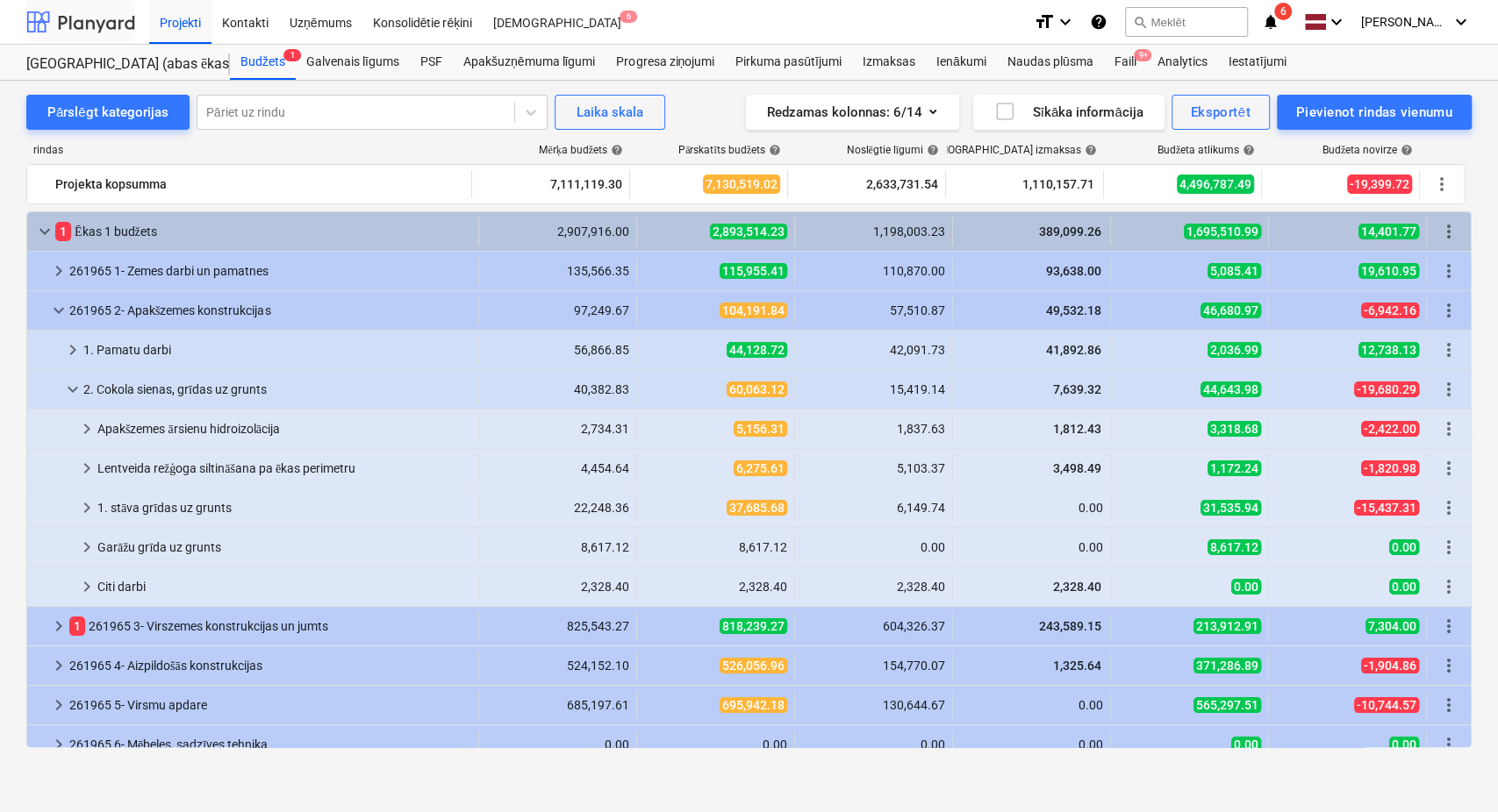
click at [103, 14] on div at bounding box center [81, 22] width 109 height 44
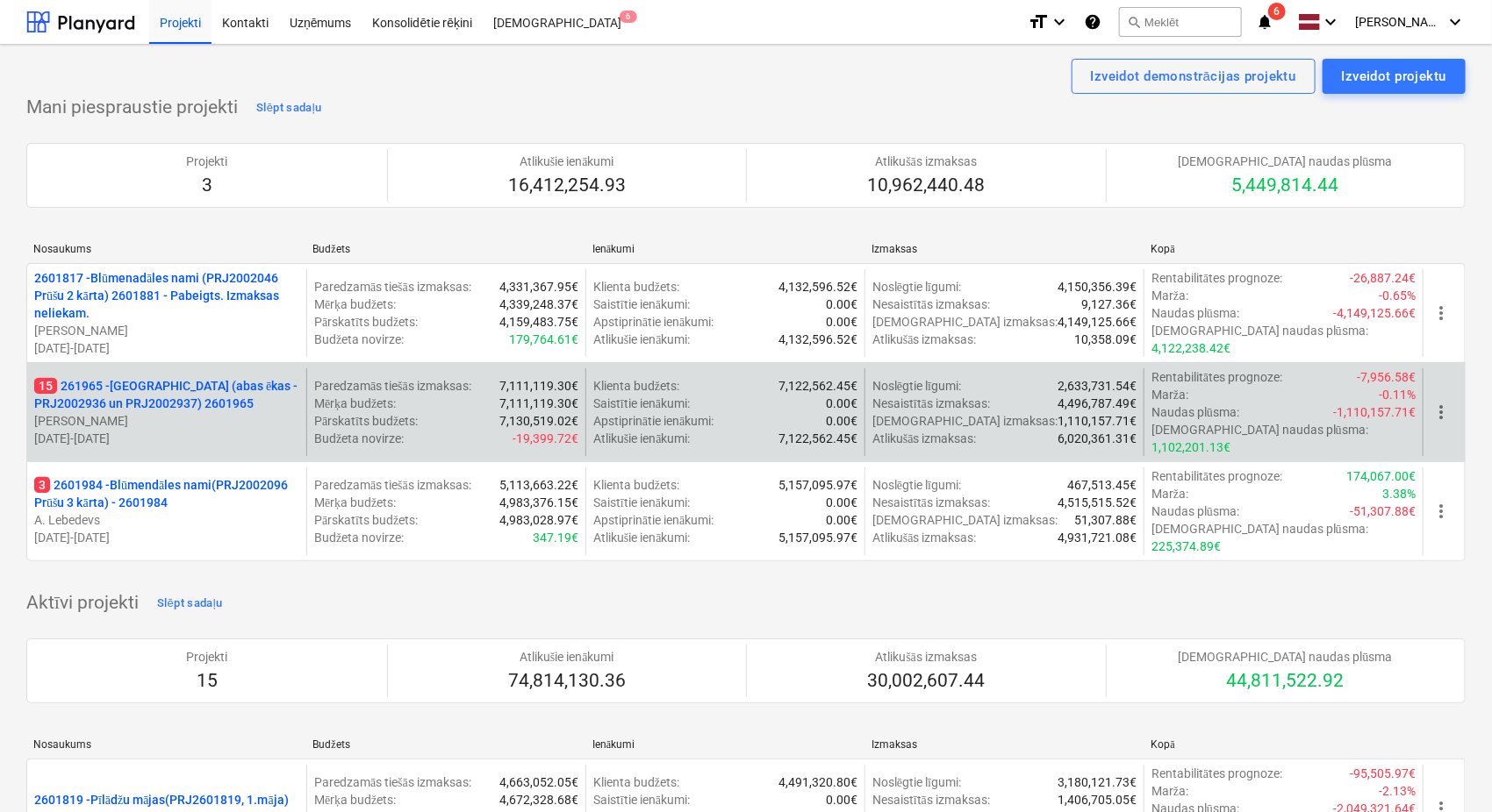
click at [202, 382] on p "15 261965 - [GEOGRAPHIC_DATA] (abas ēkas - PRJ2002936 un PRJ2002937) 2601965" at bounding box center [166, 394] width 265 height 35
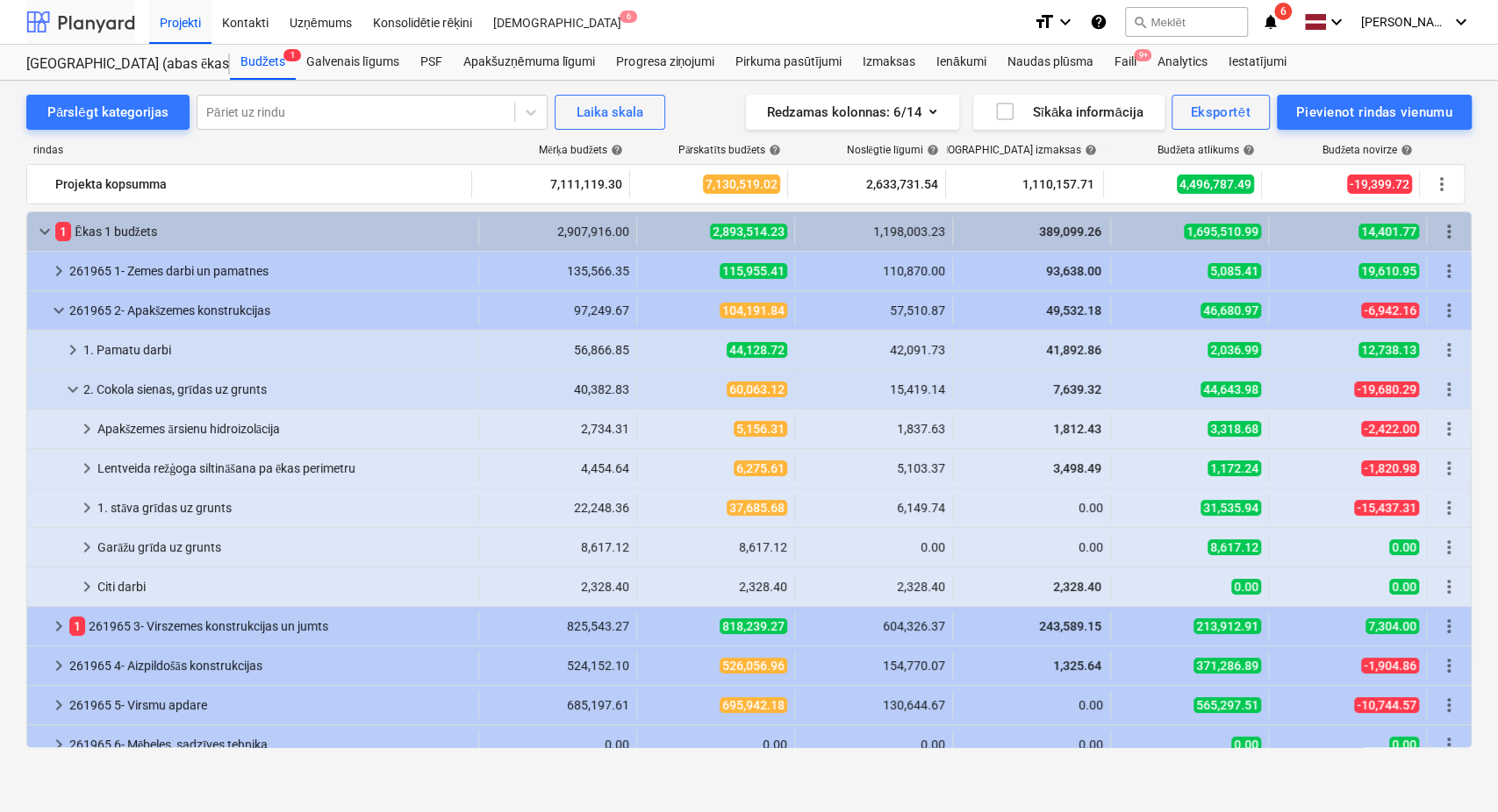
click at [75, 20] on div at bounding box center [81, 22] width 109 height 44
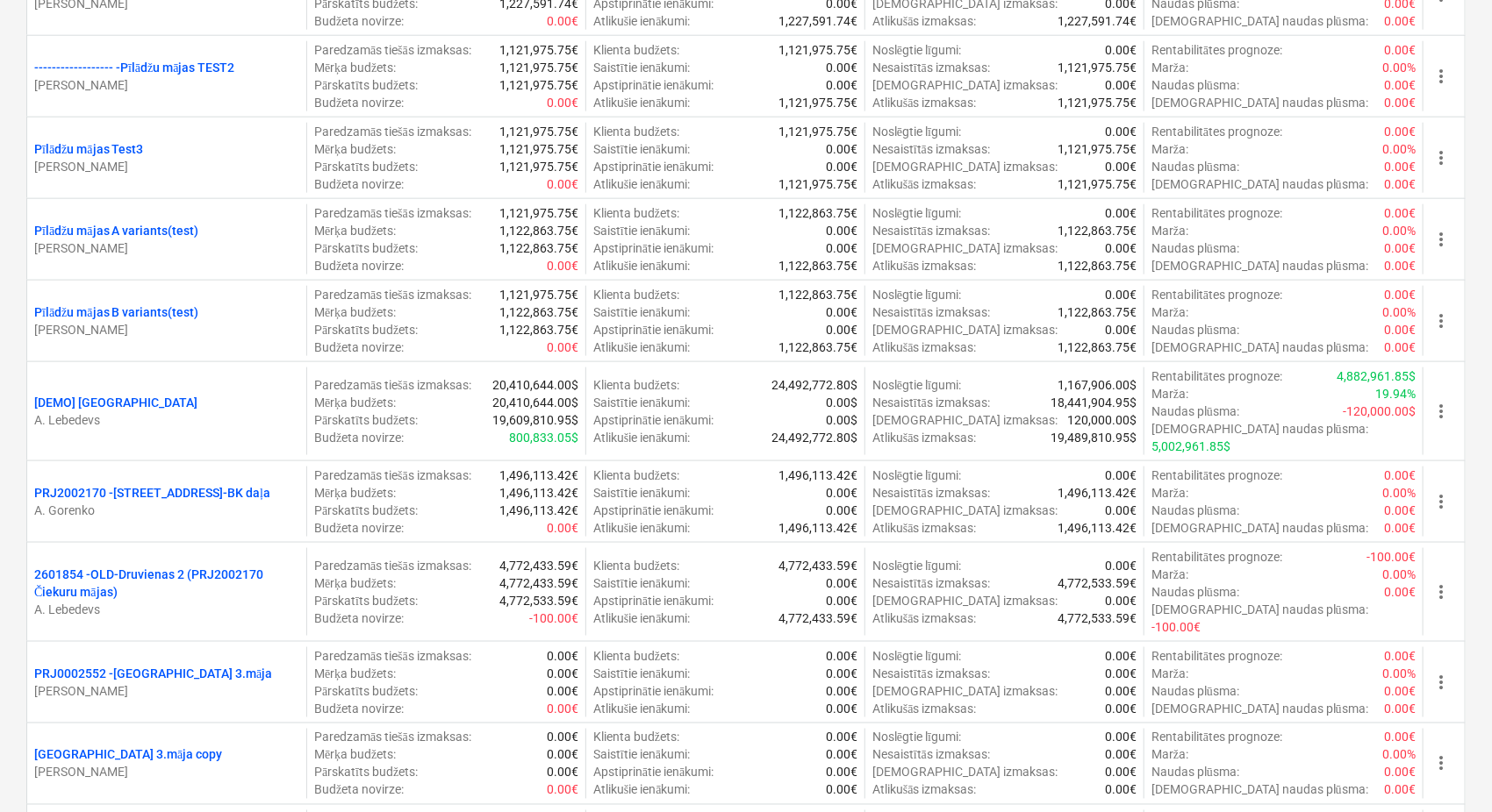
scroll to position [3526, 0]
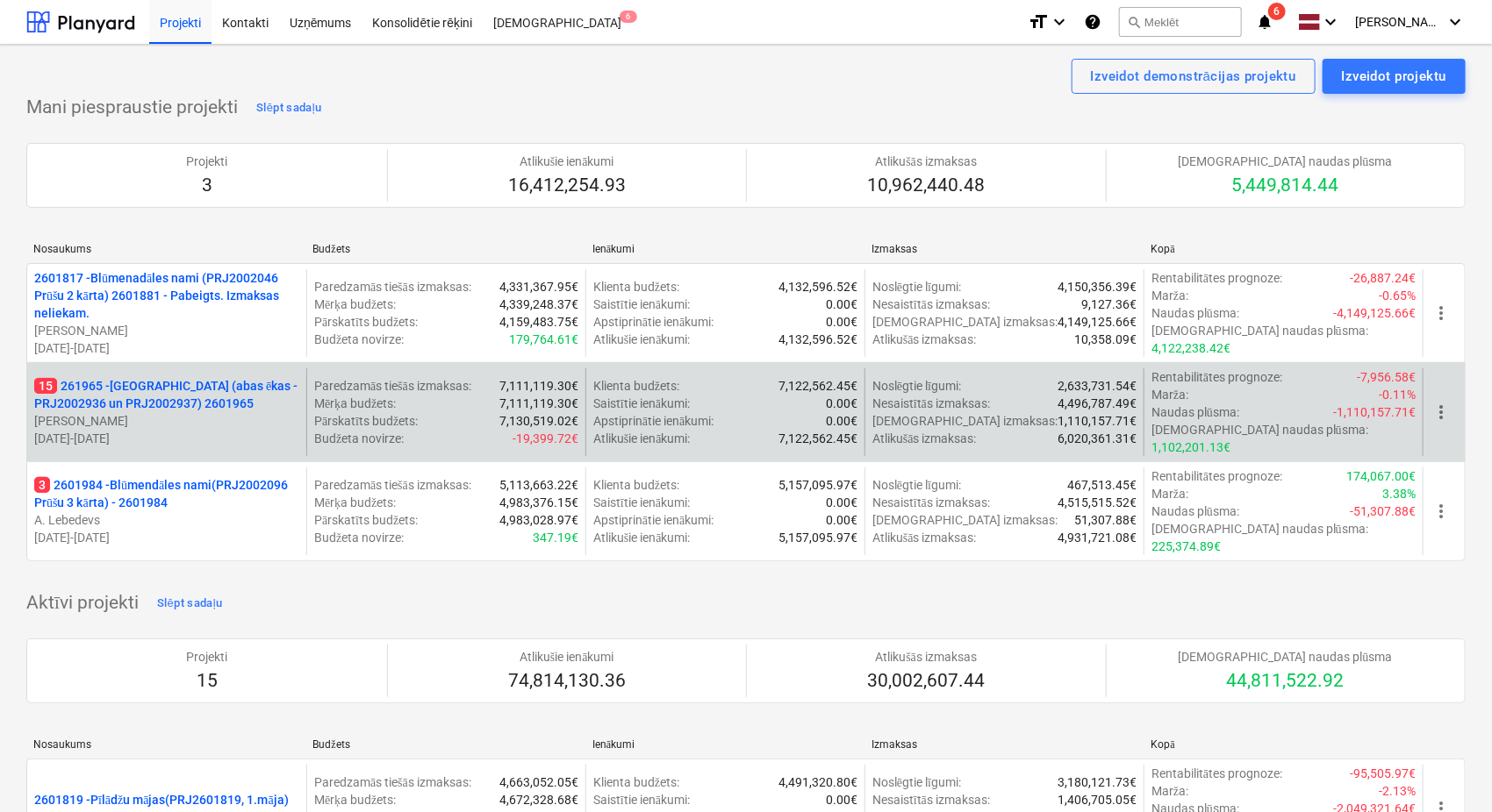
click at [201, 400] on p "15 261965 - [GEOGRAPHIC_DATA] (abas ēkas - PRJ2002936 un PRJ2002937) 2601965" at bounding box center [166, 394] width 265 height 35
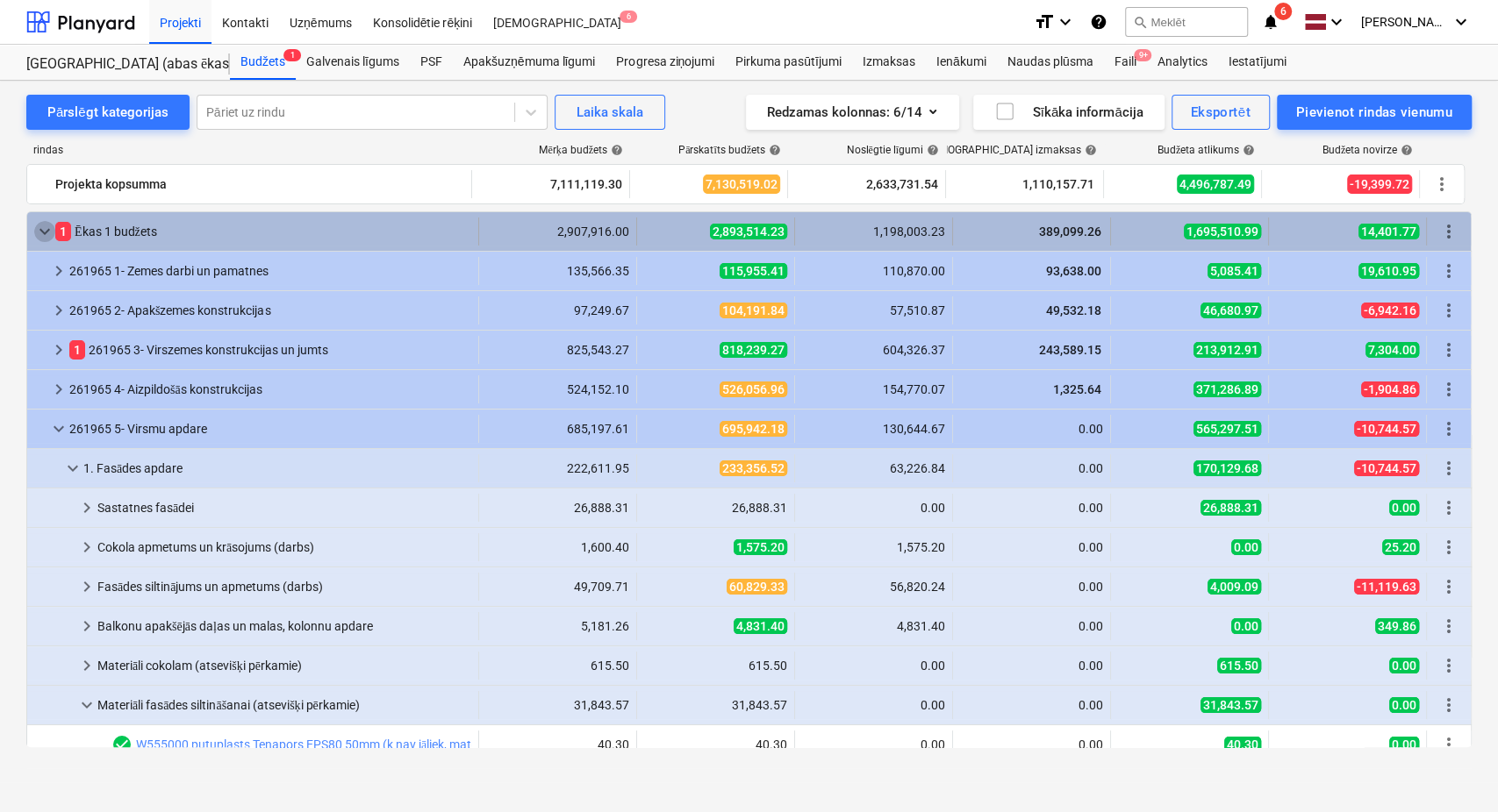
click at [44, 230] on span "keyboard_arrow_down" at bounding box center [44, 231] width 21 height 21
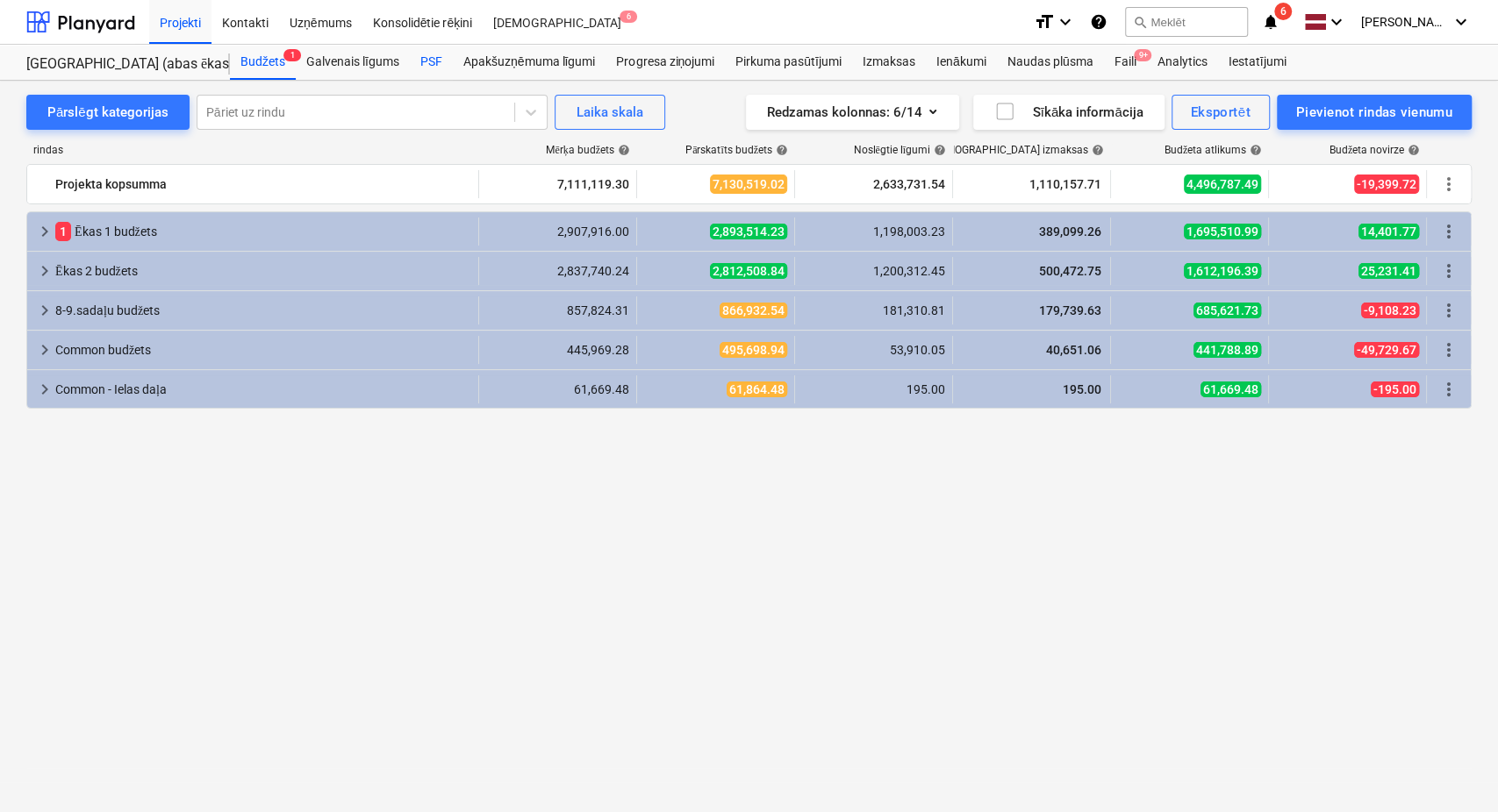
click at [437, 57] on div "PSF" at bounding box center [431, 61] width 43 height 35
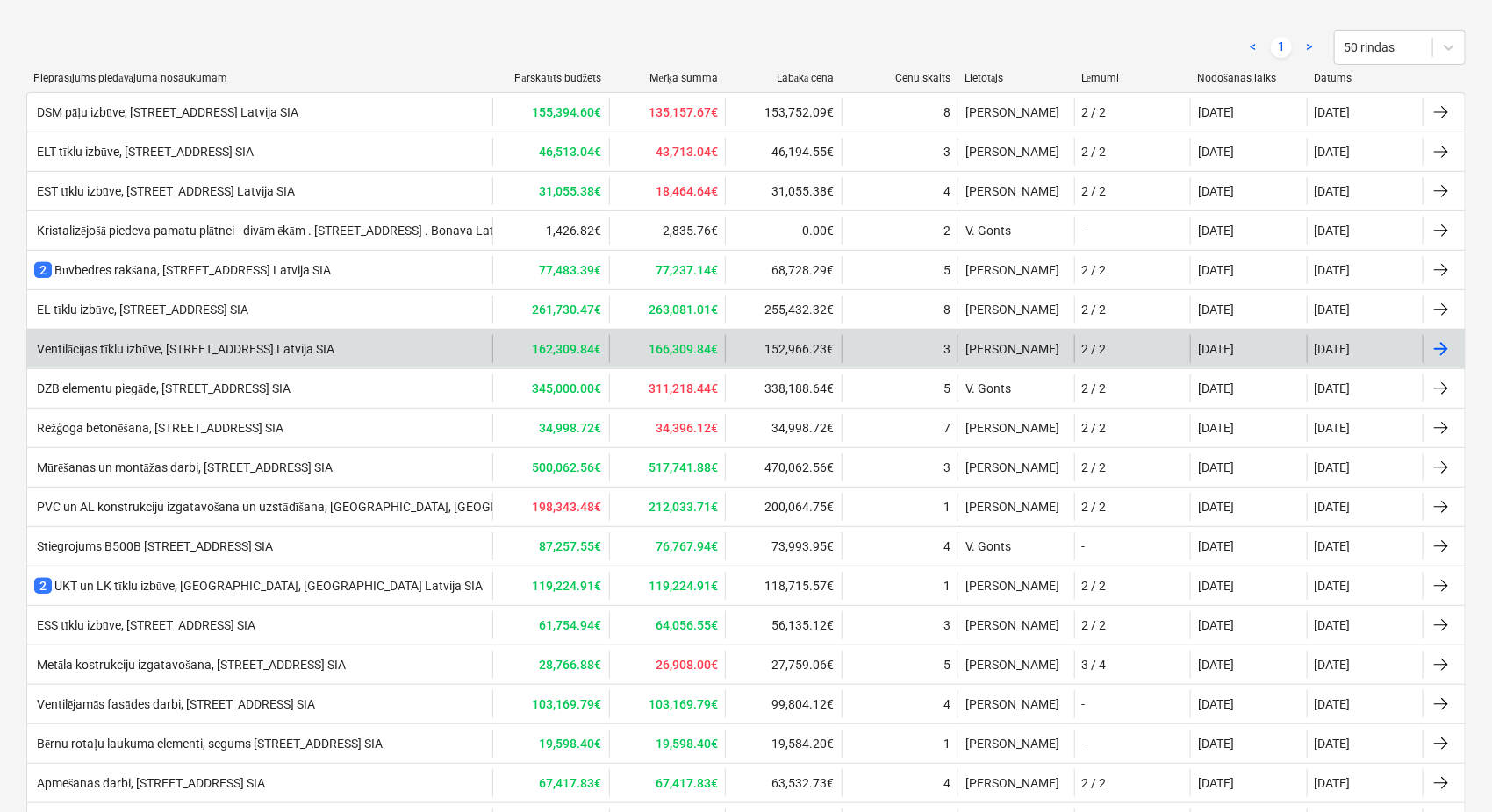
scroll to position [260, 0]
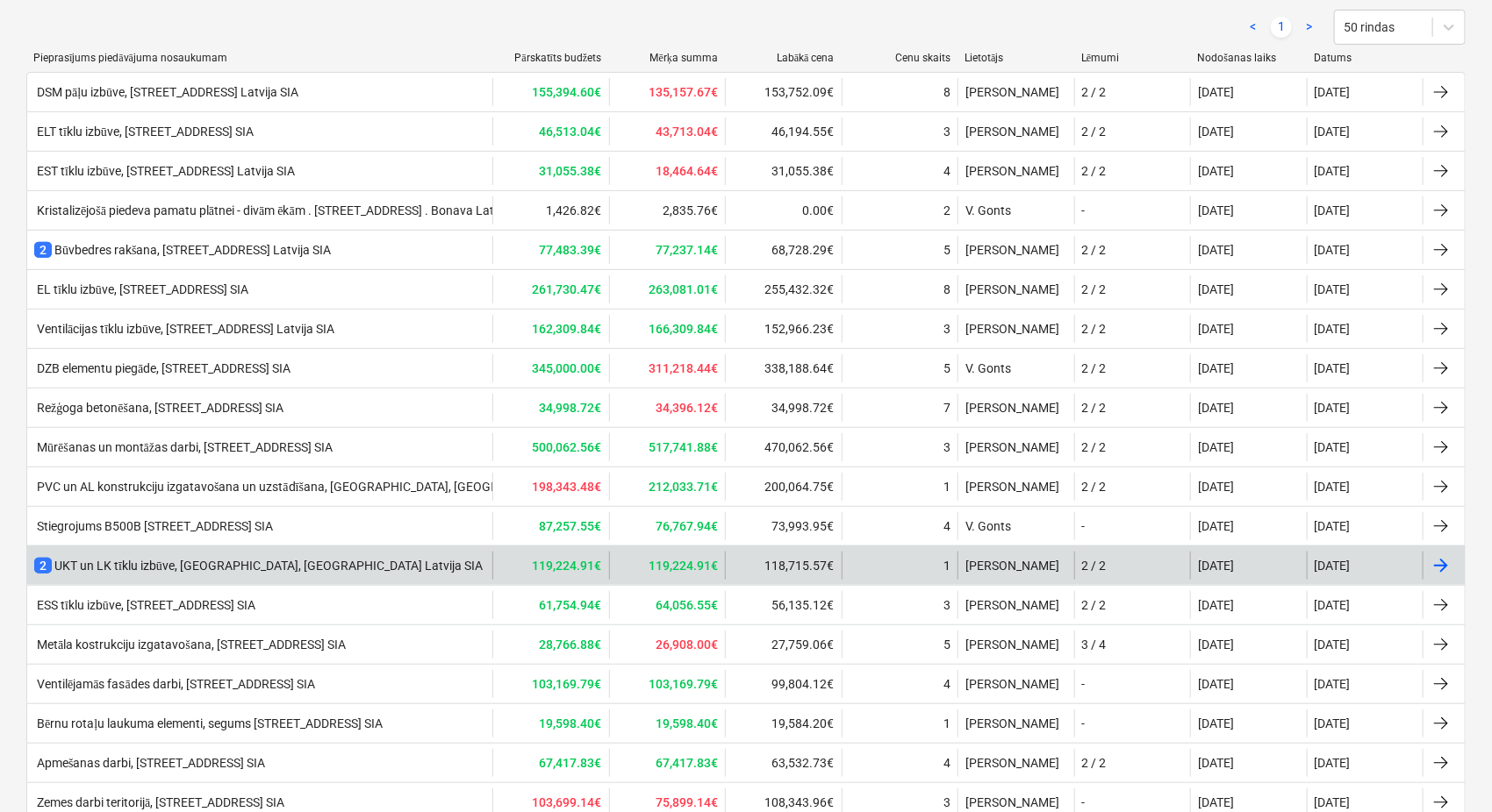
click at [241, 567] on div "2 UKT un LK tīklu izbūve, Nīcgales iela N17A, Bonava Latvija SIA" at bounding box center [258, 566] width 448 height 18
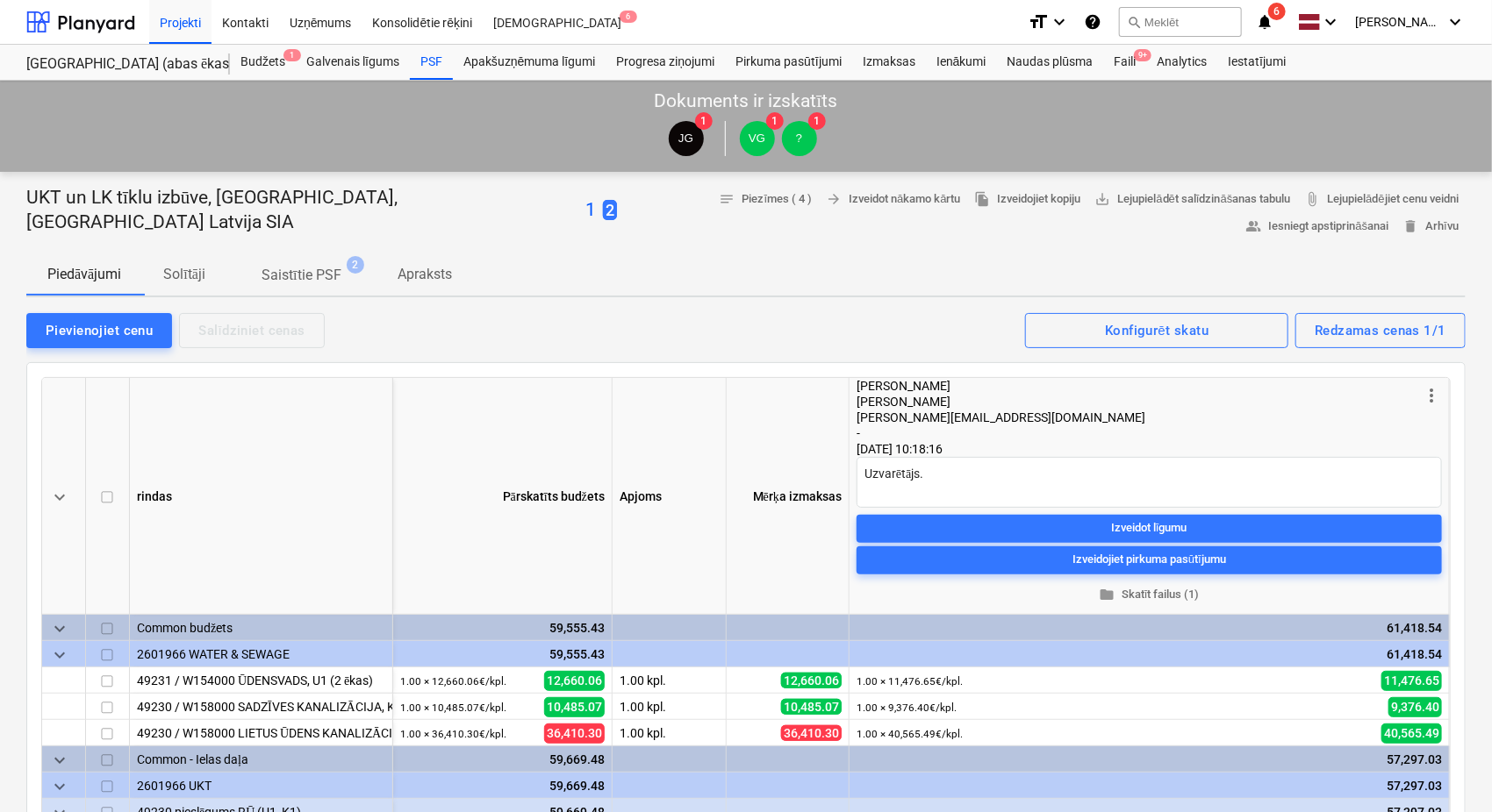
click at [192, 279] on p "Solītāji" at bounding box center [185, 274] width 42 height 21
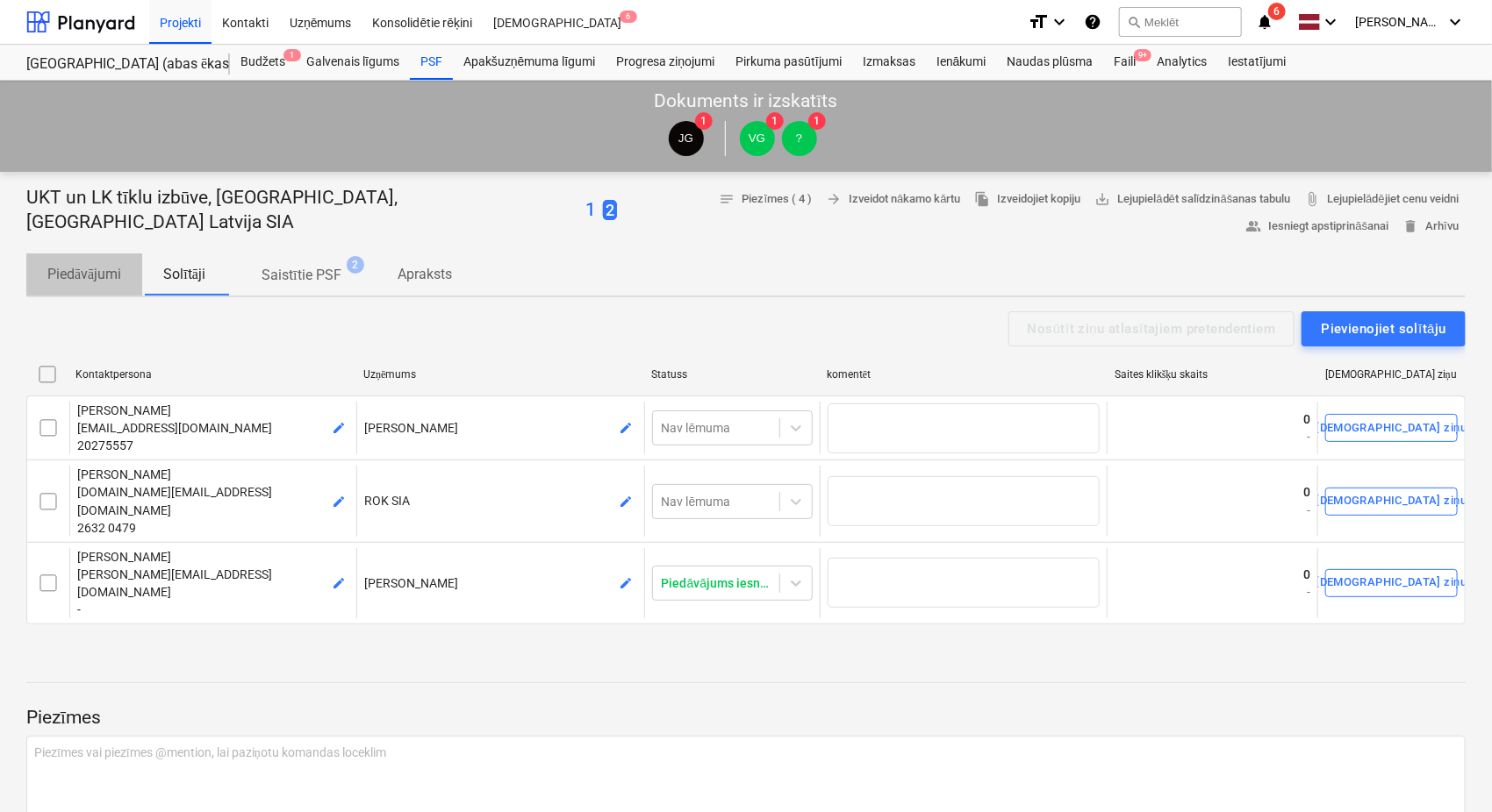
click at [107, 270] on p "Piedāvājumi" at bounding box center [84, 274] width 73 height 21
type textarea "x"
click at [450, 283] on p "Apraksts" at bounding box center [425, 274] width 55 height 21
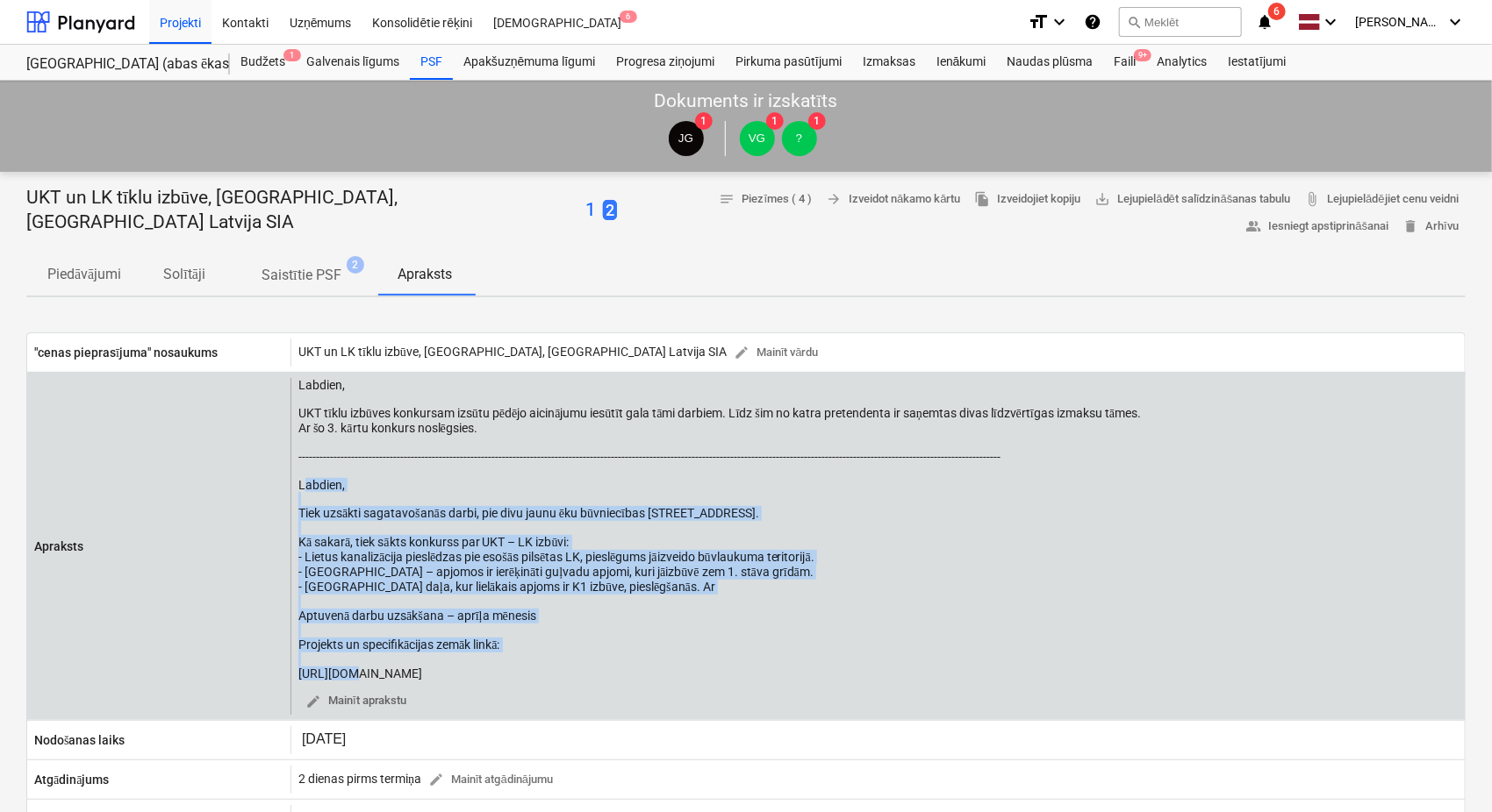
drag, startPoint x: 320, startPoint y: 493, endPoint x: 477, endPoint y: 681, distance: 244.9
click at [477, 680] on div "Labdien, UKT tīklu izbūves konkursam izsūtu pēdējo aicinājumu iesūtīt gala tāmi…" at bounding box center [719, 528] width 842 height 302
copy div "abdien, Tiek uzsākti sagatavošanās darbi, pie divu jaunu ēku būvniecības Nīcgal…"
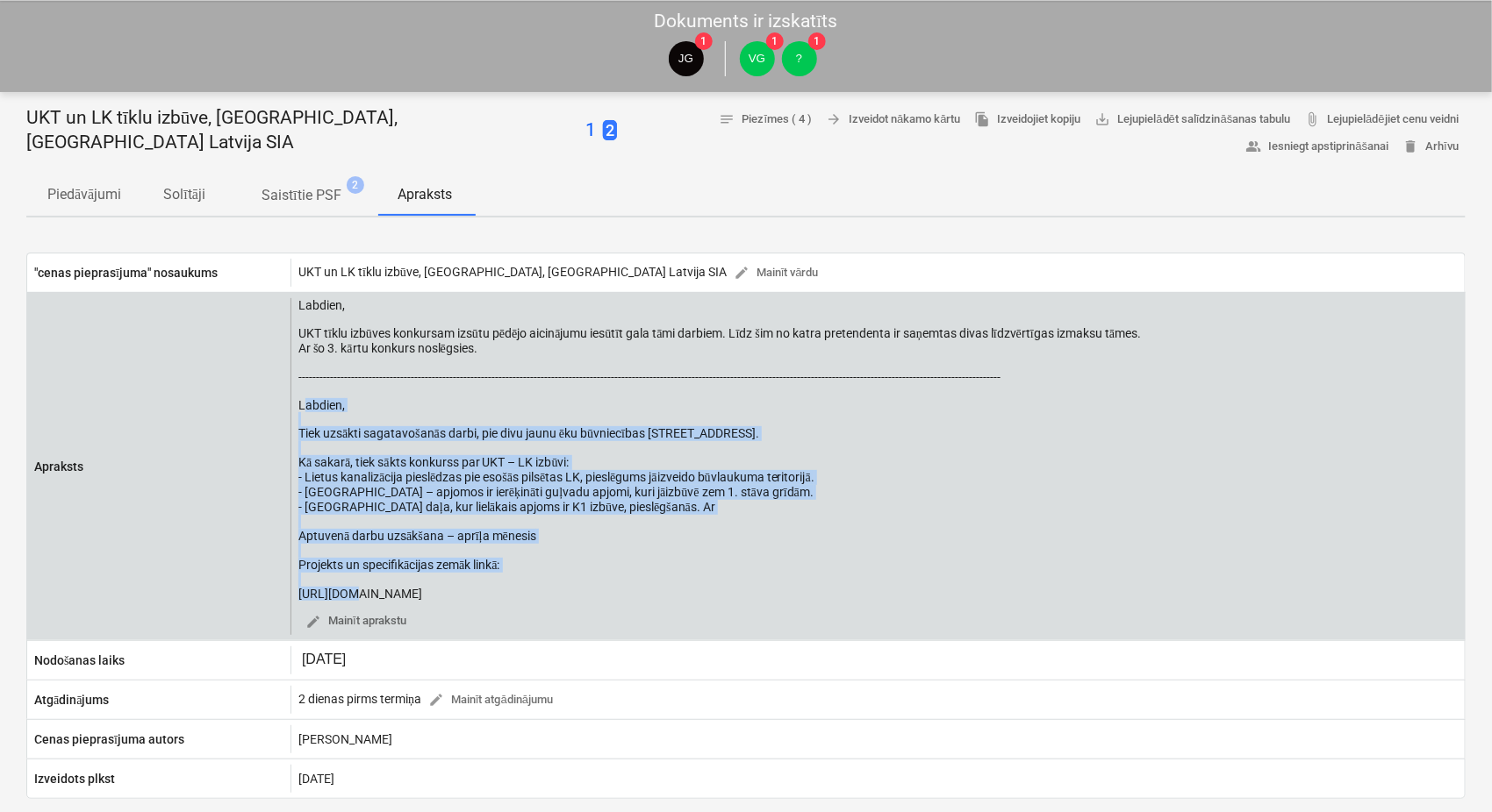
scroll to position [130, 0]
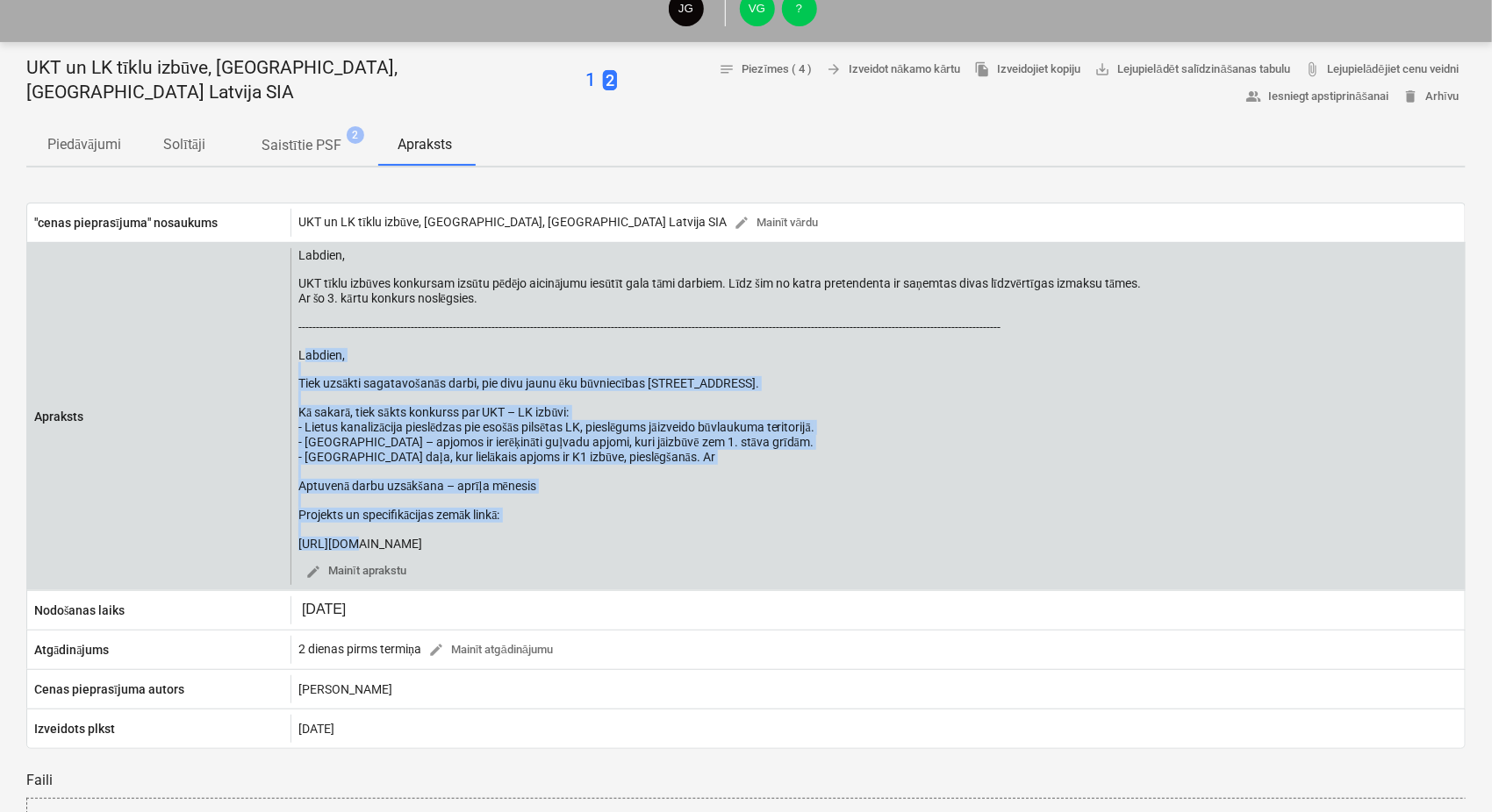
click at [302, 362] on div "Labdien, UKT tīklu izbūves konkursam izsūtu pēdējo aicinājumu iesūtīt gala tāmi…" at bounding box center [719, 399] width 842 height 302
drag, startPoint x: 295, startPoint y: 360, endPoint x: 486, endPoint y: 557, distance: 274.4
click at [486, 557] on div "Labdien, UKT tīklu izbūves konkursam izsūtu pēdējo aicinājumu iesūtīt gala tāmi…" at bounding box center [877, 416] width 1174 height 337
copy div "Labdien, Tiek uzsākti sagatavošanās darbi, pie divu jaunu ēku būvniecības Nīcga…"
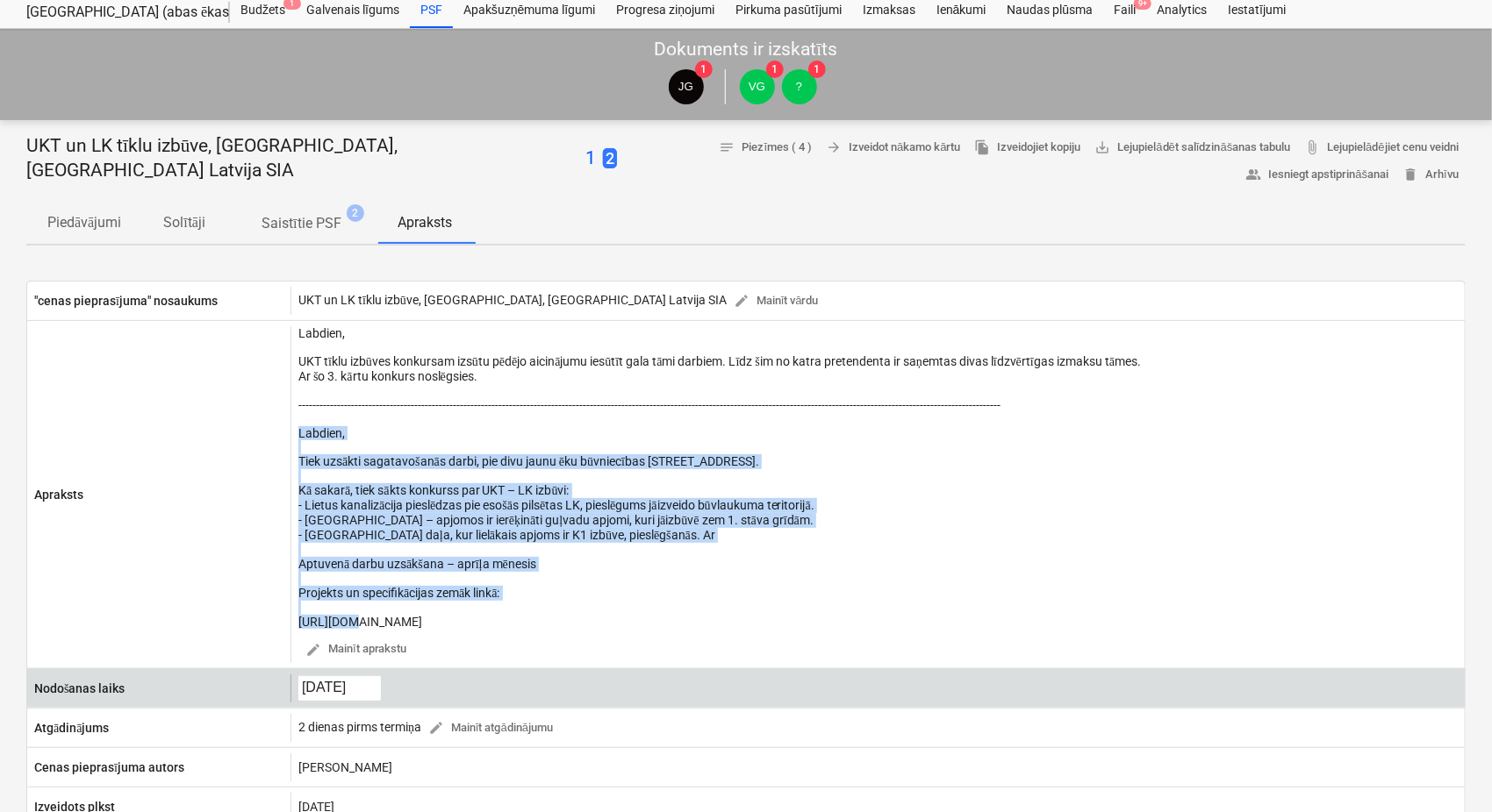
scroll to position [0, 0]
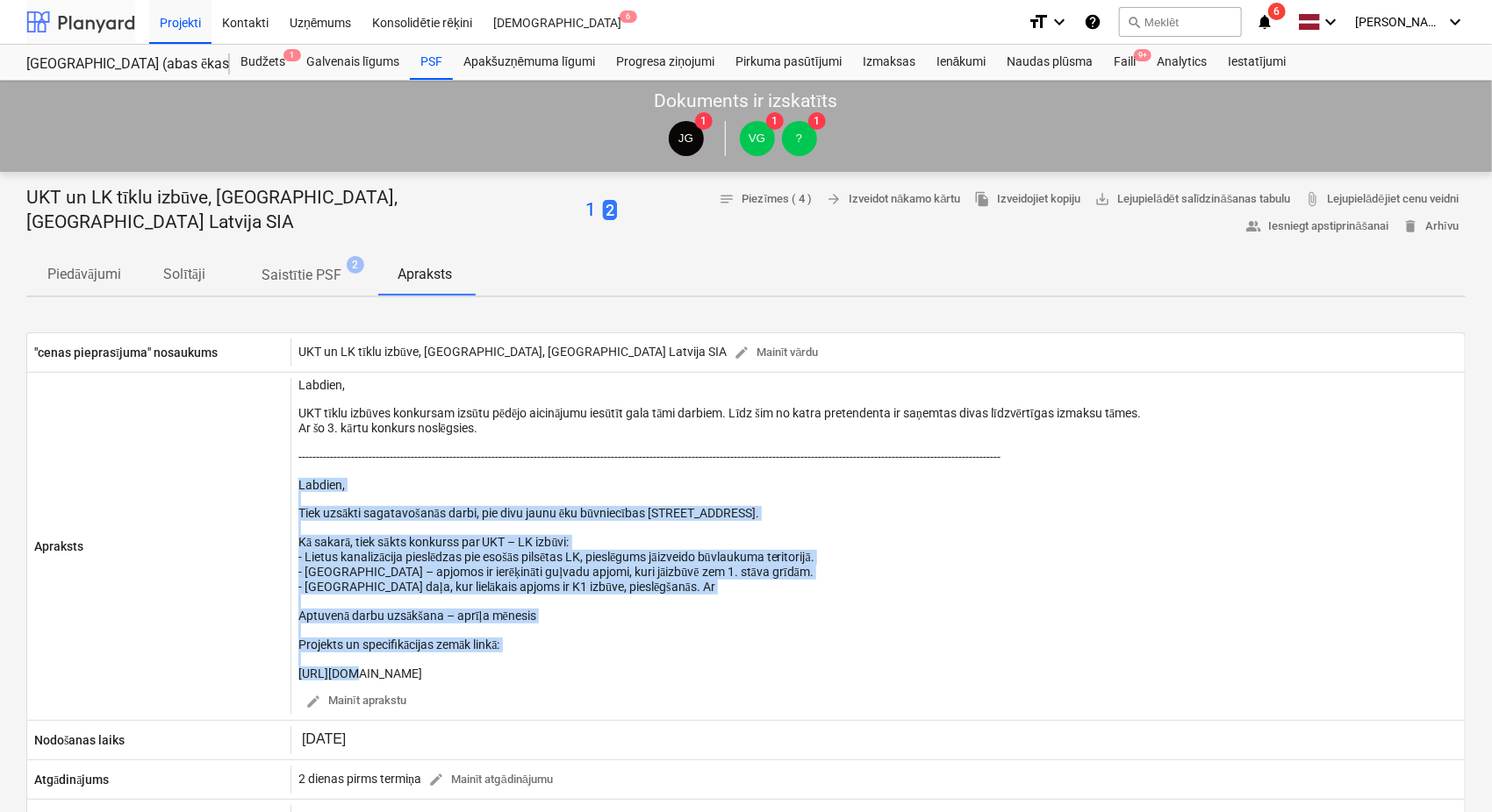
click at [113, 9] on div at bounding box center [81, 22] width 109 height 44
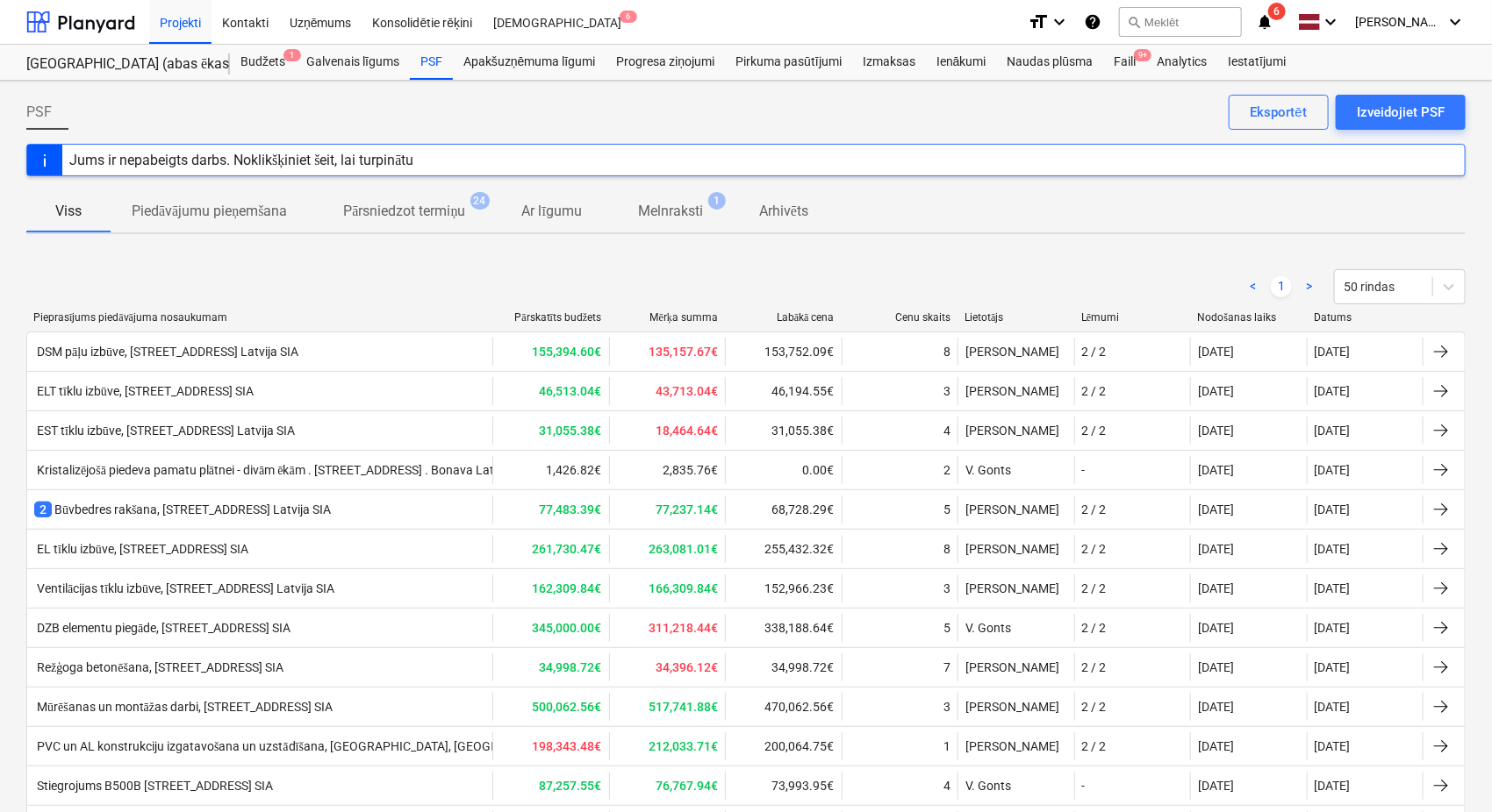
scroll to position [260, 0]
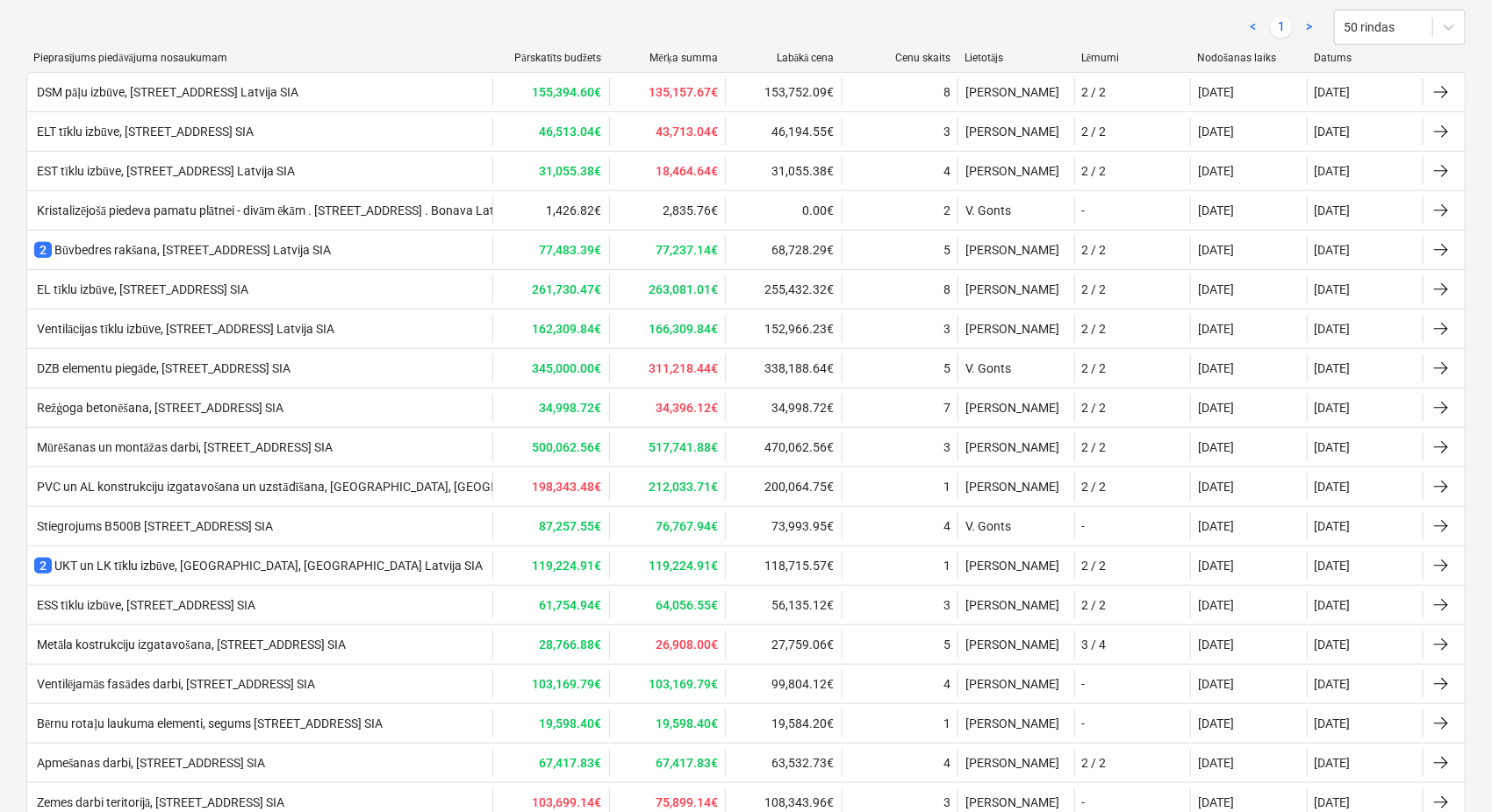
click at [206, 566] on div "2 UKT un LK tīklu izbūve, Nīcgales iela N17A, Bonava Latvija SIA" at bounding box center [258, 566] width 448 height 18
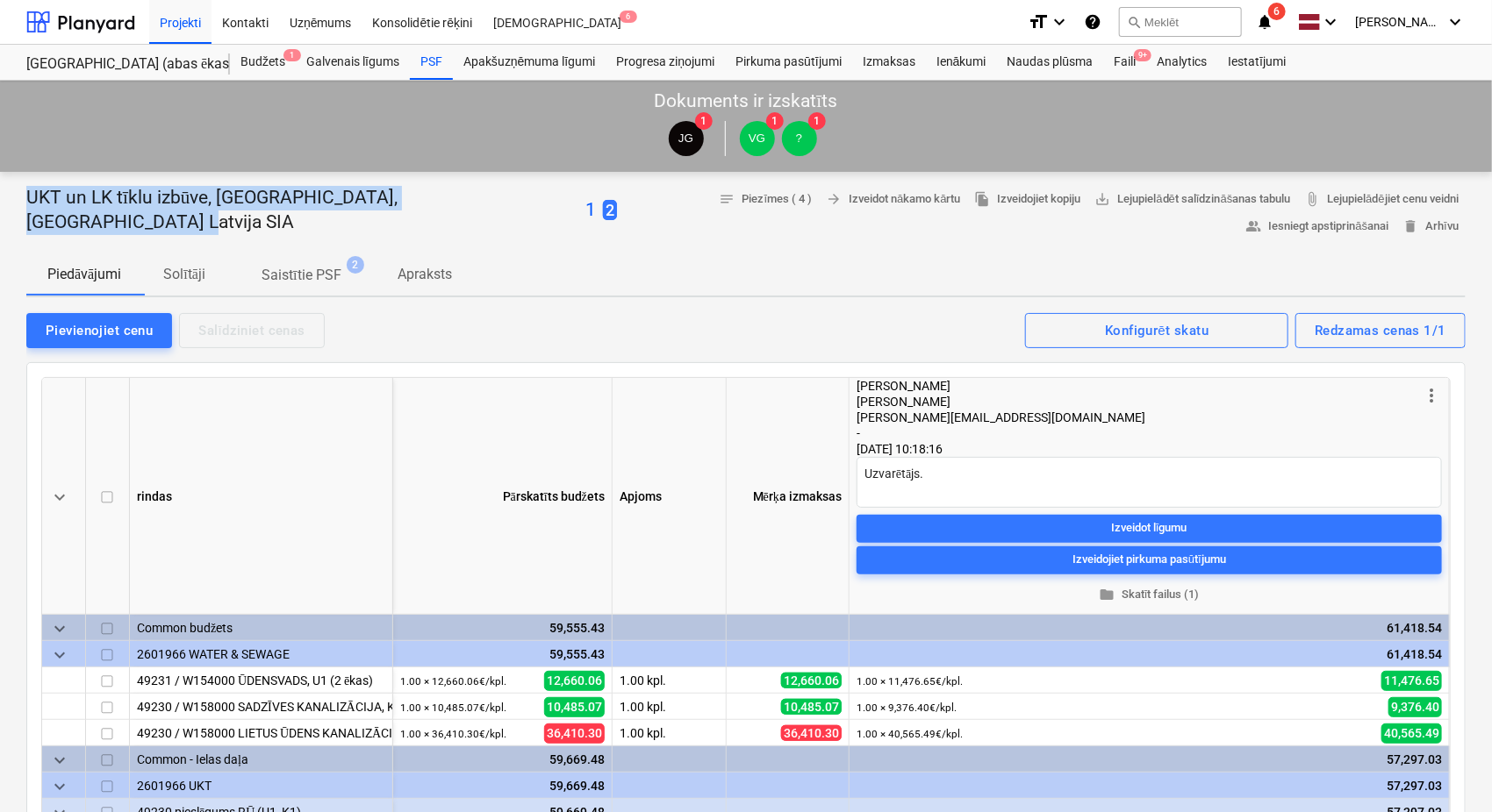
drag, startPoint x: 24, startPoint y: 193, endPoint x: 141, endPoint y: 222, distance: 120.5
copy p "UKT un LK tīklu izbūve, [GEOGRAPHIC_DATA], [GEOGRAPHIC_DATA] Latvija SIA"
type textarea "x"
